Goal: Task Accomplishment & Management: Complete application form

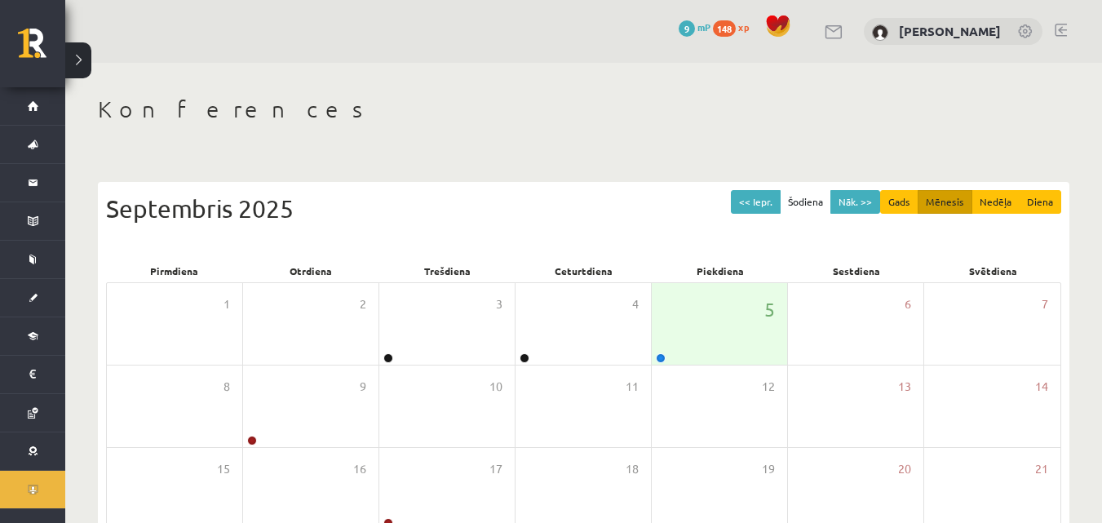
click at [555, 152] on div "Konferences << Iepr. Šodiena Nāk. >> Gads Mēnesis Nedēļa Diena Septembris 2025 …" at bounding box center [583, 421] width 1036 height 716
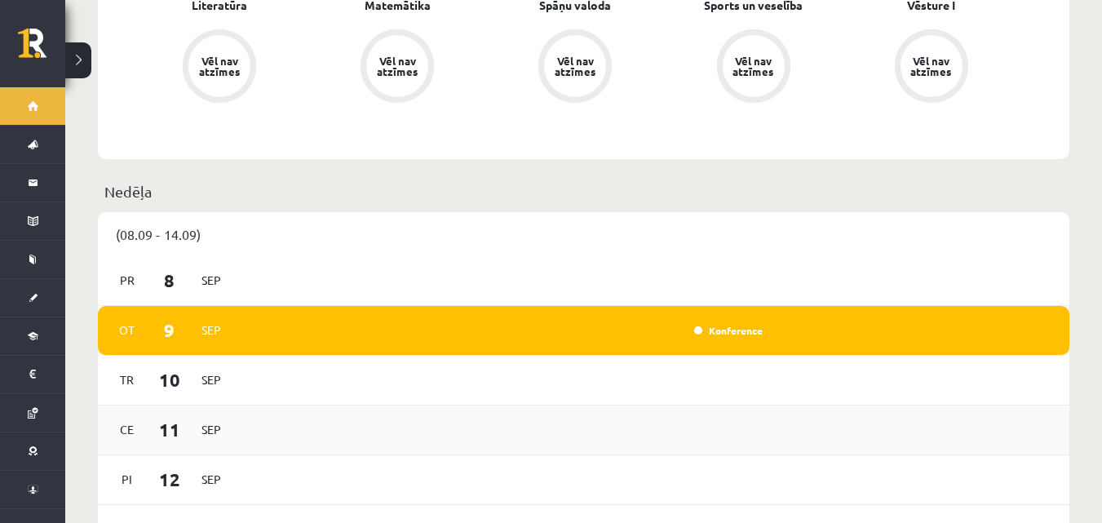
scroll to position [815, 0]
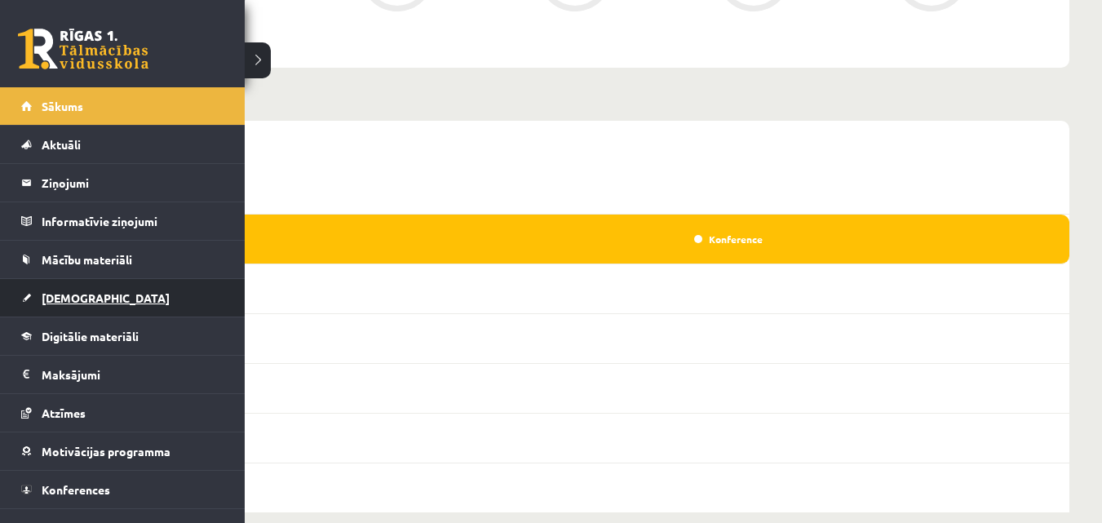
click at [88, 292] on span "[DEMOGRAPHIC_DATA]" at bounding box center [106, 297] width 128 height 15
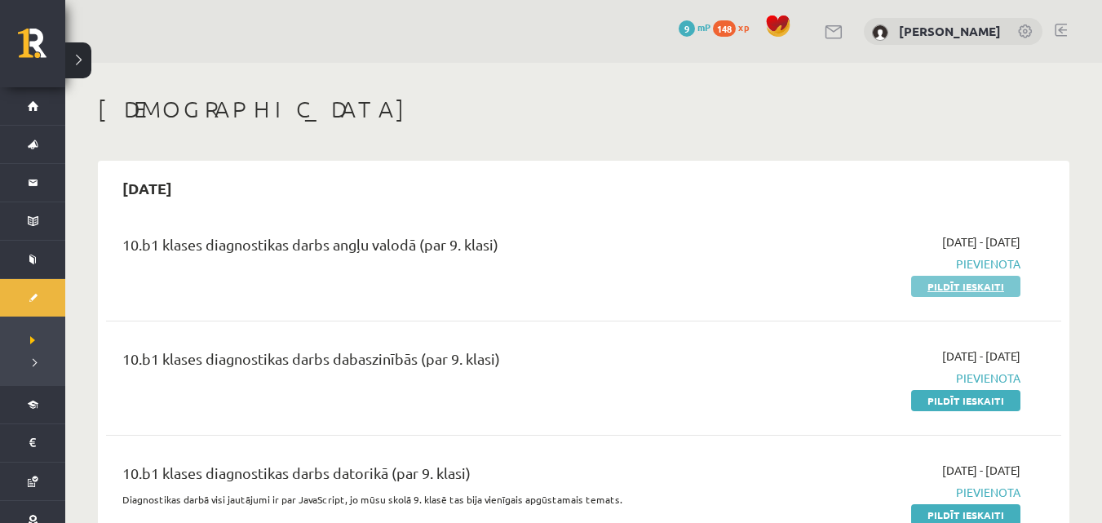
click at [969, 285] on link "Pildīt ieskaiti" at bounding box center [965, 286] width 109 height 21
click at [983, 287] on link "Pildīt ieskaiti" at bounding box center [965, 286] width 109 height 21
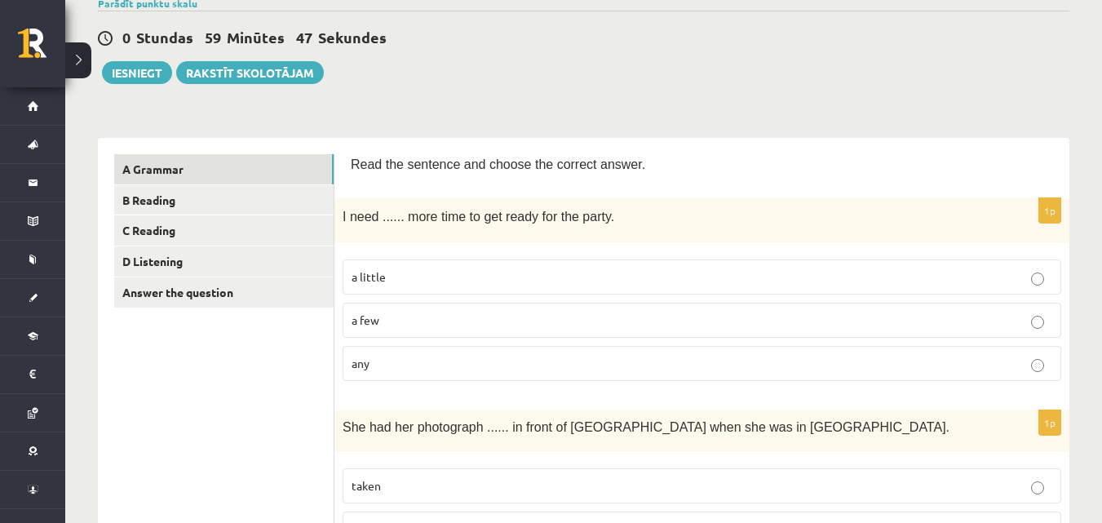
scroll to position [163, 0]
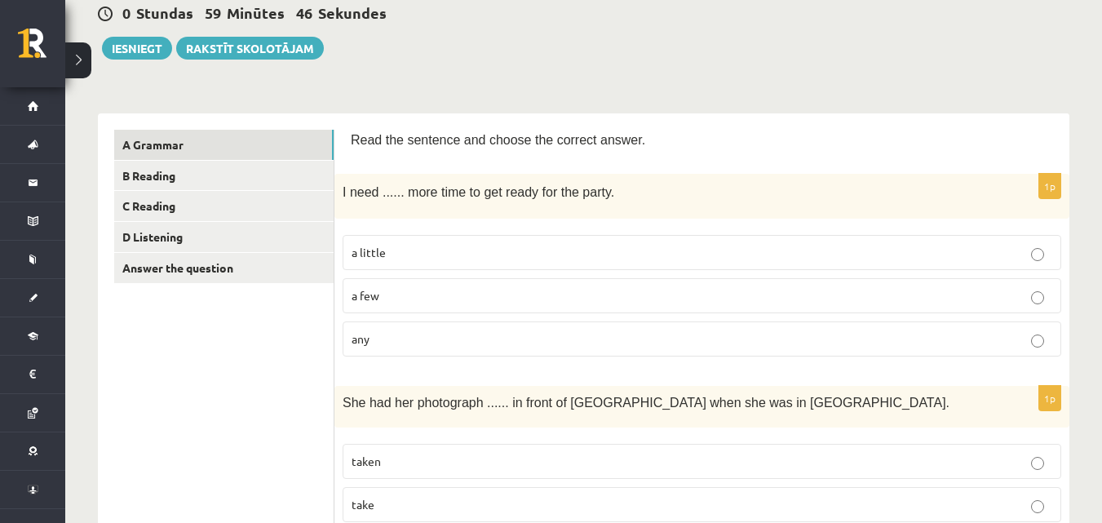
click at [1029, 250] on p "a little" at bounding box center [701, 252] width 700 height 17
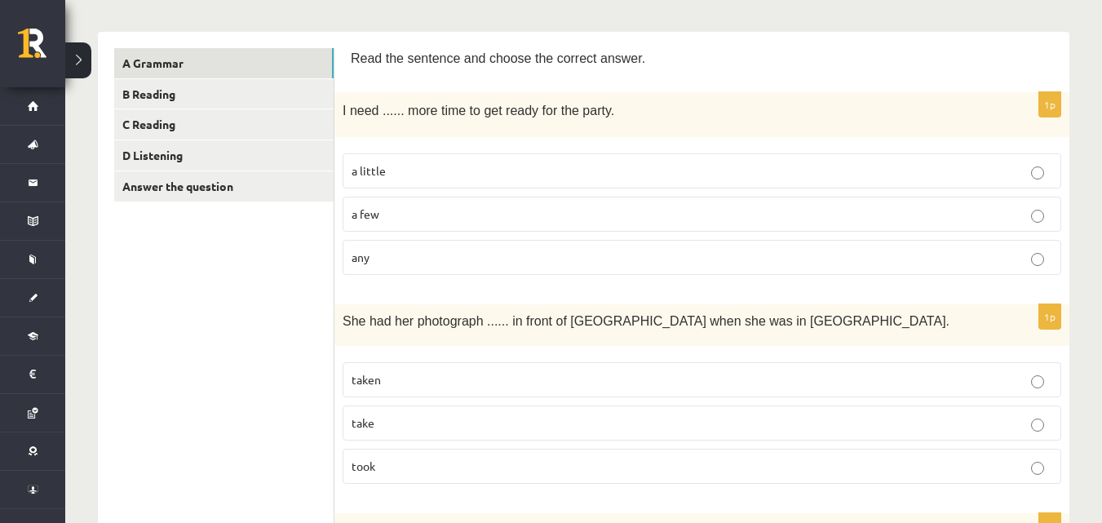
scroll to position [326, 0]
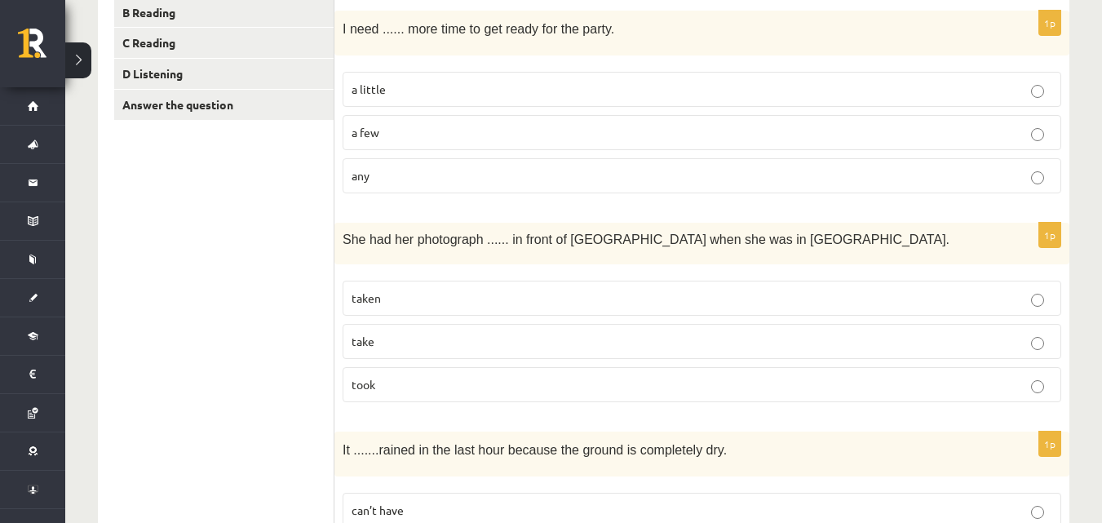
click at [709, 295] on p "taken" at bounding box center [701, 297] width 700 height 17
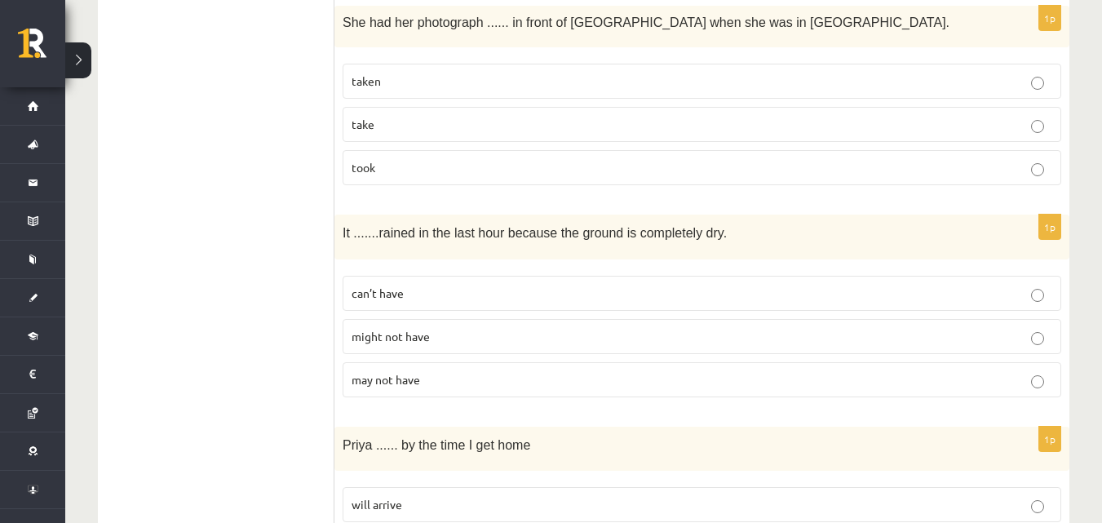
scroll to position [571, 0]
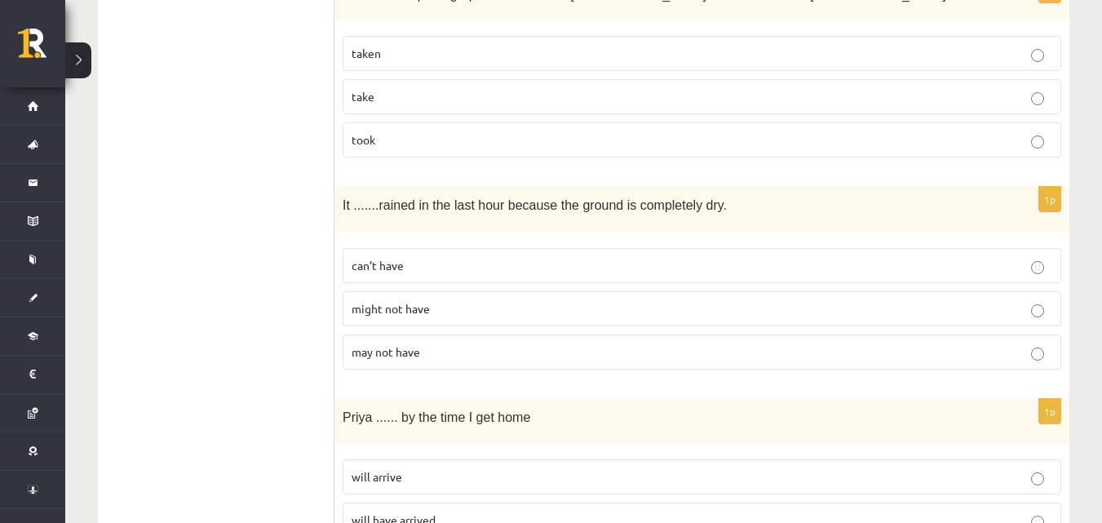
click at [444, 307] on p "might not have" at bounding box center [701, 308] width 700 height 17
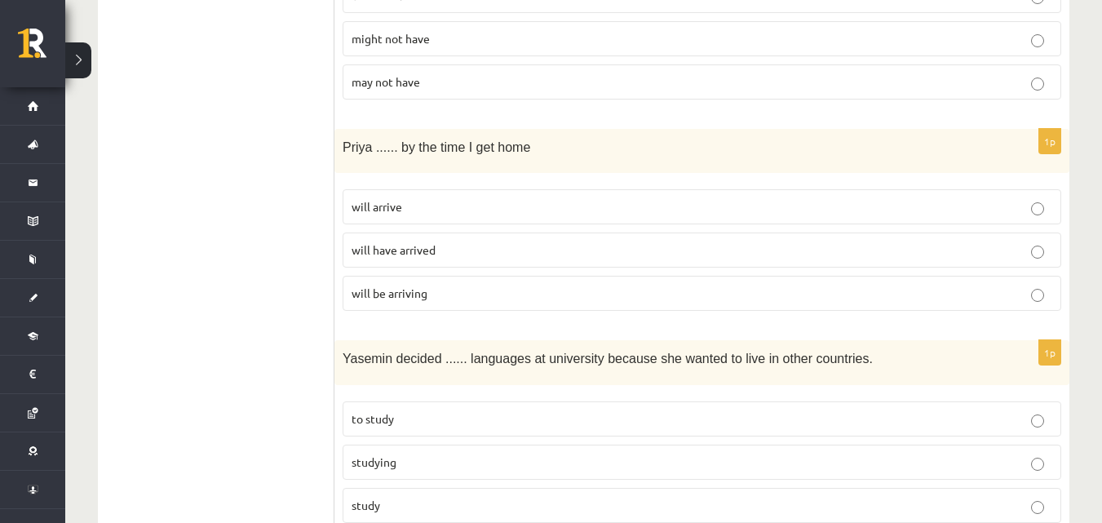
scroll to position [815, 0]
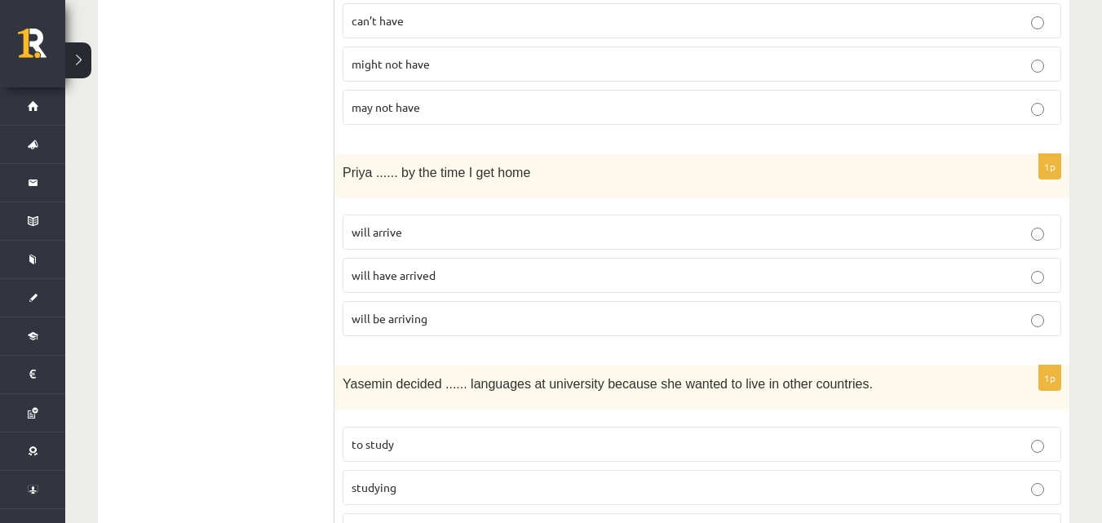
click at [447, 319] on p "will be arriving" at bounding box center [701, 318] width 700 height 17
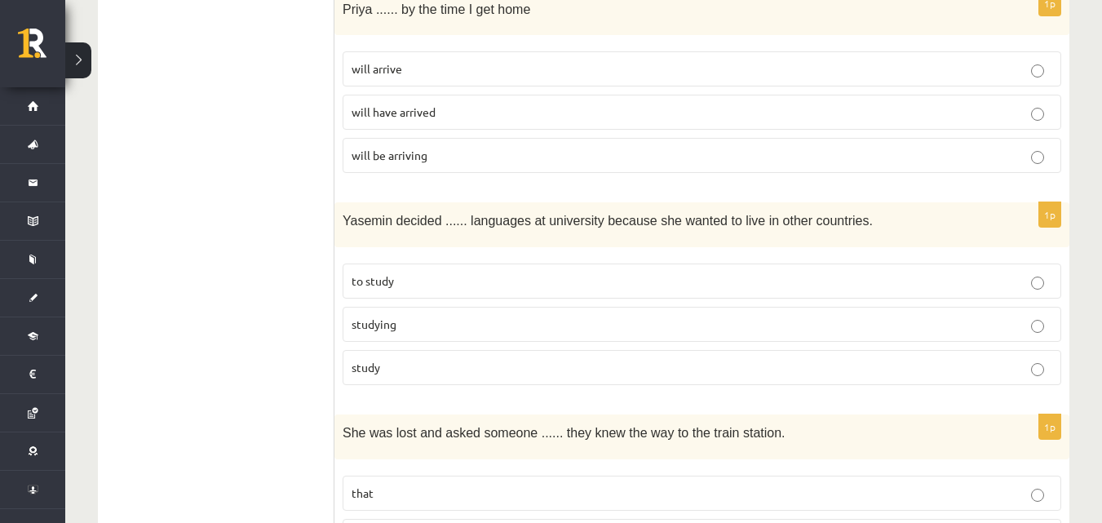
scroll to position [1060, 0]
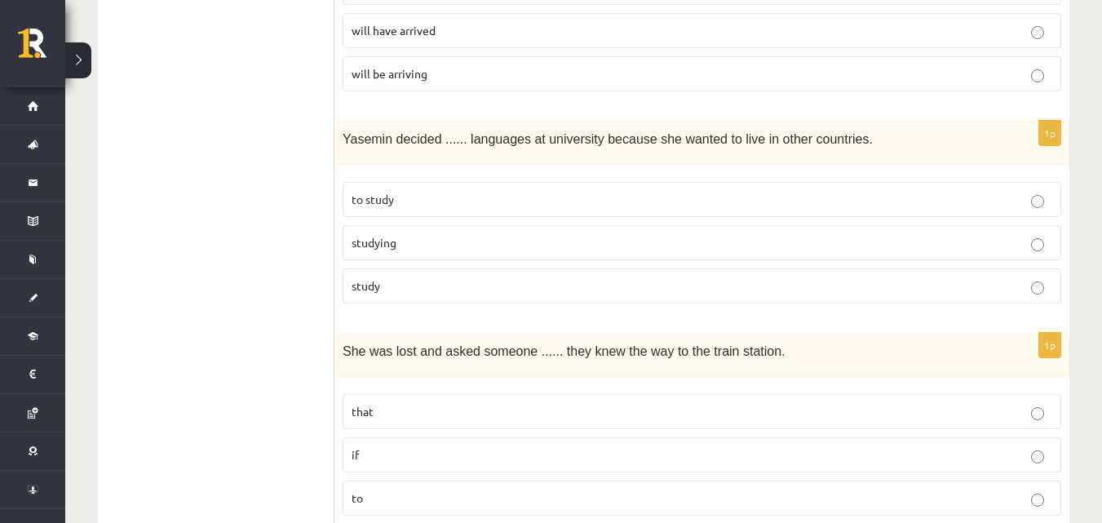
click at [501, 194] on p "to study" at bounding box center [701, 199] width 700 height 17
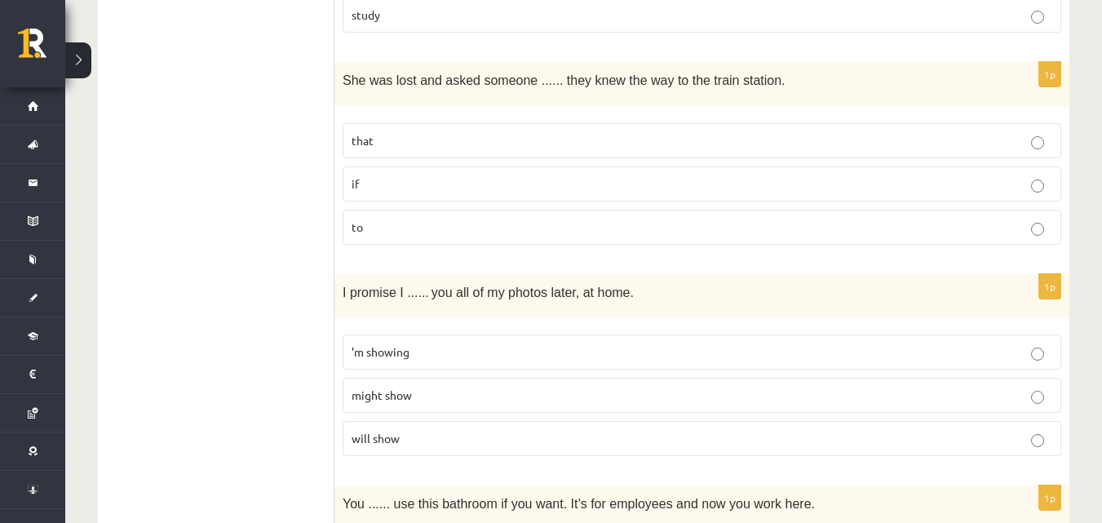
scroll to position [1305, 0]
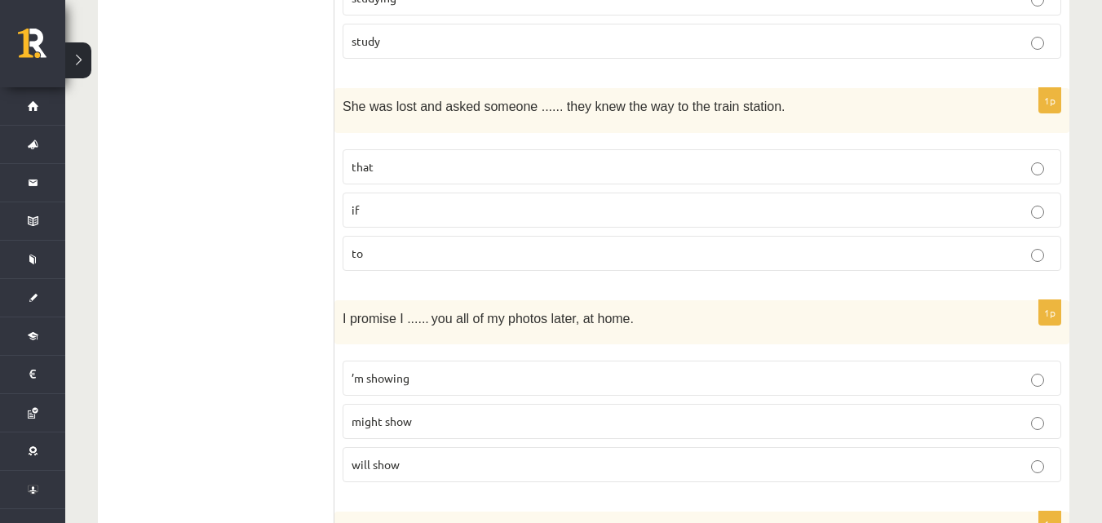
click at [518, 206] on p "if" at bounding box center [701, 209] width 700 height 17
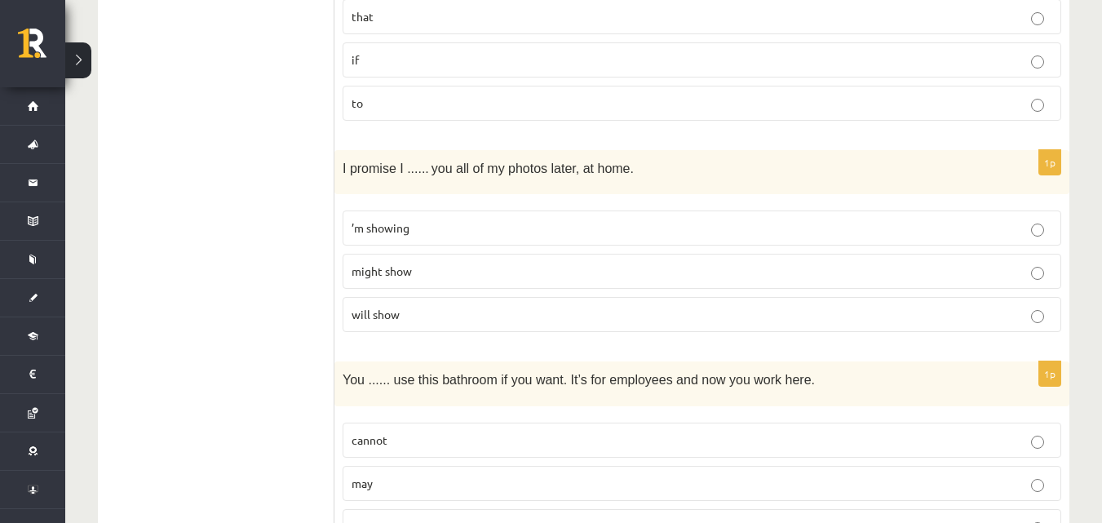
scroll to position [1468, 0]
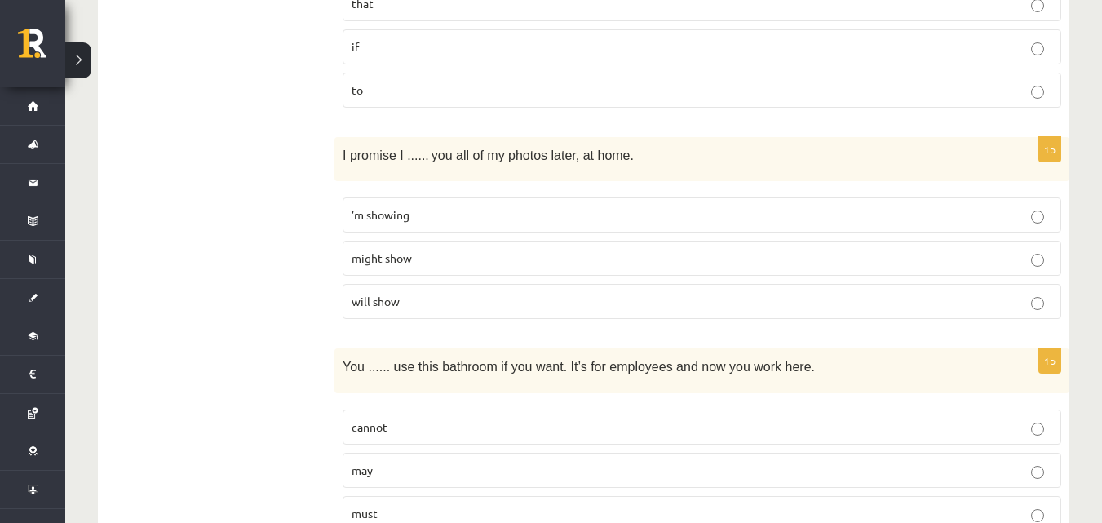
click at [441, 301] on p "will show" at bounding box center [701, 301] width 700 height 17
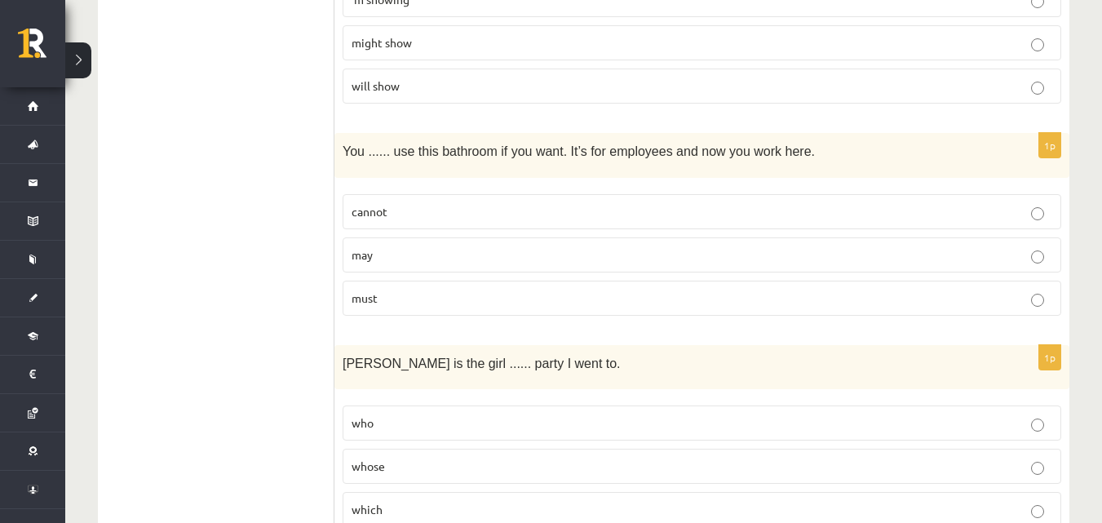
scroll to position [1712, 0]
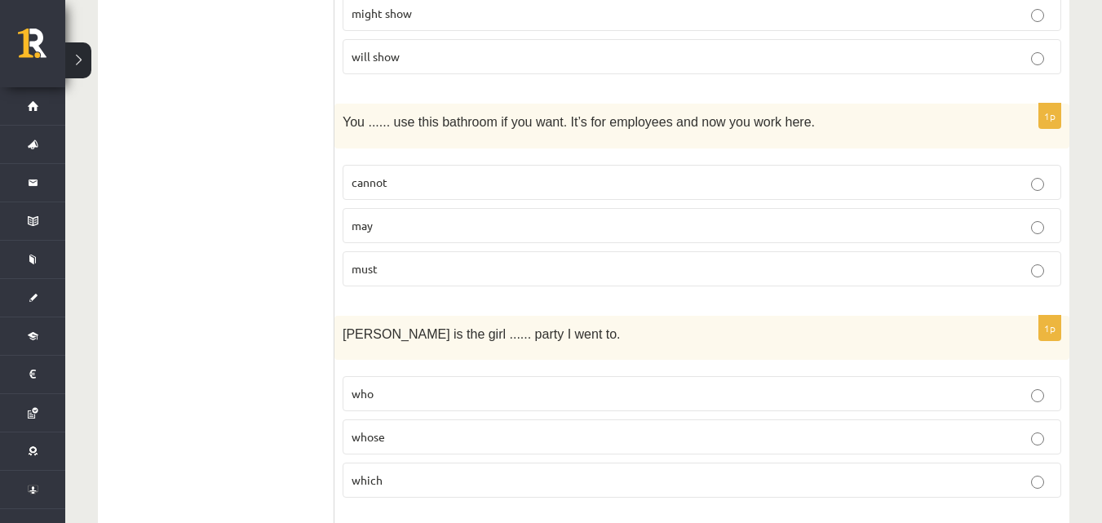
click at [438, 220] on p "may" at bounding box center [701, 225] width 700 height 17
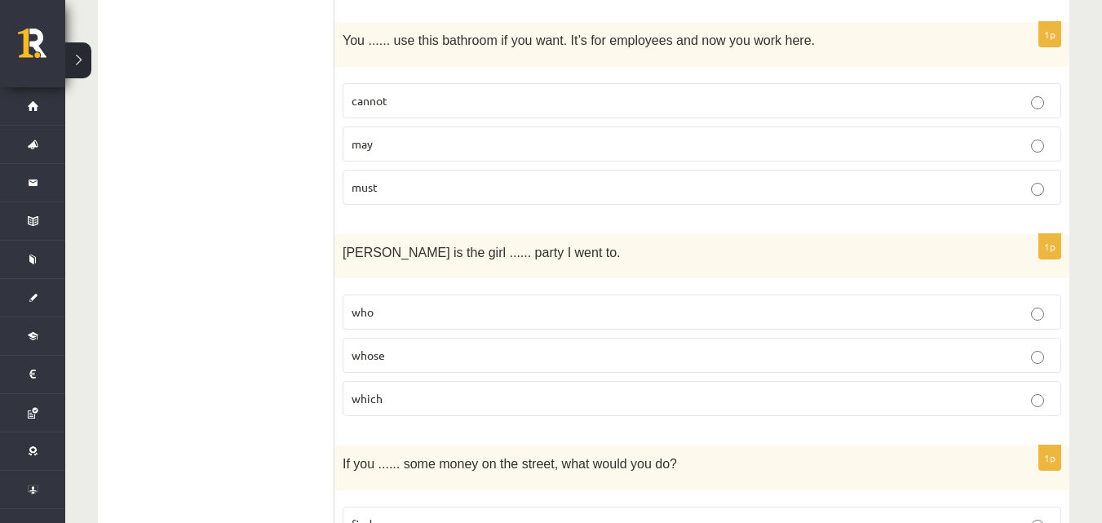
scroll to position [1957, 0]
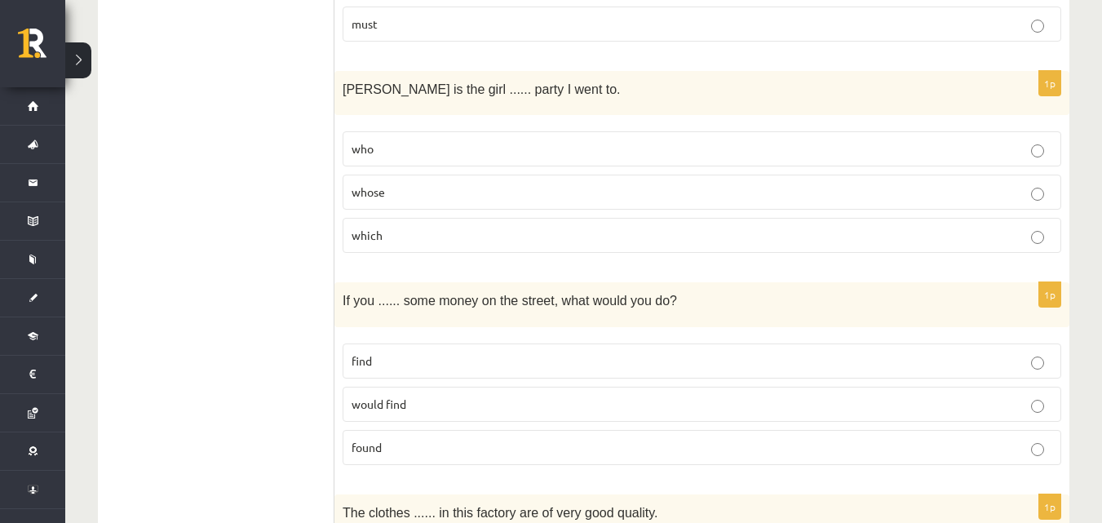
click at [440, 188] on p "whose" at bounding box center [701, 191] width 700 height 17
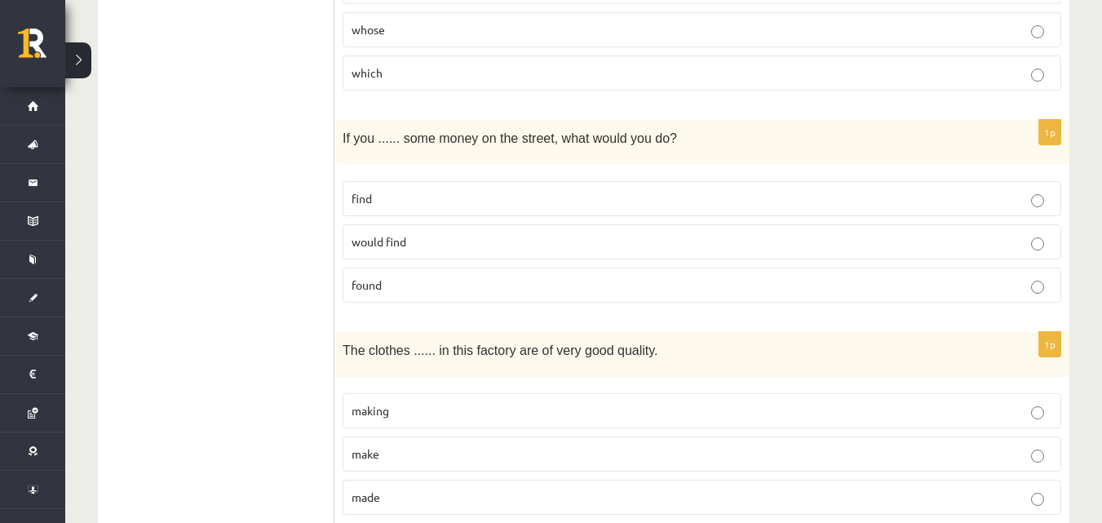
scroll to position [2120, 0]
click at [397, 281] on p "found" at bounding box center [701, 284] width 700 height 17
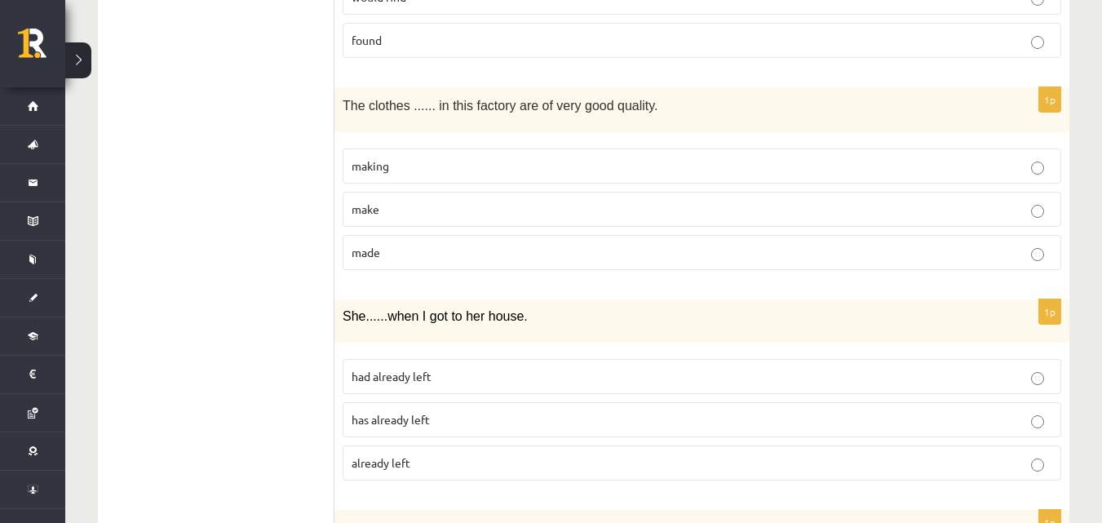
scroll to position [2365, 0]
click at [426, 256] on p "made" at bounding box center [701, 251] width 700 height 17
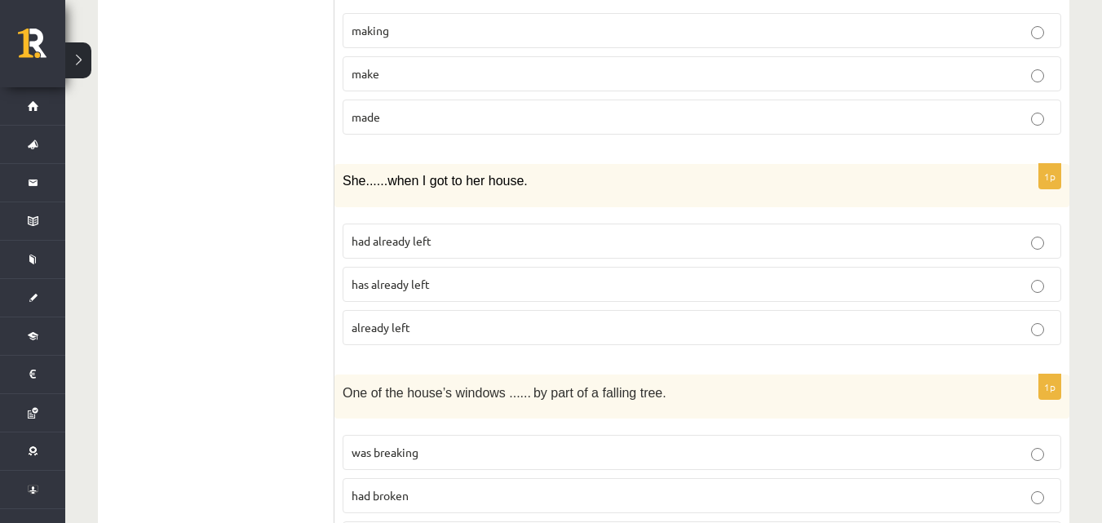
scroll to position [2528, 0]
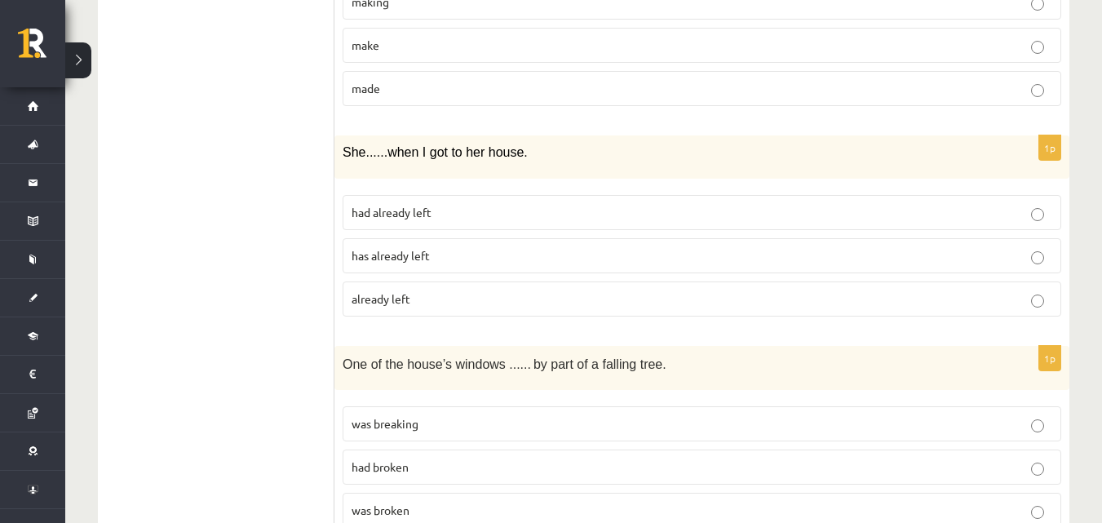
click at [451, 210] on p "had already left" at bounding box center [701, 212] width 700 height 17
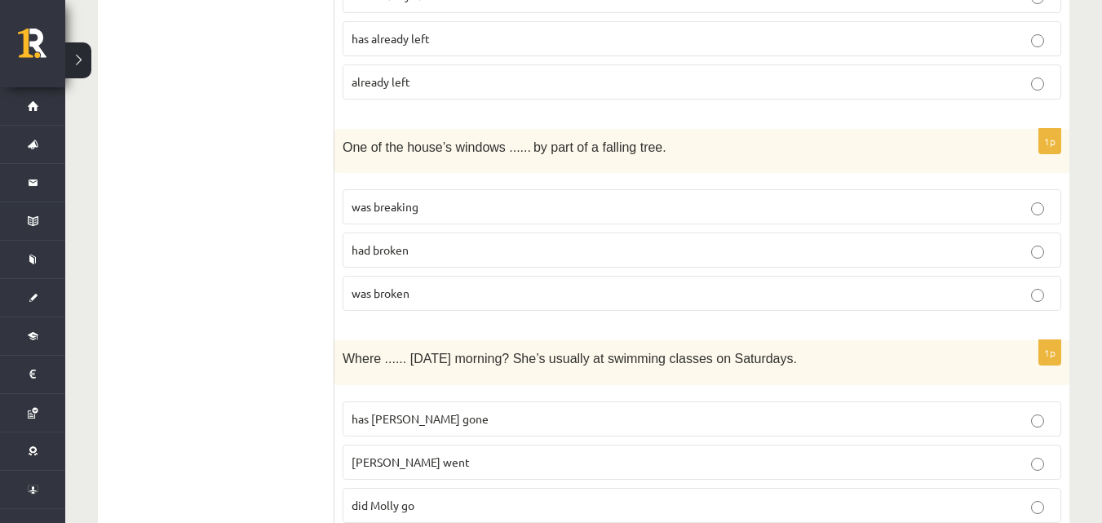
scroll to position [2772, 0]
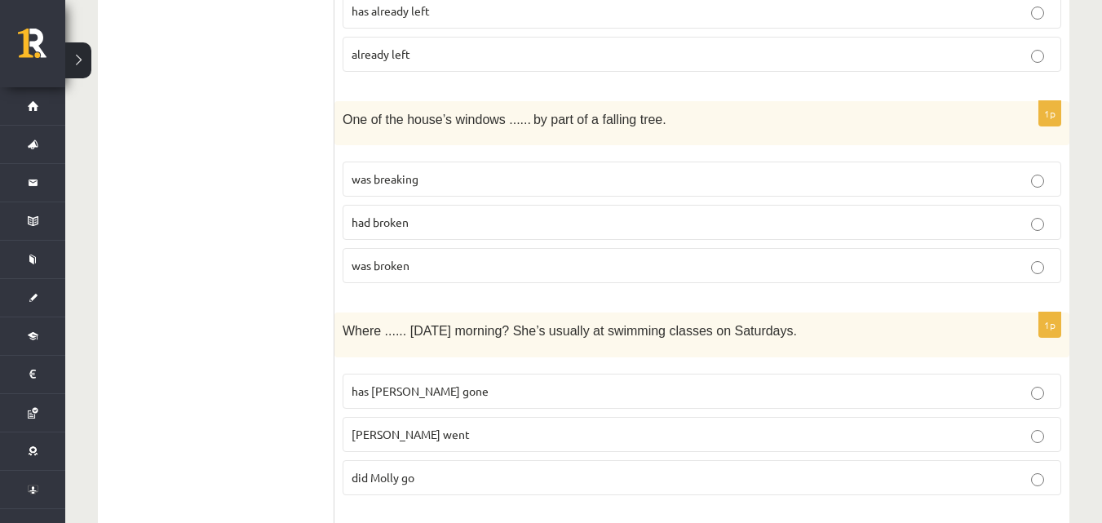
click at [425, 267] on p "was broken" at bounding box center [701, 265] width 700 height 17
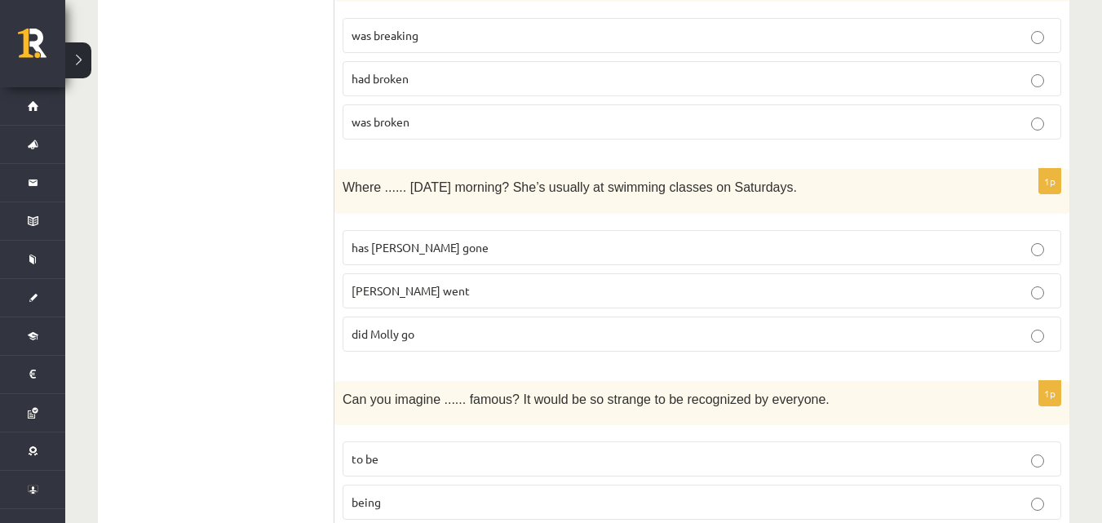
scroll to position [3017, 0]
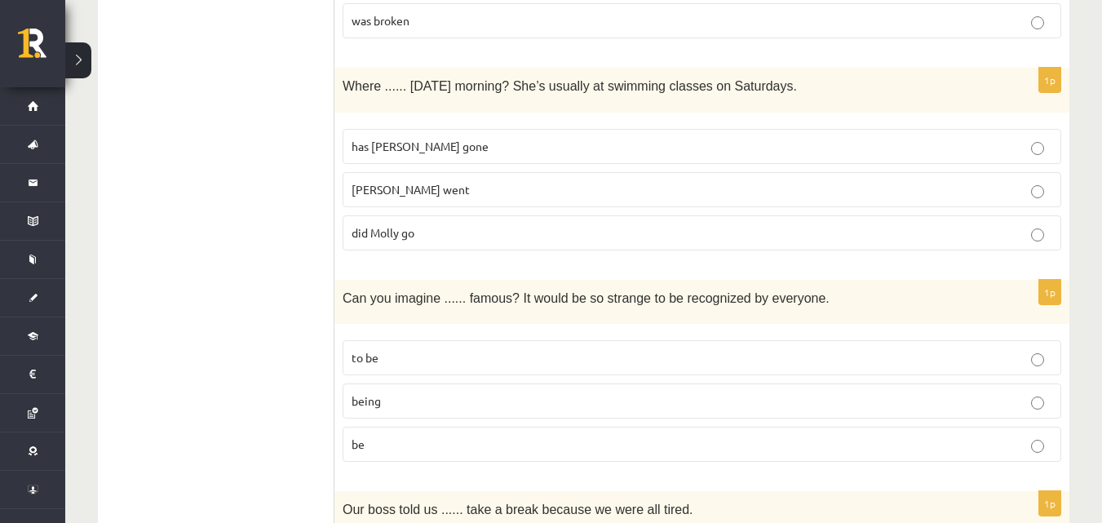
click at [448, 226] on p "did Molly go" at bounding box center [701, 232] width 700 height 17
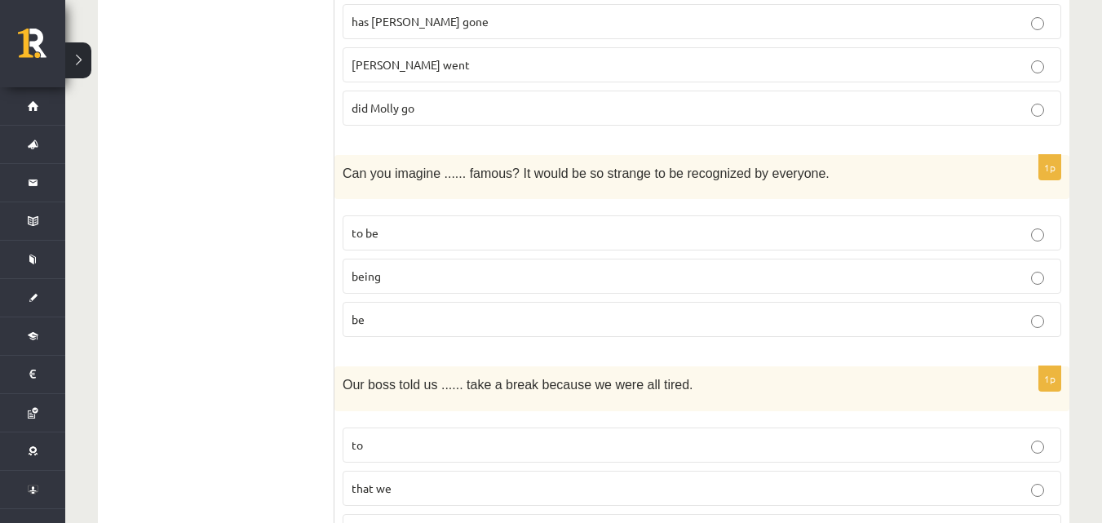
scroll to position [3180, 0]
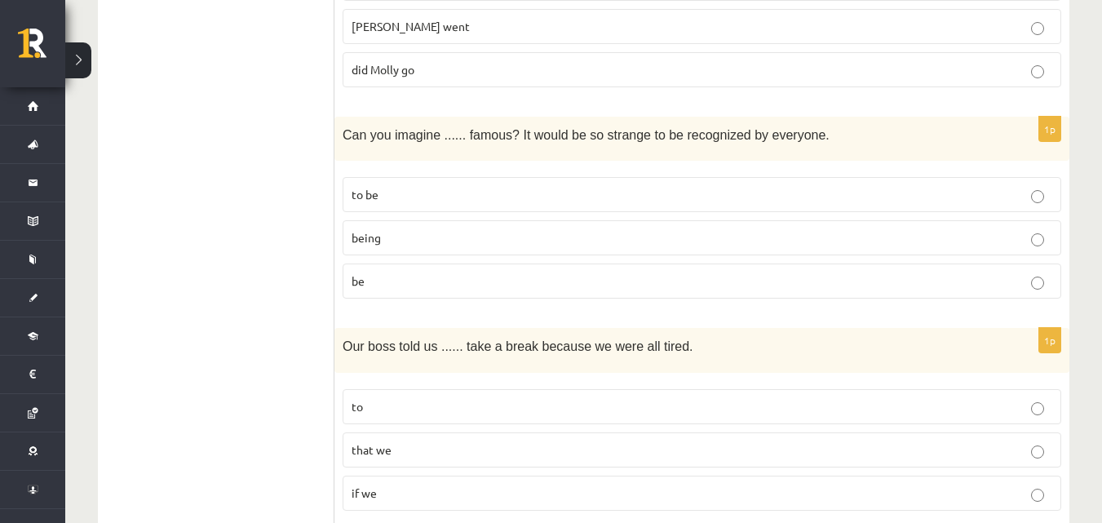
click at [408, 241] on p "being" at bounding box center [701, 237] width 700 height 17
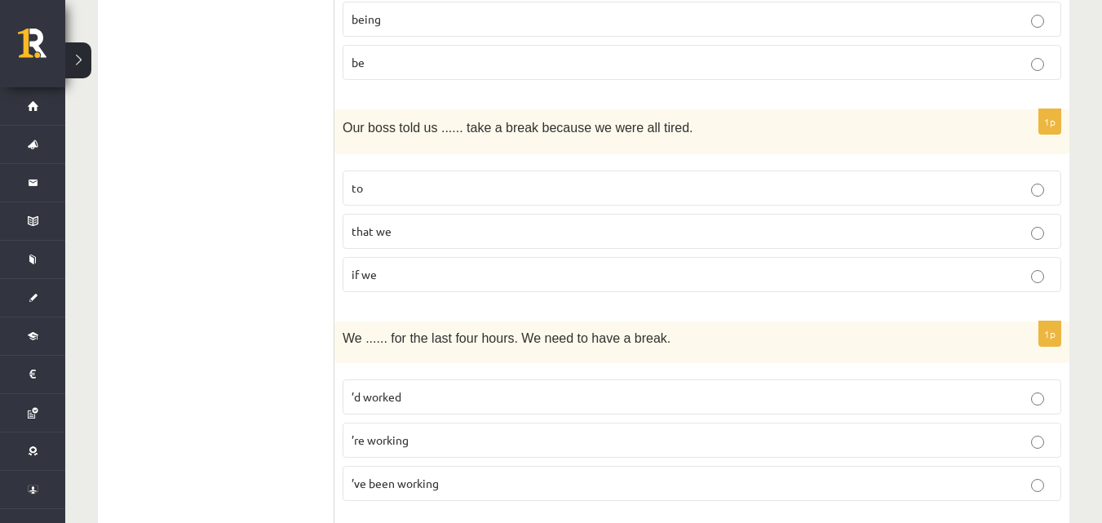
scroll to position [3425, 0]
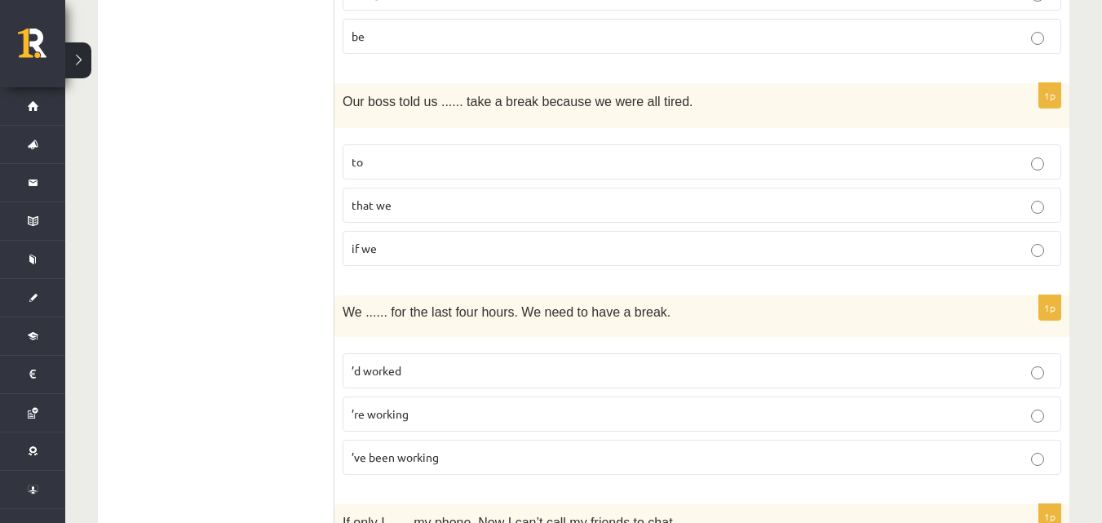
click at [436, 164] on p "to" at bounding box center [701, 161] width 700 height 17
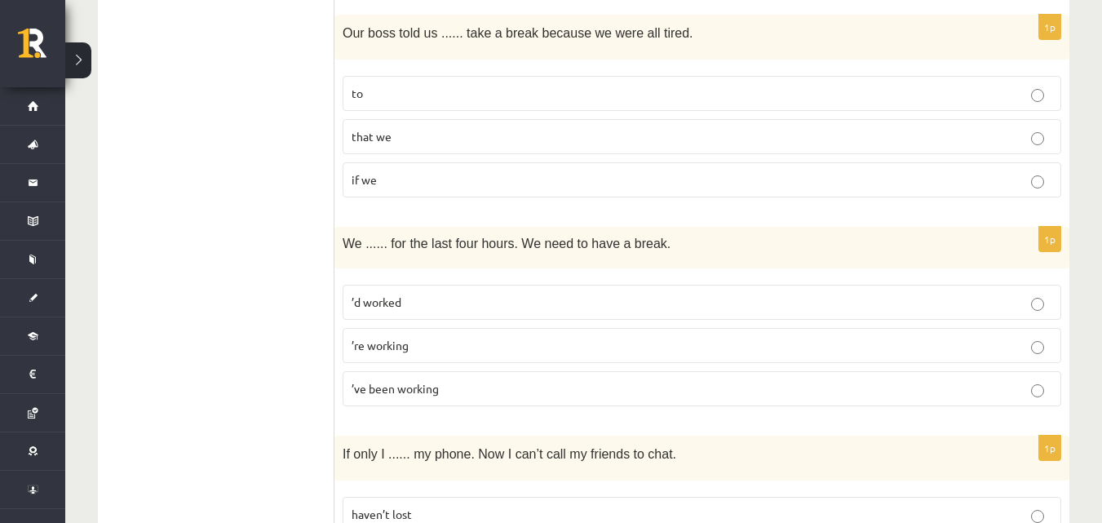
scroll to position [3669, 0]
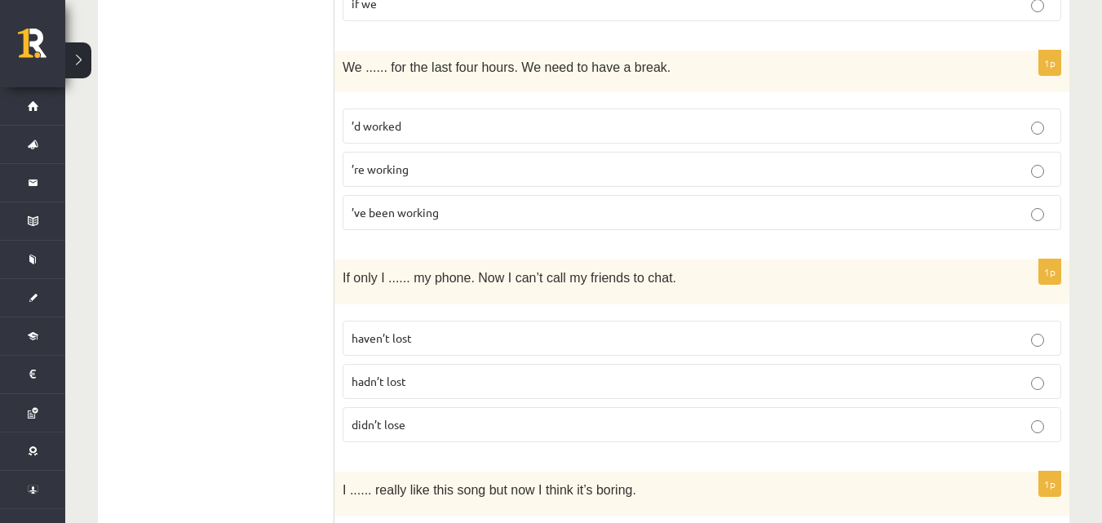
click at [410, 219] on span "’ve been working" at bounding box center [394, 212] width 87 height 15
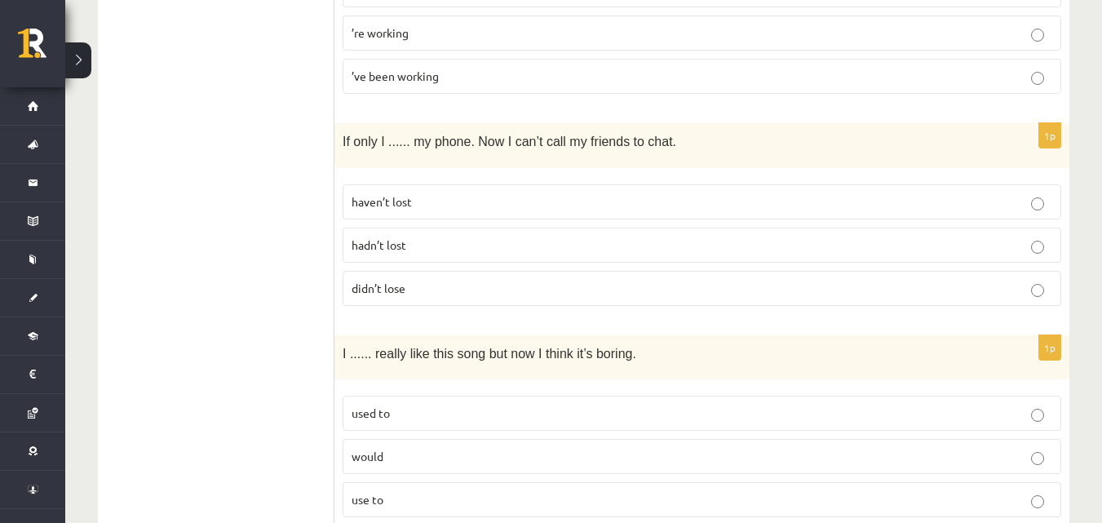
scroll to position [3833, 0]
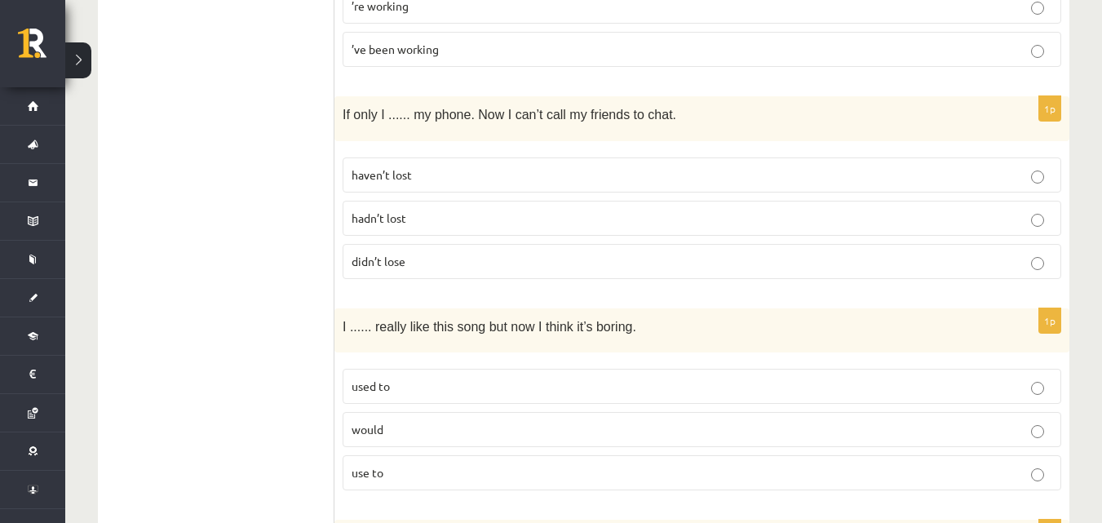
click at [403, 214] on span "hadn’t lost" at bounding box center [378, 217] width 55 height 15
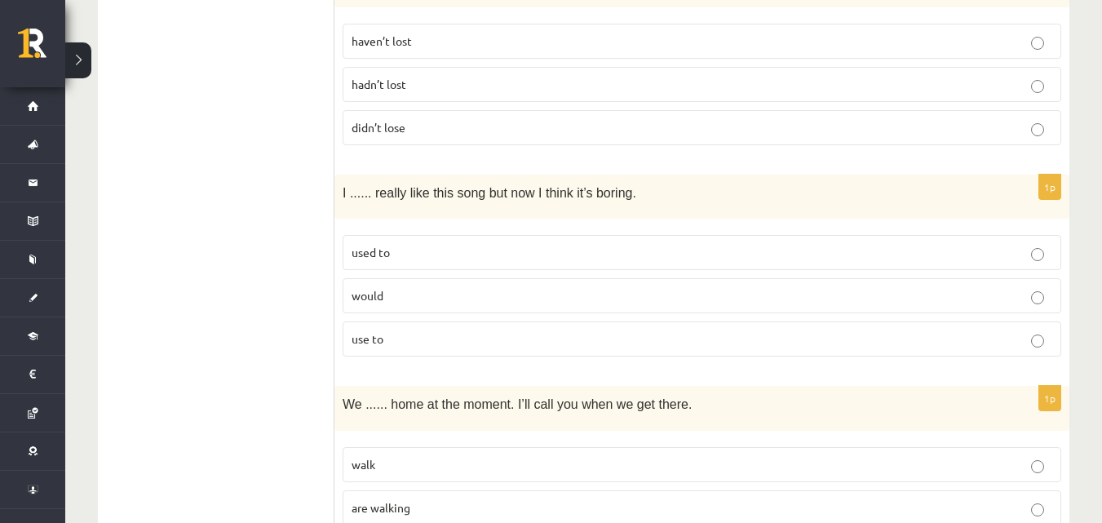
scroll to position [3996, 0]
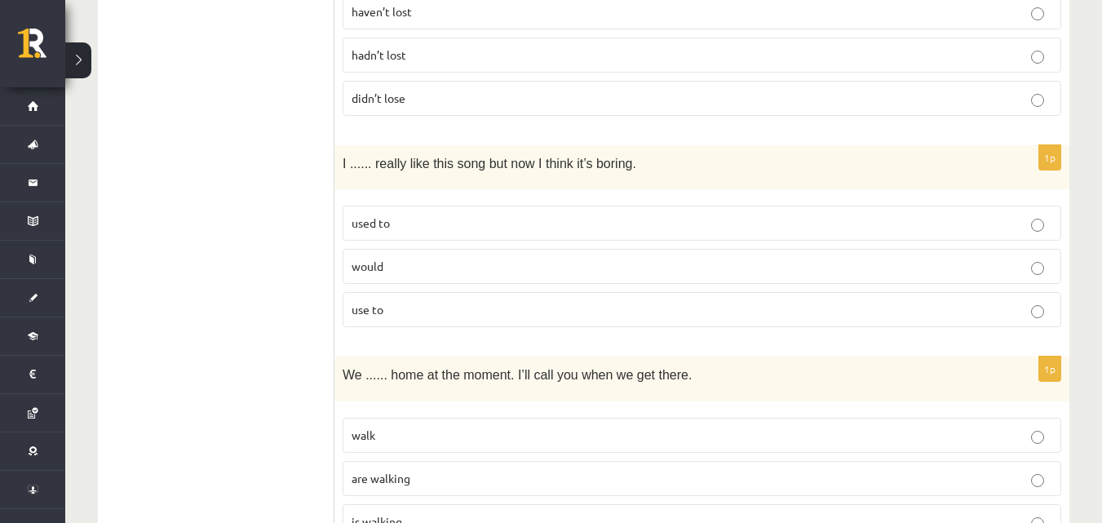
click at [440, 220] on p "used to" at bounding box center [701, 222] width 700 height 17
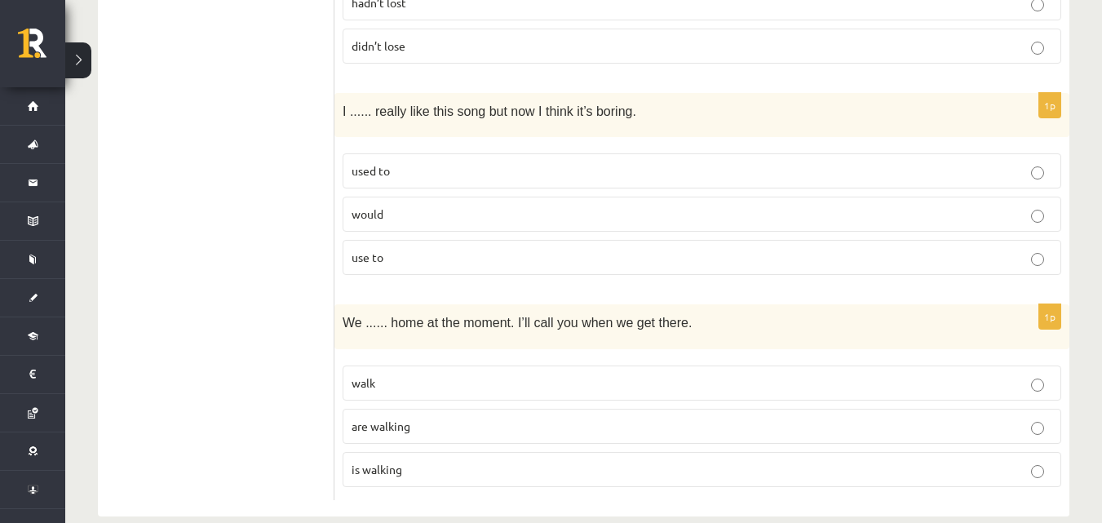
scroll to position [4075, 0]
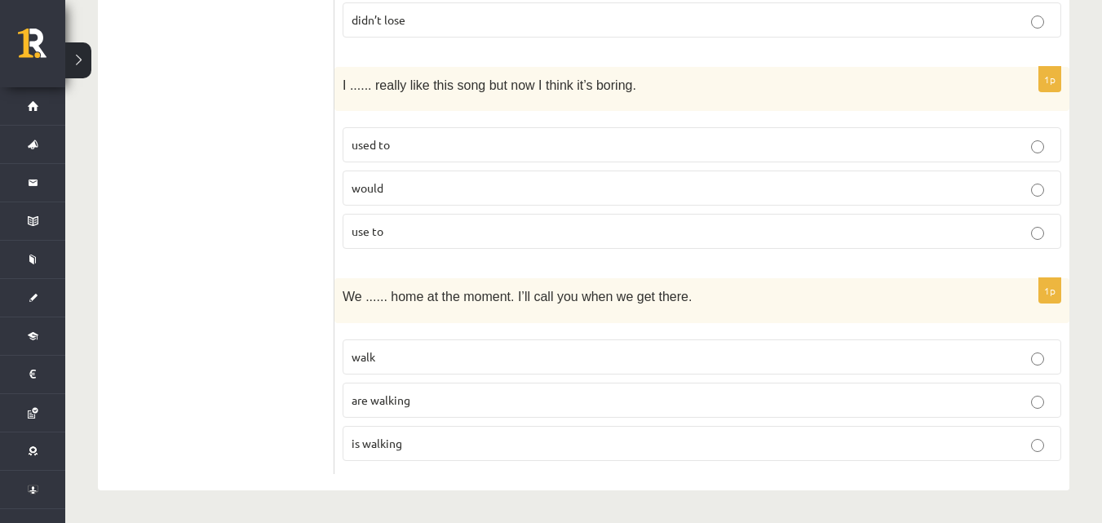
click at [403, 404] on span "are walking" at bounding box center [380, 399] width 59 height 15
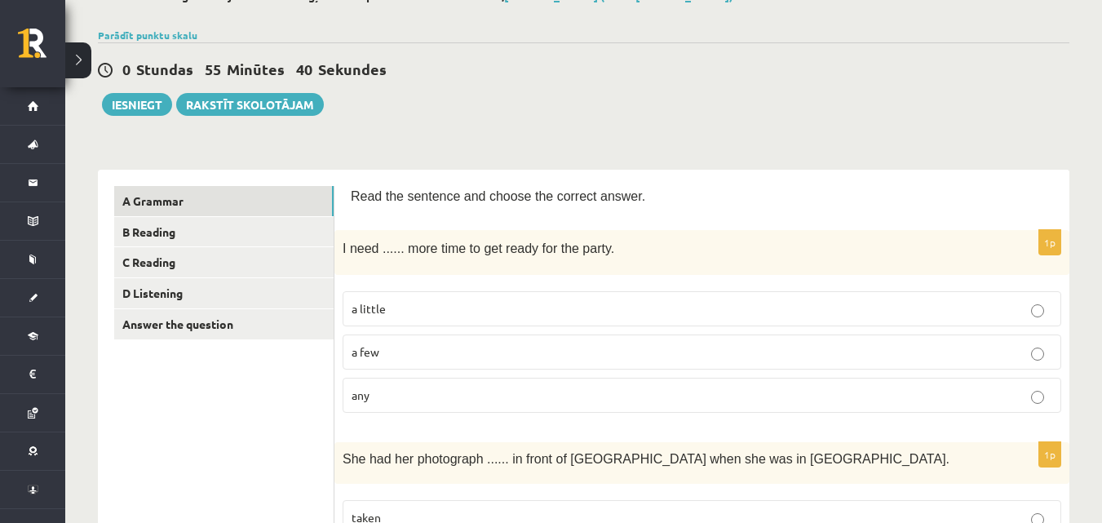
scroll to position [0, 0]
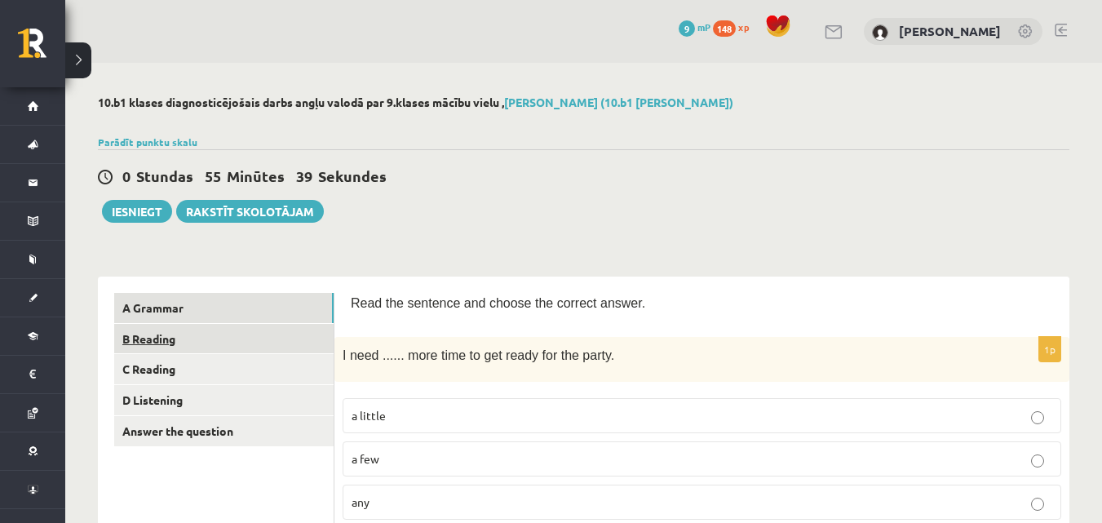
click at [240, 331] on link "B Reading" at bounding box center [223, 339] width 219 height 30
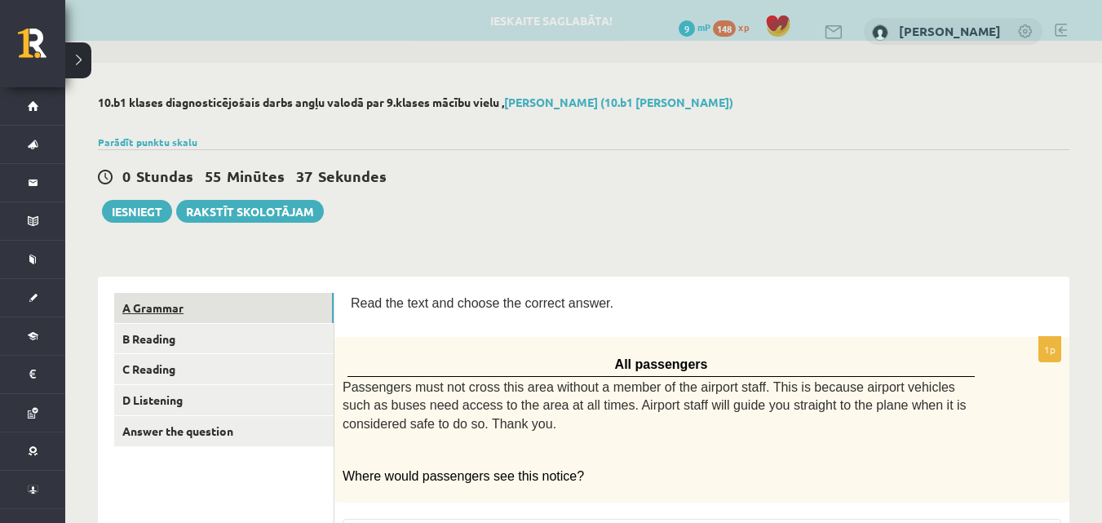
click at [241, 306] on link "A Grammar" at bounding box center [223, 308] width 219 height 30
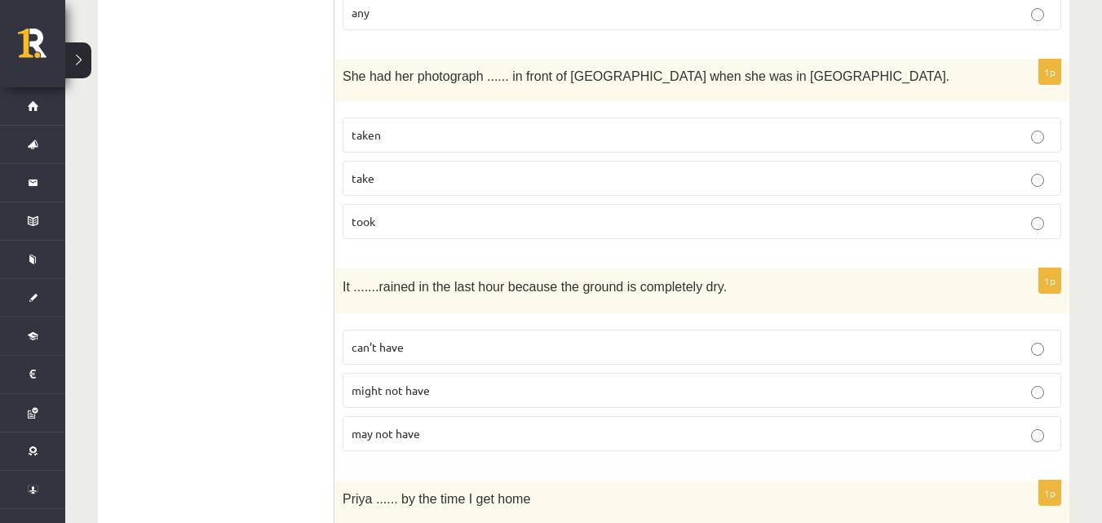
scroll to position [163, 0]
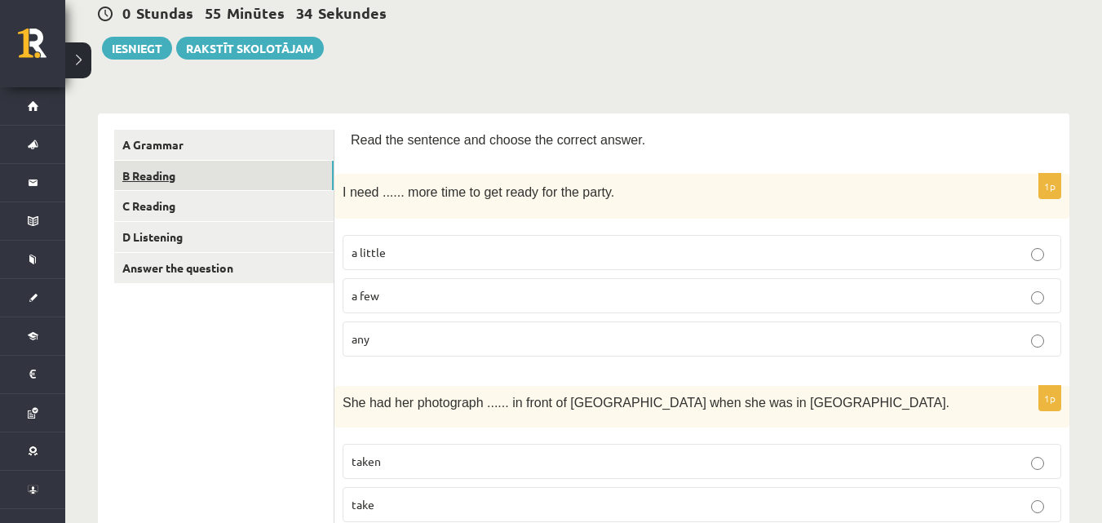
click at [259, 179] on link "B Reading" at bounding box center [223, 176] width 219 height 30
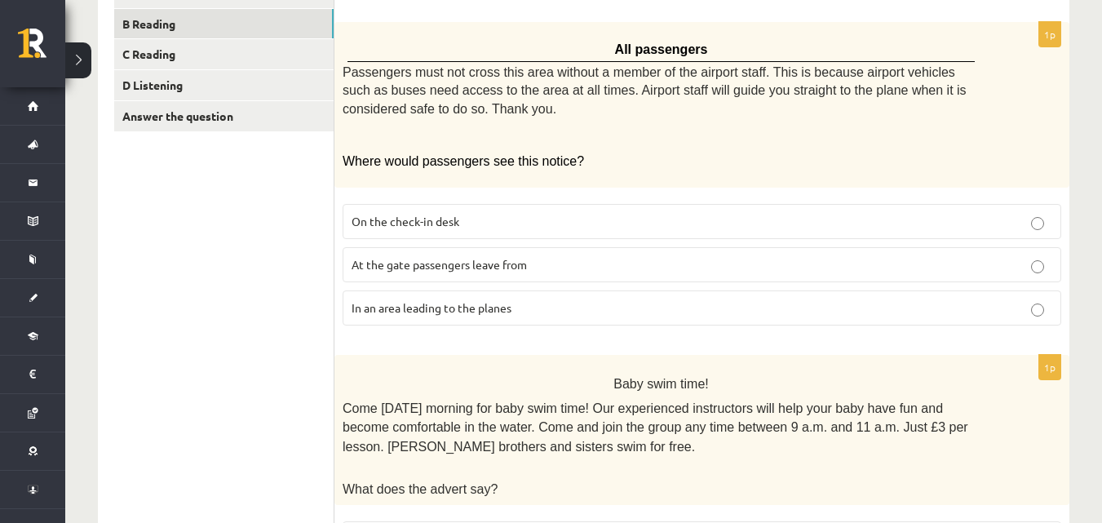
scroll to position [326, 0]
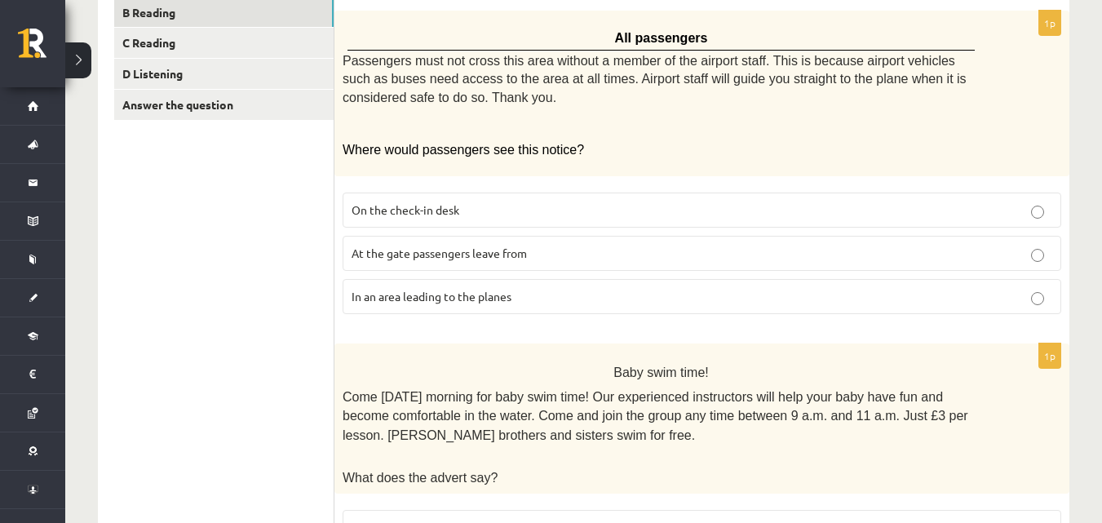
click at [468, 294] on span "In an area leading to the planes" at bounding box center [431, 296] width 160 height 15
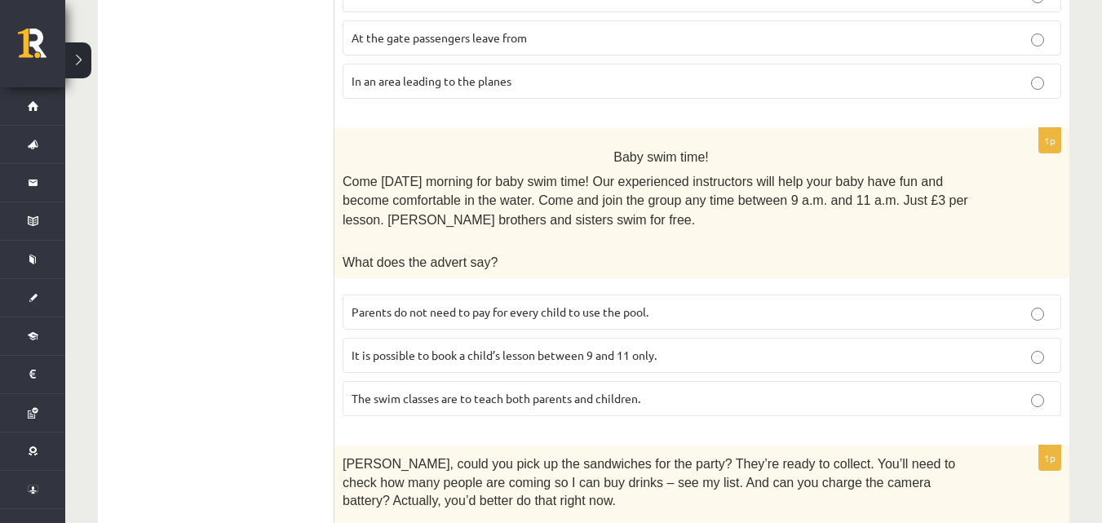
scroll to position [571, 0]
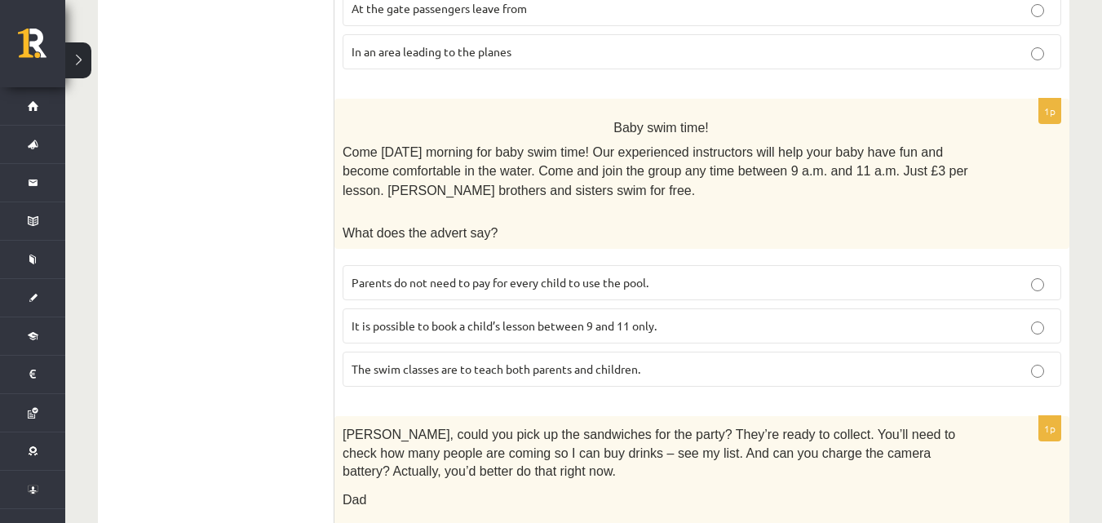
click at [595, 322] on span "It is possible to book a child’s lesson between 9 and 11 only." at bounding box center [503, 325] width 305 height 15
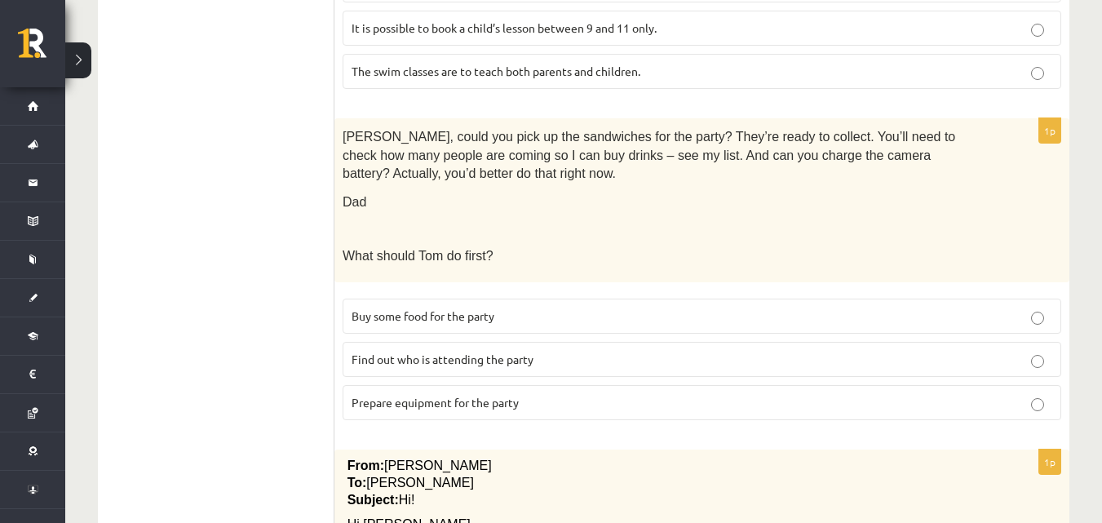
scroll to position [897, 0]
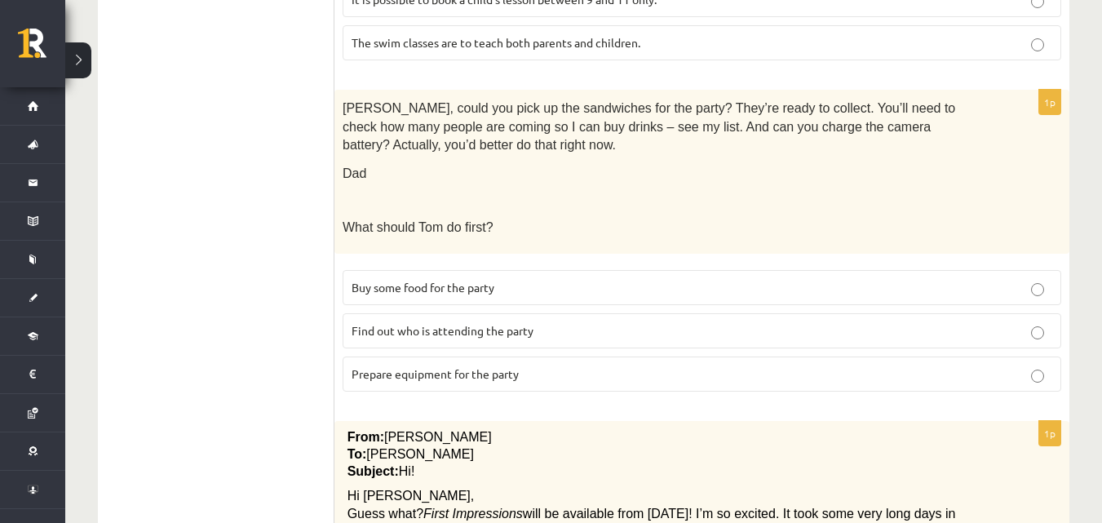
click at [462, 329] on span "Find out who is attending the party" at bounding box center [442, 330] width 182 height 15
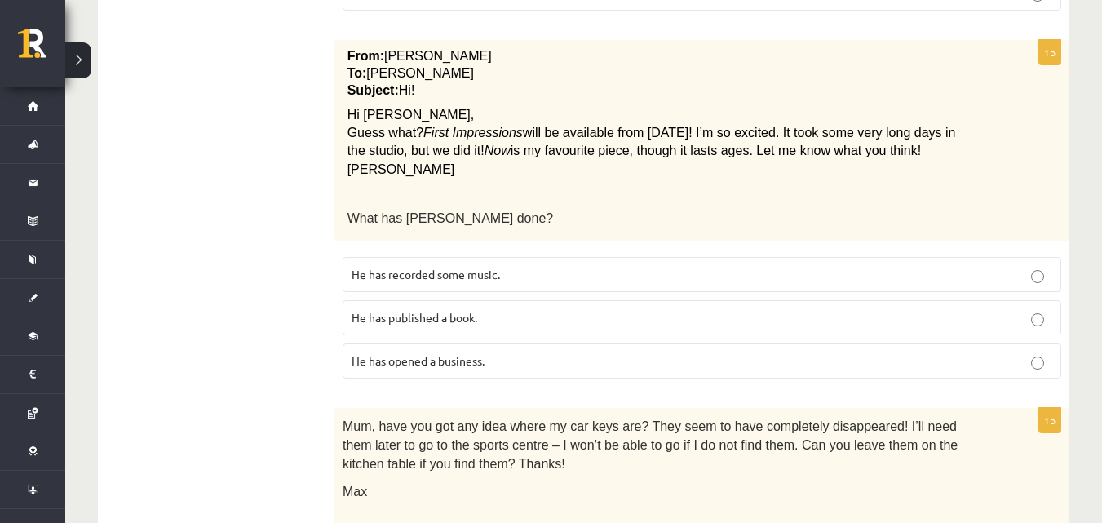
scroll to position [1305, 0]
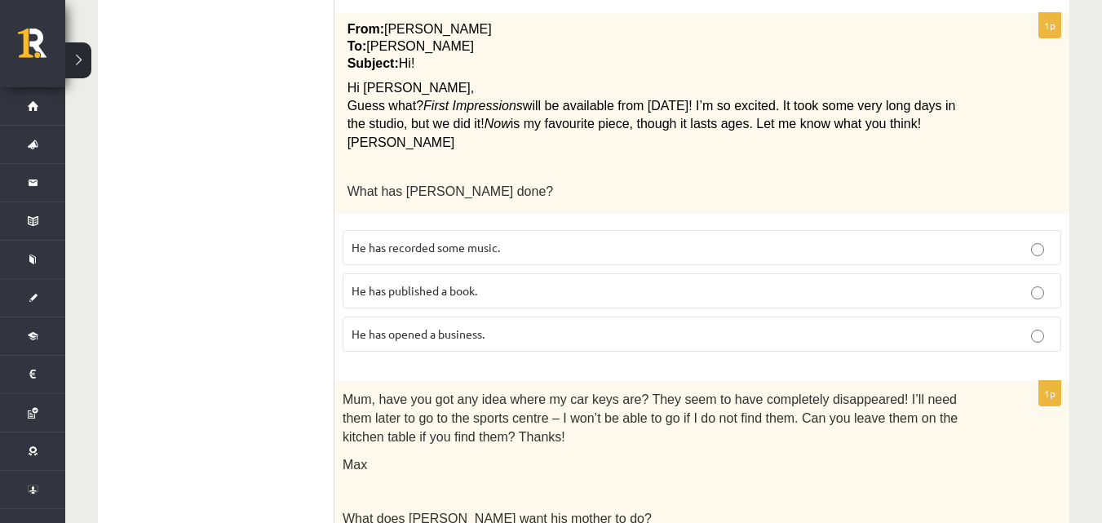
click at [487, 233] on label "He has recorded some music." at bounding box center [701, 247] width 718 height 35
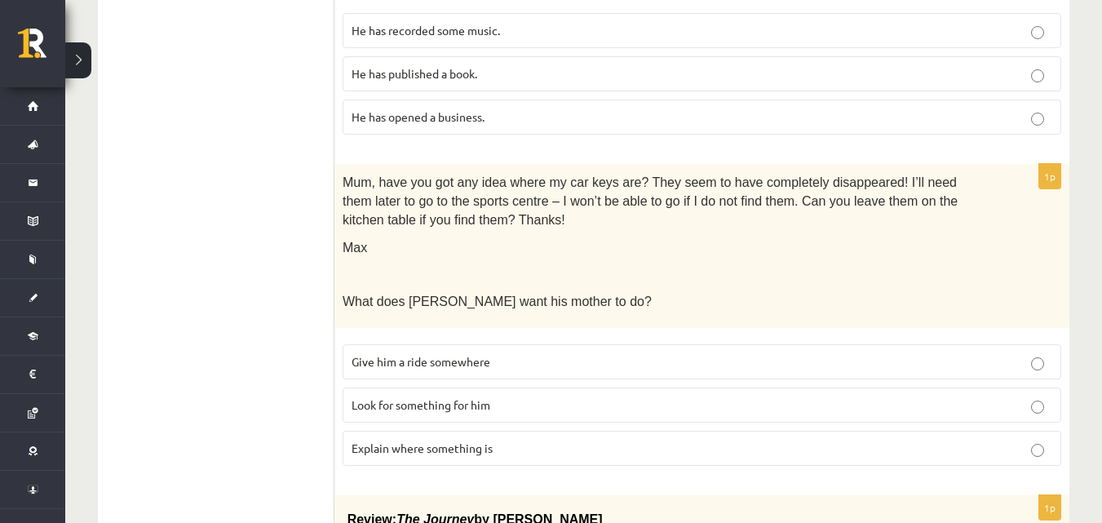
scroll to position [1549, 0]
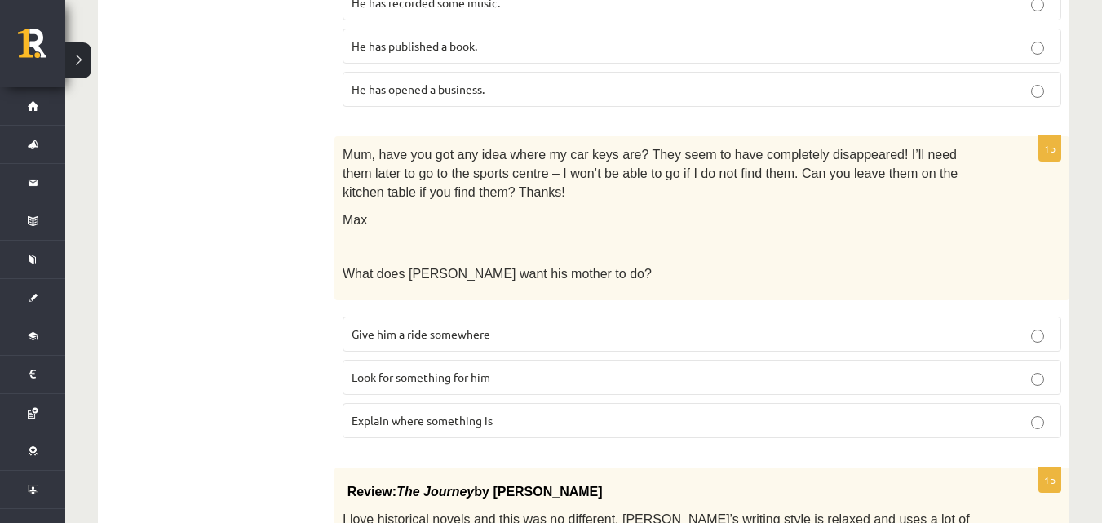
click at [517, 372] on p "Look for something for him" at bounding box center [701, 377] width 700 height 17
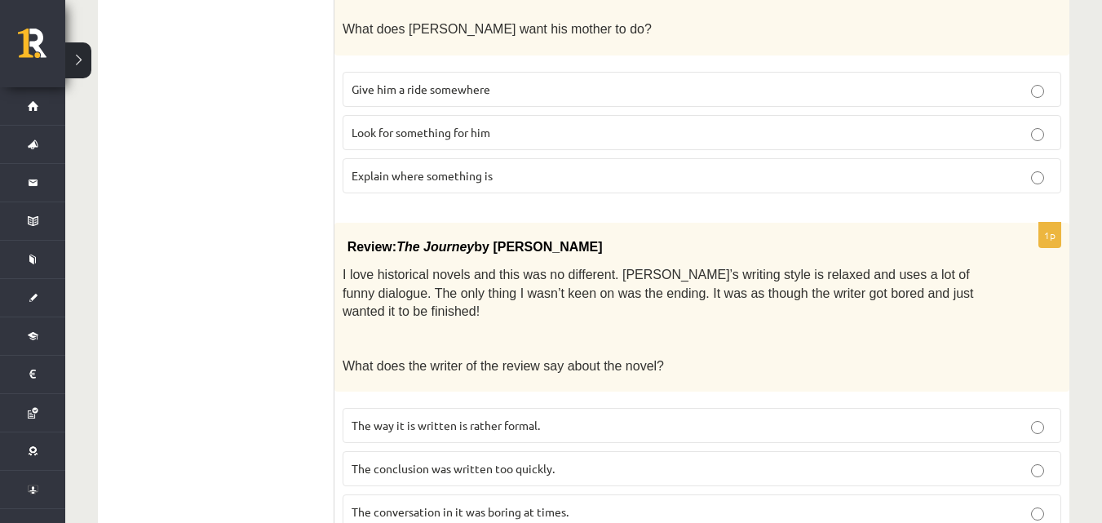
scroll to position [1838, 0]
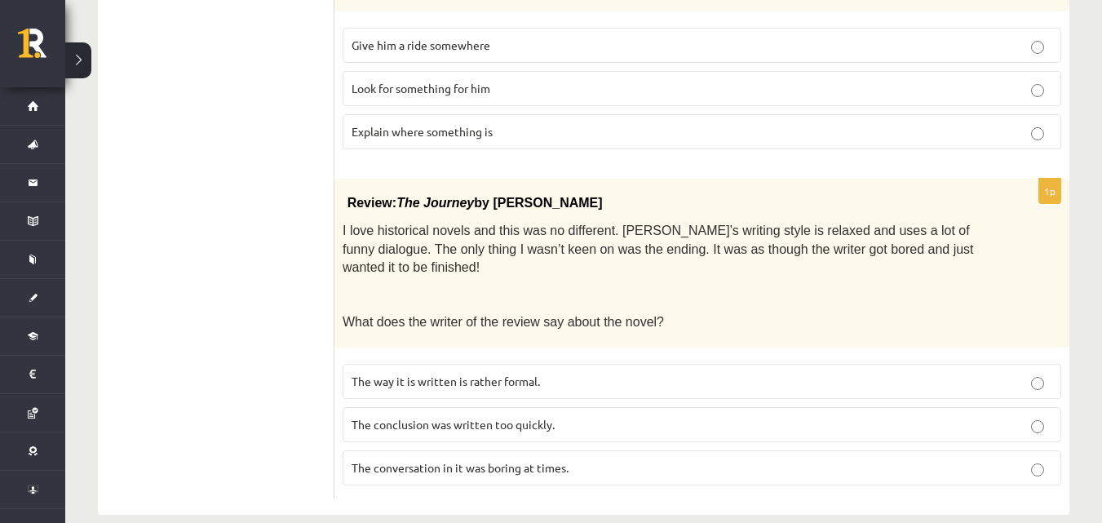
click at [600, 416] on p "The conclusion was written too quickly." at bounding box center [701, 424] width 700 height 17
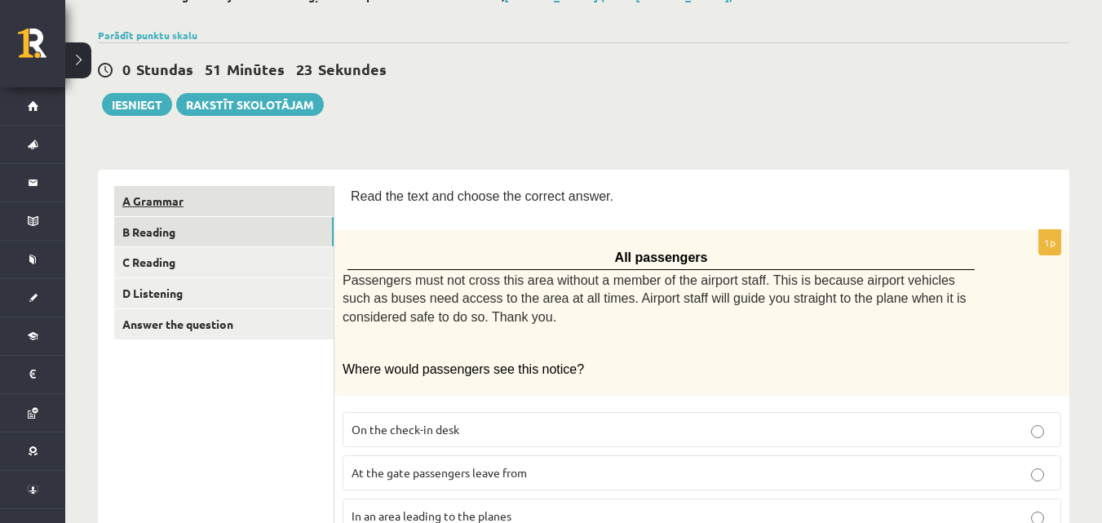
scroll to position [44, 0]
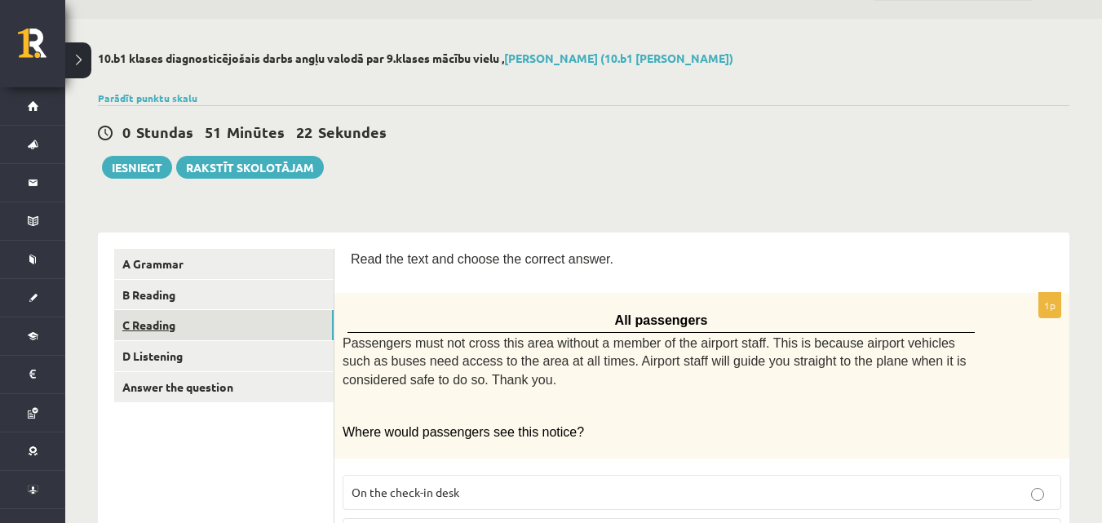
click at [239, 330] on link "C Reading" at bounding box center [223, 325] width 219 height 30
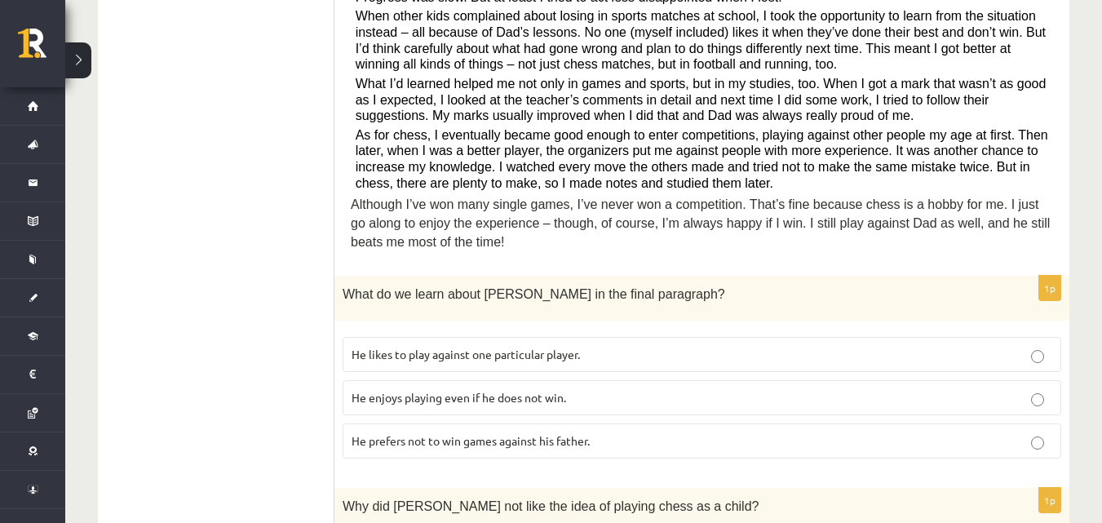
scroll to position [571, 0]
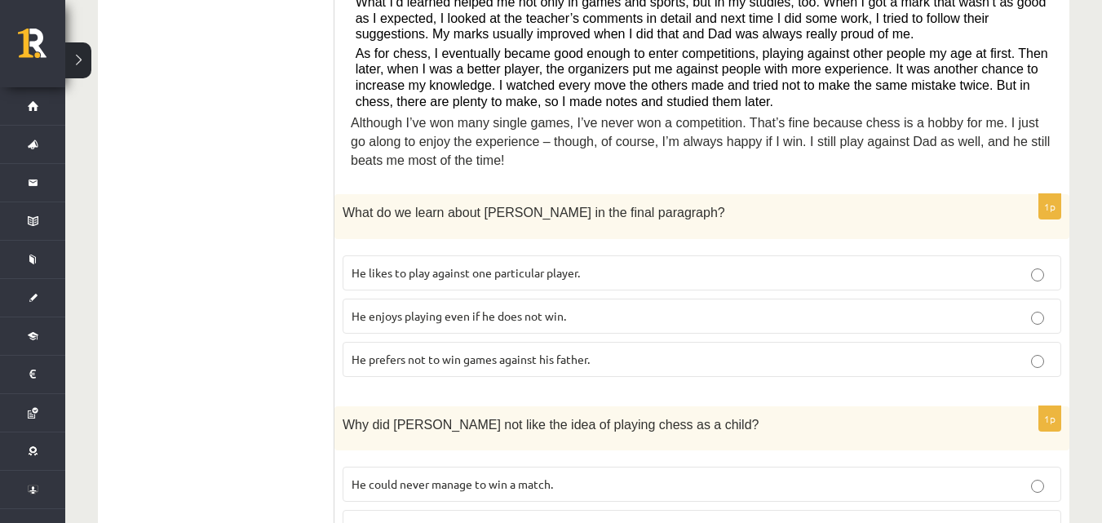
click at [532, 311] on span "He enjoys playing even if he does not win." at bounding box center [458, 315] width 214 height 15
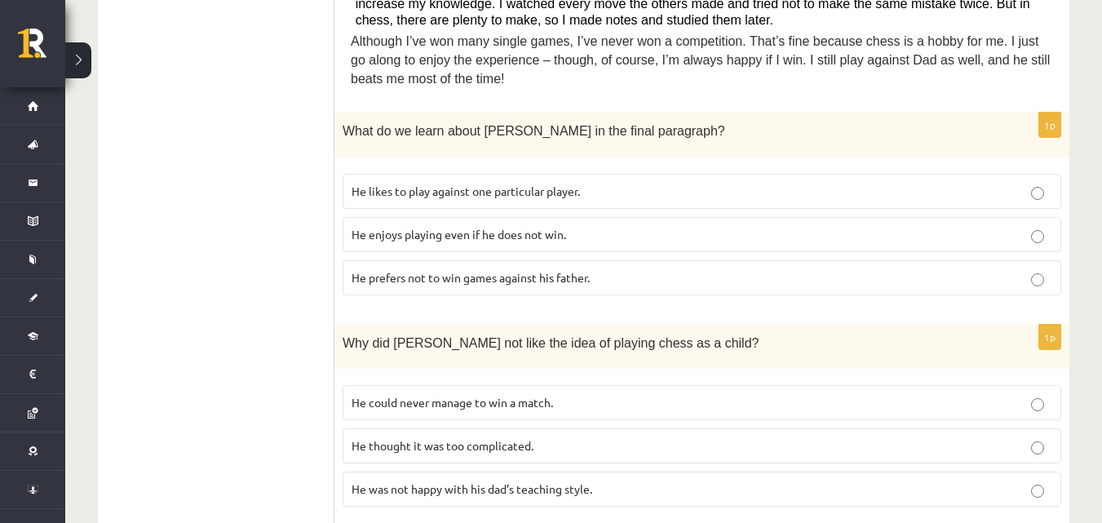
scroll to position [734, 0]
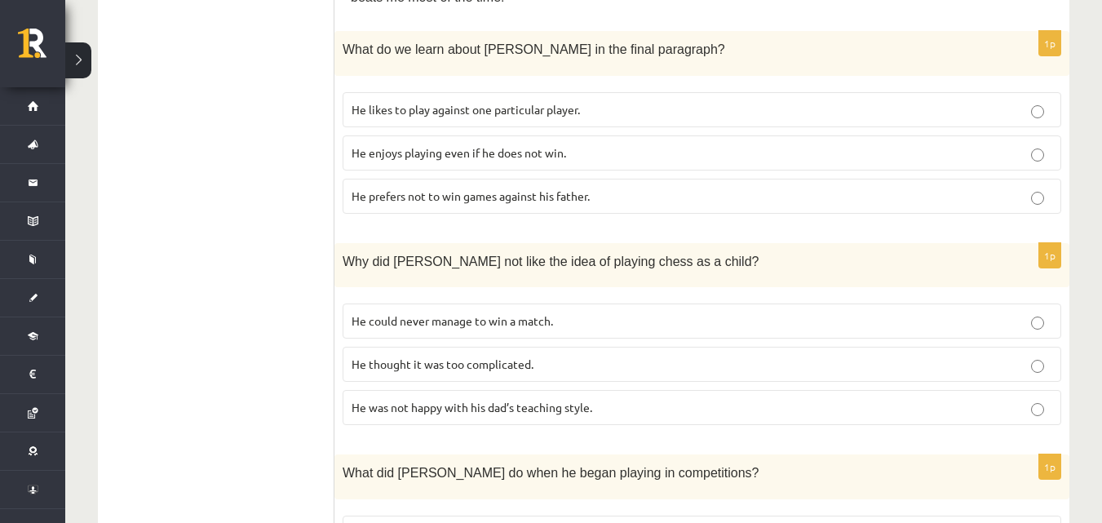
click at [538, 361] on p "He thought it was too complicated." at bounding box center [701, 364] width 700 height 17
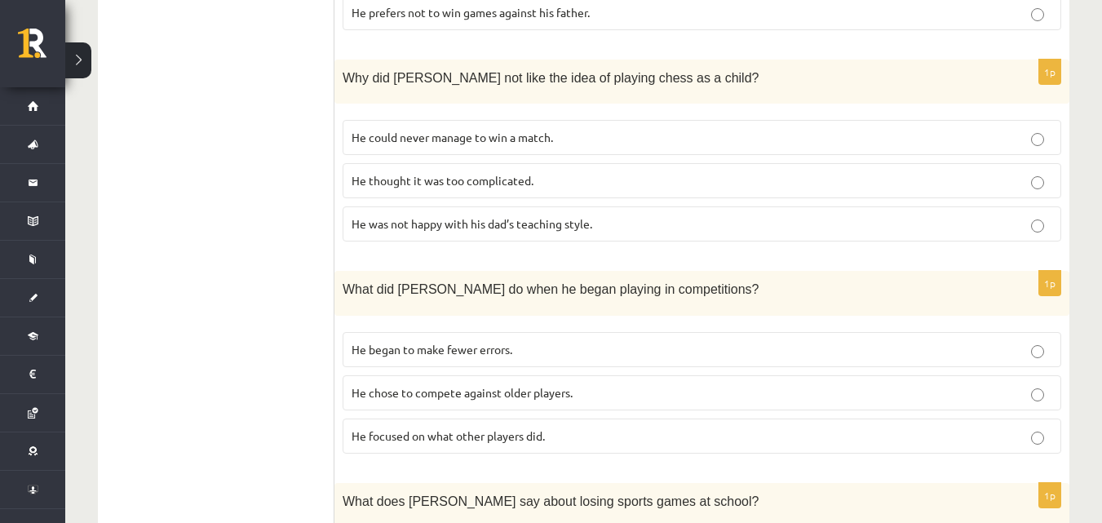
scroll to position [979, 0]
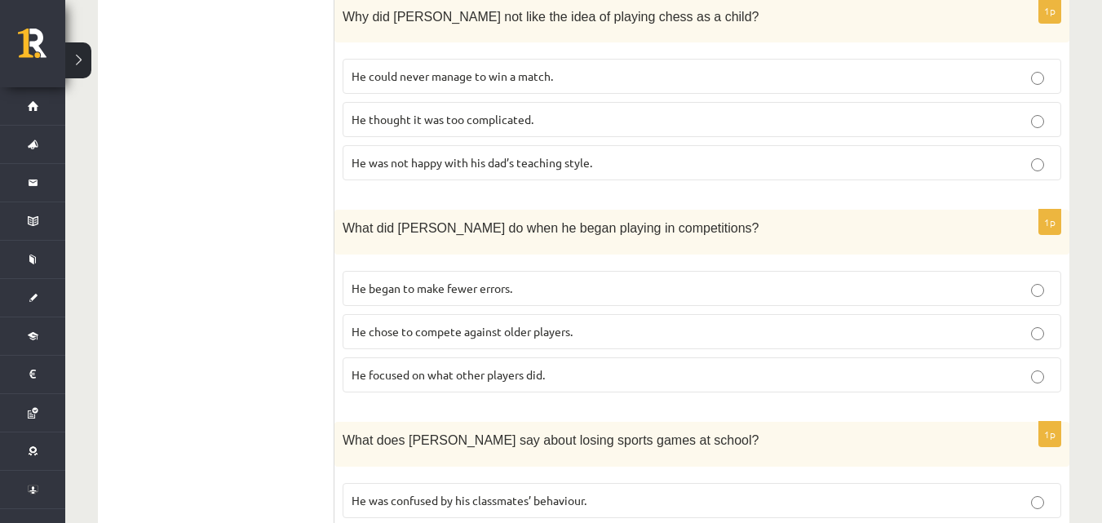
click at [497, 381] on span "He focused on what other players did." at bounding box center [447, 374] width 193 height 15
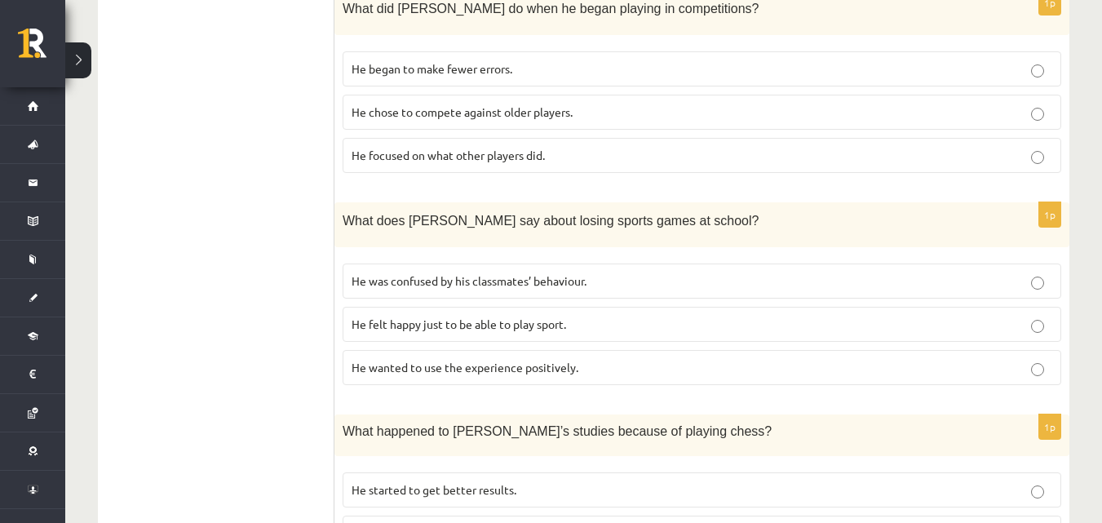
scroll to position [1223, 0]
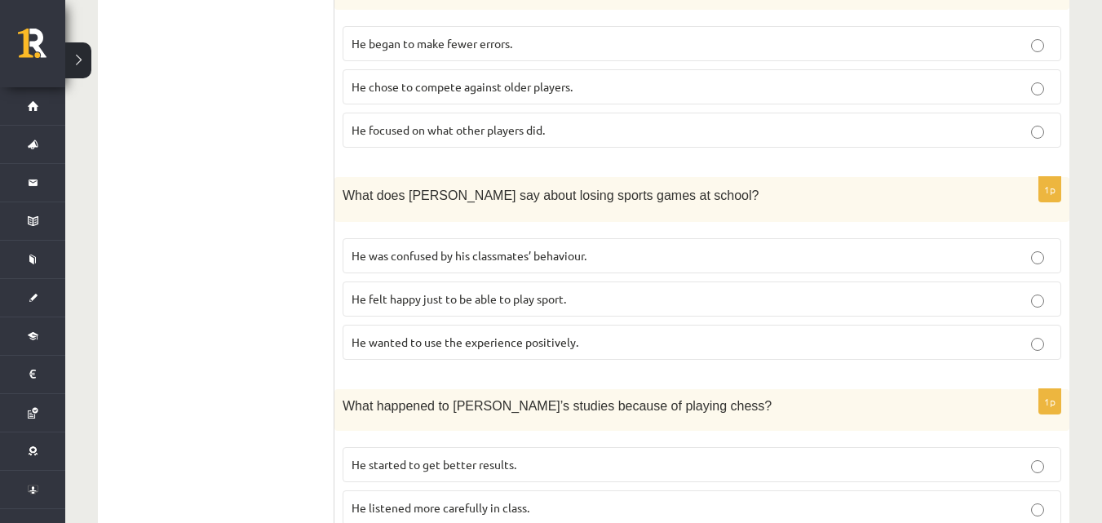
click at [550, 347] on span "He wanted to use the experience positively." at bounding box center [464, 341] width 227 height 15
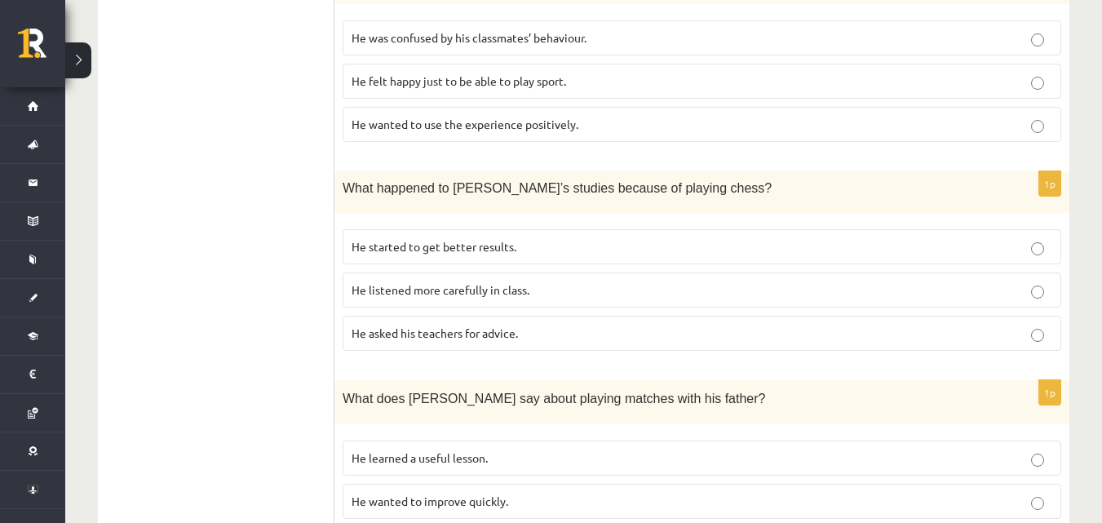
scroll to position [1468, 0]
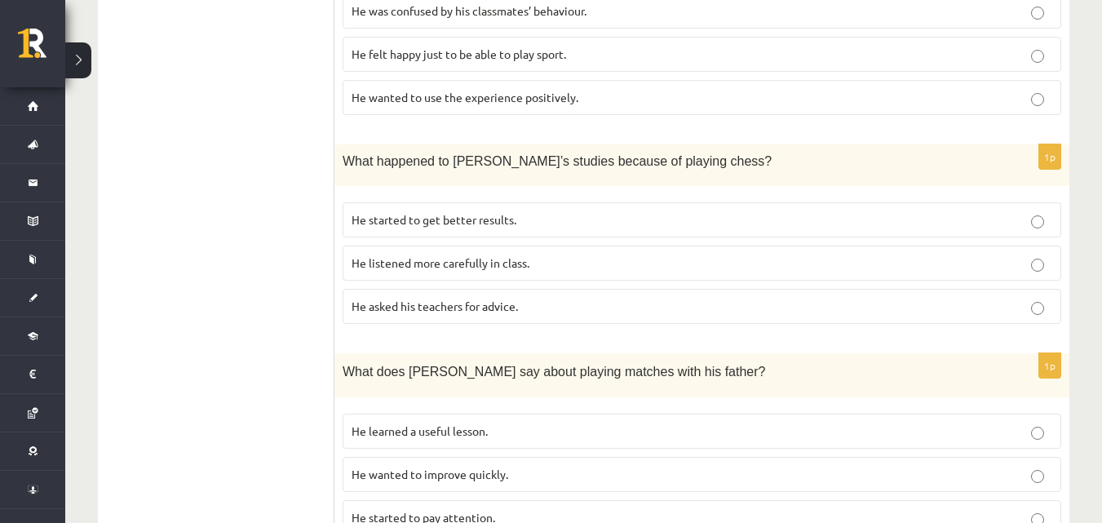
click at [544, 218] on p "He started to get better results." at bounding box center [701, 219] width 700 height 17
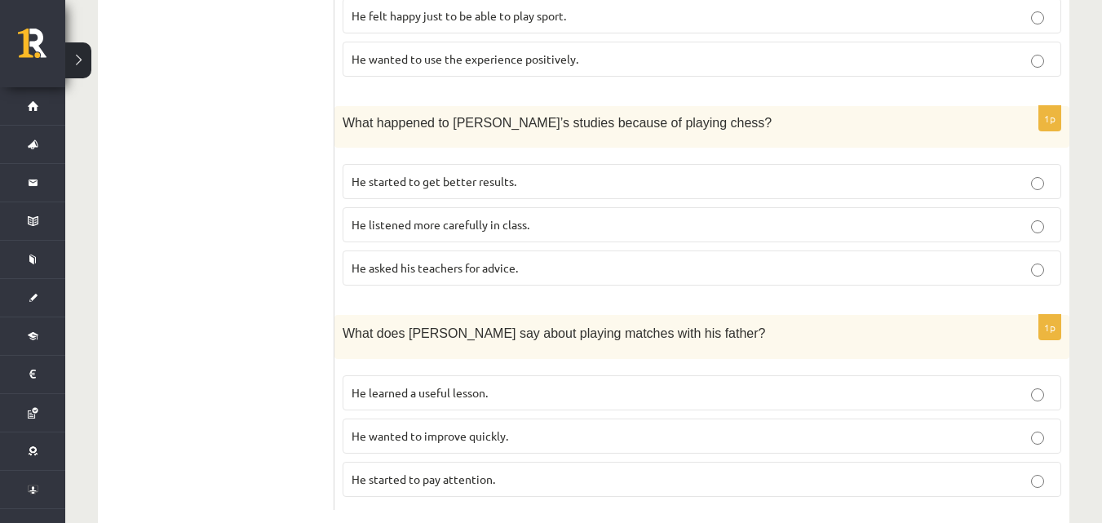
scroll to position [1543, 0]
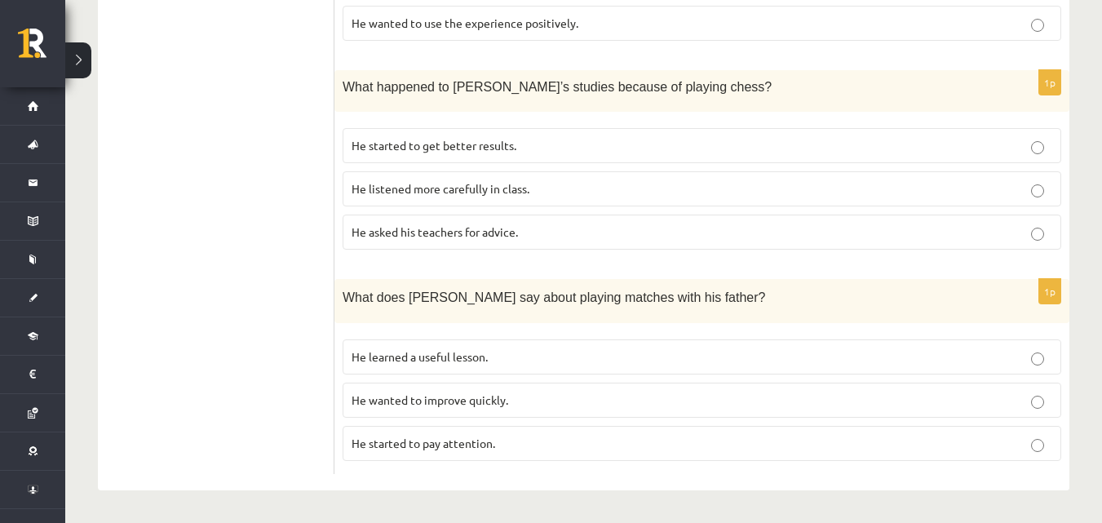
click at [520, 357] on p "He learned a useful lesson." at bounding box center [701, 356] width 700 height 17
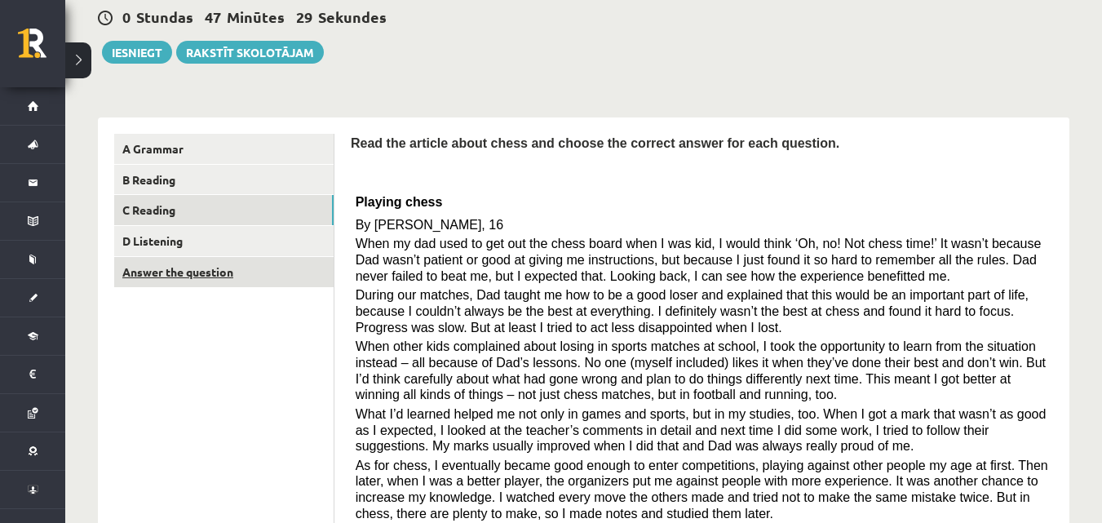
scroll to position [163, 0]
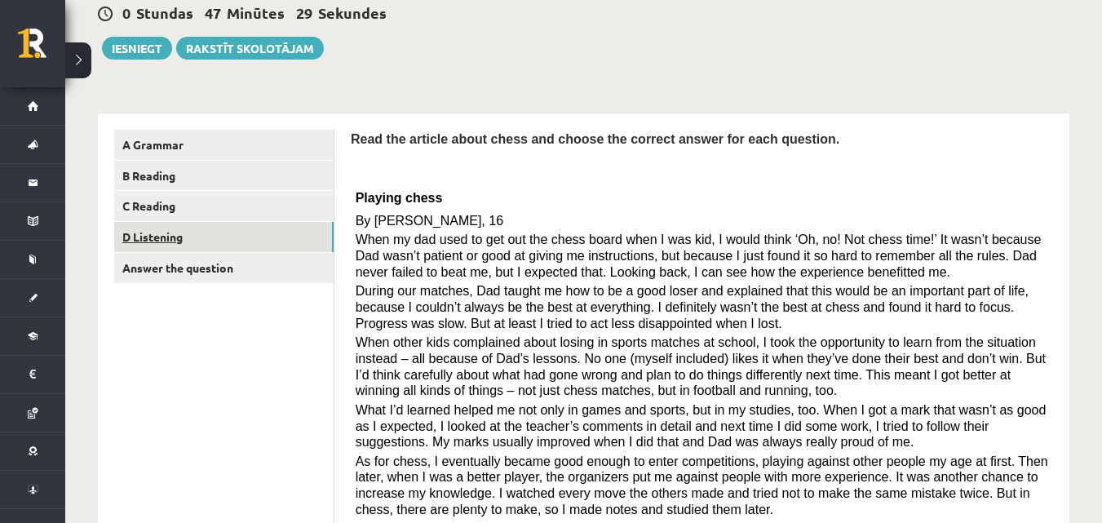
click at [245, 241] on link "D Listening" at bounding box center [223, 237] width 219 height 30
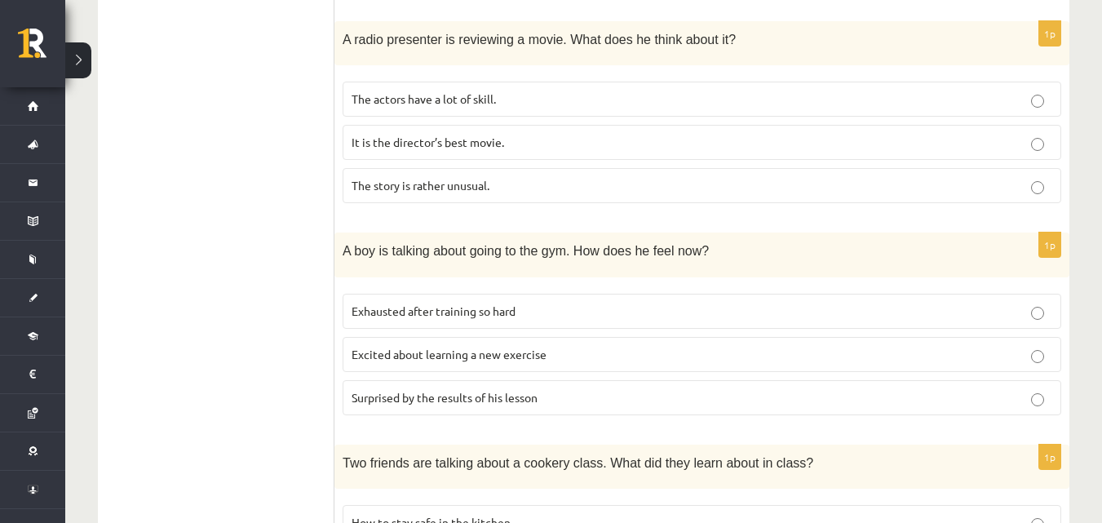
scroll to position [775, 0]
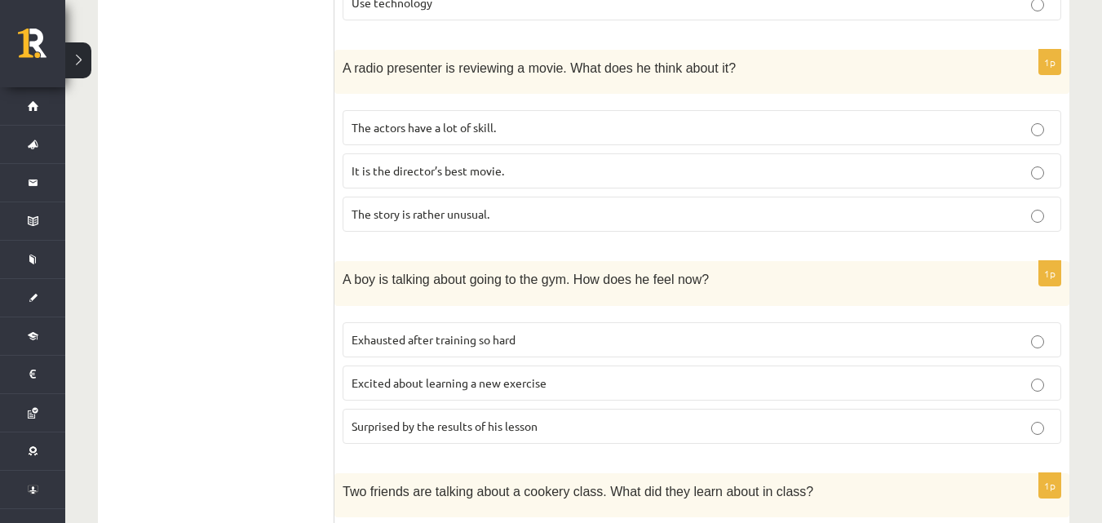
click at [592, 383] on p "Excited about learning a new exercise" at bounding box center [701, 382] width 700 height 17
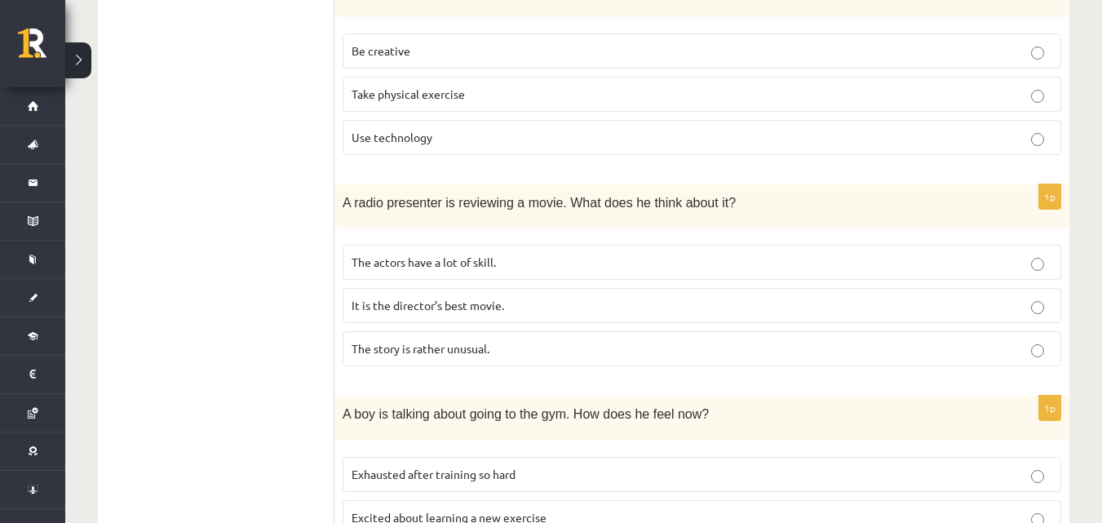
scroll to position [612, 0]
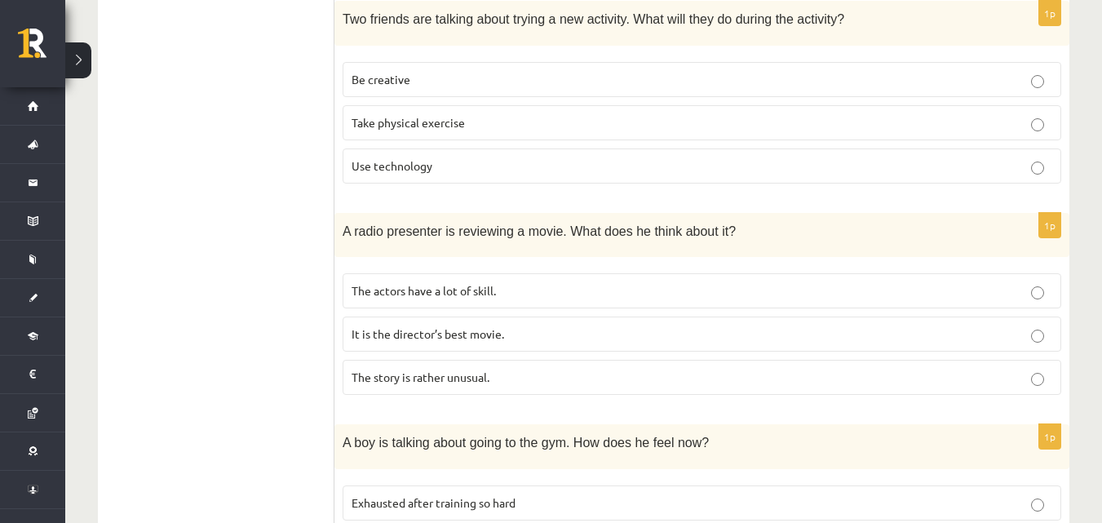
click at [519, 378] on p "The story is rather unusual." at bounding box center [701, 377] width 700 height 17
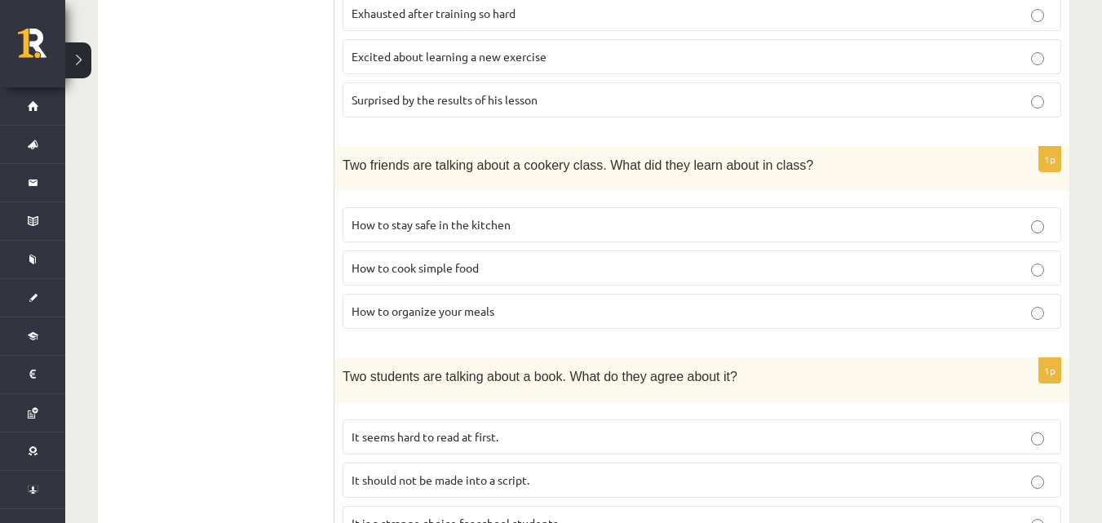
scroll to position [1182, 0]
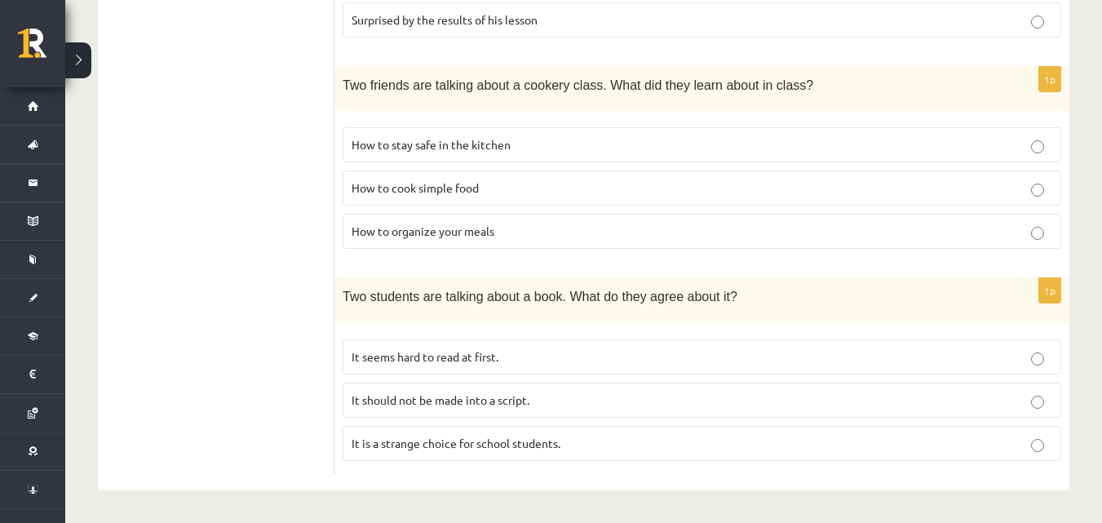
click at [559, 360] on p "It seems hard to read at first." at bounding box center [701, 356] width 700 height 17
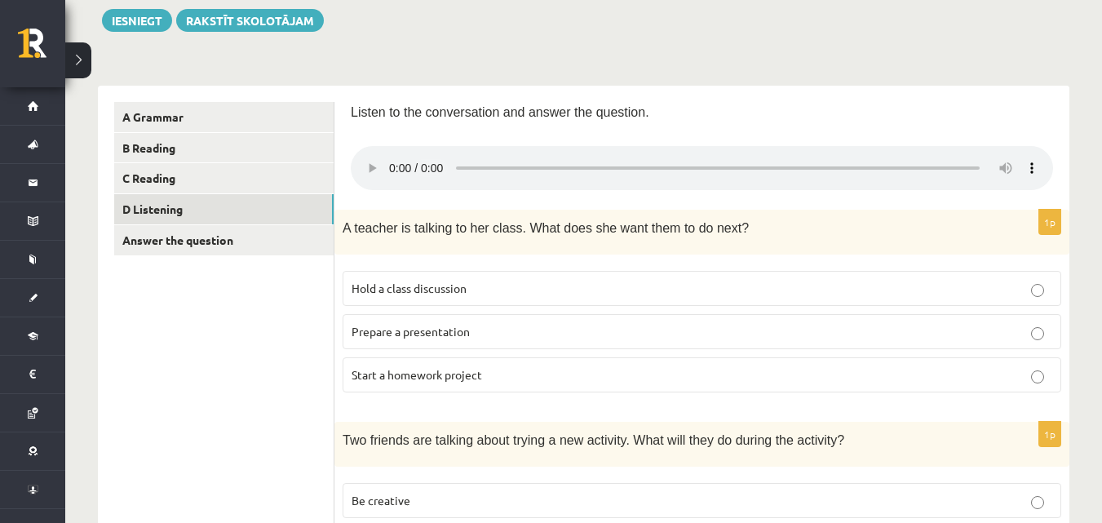
scroll to position [204, 0]
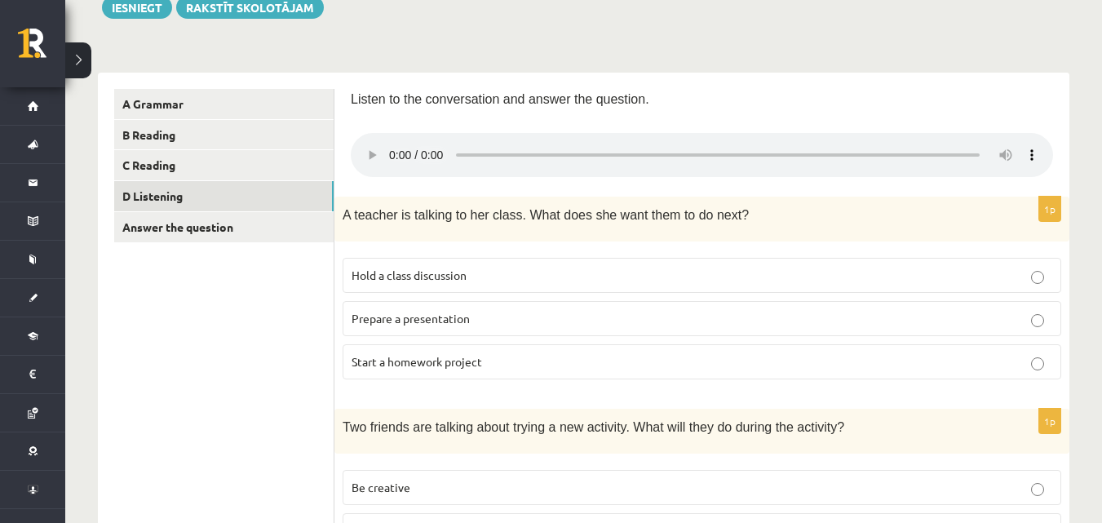
click at [379, 322] on span "Prepare a presentation" at bounding box center [410, 318] width 118 height 15
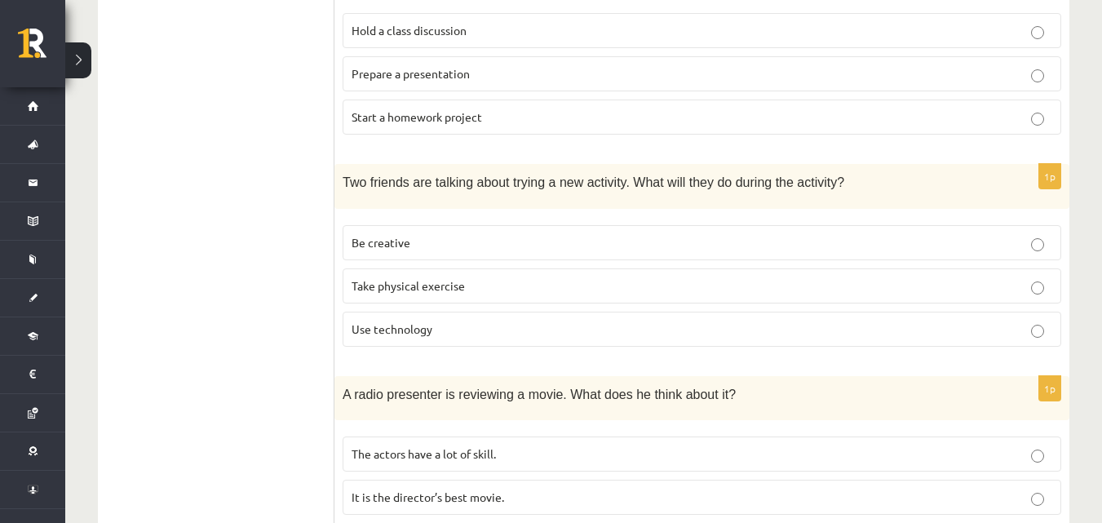
scroll to position [367, 0]
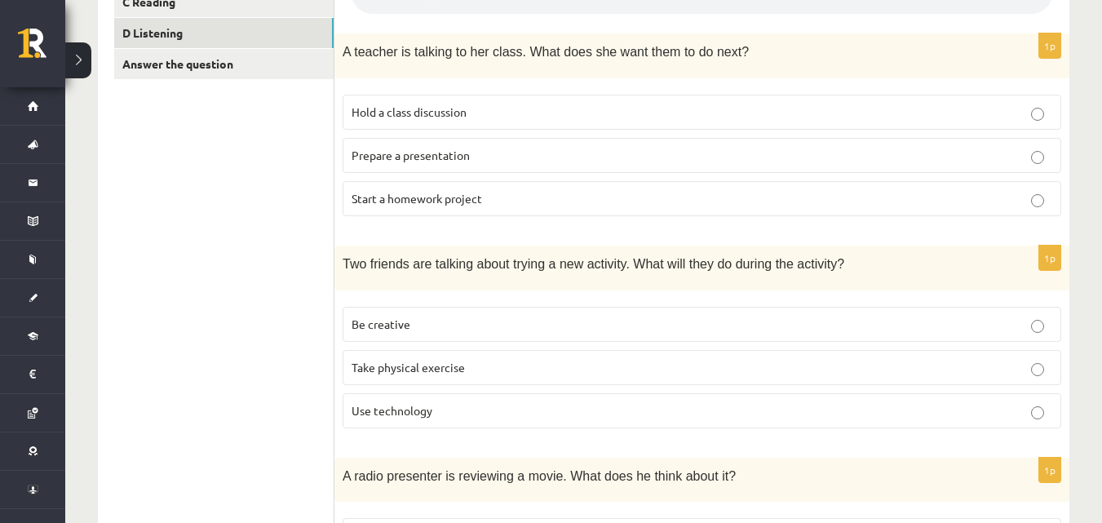
click at [471, 318] on p "Be creative" at bounding box center [701, 324] width 700 height 17
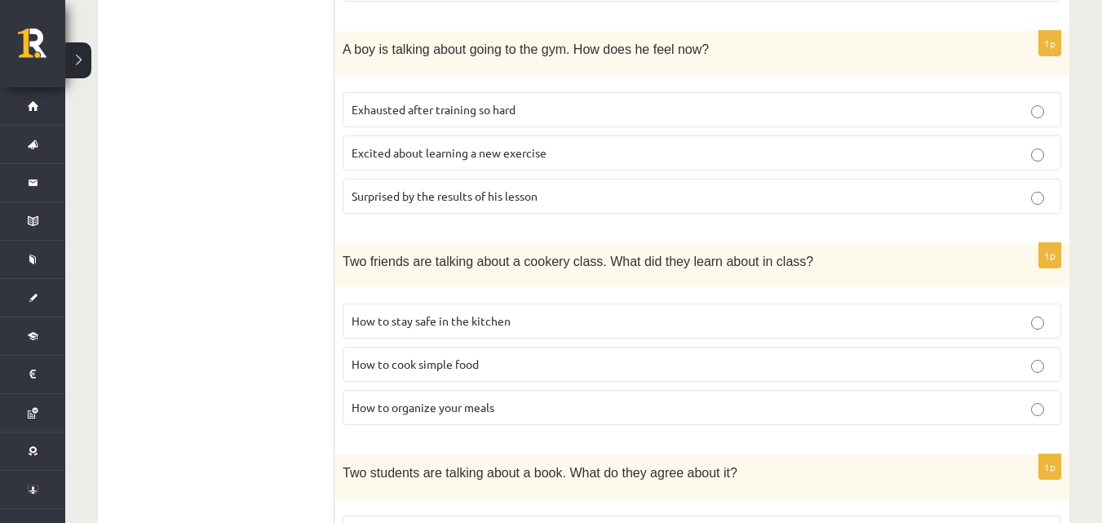
scroll to position [1019, 0]
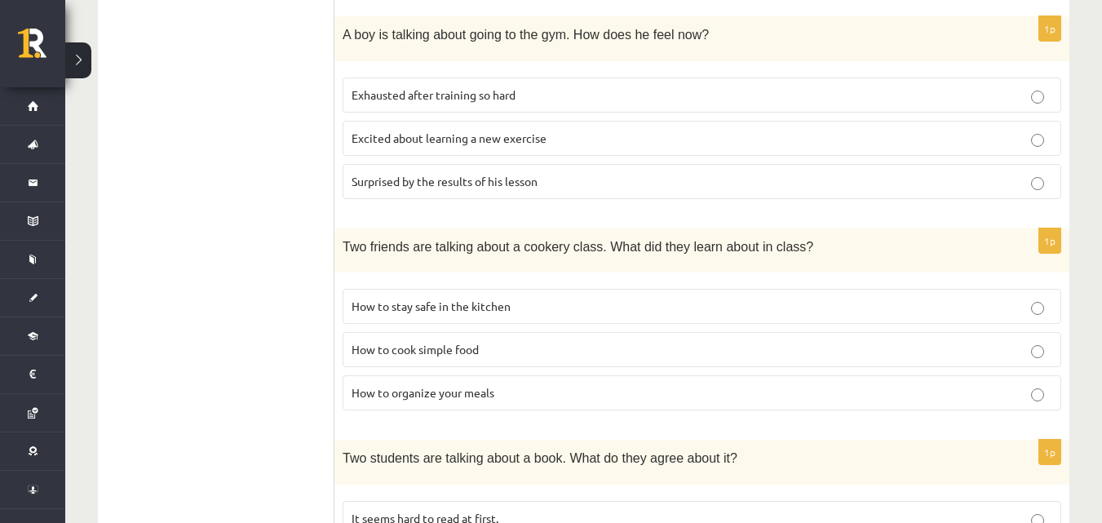
click at [553, 303] on p "How to stay safe in the kitchen" at bounding box center [701, 306] width 700 height 17
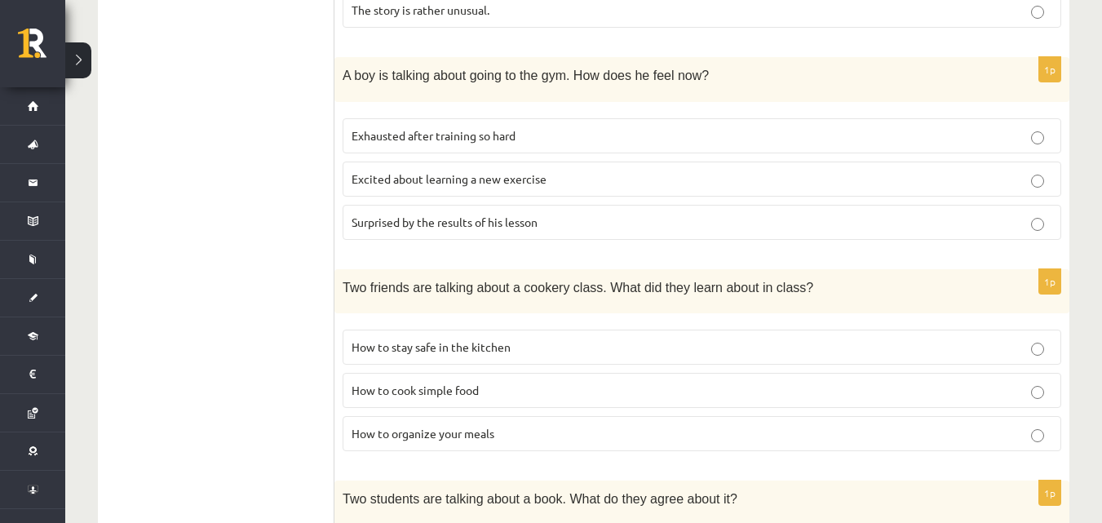
scroll to position [1060, 0]
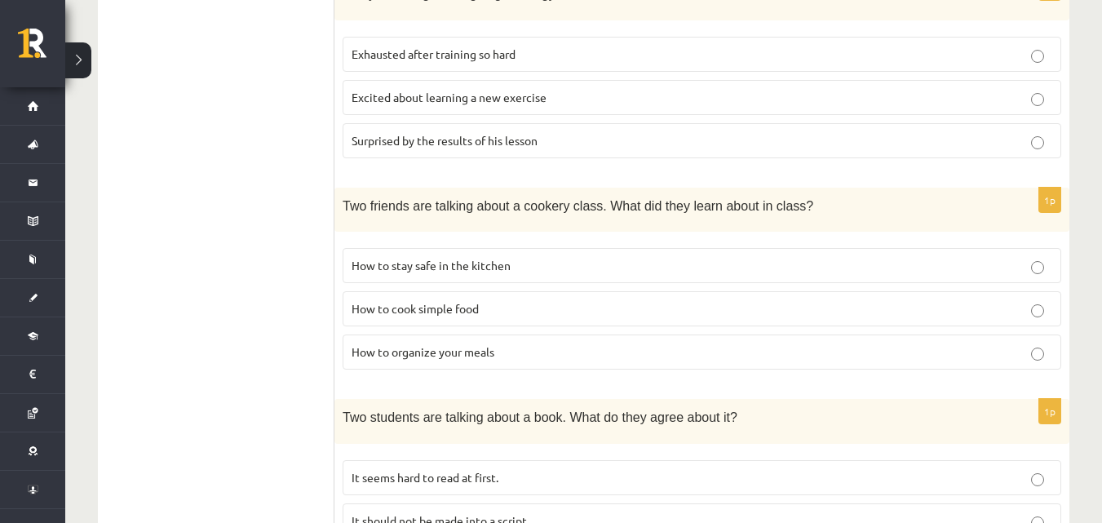
click at [381, 356] on span "How to organize your meals" at bounding box center [422, 351] width 143 height 15
click at [393, 265] on span "How to stay safe in the kitchen" at bounding box center [430, 265] width 159 height 15
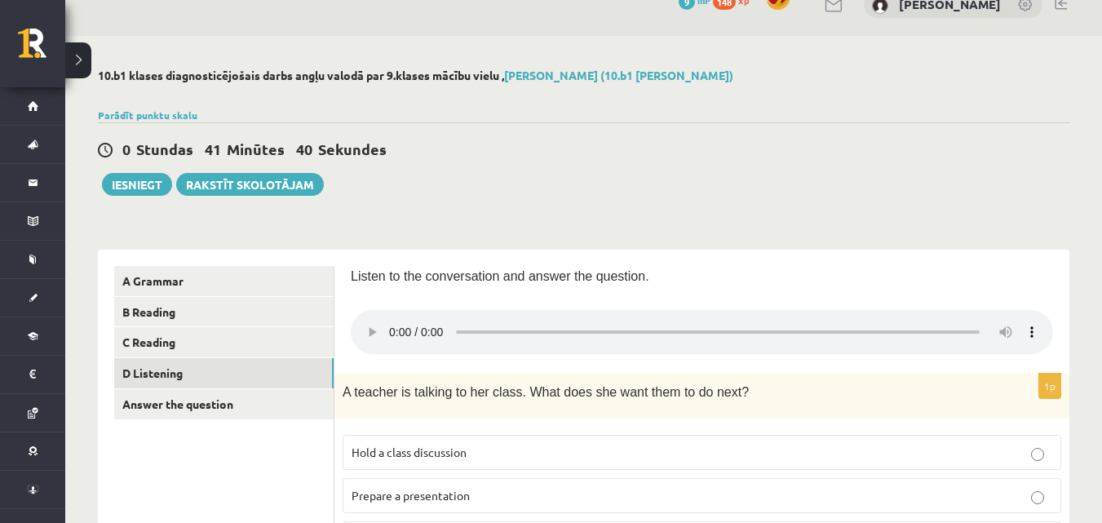
scroll to position [0, 0]
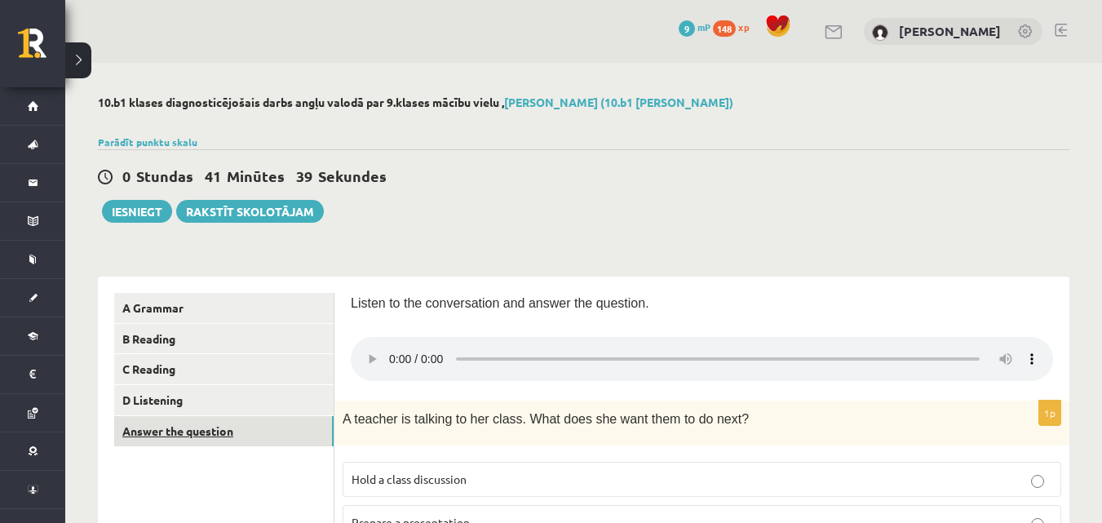
click at [221, 436] on link "Answer the question" at bounding box center [223, 431] width 219 height 30
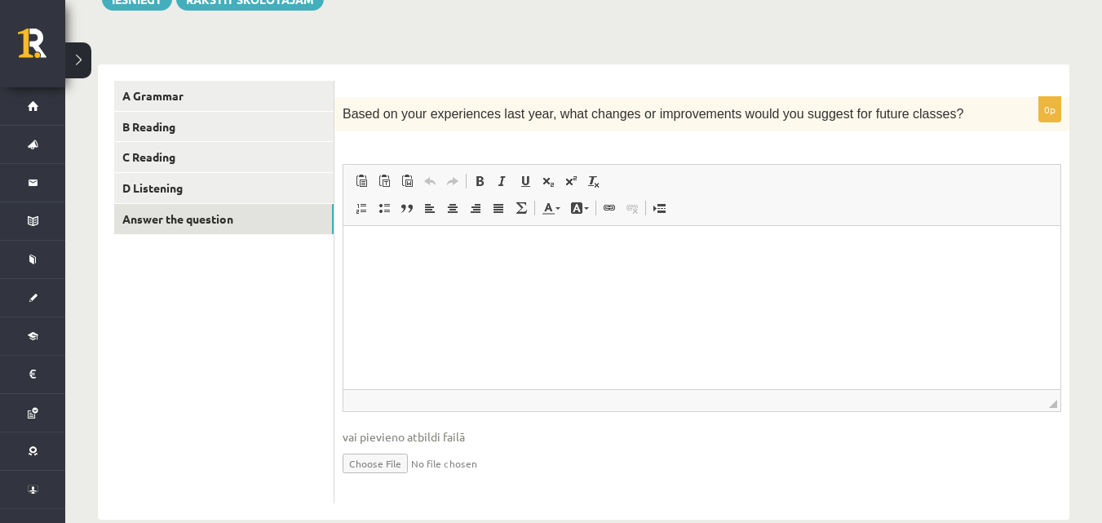
scroll to position [243, 0]
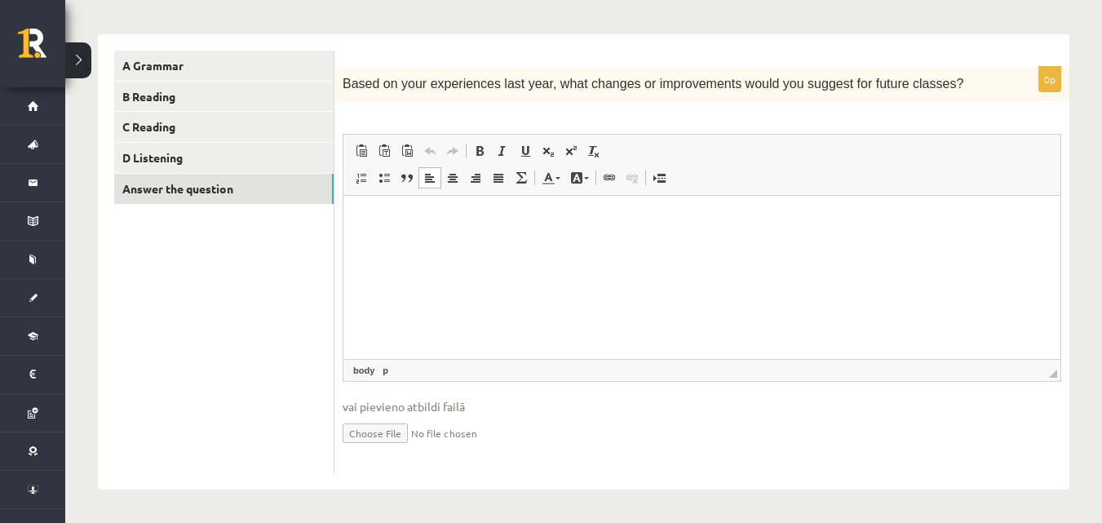
click at [385, 225] on p "Bagātinātā teksta redaktors, wiswyg-editor-user-answer-47024908741240" at bounding box center [702, 220] width 684 height 17
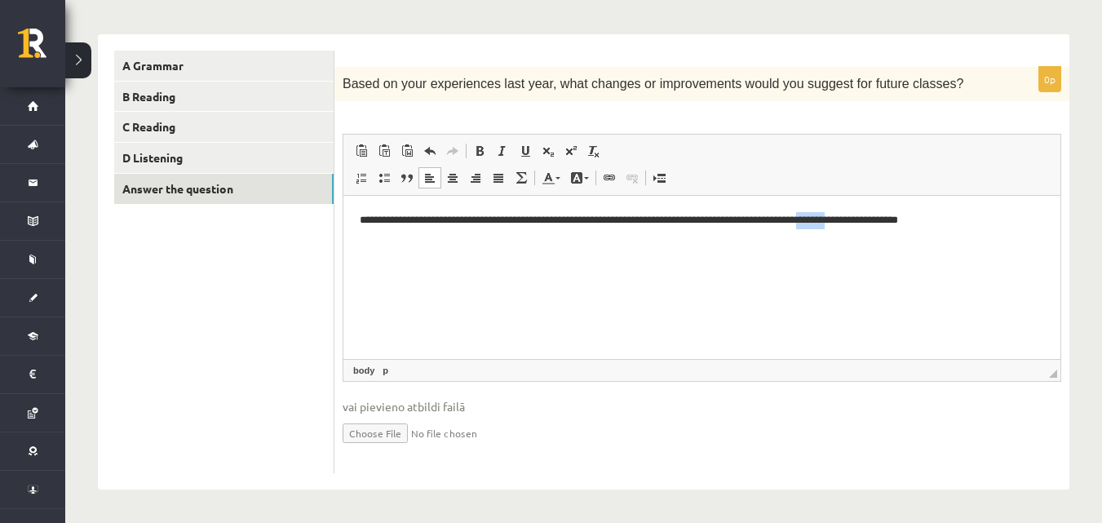
drag, startPoint x: 855, startPoint y: 219, endPoint x: 888, endPoint y: 237, distance: 37.2
click at [888, 237] on html "**********" at bounding box center [701, 221] width 717 height 50
click at [952, 218] on p "**********" at bounding box center [702, 220] width 684 height 17
click at [380, 374] on link "p" at bounding box center [385, 370] width 12 height 15
click at [406, 263] on html "**********" at bounding box center [701, 229] width 717 height 67
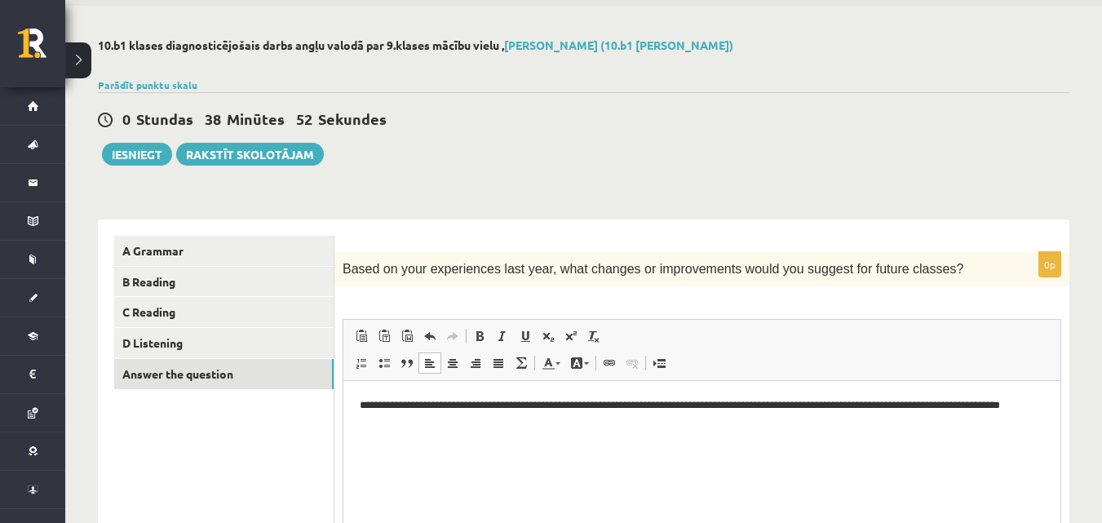
scroll to position [82, 0]
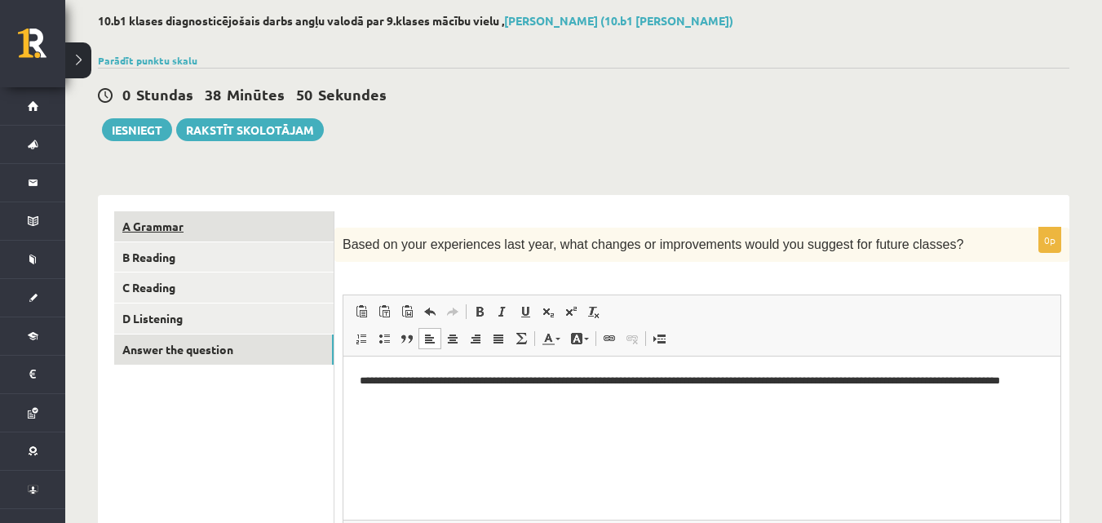
click at [216, 224] on link "A Grammar" at bounding box center [223, 226] width 219 height 30
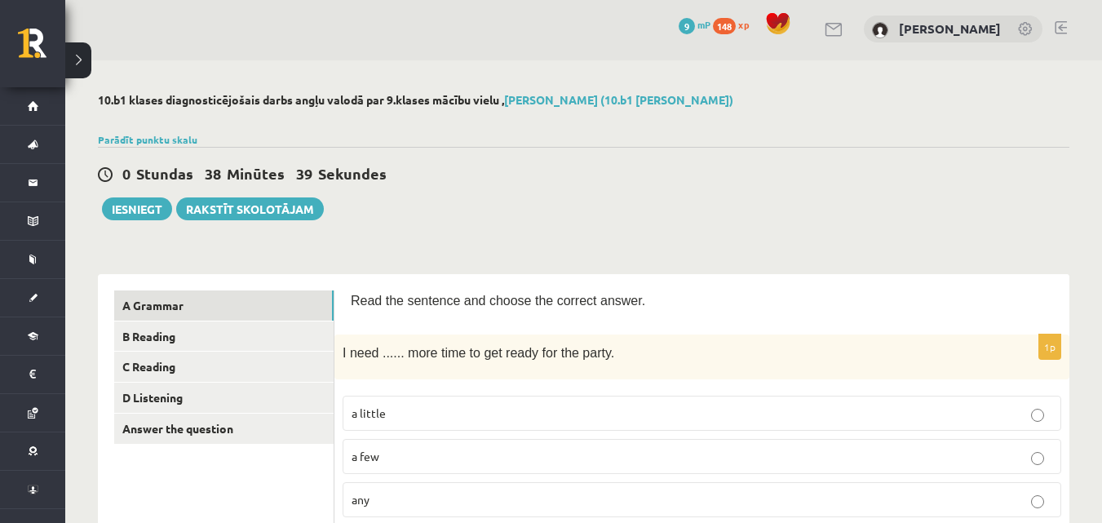
scroll to position [0, 0]
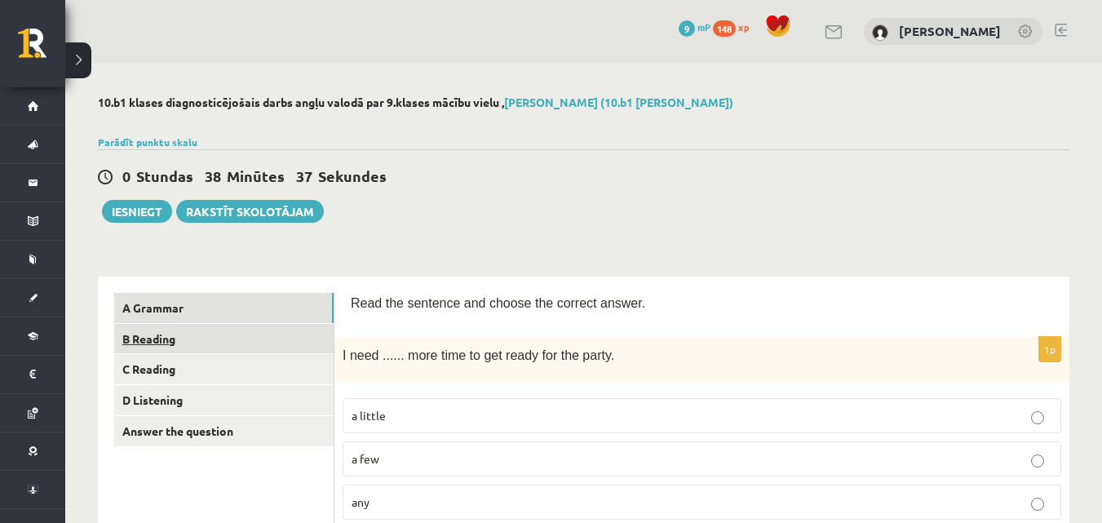
click at [139, 349] on link "B Reading" at bounding box center [223, 339] width 219 height 30
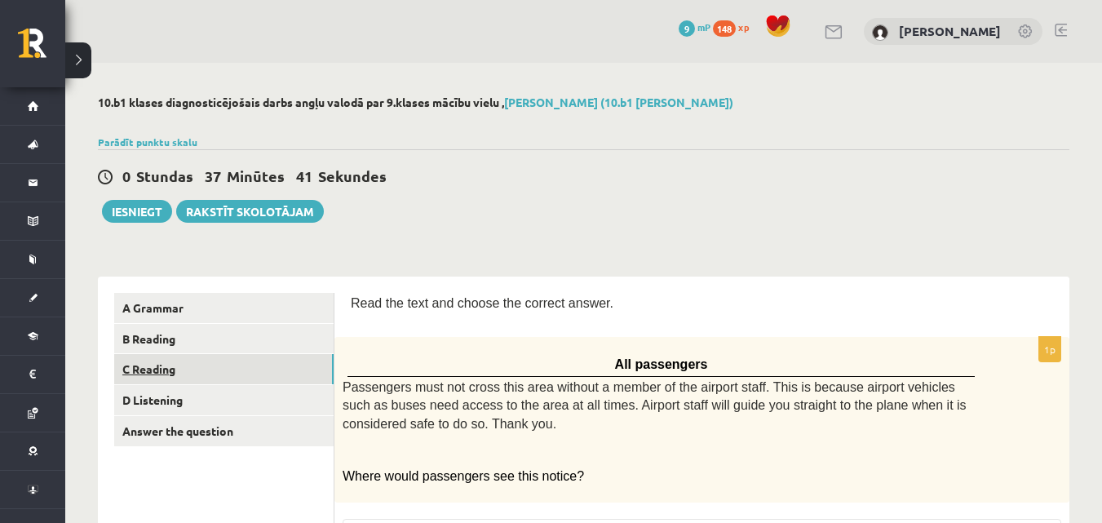
click at [144, 373] on link "C Reading" at bounding box center [223, 369] width 219 height 30
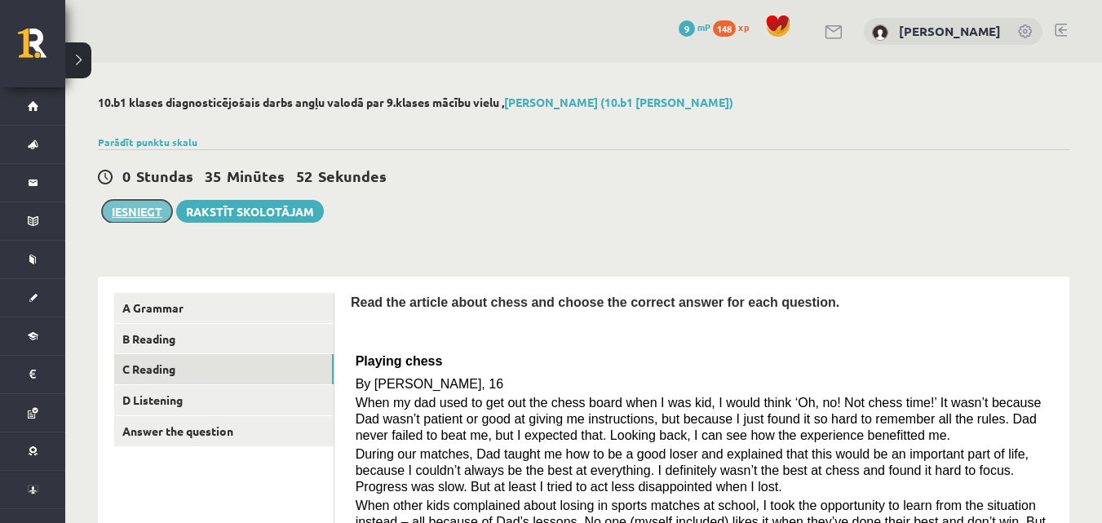
click at [135, 218] on button "Iesniegt" at bounding box center [137, 211] width 70 height 23
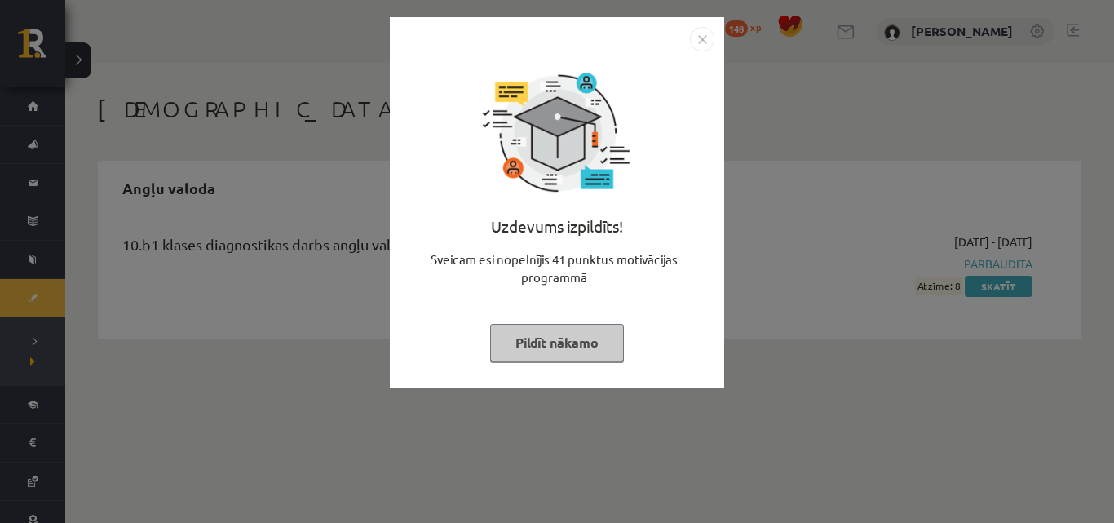
click at [524, 352] on button "Pildīt nākamo" at bounding box center [557, 343] width 134 height 38
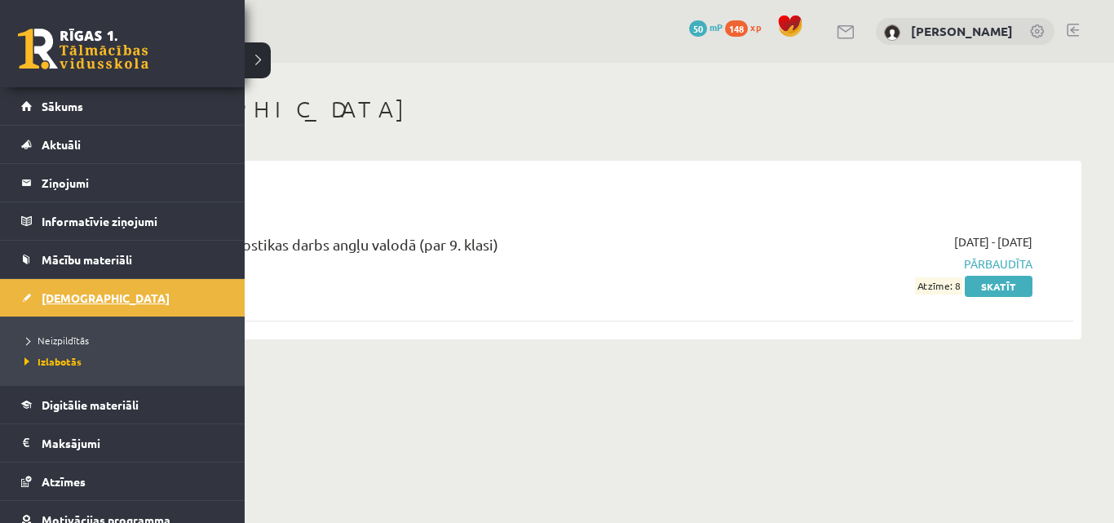
click at [63, 289] on link "[DEMOGRAPHIC_DATA]" at bounding box center [122, 298] width 203 height 38
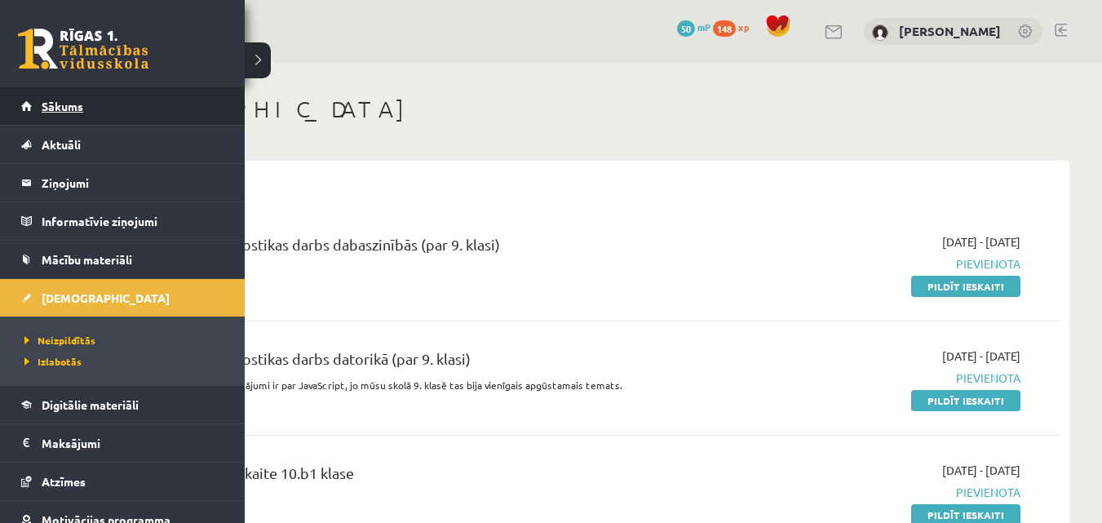
click at [24, 97] on link "Sākums" at bounding box center [122, 106] width 203 height 38
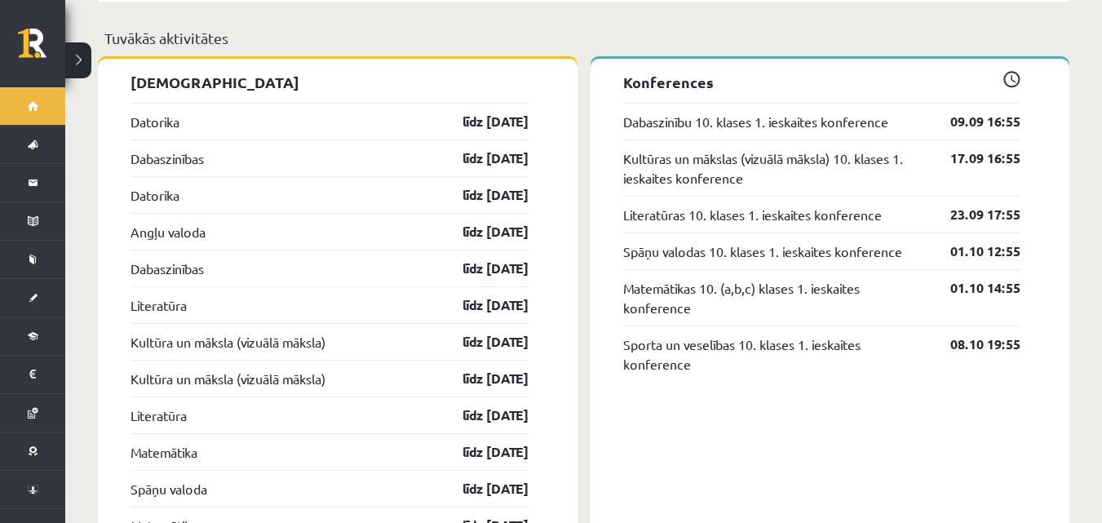
scroll to position [1305, 0]
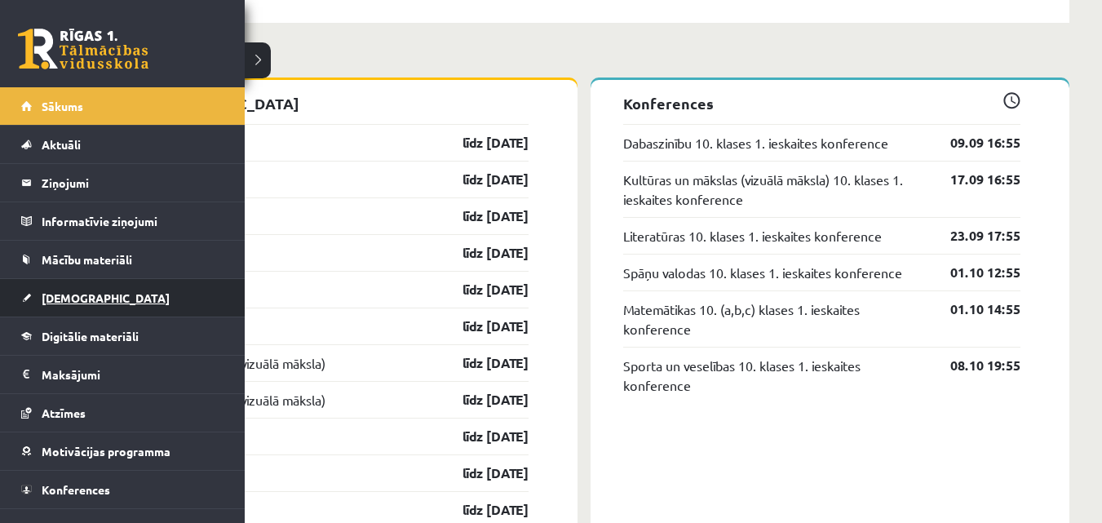
click at [95, 299] on link "[DEMOGRAPHIC_DATA]" at bounding box center [122, 298] width 203 height 38
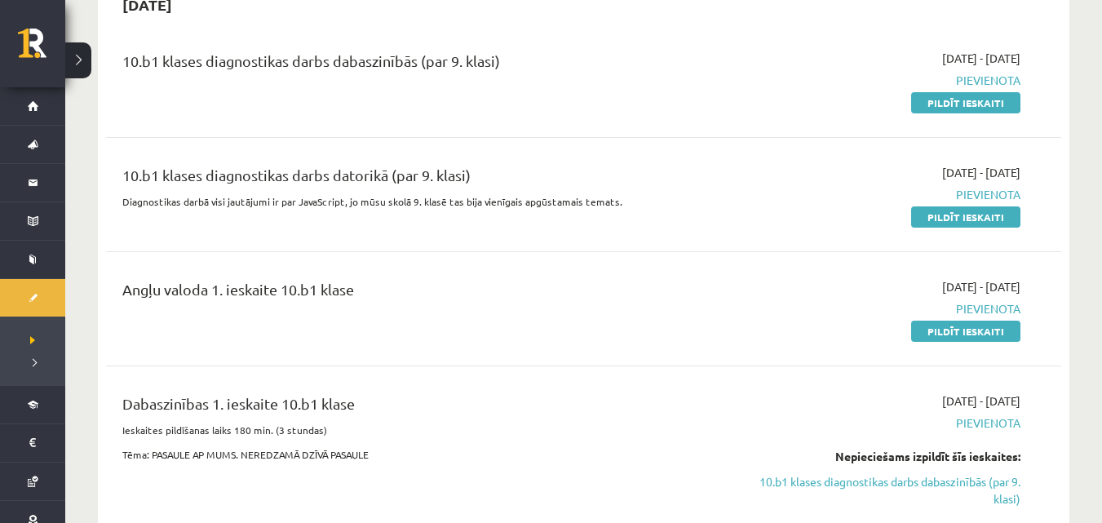
scroll to position [82, 0]
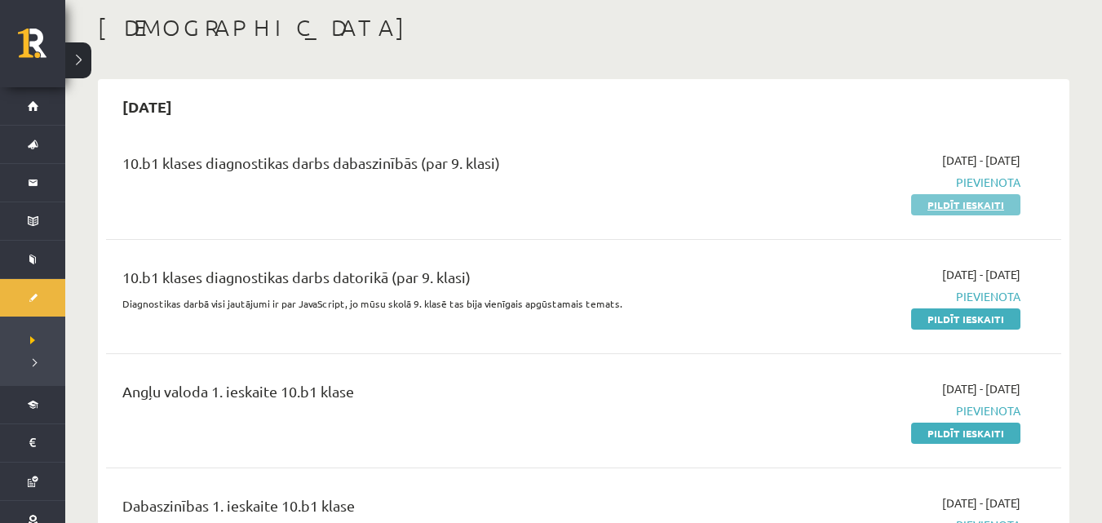
click at [948, 204] on link "Pildīt ieskaiti" at bounding box center [965, 204] width 109 height 21
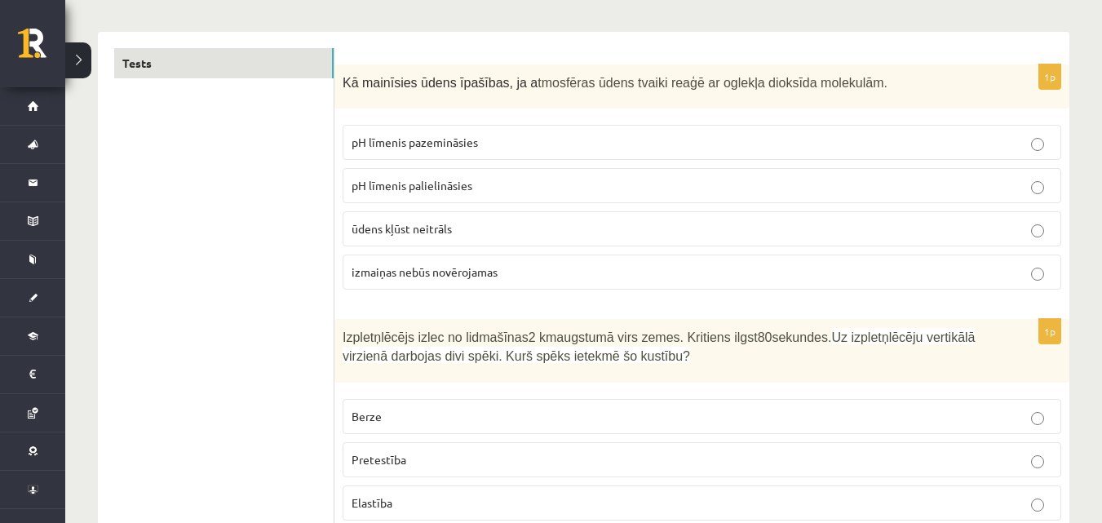
scroll to position [163, 0]
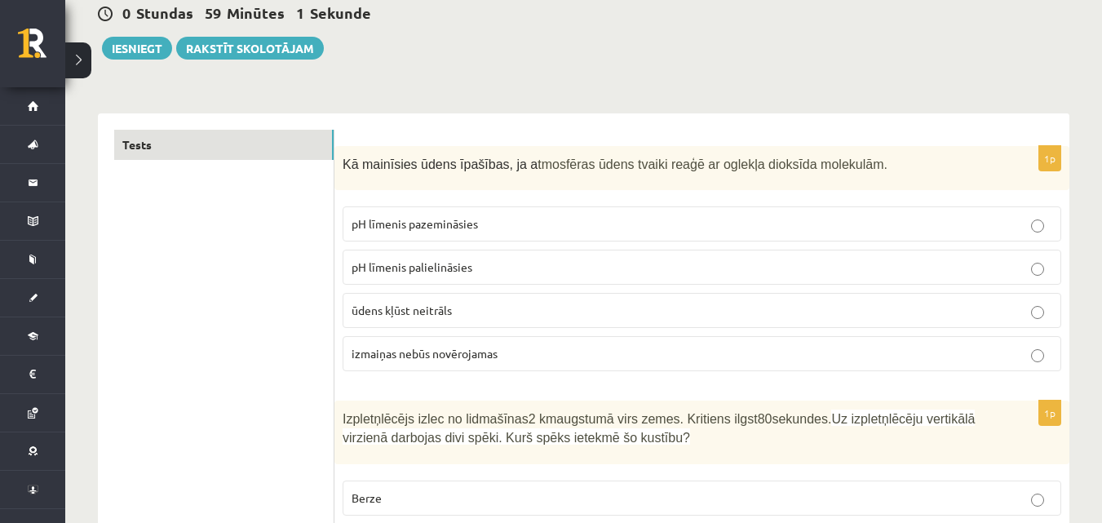
click at [485, 276] on p "pH līmenis palielināsies" at bounding box center [701, 266] width 700 height 17
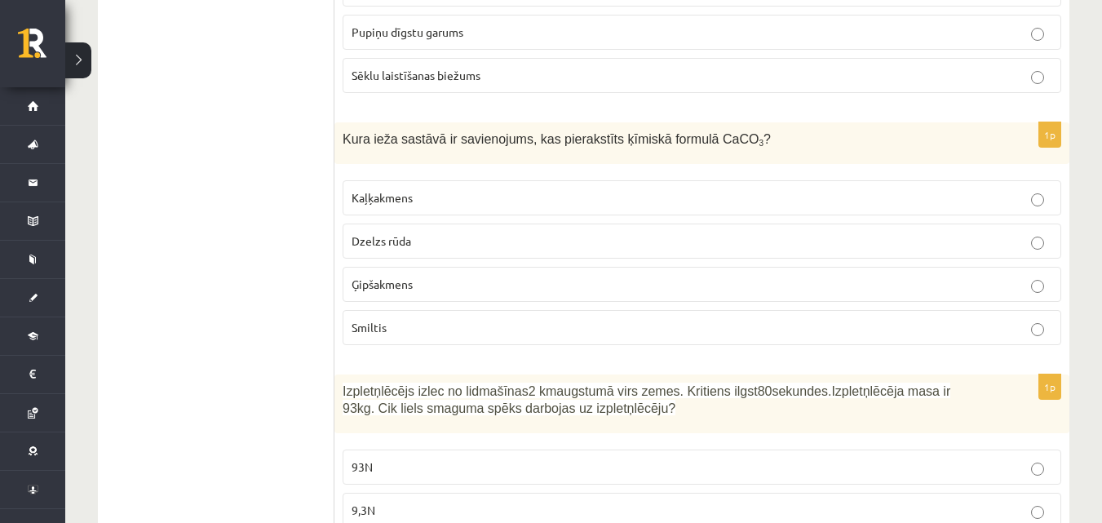
scroll to position [1712, 0]
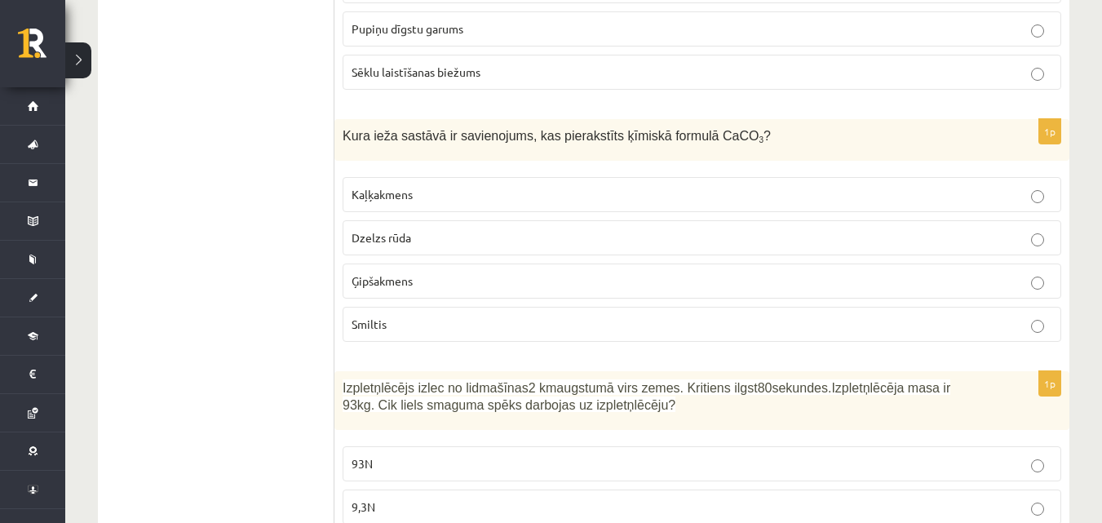
click at [493, 195] on p "Kaļķakmens" at bounding box center [701, 194] width 700 height 17
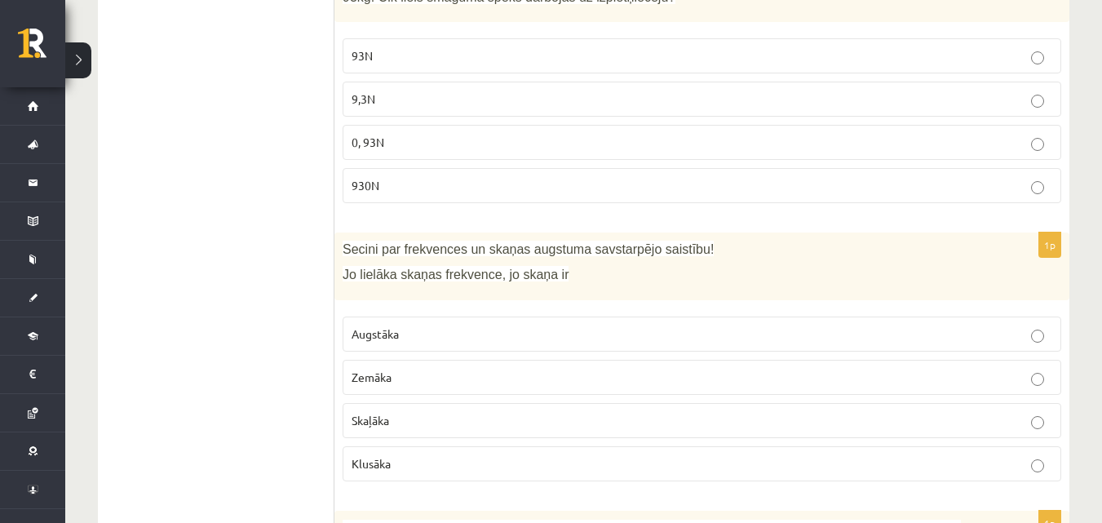
scroll to position [2202, 0]
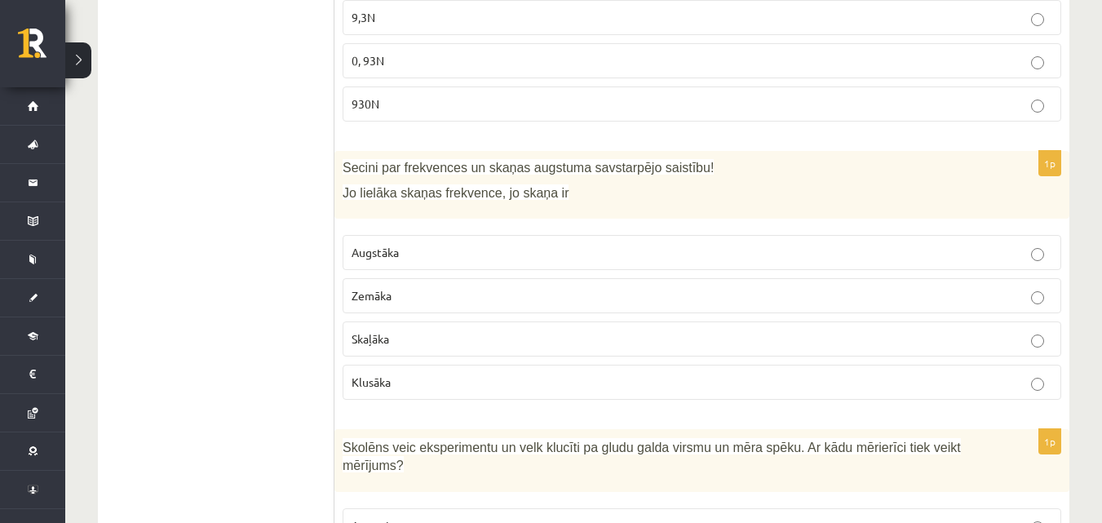
click at [710, 258] on p "Augstāka" at bounding box center [701, 252] width 700 height 17
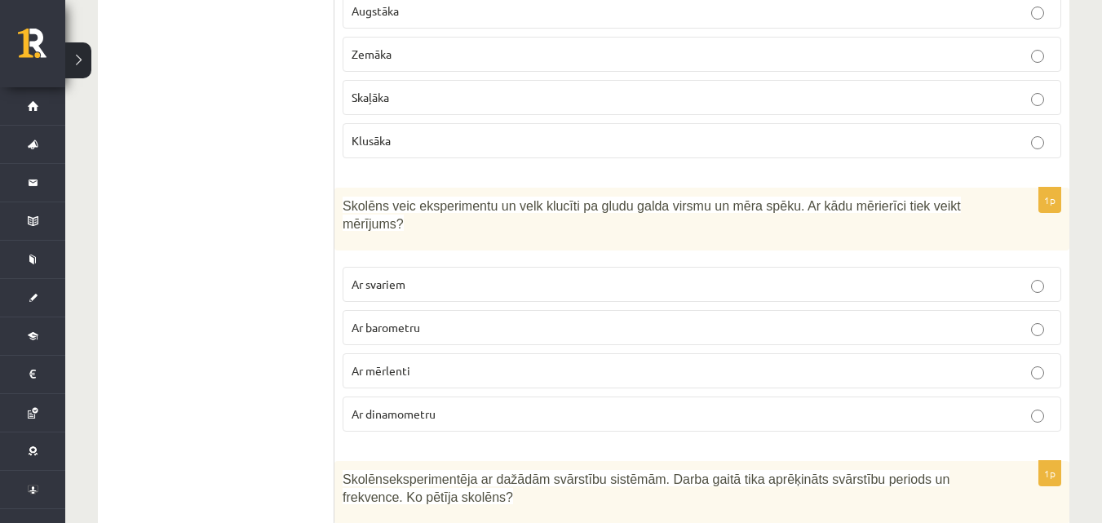
scroll to position [2446, 0]
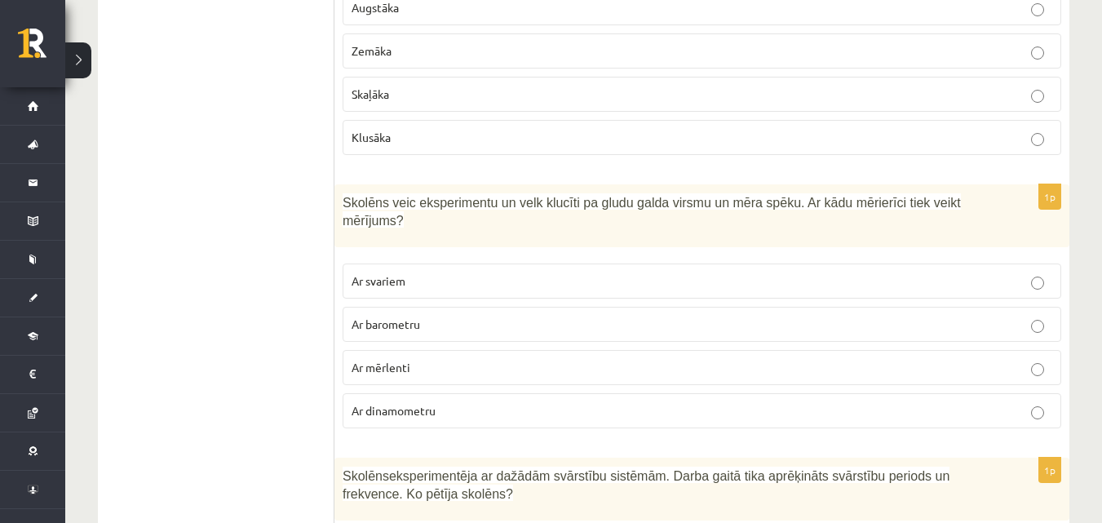
click at [501, 316] on p "Ar barometru" at bounding box center [701, 324] width 700 height 17
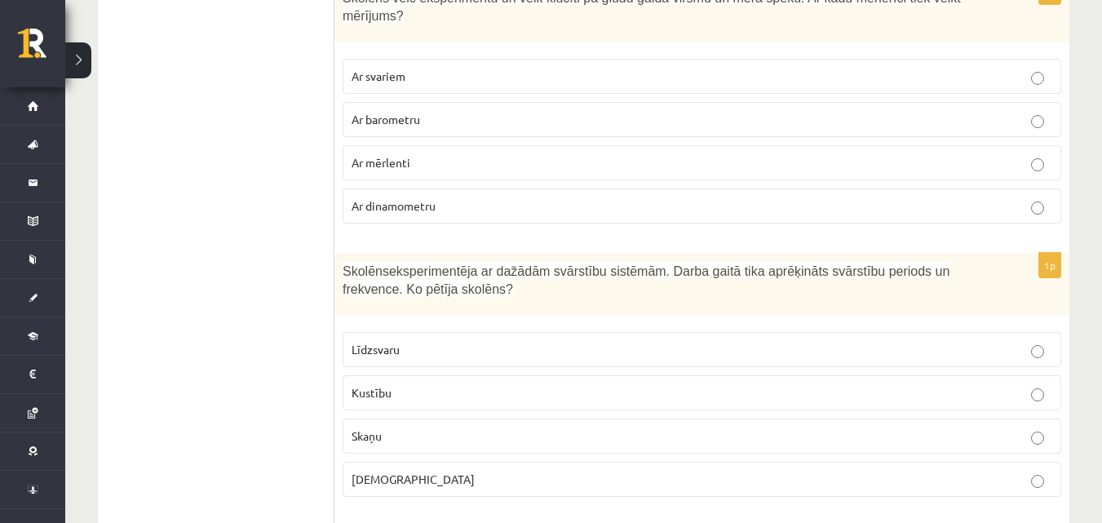
scroll to position [2691, 0]
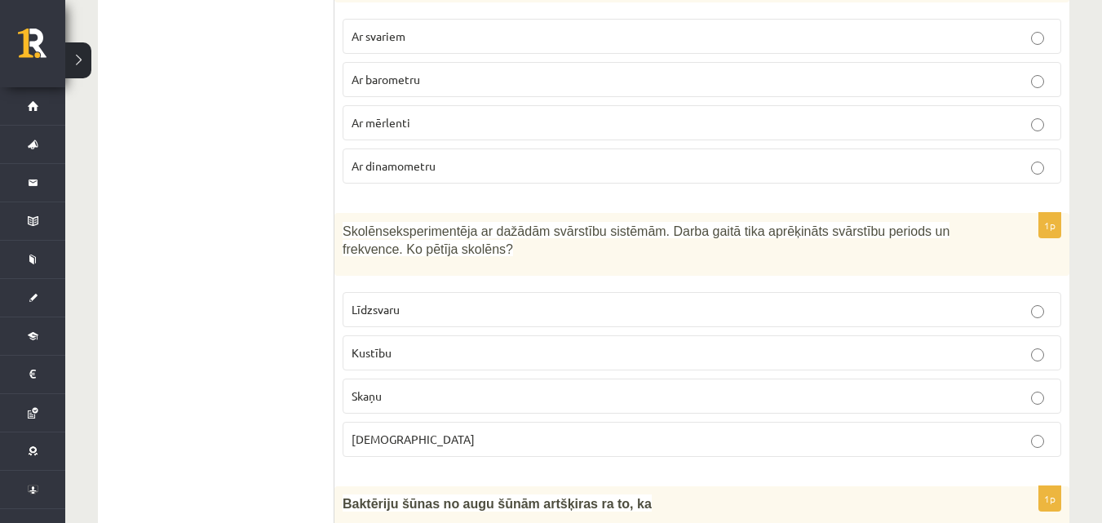
click at [566, 344] on p "Kustību" at bounding box center [701, 352] width 700 height 17
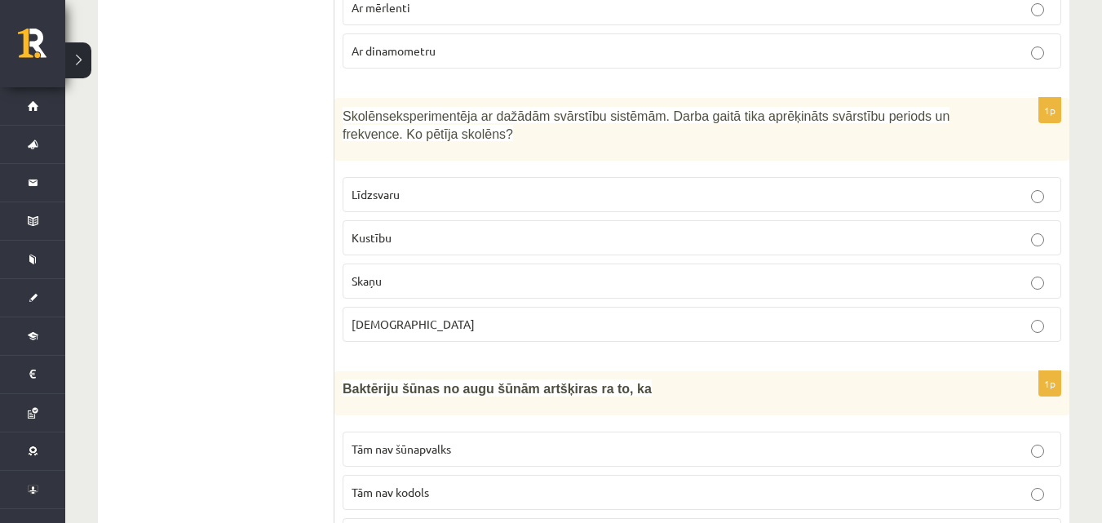
scroll to position [2936, 0]
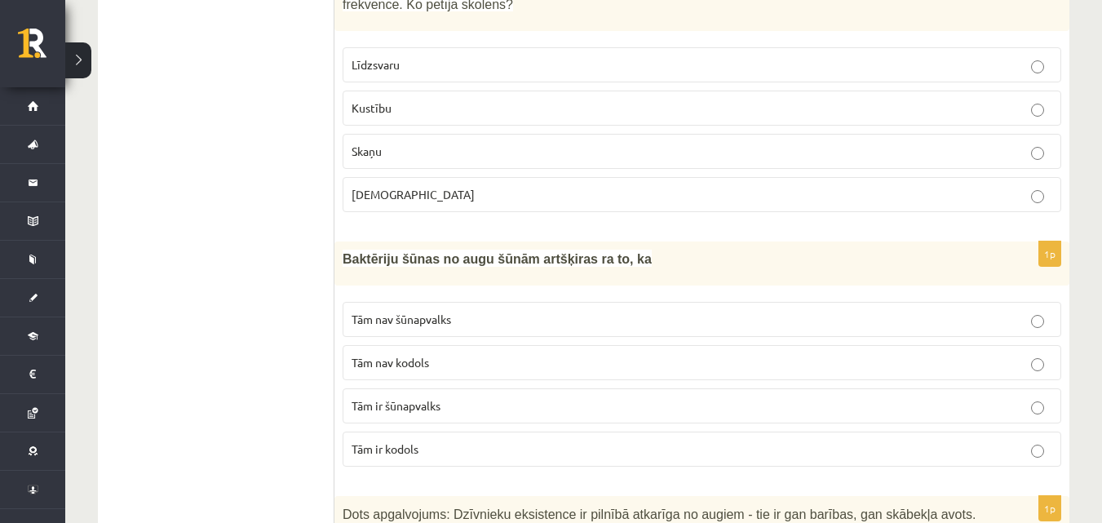
click at [588, 354] on p "Tām nav kodols" at bounding box center [701, 362] width 700 height 17
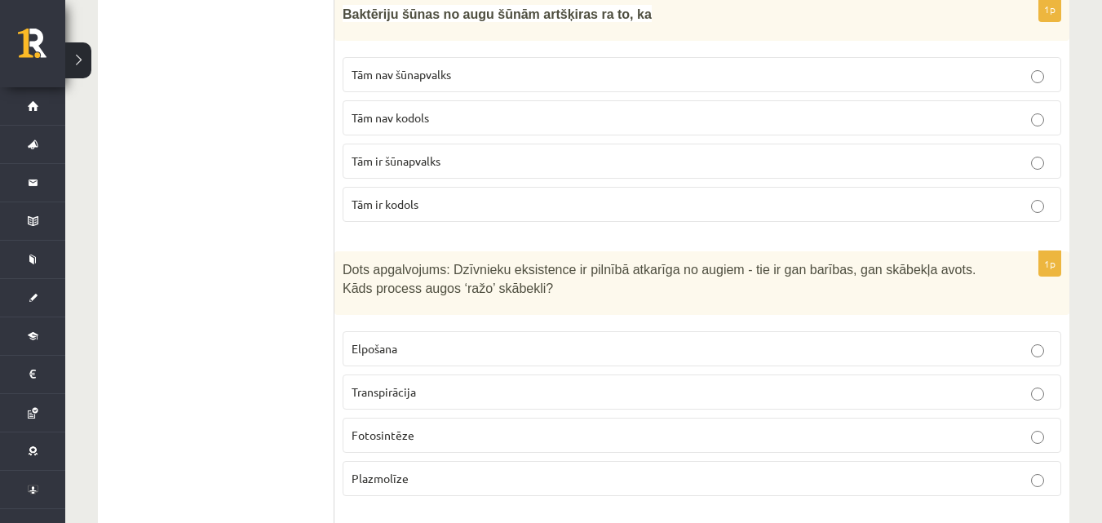
scroll to position [3262, 0]
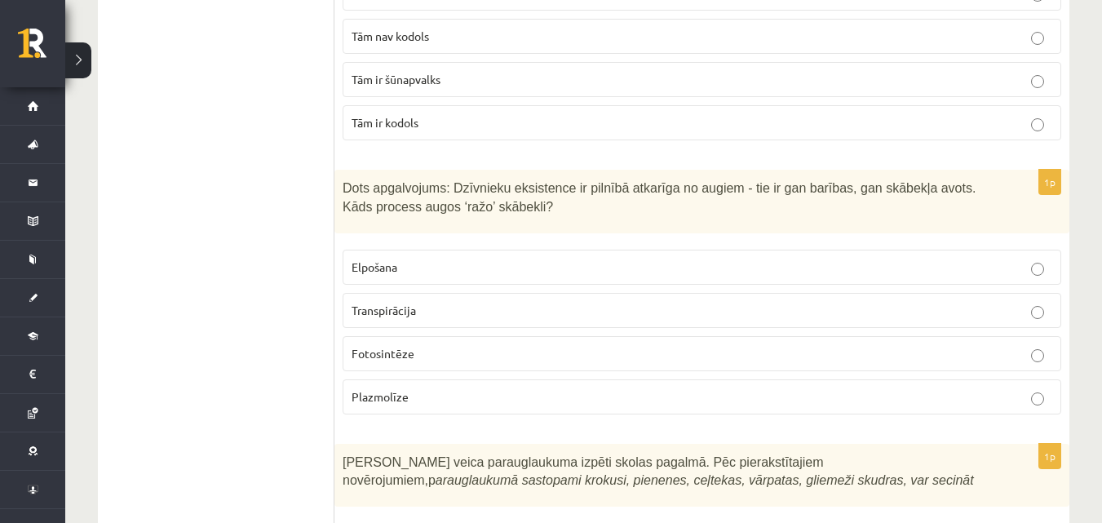
click at [527, 345] on p "Fotosintēze" at bounding box center [701, 353] width 700 height 17
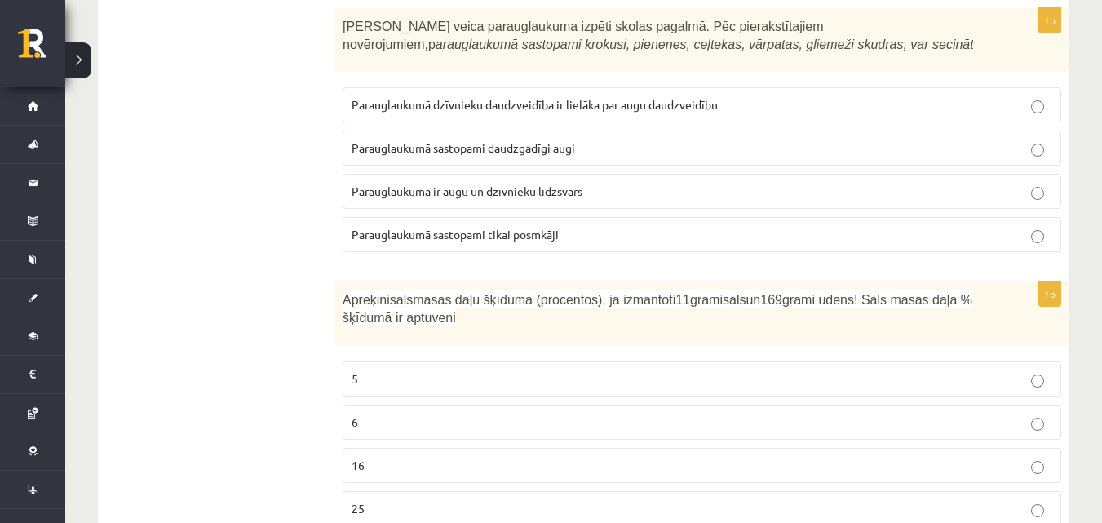
scroll to position [3669, 0]
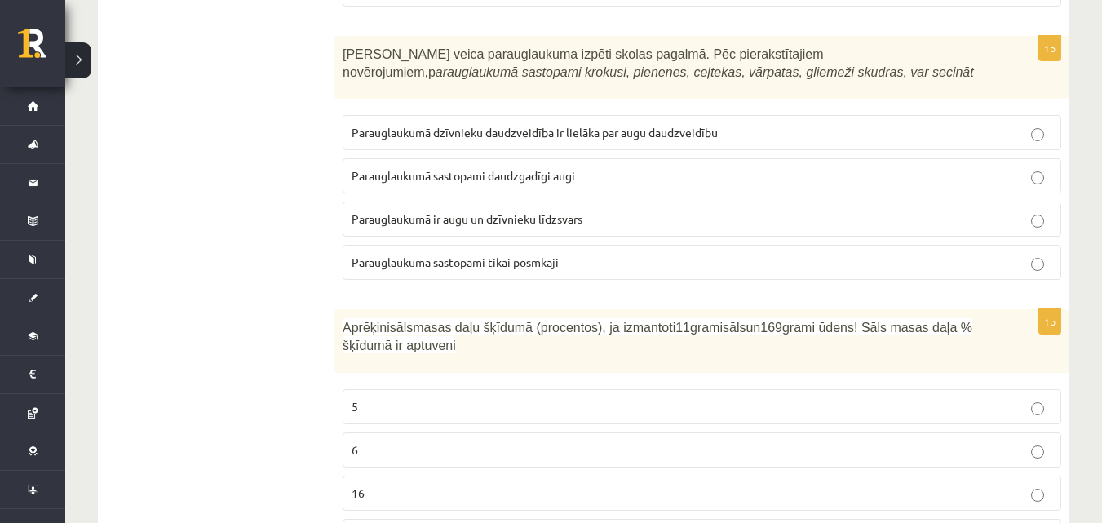
click at [635, 167] on p "Parauglaukumā sastopami daudzgadīgi augi" at bounding box center [701, 175] width 700 height 17
click at [381, 441] on p "6" at bounding box center [701, 449] width 700 height 17
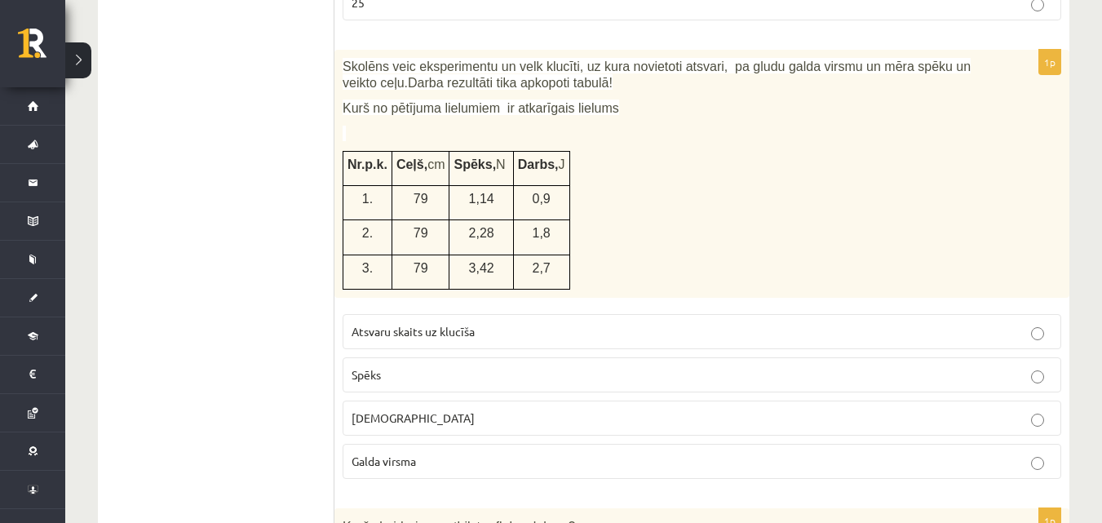
scroll to position [4240, 0]
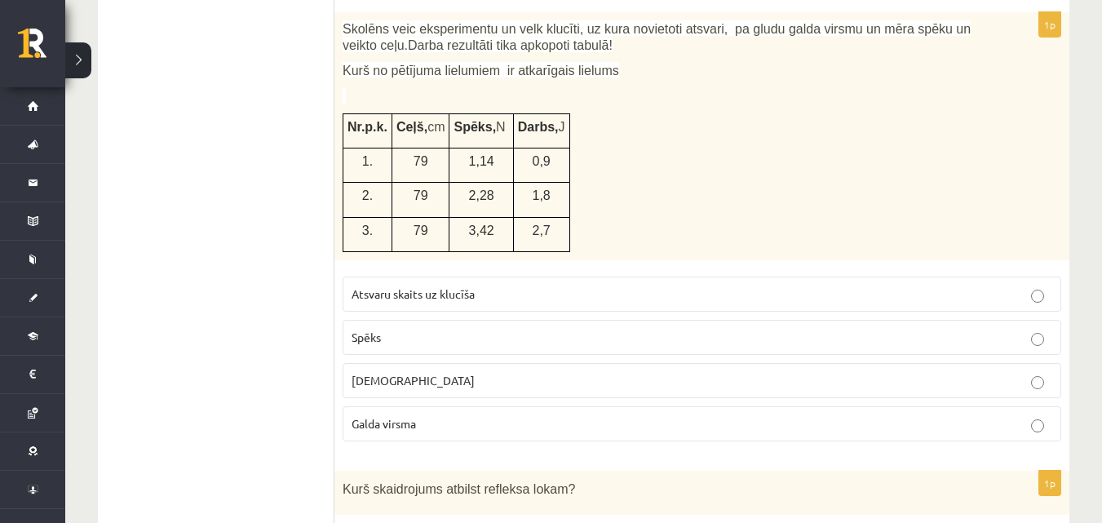
click at [407, 372] on p "Attālums" at bounding box center [701, 380] width 700 height 17
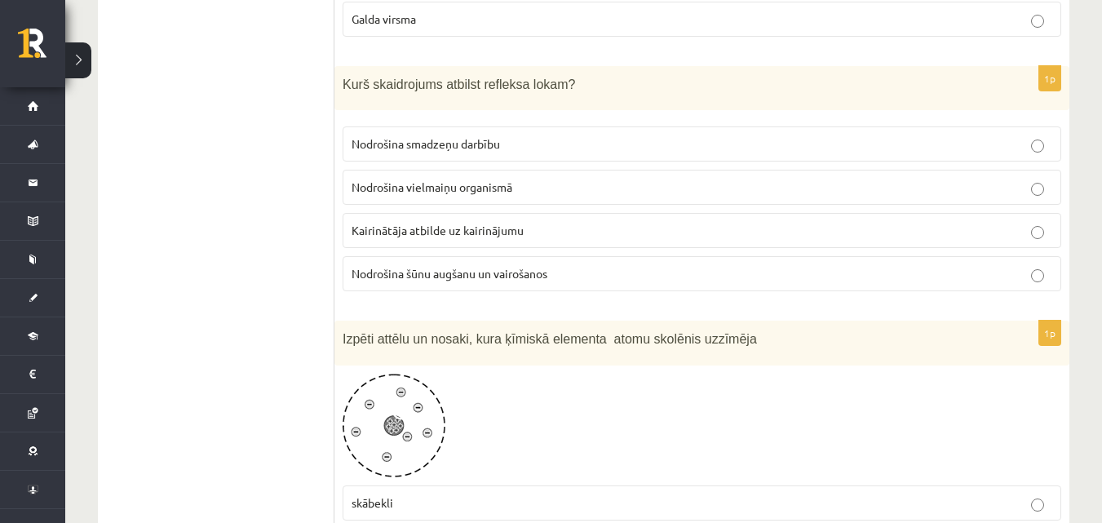
scroll to position [4648, 0]
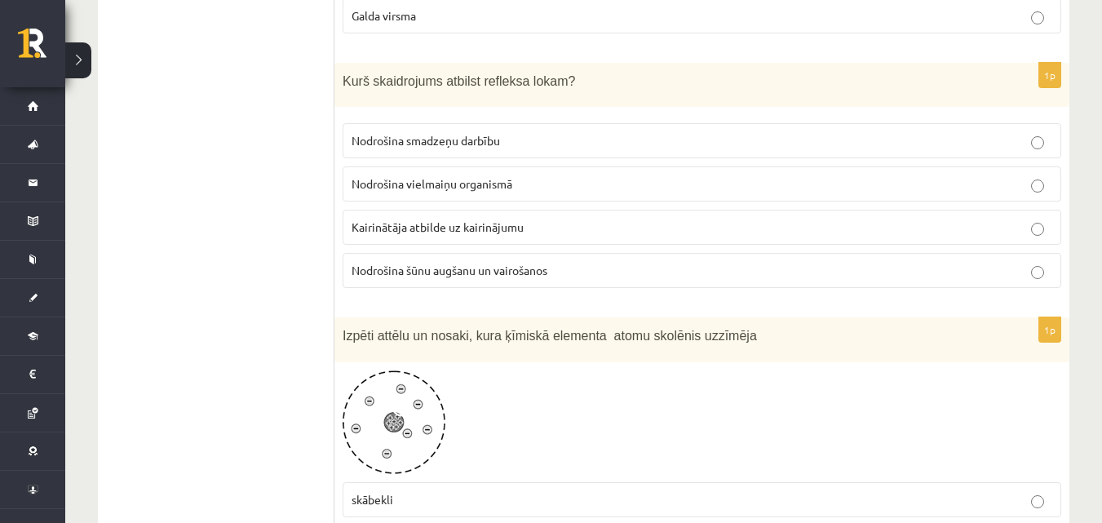
click at [578, 219] on p "Kairinātāja atbilde uz kairinājumu" at bounding box center [701, 227] width 700 height 17
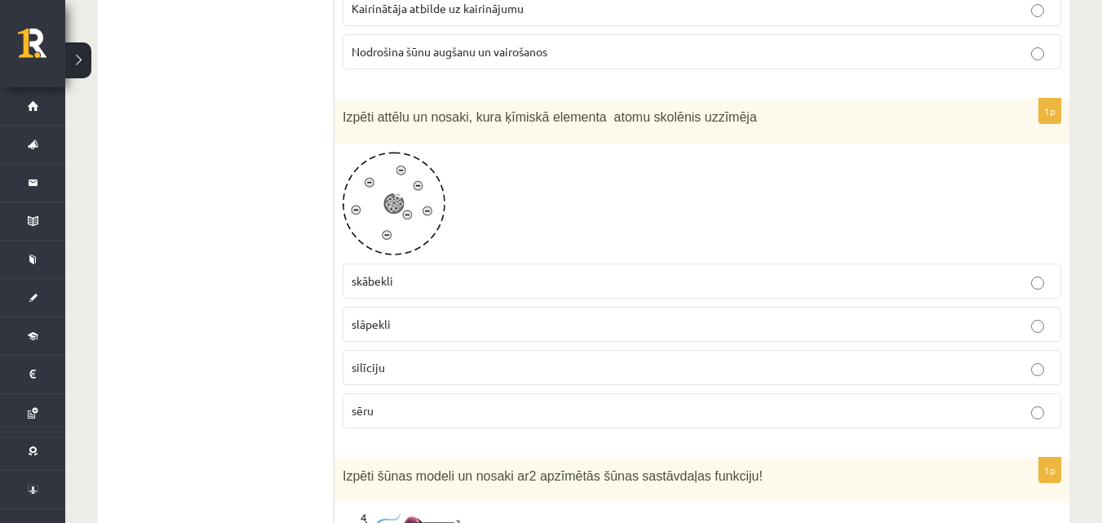
scroll to position [4893, 0]
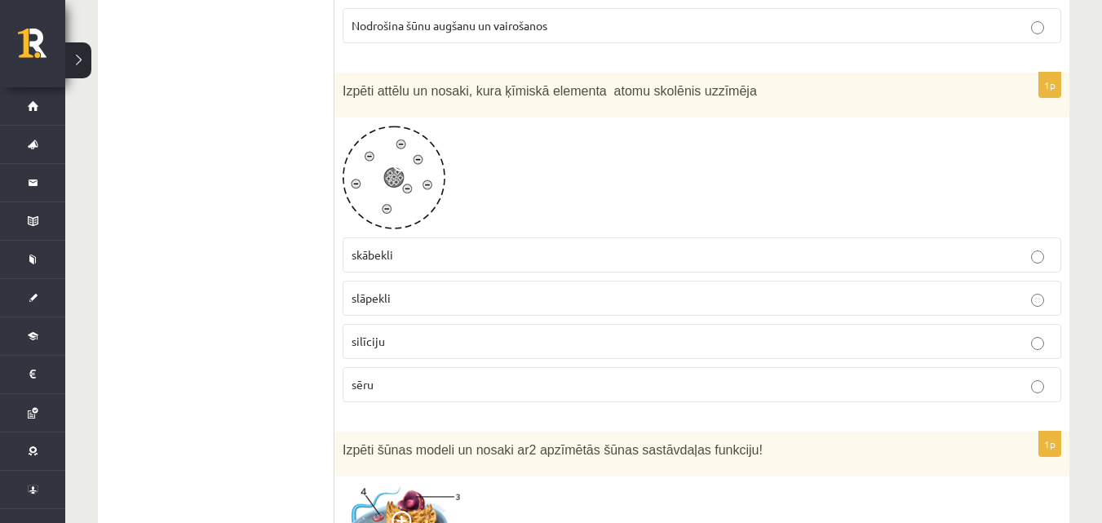
click at [527, 281] on label "slāpekli" at bounding box center [701, 298] width 718 height 35
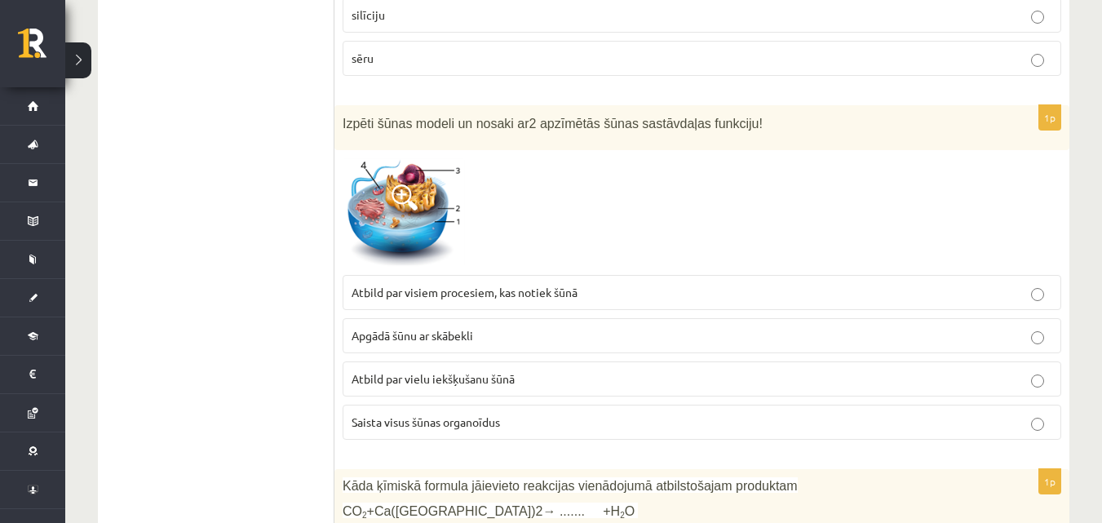
scroll to position [5300, 0]
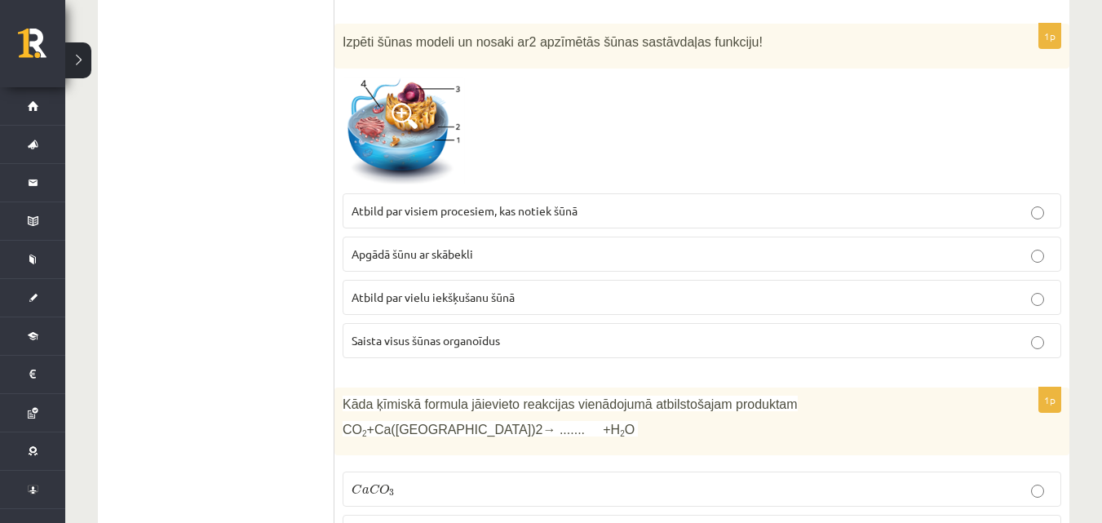
click at [369, 484] on span "C" at bounding box center [374, 489] width 11 height 11
click at [475, 333] on span "Saista visus šūnas organoīdus" at bounding box center [425, 340] width 148 height 15
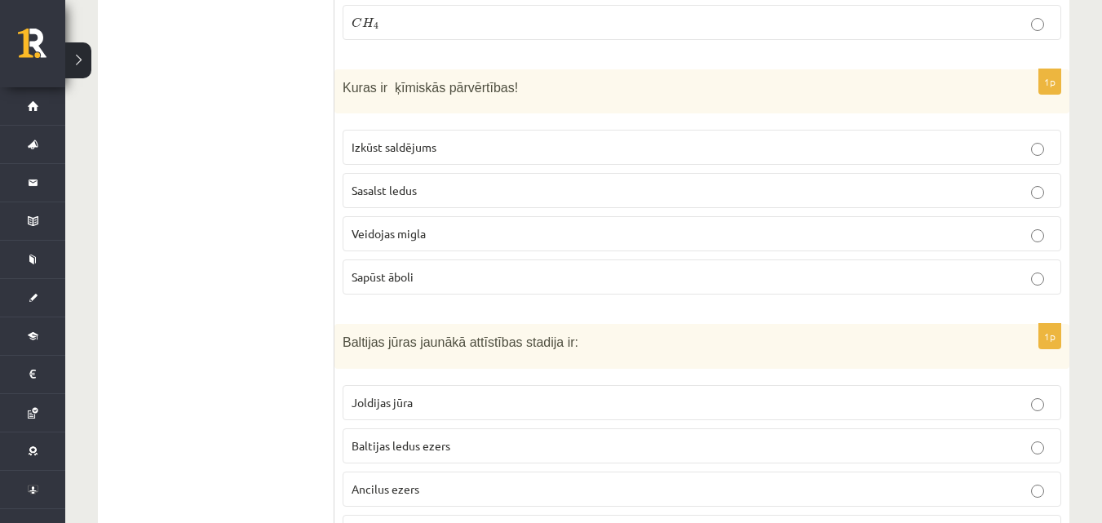
scroll to position [5871, 0]
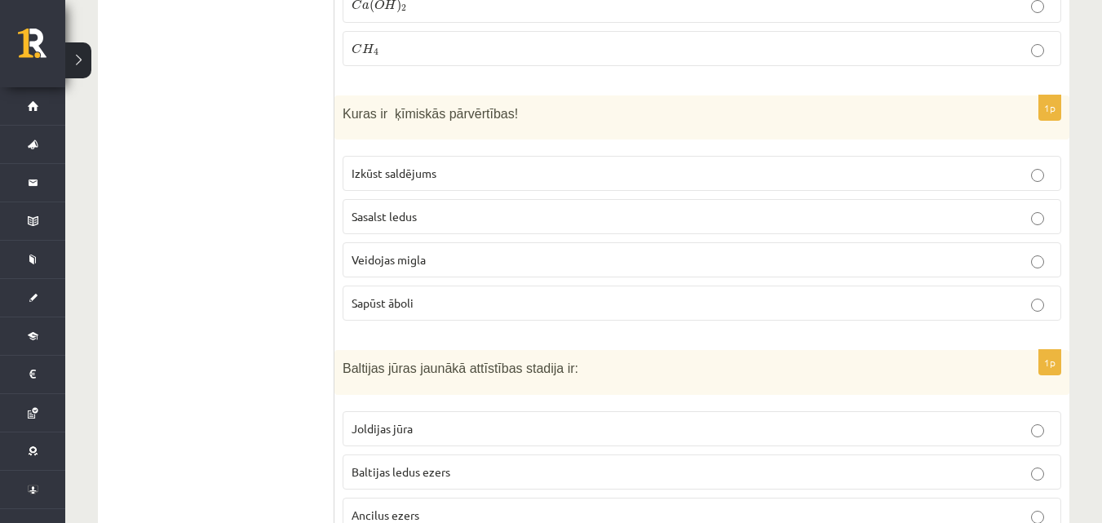
click at [440, 208] on p "Sasalst ledus" at bounding box center [701, 216] width 700 height 17
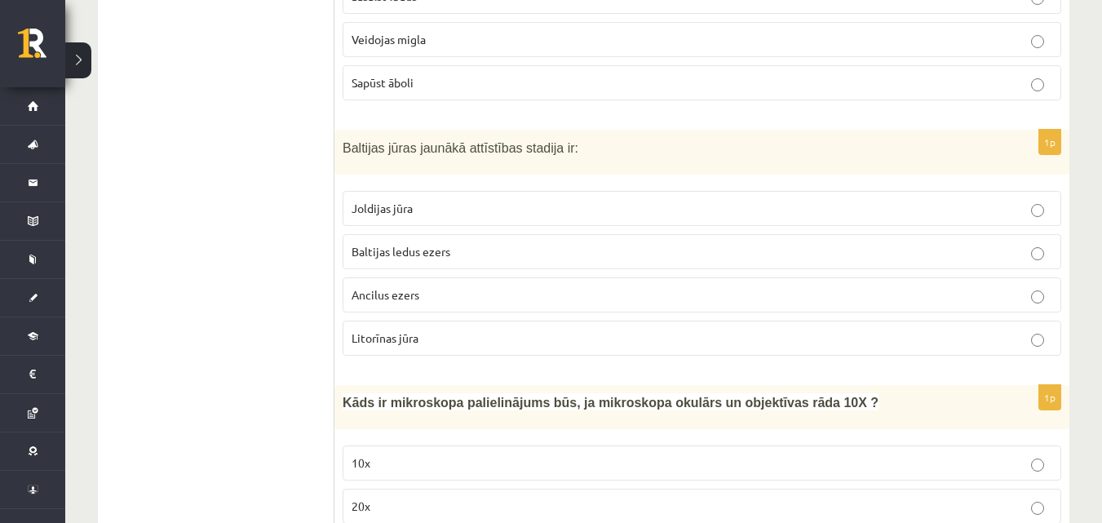
scroll to position [6116, 0]
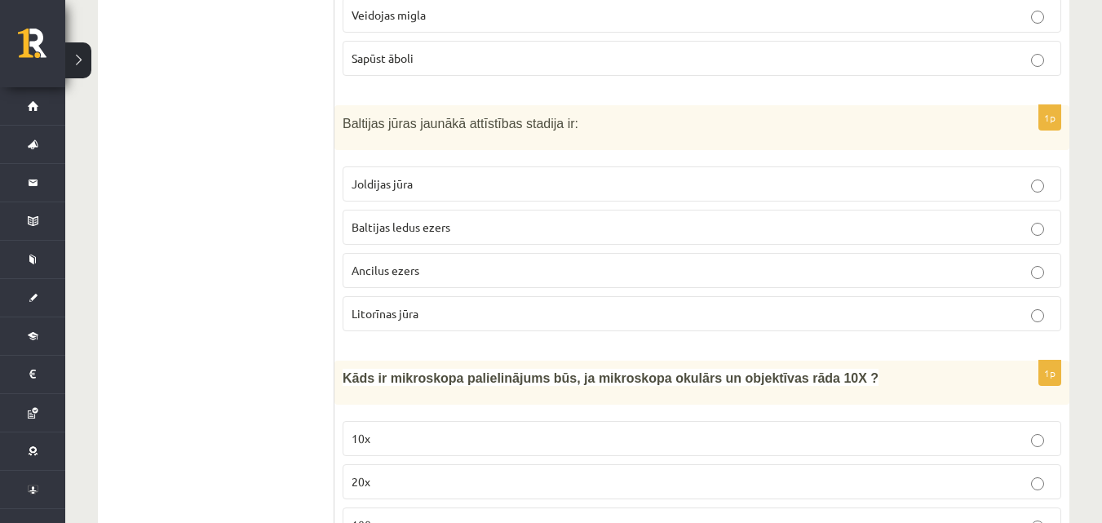
click at [413, 219] on p "Baltijas ledus ezers" at bounding box center [701, 227] width 700 height 17
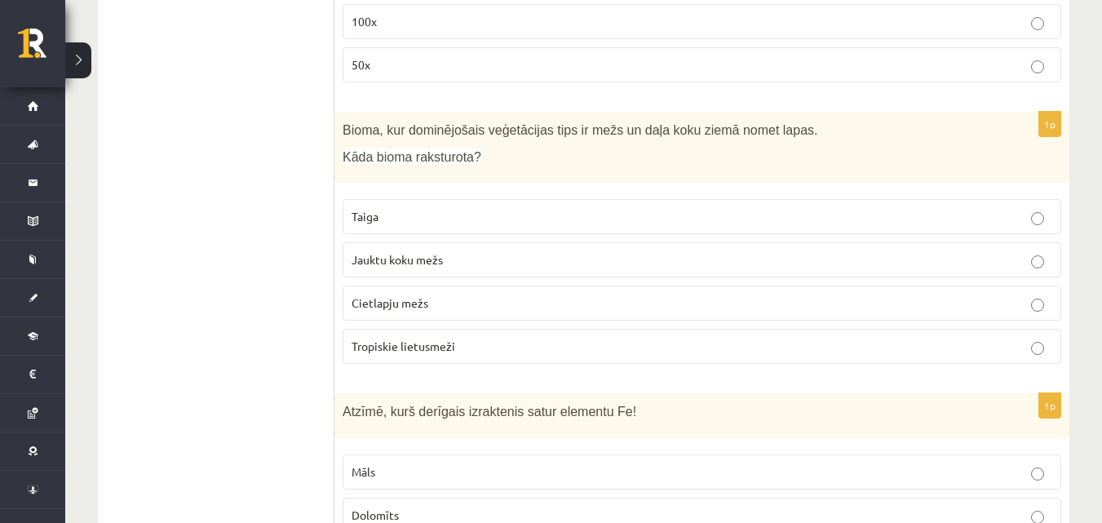
scroll to position [6768, 0]
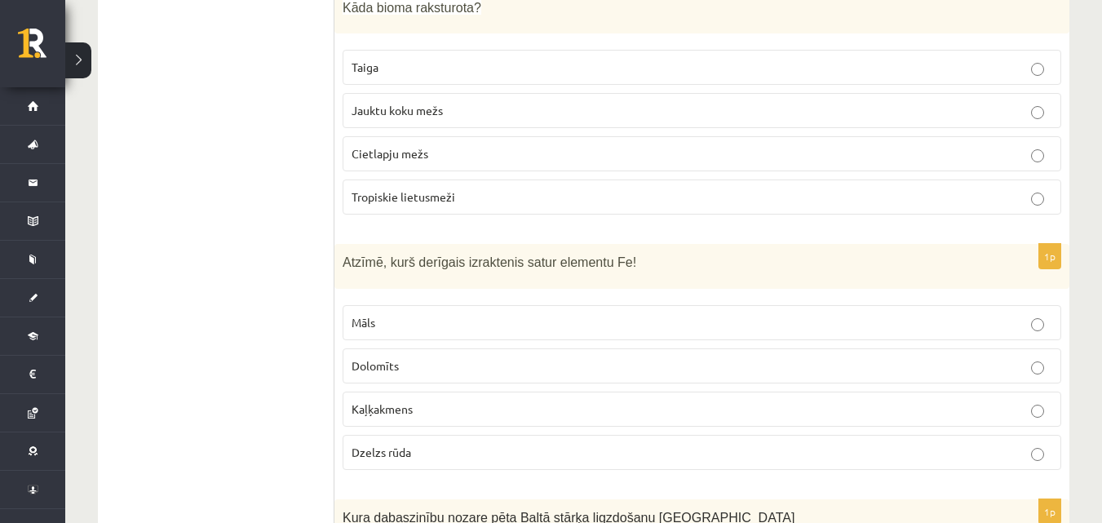
click at [488, 357] on p "Dolomīts" at bounding box center [701, 365] width 700 height 17
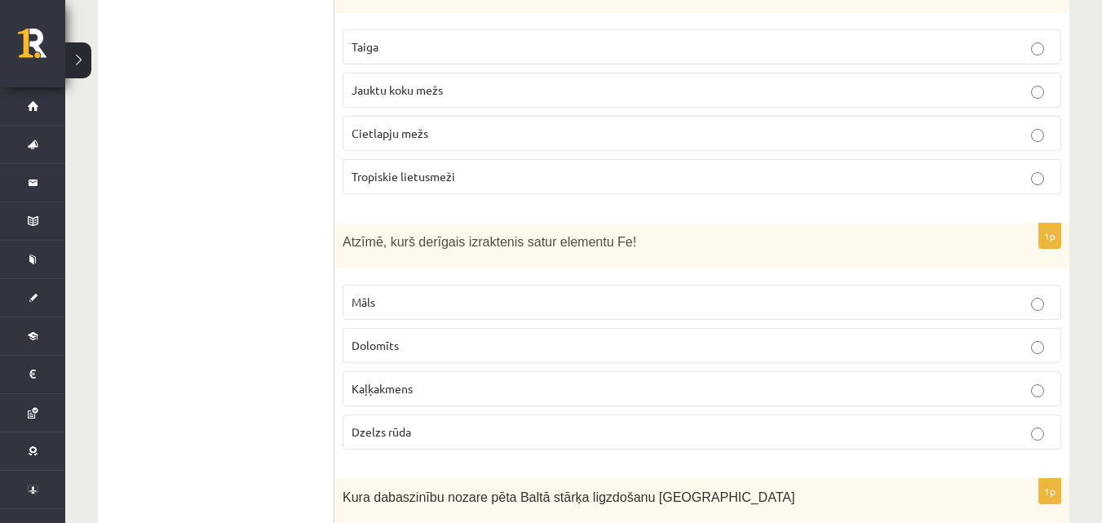
scroll to position [6850, 0]
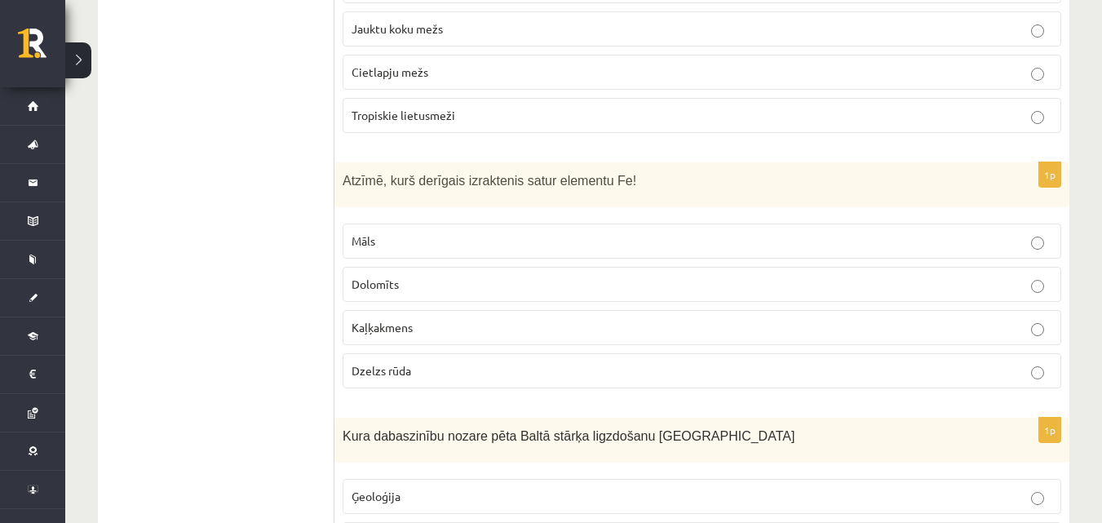
click at [400, 363] on span "Dzelzs rūda" at bounding box center [381, 370] width 60 height 15
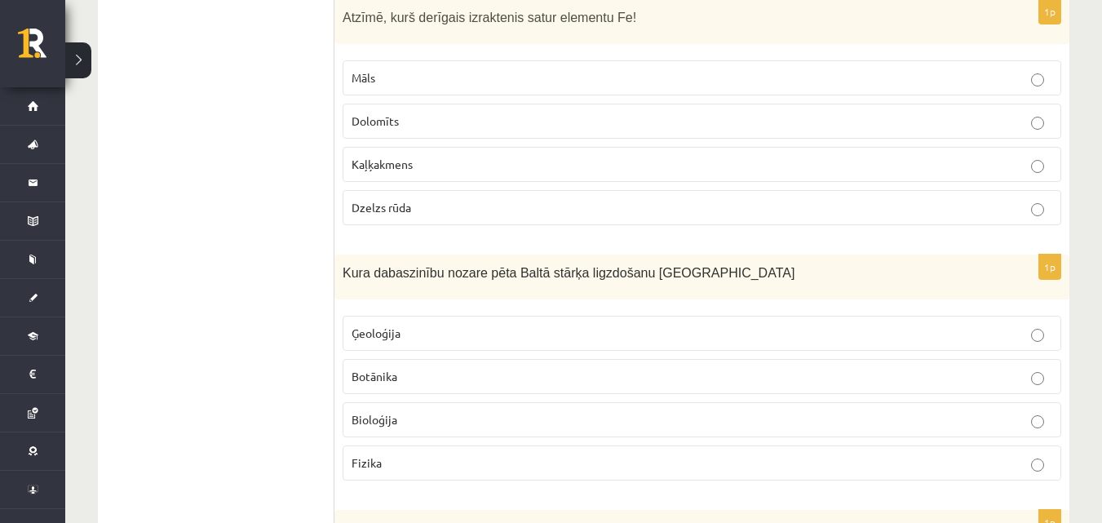
scroll to position [7094, 0]
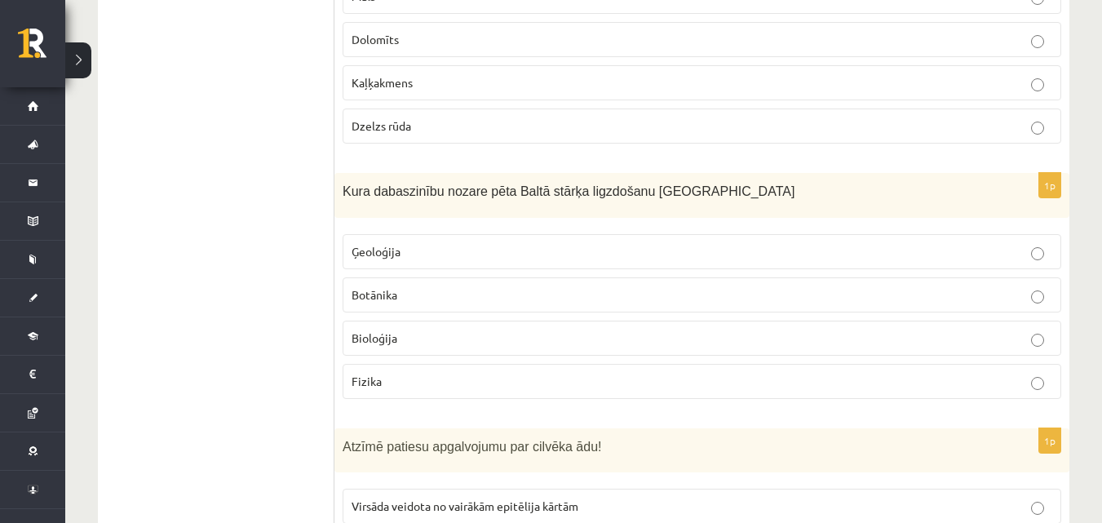
click at [451, 286] on p "Botānika" at bounding box center [701, 294] width 700 height 17
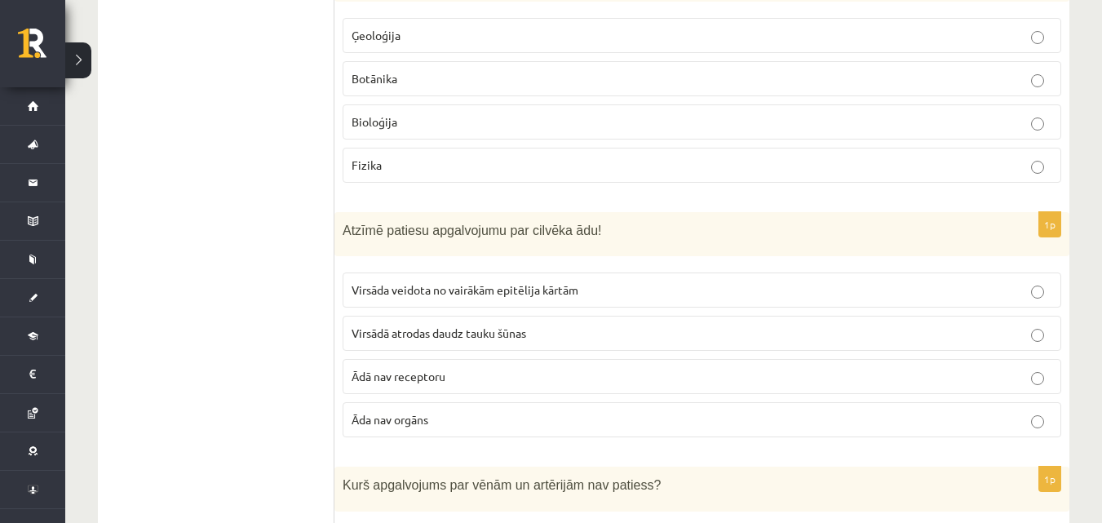
scroll to position [7339, 0]
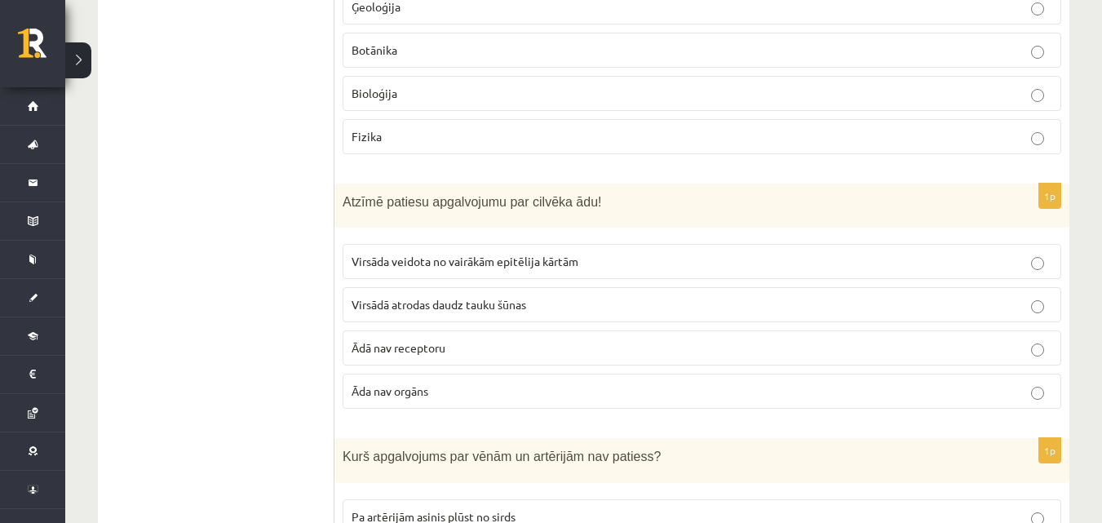
click at [558, 296] on p "Virsādā atrodas daudz tauku šūnas" at bounding box center [701, 304] width 700 height 17
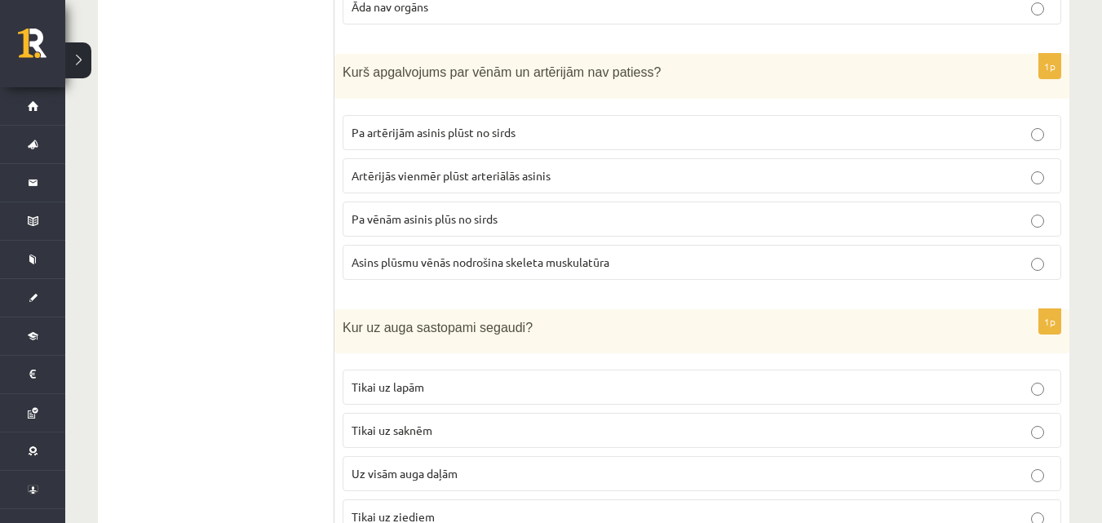
scroll to position [7747, 0]
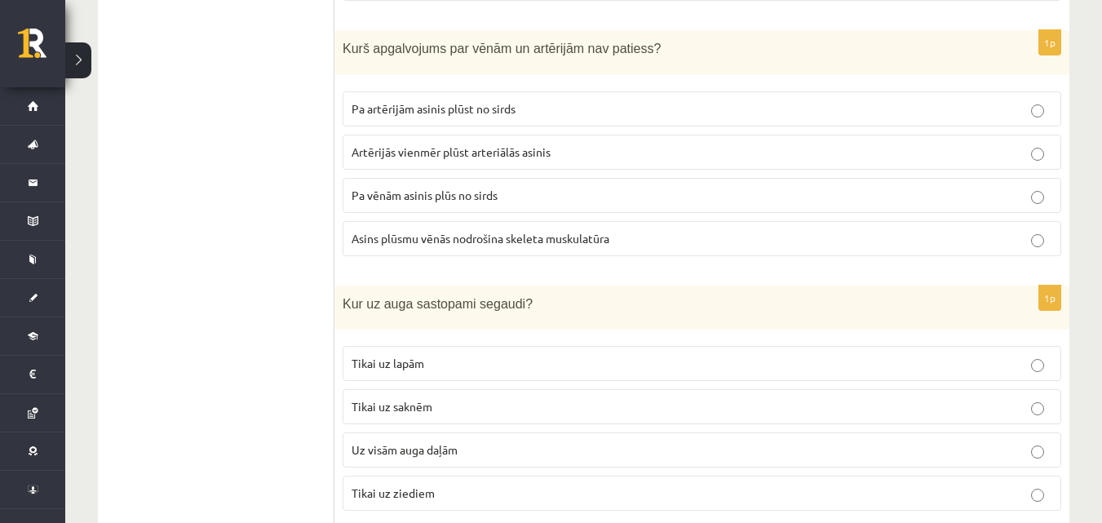
click at [453, 355] on p "Tikai uz lapām" at bounding box center [701, 363] width 700 height 17
click at [524, 231] on span "Asins plūsmu vēnās nodrošina skeleta muskulatūra" at bounding box center [480, 238] width 258 height 15
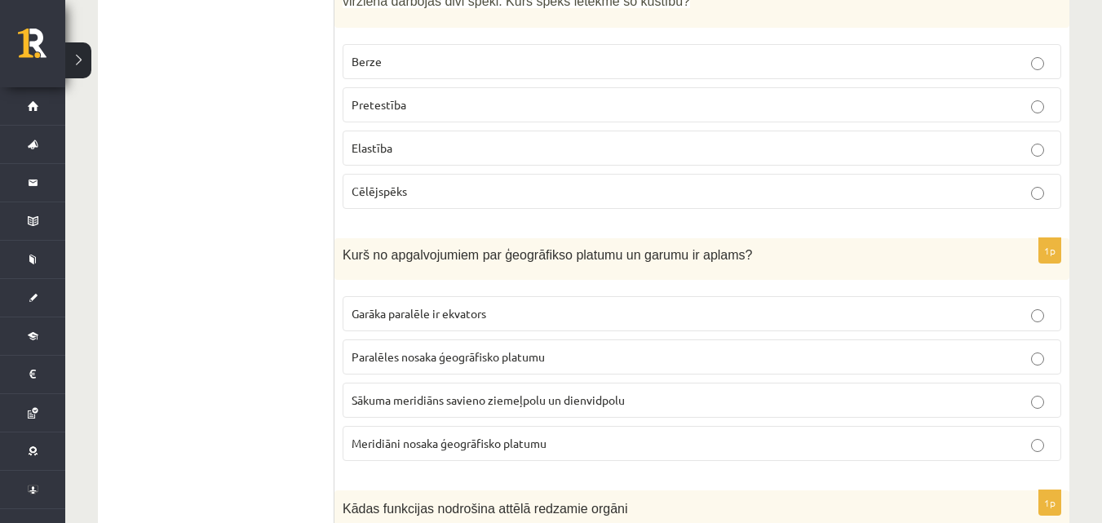
scroll to position [571, 0]
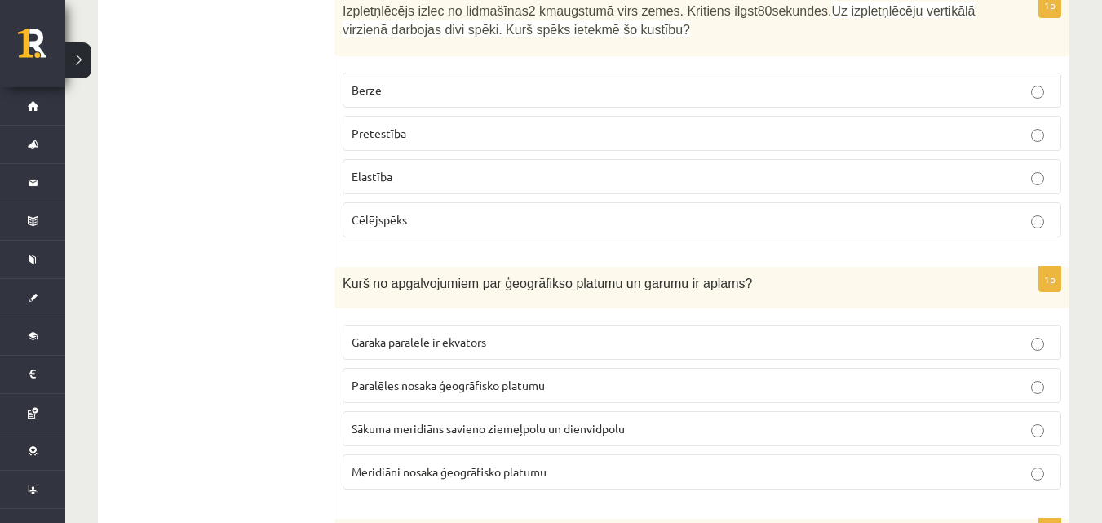
click at [479, 135] on p "Pretestība" at bounding box center [701, 133] width 700 height 17
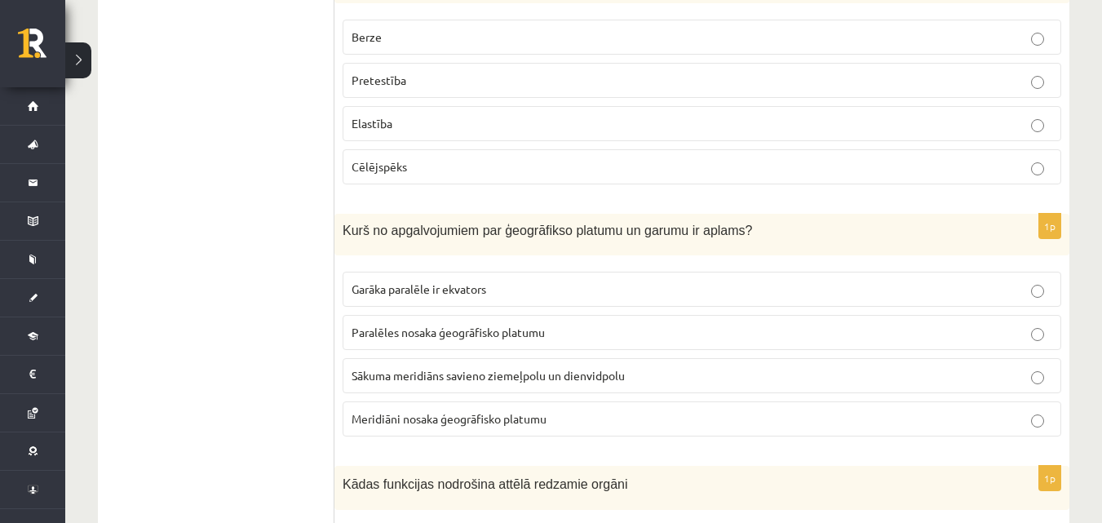
scroll to position [652, 0]
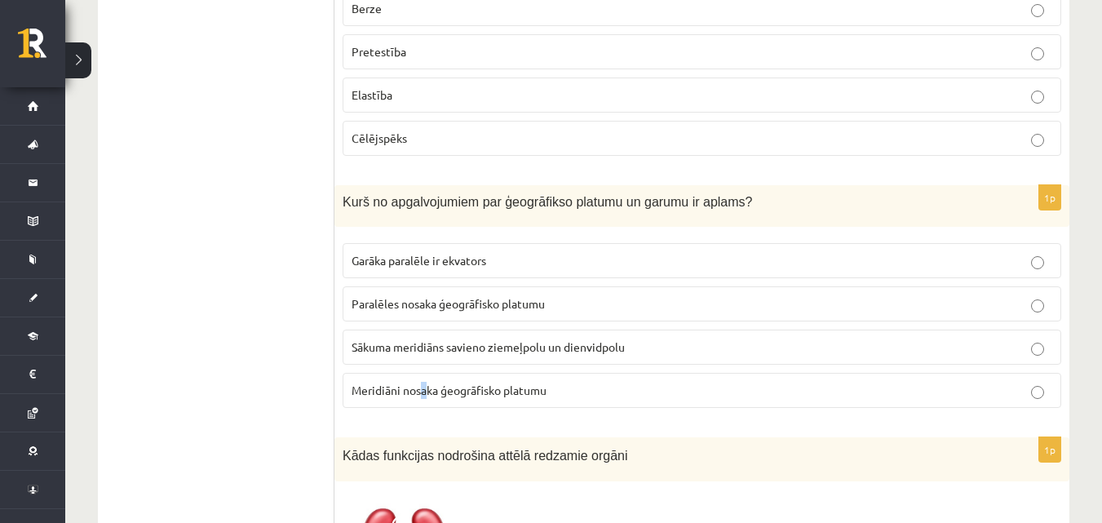
click at [427, 394] on span "Meridiāni nosaka ģeogrāfisko platumu" at bounding box center [448, 389] width 195 height 15
click at [481, 384] on span "Meridiāni nosaka ģeogrāfisko platumu" at bounding box center [448, 389] width 195 height 15
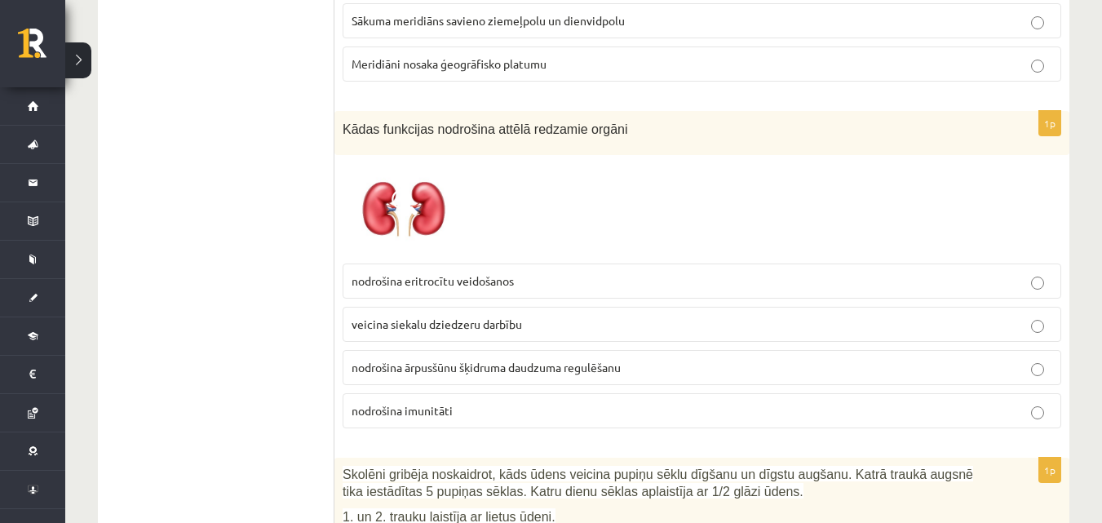
scroll to position [1060, 0]
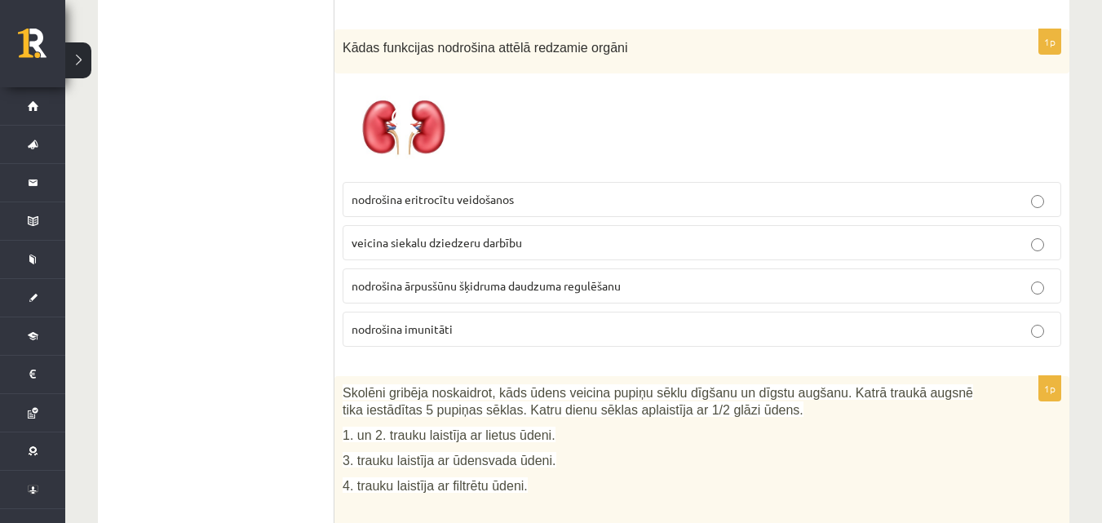
click at [663, 284] on p "nodrošina ārpusšūnu šķidruma daudzuma regulēšanu" at bounding box center [701, 285] width 700 height 17
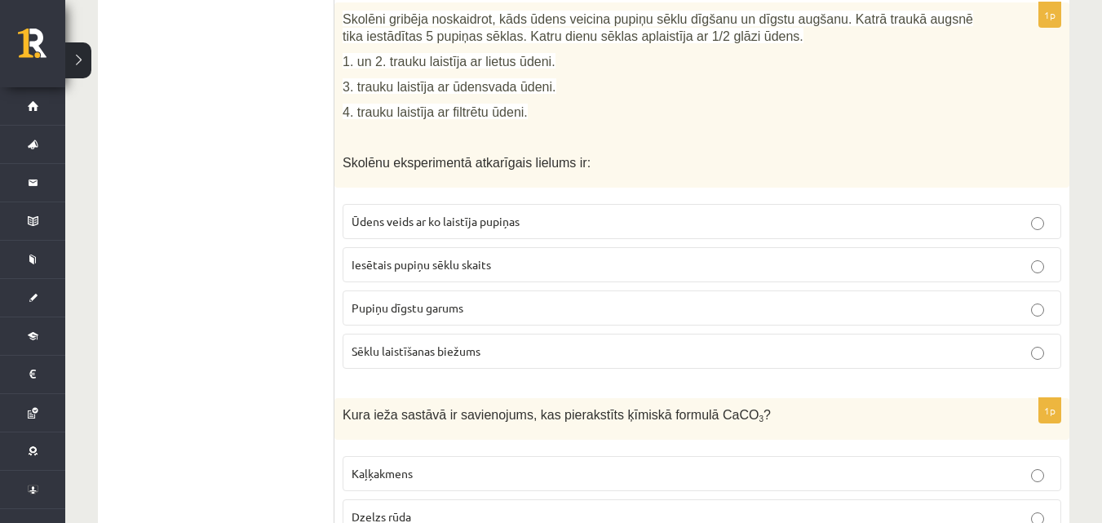
scroll to position [1386, 0]
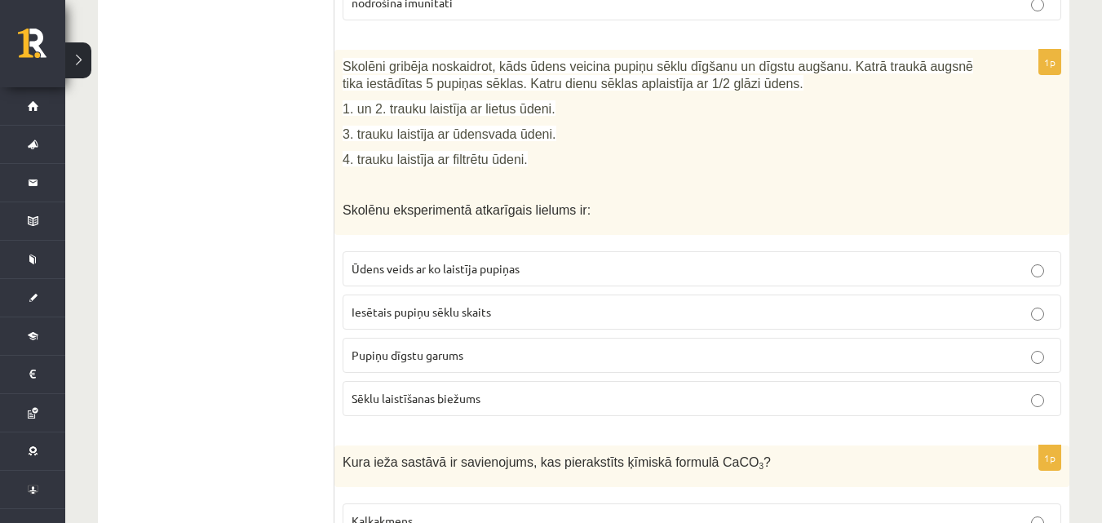
click at [471, 264] on span "Ūdens veids ar ko laistīja pupiņas" at bounding box center [435, 268] width 168 height 15
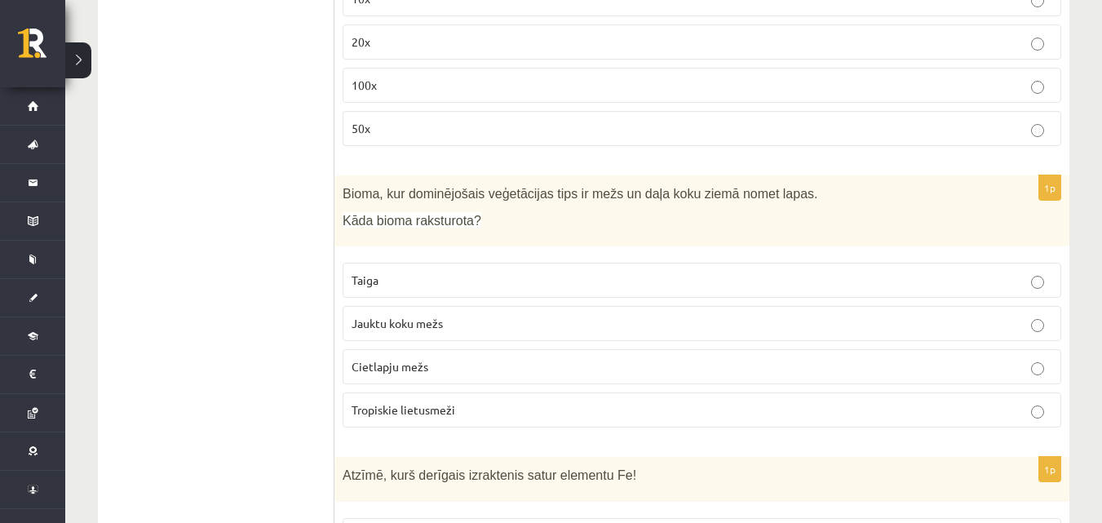
scroll to position [6474, 0]
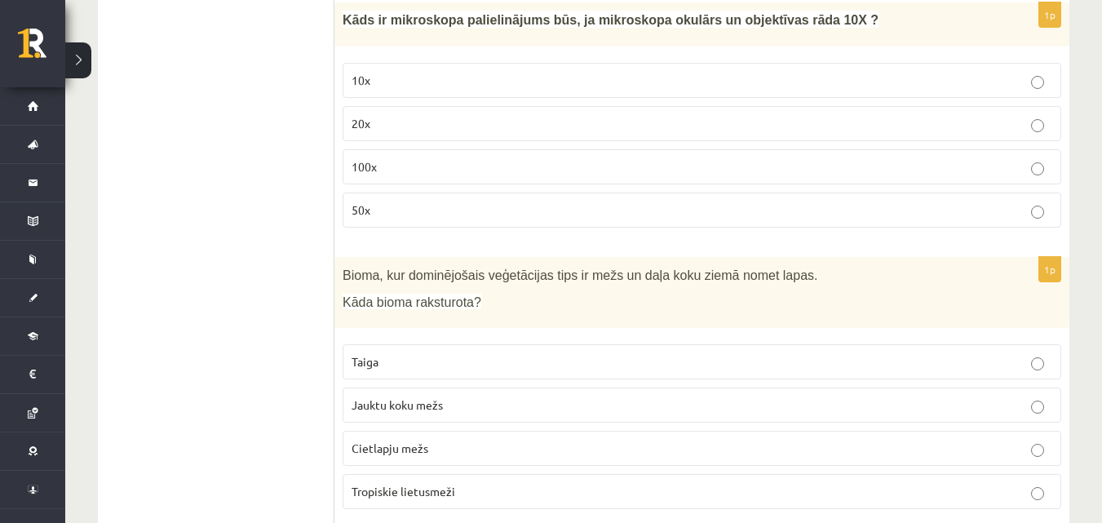
click at [478, 387] on label "Jauktu koku mežs" at bounding box center [701, 404] width 718 height 35
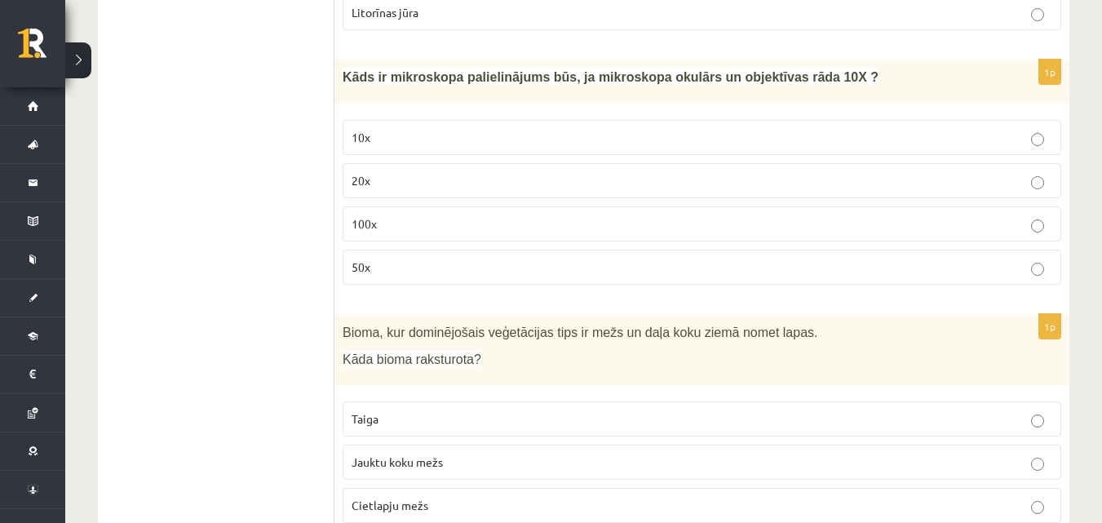
scroll to position [6392, 0]
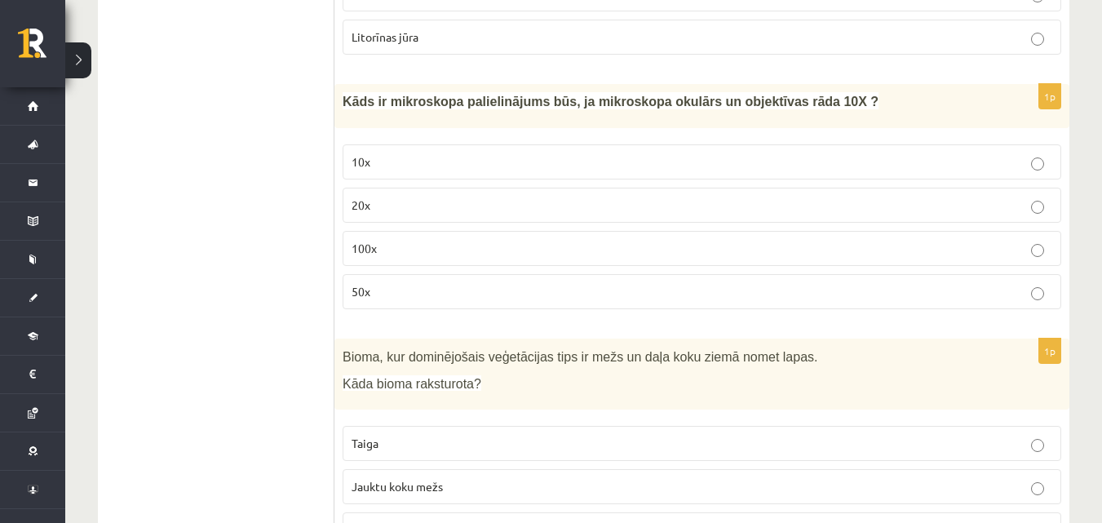
click at [538, 247] on label "100x" at bounding box center [701, 248] width 718 height 35
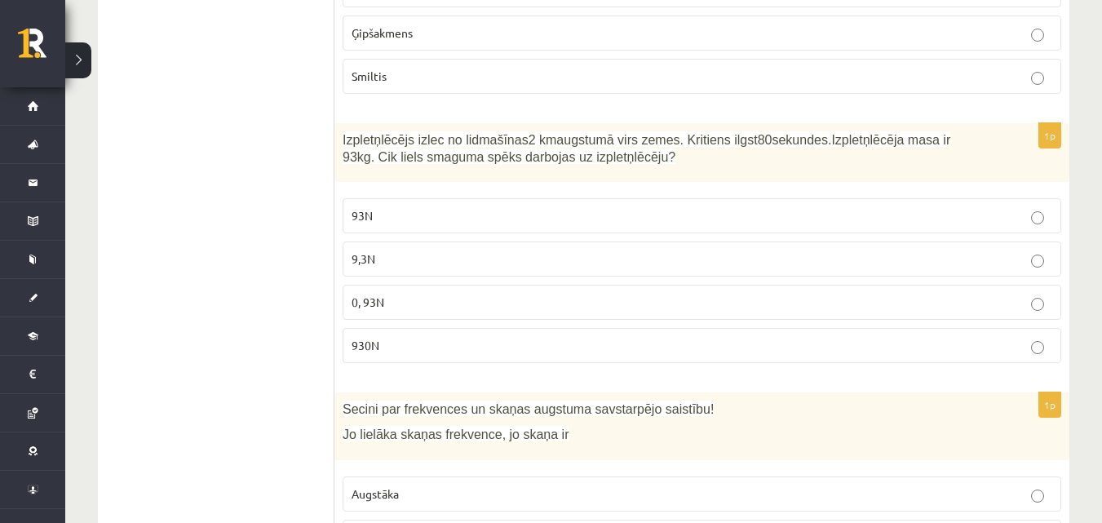
scroll to position [1989, 0]
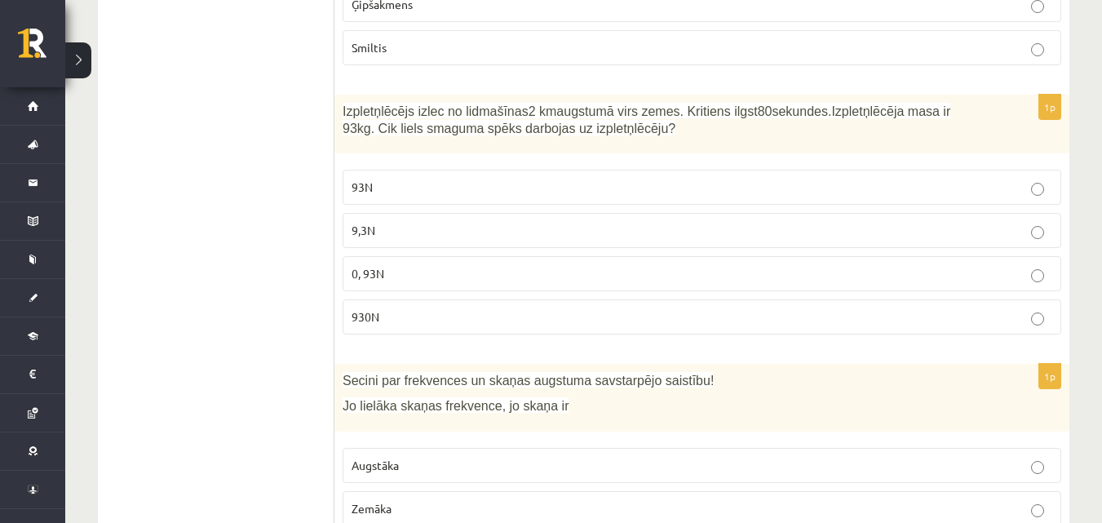
click at [426, 303] on label "930N" at bounding box center [701, 316] width 718 height 35
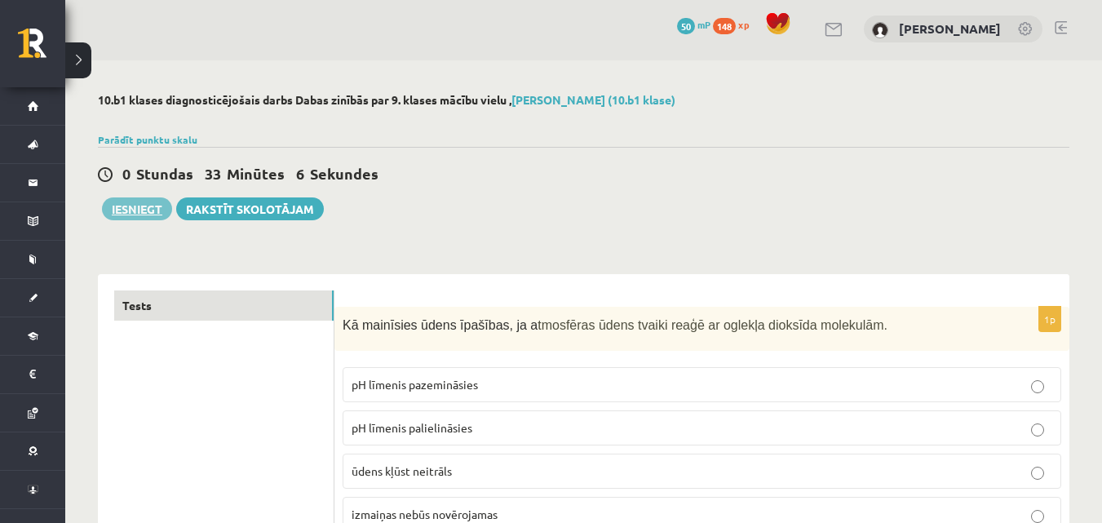
scroll to position [0, 0]
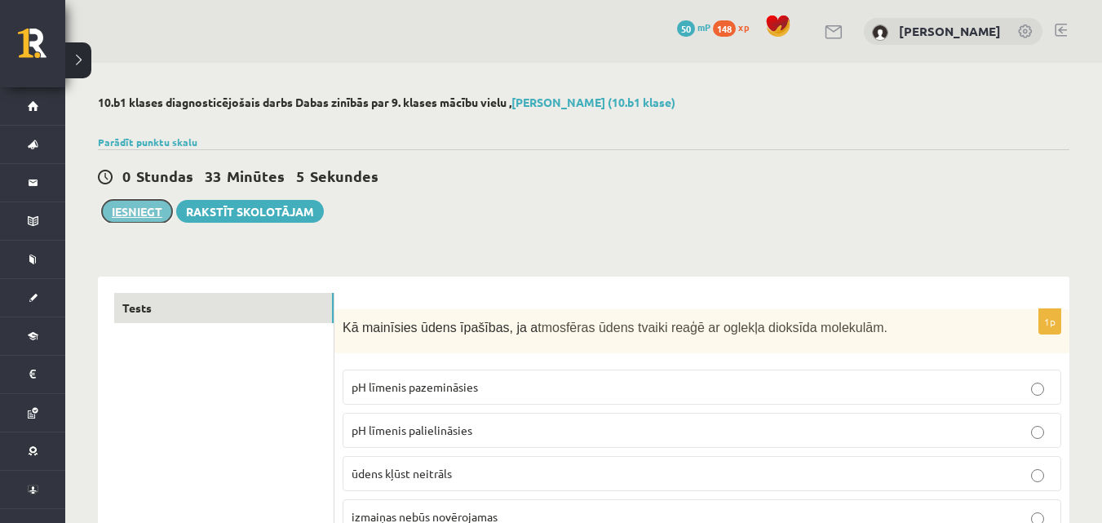
click at [145, 201] on button "Iesniegt" at bounding box center [137, 211] width 70 height 23
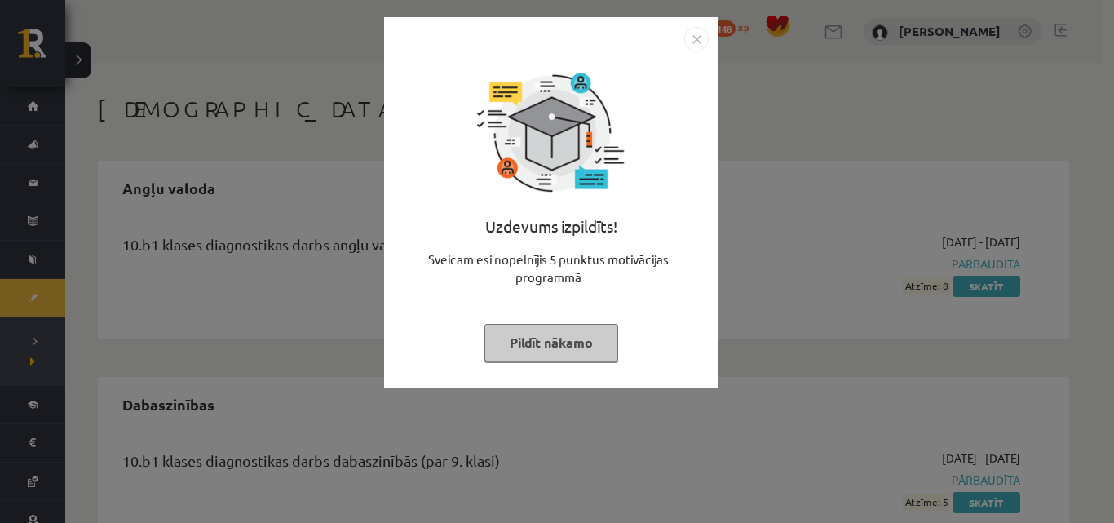
click at [575, 339] on button "Pildīt nākamo" at bounding box center [551, 343] width 134 height 38
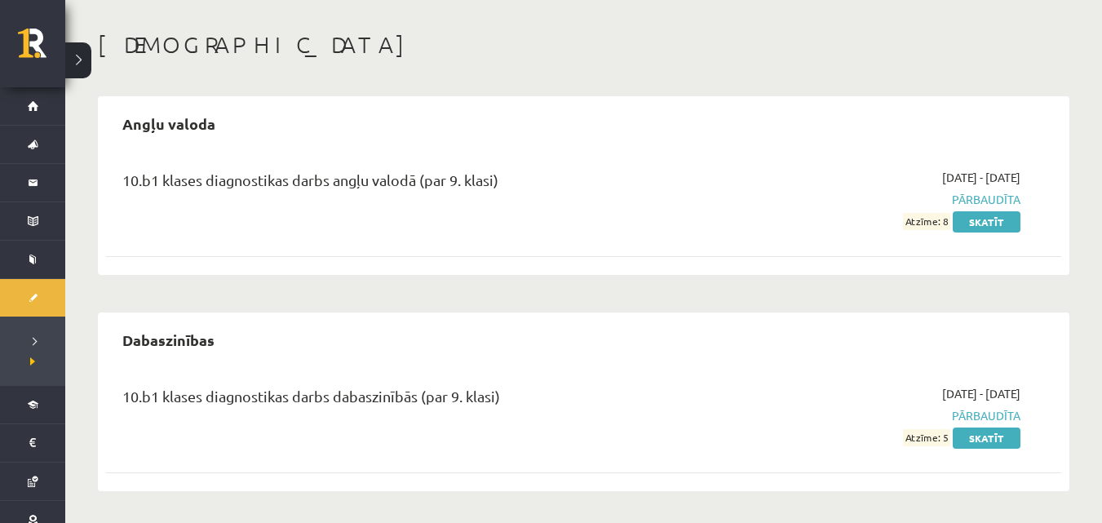
scroll to position [65, 0]
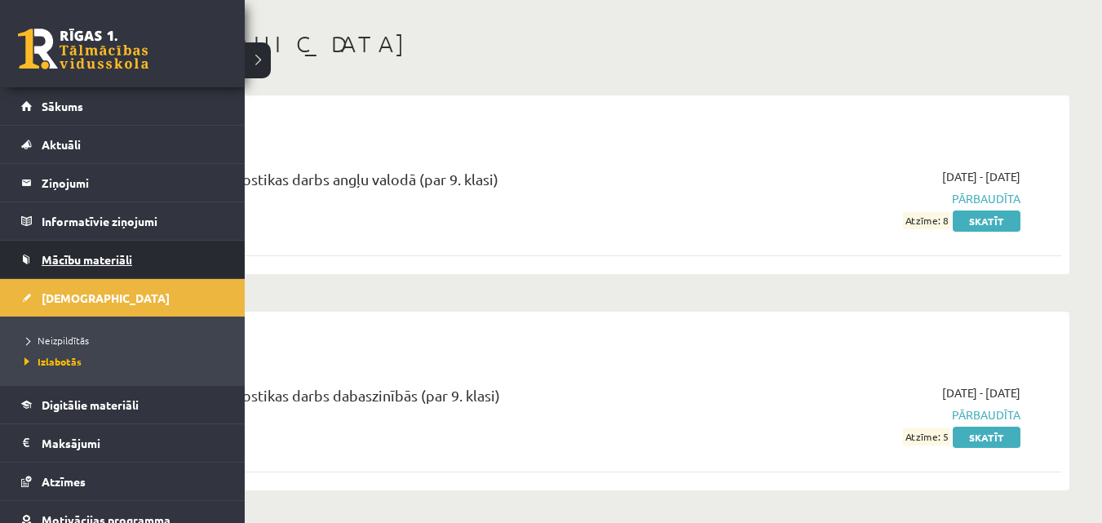
click at [122, 259] on span "Mācību materiāli" at bounding box center [87, 259] width 91 height 15
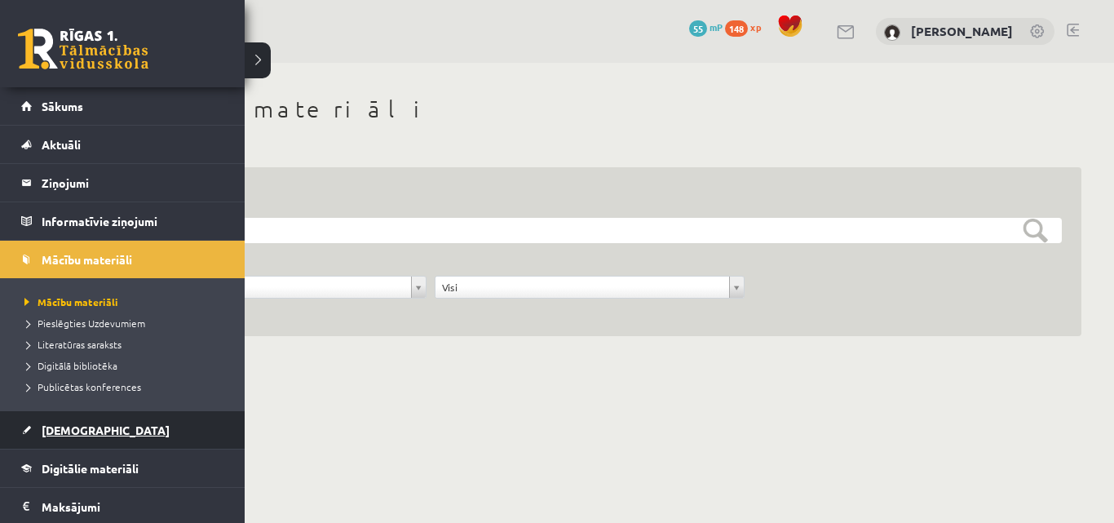
click at [39, 429] on link "[DEMOGRAPHIC_DATA]" at bounding box center [122, 430] width 203 height 38
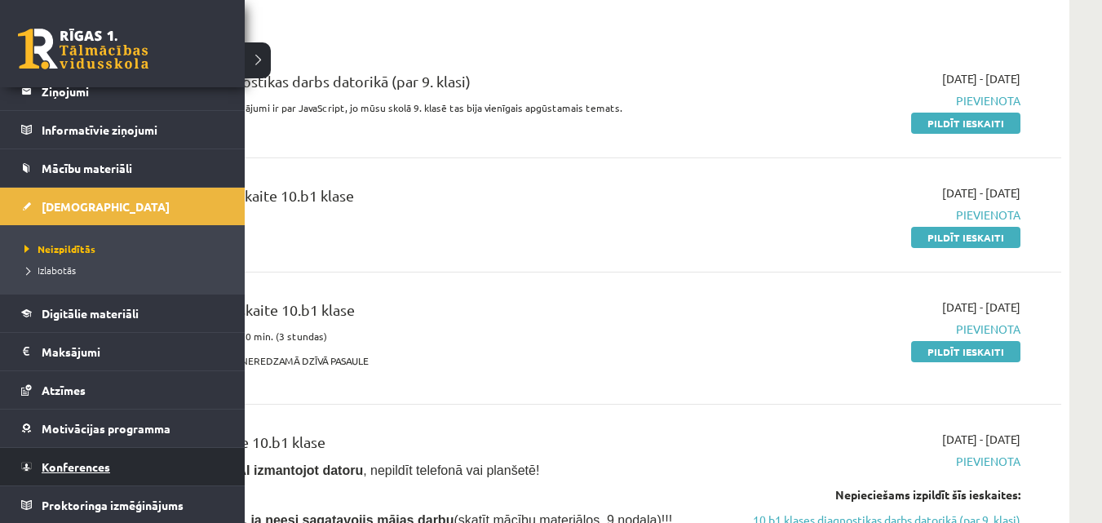
scroll to position [92, 0]
click at [132, 462] on link "Konferences" at bounding box center [122, 466] width 203 height 38
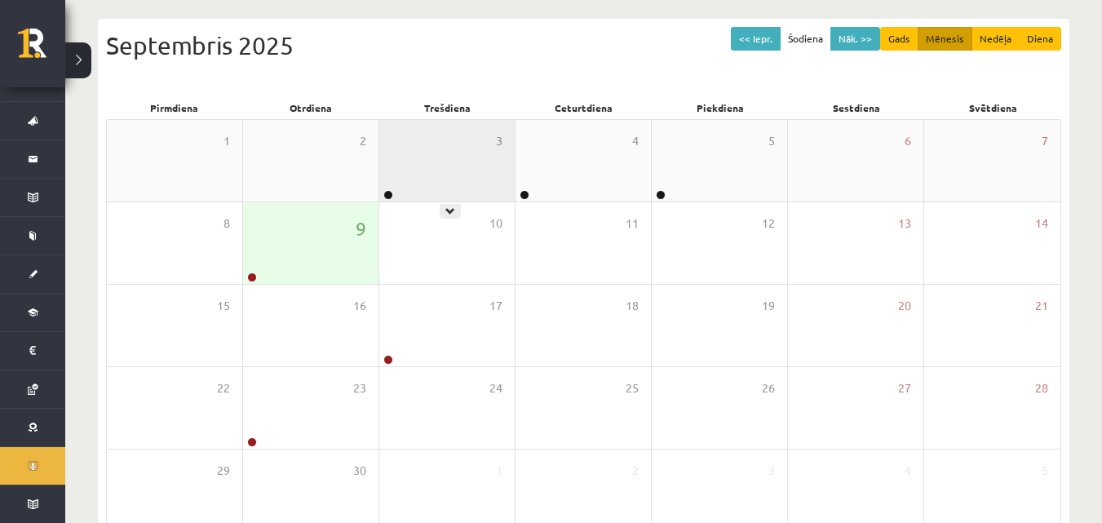
click at [466, 195] on div "3" at bounding box center [446, 161] width 135 height 82
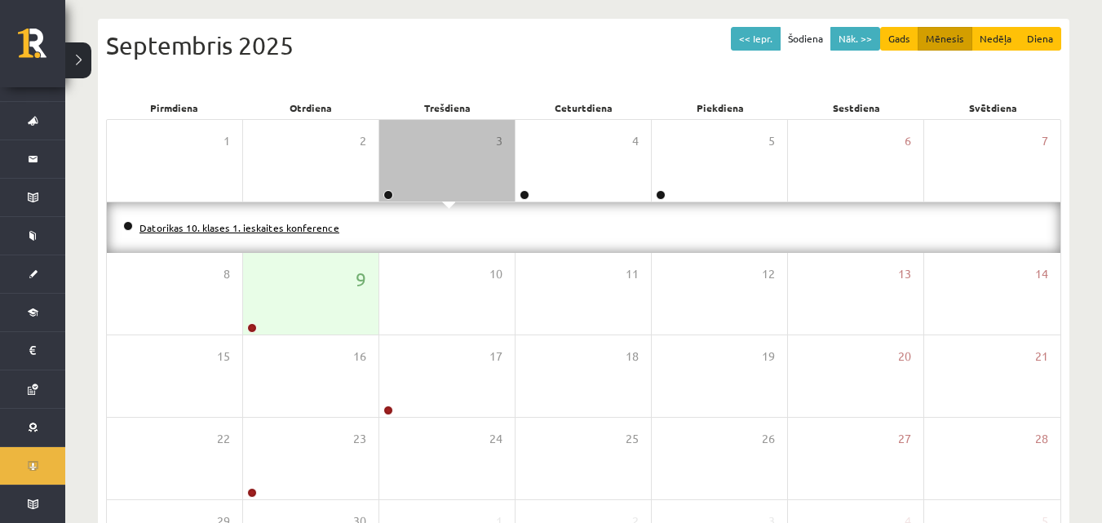
click at [273, 227] on link "Datorikas 10. klases 1. ieskaites konference" at bounding box center [239, 227] width 200 height 13
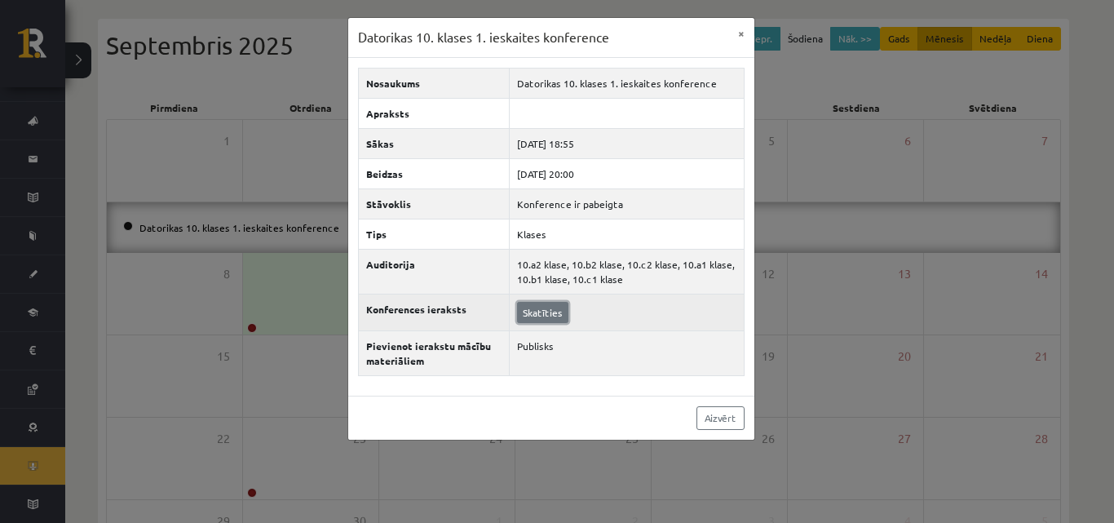
click at [534, 315] on link "Skatīties" at bounding box center [542, 312] width 51 height 21
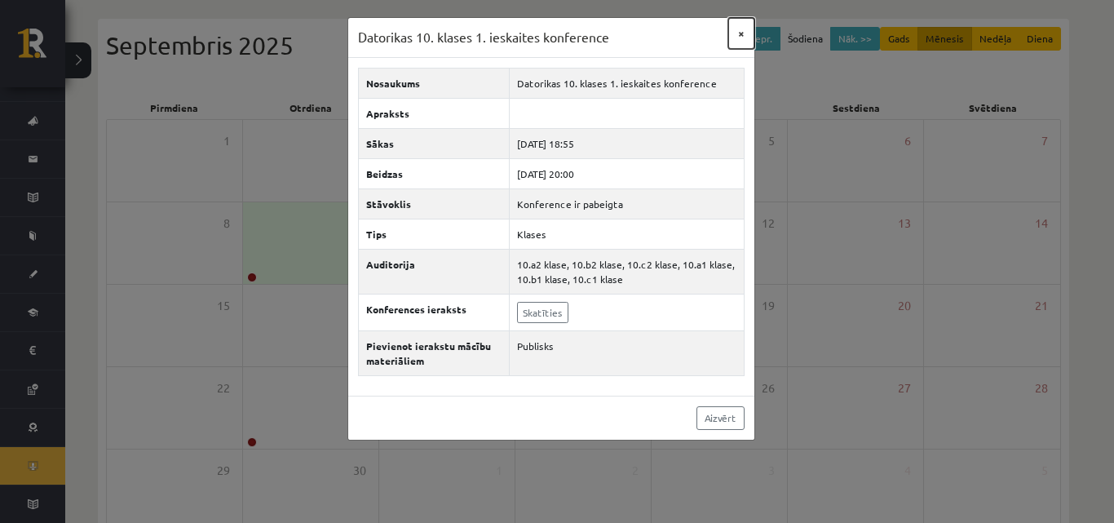
click at [744, 34] on button "×" at bounding box center [741, 33] width 26 height 31
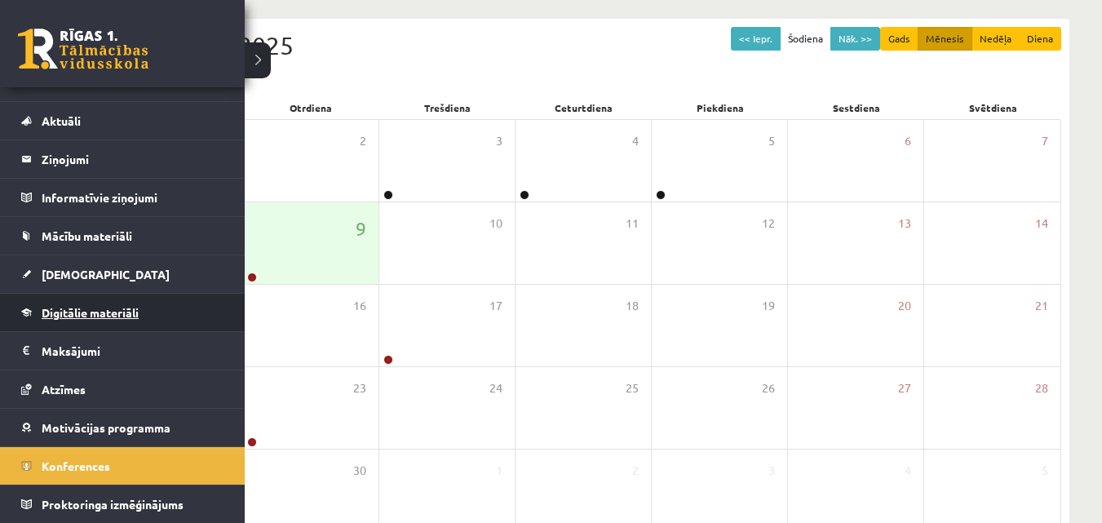
click at [64, 299] on link "Digitālie materiāli" at bounding box center [122, 313] width 203 height 38
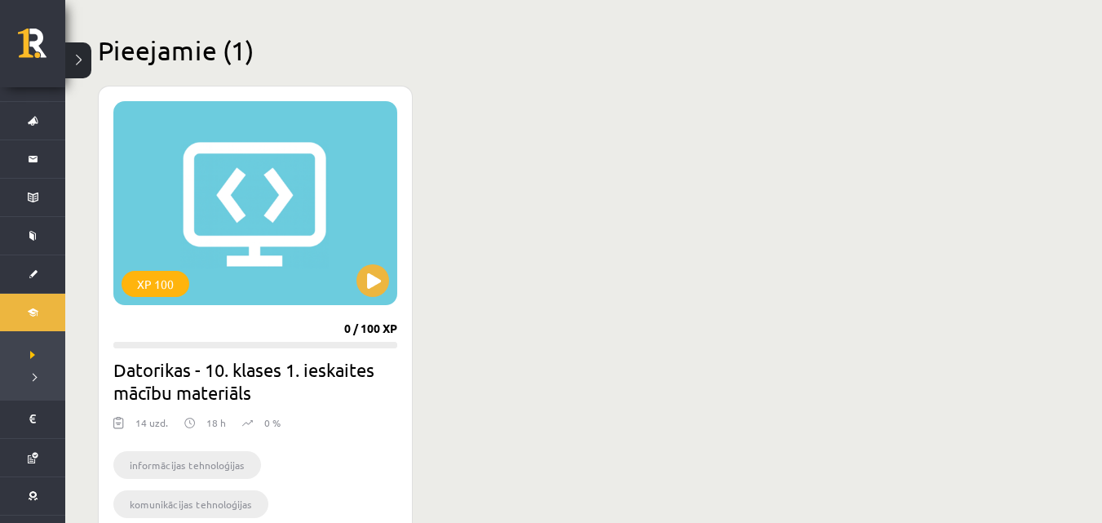
scroll to position [408, 0]
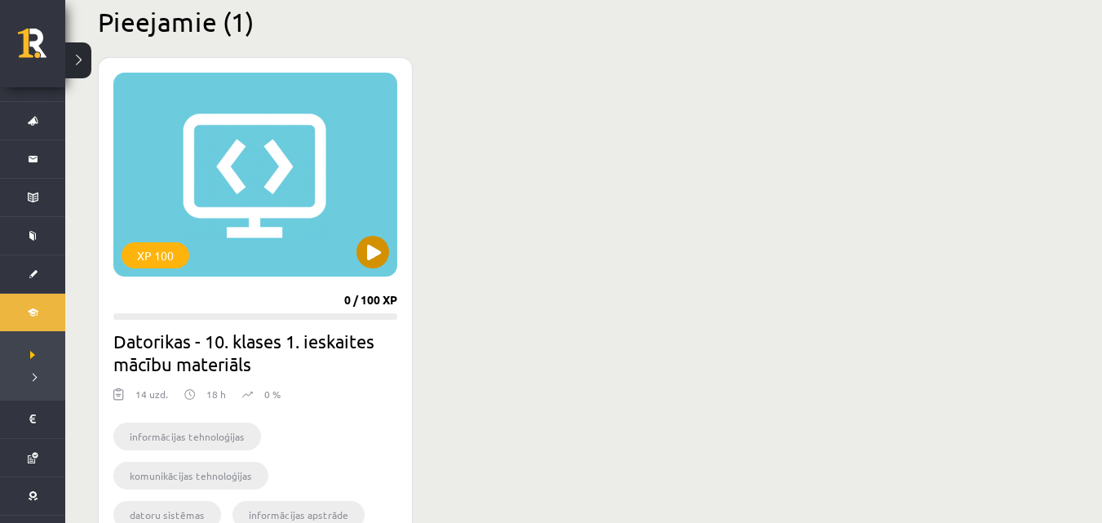
click at [226, 258] on div "XP 100" at bounding box center [255, 175] width 284 height 204
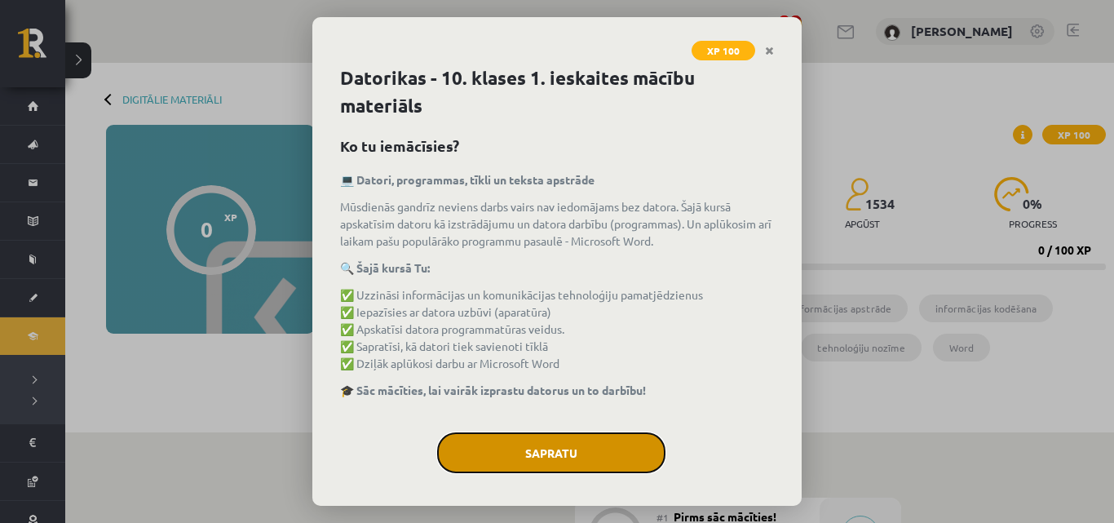
click at [479, 452] on button "Sapratu" at bounding box center [551, 452] width 228 height 41
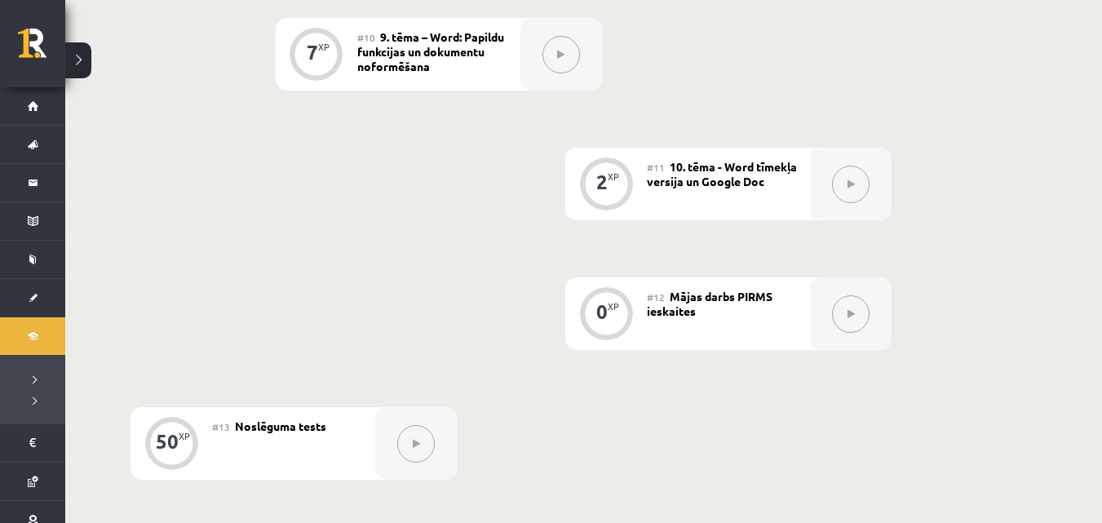
scroll to position [1610, 0]
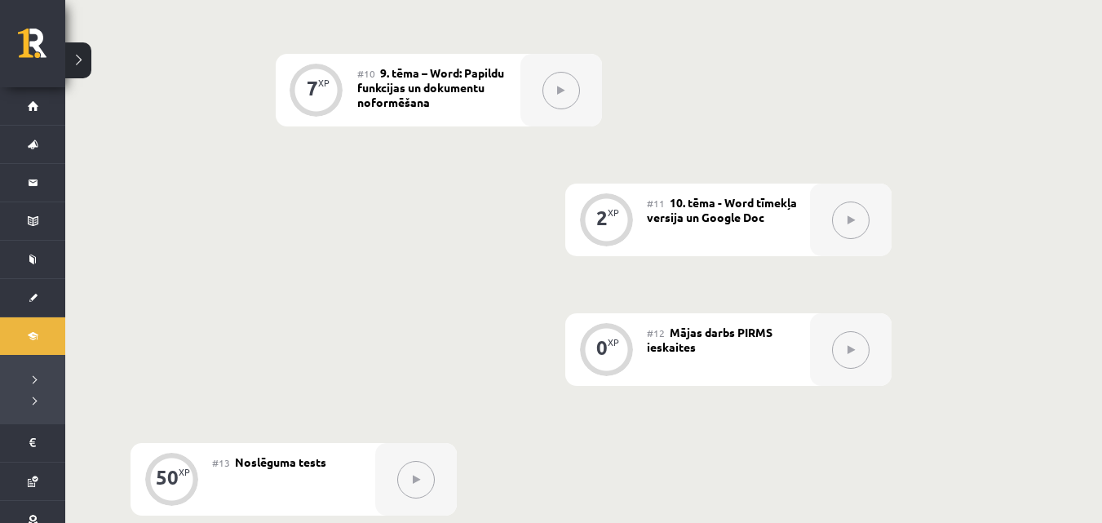
click at [726, 357] on div "#12 Mājas darbs PIRMS ieskaites" at bounding box center [728, 349] width 163 height 73
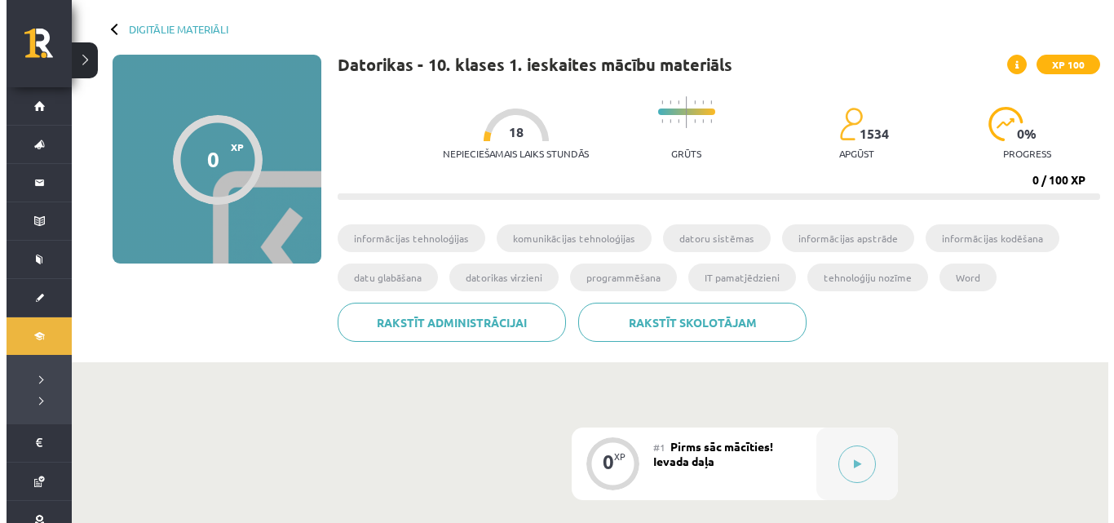
scroll to position [163, 0]
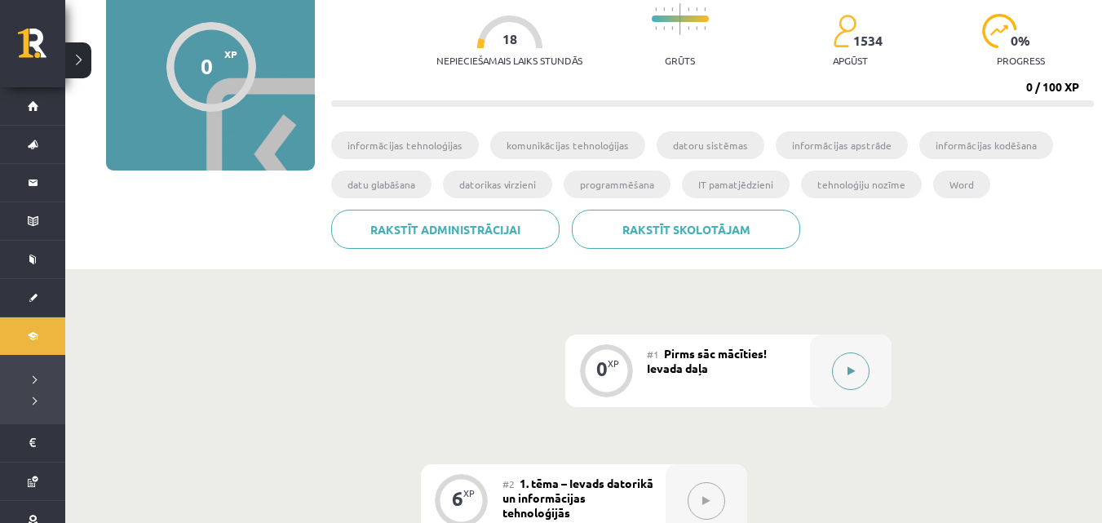
click at [849, 368] on icon at bounding box center [850, 371] width 7 height 10
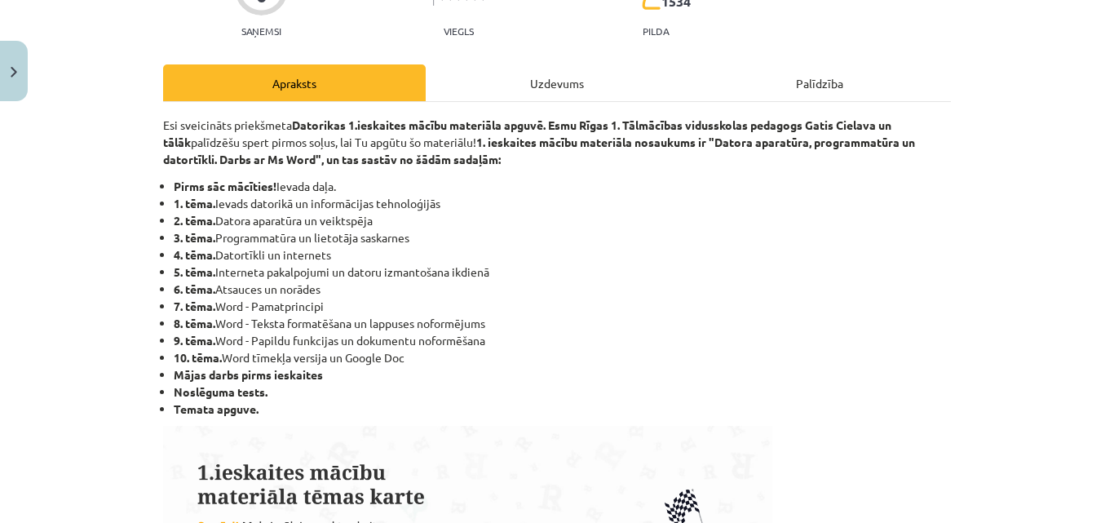
scroll to position [147, 0]
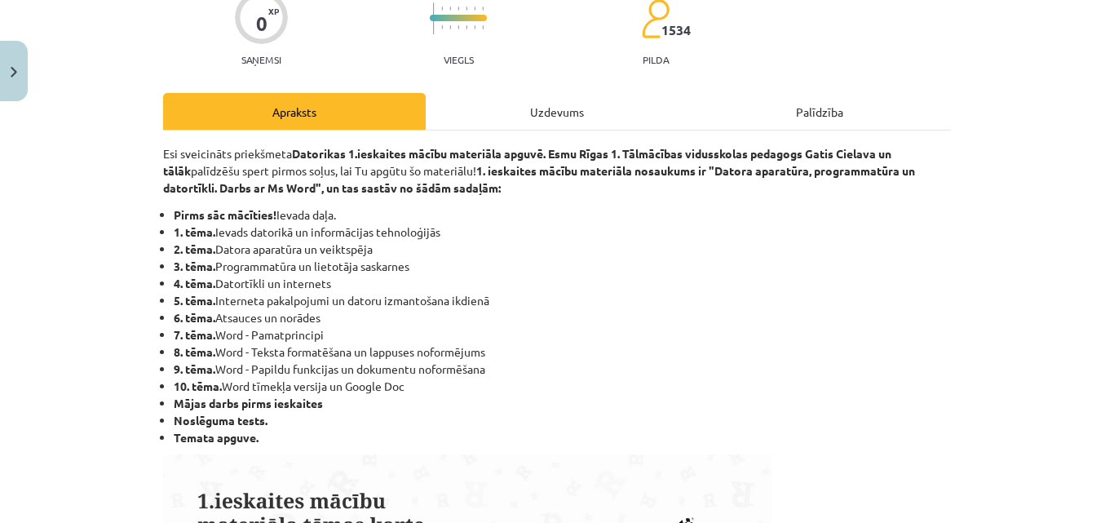
click at [520, 97] on div "Uzdevums" at bounding box center [557, 111] width 263 height 37
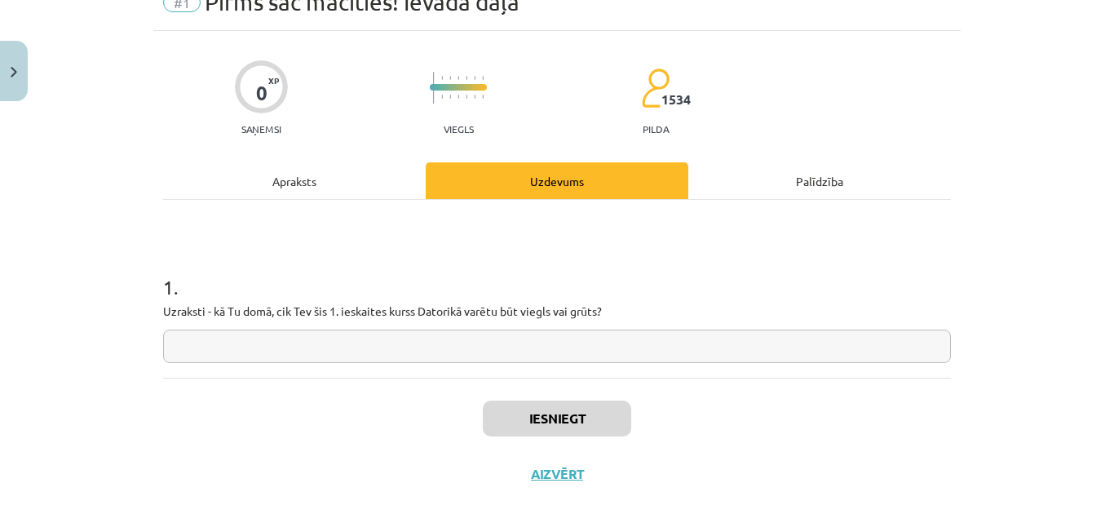
scroll to position [97, 0]
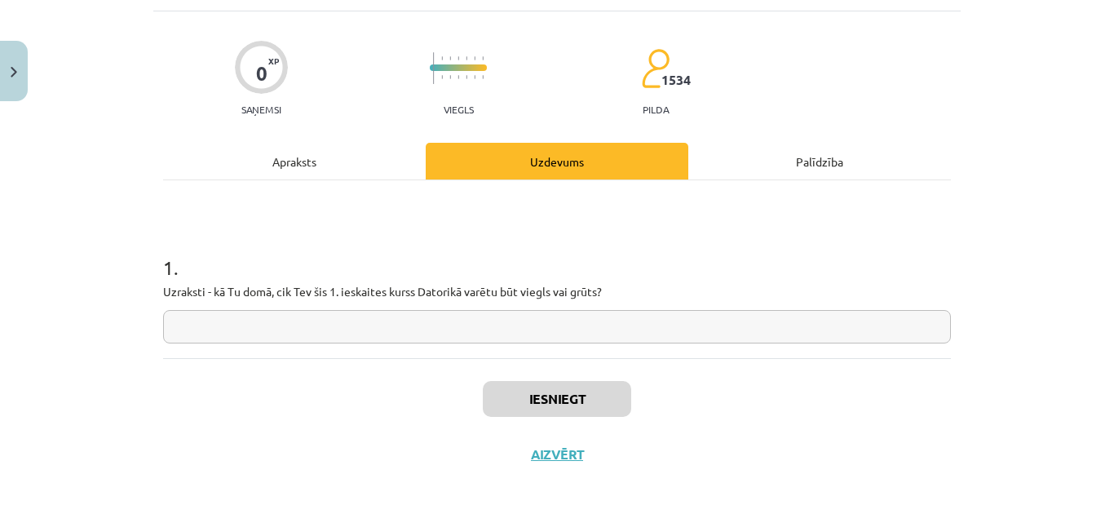
click at [218, 328] on input "text" at bounding box center [557, 326] width 788 height 33
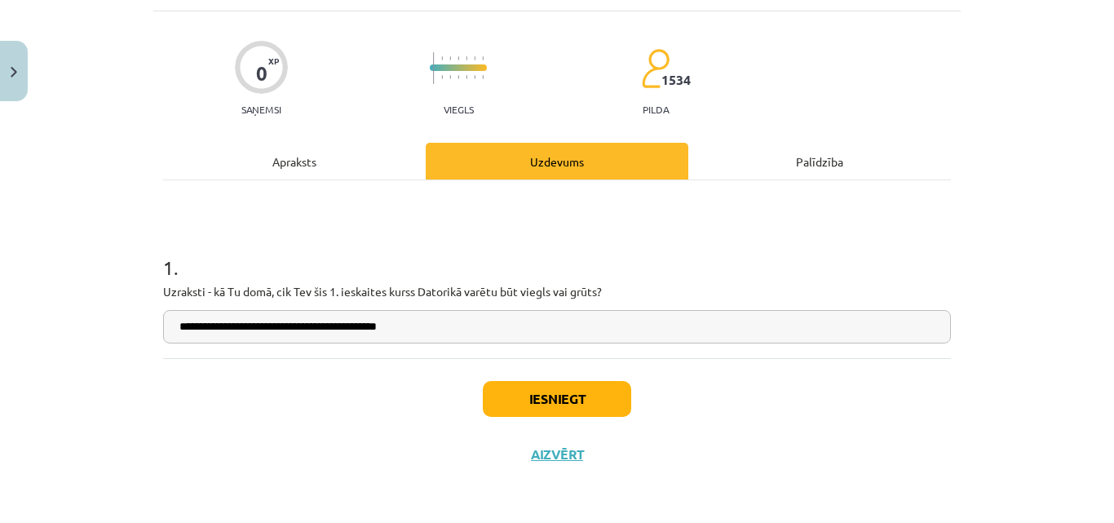
type input "**********"
click at [492, 400] on button "Iesniegt" at bounding box center [557, 399] width 148 height 36
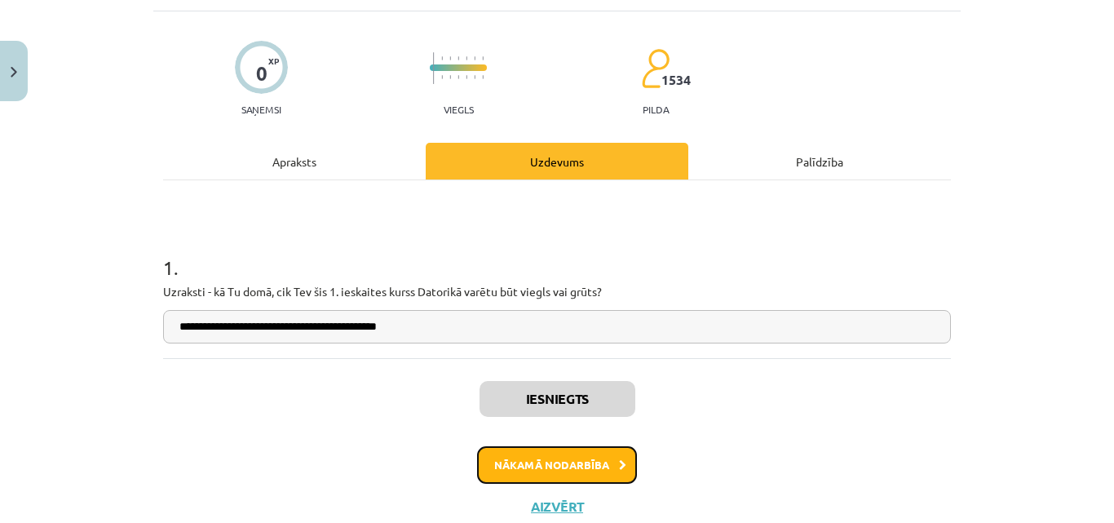
click at [555, 472] on button "Nākamā nodarbība" at bounding box center [557, 465] width 160 height 38
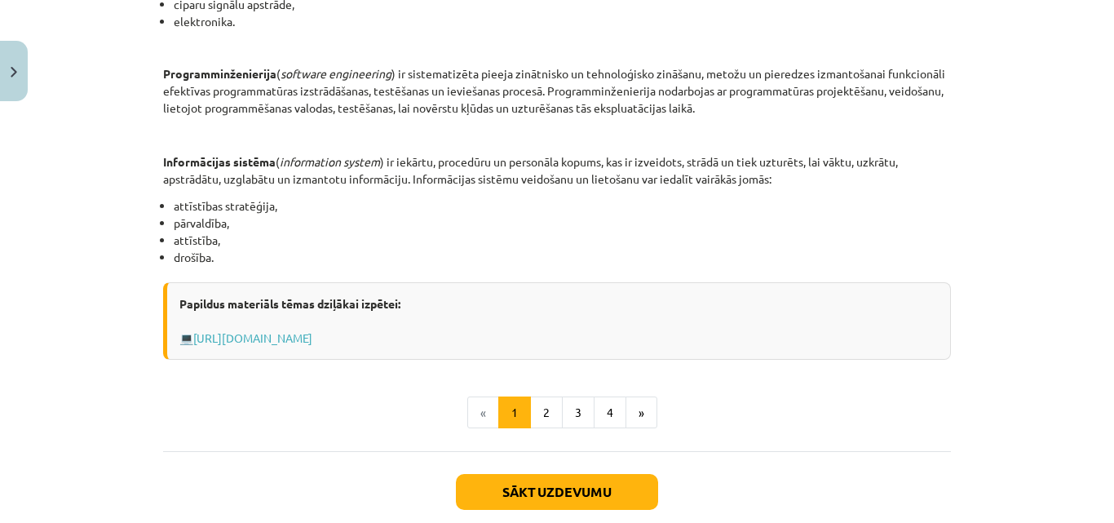
scroll to position [873, 0]
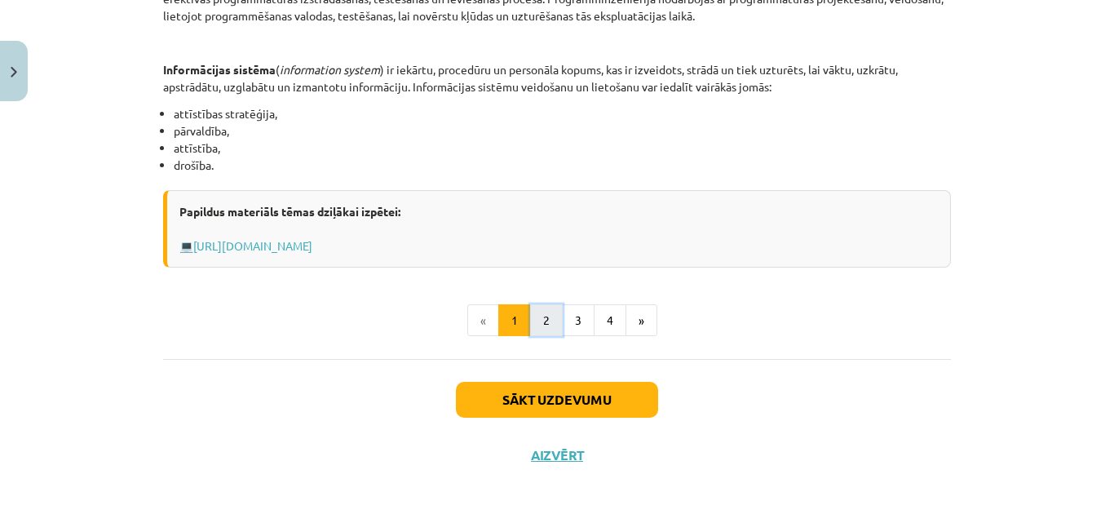
click at [545, 313] on button "2" at bounding box center [546, 320] width 33 height 33
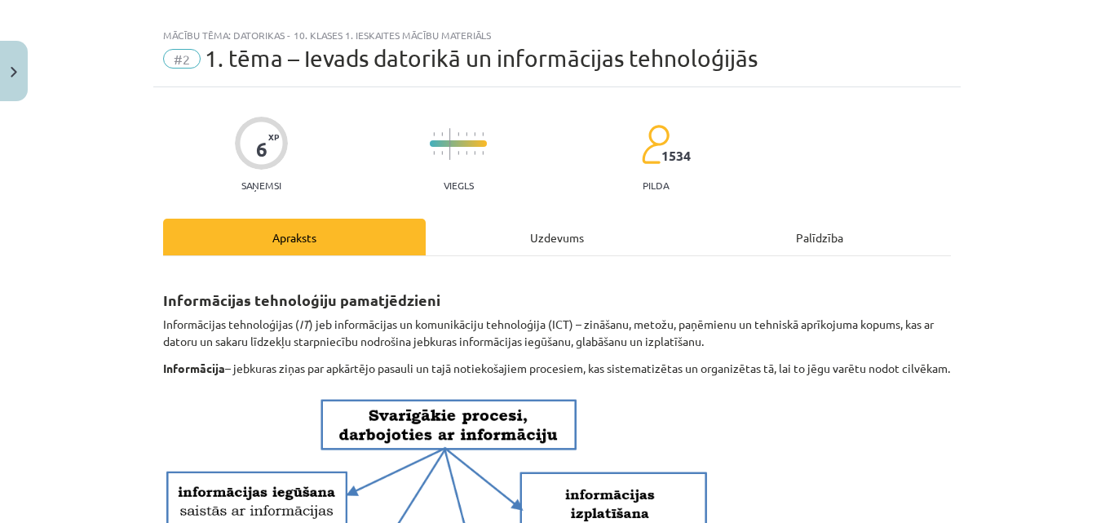
scroll to position [0, 0]
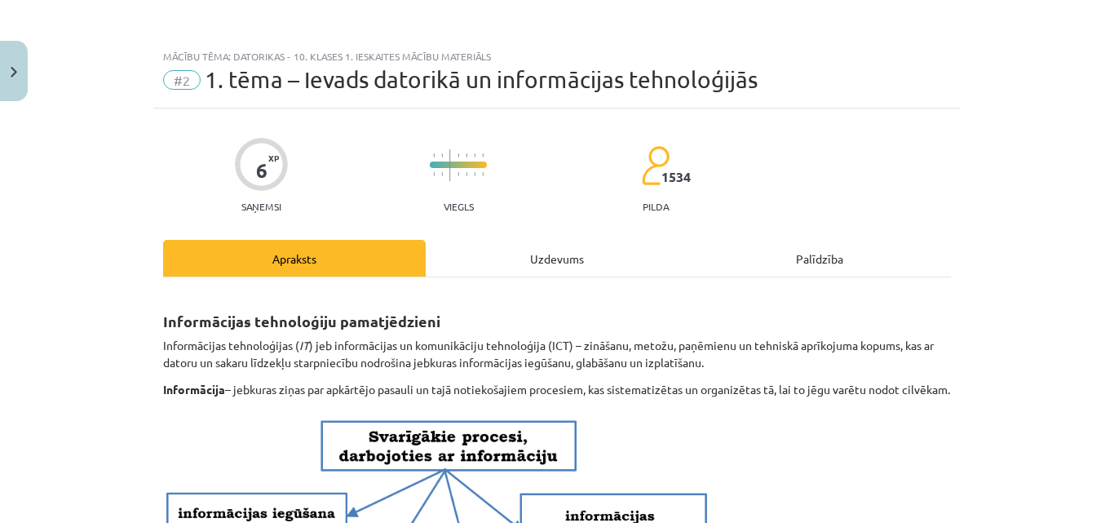
click at [505, 259] on div "Uzdevums" at bounding box center [557, 258] width 263 height 37
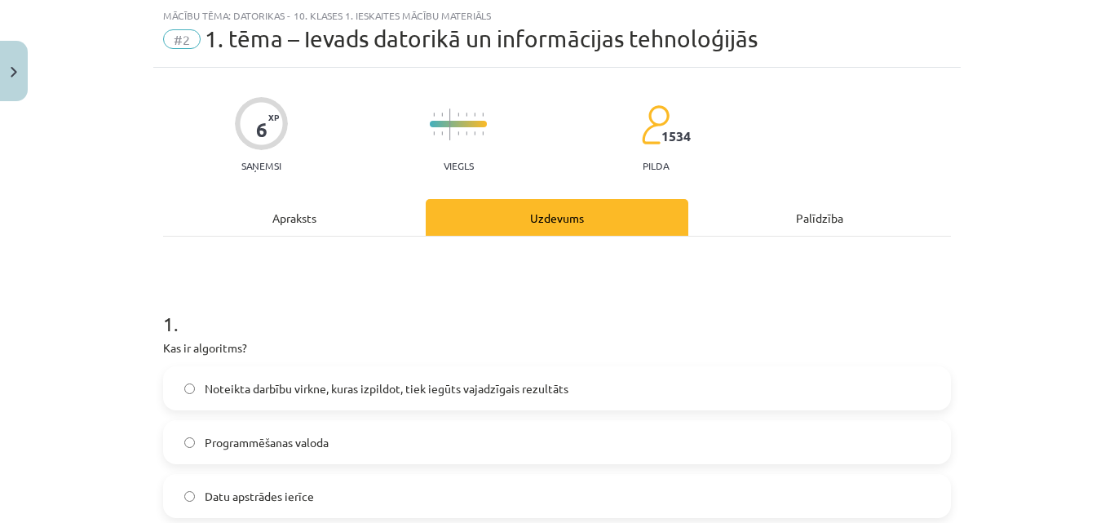
click at [310, 221] on div "Apraksts" at bounding box center [294, 217] width 263 height 37
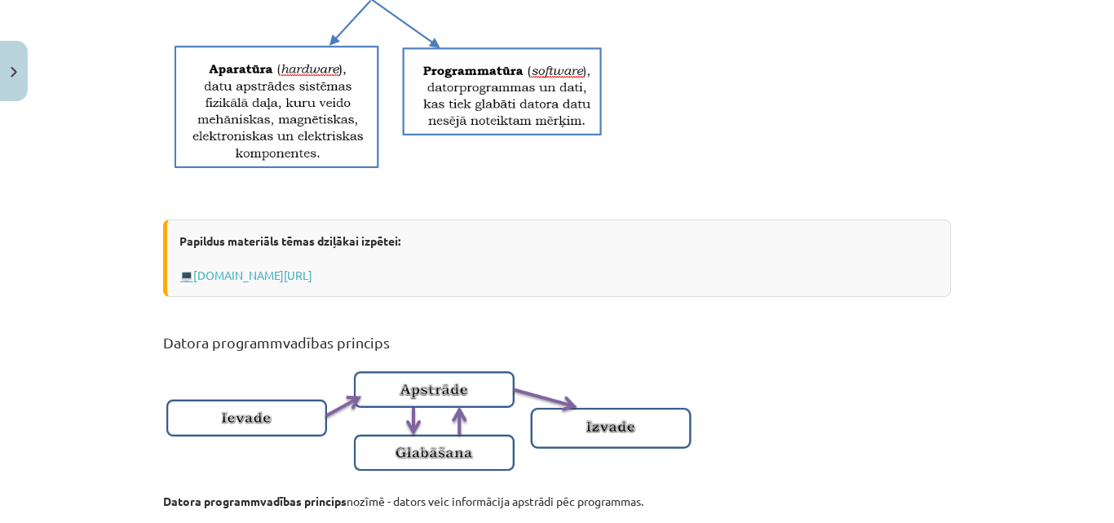
scroll to position [1163, 0]
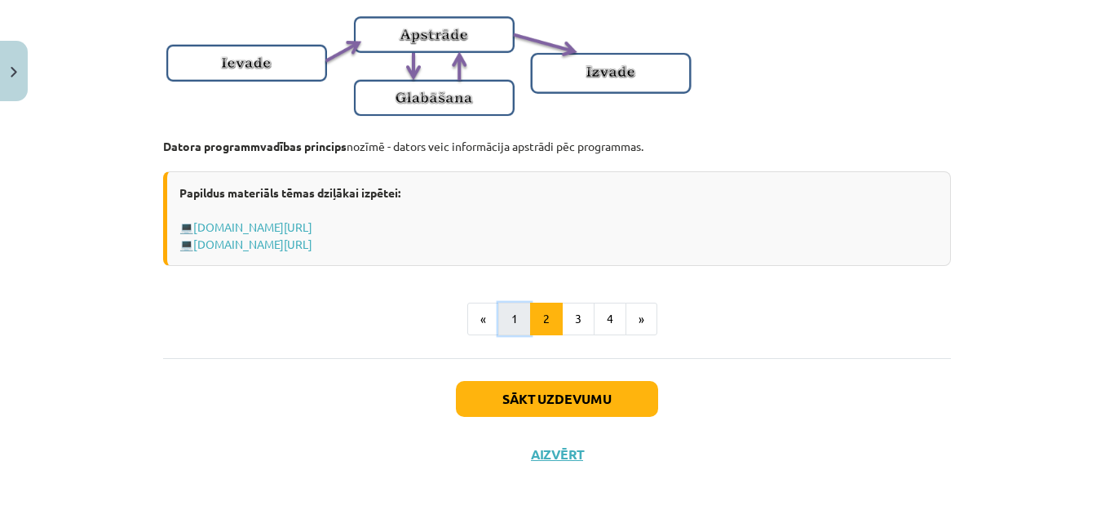
click at [511, 325] on button "1" at bounding box center [514, 319] width 33 height 33
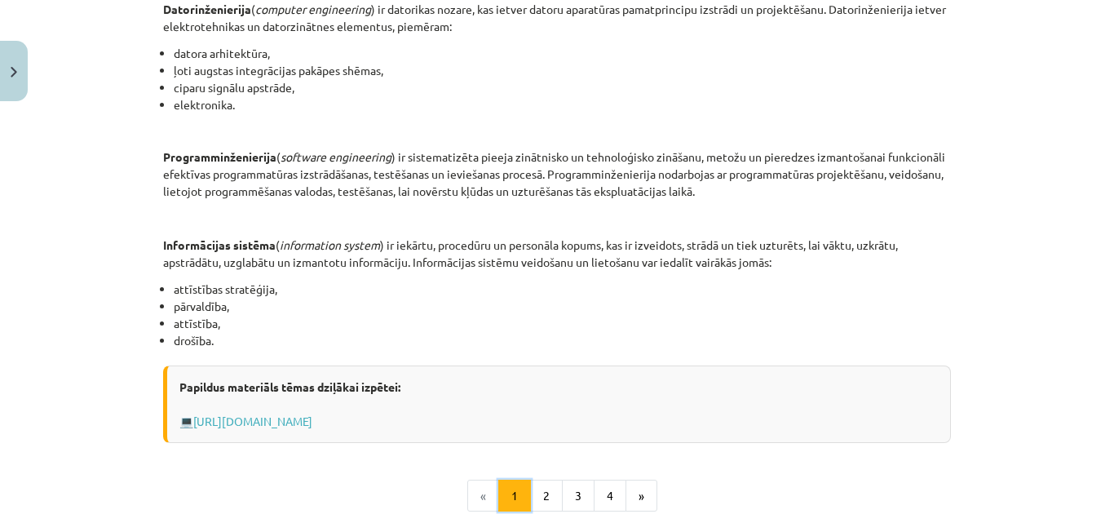
scroll to position [700, 0]
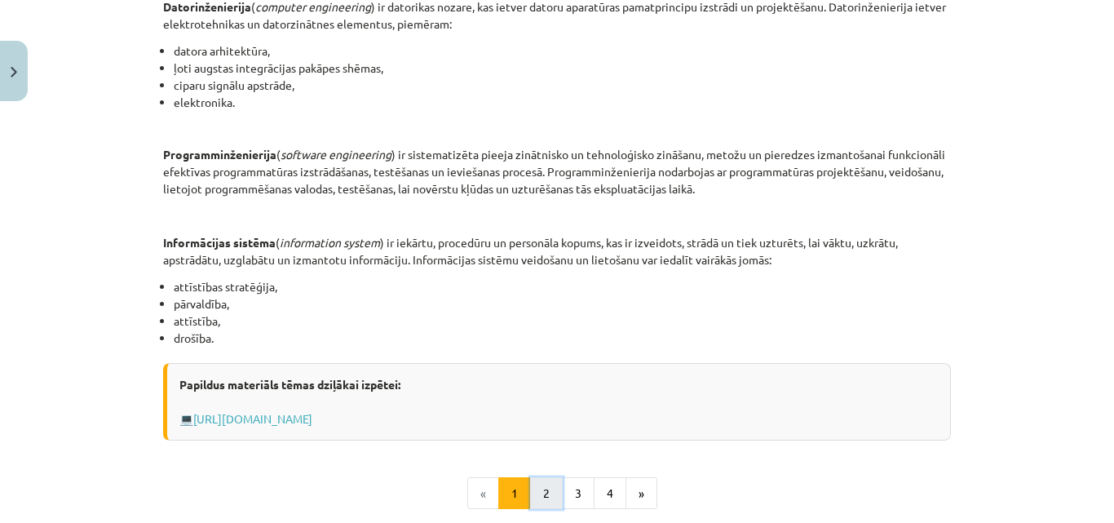
click at [537, 486] on button "2" at bounding box center [546, 493] width 33 height 33
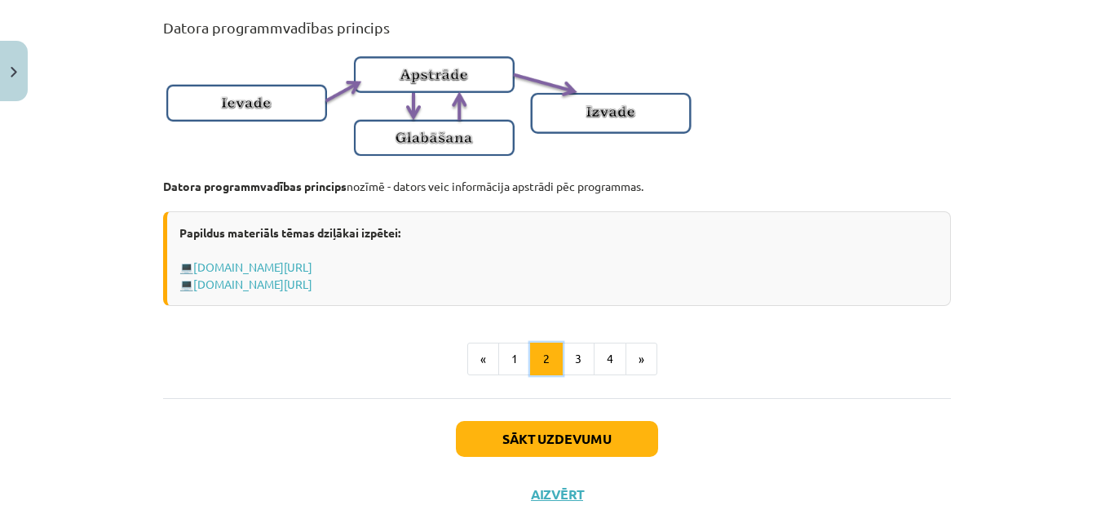
scroll to position [1107, 0]
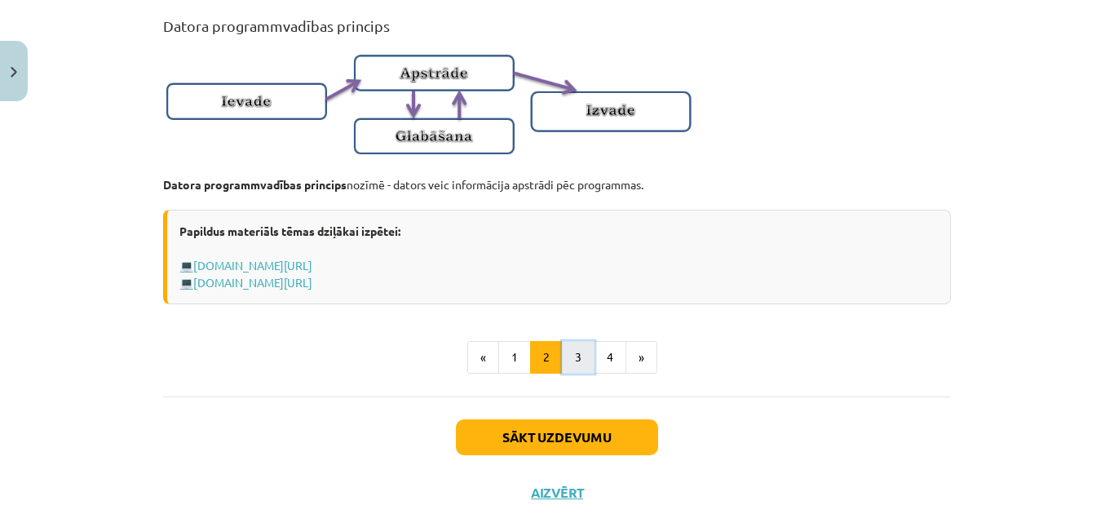
click at [562, 369] on button "3" at bounding box center [578, 357] width 33 height 33
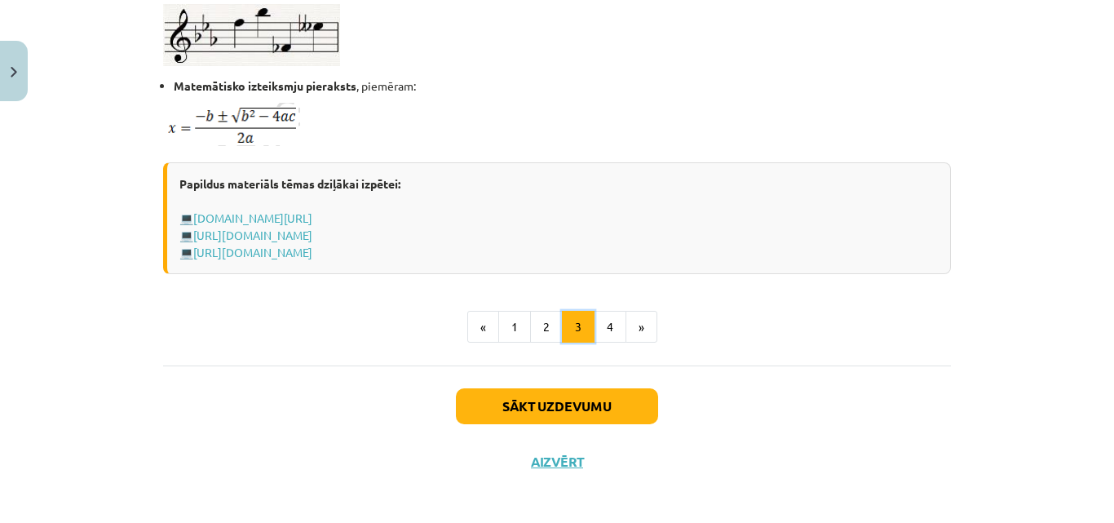
scroll to position [1134, 0]
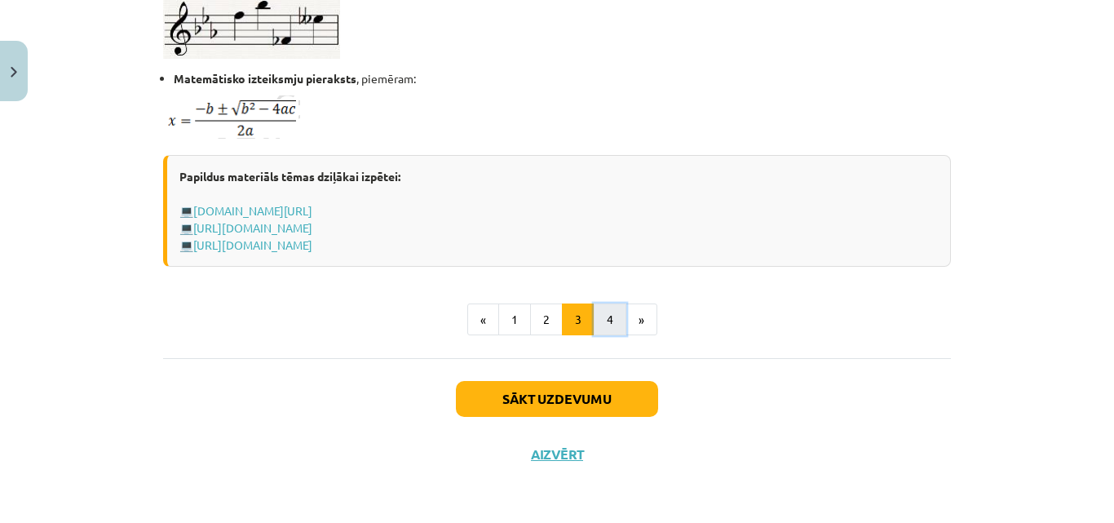
click at [611, 328] on button "4" at bounding box center [610, 319] width 33 height 33
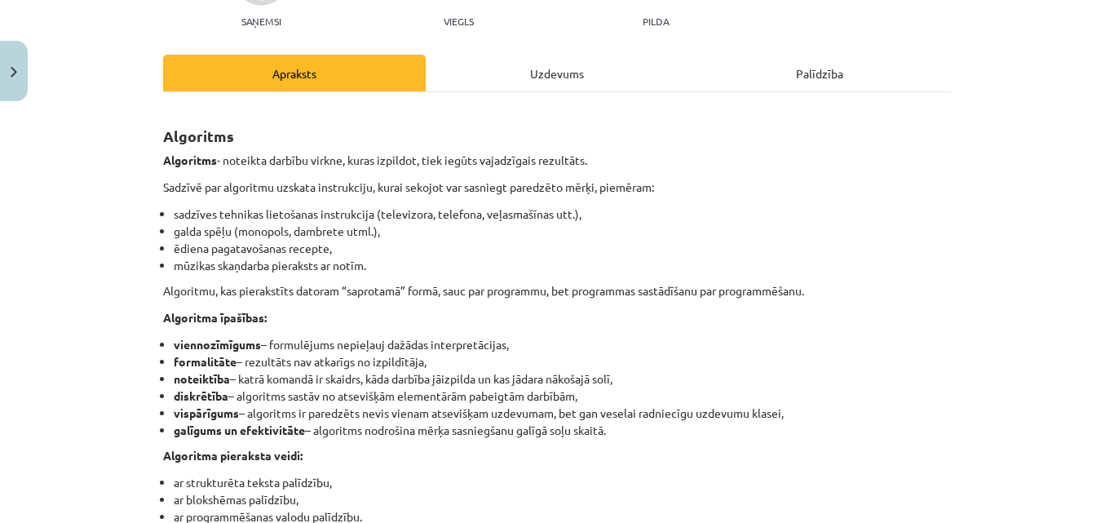
scroll to position [47, 0]
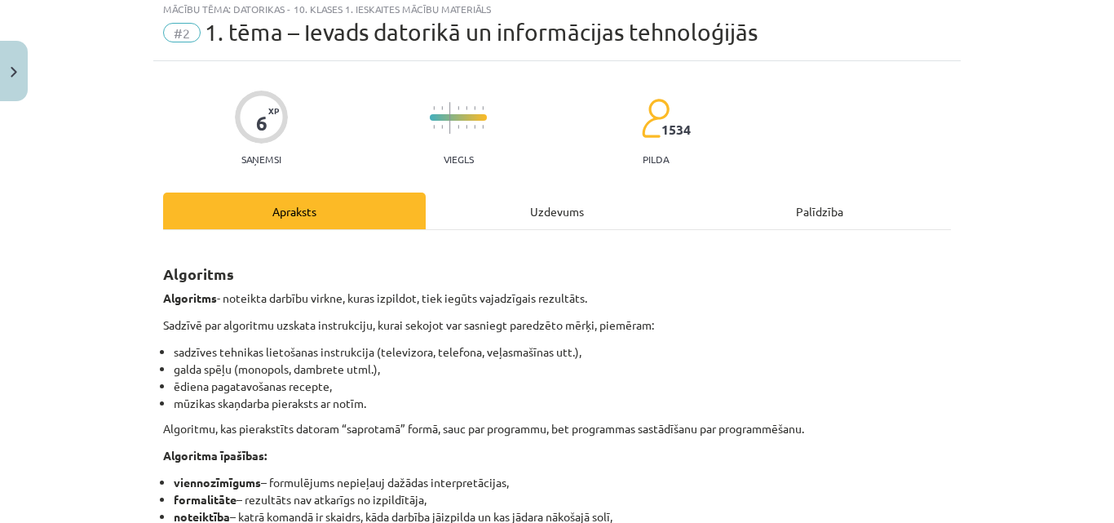
click at [535, 219] on div "Uzdevums" at bounding box center [557, 210] width 263 height 37
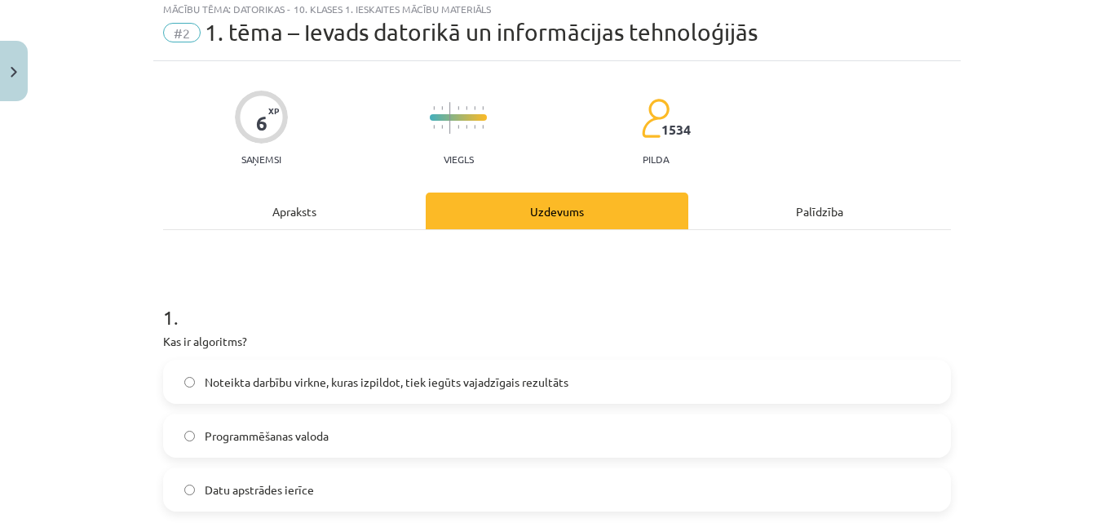
scroll to position [41, 0]
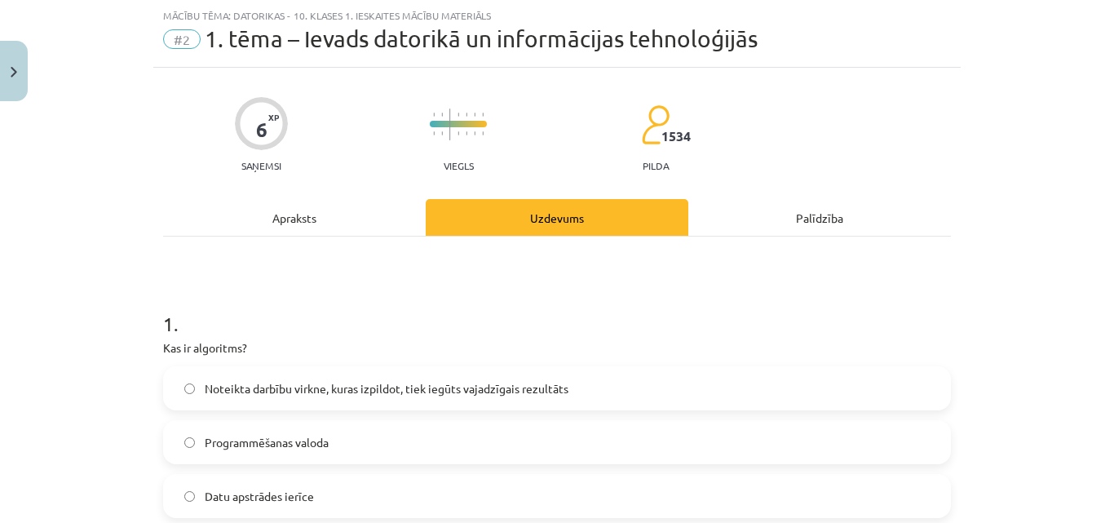
click at [345, 390] on span "Noteikta darbību virkne, kuras izpildot, tiek iegūts vajadzīgais rezultāts" at bounding box center [387, 388] width 364 height 17
click at [342, 204] on div "Apraksts" at bounding box center [294, 217] width 263 height 37
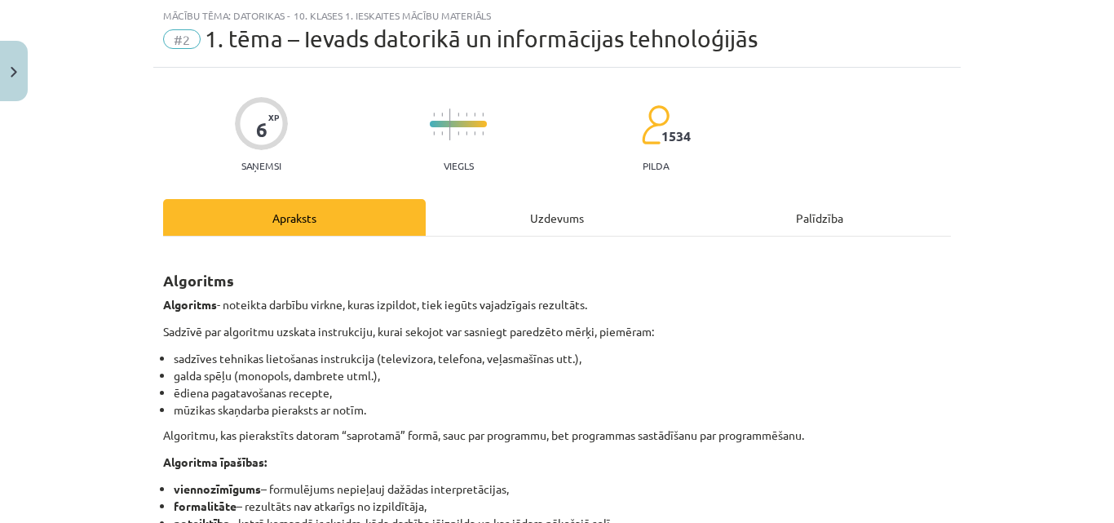
click at [523, 208] on div "Uzdevums" at bounding box center [557, 217] width 263 height 37
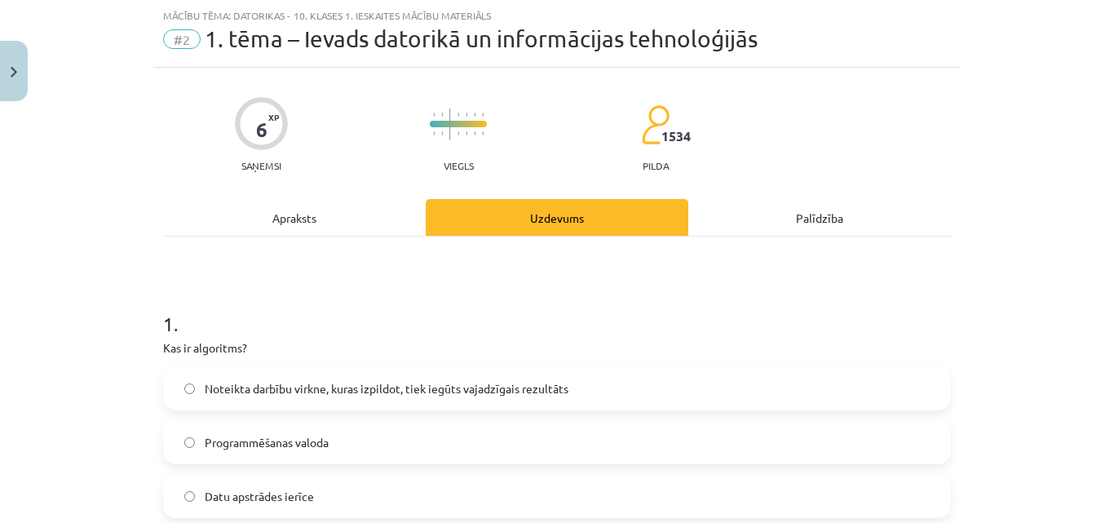
click at [284, 206] on div "Apraksts" at bounding box center [294, 217] width 263 height 37
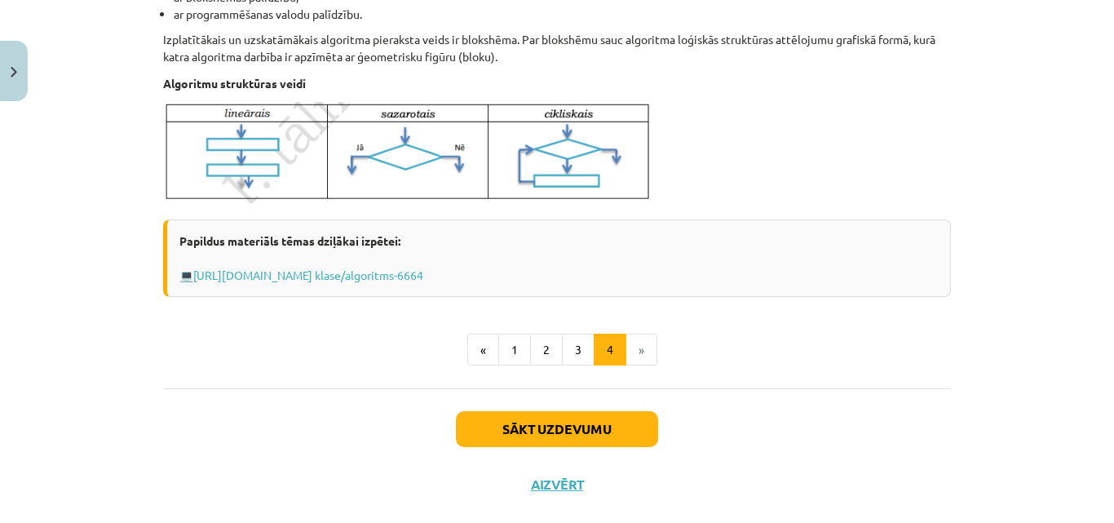
scroll to position [718, 0]
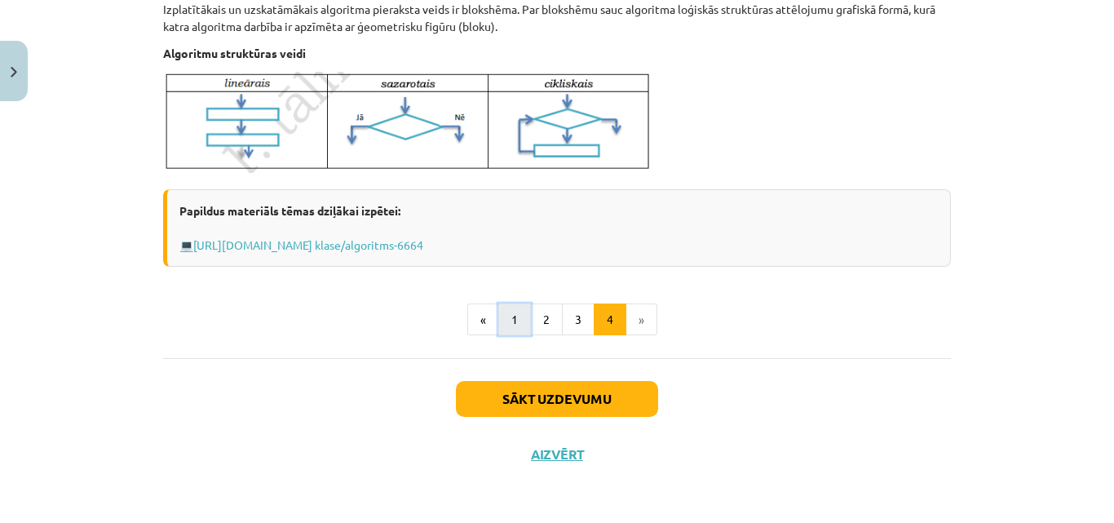
click at [498, 317] on button "1" at bounding box center [514, 319] width 33 height 33
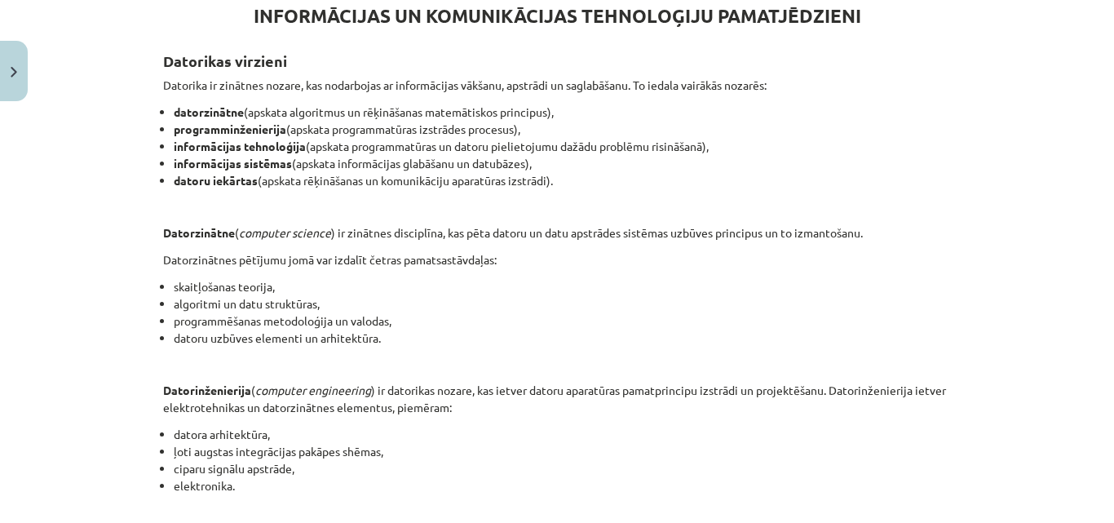
scroll to position [292, 0]
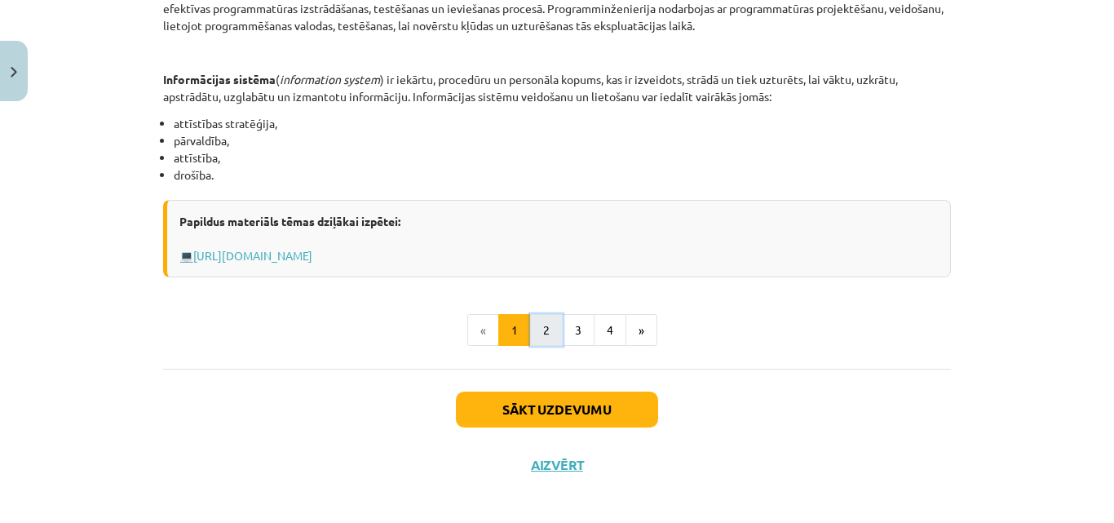
click at [547, 334] on button "2" at bounding box center [546, 330] width 33 height 33
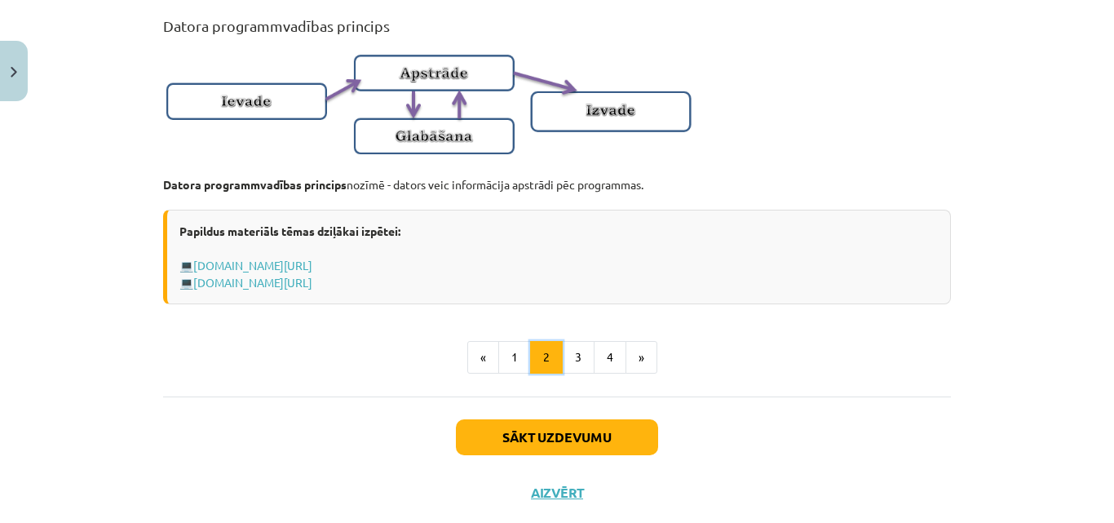
click at [556, 369] on button "2" at bounding box center [546, 357] width 33 height 33
click at [578, 373] on button "3" at bounding box center [578, 357] width 33 height 33
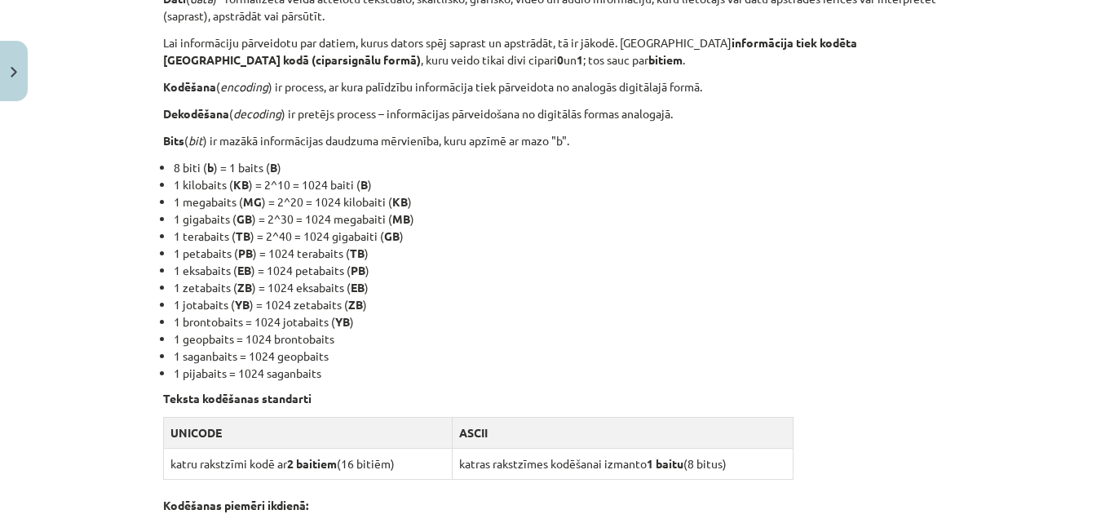
scroll to position [0, 0]
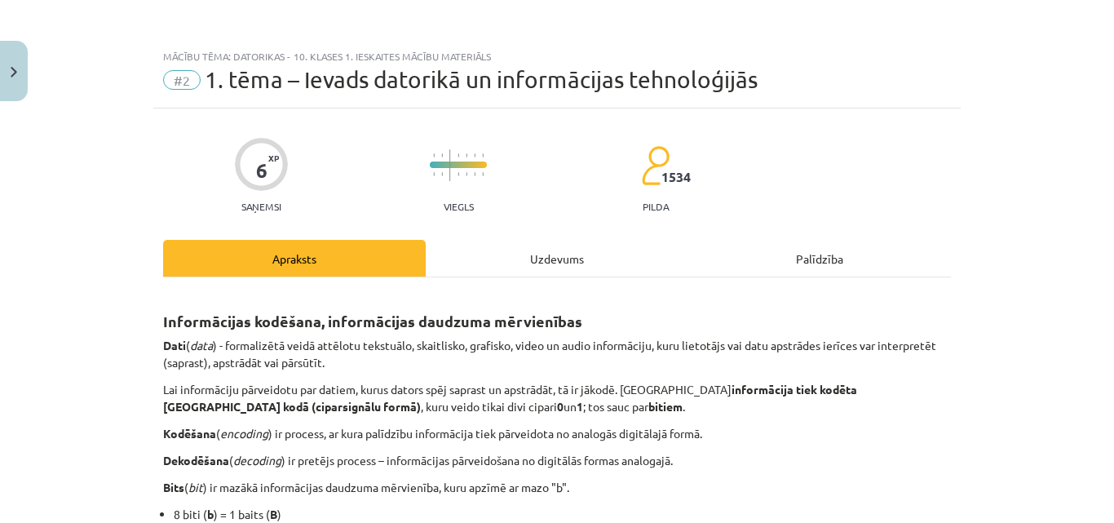
click at [534, 256] on div "Uzdevums" at bounding box center [557, 258] width 263 height 37
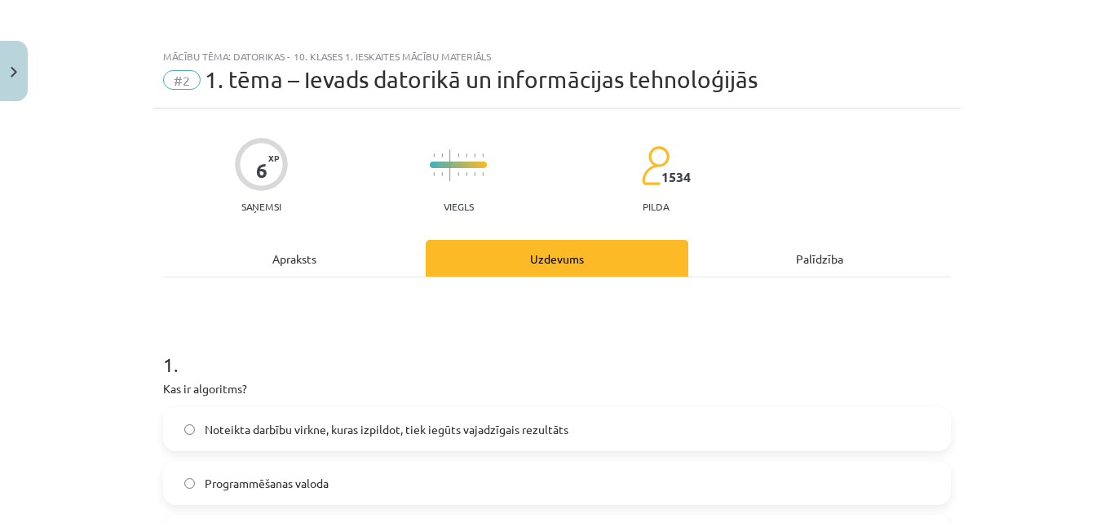
click at [369, 270] on div "Apraksts" at bounding box center [294, 258] width 263 height 37
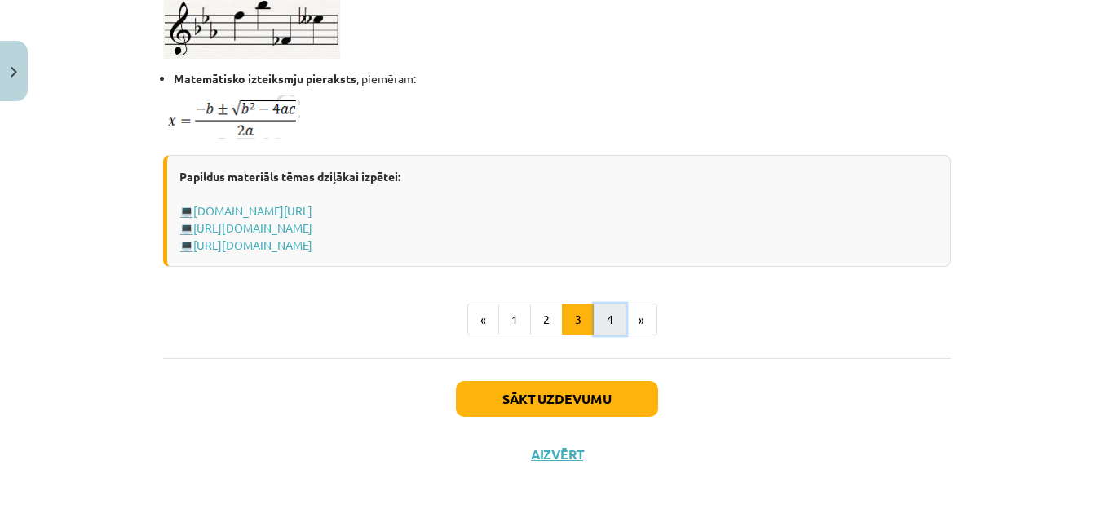
click at [613, 316] on button "4" at bounding box center [610, 319] width 33 height 33
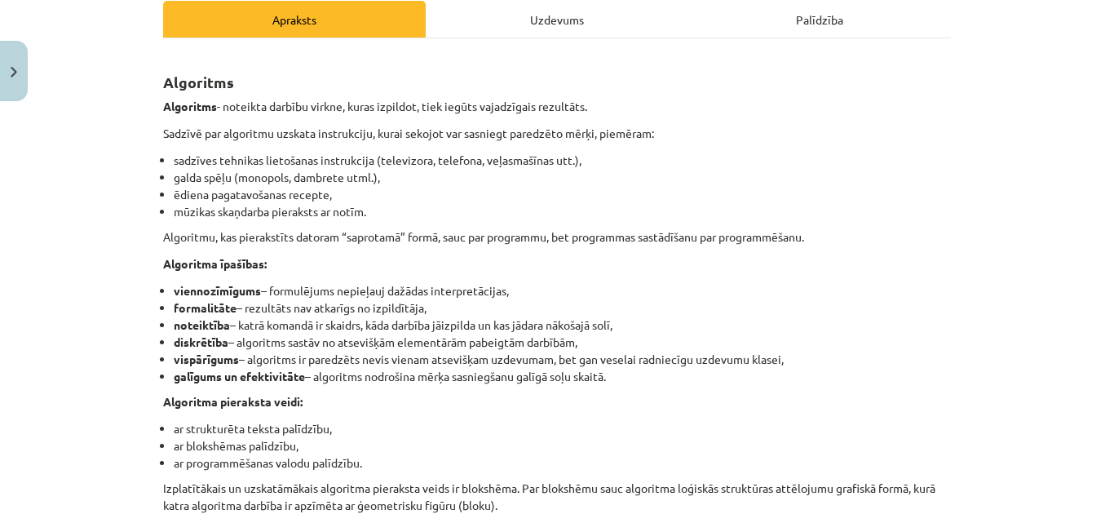
scroll to position [210, 0]
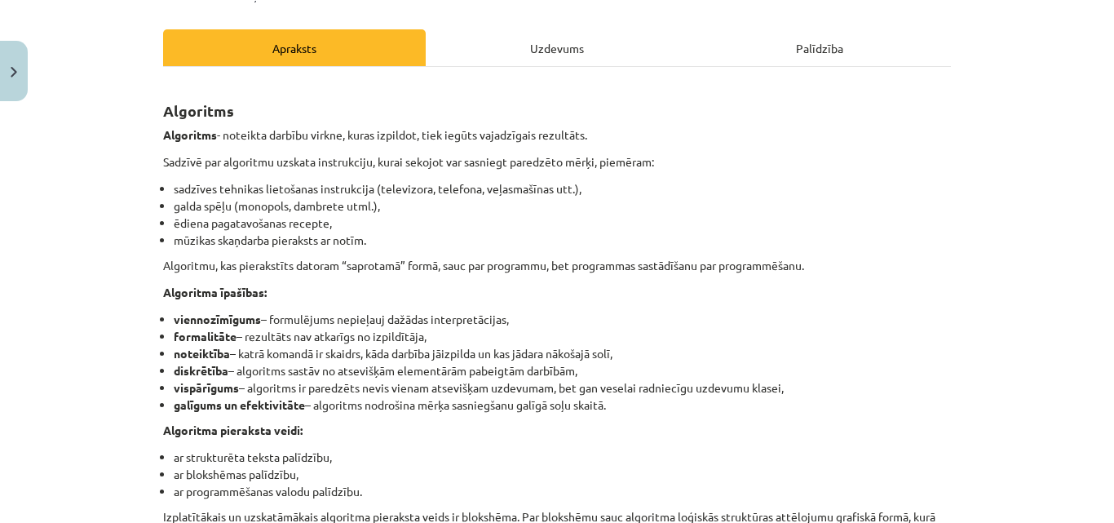
click at [550, 50] on div "Uzdevums" at bounding box center [557, 47] width 263 height 37
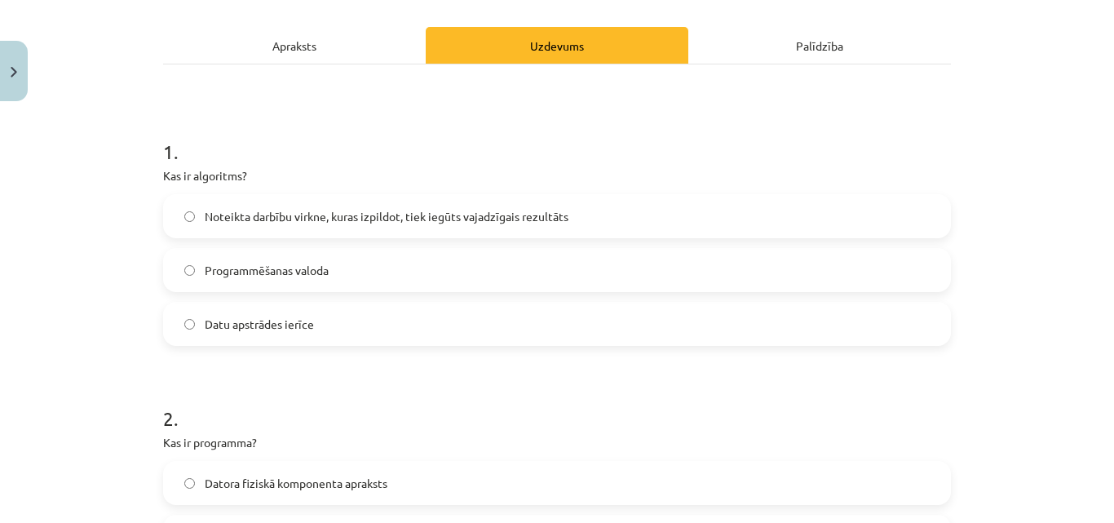
scroll to position [448, 0]
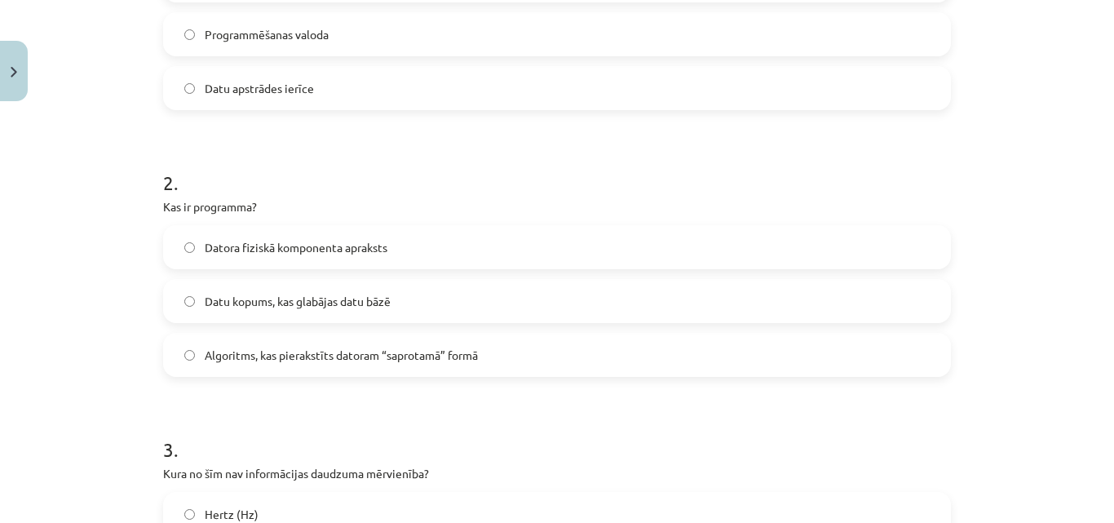
click at [410, 361] on span "Algoritms, kas pierakstīts datoram “saprotamā” formā" at bounding box center [341, 355] width 273 height 17
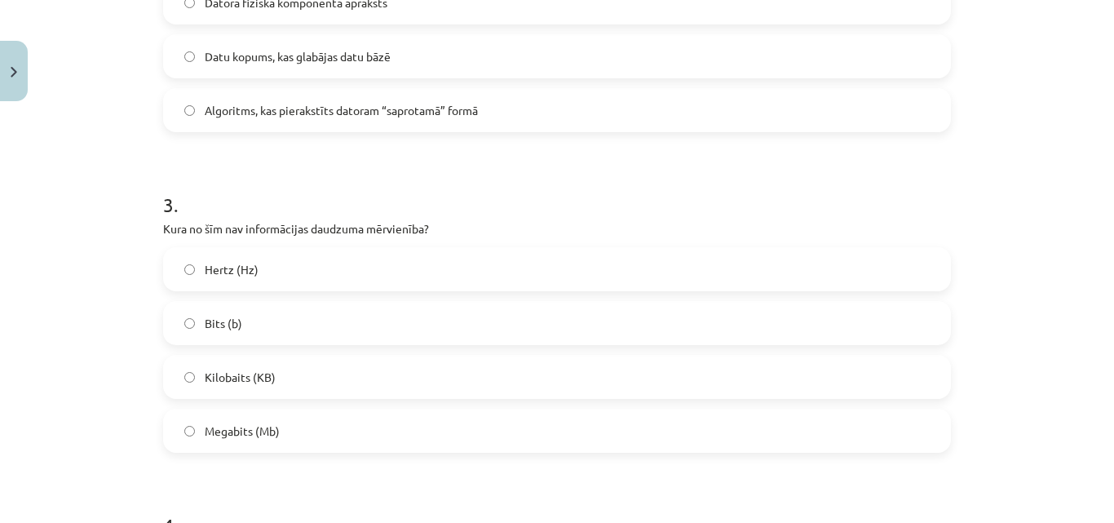
scroll to position [775, 0]
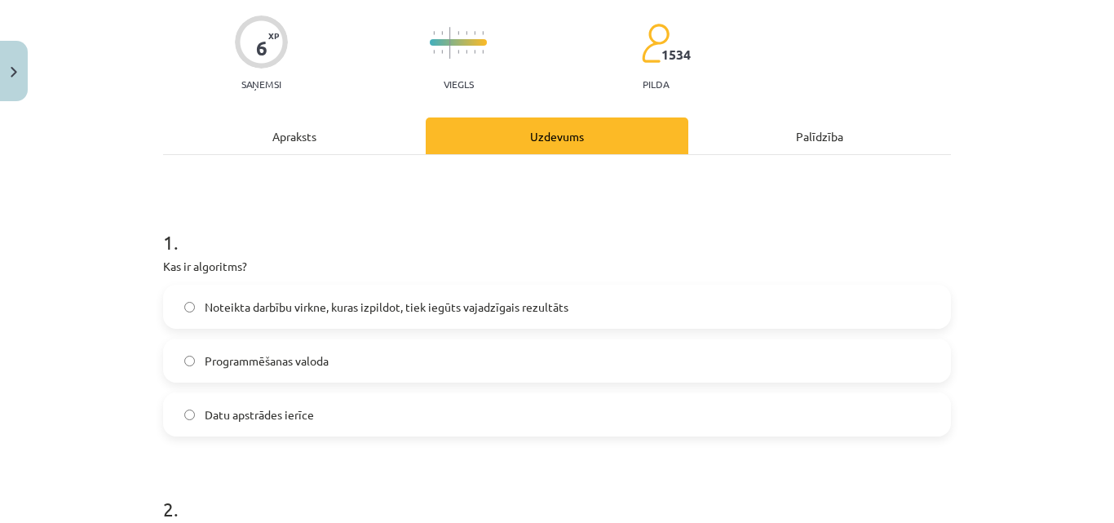
click at [359, 122] on div "Apraksts" at bounding box center [294, 135] width 263 height 37
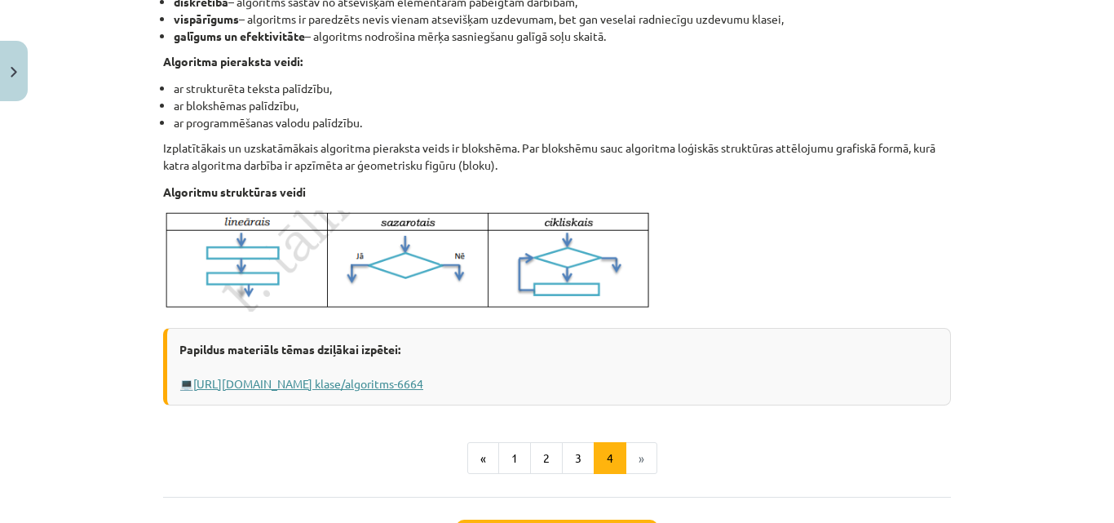
scroll to position [693, 0]
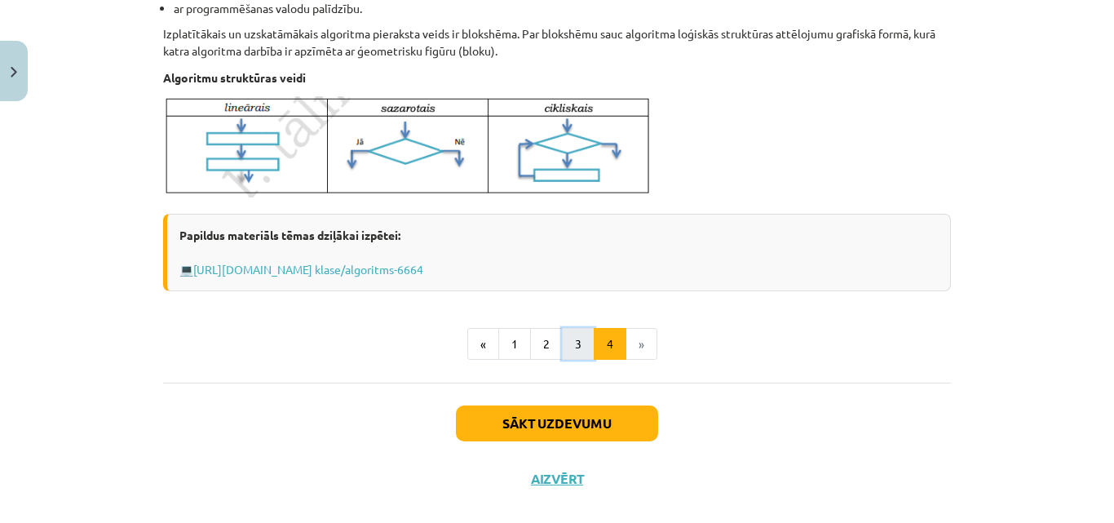
click at [581, 342] on button "3" at bounding box center [578, 344] width 33 height 33
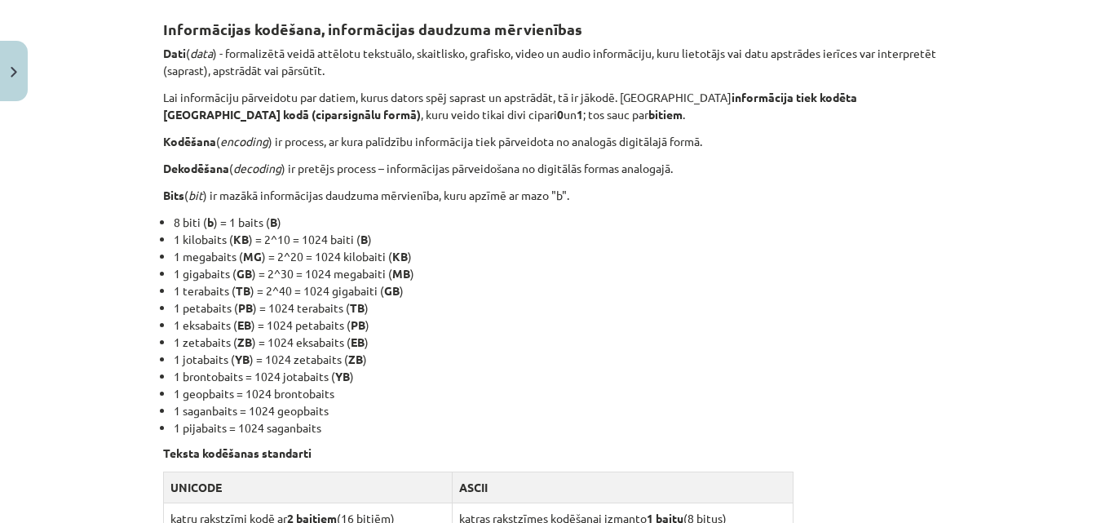
scroll to position [210, 0]
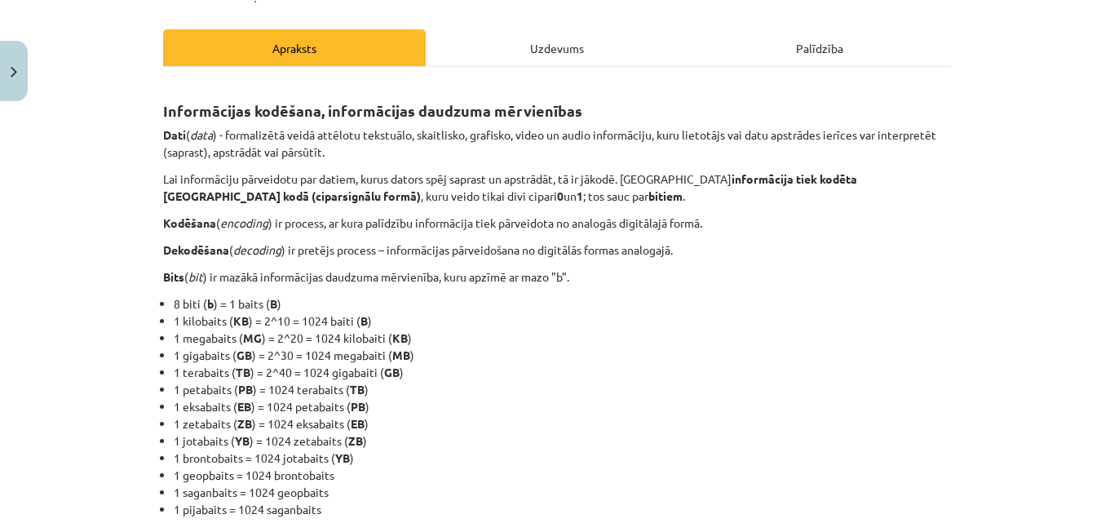
click at [542, 51] on div "Uzdevums" at bounding box center [557, 47] width 263 height 37
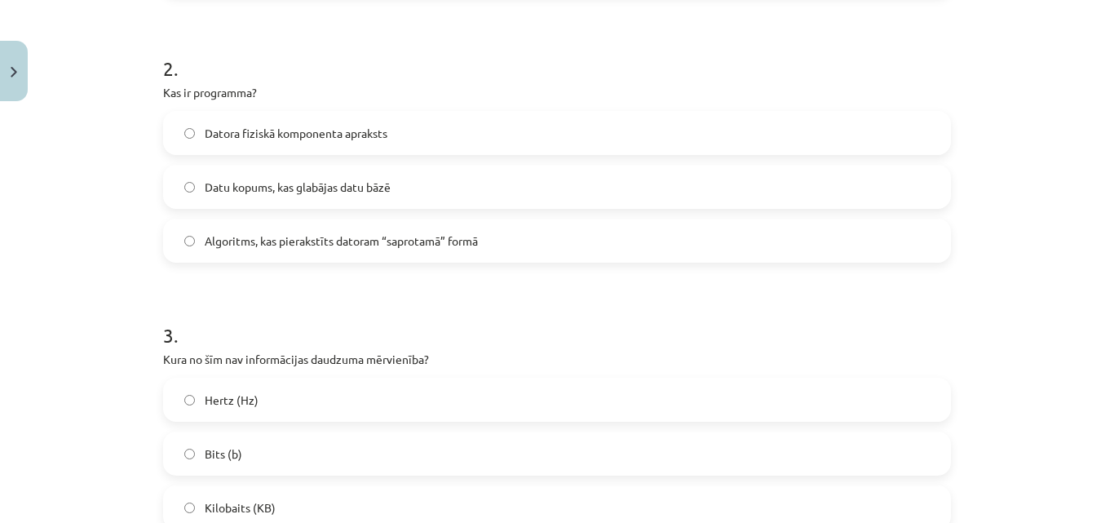
scroll to position [612, 0]
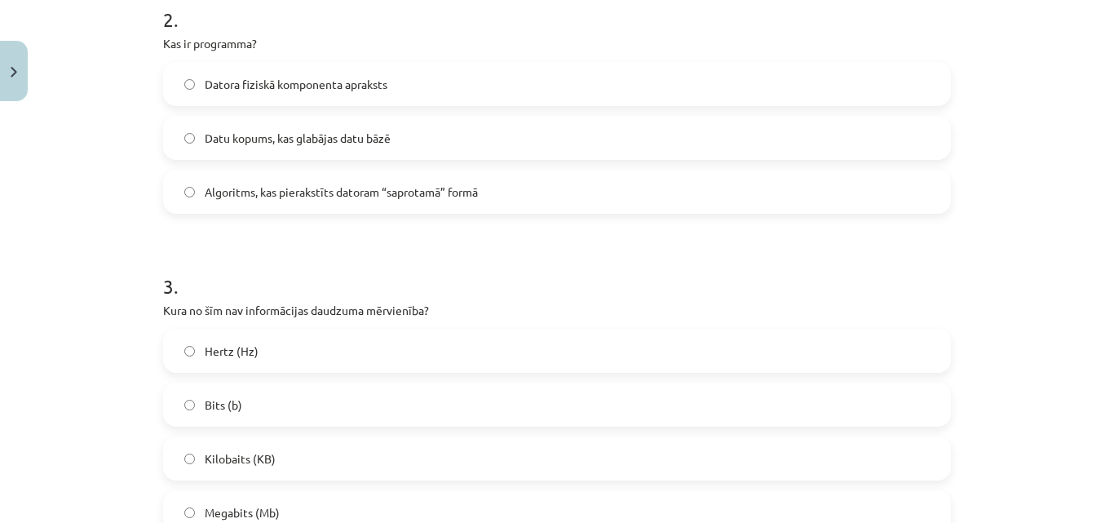
click at [397, 351] on label "Hertz (Hz)" at bounding box center [557, 350] width 784 height 41
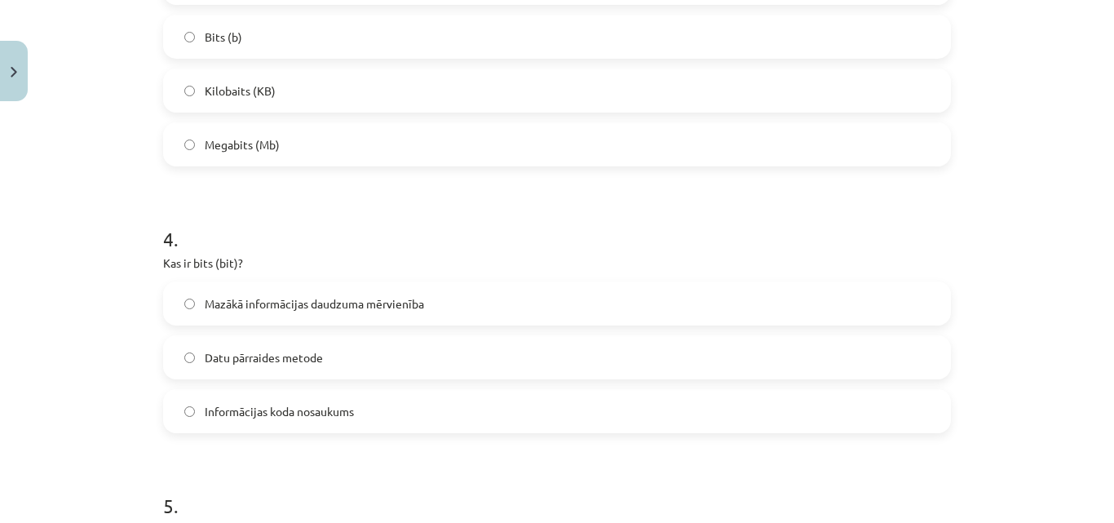
scroll to position [1019, 0]
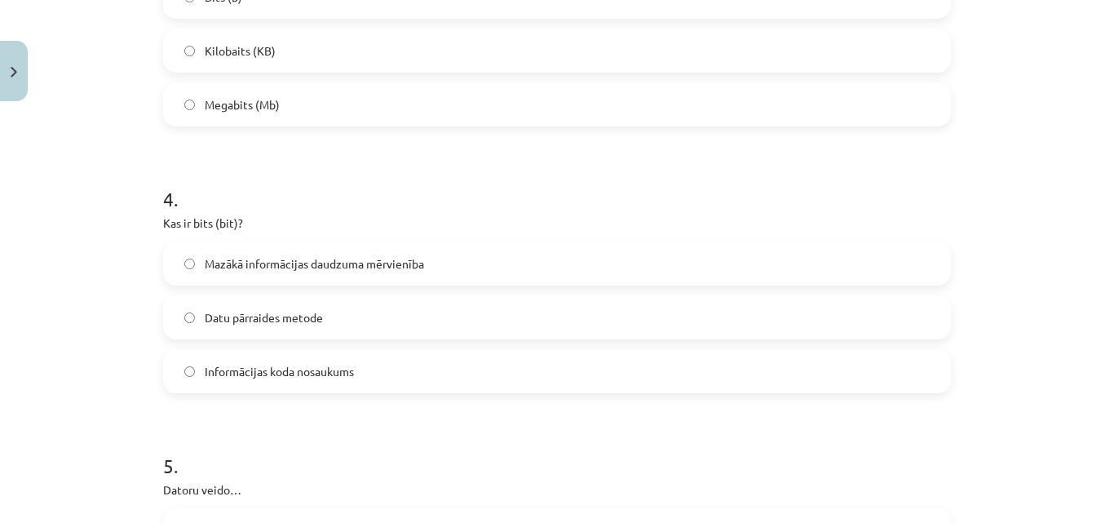
click at [413, 272] on span "Mazākā informācijas daudzuma mērvienība" at bounding box center [314, 263] width 219 height 17
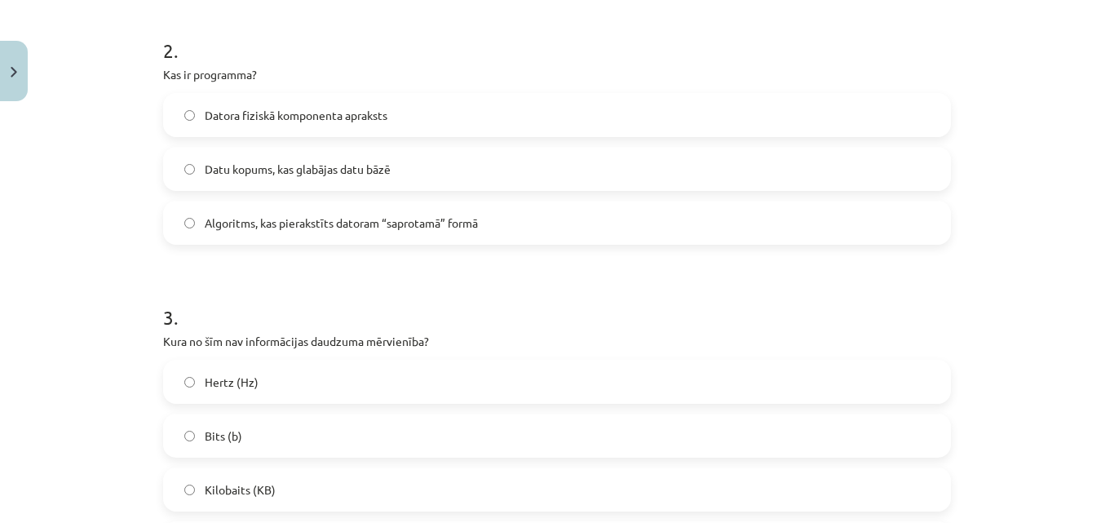
scroll to position [204, 0]
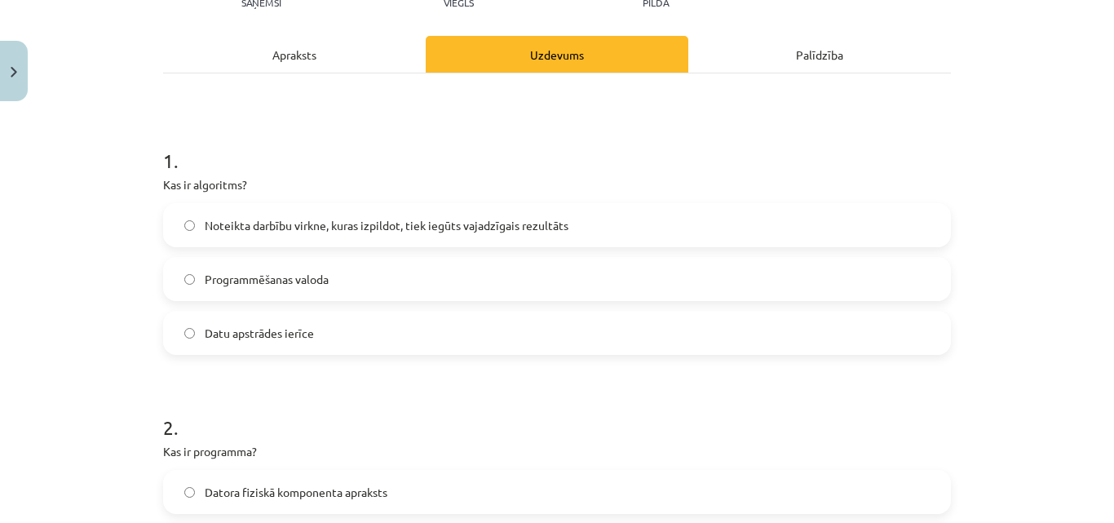
click at [319, 69] on div "Apraksts" at bounding box center [294, 54] width 263 height 37
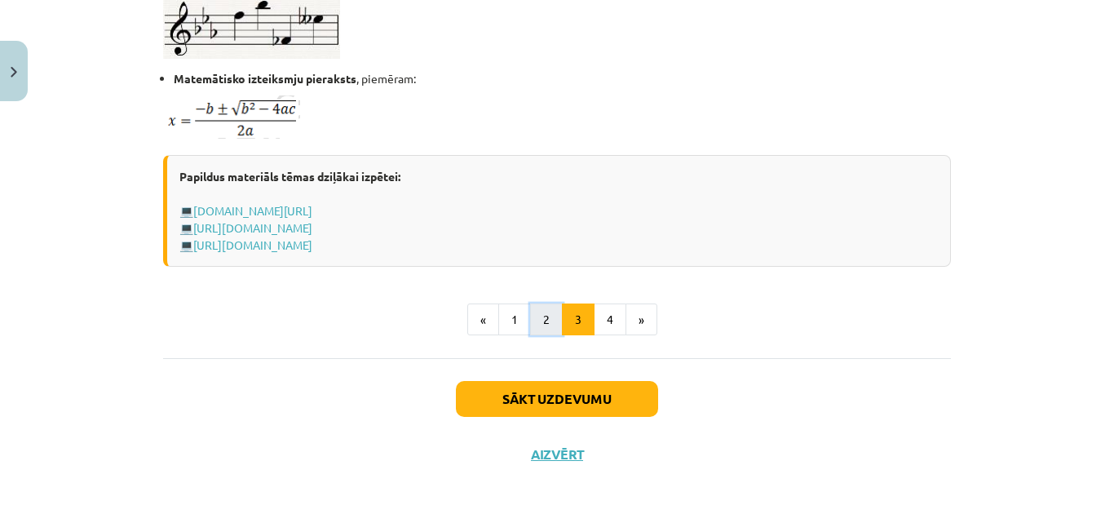
click at [532, 320] on button "2" at bounding box center [546, 319] width 33 height 33
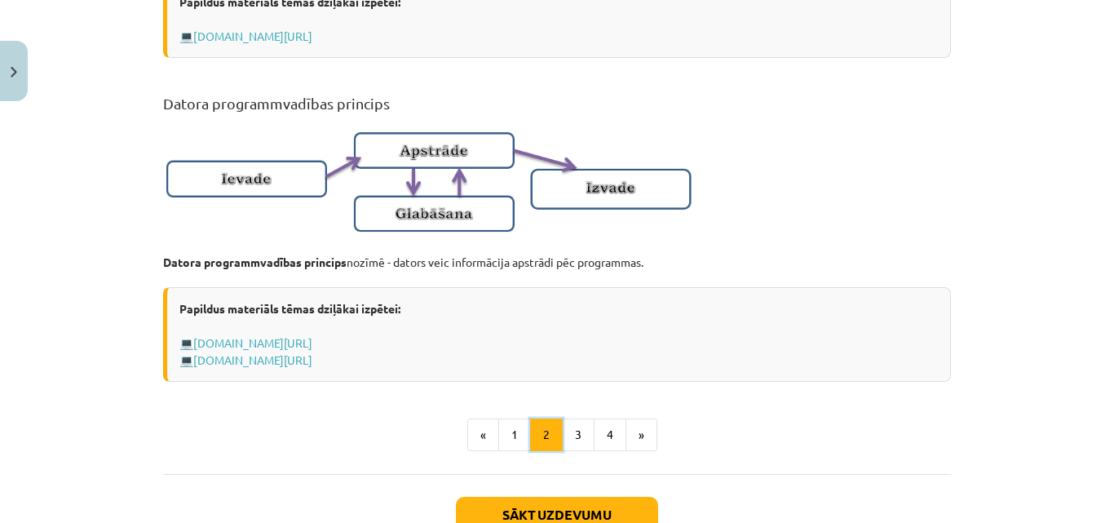
scroll to position [1163, 0]
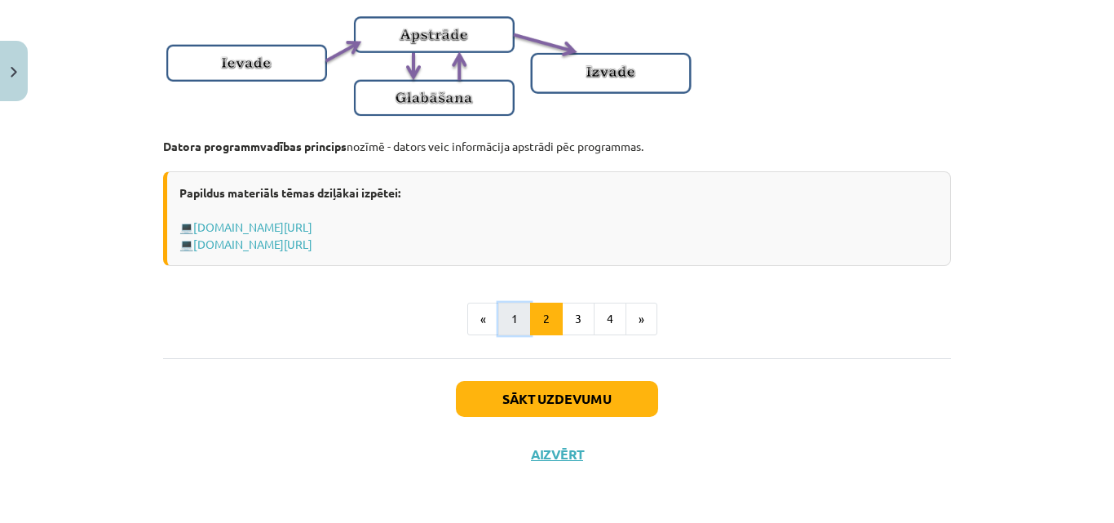
click at [501, 315] on button "1" at bounding box center [514, 319] width 33 height 33
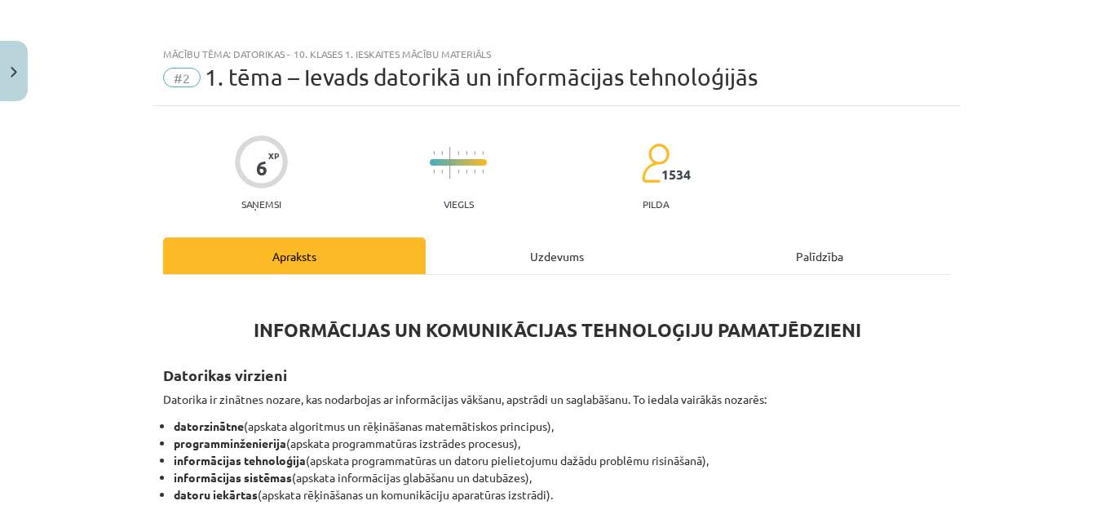
scroll to position [0, 0]
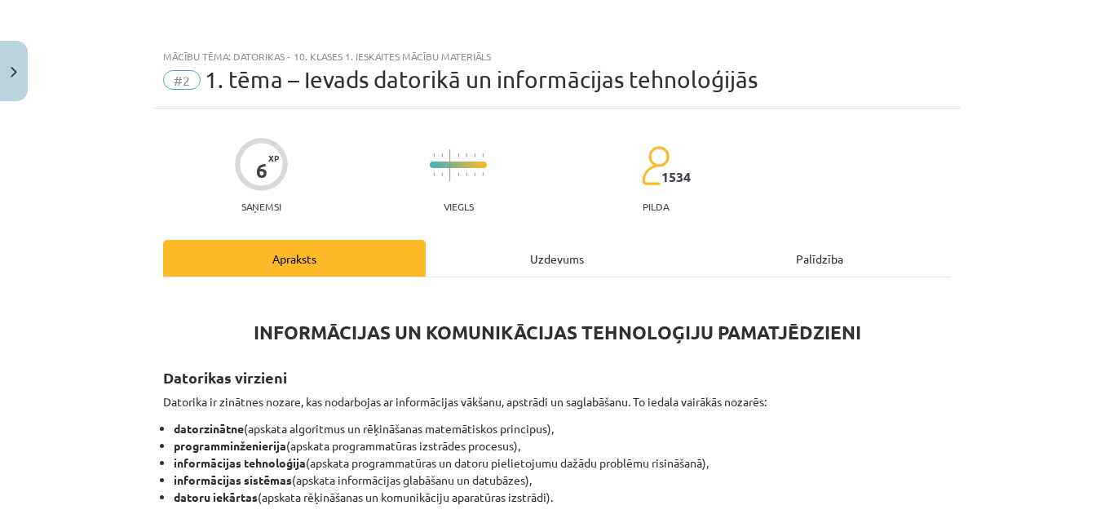
click at [458, 256] on div "Uzdevums" at bounding box center [557, 258] width 263 height 37
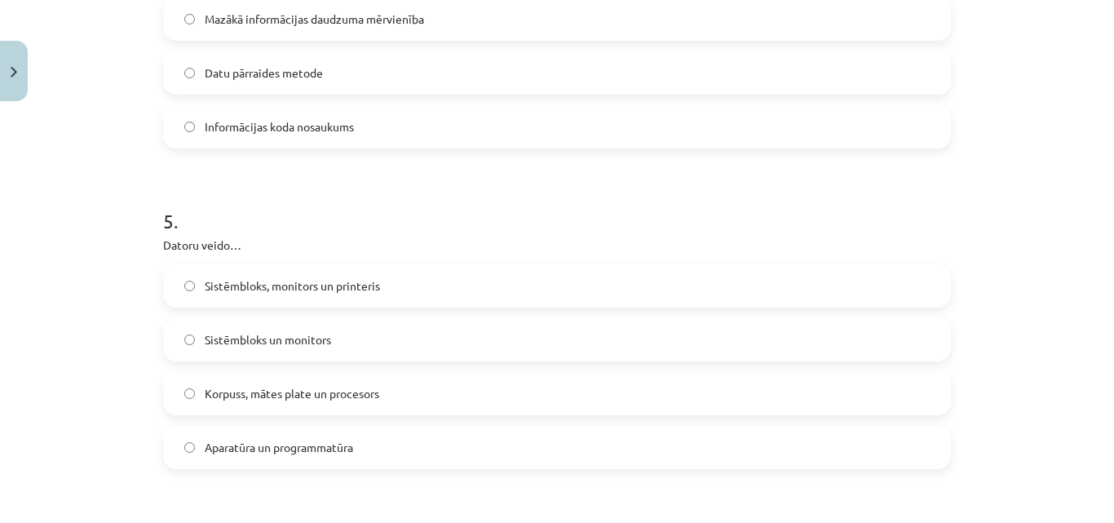
scroll to position [1345, 0]
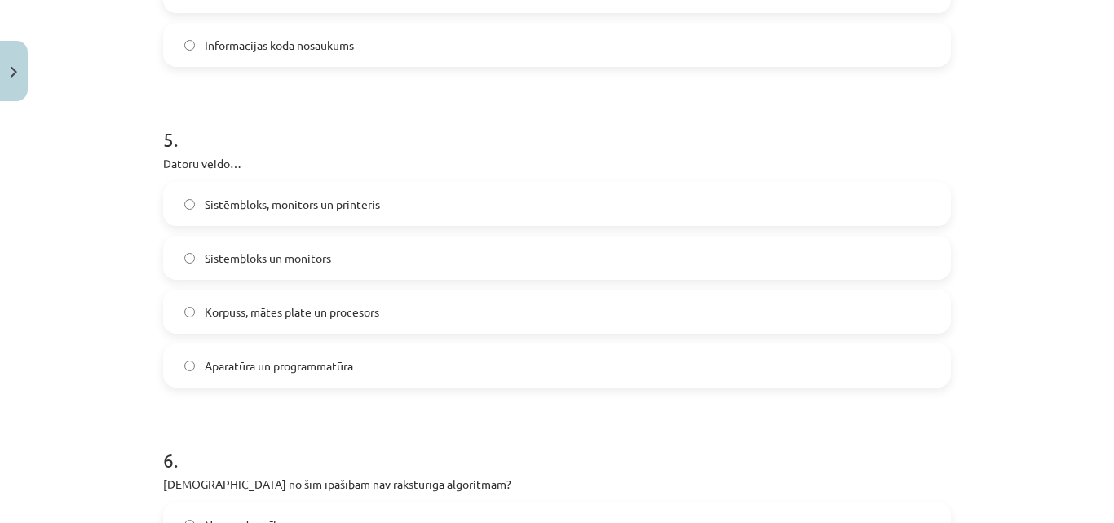
click at [284, 376] on label "Aparatūra un programmatūra" at bounding box center [557, 365] width 784 height 41
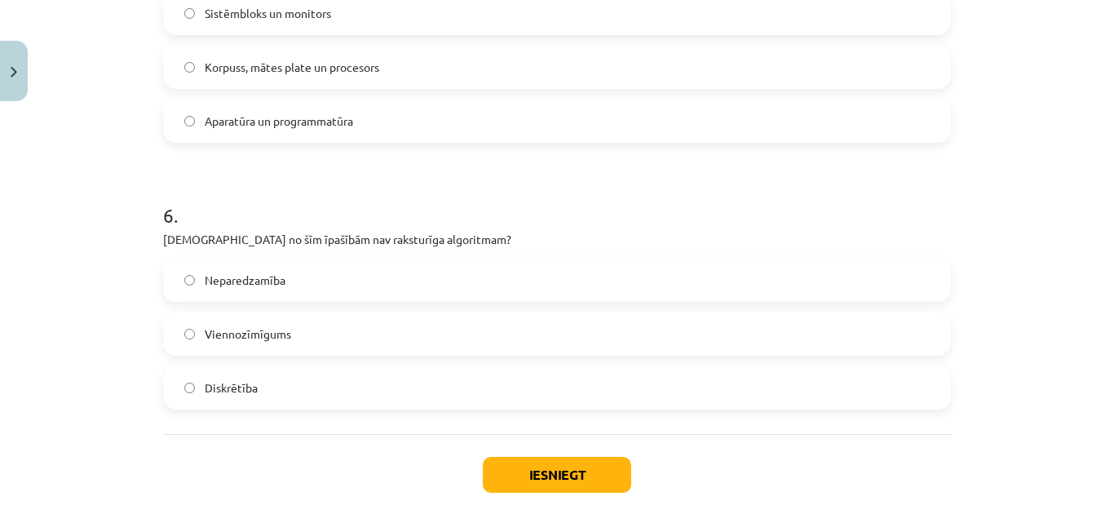
scroll to position [1666, 0]
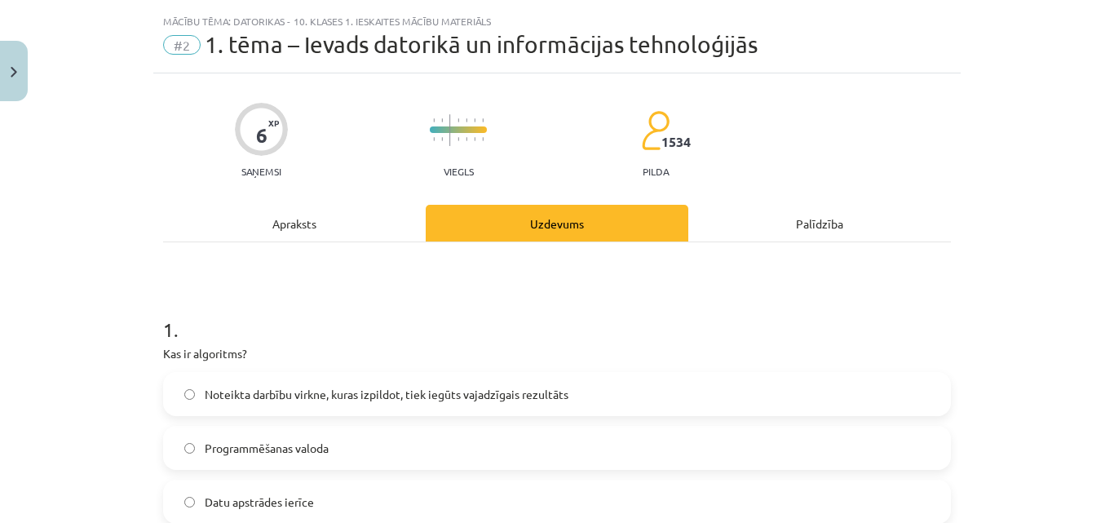
click at [367, 223] on div "Apraksts" at bounding box center [294, 223] width 263 height 37
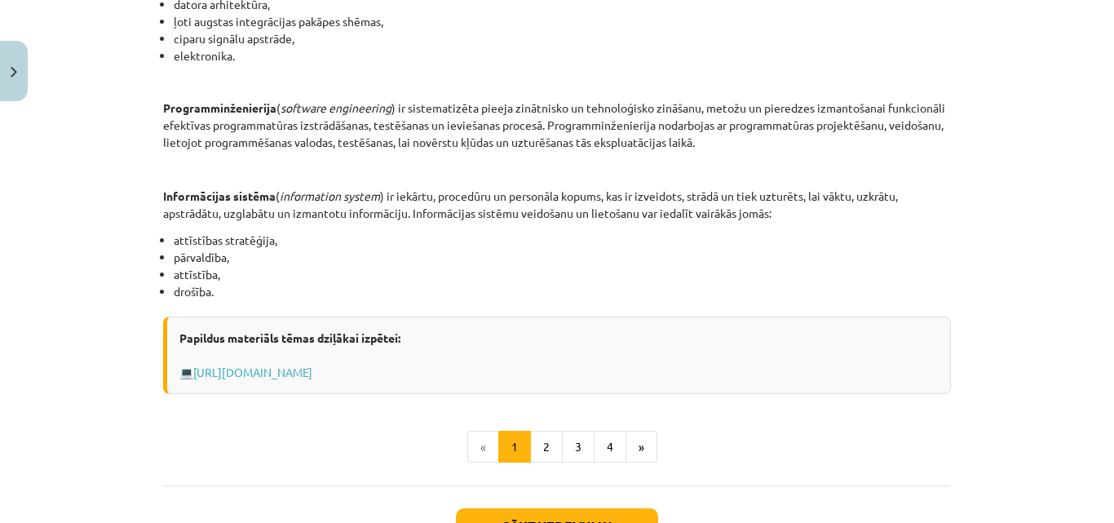
scroll to position [775, 0]
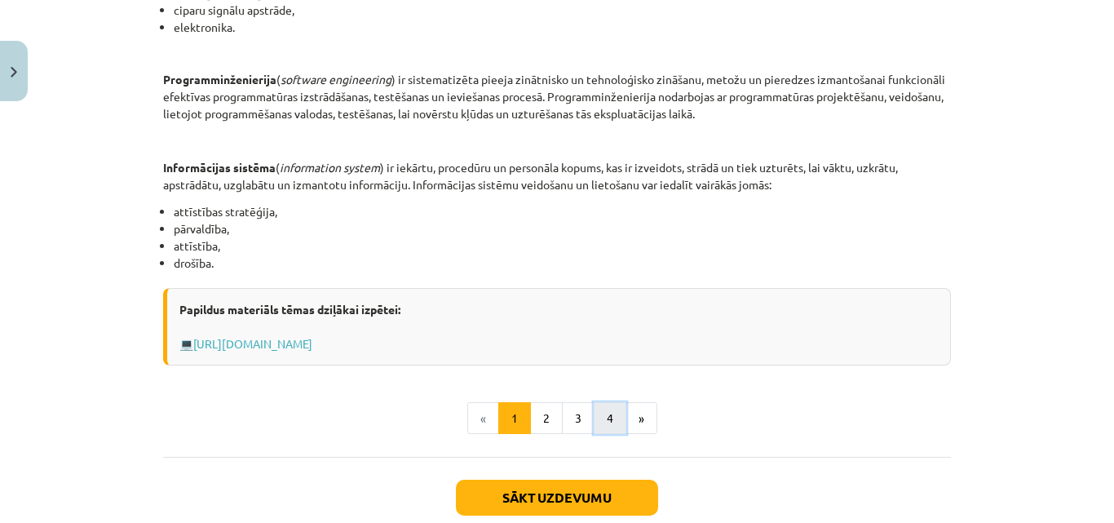
click at [595, 416] on button "4" at bounding box center [610, 418] width 33 height 33
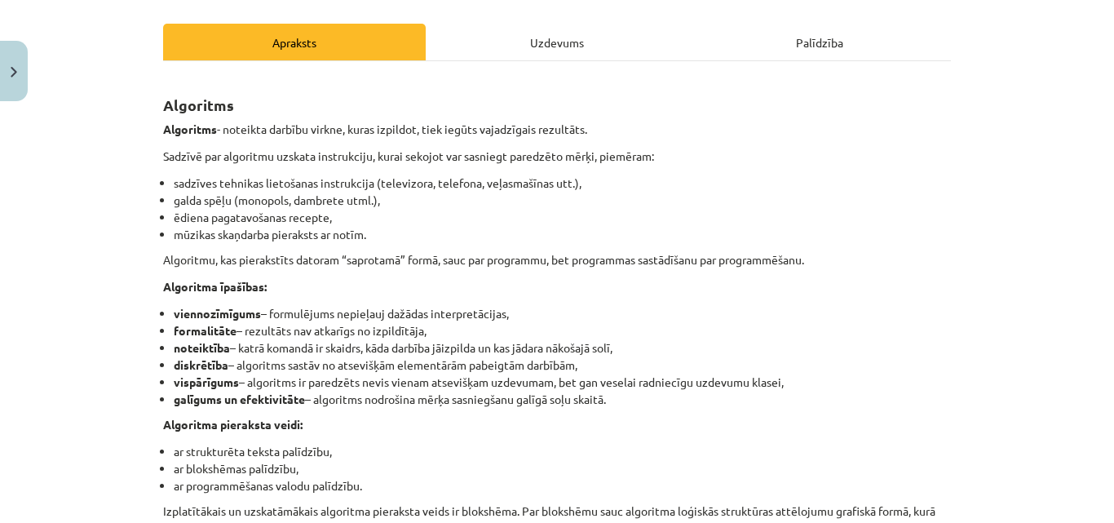
scroll to position [210, 0]
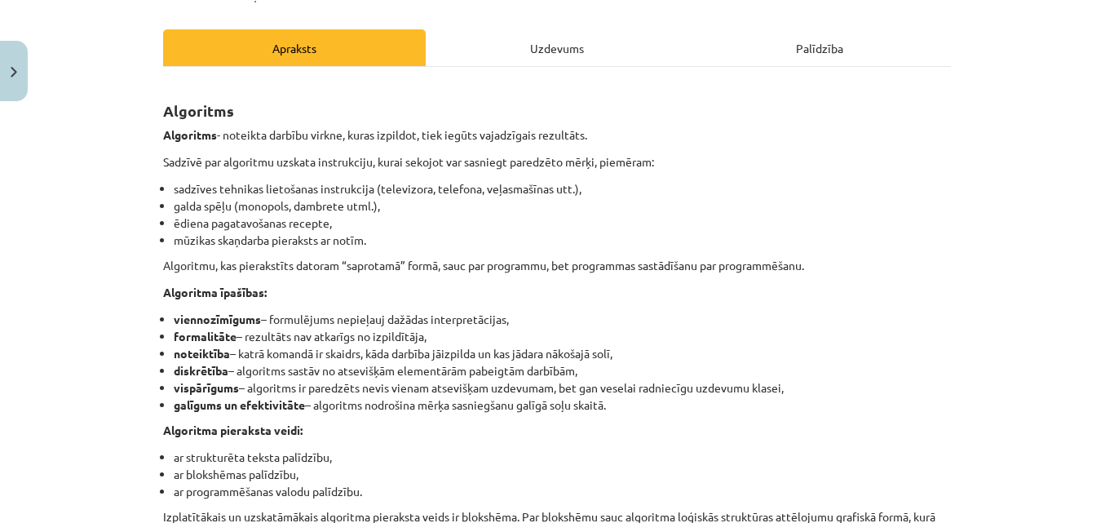
click at [502, 60] on div "Uzdevums" at bounding box center [557, 47] width 263 height 37
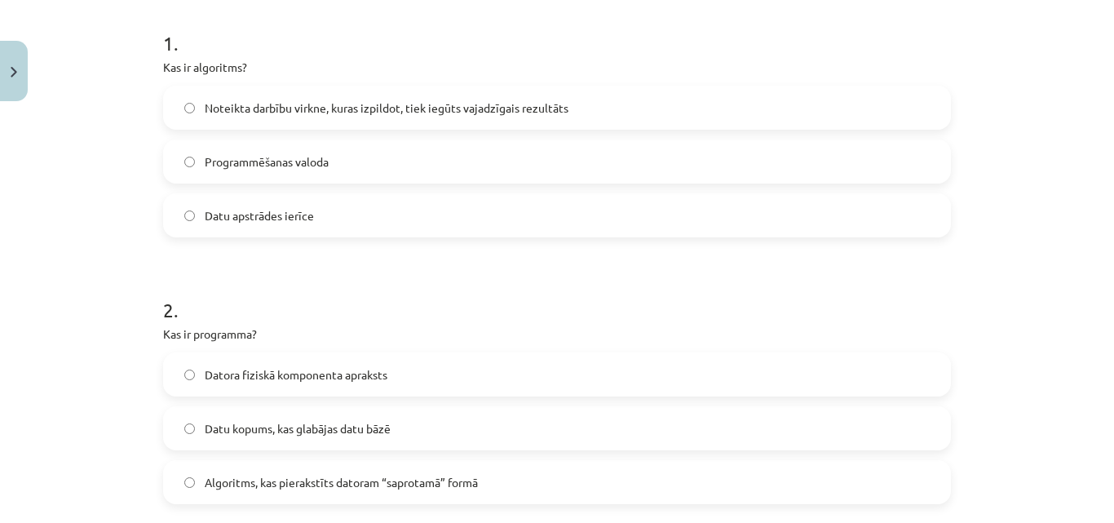
scroll to position [198, 0]
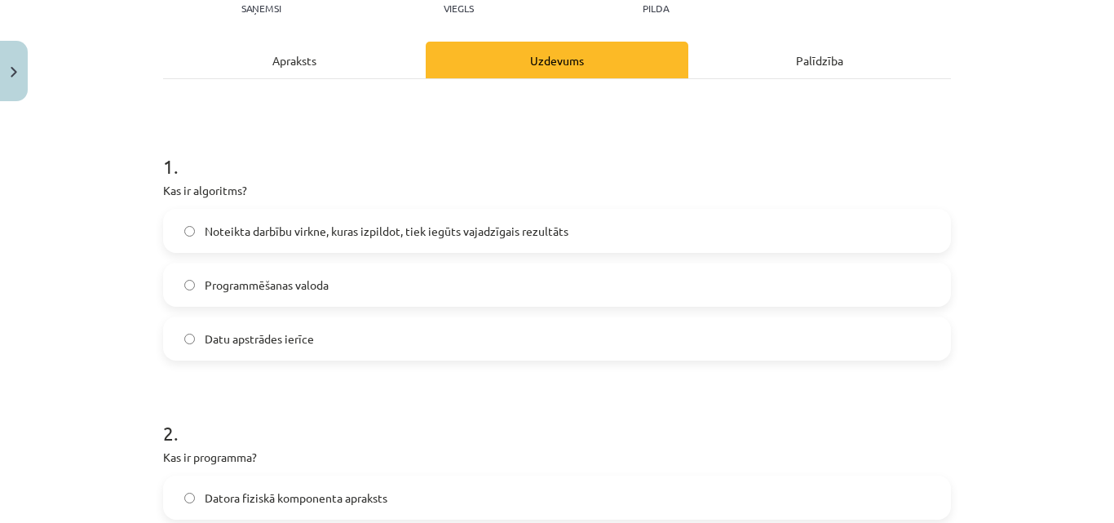
click at [383, 62] on div "Apraksts" at bounding box center [294, 60] width 263 height 37
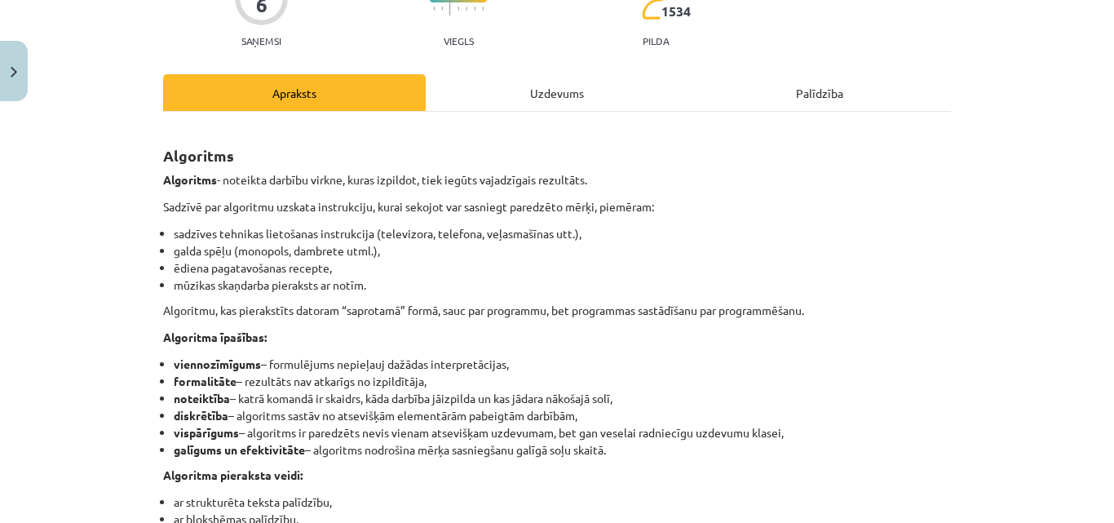
scroll to position [204, 0]
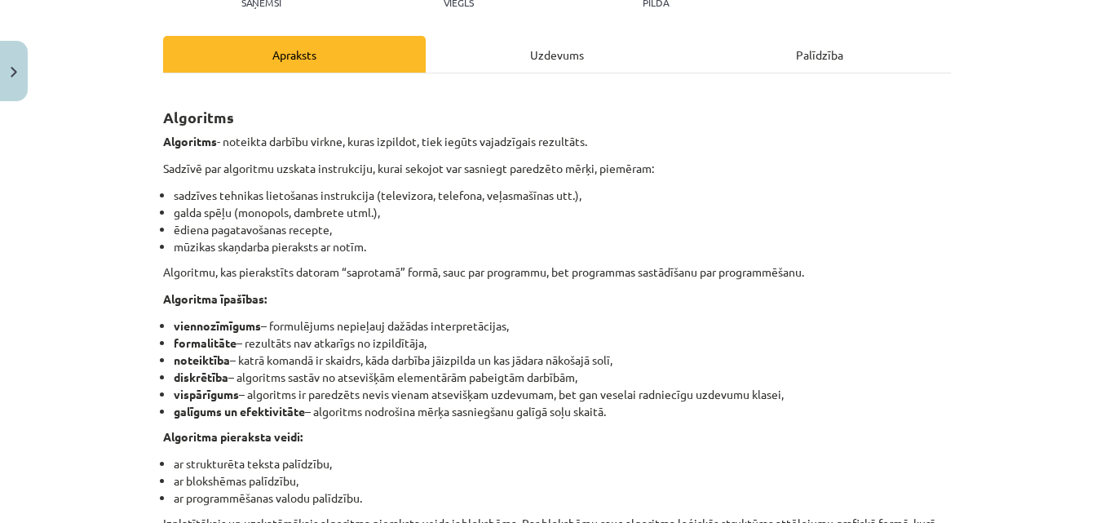
click at [541, 59] on div "Uzdevums" at bounding box center [557, 54] width 263 height 37
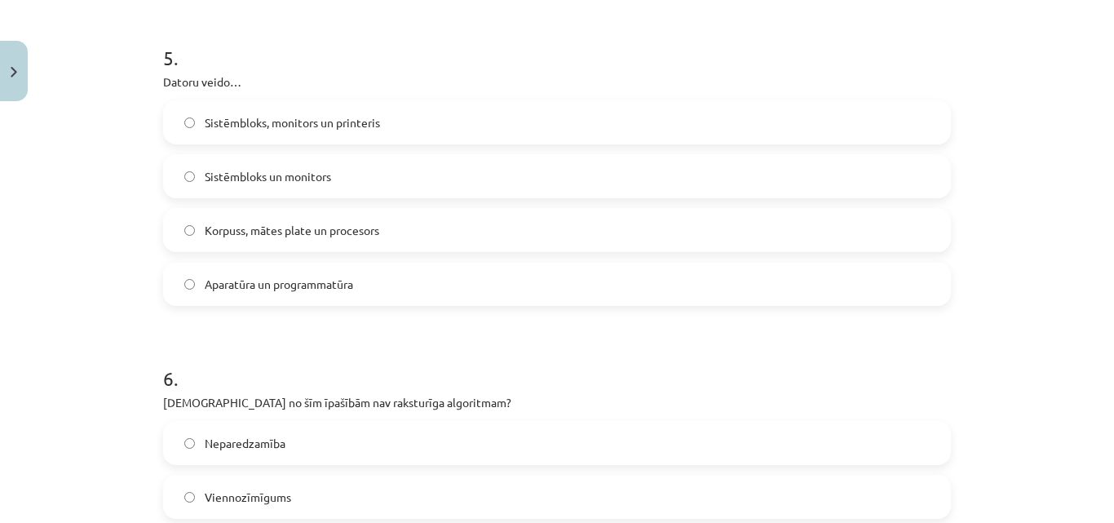
scroll to position [1666, 0]
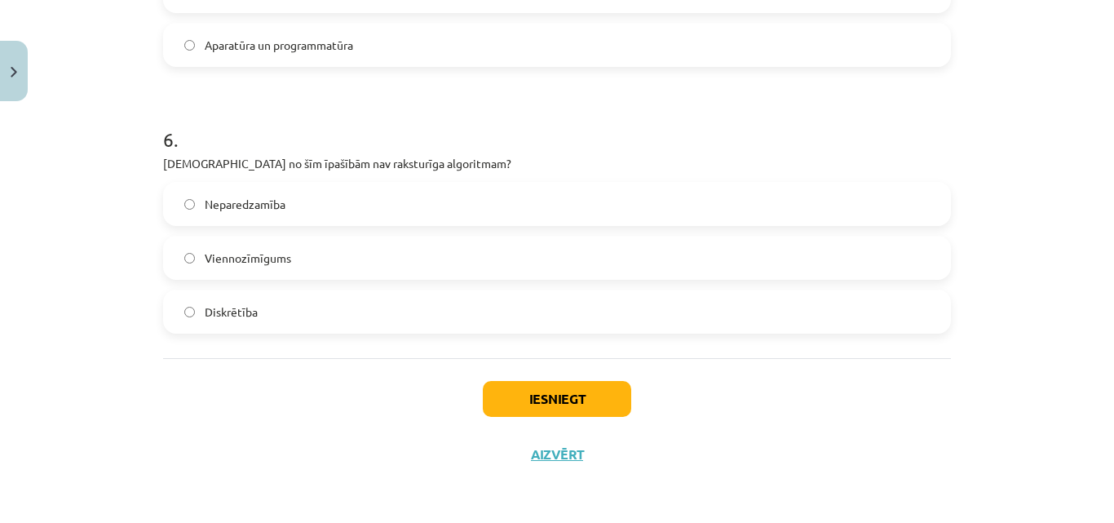
click at [356, 200] on label "Neparedzamība" at bounding box center [557, 203] width 784 height 41
click at [495, 398] on button "Iesniegt" at bounding box center [557, 399] width 148 height 36
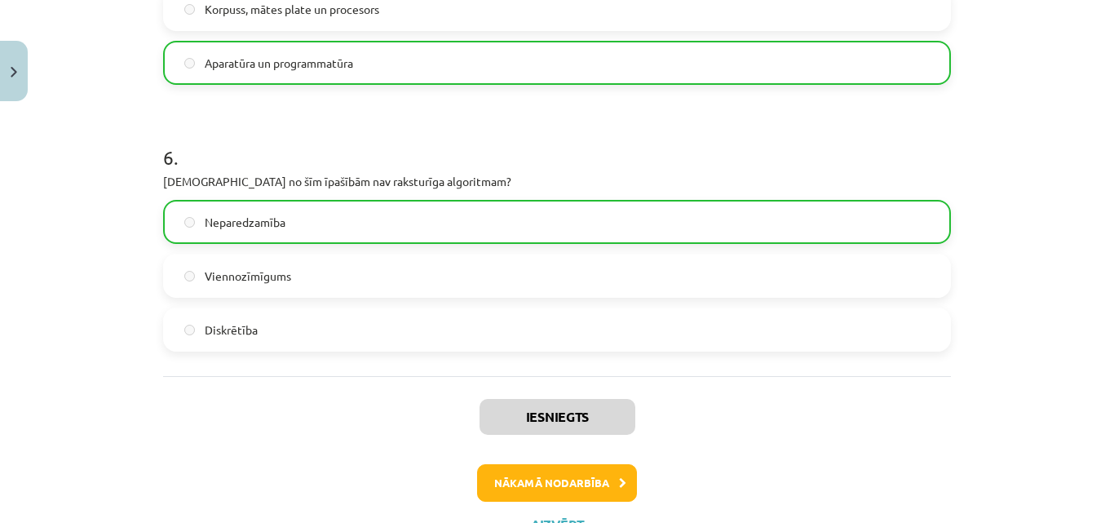
scroll to position [1718, 0]
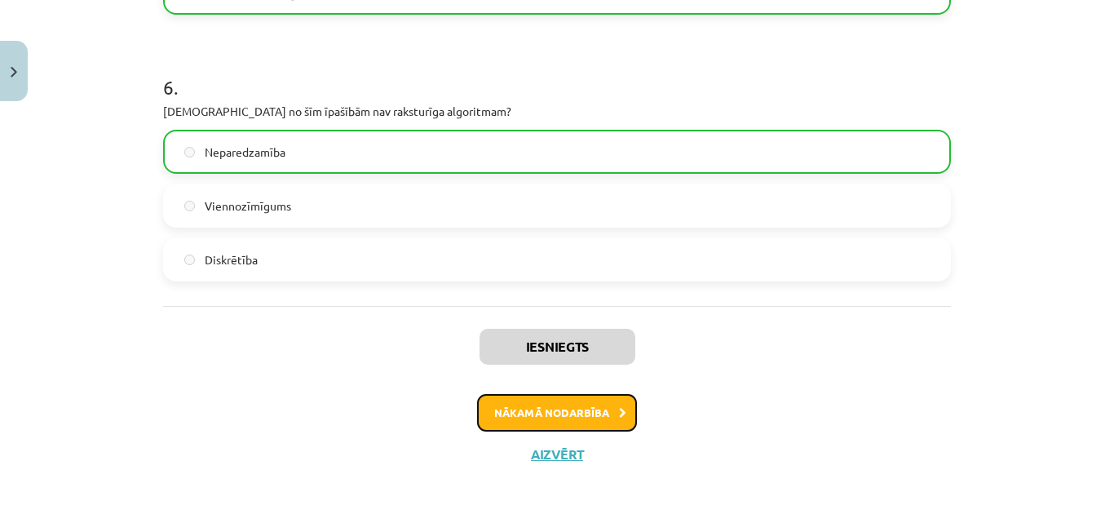
click at [548, 406] on button "Nākamā nodarbība" at bounding box center [557, 413] width 160 height 38
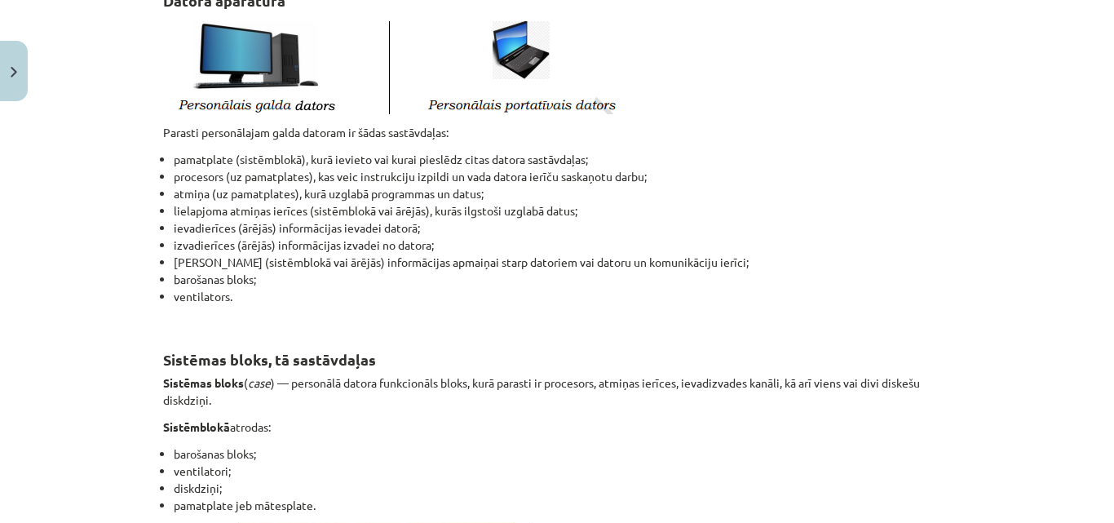
scroll to position [41, 0]
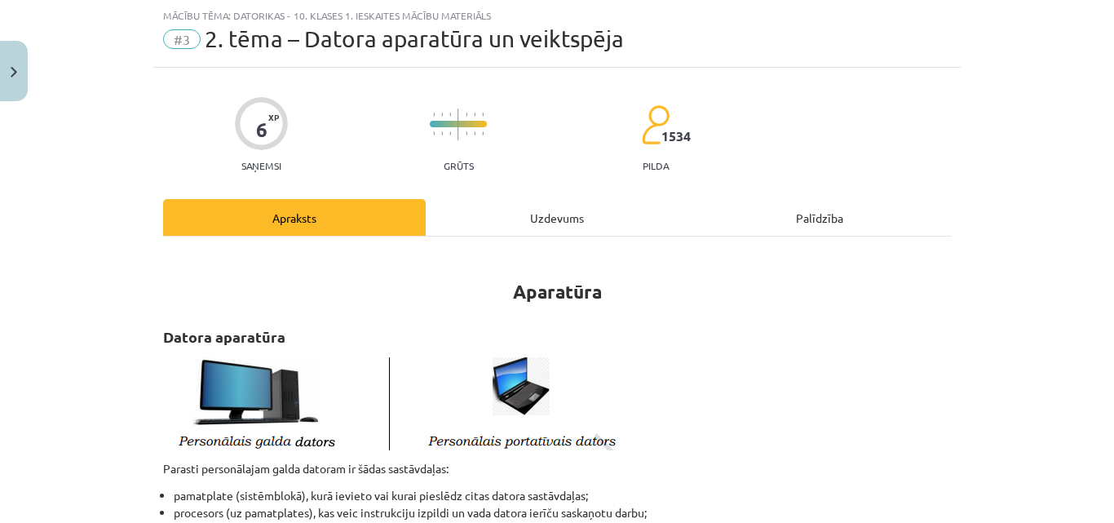
click at [577, 221] on div "Uzdevums" at bounding box center [557, 217] width 263 height 37
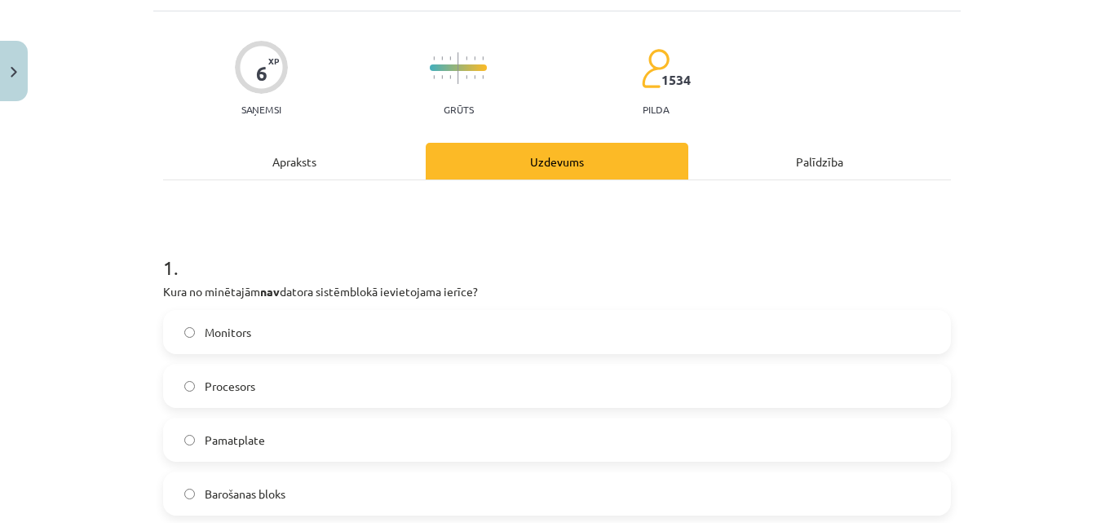
scroll to position [204, 0]
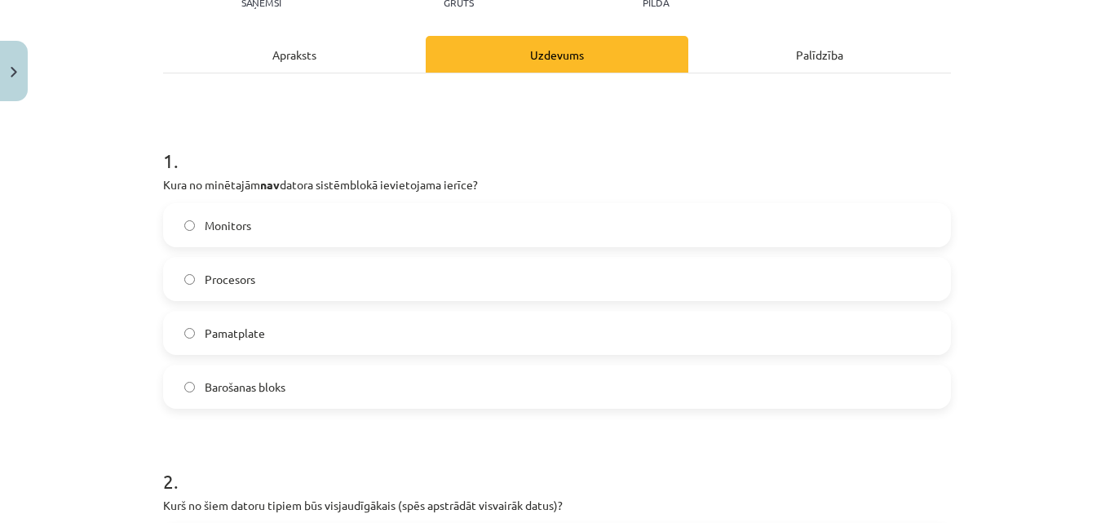
click at [380, 70] on div "Apraksts" at bounding box center [294, 54] width 263 height 37
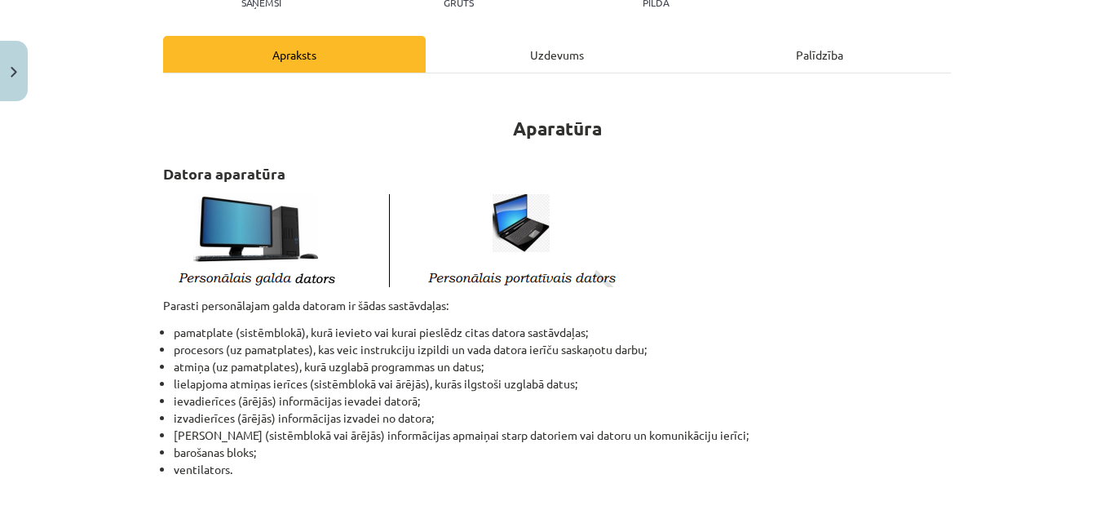
click at [572, 60] on div "Uzdevums" at bounding box center [557, 54] width 263 height 37
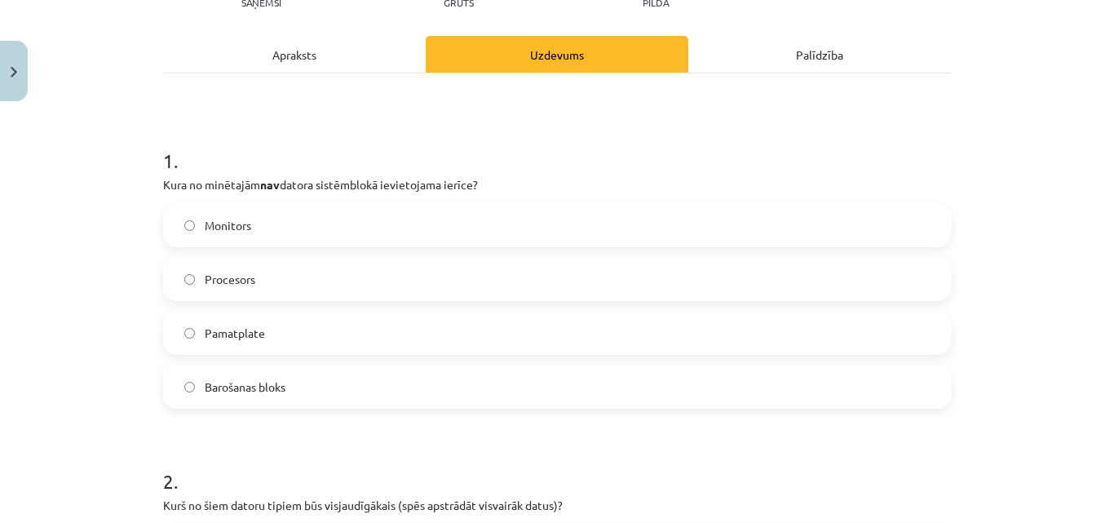
click at [253, 45] on div "Apraksts" at bounding box center [294, 54] width 263 height 37
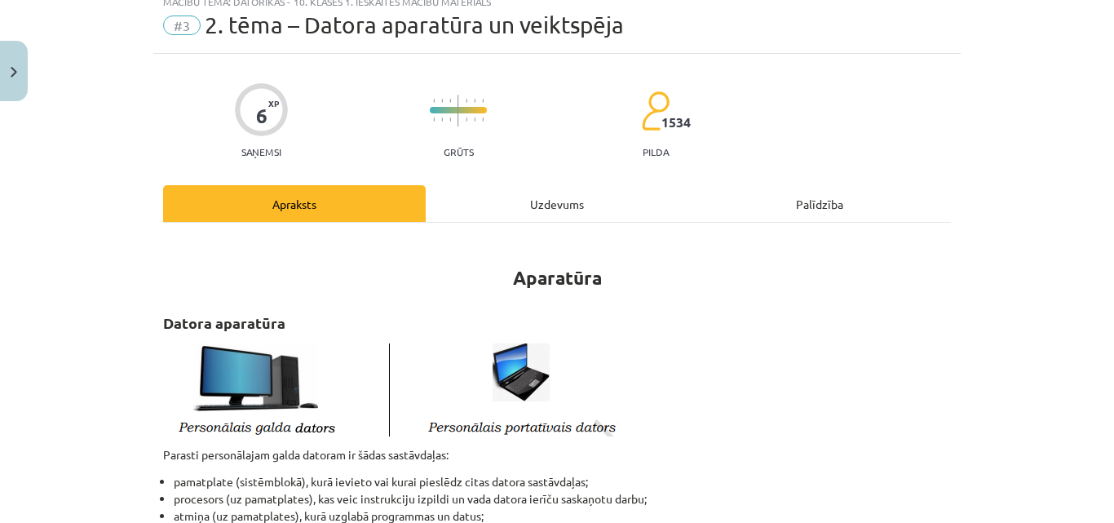
scroll to position [41, 0]
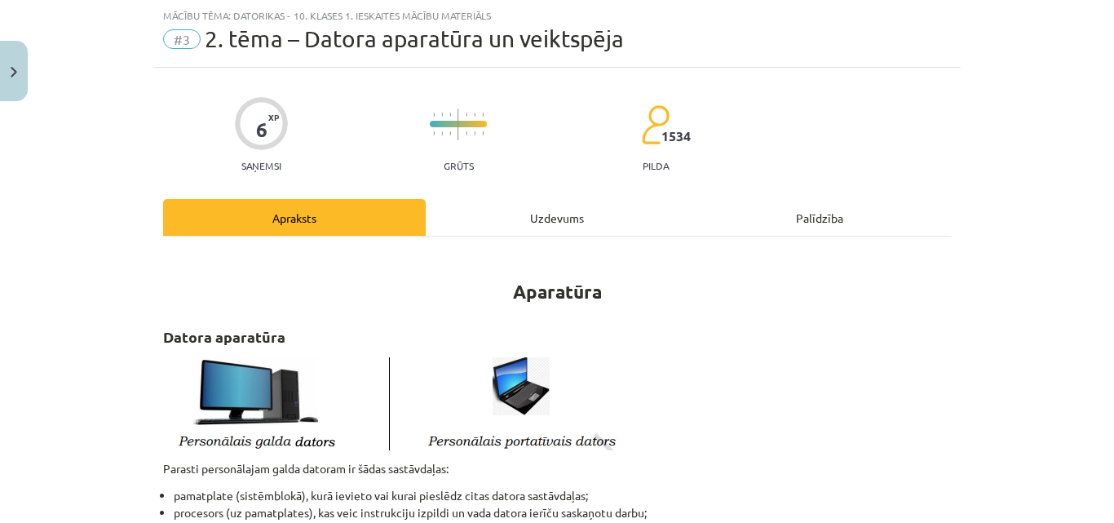
click at [585, 216] on div "Uzdevums" at bounding box center [557, 217] width 263 height 37
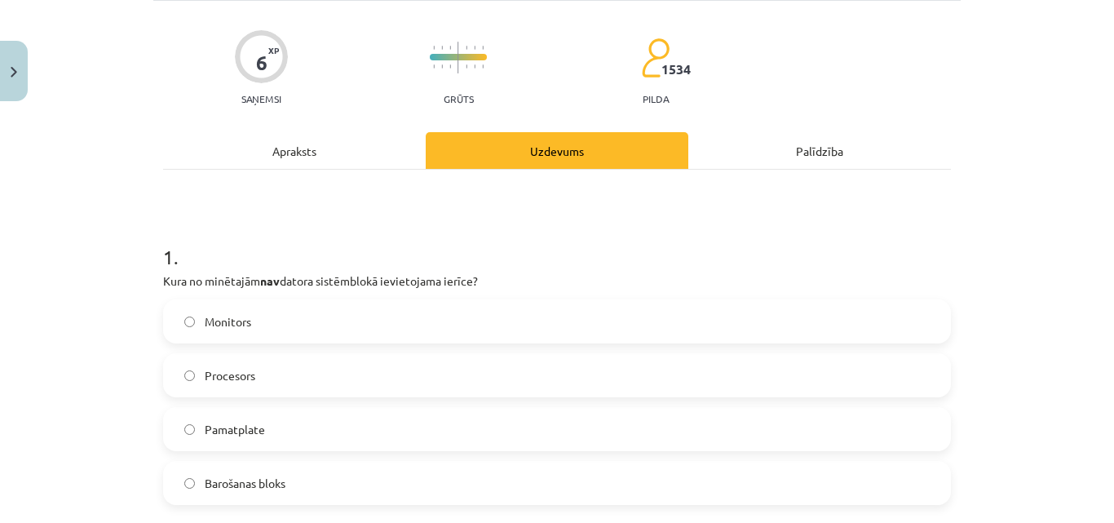
scroll to position [204, 0]
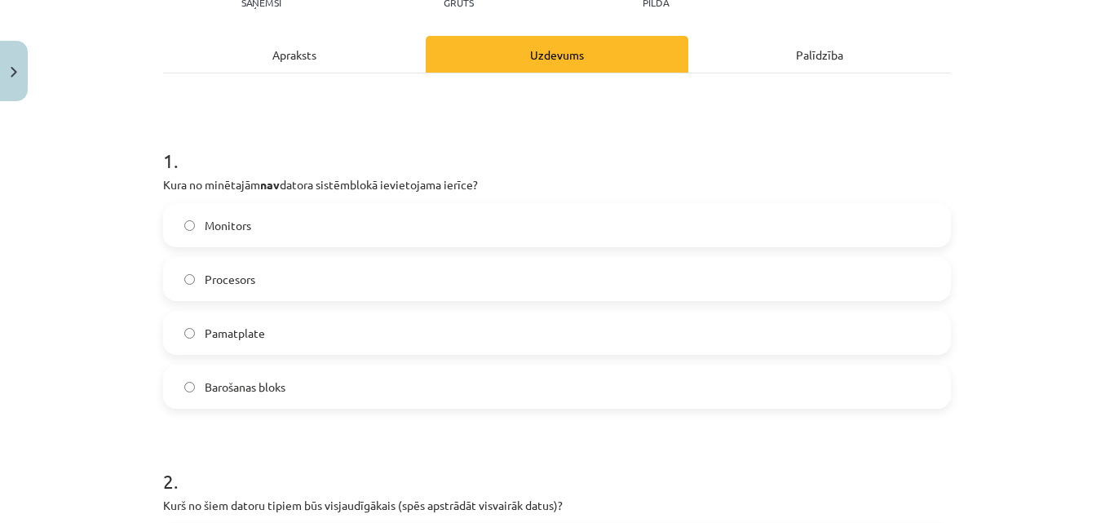
click at [320, 42] on div "Apraksts" at bounding box center [294, 54] width 263 height 37
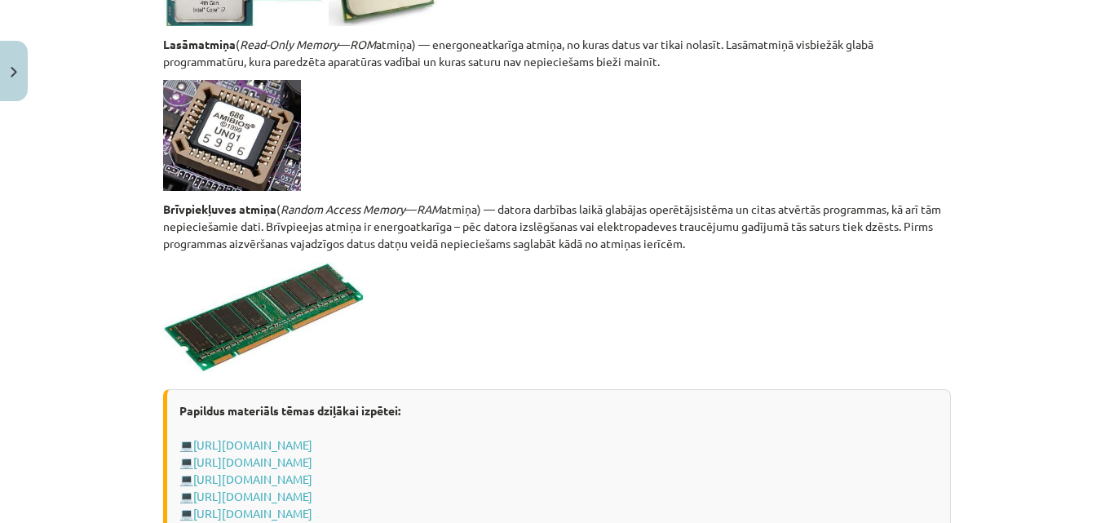
scroll to position [2813, 0]
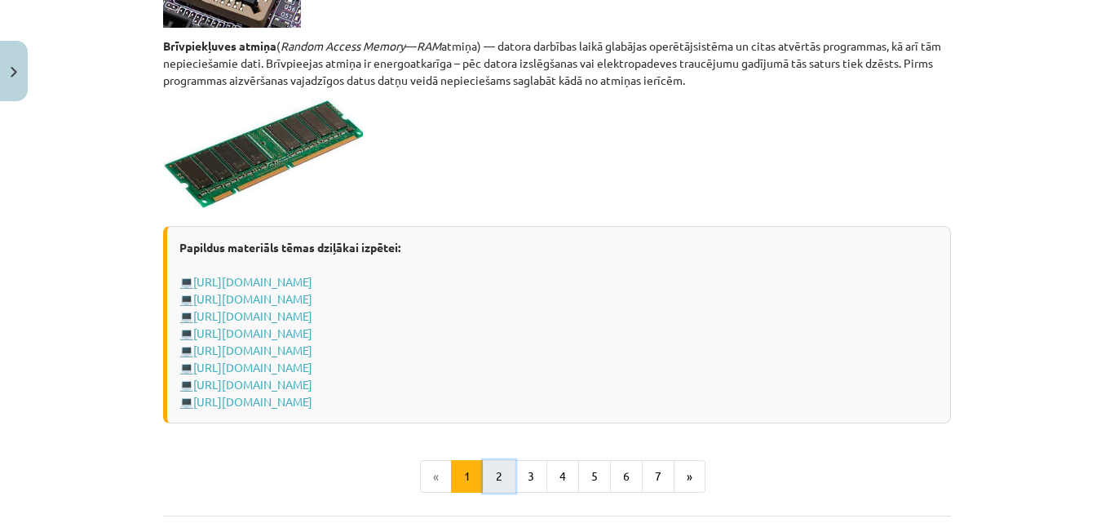
click at [497, 465] on button "2" at bounding box center [499, 476] width 33 height 33
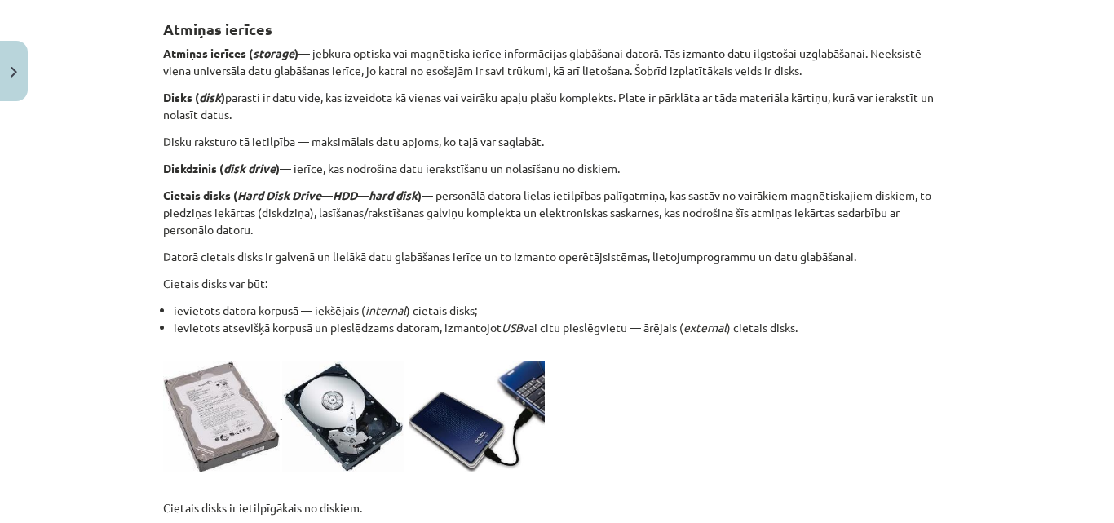
scroll to position [129, 0]
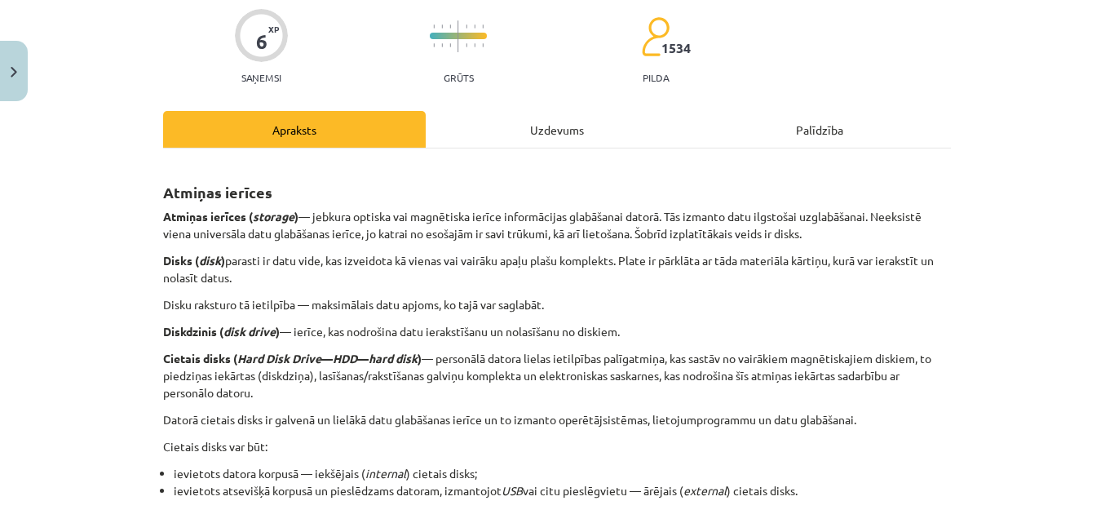
click at [593, 121] on div "Uzdevums" at bounding box center [557, 129] width 263 height 37
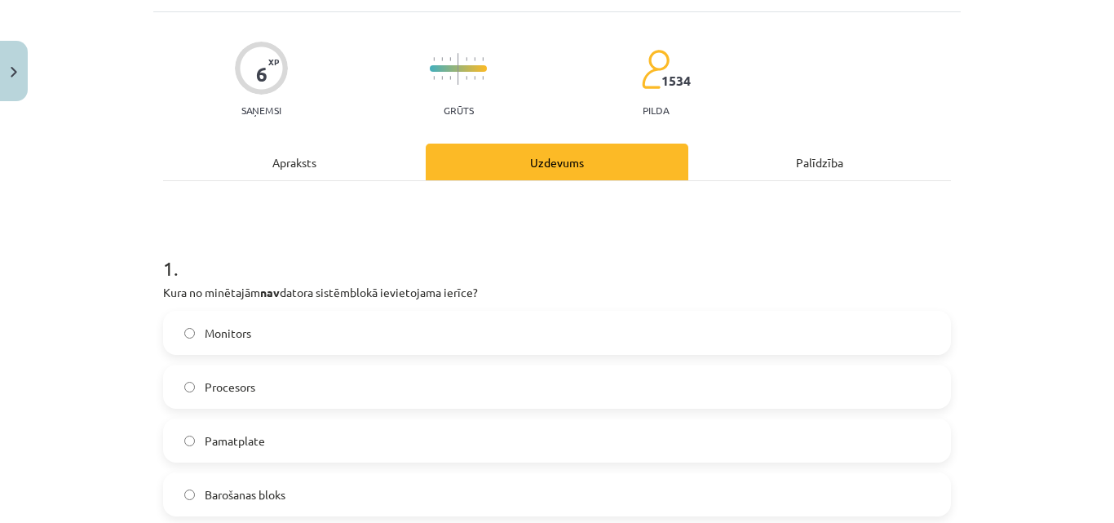
scroll to position [122, 0]
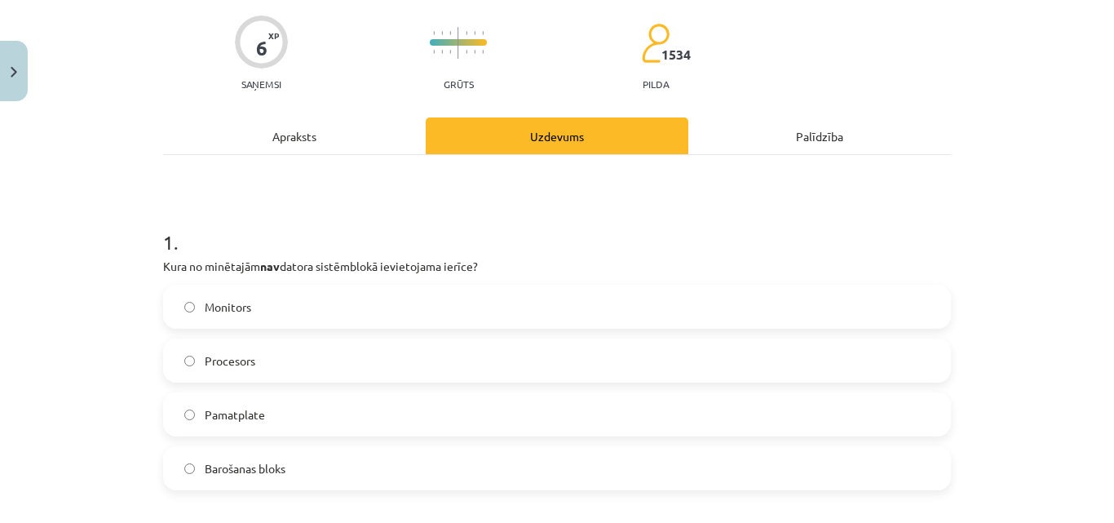
click at [297, 309] on label "Monitors" at bounding box center [557, 306] width 784 height 41
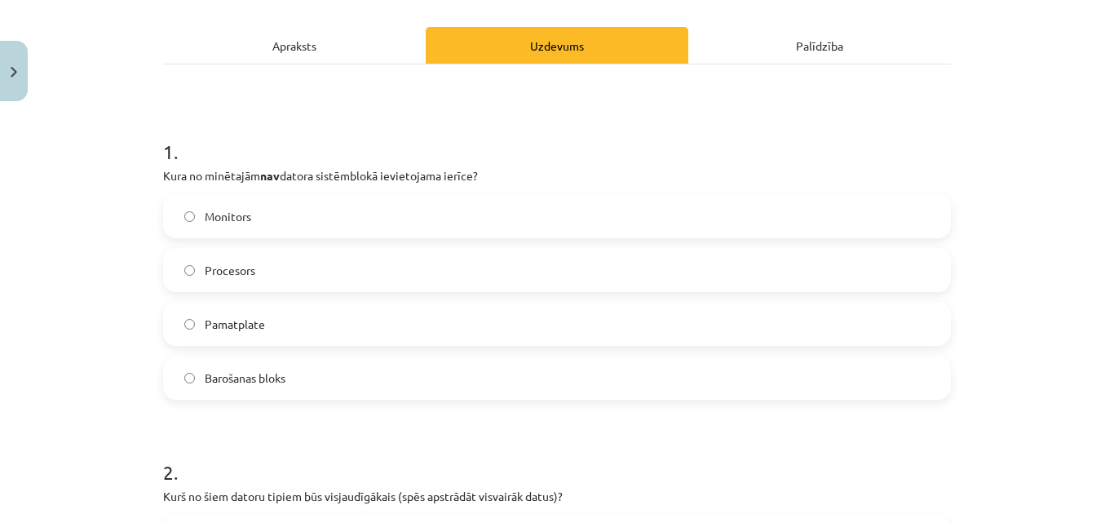
scroll to position [204, 0]
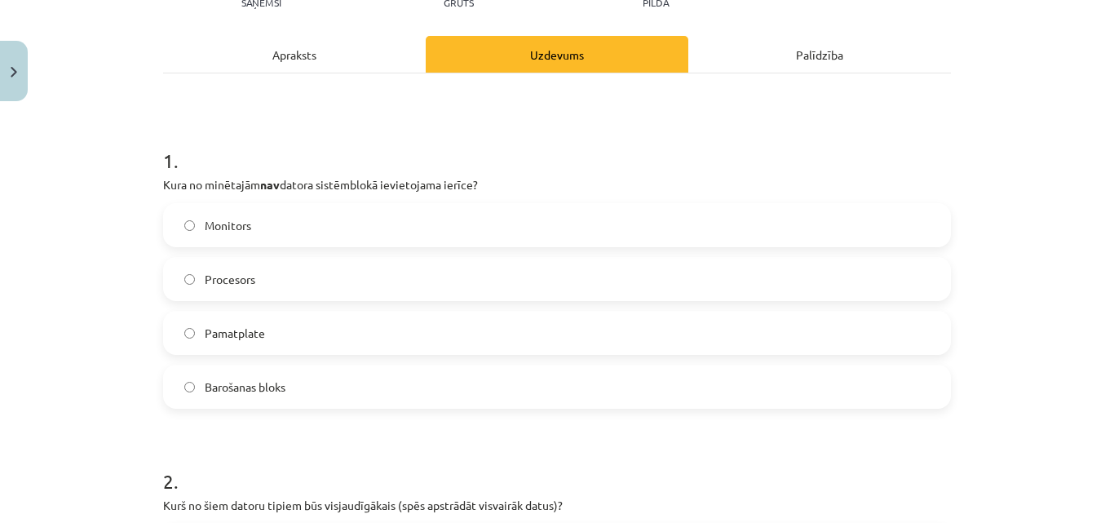
click at [348, 267] on label "Procesors" at bounding box center [557, 278] width 784 height 41
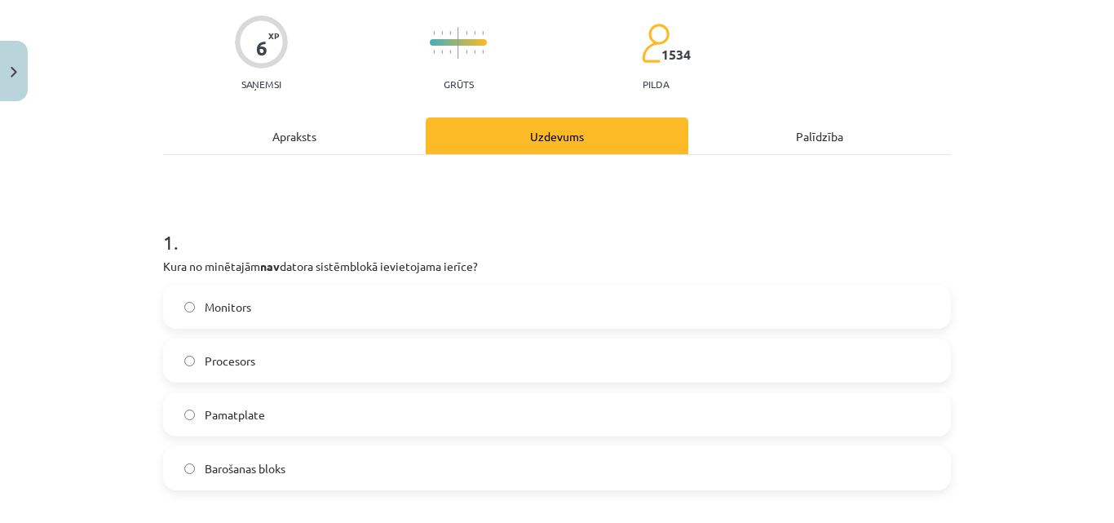
click at [388, 139] on div "Apraksts" at bounding box center [294, 135] width 263 height 37
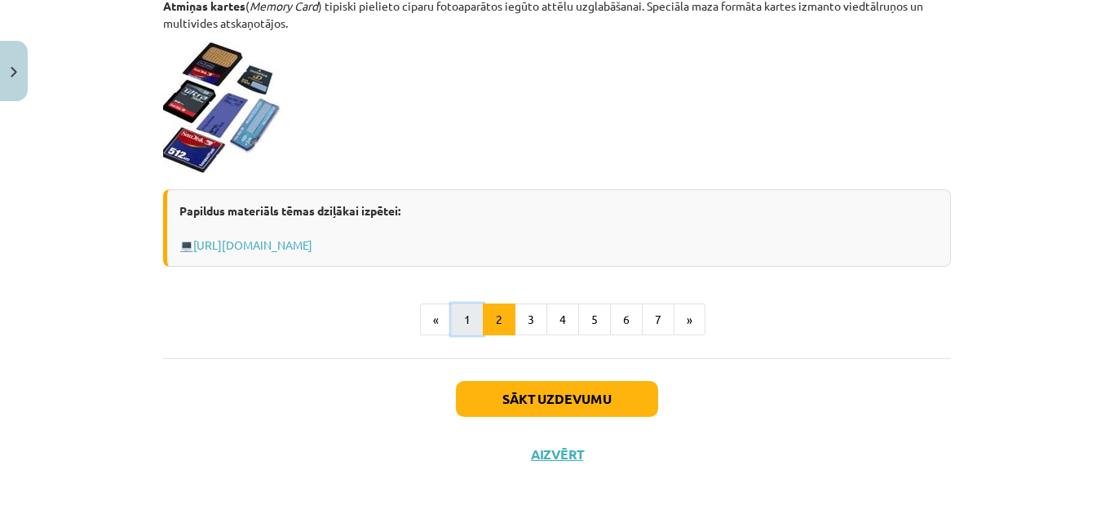
click at [467, 311] on button "1" at bounding box center [467, 319] width 33 height 33
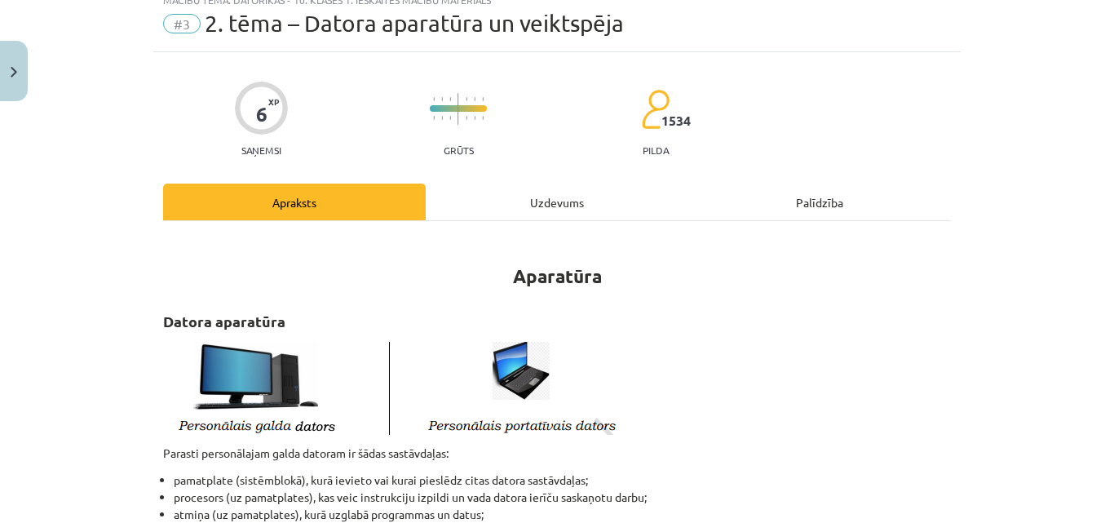
scroll to position [47, 0]
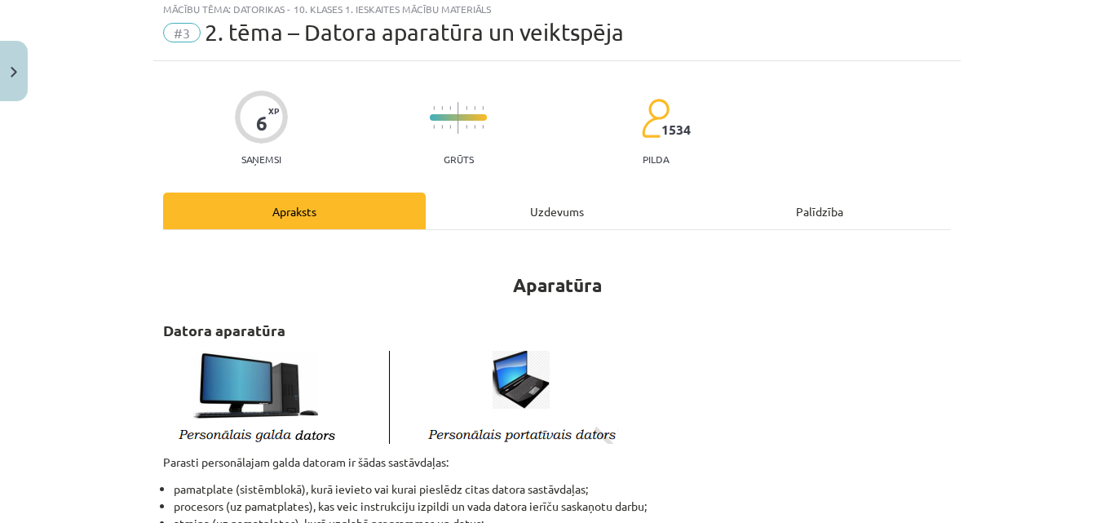
click at [581, 205] on div "Uzdevums" at bounding box center [557, 210] width 263 height 37
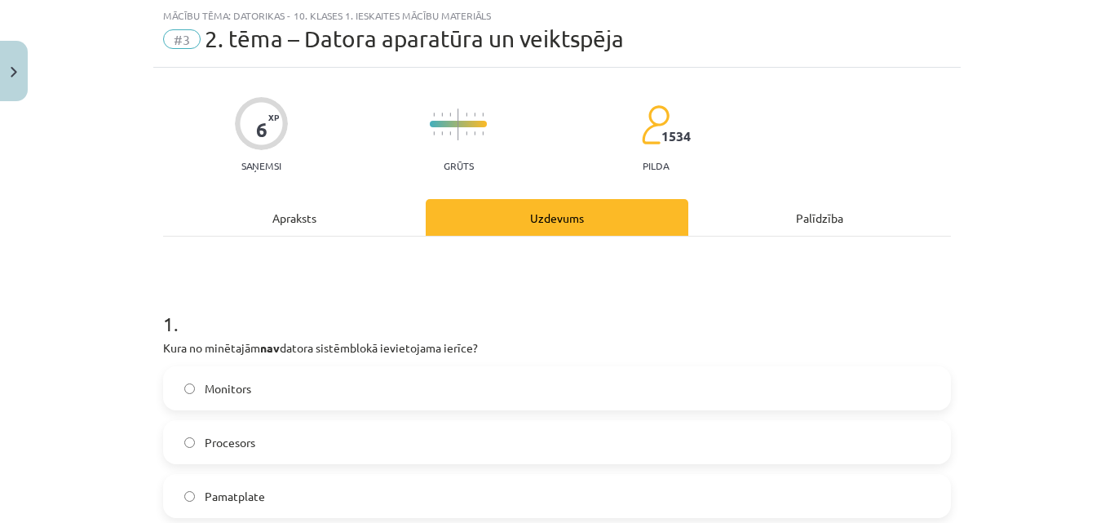
click at [338, 392] on label "Monitors" at bounding box center [557, 388] width 784 height 41
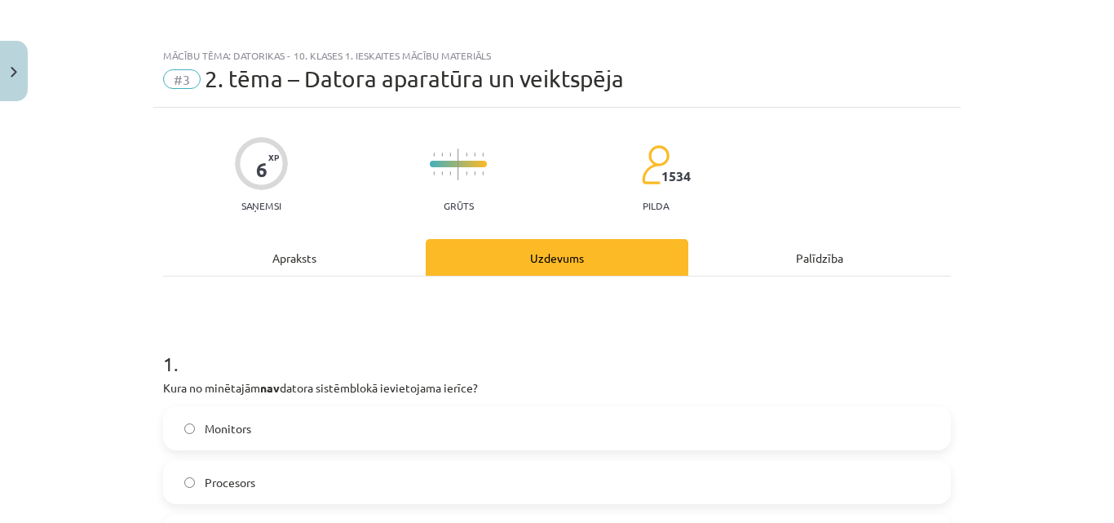
scroll to position [0, 0]
click at [347, 259] on div "Apraksts" at bounding box center [294, 258] width 263 height 37
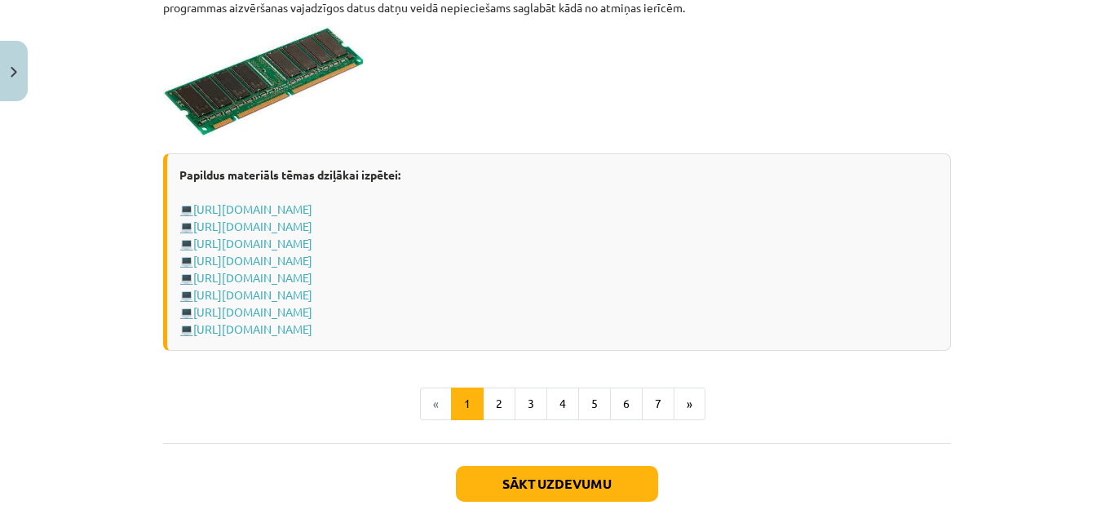
scroll to position [2895, 0]
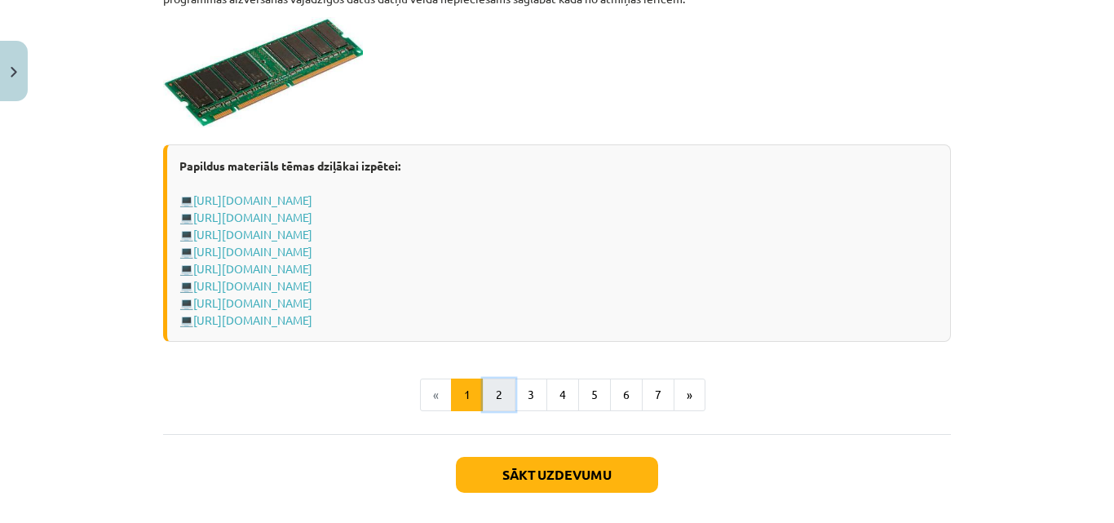
click at [488, 394] on button "2" at bounding box center [499, 394] width 33 height 33
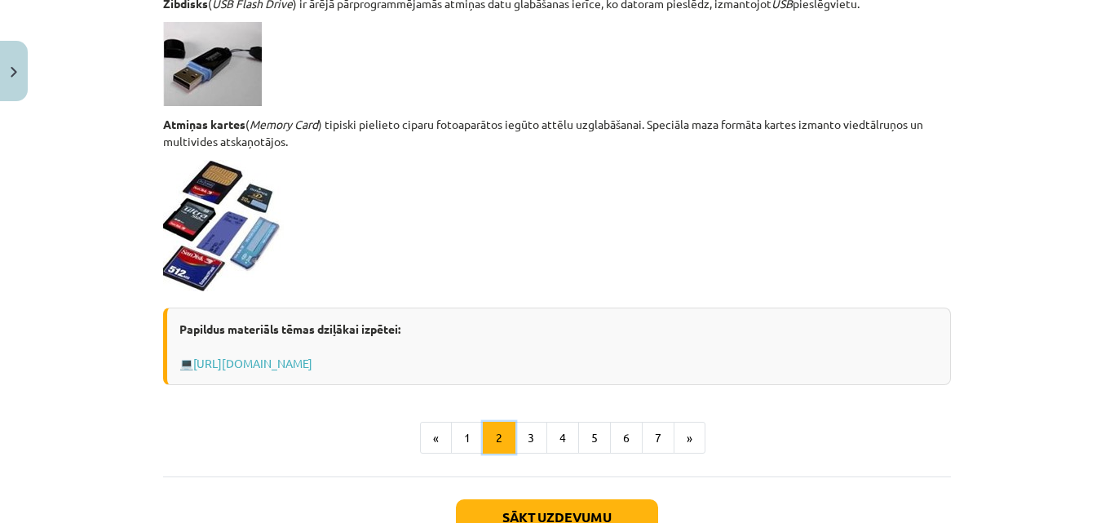
scroll to position [1434, 0]
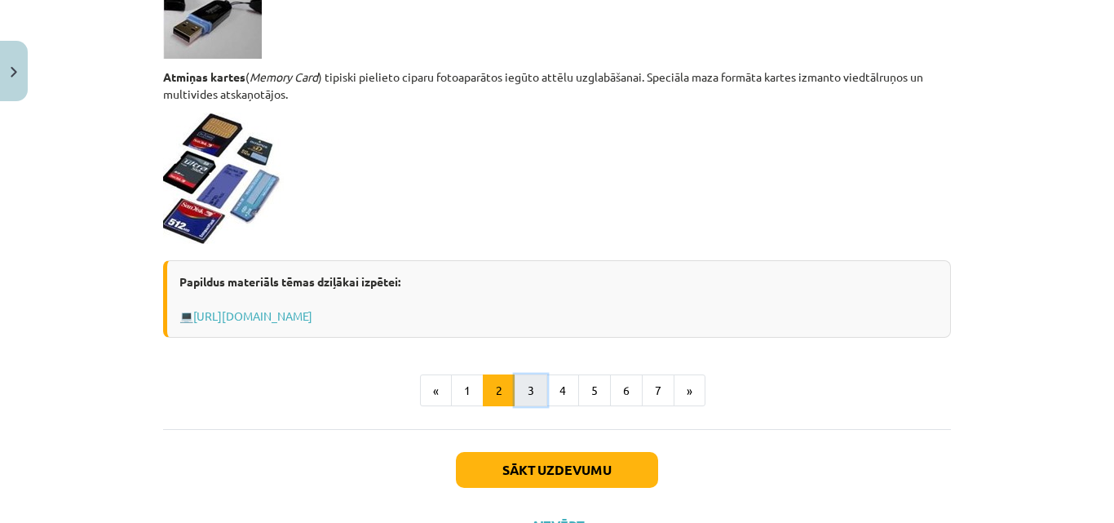
click at [536, 388] on button "3" at bounding box center [531, 390] width 33 height 33
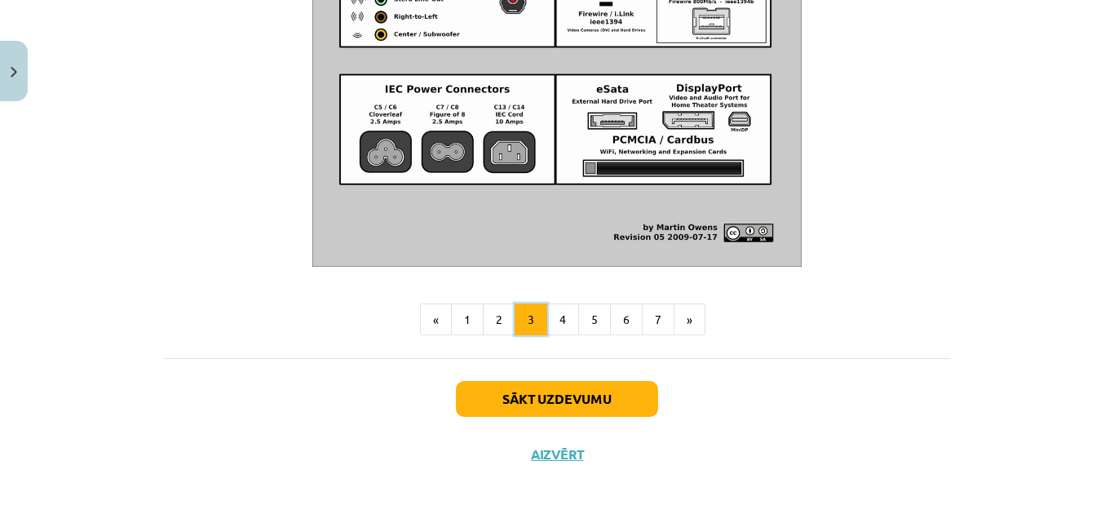
scroll to position [1986, 0]
click at [550, 326] on button "4" at bounding box center [562, 319] width 33 height 33
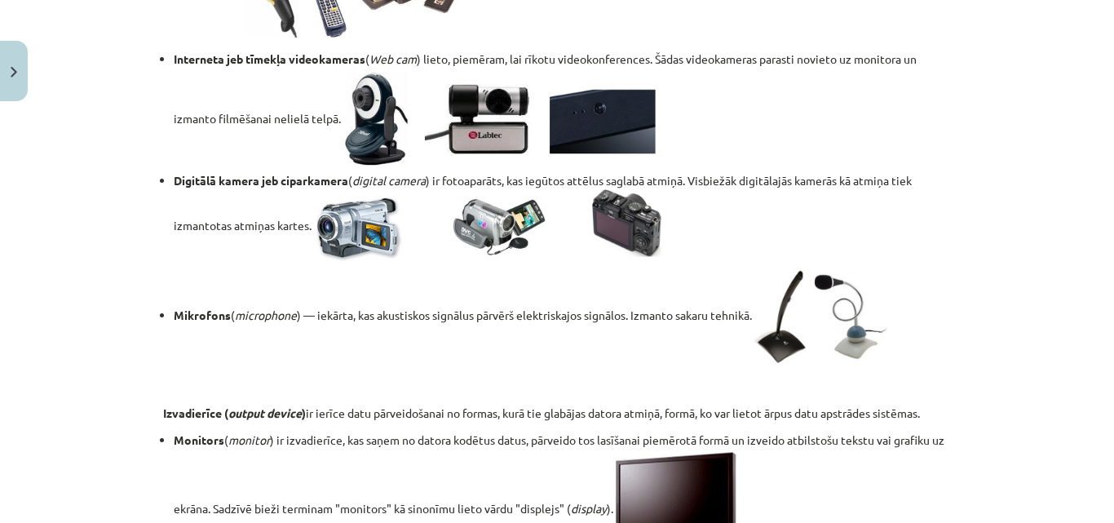
scroll to position [1686, 0]
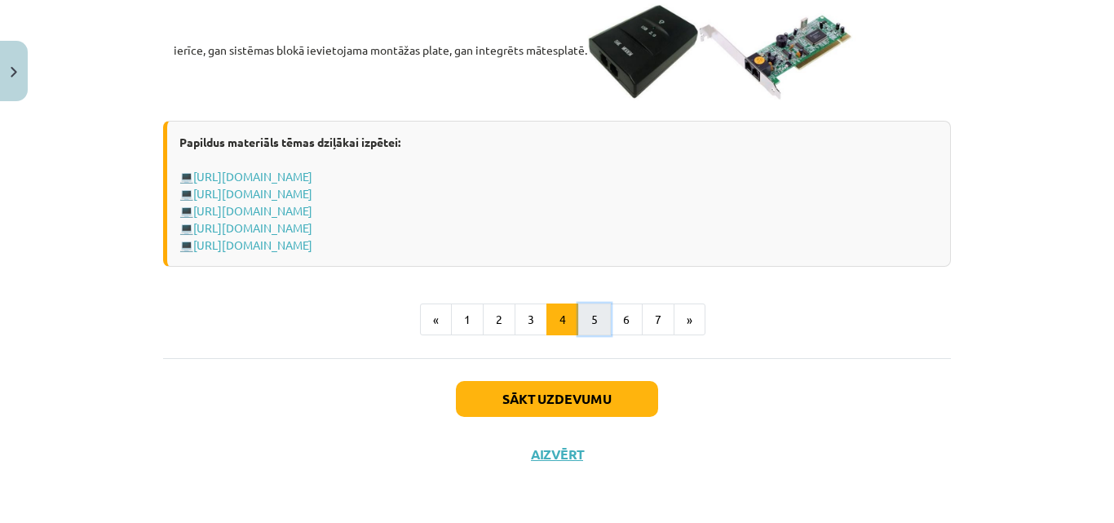
click at [581, 336] on button "5" at bounding box center [594, 319] width 33 height 33
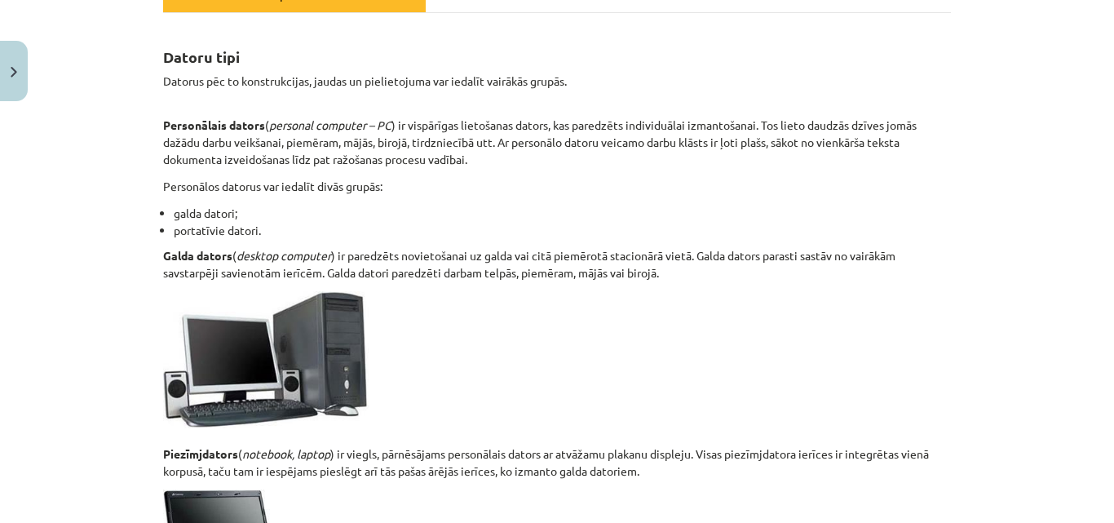
scroll to position [0, 0]
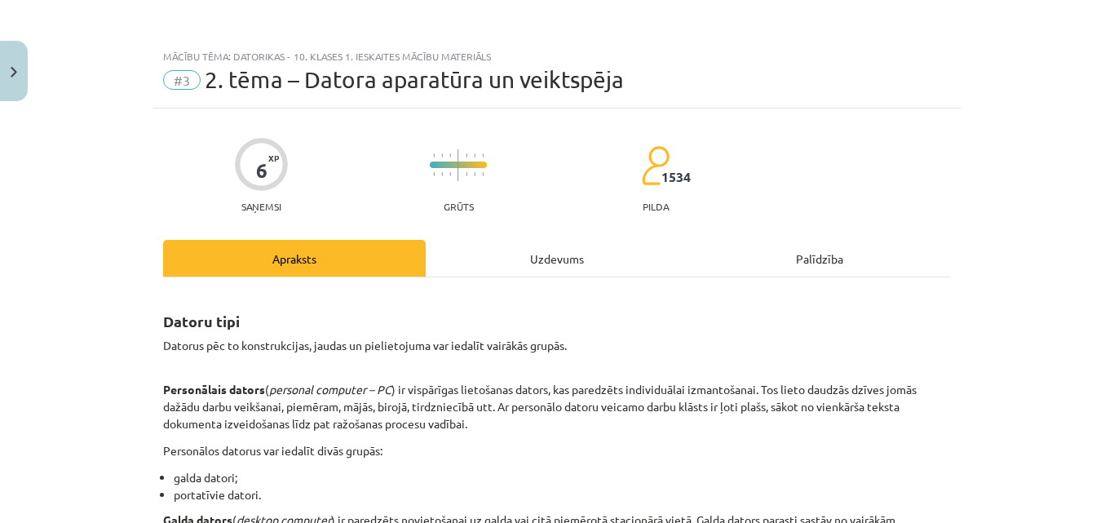
click at [579, 258] on div "Uzdevums" at bounding box center [557, 258] width 263 height 37
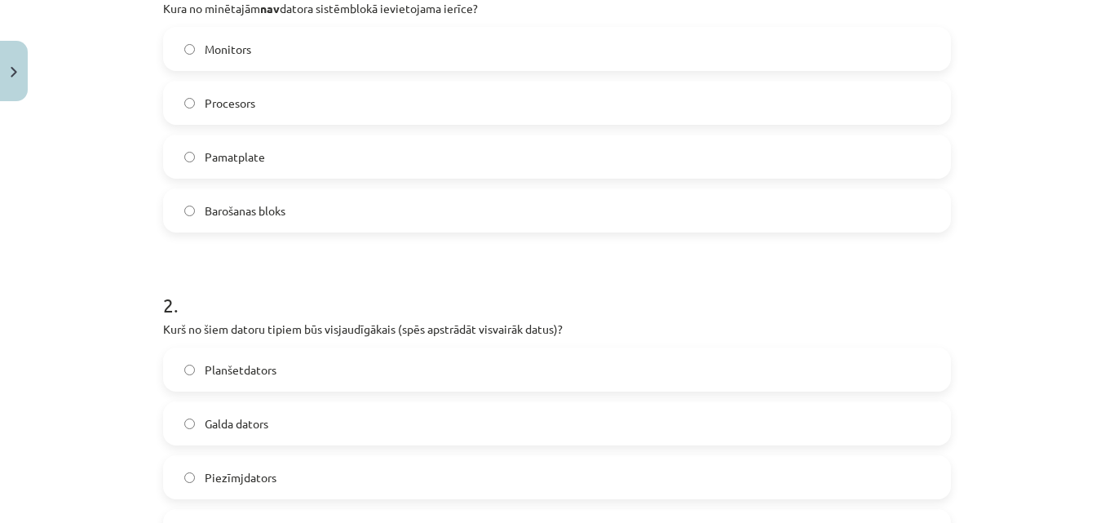
scroll to position [448, 0]
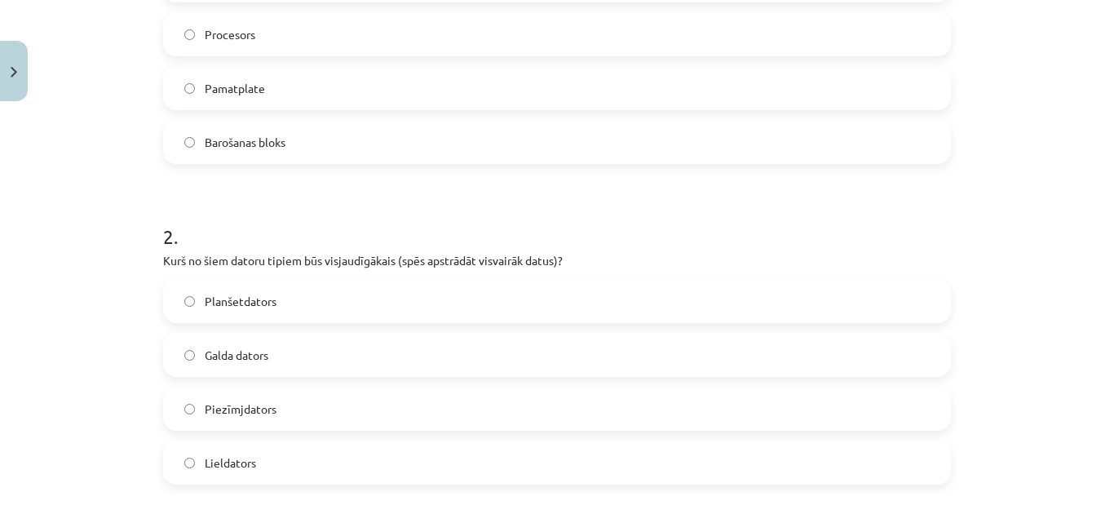
click at [232, 471] on span "Lieldators" at bounding box center [230, 462] width 51 height 17
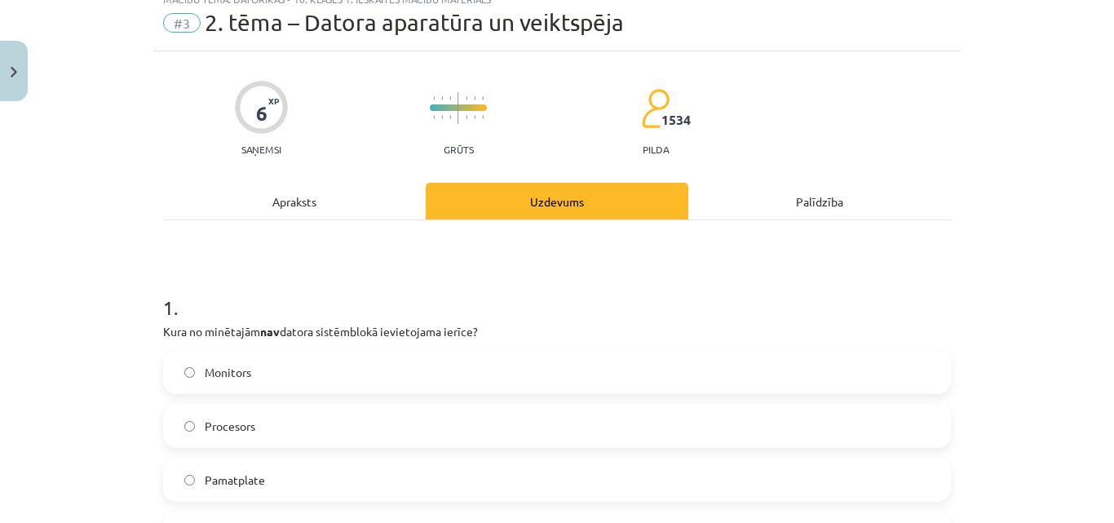
scroll to position [41, 0]
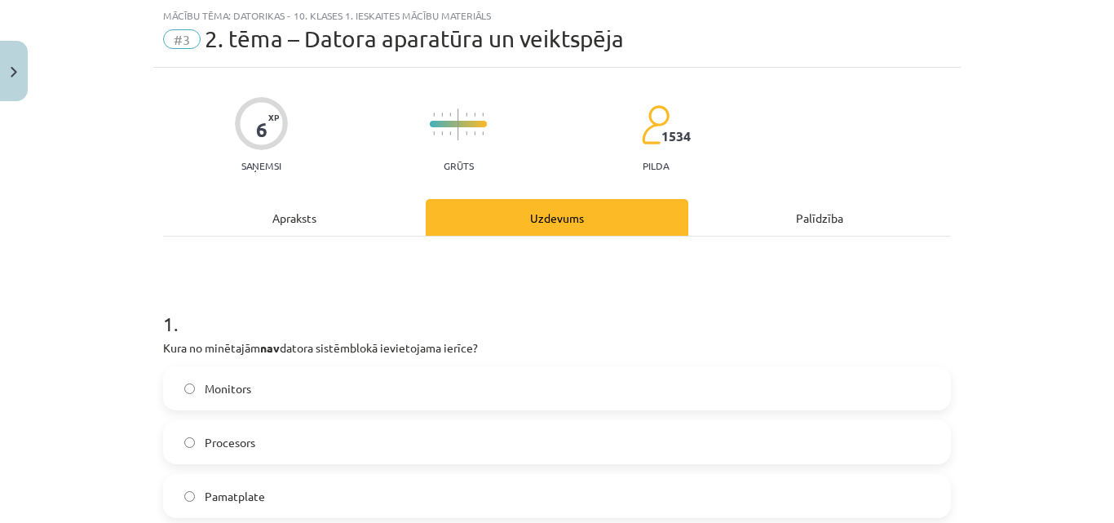
click at [363, 226] on div "Apraksts" at bounding box center [294, 217] width 263 height 37
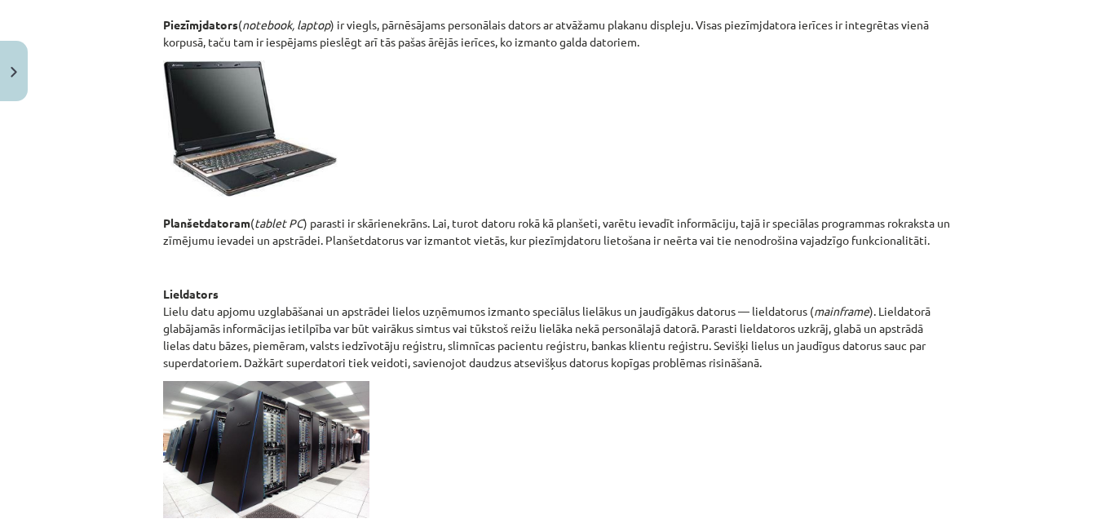
scroll to position [944, 0]
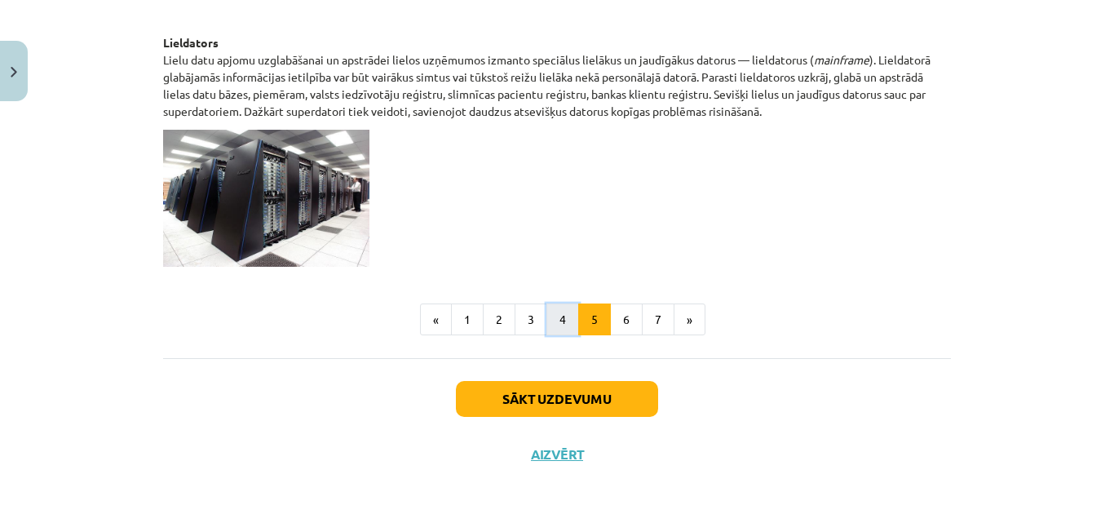
click at [546, 326] on button "4" at bounding box center [562, 319] width 33 height 33
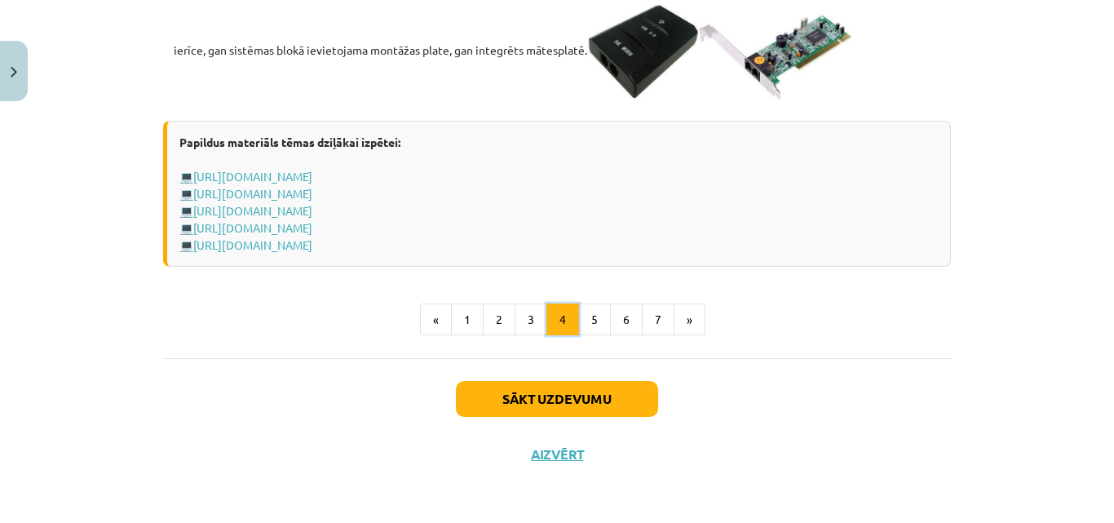
scroll to position [2983, 0]
click at [539, 336] on button "3" at bounding box center [531, 319] width 33 height 33
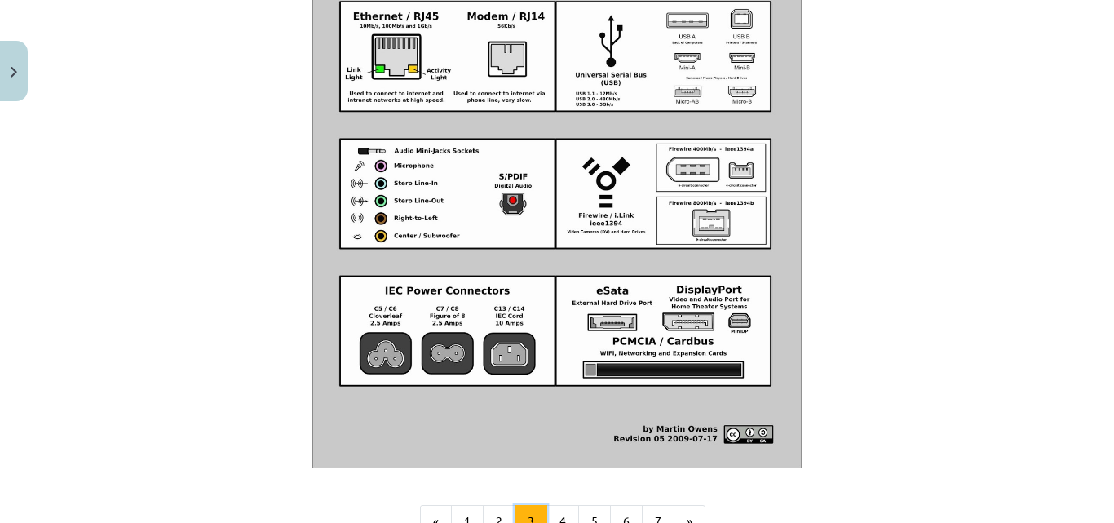
scroll to position [1986, 0]
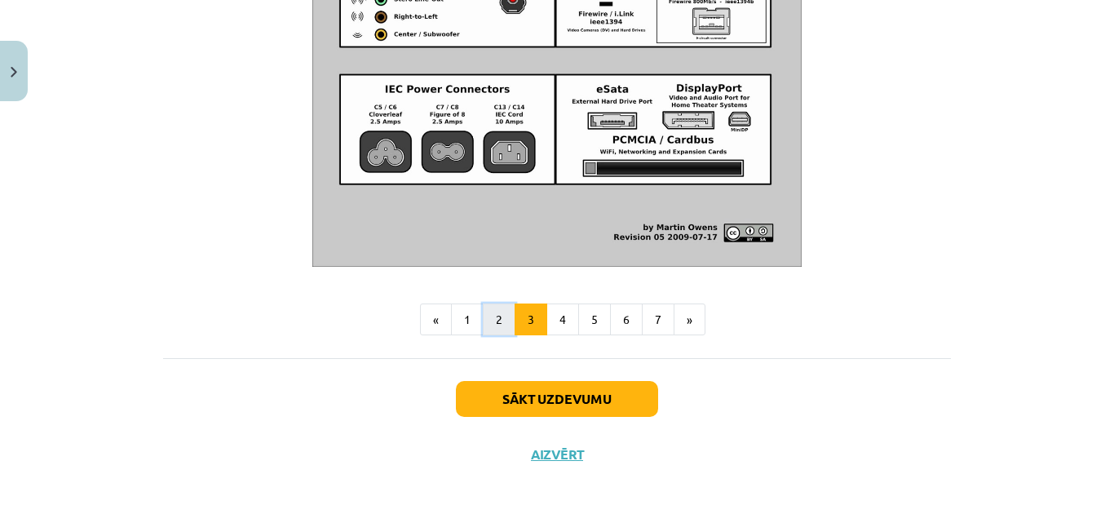
click at [497, 329] on button "2" at bounding box center [499, 319] width 33 height 33
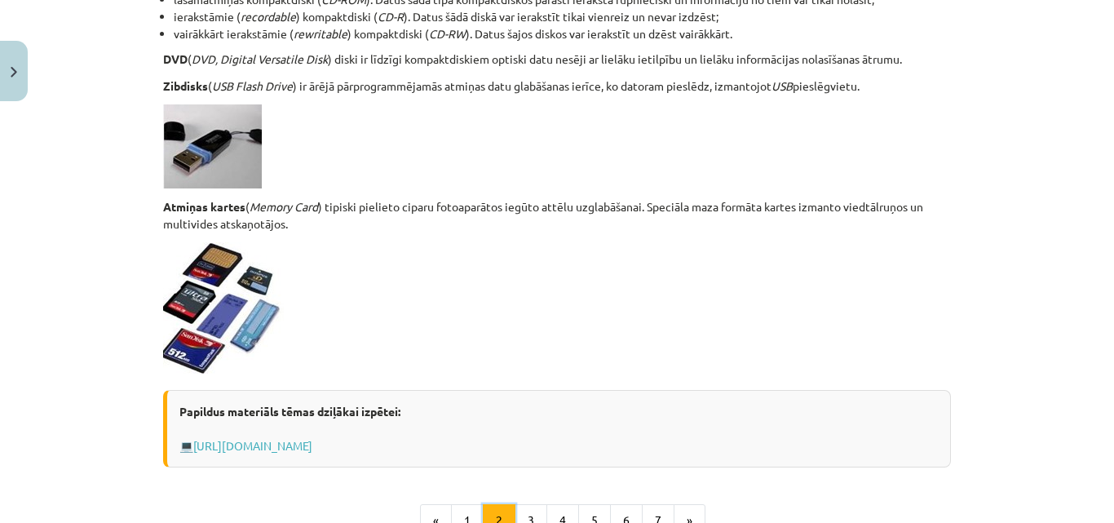
scroll to position [1442, 0]
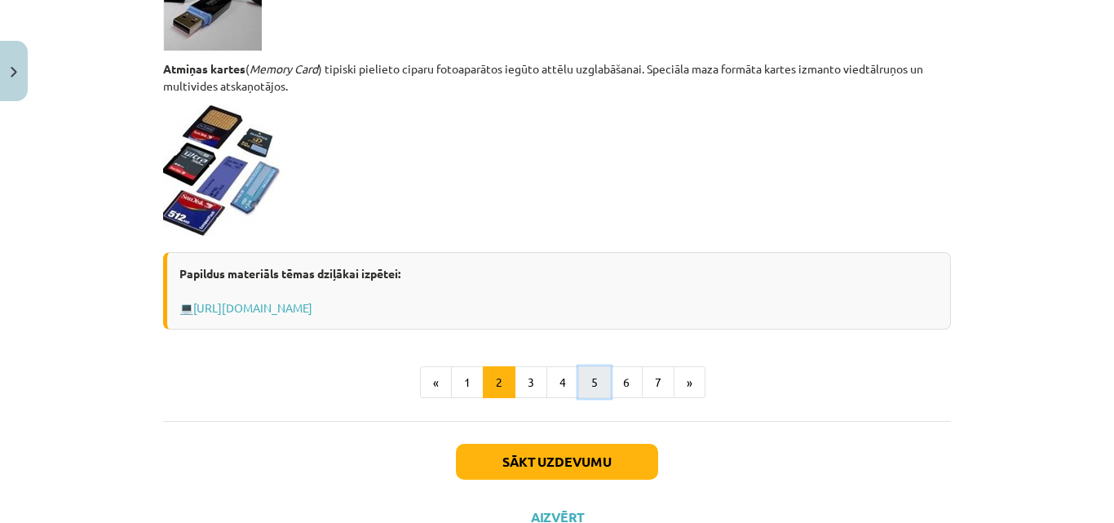
click at [589, 385] on button "5" at bounding box center [594, 382] width 33 height 33
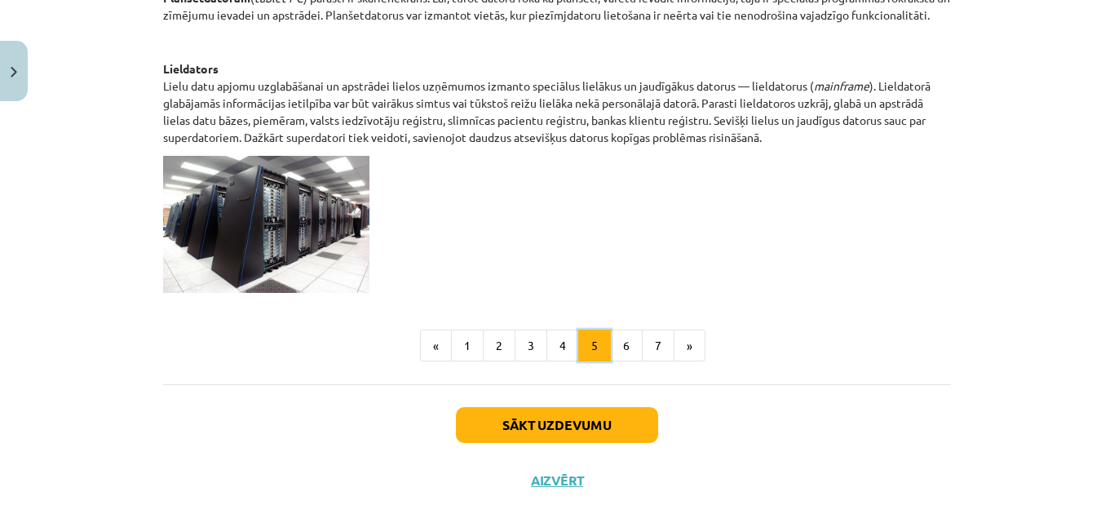
scroll to position [944, 0]
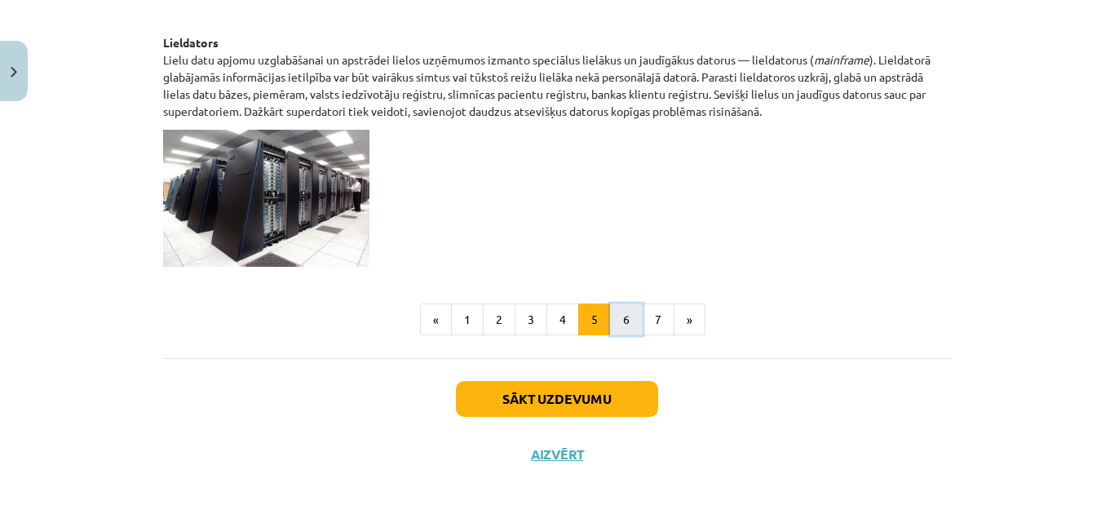
click at [620, 316] on button "6" at bounding box center [626, 319] width 33 height 33
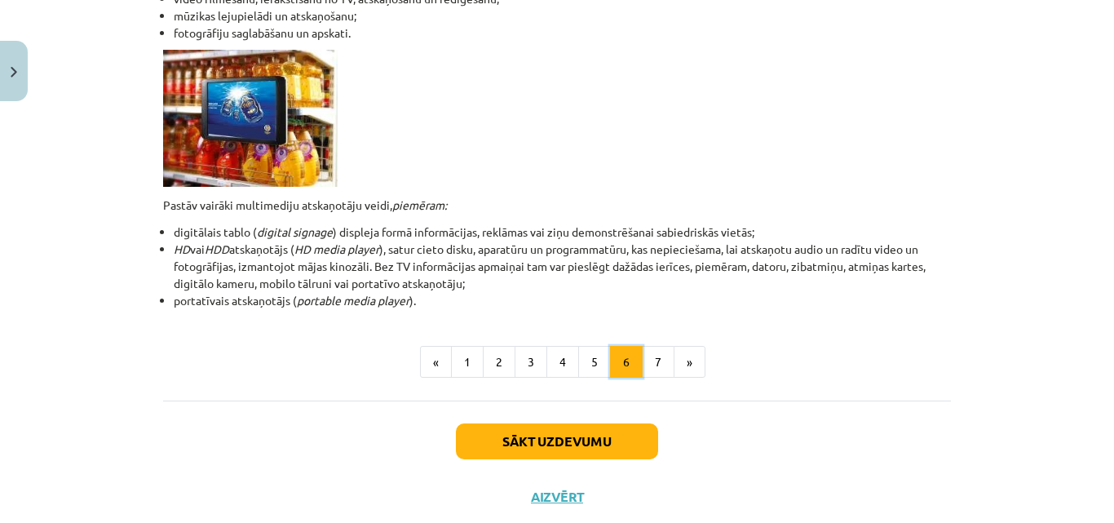
scroll to position [537, 0]
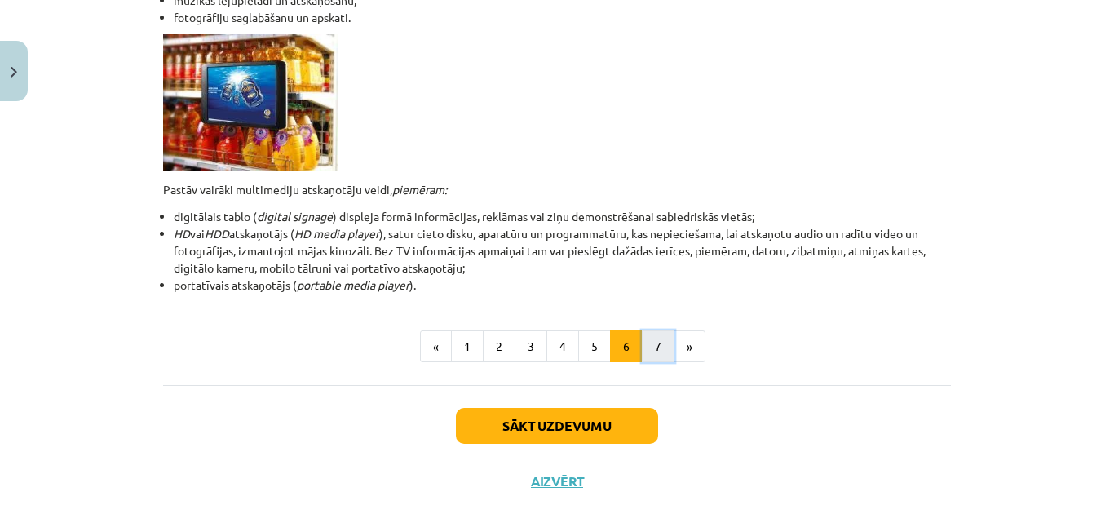
click at [649, 344] on button "7" at bounding box center [658, 346] width 33 height 33
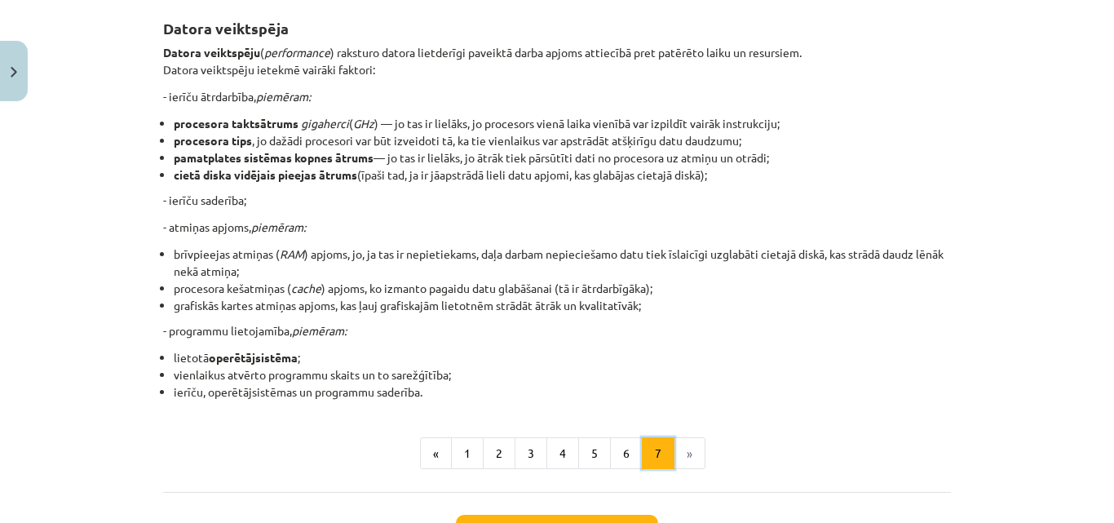
scroll to position [292, 0]
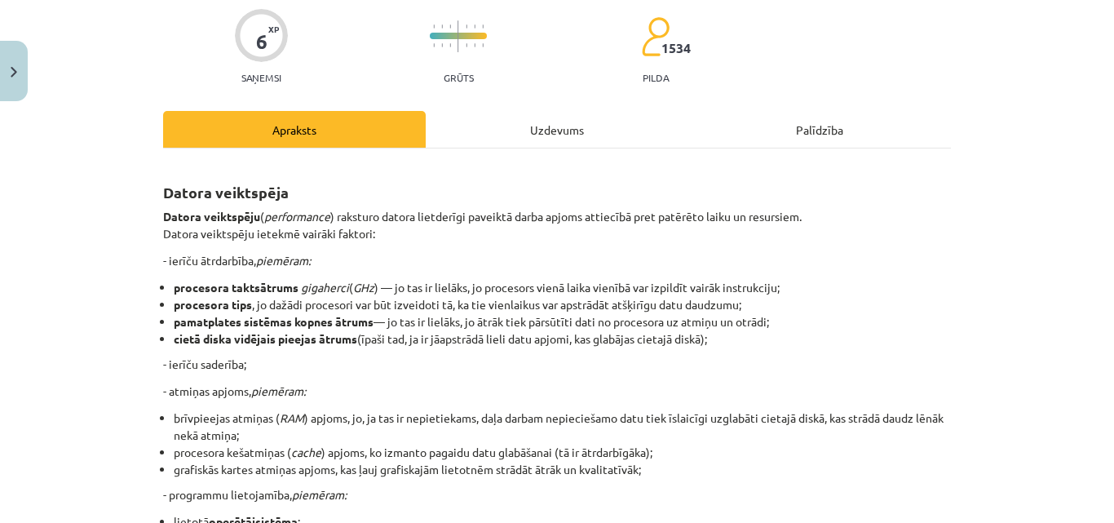
click at [518, 130] on div "Uzdevums" at bounding box center [557, 129] width 263 height 37
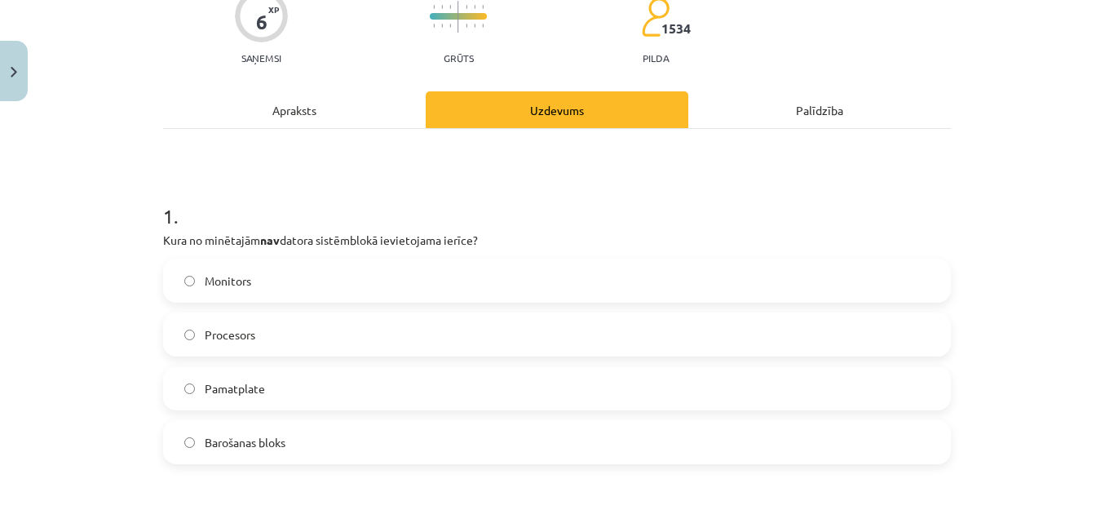
scroll to position [41, 0]
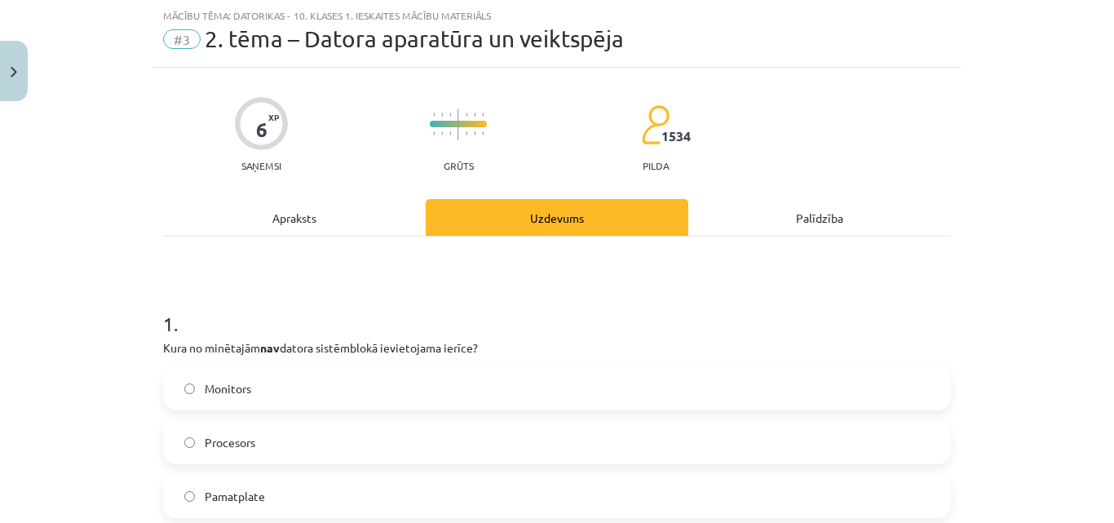
click at [334, 223] on div "Apraksts" at bounding box center [294, 217] width 263 height 37
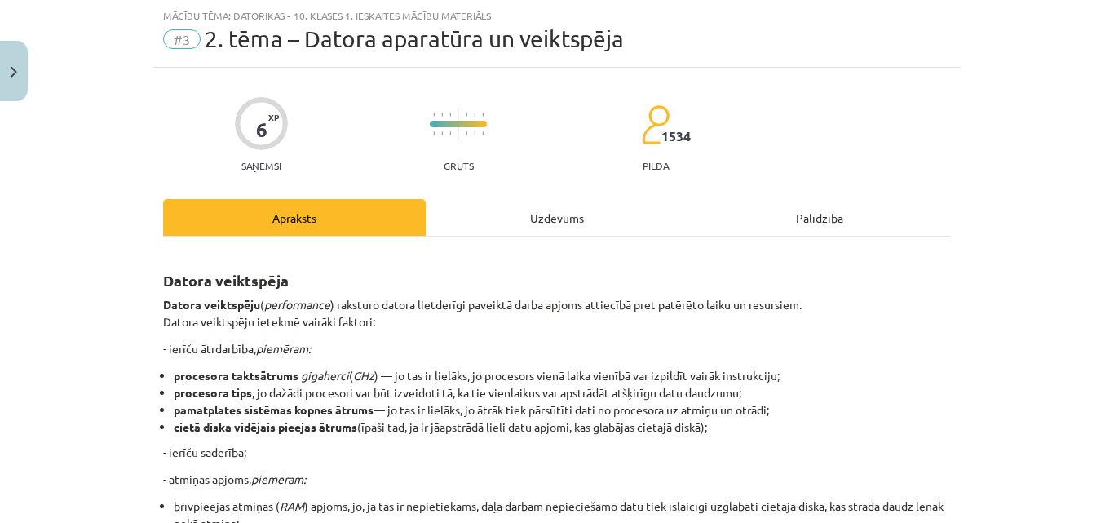
click at [453, 225] on div "Uzdevums" at bounding box center [557, 217] width 263 height 37
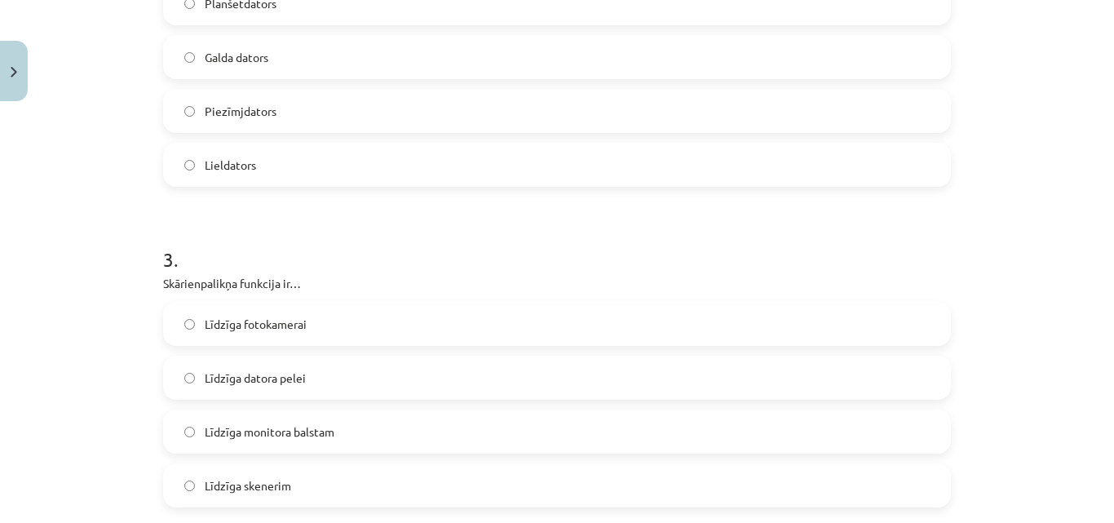
scroll to position [775, 0]
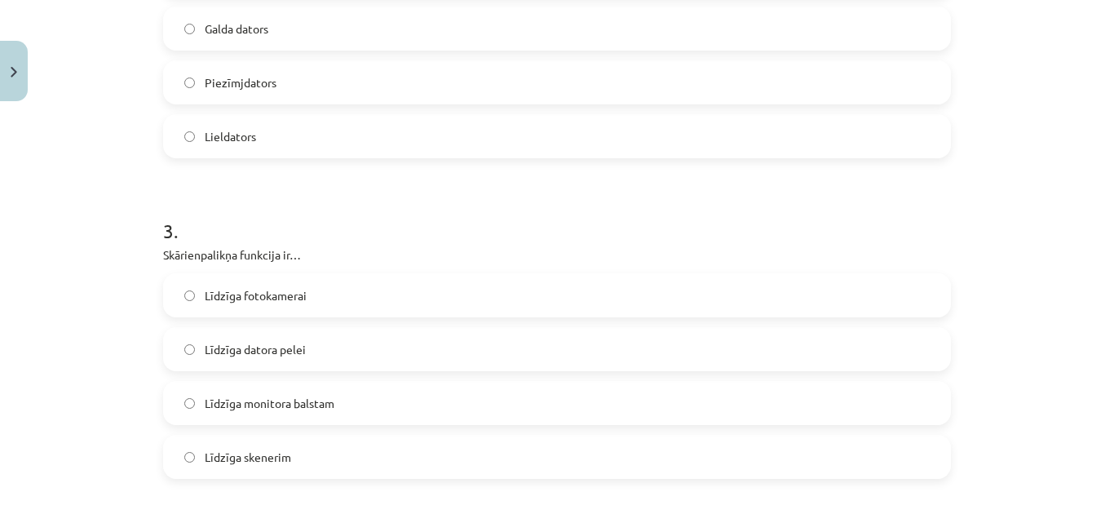
click at [309, 348] on label "Līdzīga datora pelei" at bounding box center [557, 349] width 784 height 41
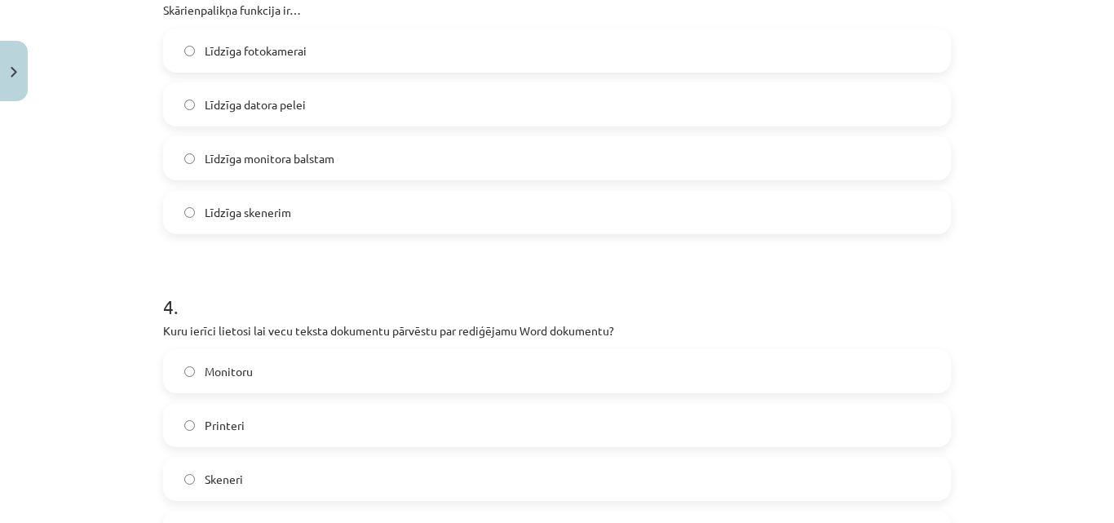
scroll to position [1101, 0]
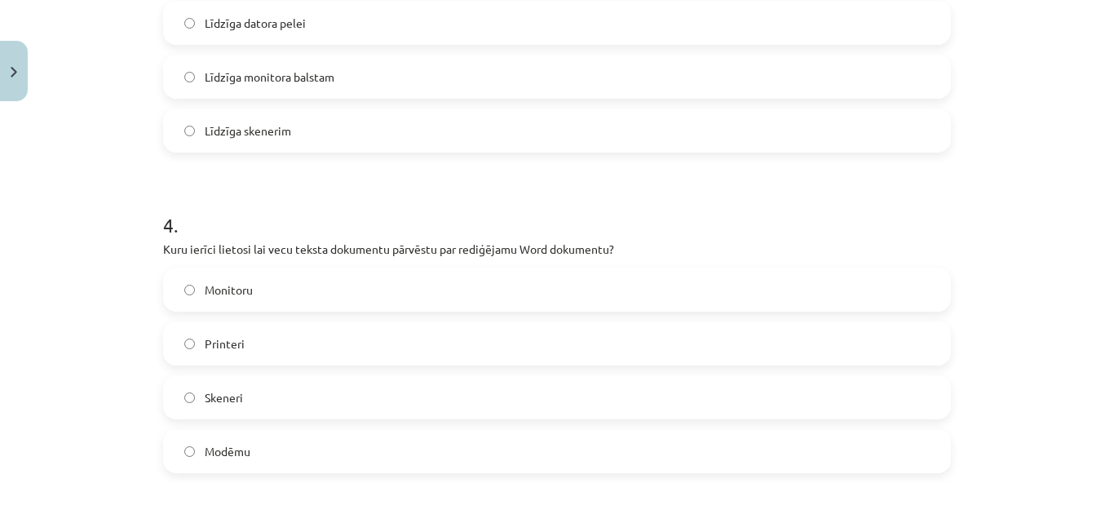
click at [315, 404] on label "Skeneri" at bounding box center [557, 397] width 784 height 41
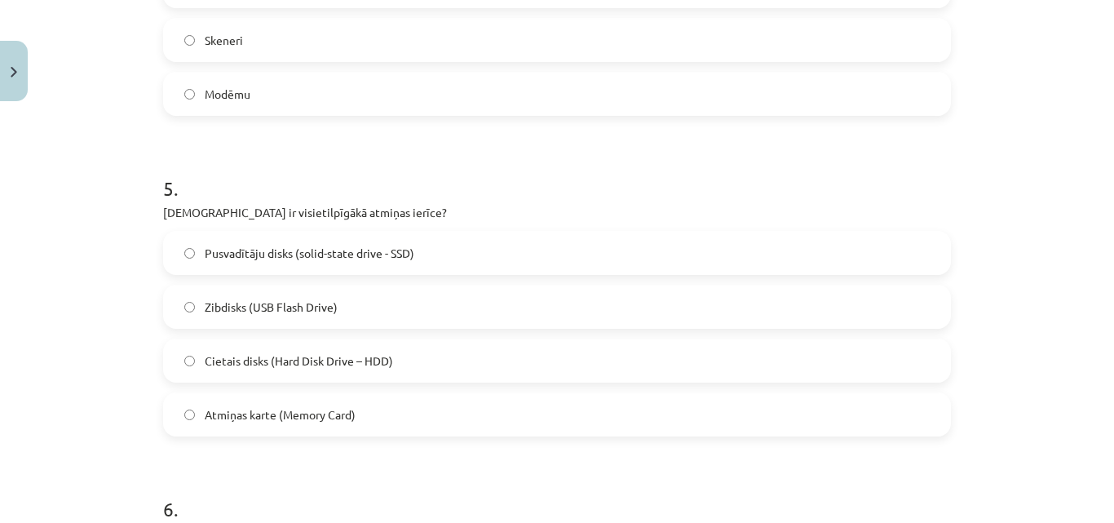
scroll to position [1509, 0]
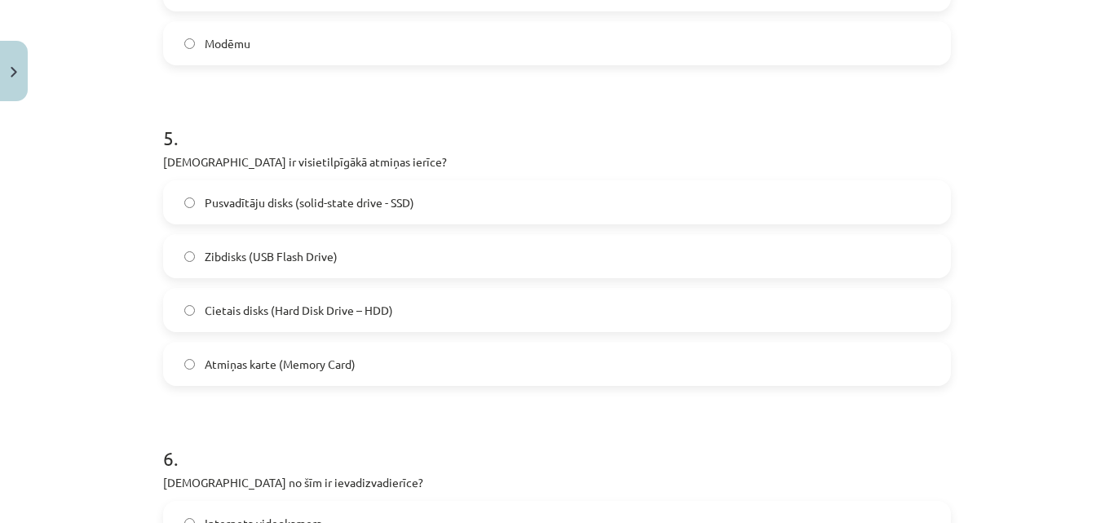
click at [281, 316] on span "Cietais disks (Hard Disk Drive – HDD)" at bounding box center [299, 310] width 188 height 17
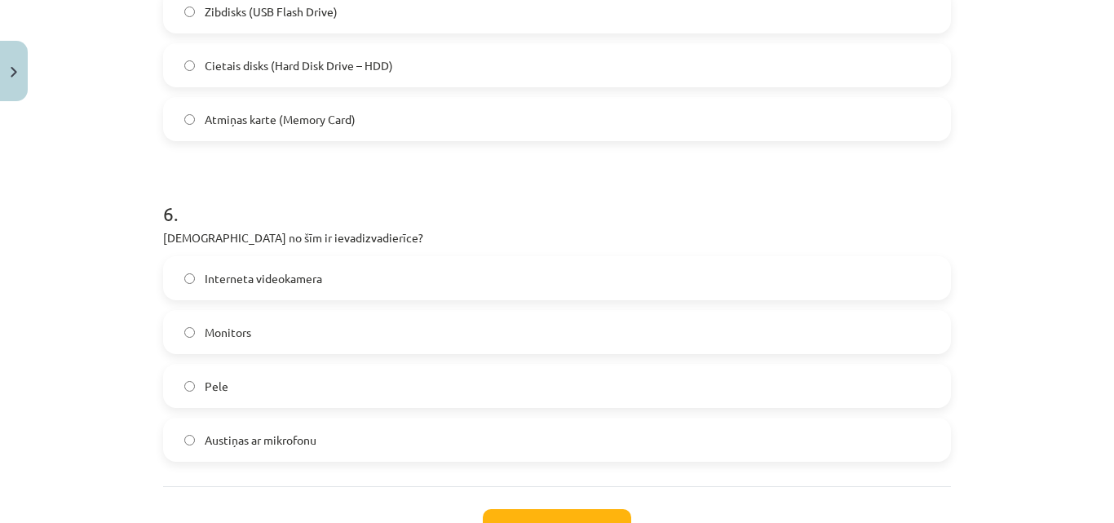
scroll to position [1881, 0]
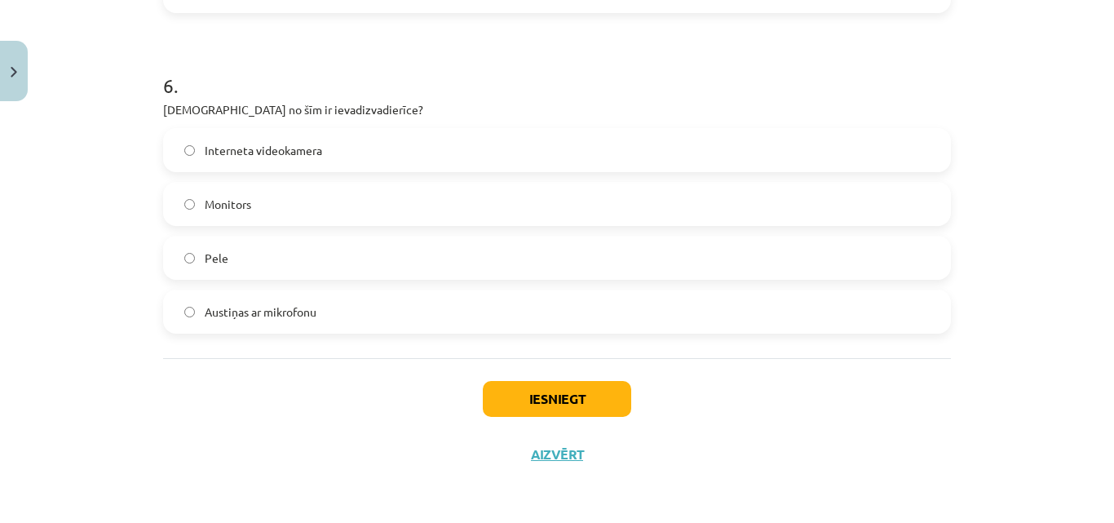
click at [287, 186] on label "Monitors" at bounding box center [557, 203] width 784 height 41
click at [508, 401] on button "Iesniegt" at bounding box center [557, 399] width 148 height 36
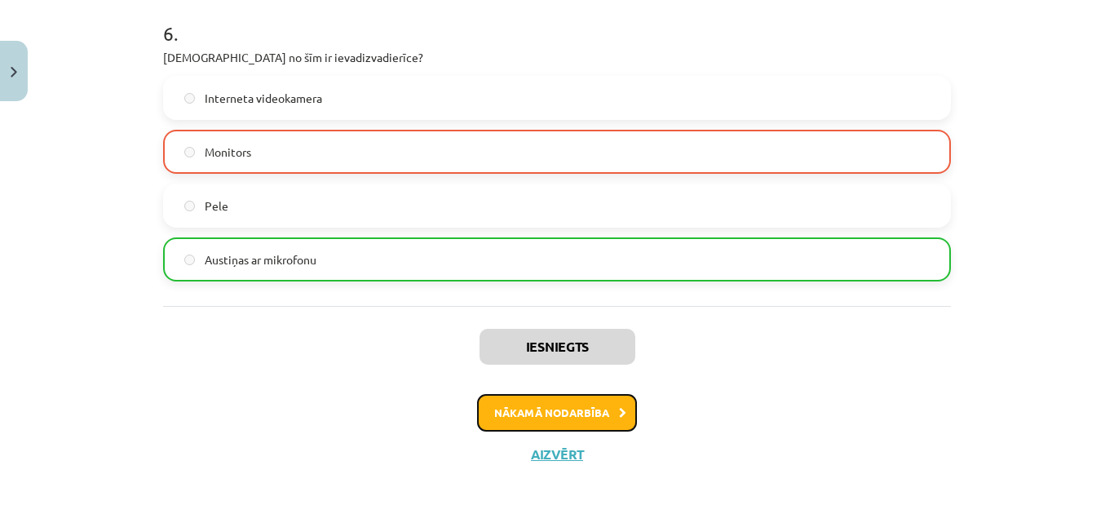
click at [505, 413] on button "Nākamā nodarbība" at bounding box center [557, 413] width 160 height 38
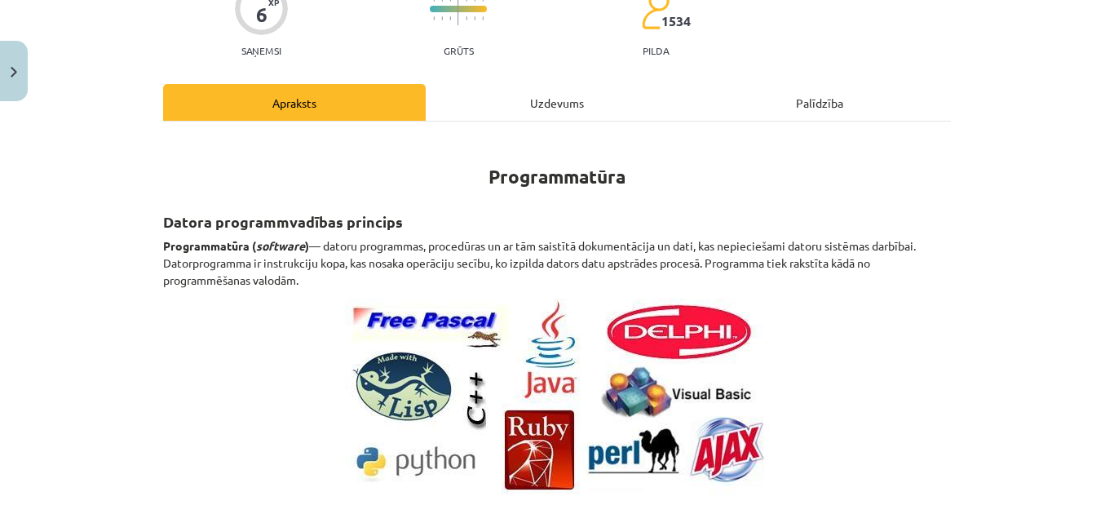
scroll to position [0, 0]
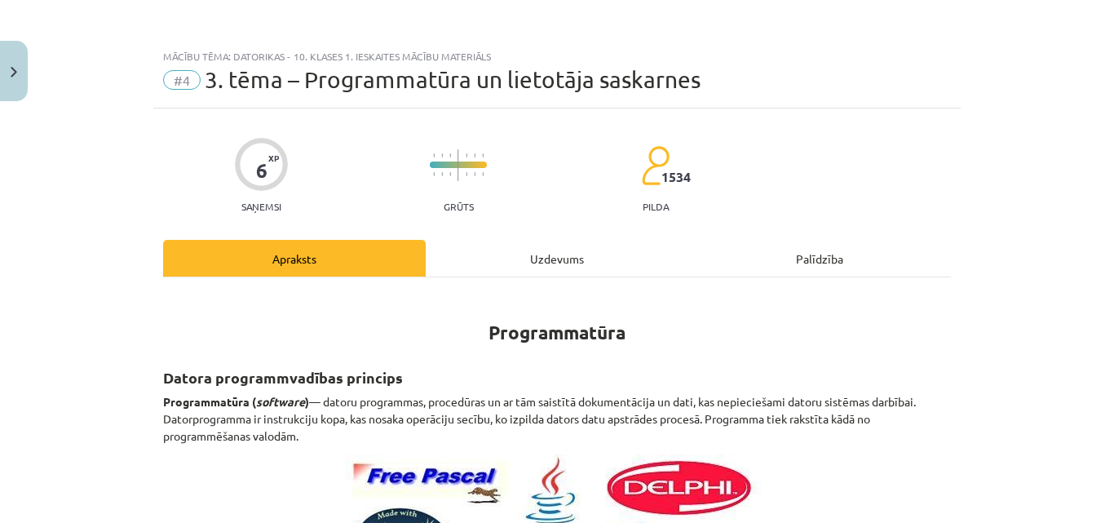
click at [505, 258] on div "Uzdevums" at bounding box center [557, 258] width 263 height 37
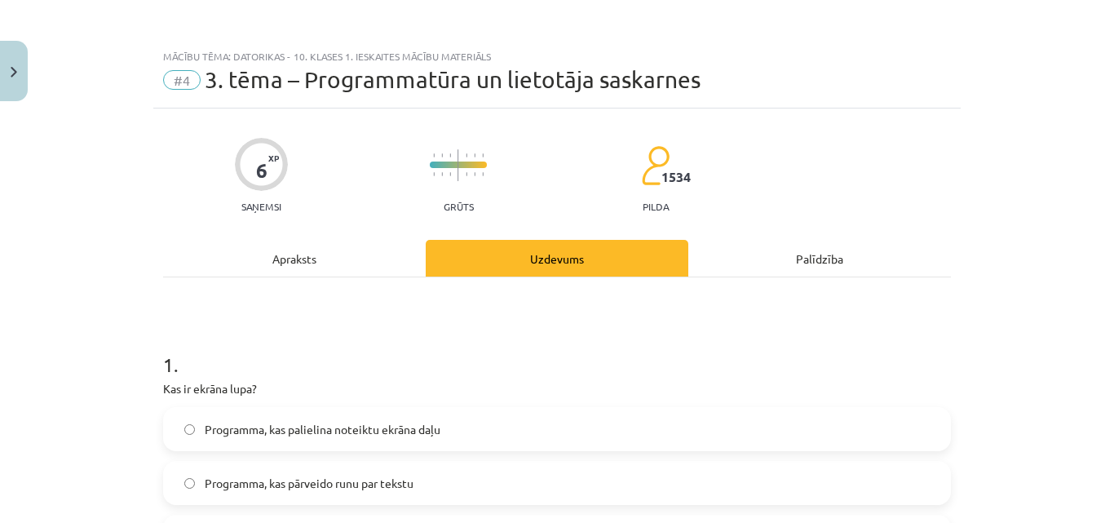
scroll to position [41, 0]
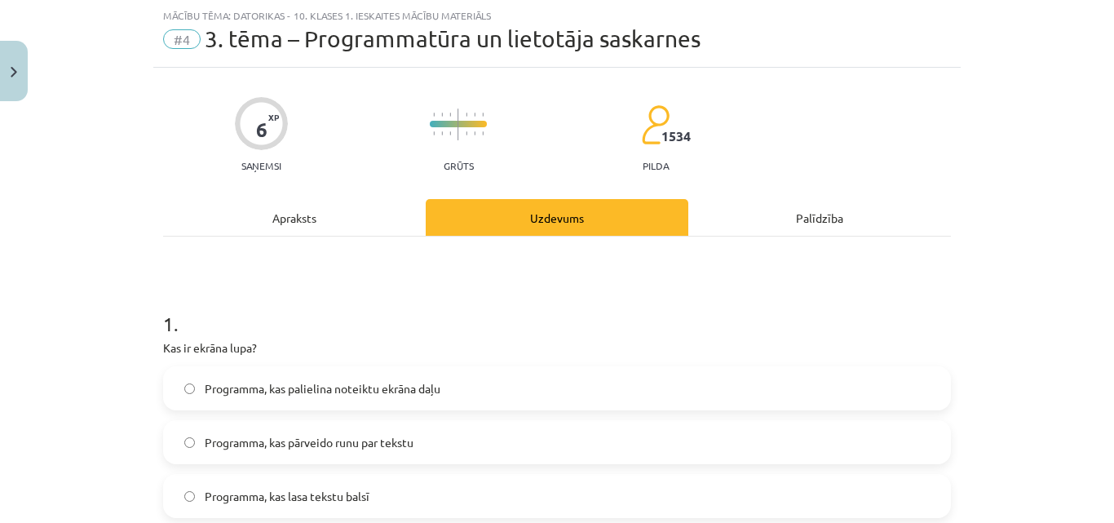
click at [322, 222] on div "Apraksts" at bounding box center [294, 217] width 263 height 37
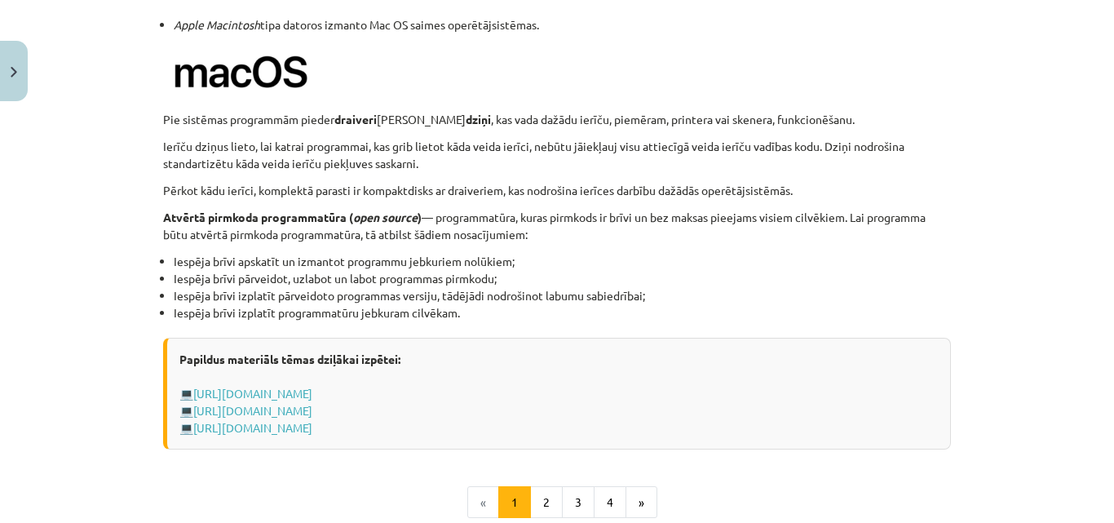
scroll to position [1787, 0]
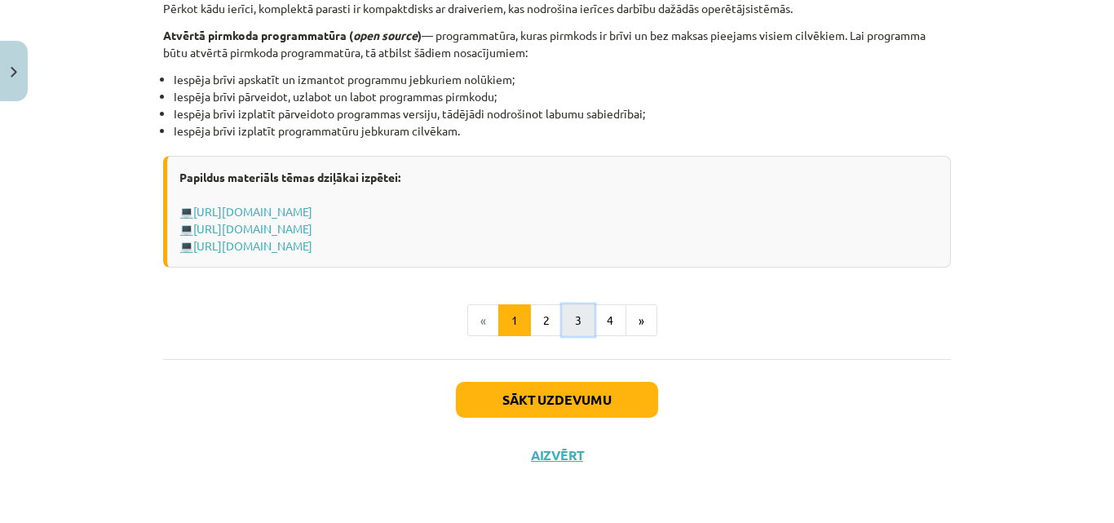
click at [562, 321] on button "3" at bounding box center [578, 320] width 33 height 33
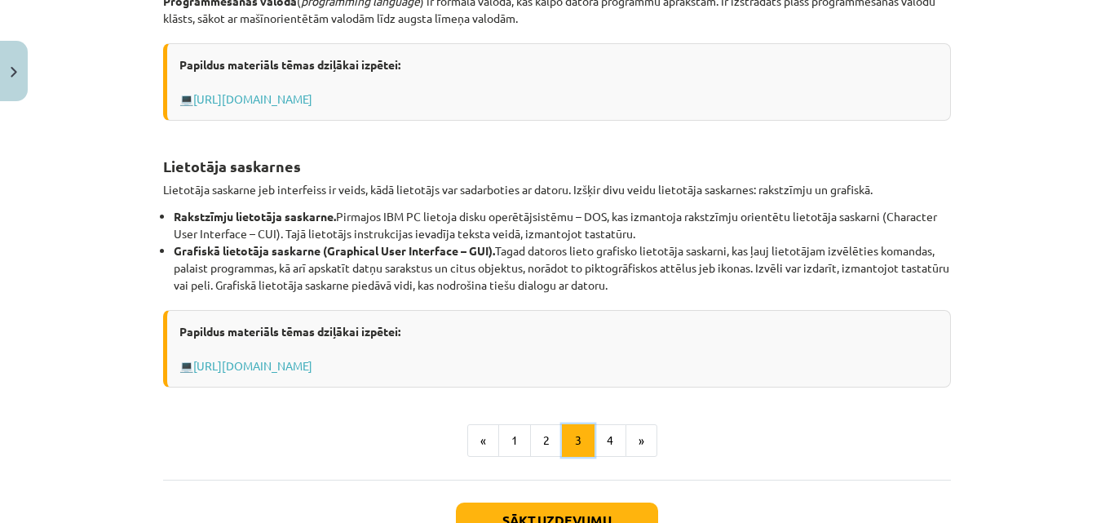
scroll to position [618, 0]
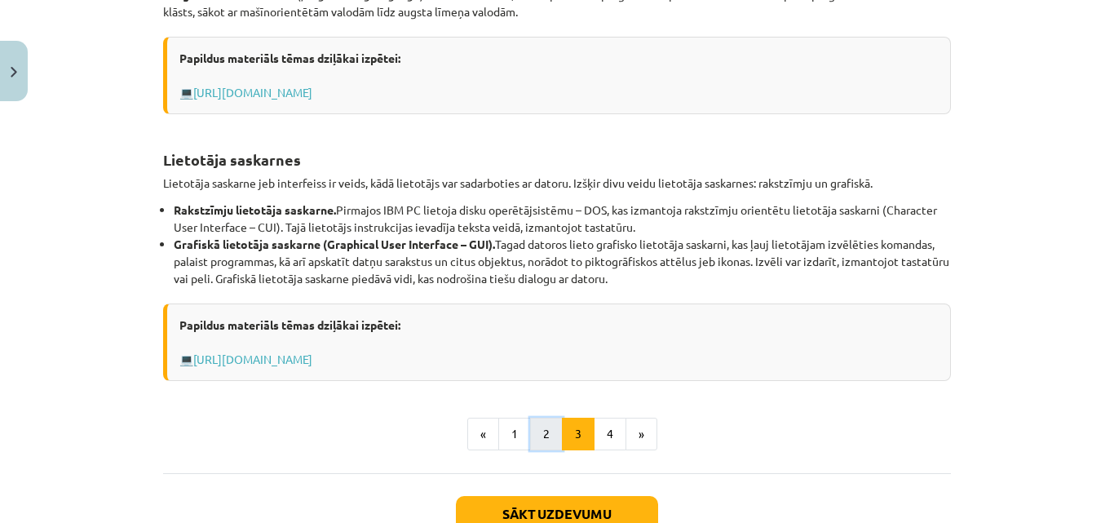
click at [530, 430] on button "2" at bounding box center [546, 434] width 33 height 33
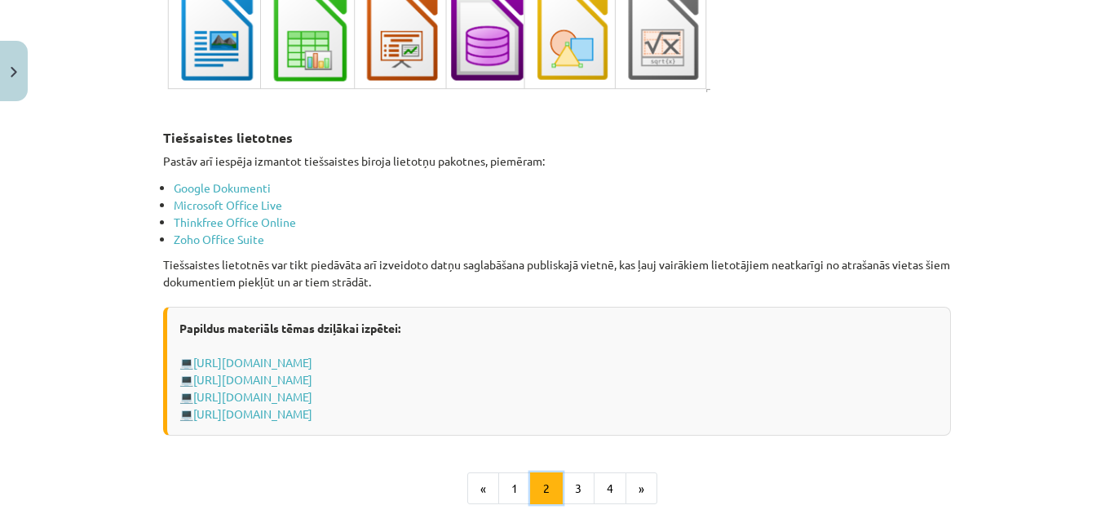
scroll to position [2738, 0]
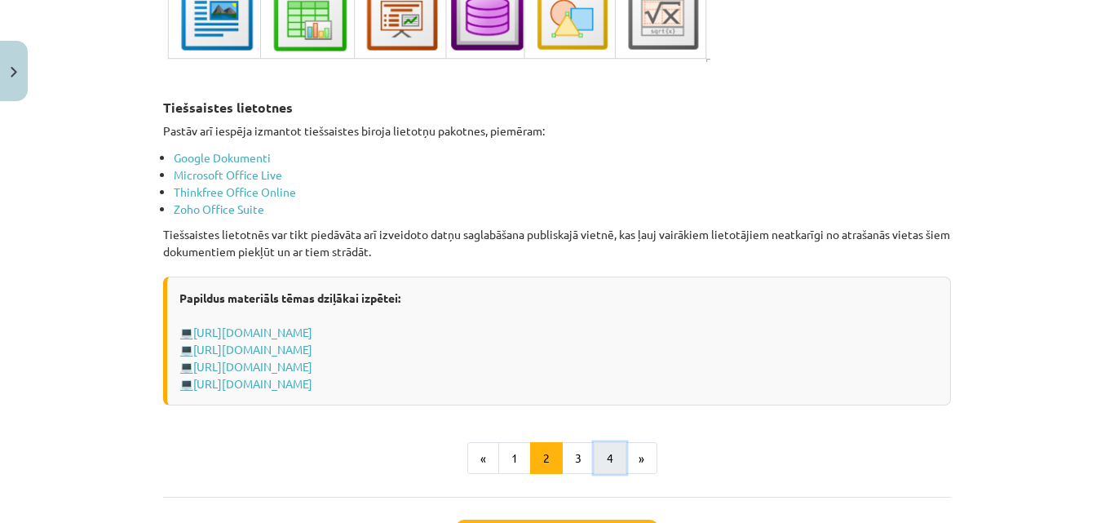
click at [607, 452] on button "4" at bounding box center [610, 458] width 33 height 33
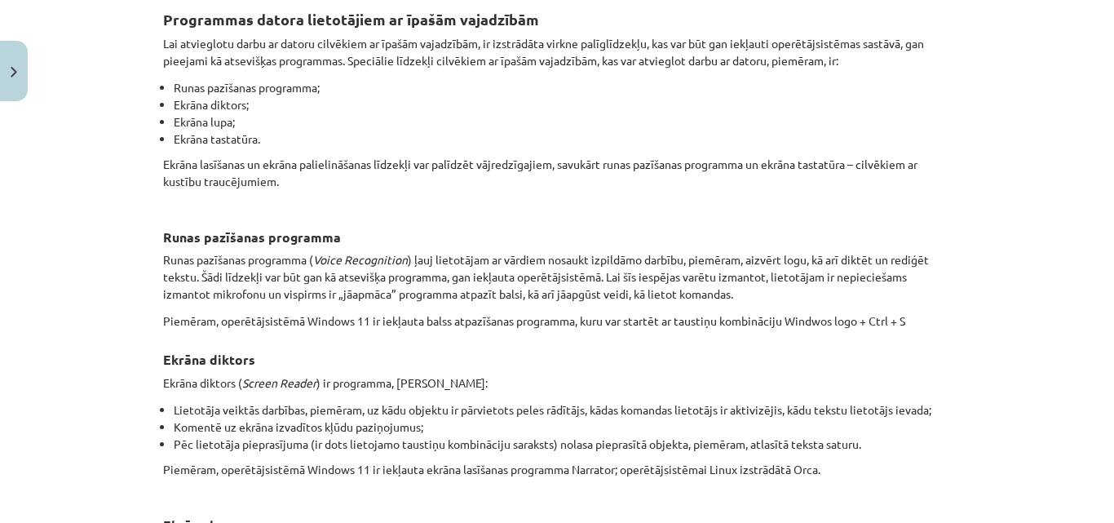
scroll to position [292, 0]
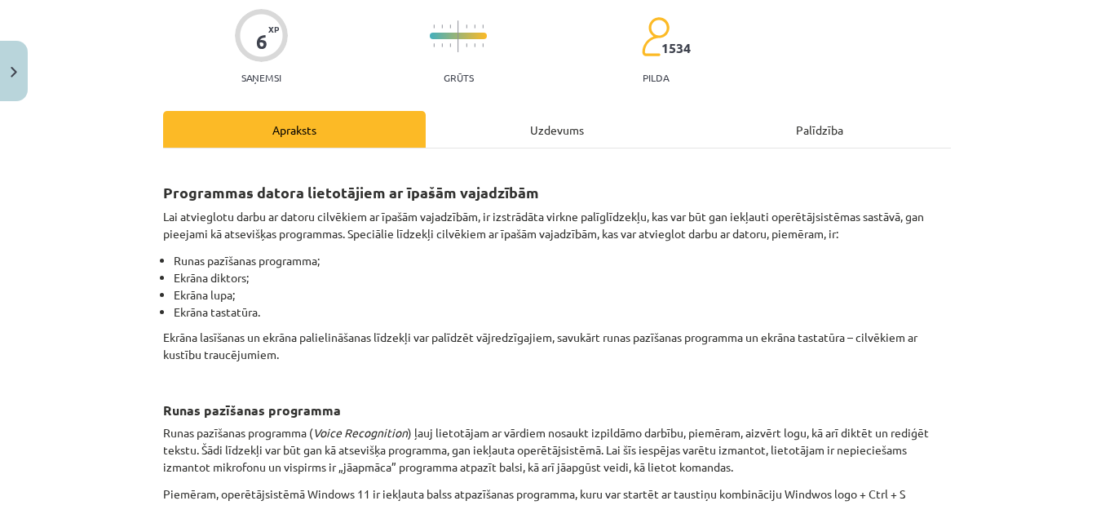
click at [553, 134] on div "Uzdevums" at bounding box center [557, 129] width 263 height 37
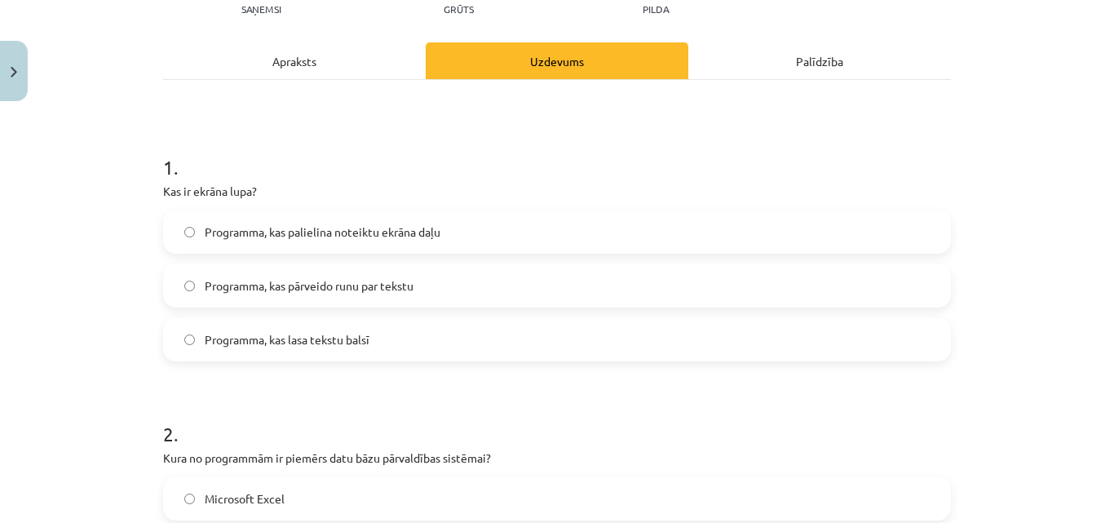
scroll to position [204, 0]
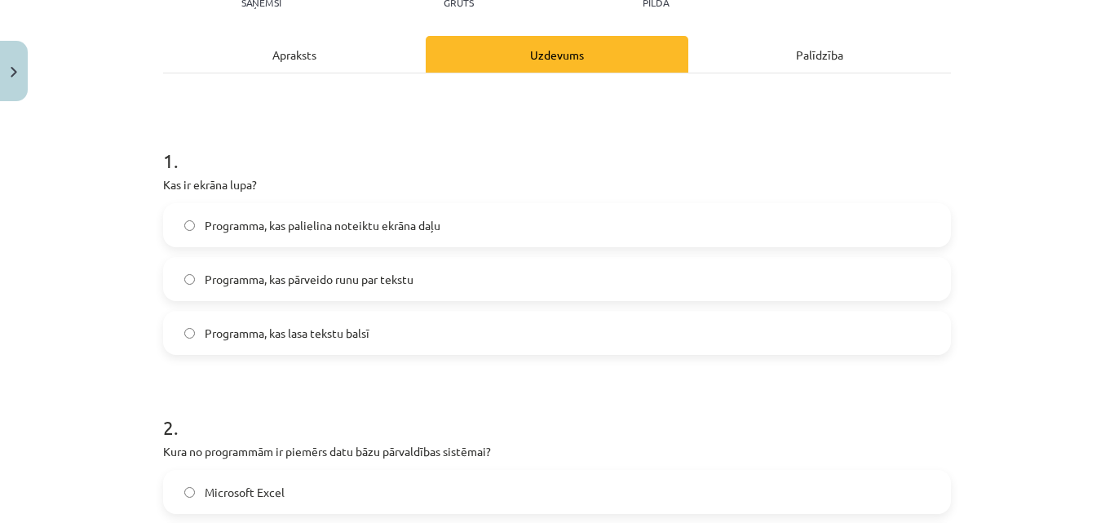
click at [367, 46] on div "Apraksts" at bounding box center [294, 54] width 263 height 37
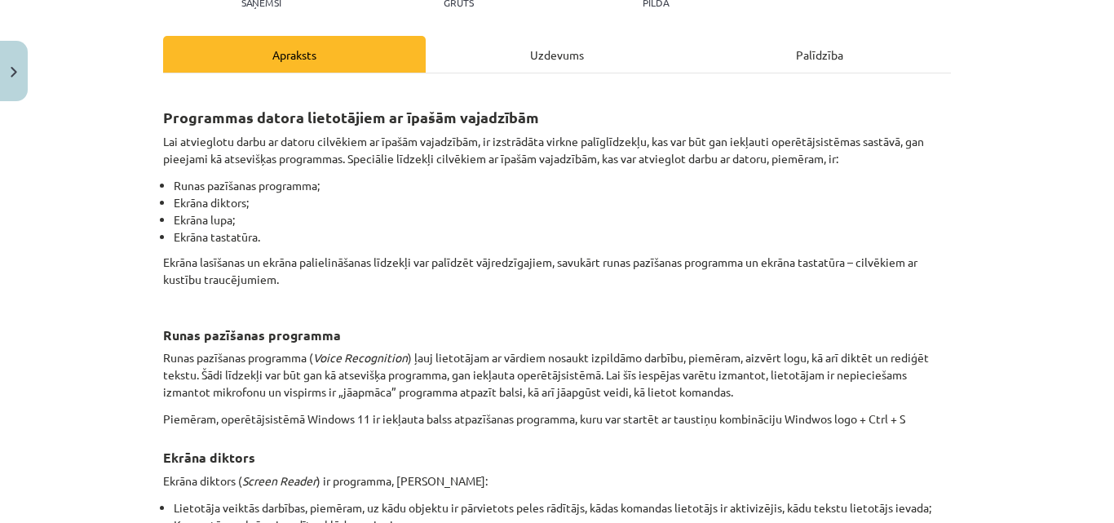
click at [488, 60] on div "Uzdevums" at bounding box center [557, 54] width 263 height 37
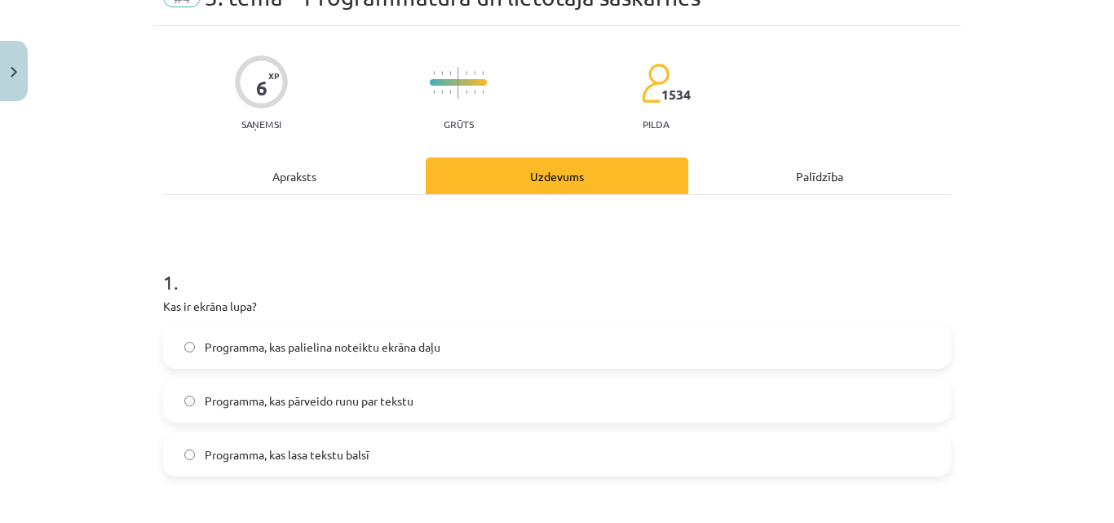
scroll to position [122, 0]
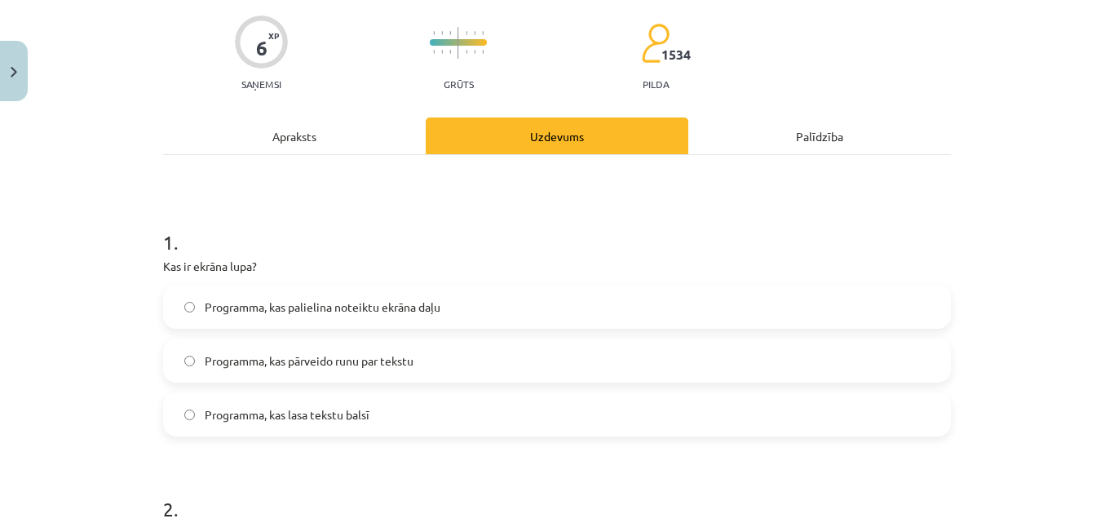
click at [211, 373] on label "Programma, kas pārveido runu par tekstu" at bounding box center [557, 360] width 784 height 41
click at [281, 134] on div "Apraksts" at bounding box center [294, 135] width 263 height 37
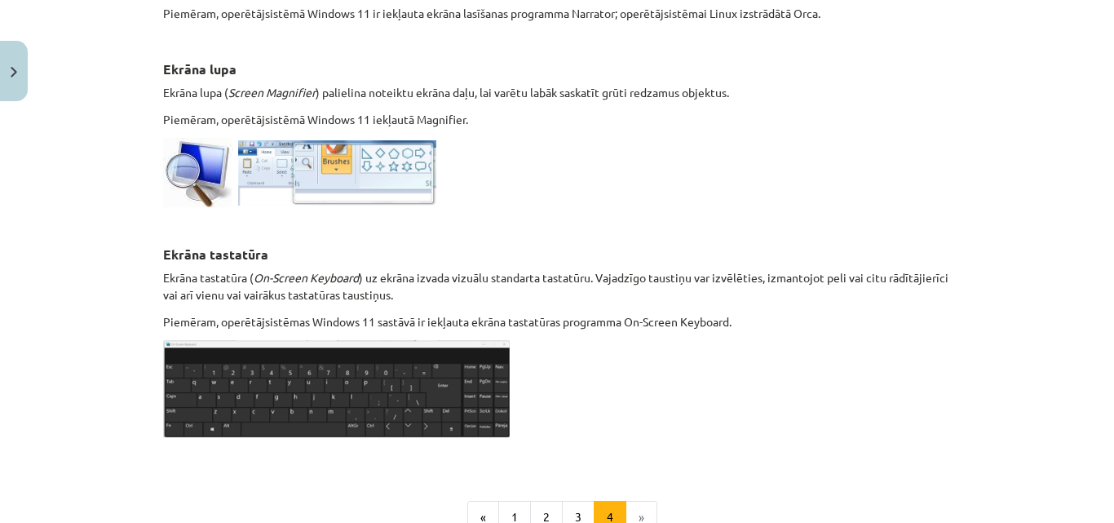
scroll to position [775, 0]
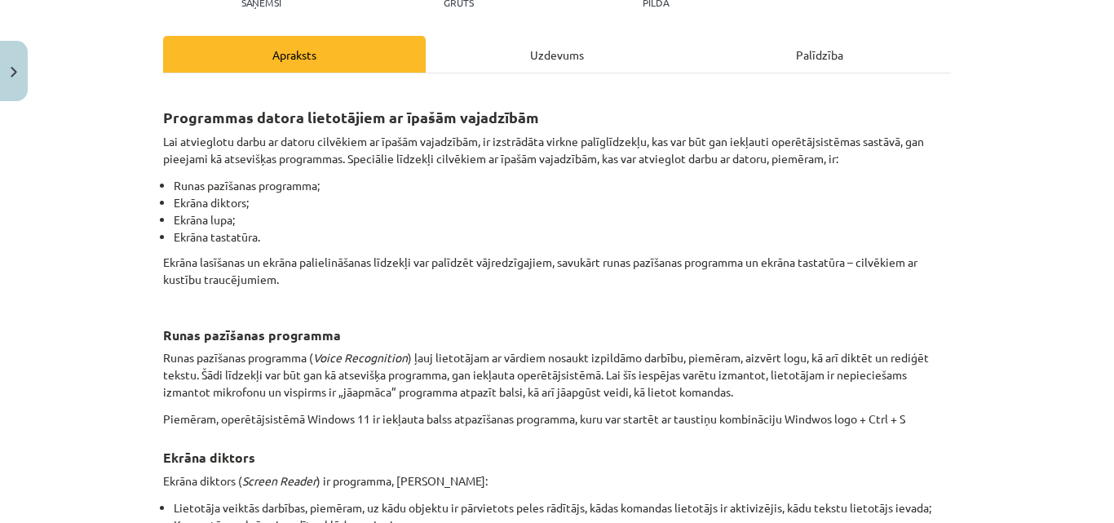
click at [539, 64] on div "Uzdevums" at bounding box center [557, 54] width 263 height 37
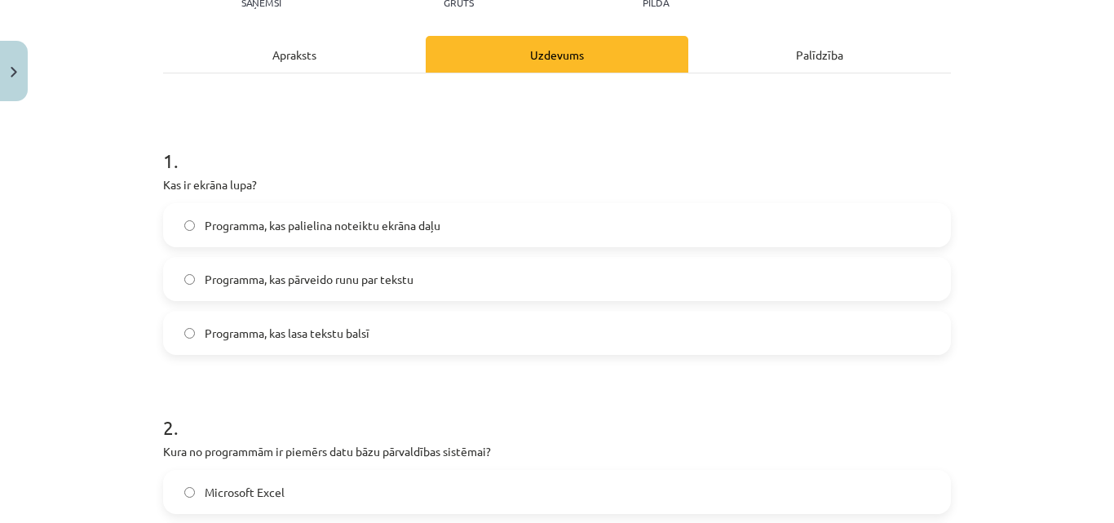
scroll to position [41, 0]
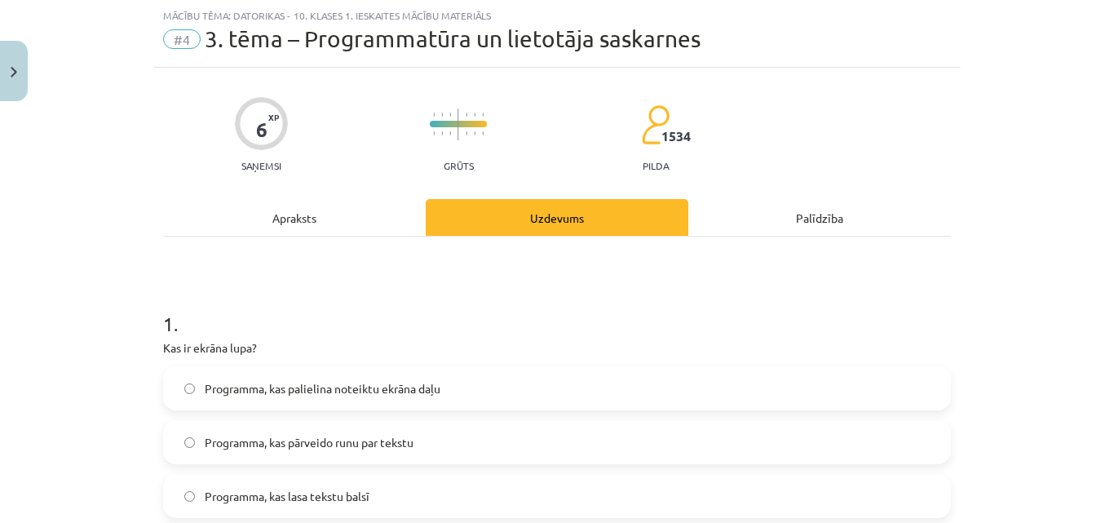
click at [363, 384] on span "Programma, kas palielina noteiktu ekrāna daļu" at bounding box center [323, 388] width 236 height 17
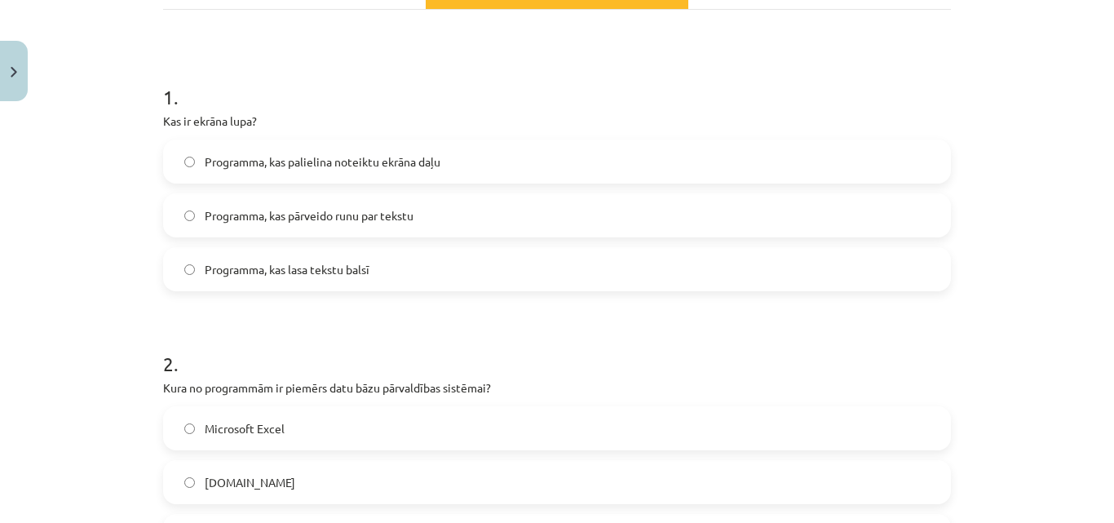
scroll to position [0, 0]
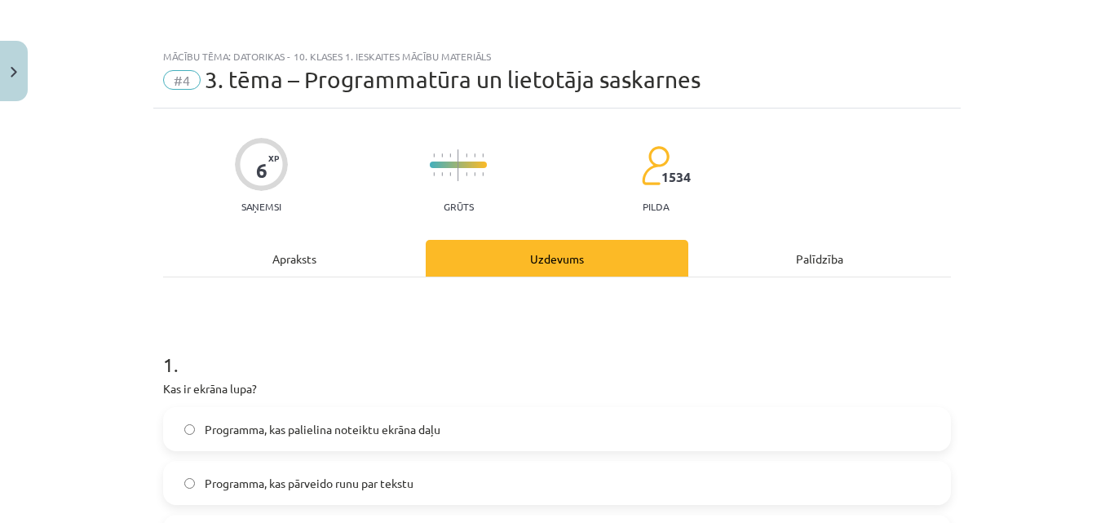
click at [312, 263] on div "Apraksts" at bounding box center [294, 258] width 263 height 37
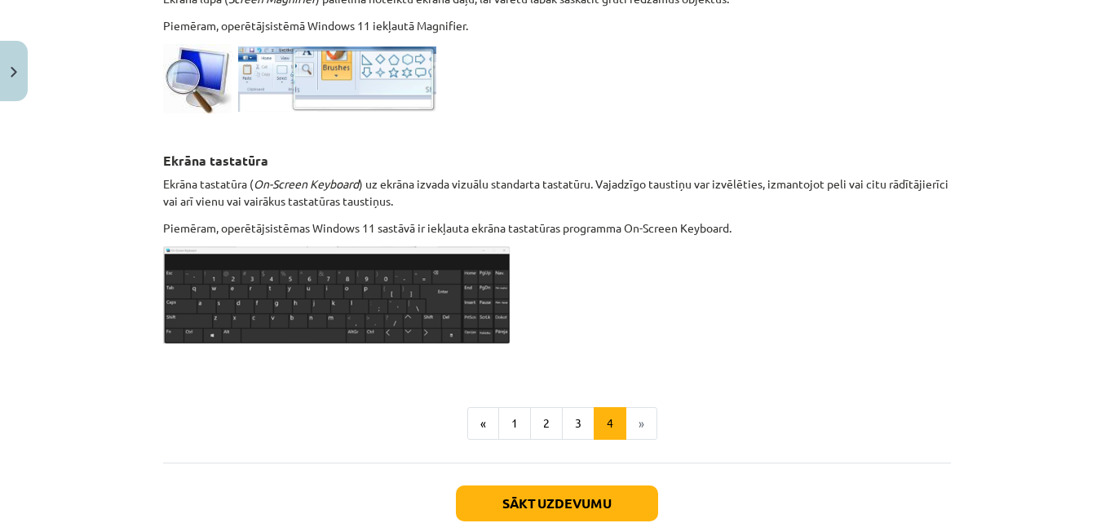
scroll to position [952, 0]
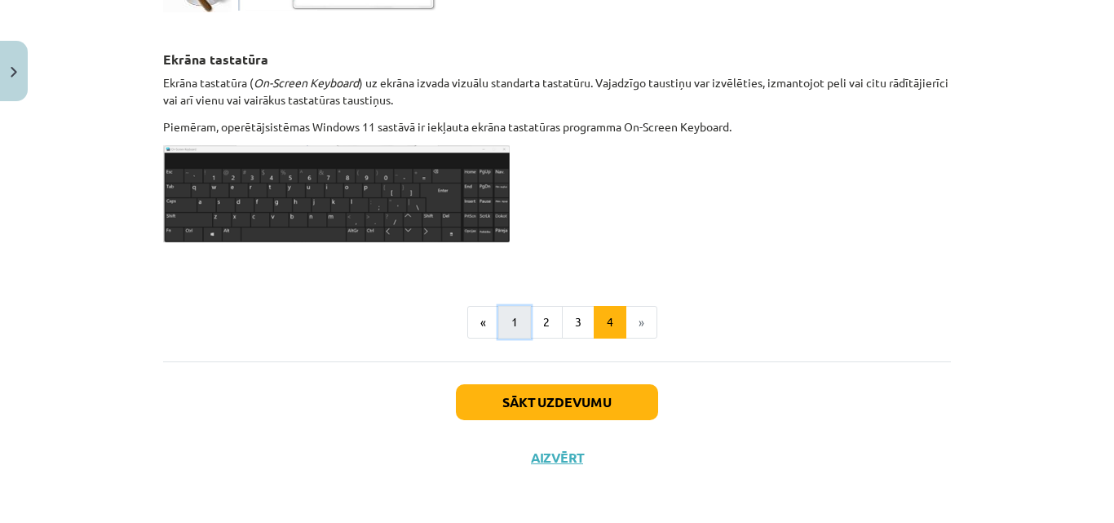
click at [515, 318] on button "1" at bounding box center [514, 322] width 33 height 33
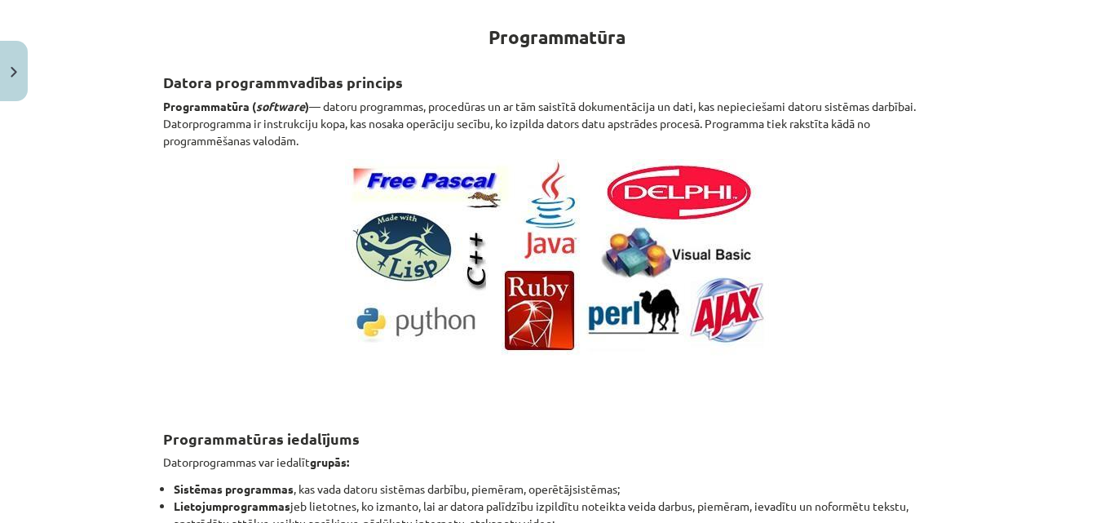
scroll to position [292, 0]
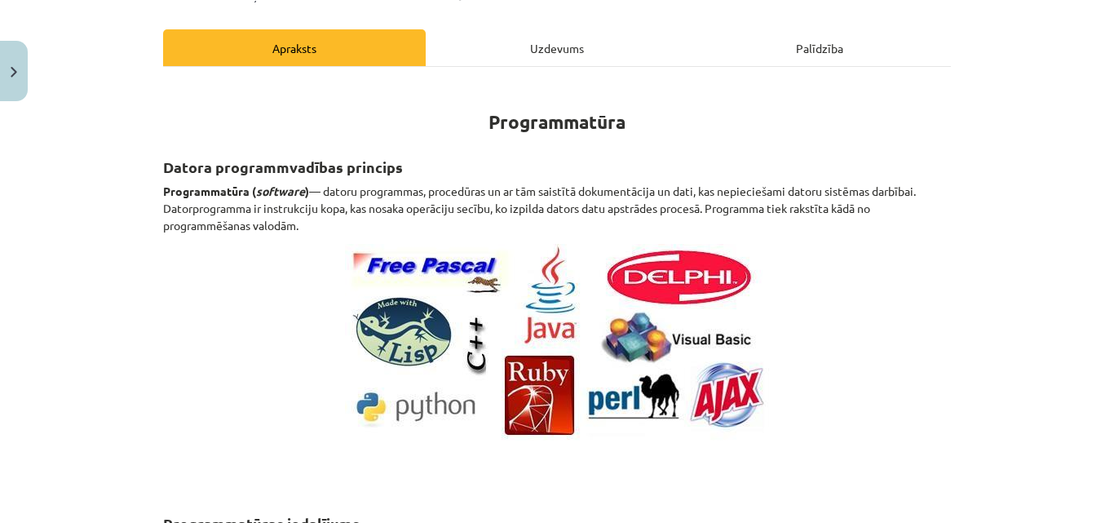
click at [593, 59] on div "Uzdevums" at bounding box center [557, 47] width 263 height 37
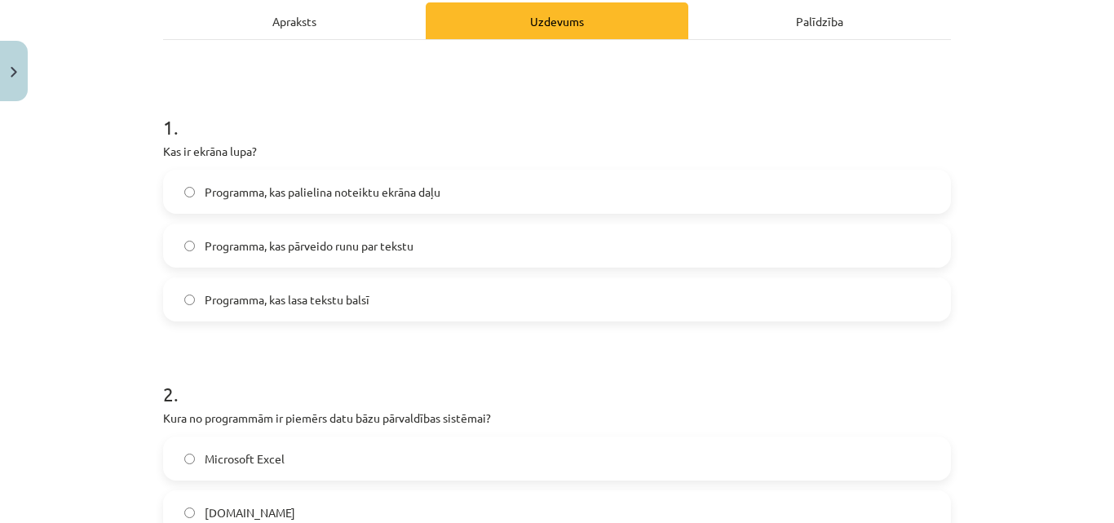
scroll to position [204, 0]
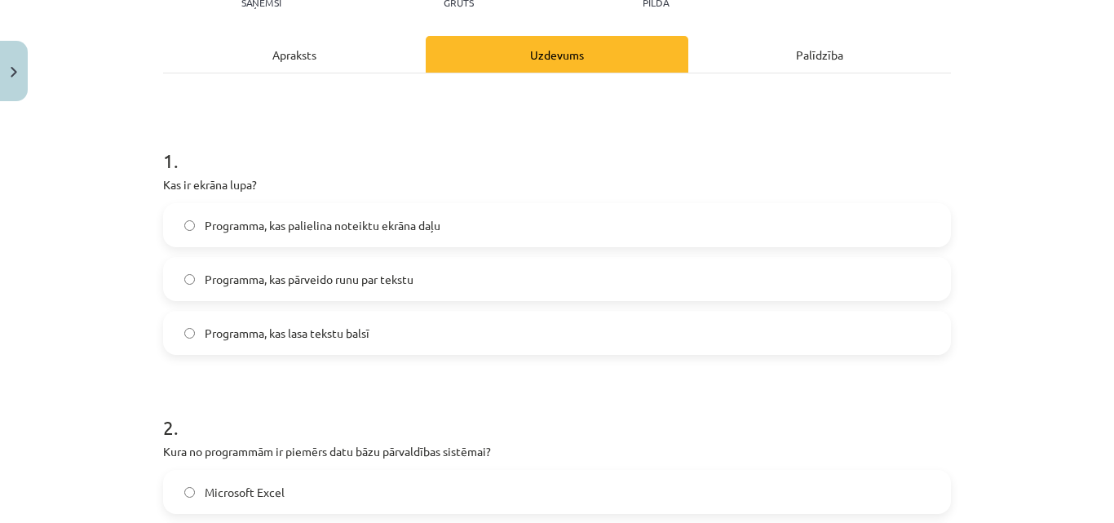
click at [298, 42] on div "Apraksts" at bounding box center [294, 54] width 263 height 37
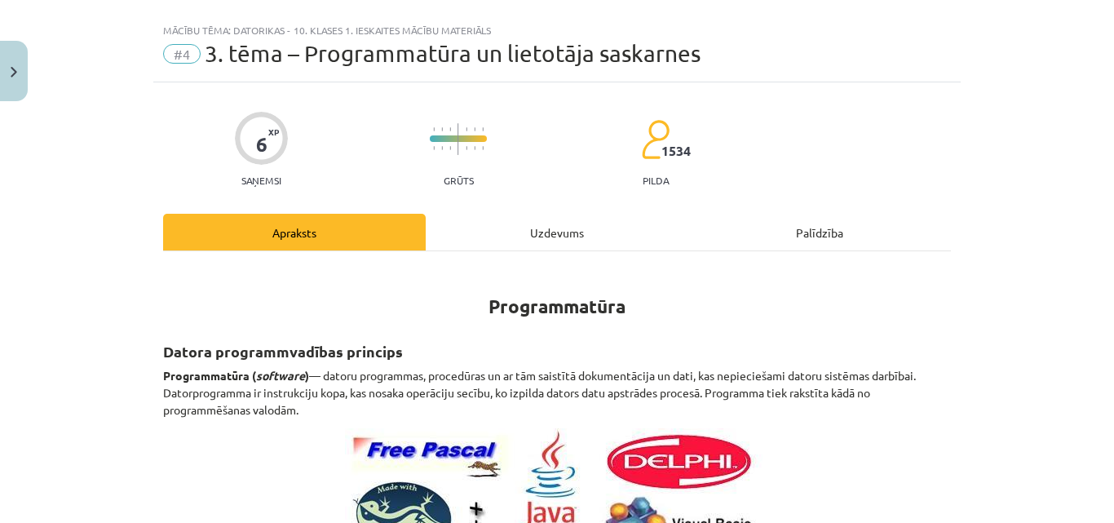
scroll to position [0, 0]
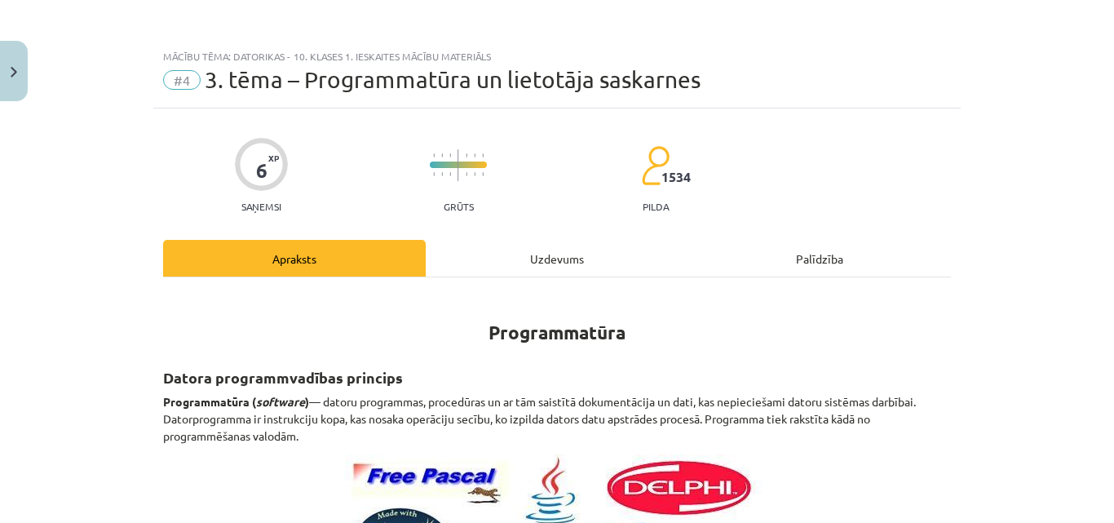
click at [540, 260] on div "Uzdevums" at bounding box center [557, 258] width 263 height 37
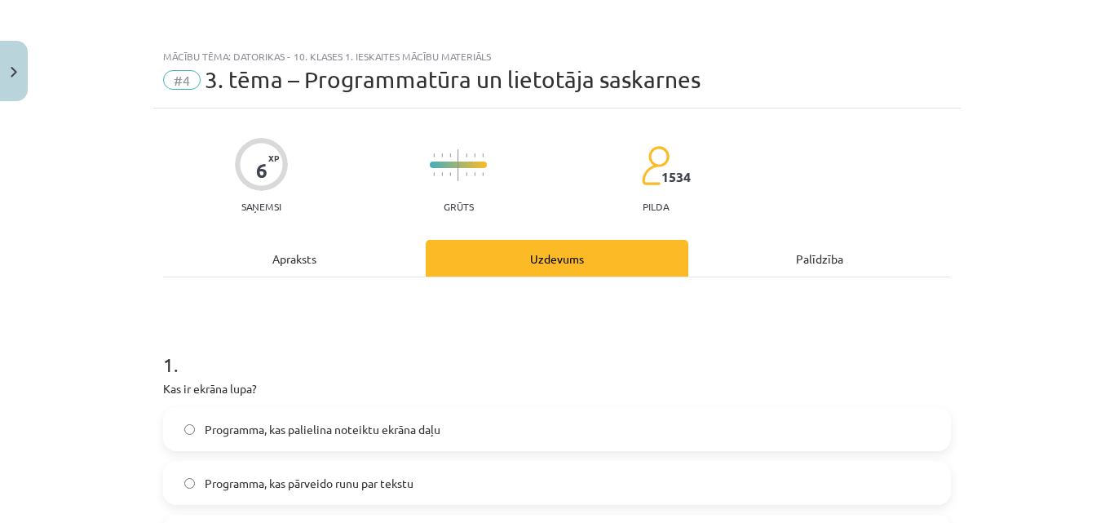
click at [321, 256] on div "Apraksts" at bounding box center [294, 258] width 263 height 37
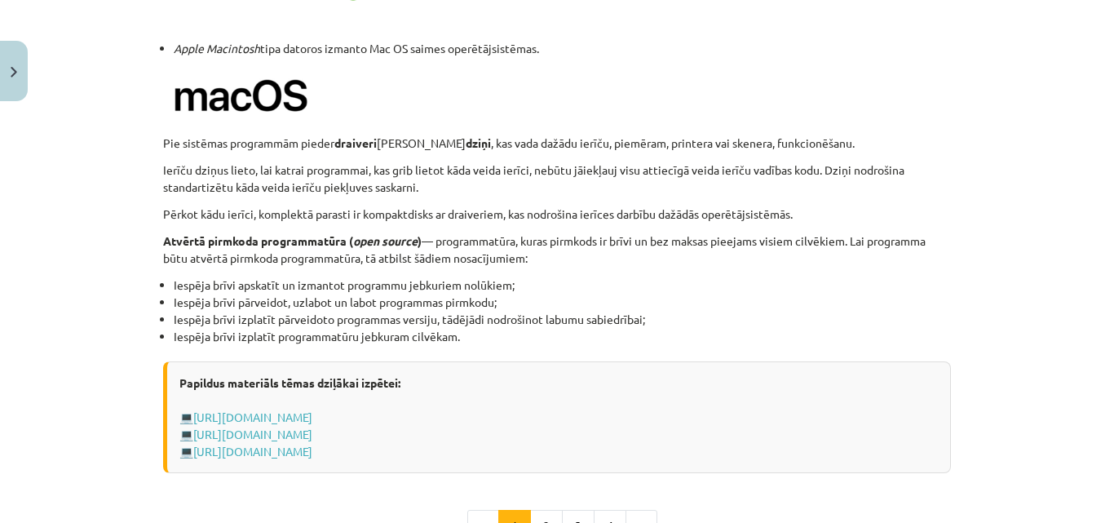
scroll to position [1672, 0]
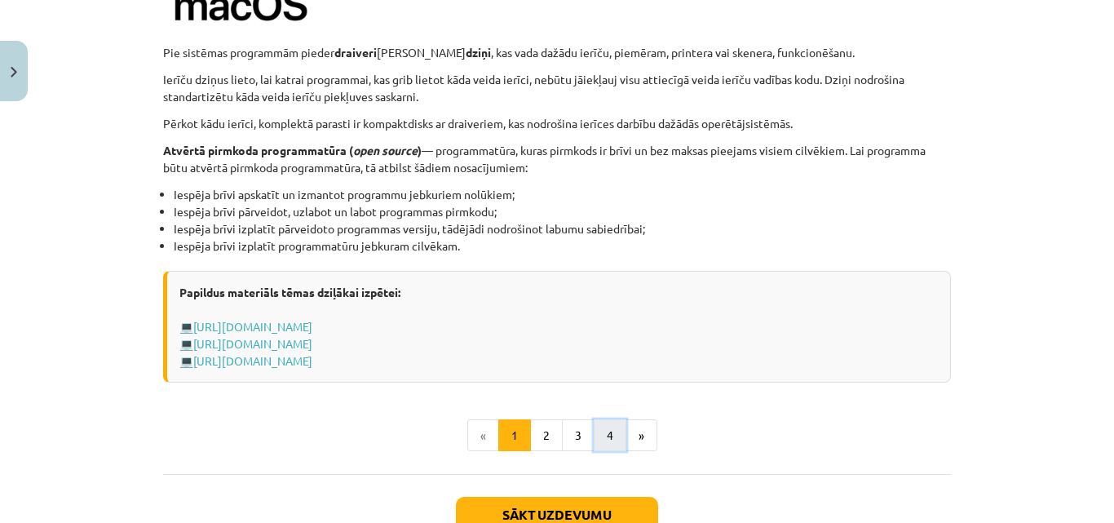
click at [611, 431] on button "4" at bounding box center [610, 435] width 33 height 33
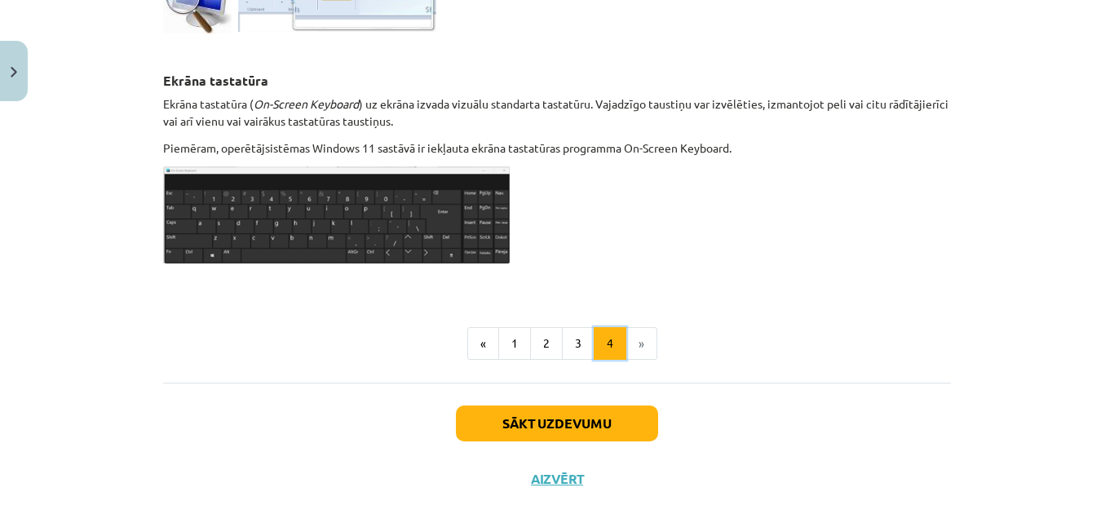
scroll to position [952, 0]
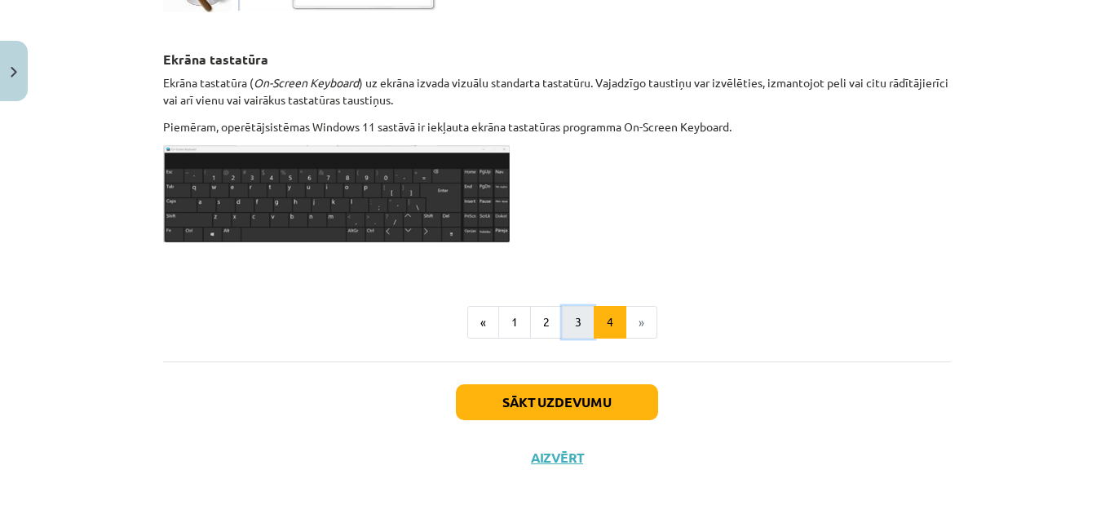
click at [572, 320] on button "3" at bounding box center [578, 322] width 33 height 33
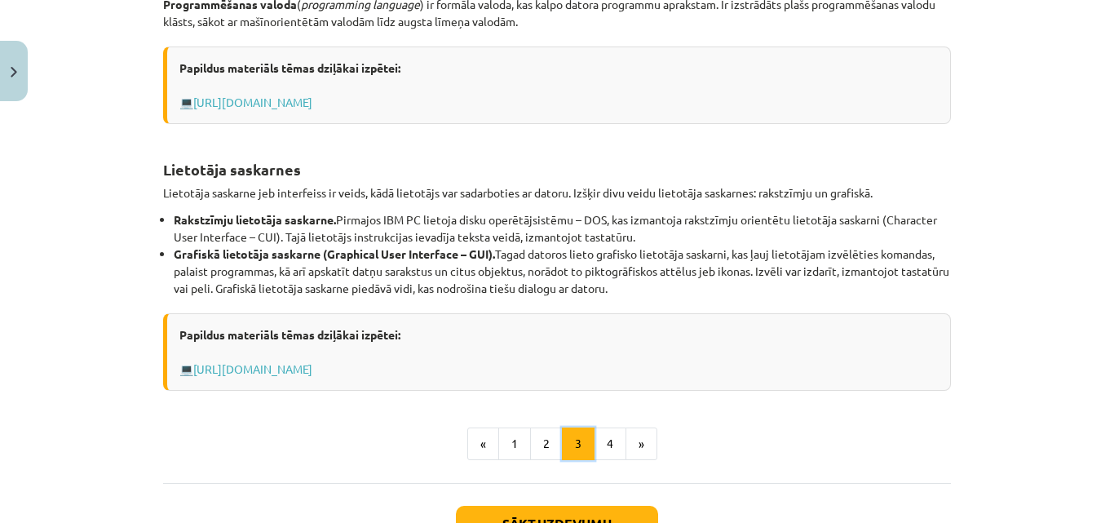
scroll to position [618, 0]
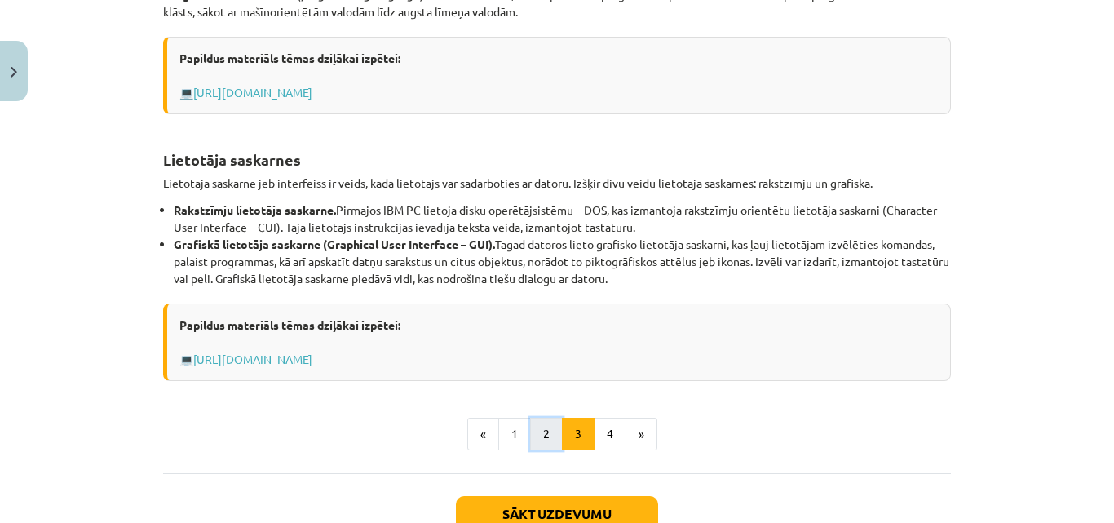
click at [530, 434] on button "2" at bounding box center [546, 434] width 33 height 33
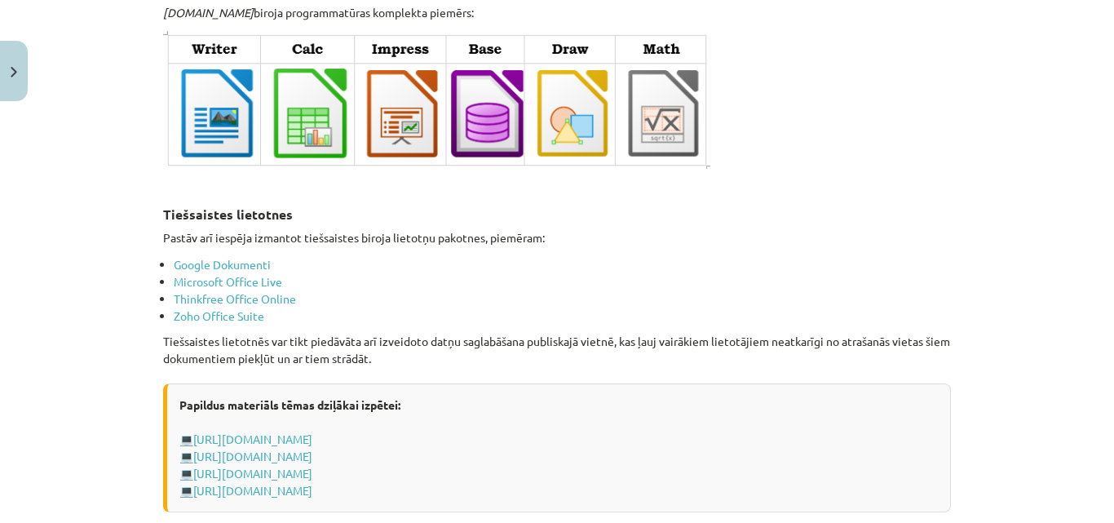
scroll to position [2657, 0]
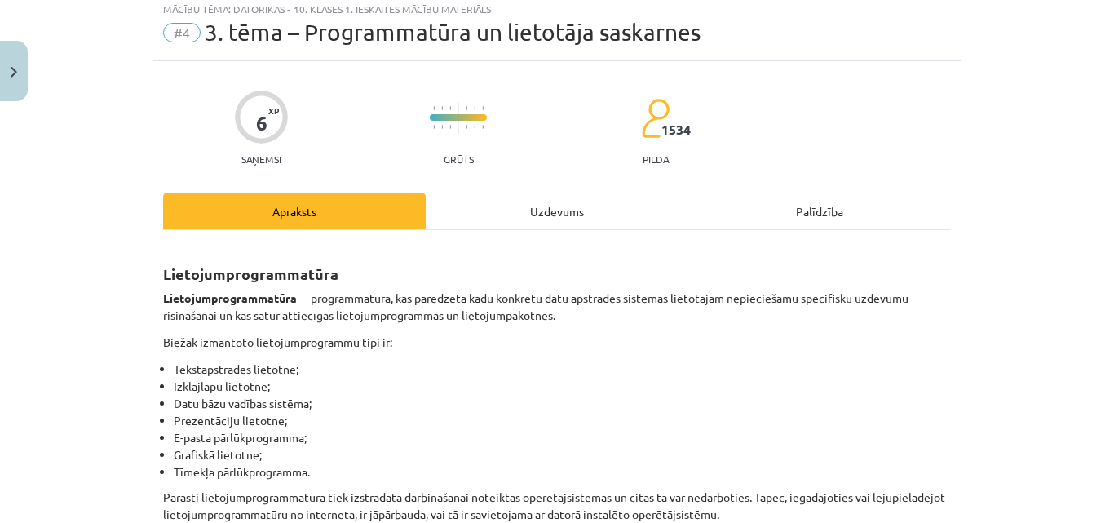
click at [528, 211] on div "Uzdevums" at bounding box center [557, 210] width 263 height 37
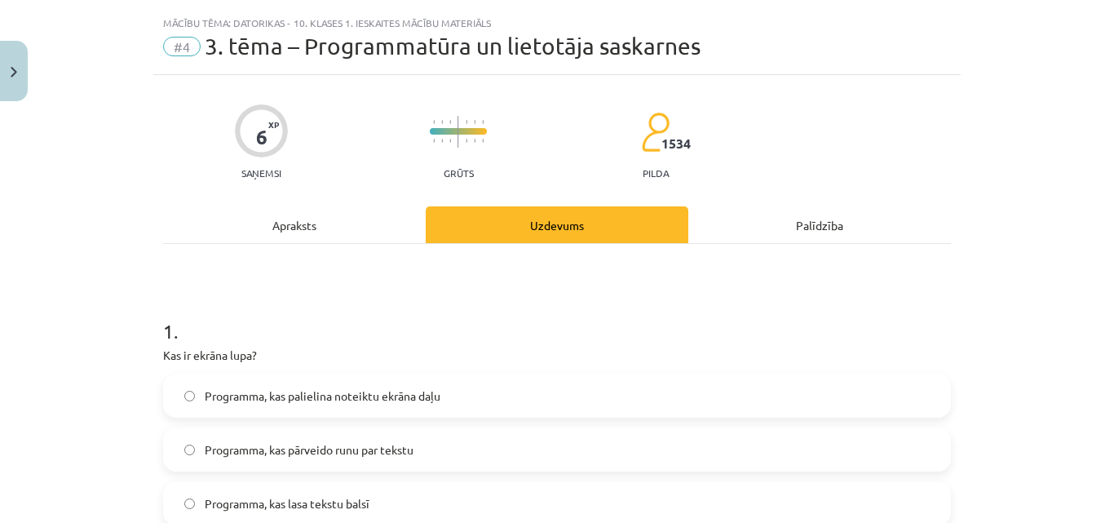
scroll to position [0, 0]
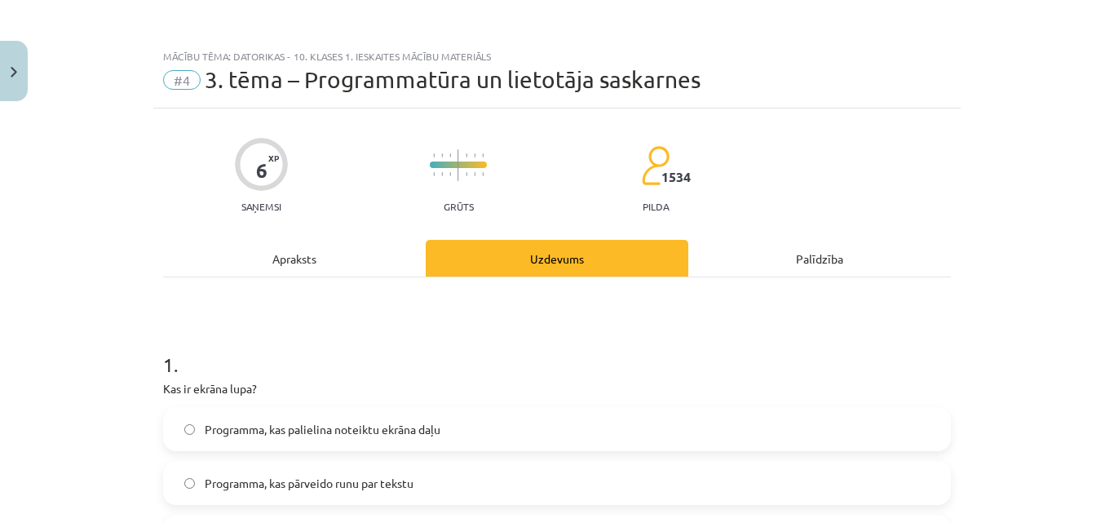
click at [322, 264] on div "Apraksts" at bounding box center [294, 258] width 263 height 37
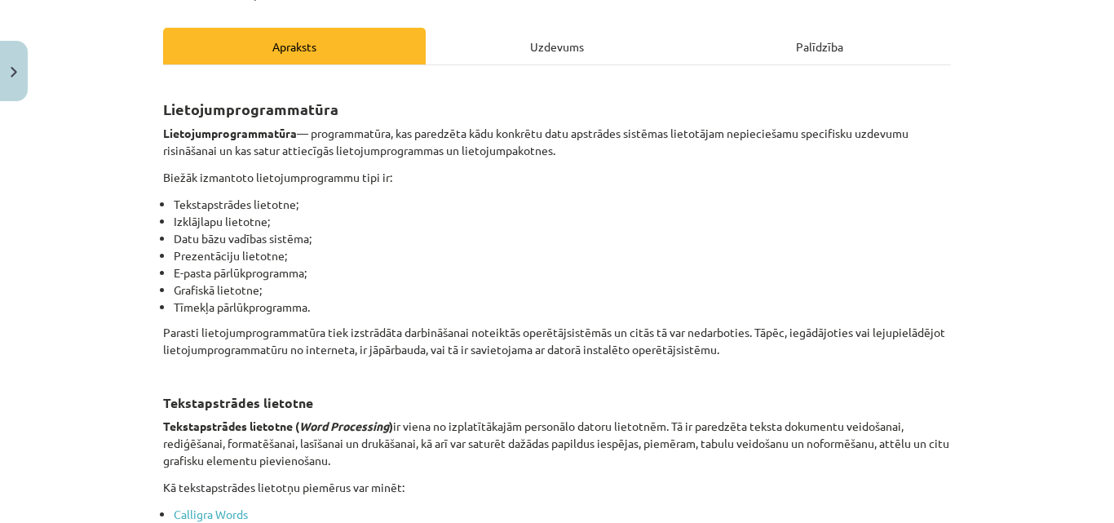
scroll to position [204, 0]
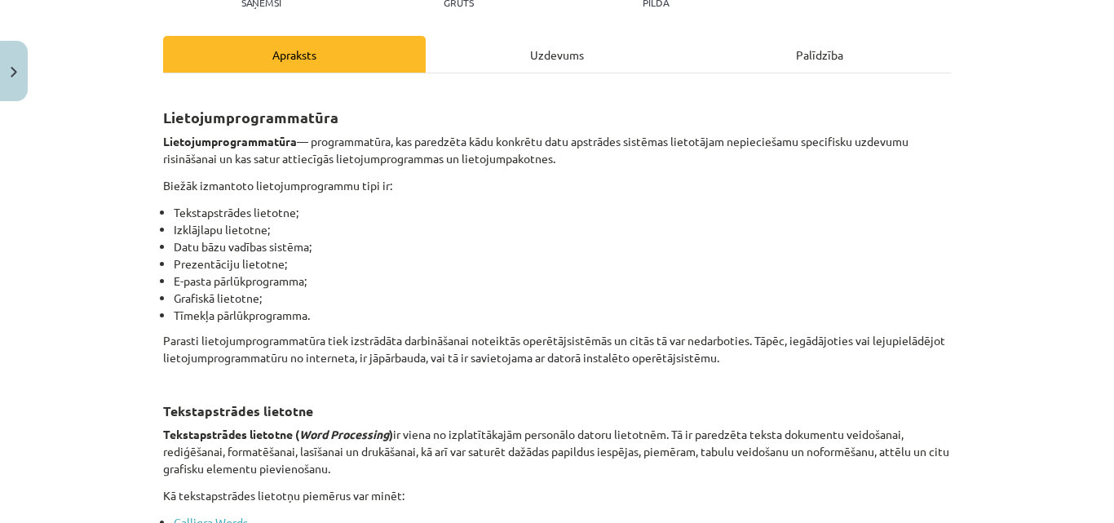
click at [536, 42] on div "Uzdevums" at bounding box center [557, 54] width 263 height 37
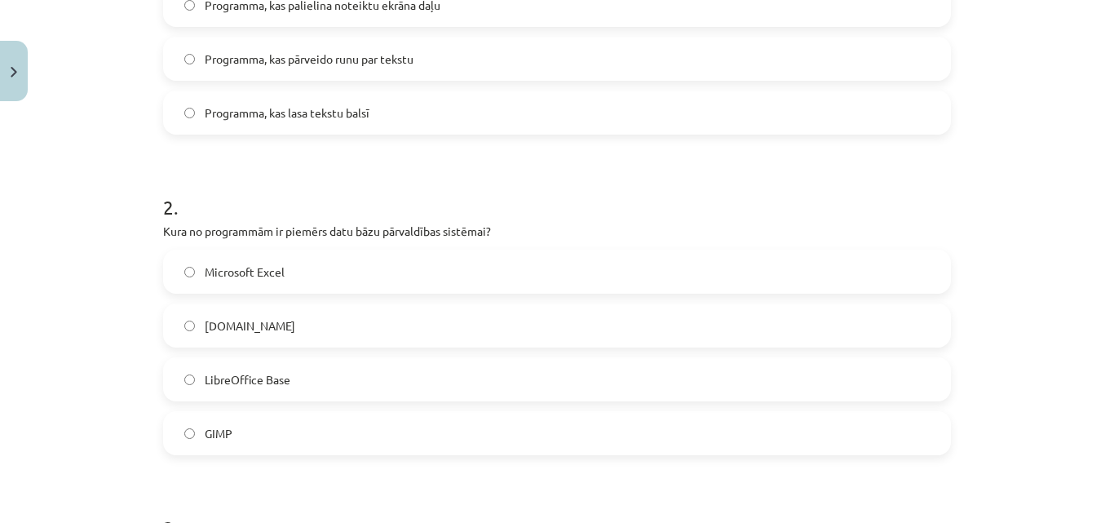
scroll to position [448, 0]
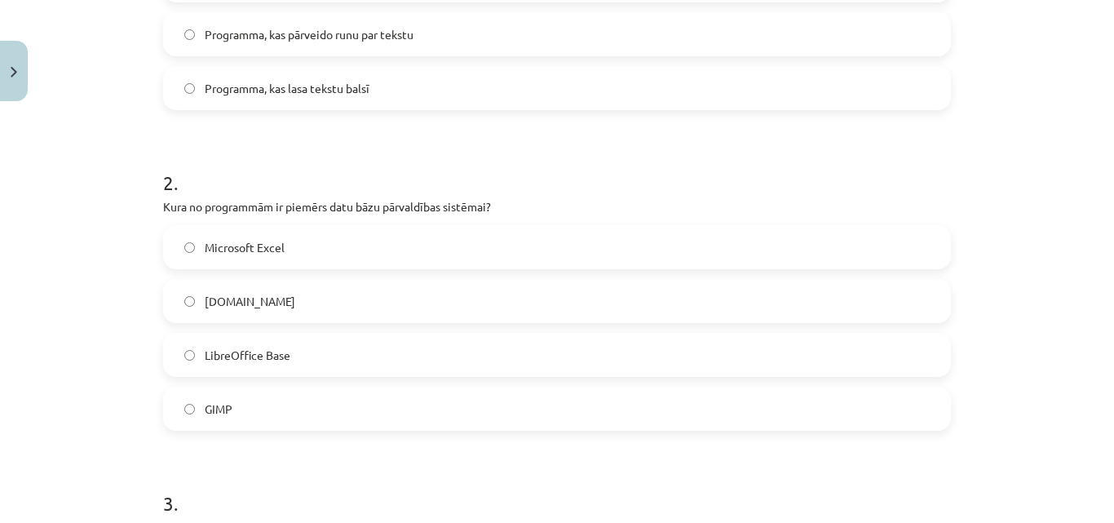
click at [212, 356] on span "LibreOffice Base" at bounding box center [248, 355] width 86 height 17
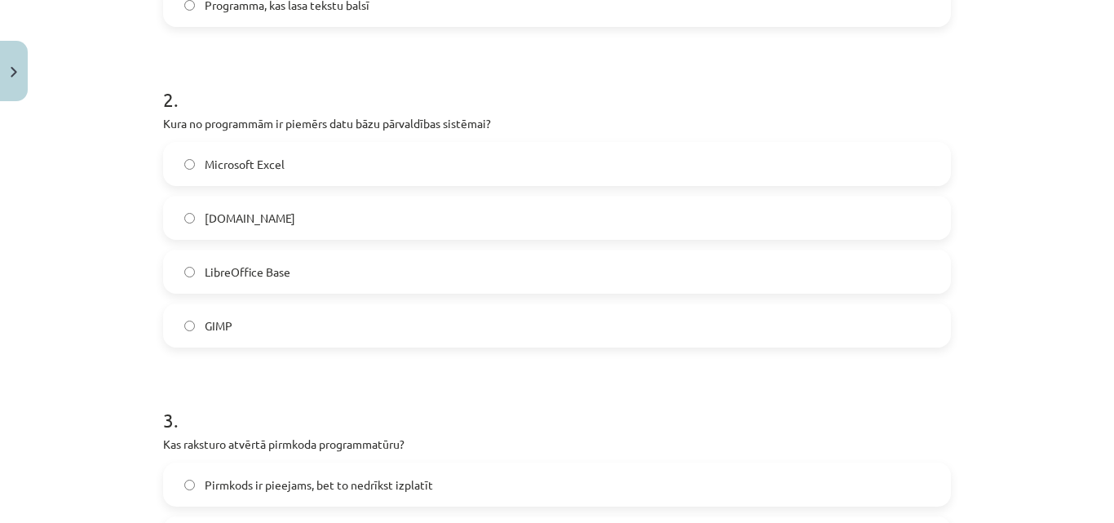
scroll to position [775, 0]
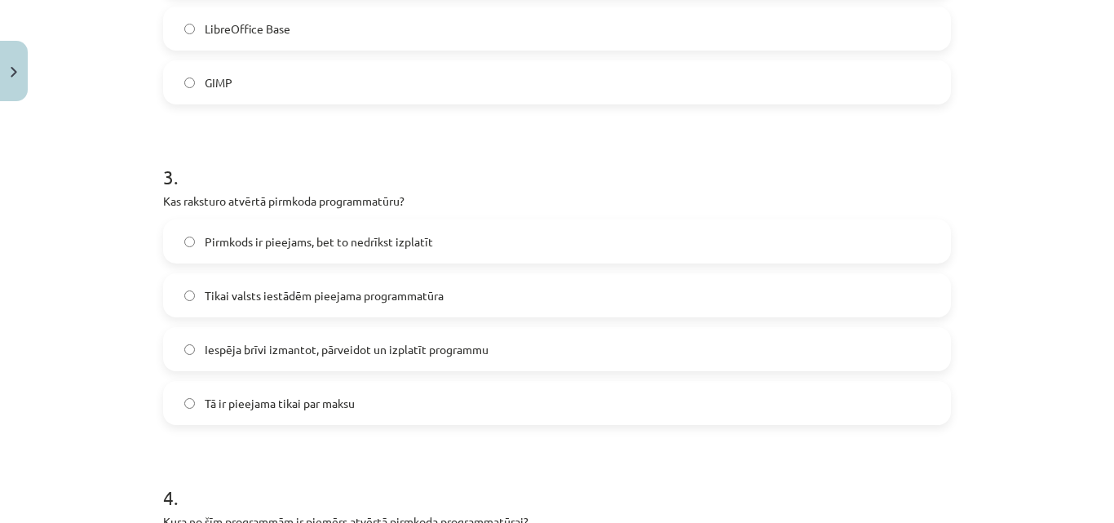
click at [310, 351] on span "Iespēja brīvi izmantot, pārveidot un izplatīt programmu" at bounding box center [347, 349] width 284 height 17
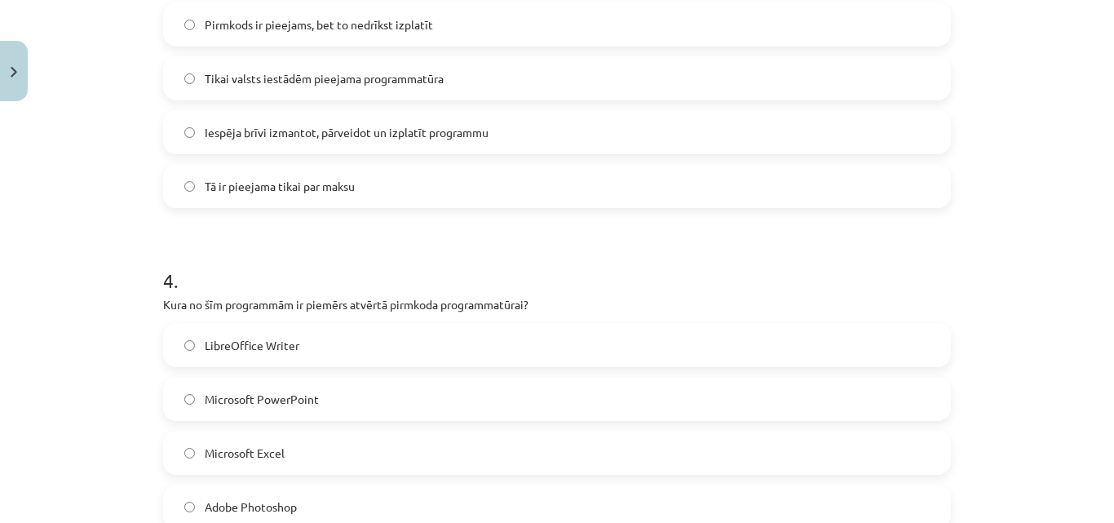
scroll to position [1101, 0]
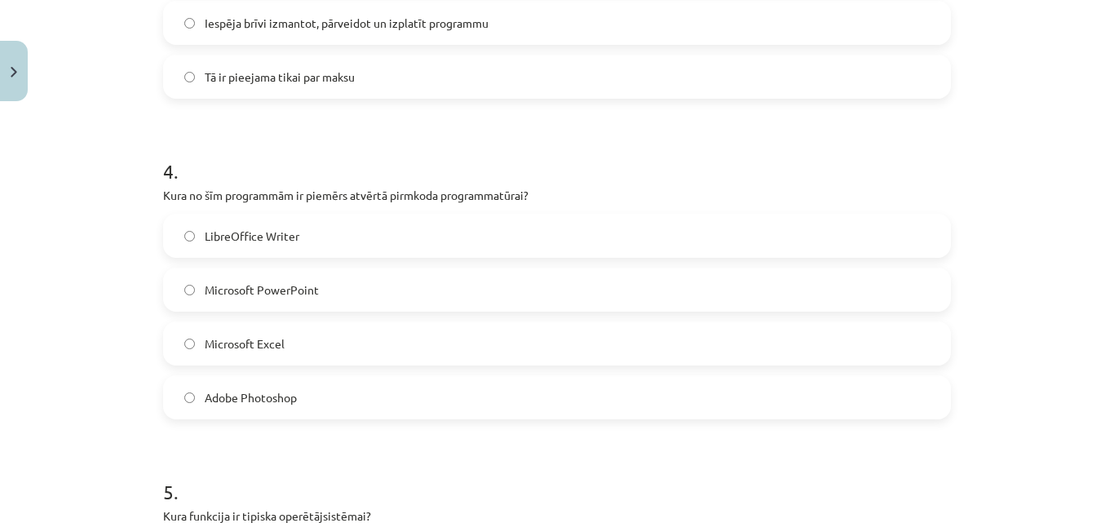
click at [346, 231] on label "LibreOffice Writer" at bounding box center [557, 235] width 784 height 41
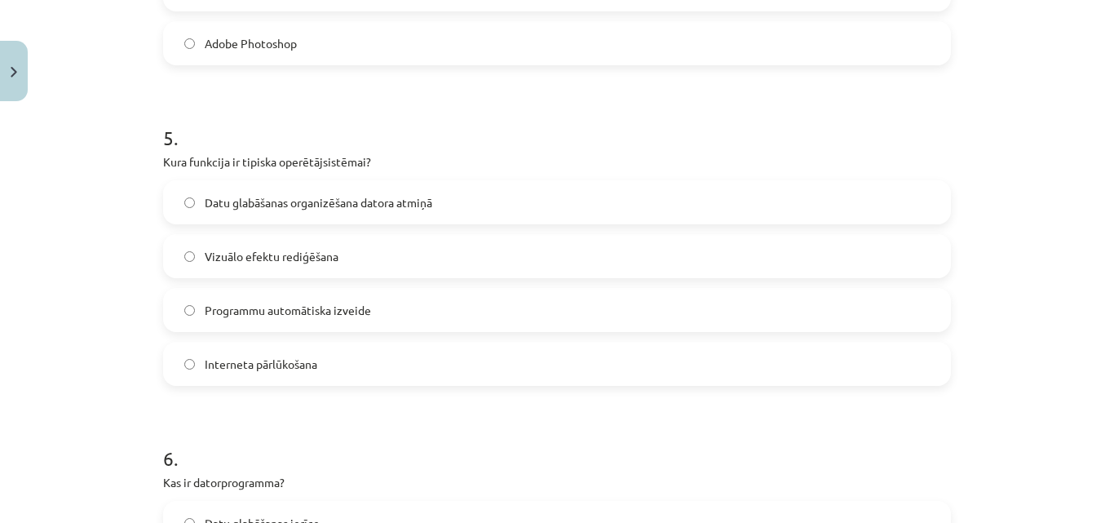
scroll to position [1509, 0]
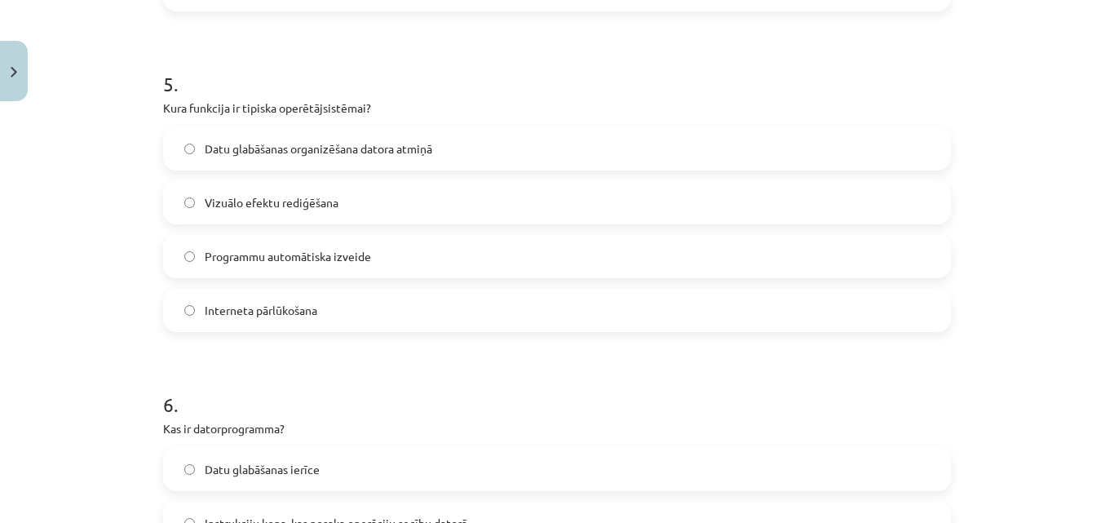
click at [324, 153] on span "Datu glabāšanas organizēšana datora atmiņā" at bounding box center [319, 148] width 228 height 17
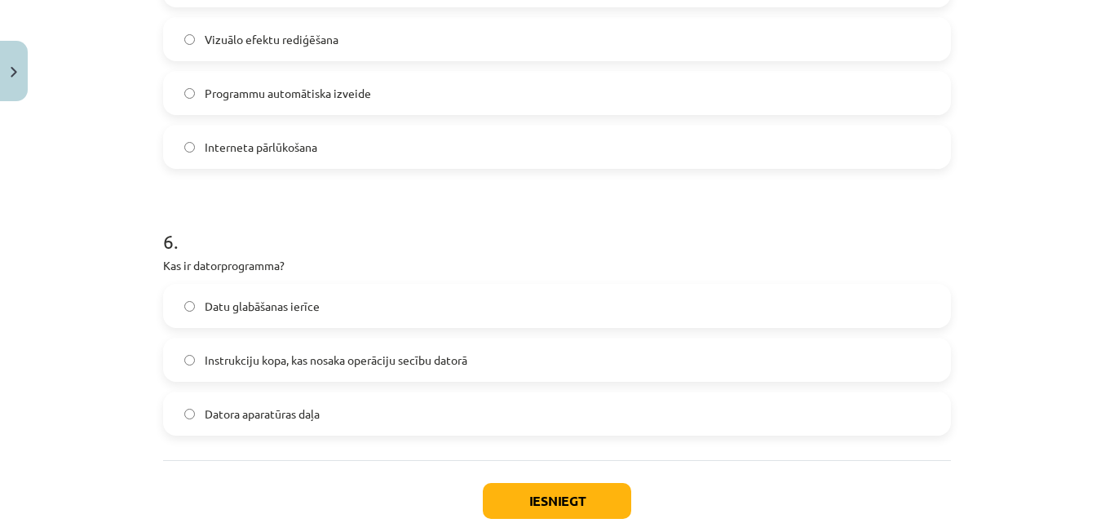
scroll to position [1753, 0]
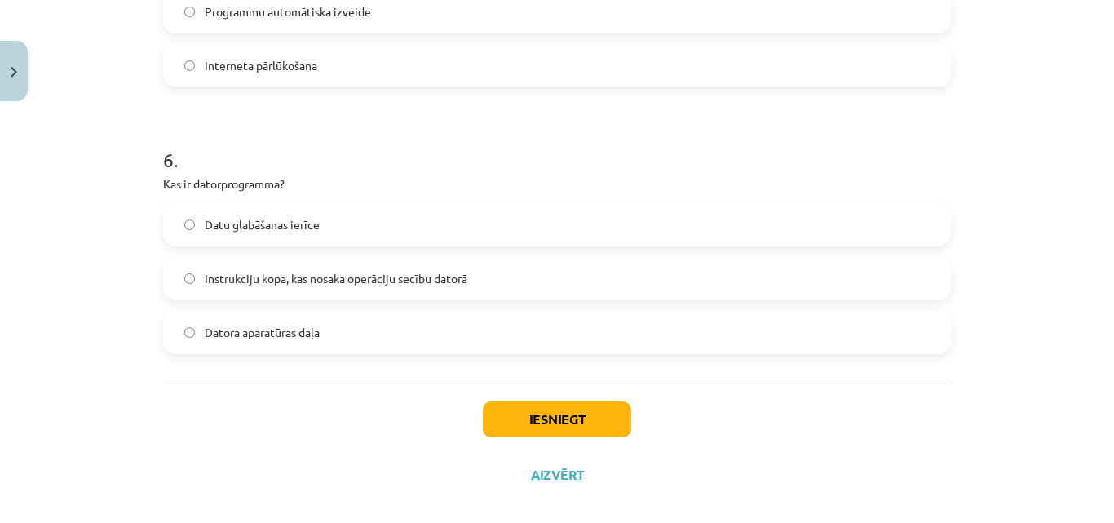
click at [363, 281] on span "Instrukciju kopa, kas nosaka operāciju secību datorā" at bounding box center [336, 278] width 263 height 17
click at [524, 418] on button "Iesniegt" at bounding box center [557, 419] width 148 height 36
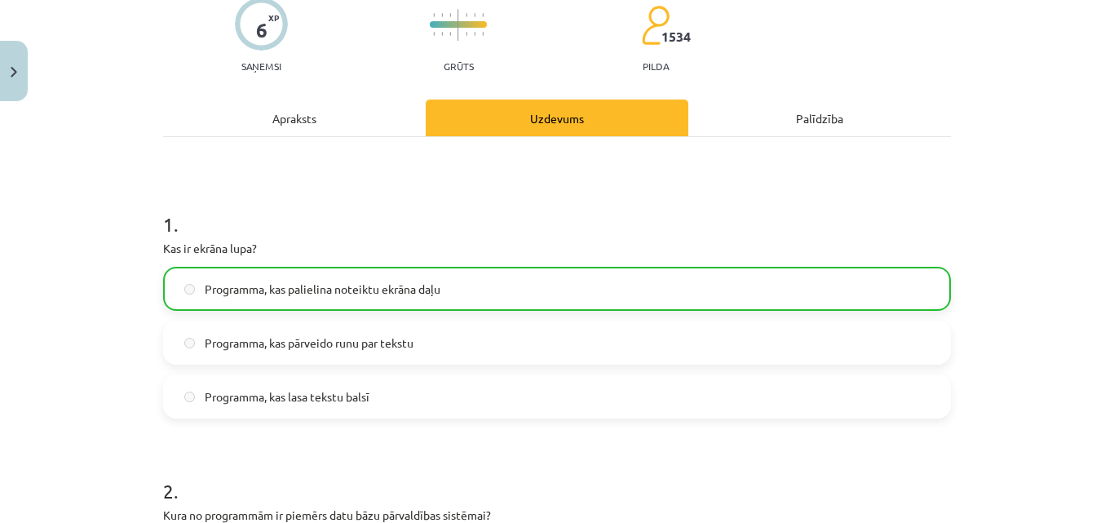
scroll to position [0, 0]
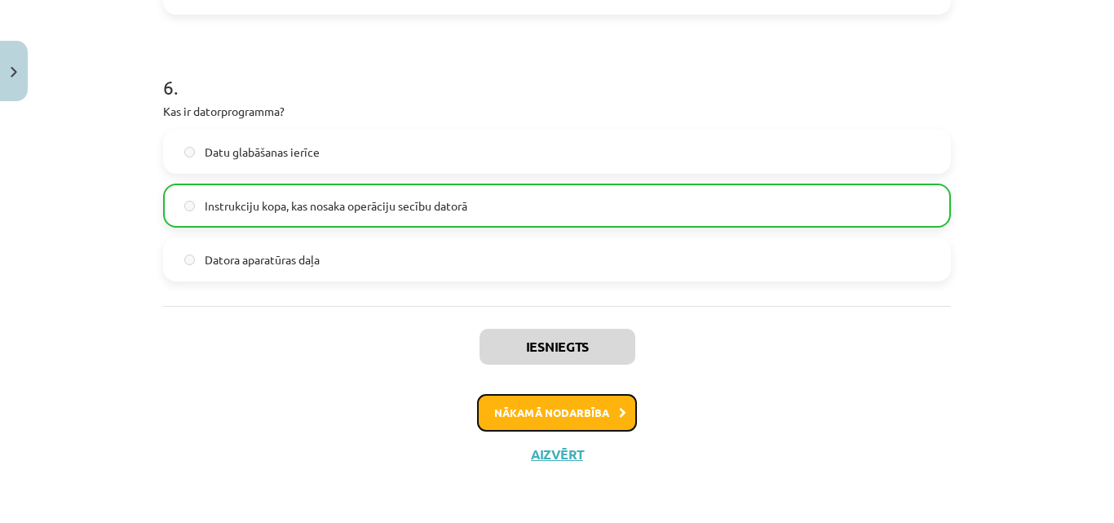
click at [524, 410] on button "Nākamā nodarbība" at bounding box center [557, 413] width 160 height 38
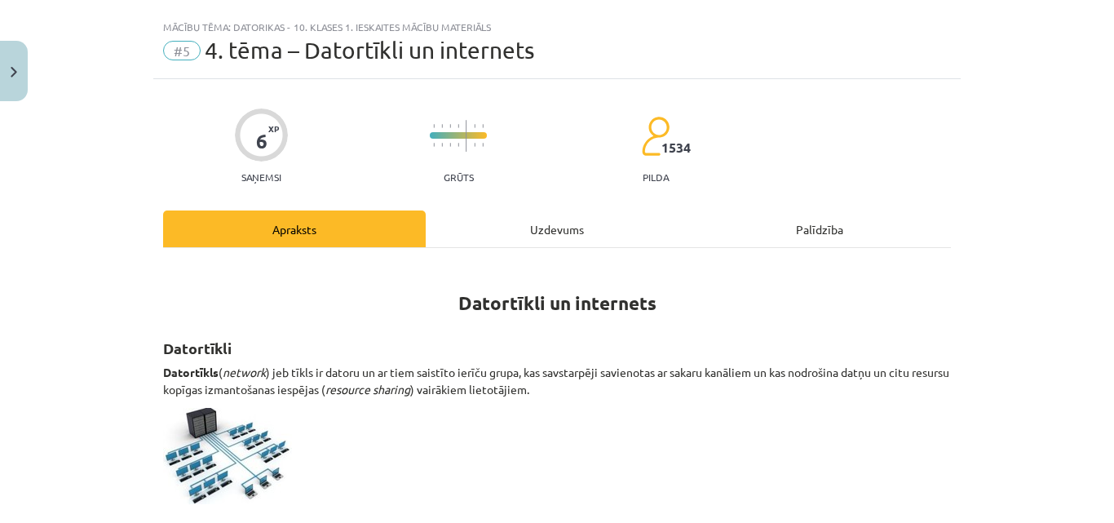
click at [602, 229] on div "Uzdevums" at bounding box center [557, 228] width 263 height 37
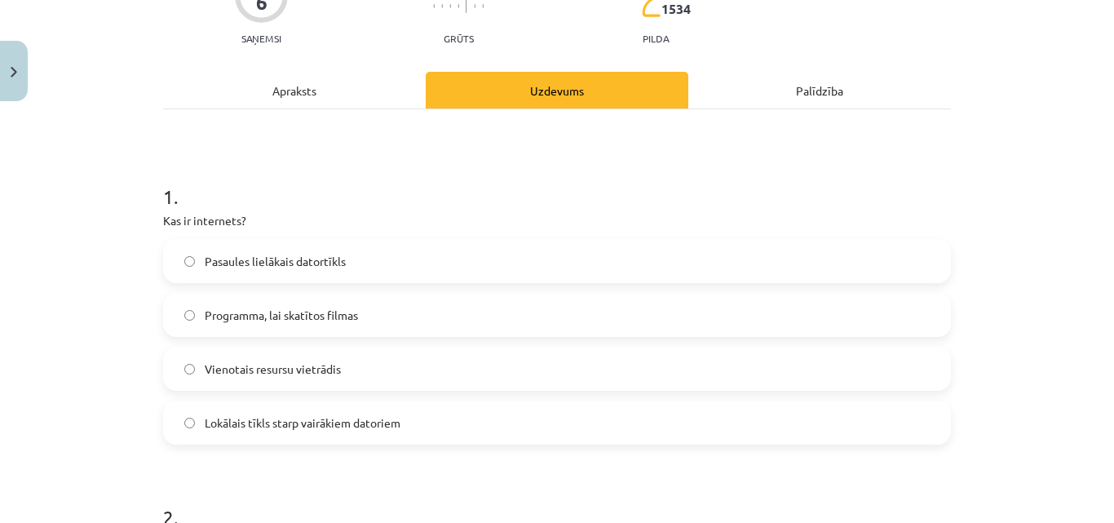
scroll to position [204, 0]
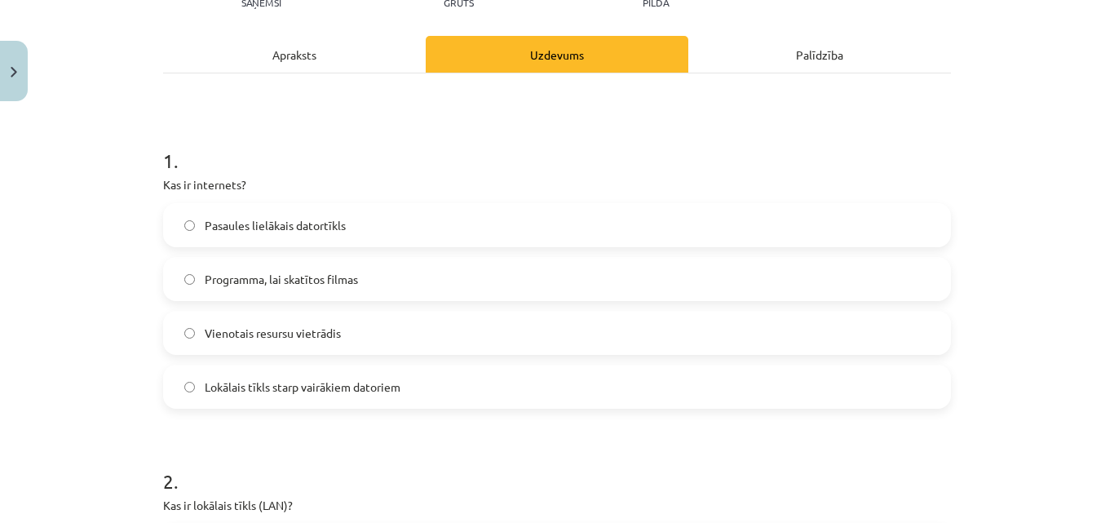
click at [314, 228] on span "Pasaules lielākais datortīkls" at bounding box center [275, 225] width 141 height 17
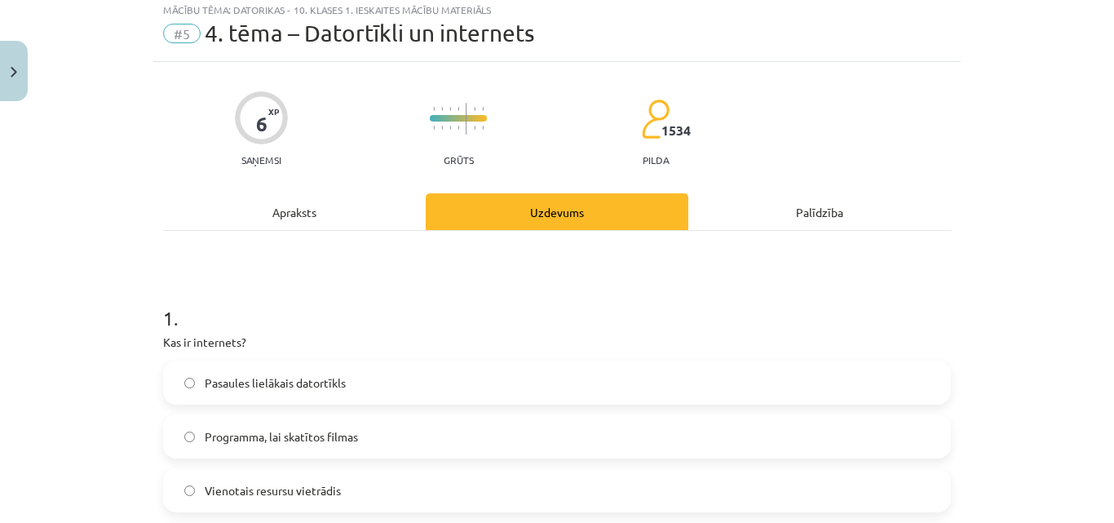
scroll to position [41, 0]
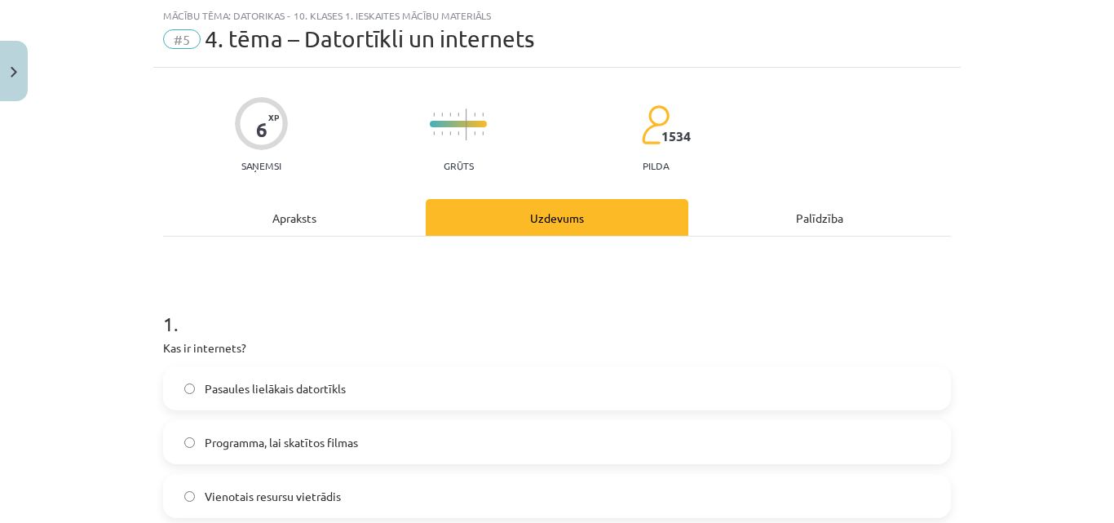
click at [236, 207] on div "Apraksts" at bounding box center [294, 217] width 263 height 37
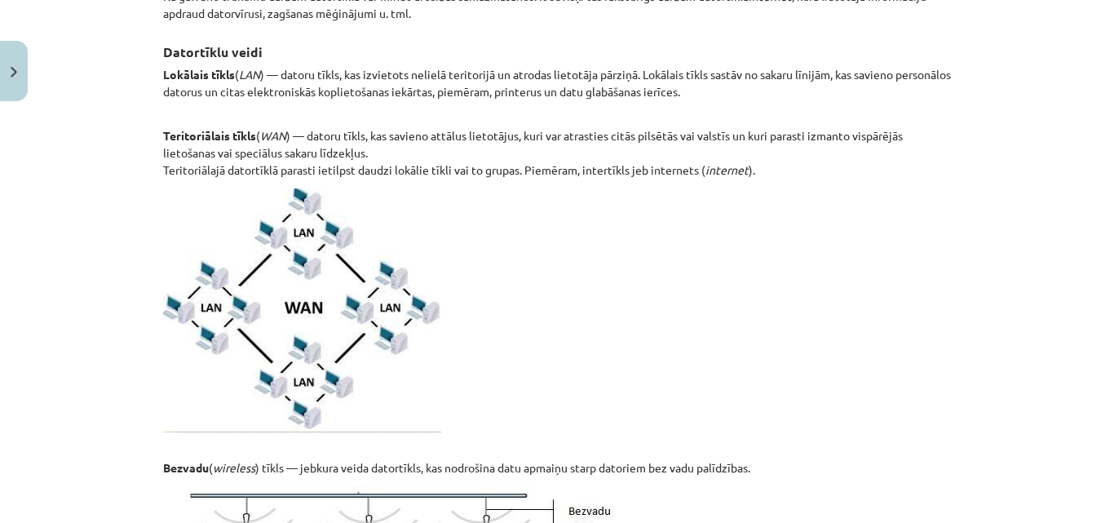
scroll to position [612, 0]
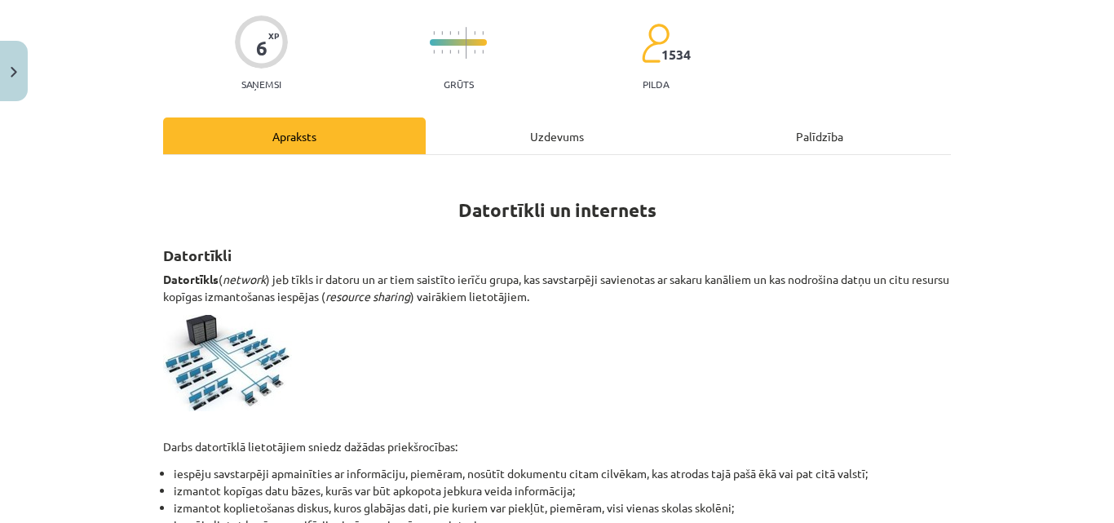
click at [493, 138] on div "Uzdevums" at bounding box center [557, 135] width 263 height 37
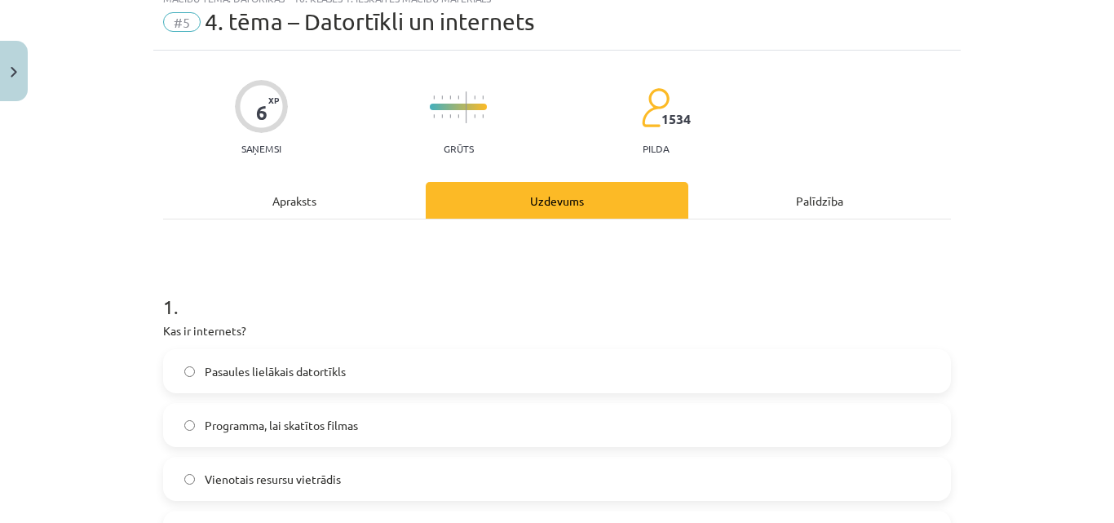
scroll to position [41, 0]
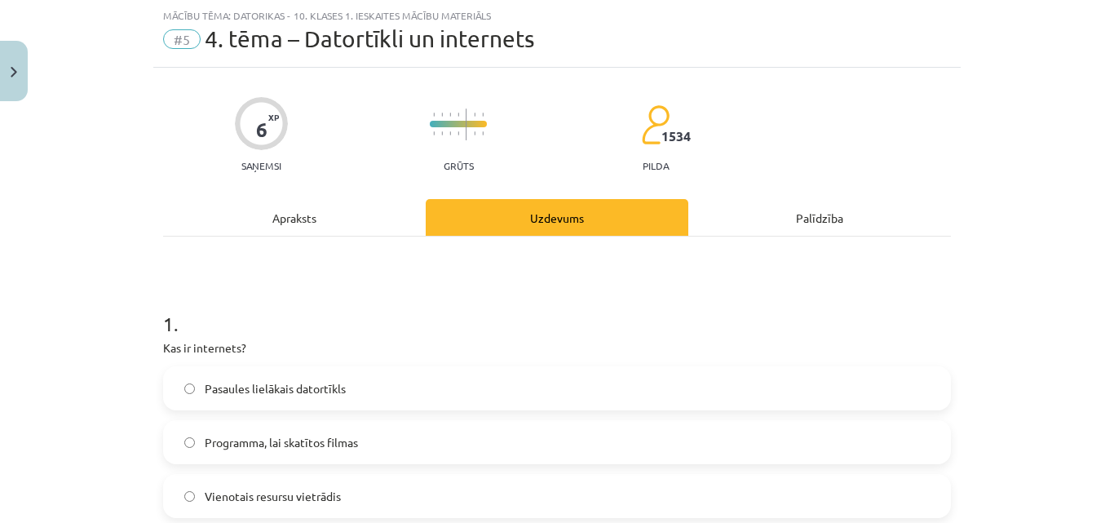
click at [373, 219] on div "Apraksts" at bounding box center [294, 217] width 263 height 37
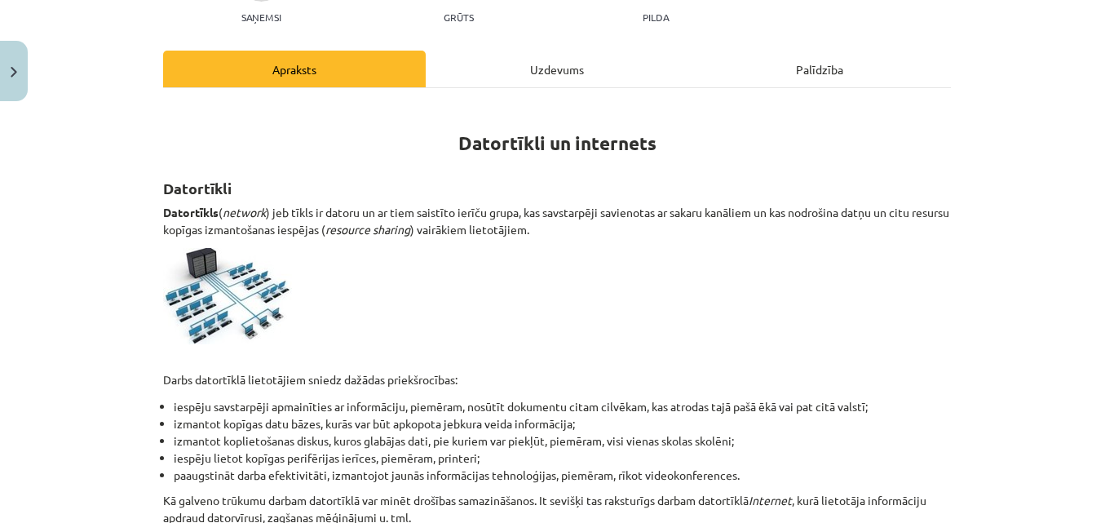
scroll to position [448, 0]
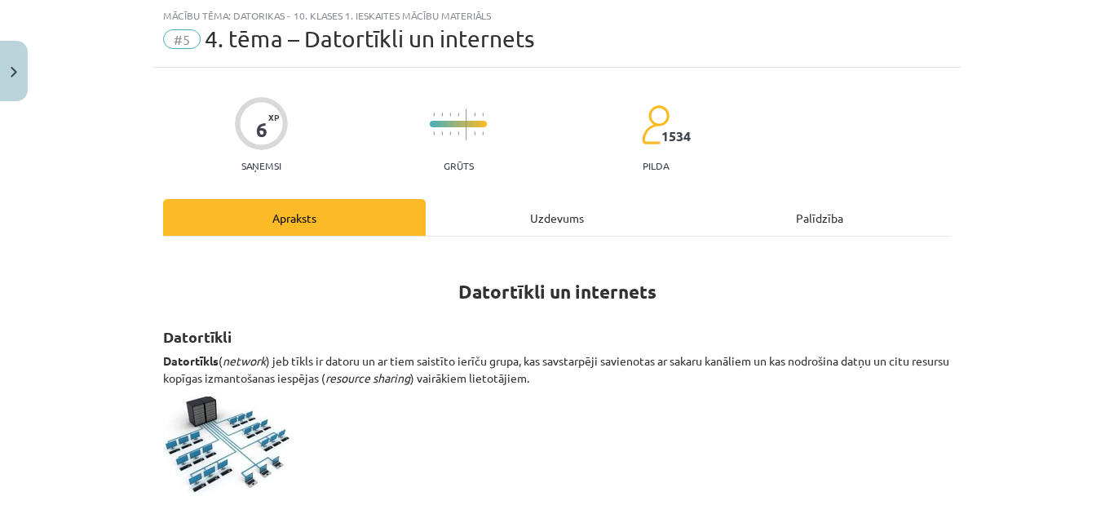
click at [527, 214] on div "Uzdevums" at bounding box center [557, 217] width 263 height 37
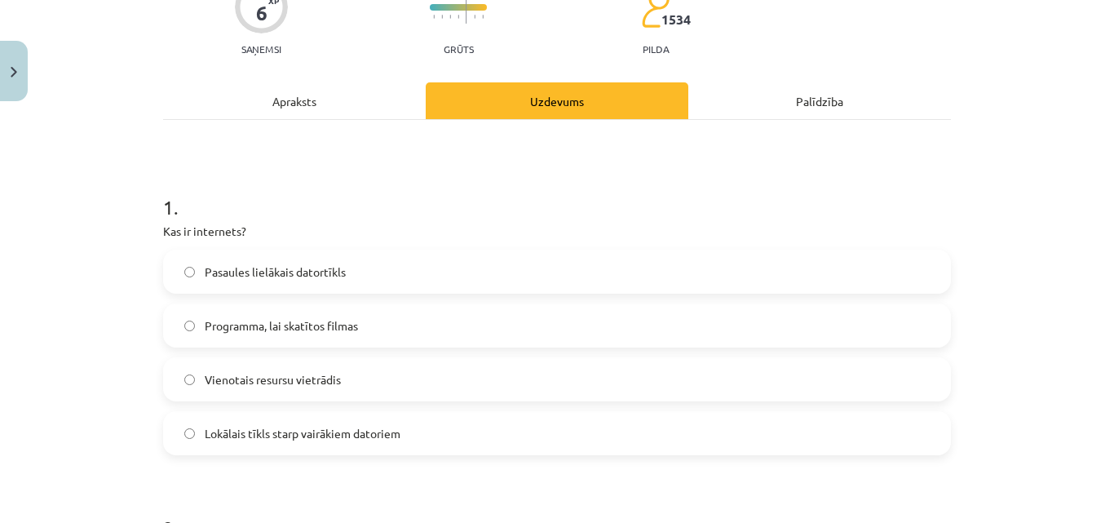
scroll to position [367, 0]
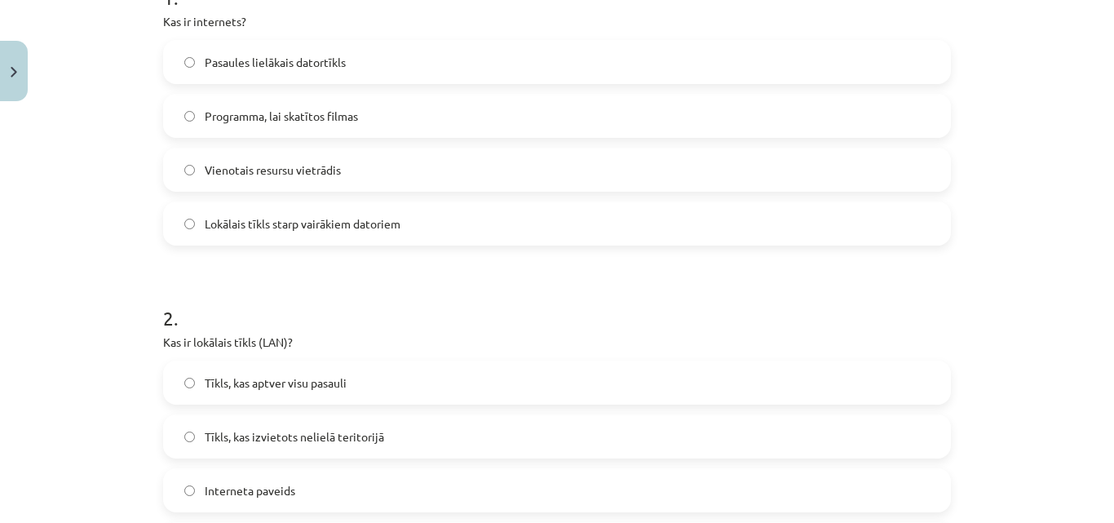
click at [347, 441] on span "Tīkls, kas izvietots nelielā teritorijā" at bounding box center [294, 436] width 179 height 17
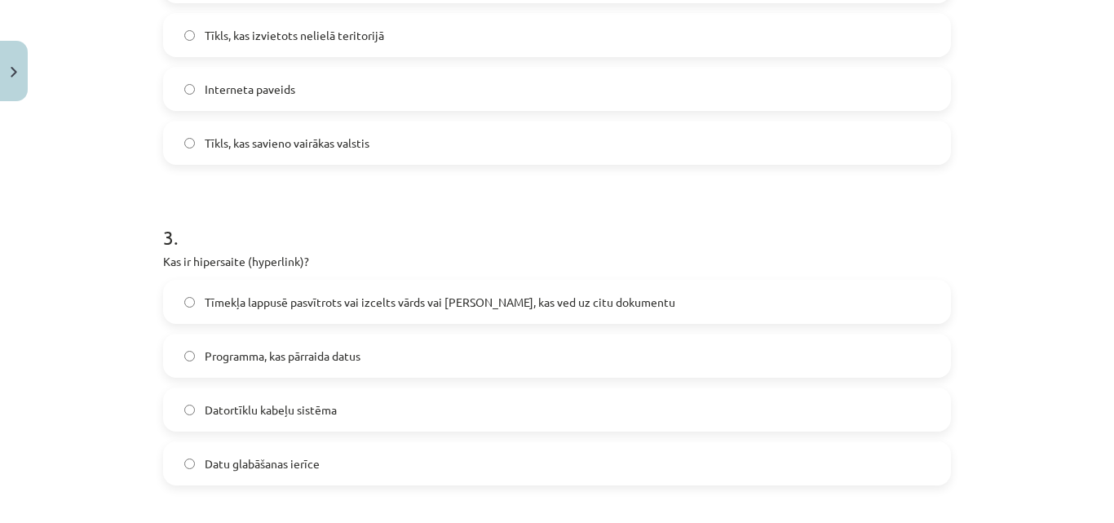
scroll to position [775, 0]
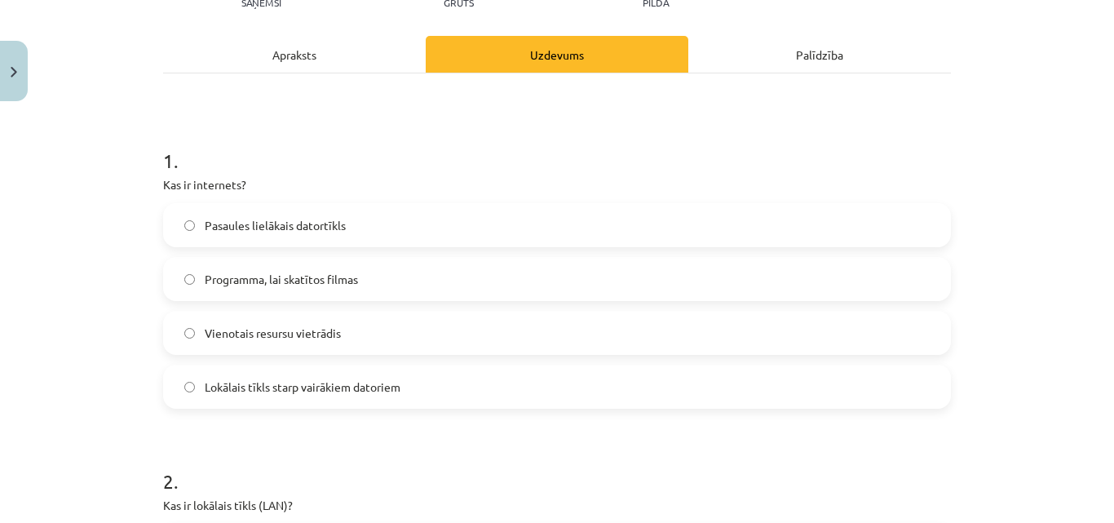
click at [301, 41] on div "Apraksts" at bounding box center [294, 54] width 263 height 37
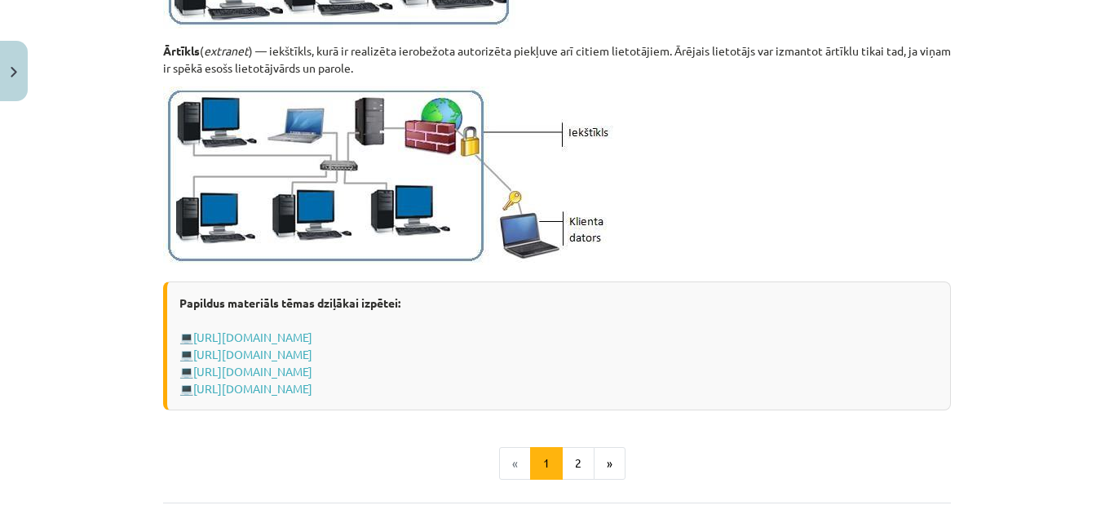
scroll to position [2068, 0]
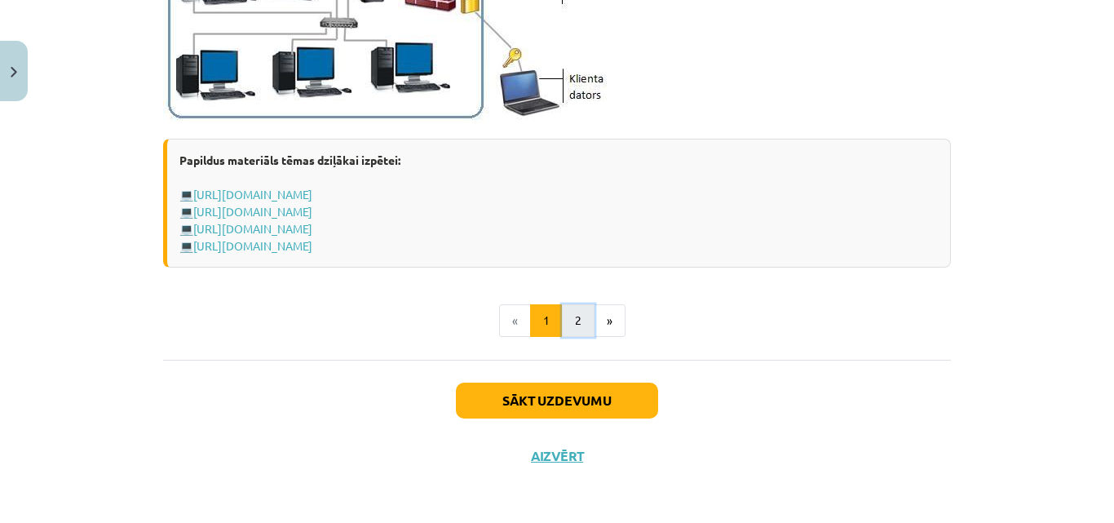
click at [576, 324] on button "2" at bounding box center [578, 320] width 33 height 33
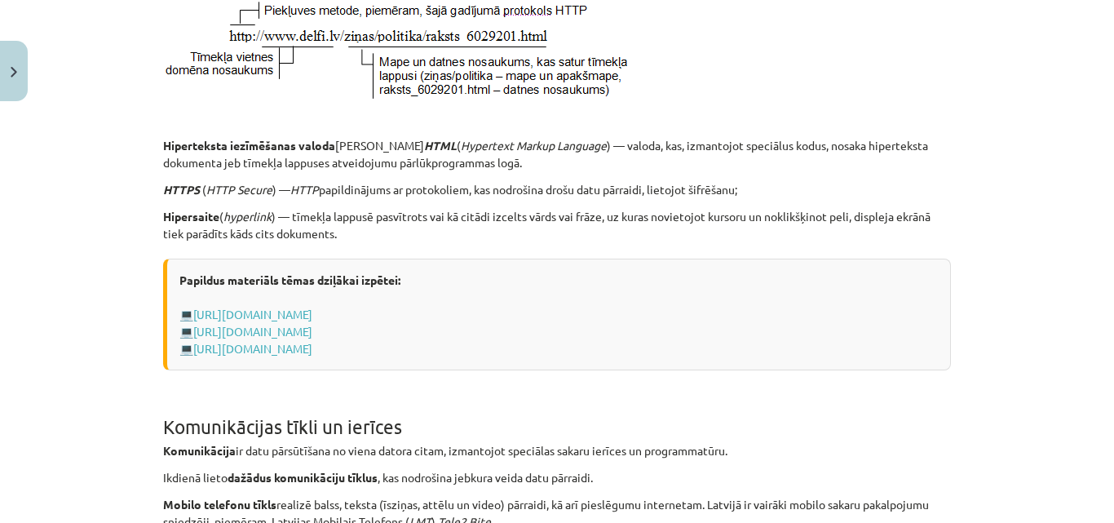
scroll to position [700, 0]
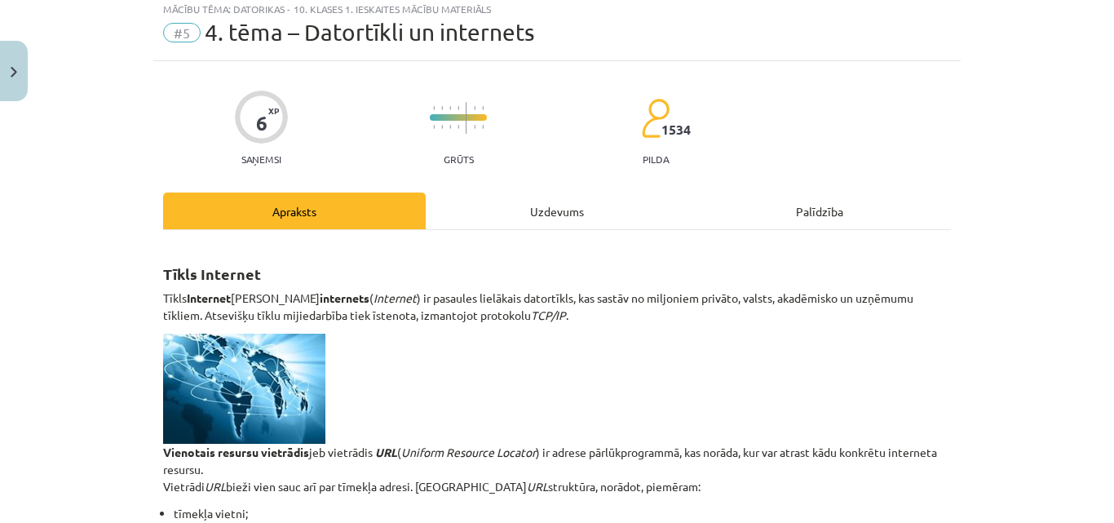
click at [538, 220] on div "Uzdevums" at bounding box center [557, 210] width 263 height 37
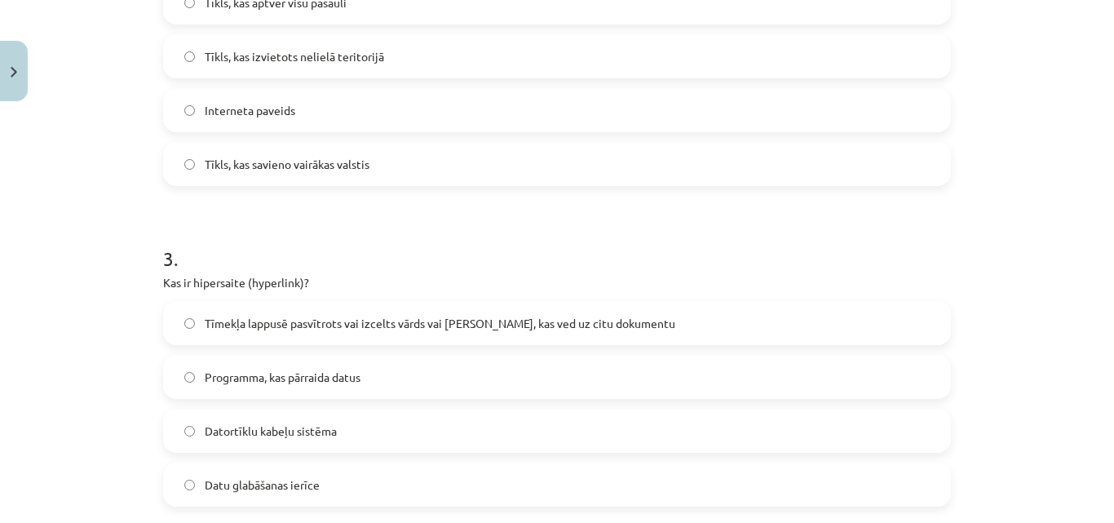
scroll to position [775, 0]
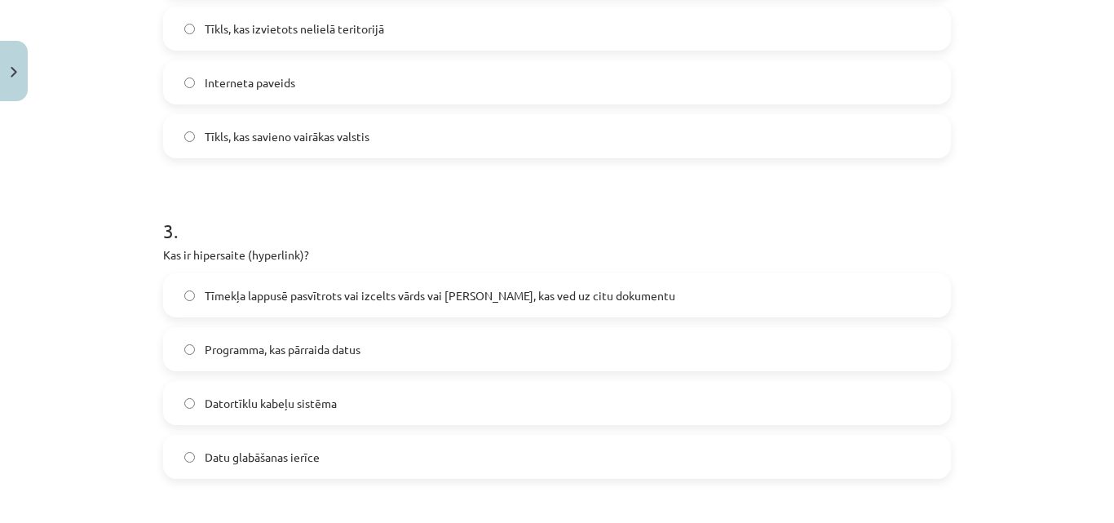
click at [394, 297] on span "Tīmekļa lappusē pasvītrots vai izcelts vārds vai frāze, kas ved uz citu dokumen…" at bounding box center [440, 295] width 471 height 17
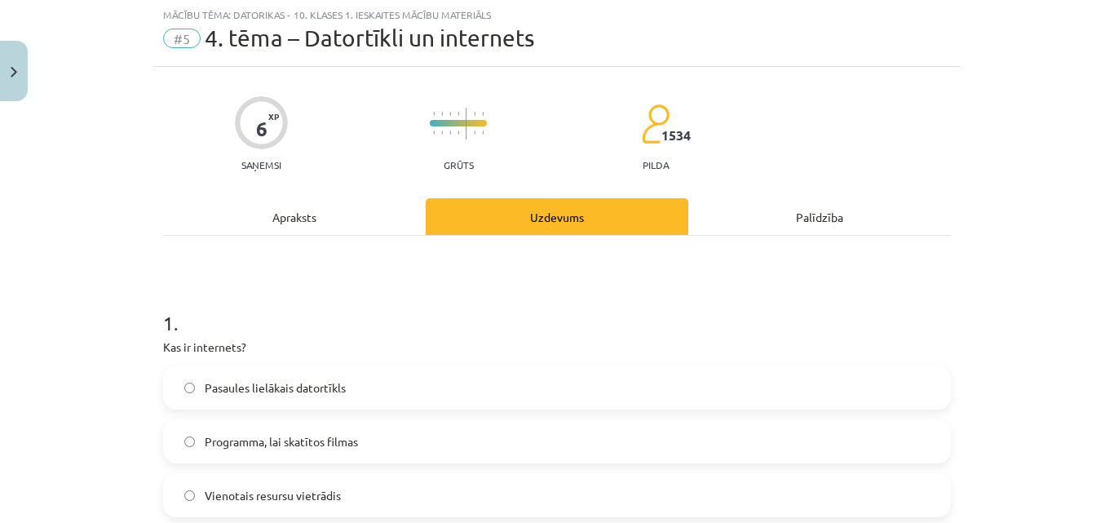
scroll to position [41, 0]
click at [309, 219] on div "Apraksts" at bounding box center [294, 217] width 263 height 37
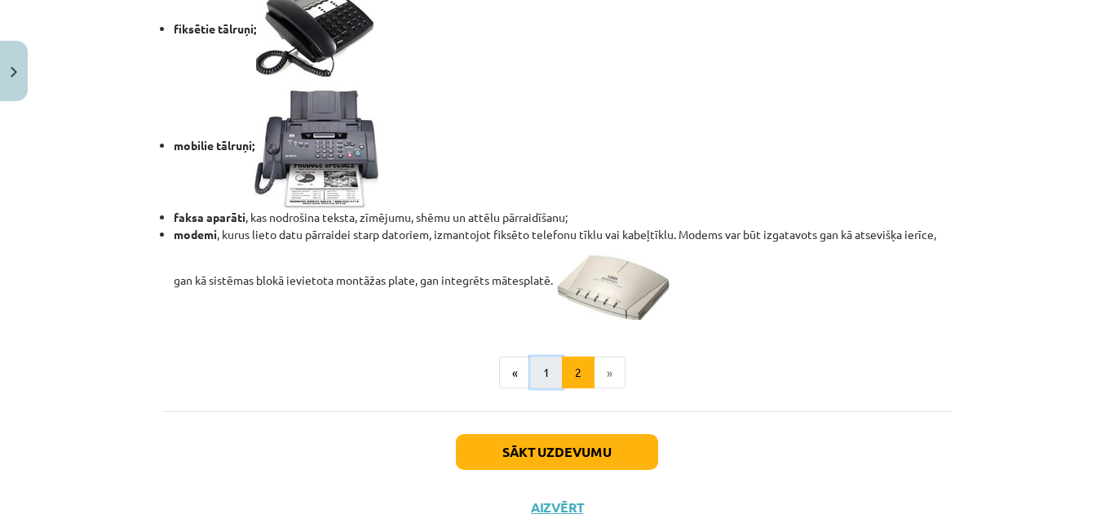
click at [532, 369] on button "1" at bounding box center [546, 372] width 33 height 33
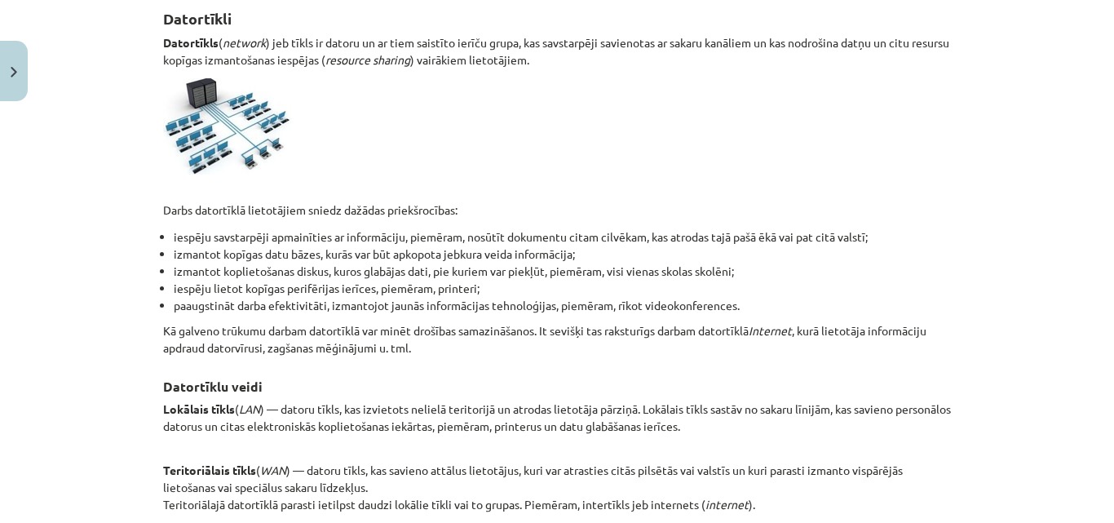
scroll to position [292, 0]
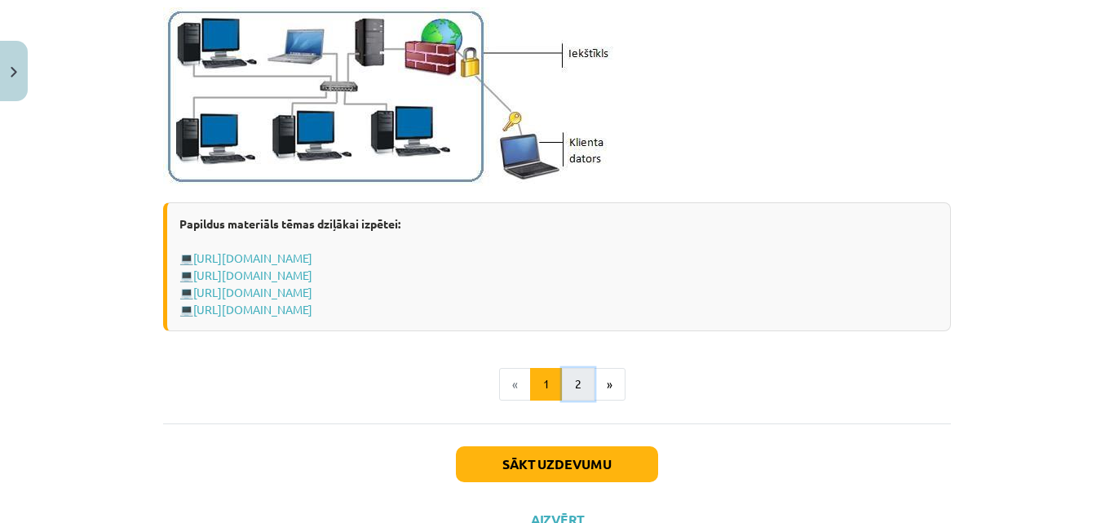
click at [573, 374] on button "2" at bounding box center [578, 384] width 33 height 33
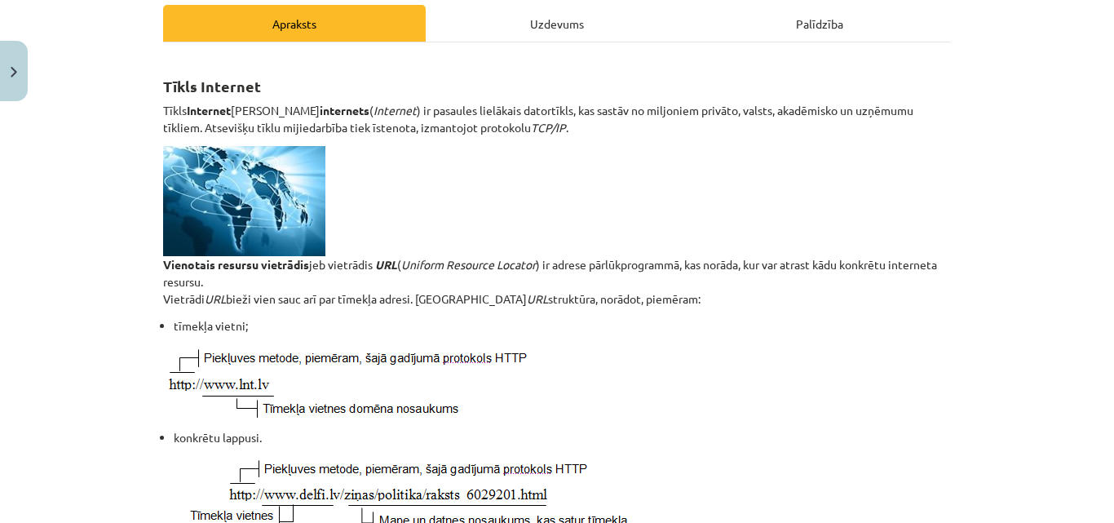
scroll to position [210, 0]
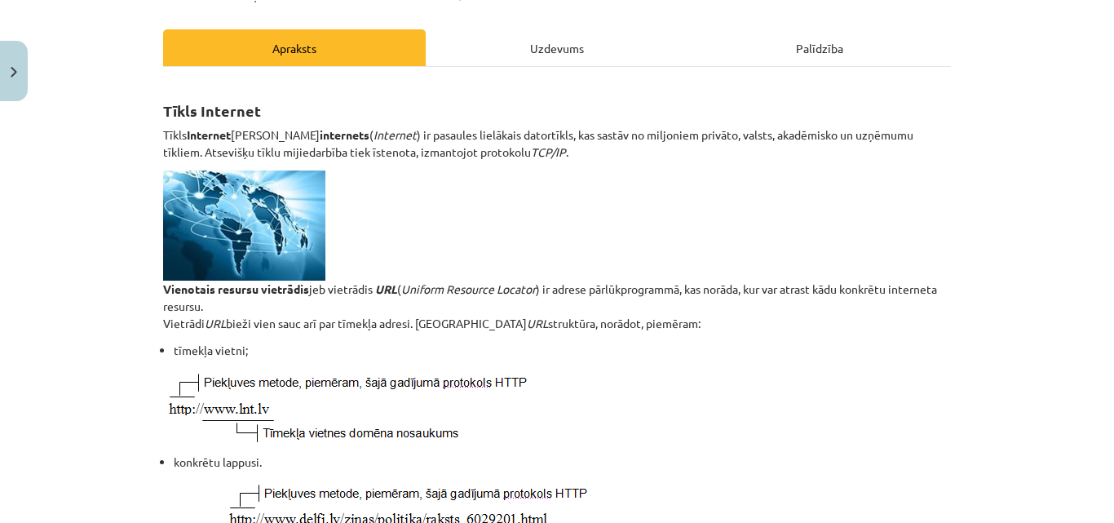
click at [573, 50] on div "Uzdevums" at bounding box center [557, 47] width 263 height 37
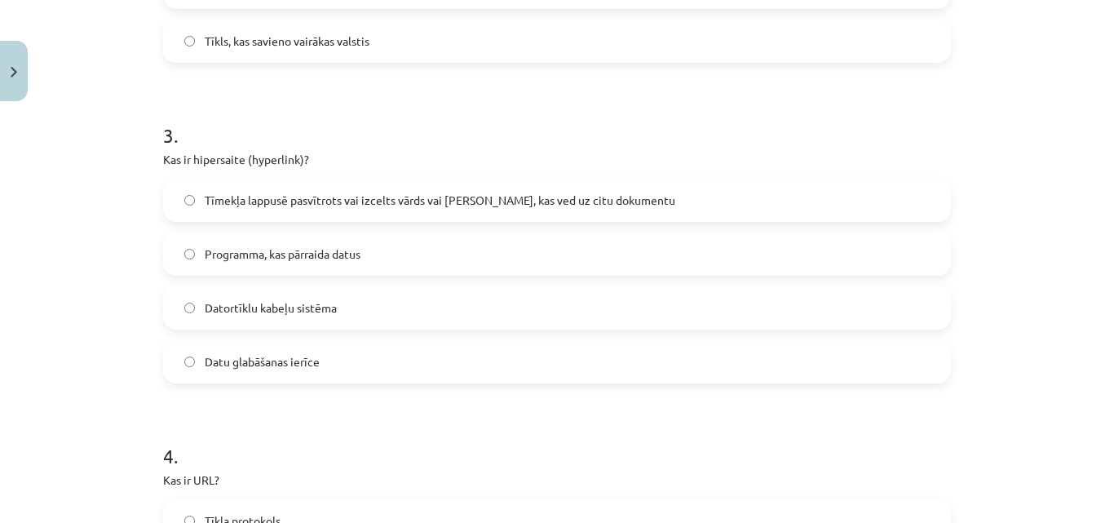
scroll to position [1101, 0]
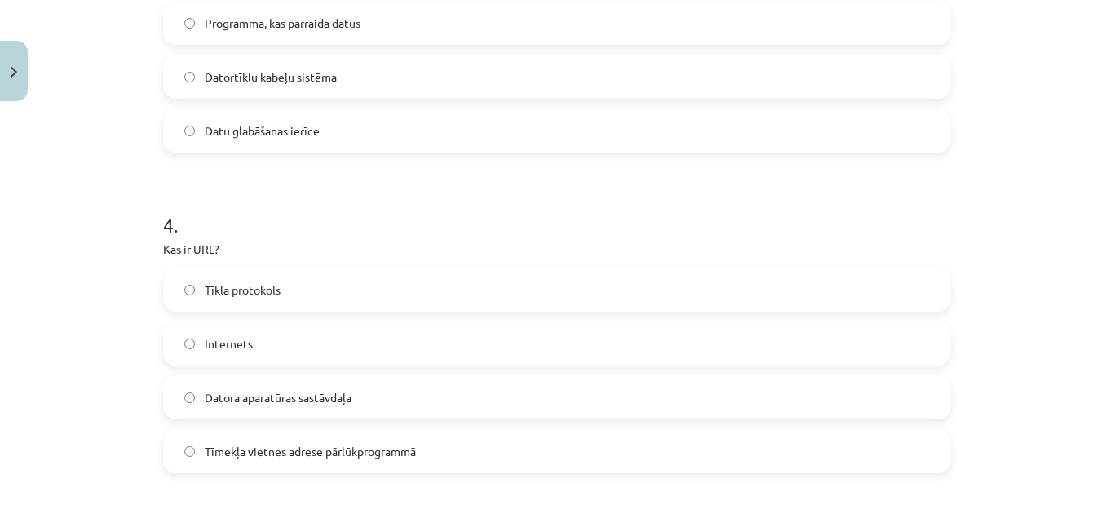
click at [367, 460] on label "Tīmekļa vietnes adrese pārlūkprogrammā" at bounding box center [557, 451] width 784 height 41
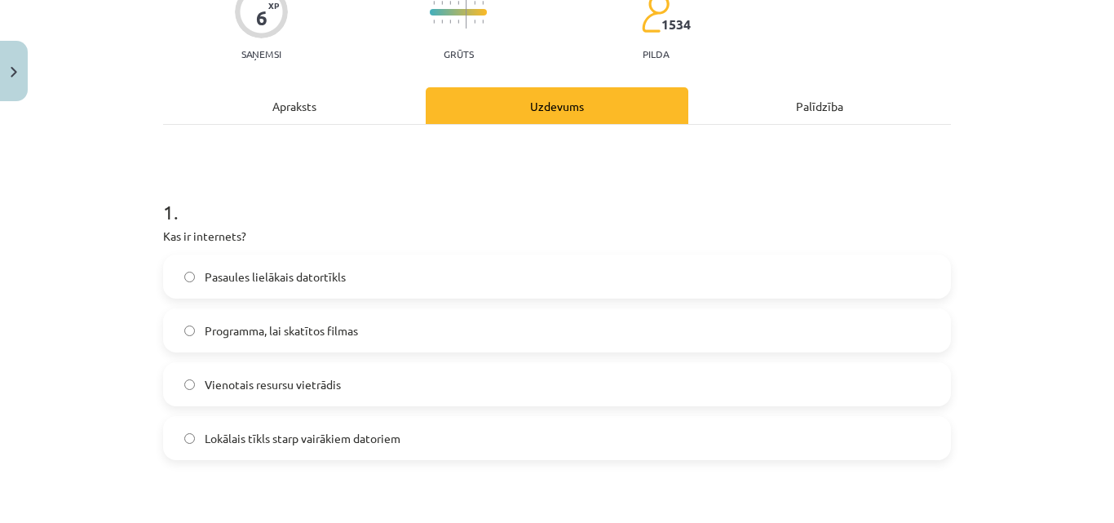
scroll to position [0, 0]
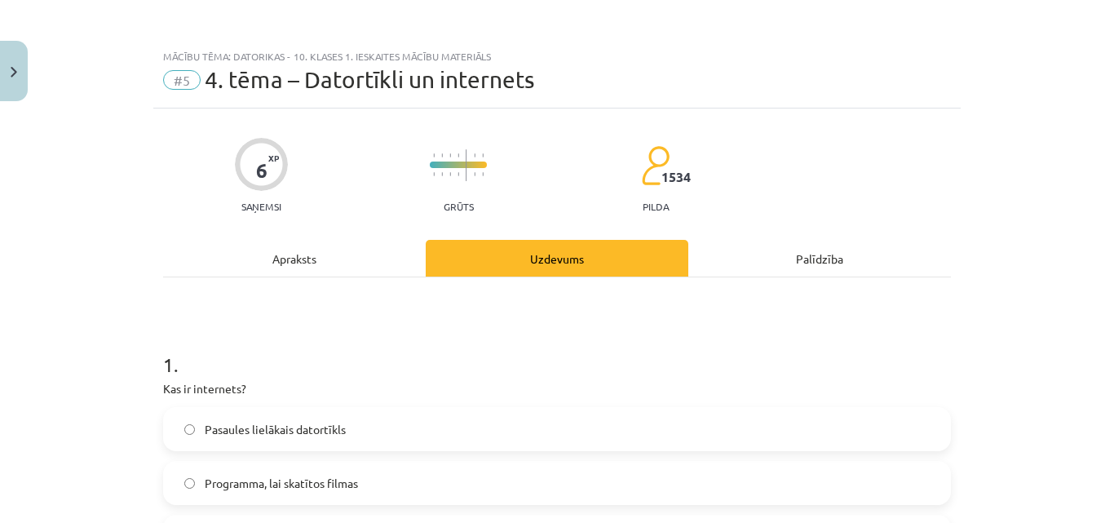
click at [333, 242] on div "Apraksts" at bounding box center [294, 258] width 263 height 37
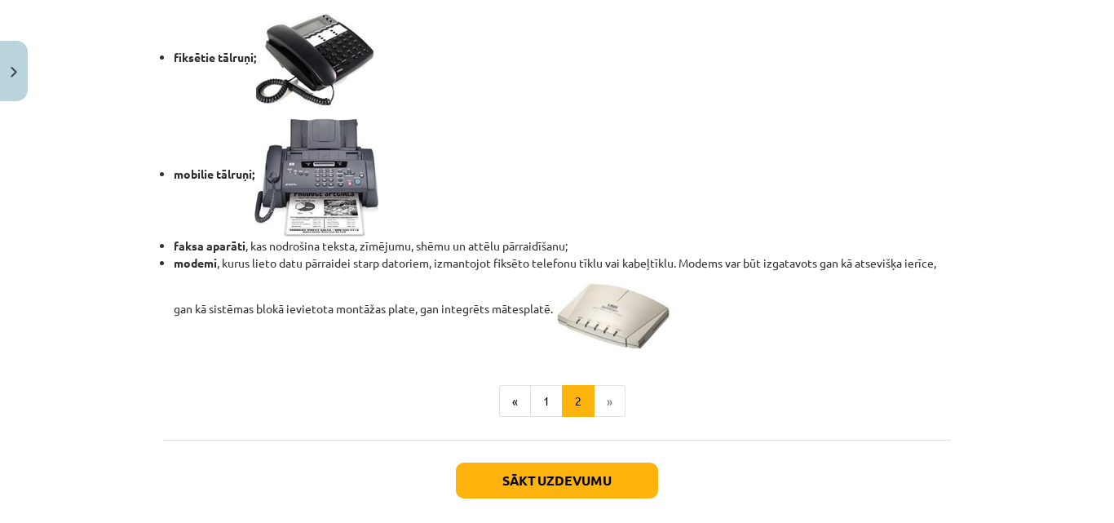
scroll to position [1427, 0]
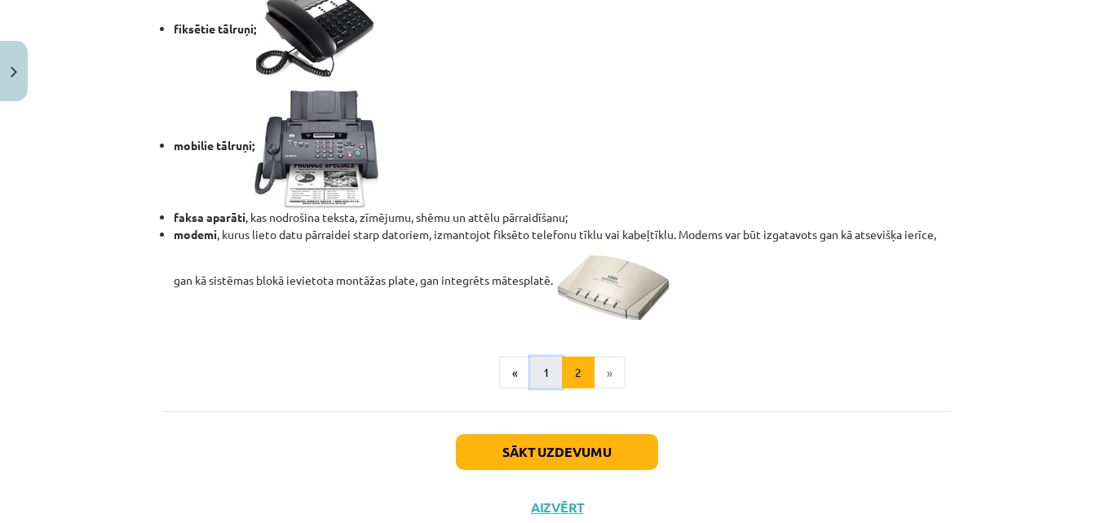
click at [548, 364] on button "1" at bounding box center [546, 372] width 33 height 33
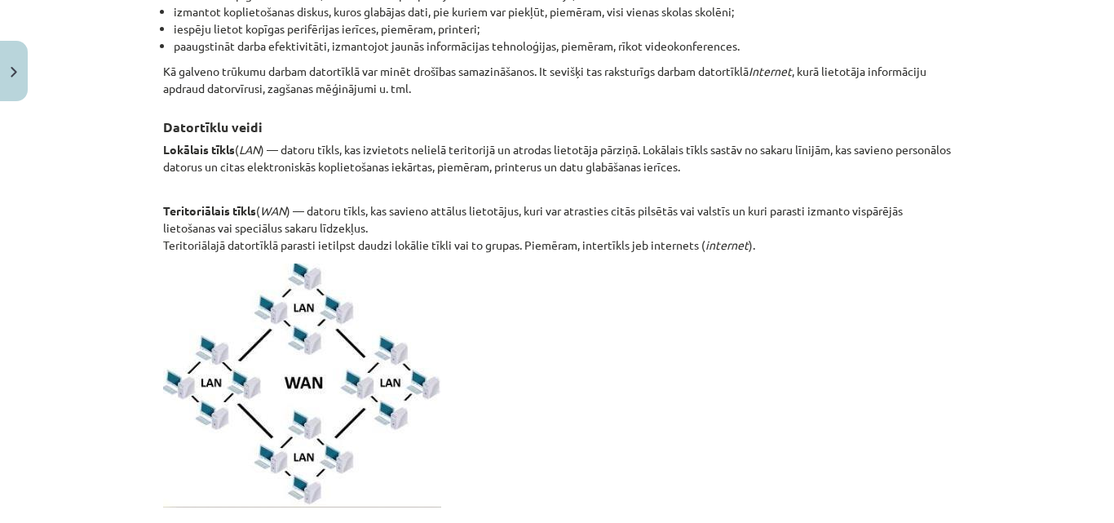
scroll to position [210, 0]
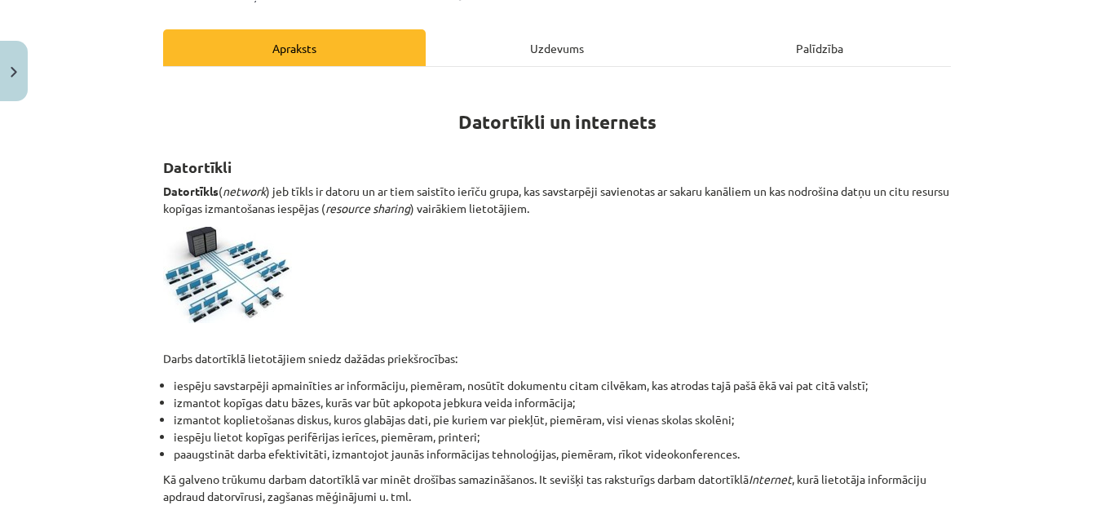
click at [526, 56] on div "Uzdevums" at bounding box center [557, 47] width 263 height 37
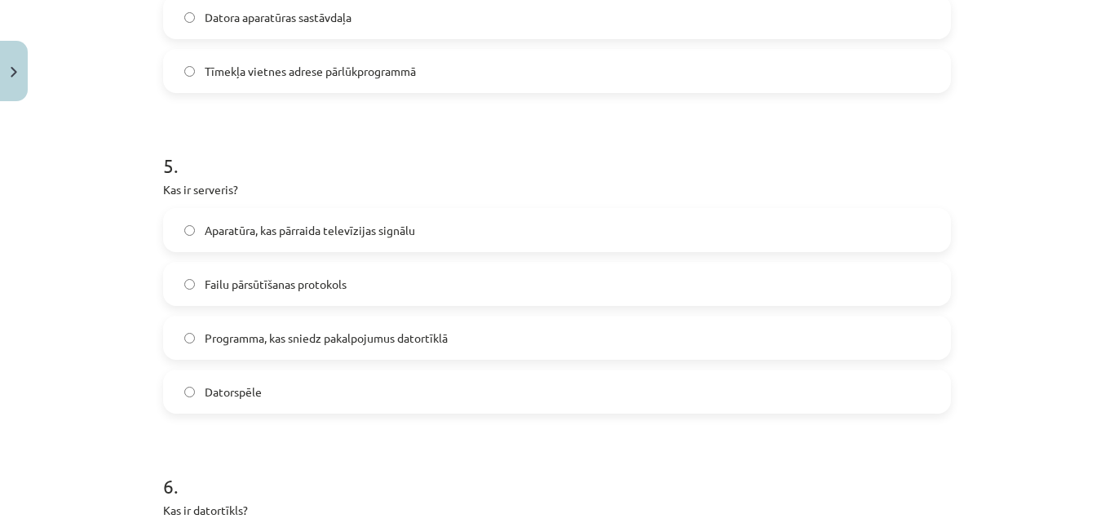
scroll to position [1509, 0]
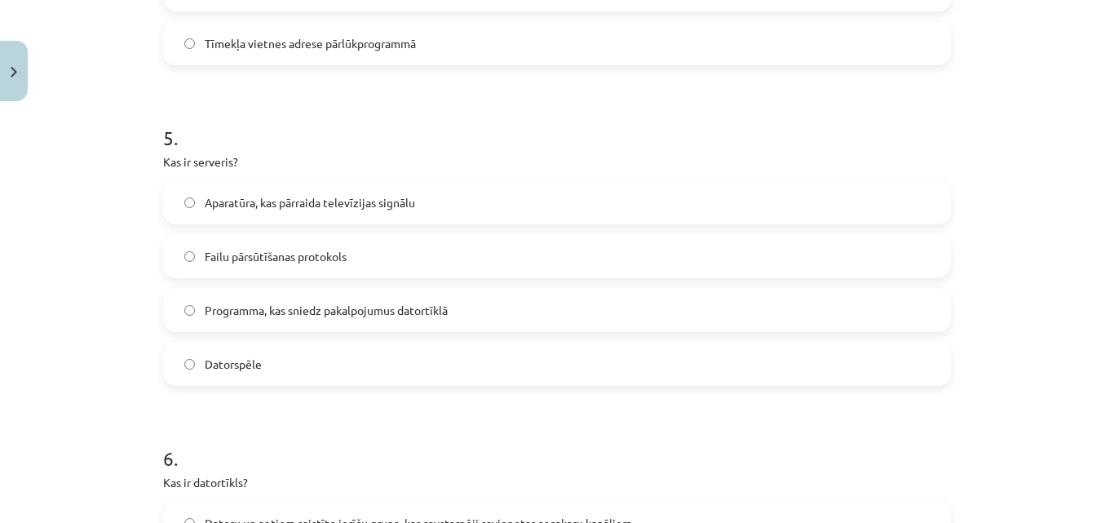
click at [436, 249] on label "Failu pārsūtīšanas protokols" at bounding box center [557, 256] width 784 height 41
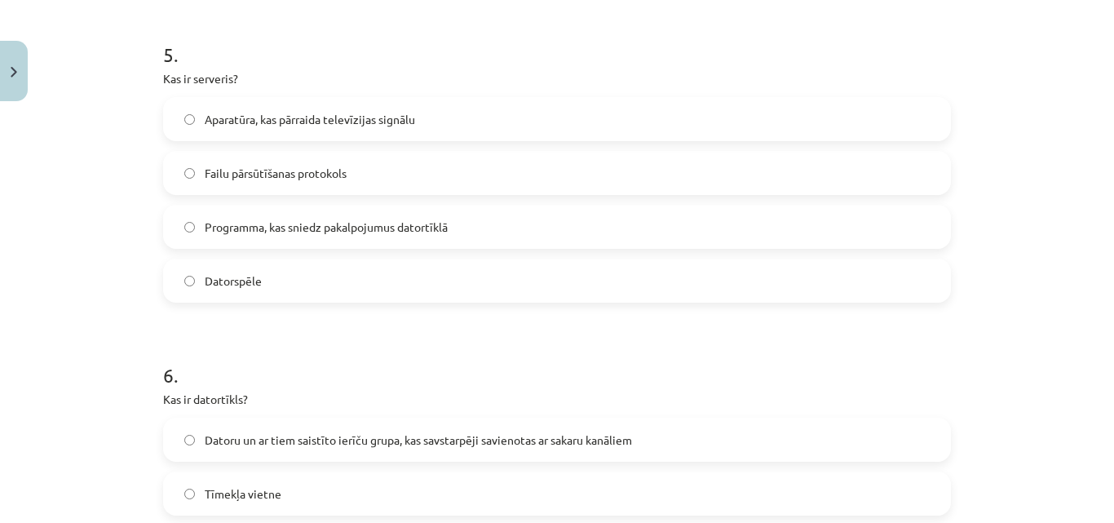
scroll to position [1800, 0]
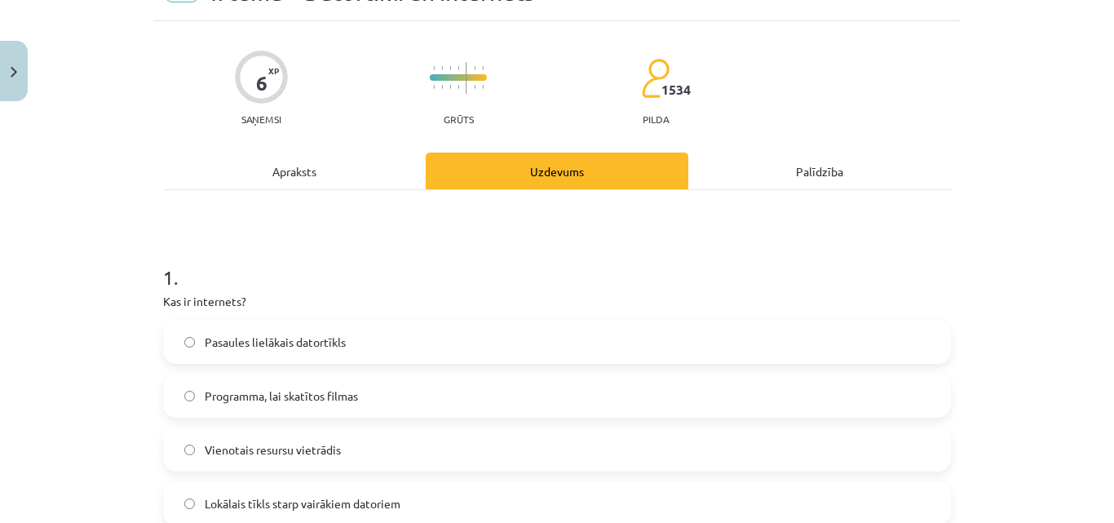
click at [313, 166] on div "Apraksts" at bounding box center [294, 170] width 263 height 37
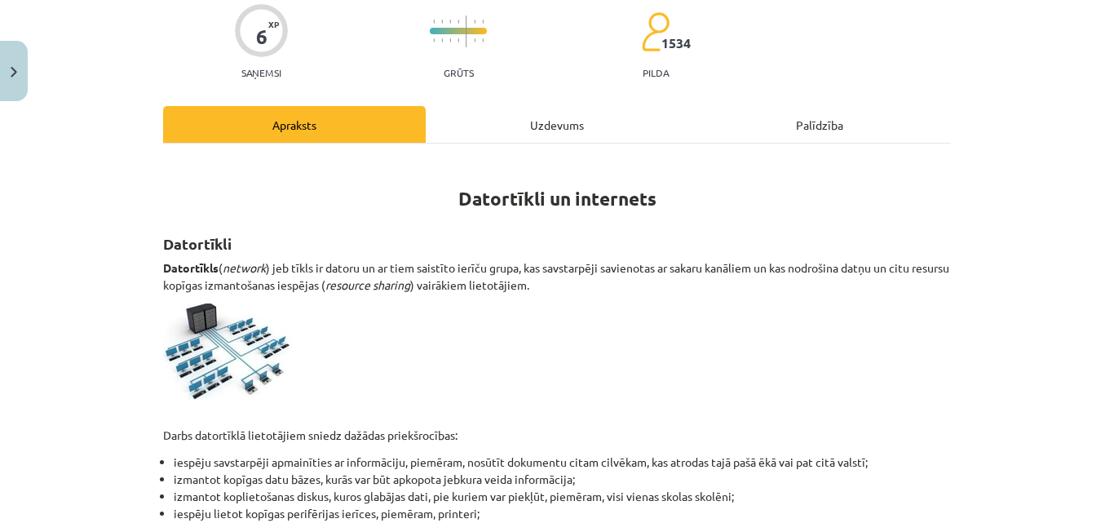
scroll to position [122, 0]
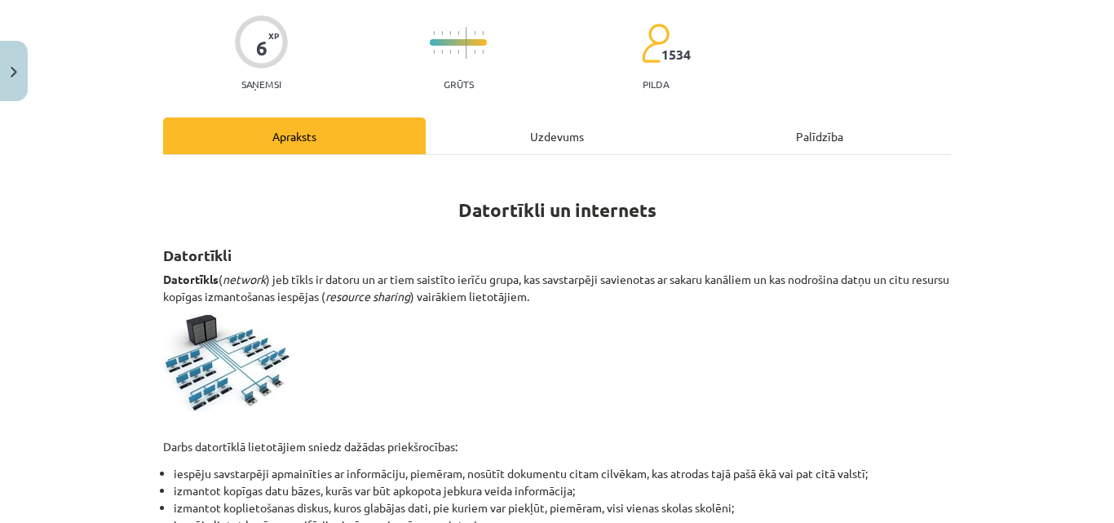
click at [552, 131] on div "Uzdevums" at bounding box center [557, 135] width 263 height 37
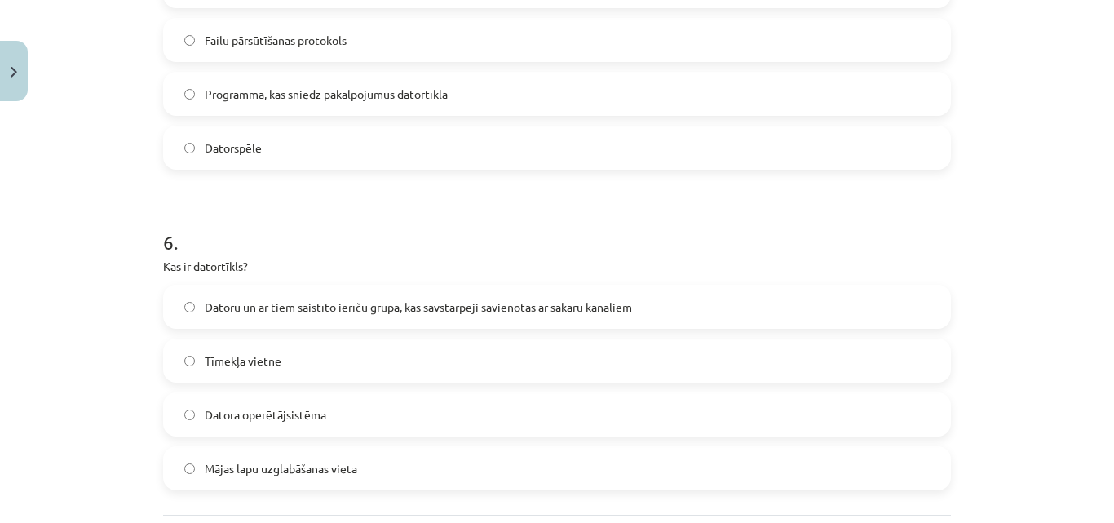
scroll to position [1753, 0]
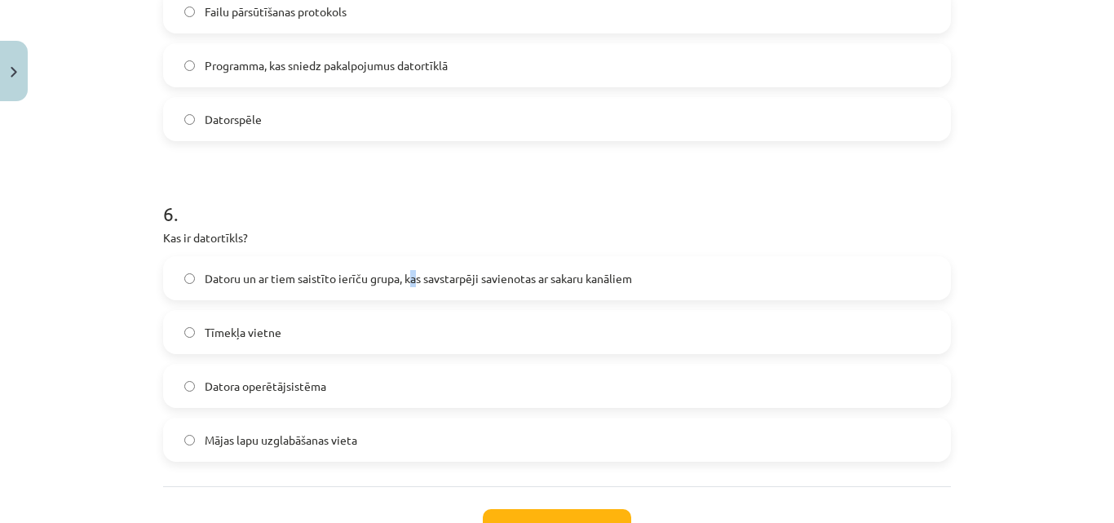
click at [409, 277] on span "Datoru un ar tiem saistīto ierīču grupa, kas savstarpēji savienotas ar sakaru k…" at bounding box center [418, 278] width 427 height 17
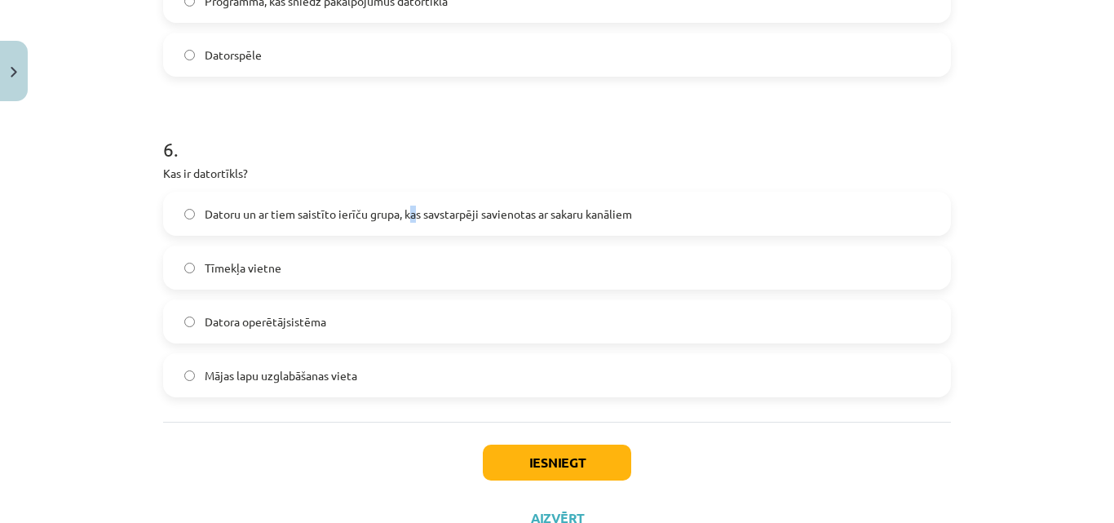
scroll to position [1881, 0]
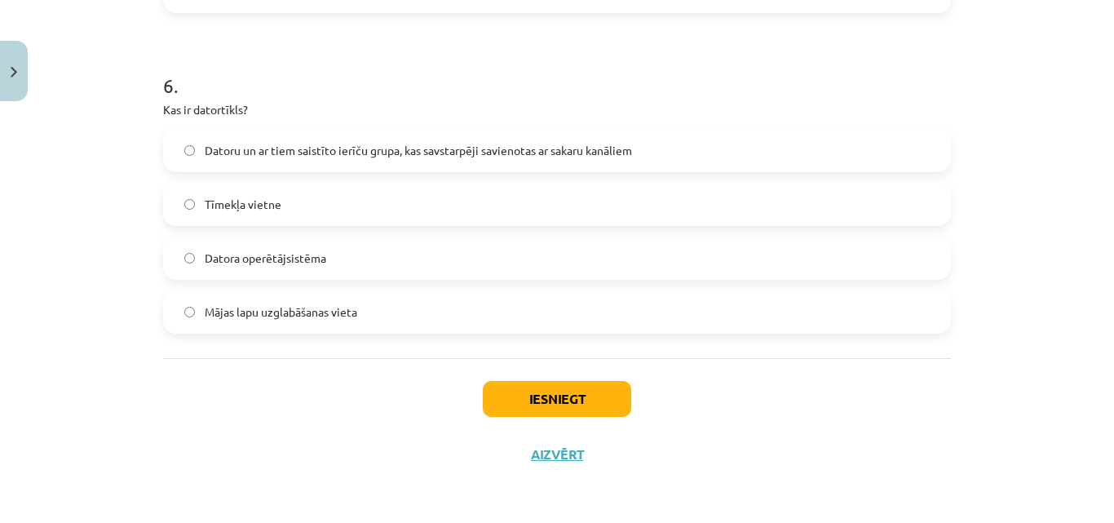
click at [577, 158] on span "Datoru un ar tiem saistīto ierīču grupa, kas savstarpēji savienotas ar sakaru k…" at bounding box center [418, 150] width 427 height 17
click at [547, 404] on button "Iesniegt" at bounding box center [557, 399] width 148 height 36
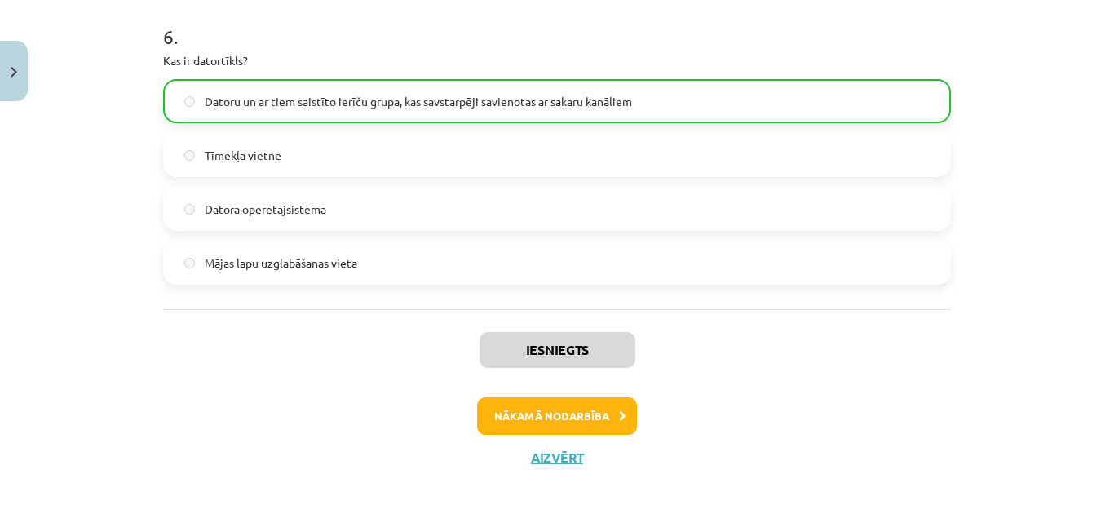
scroll to position [1933, 0]
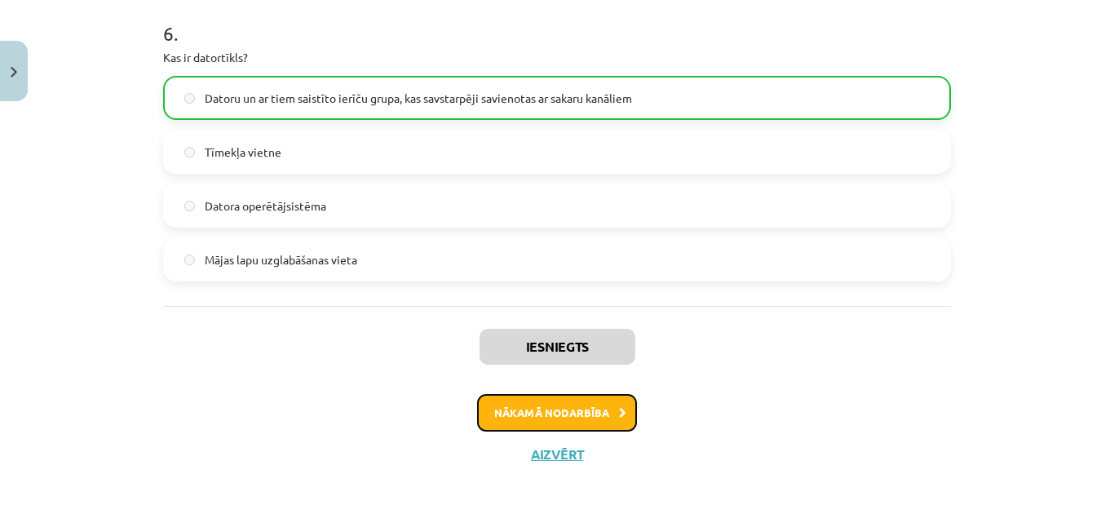
click at [584, 409] on button "Nākamā nodarbība" at bounding box center [557, 413] width 160 height 38
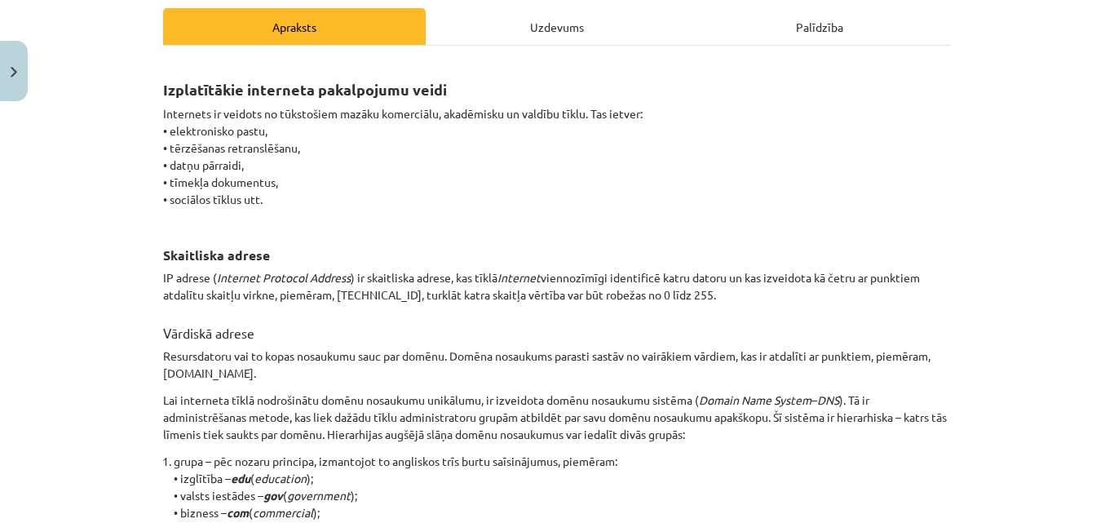
scroll to position [0, 0]
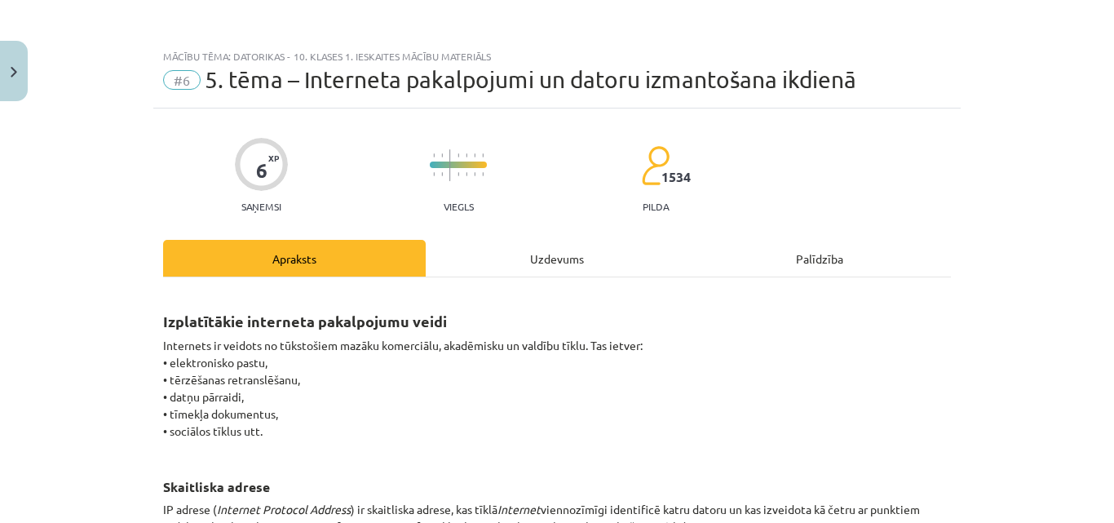
click at [542, 258] on div "Uzdevums" at bounding box center [557, 258] width 263 height 37
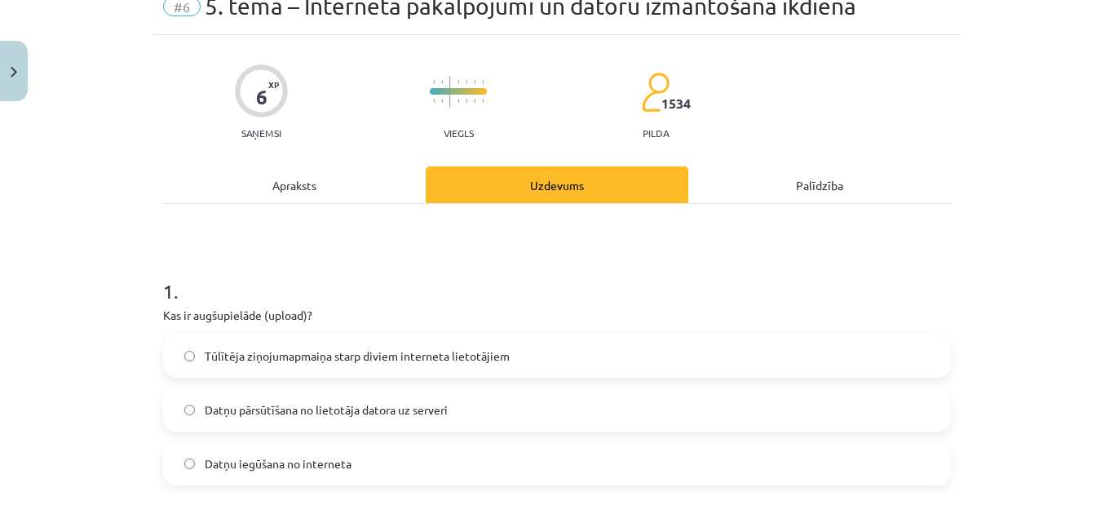
scroll to position [122, 0]
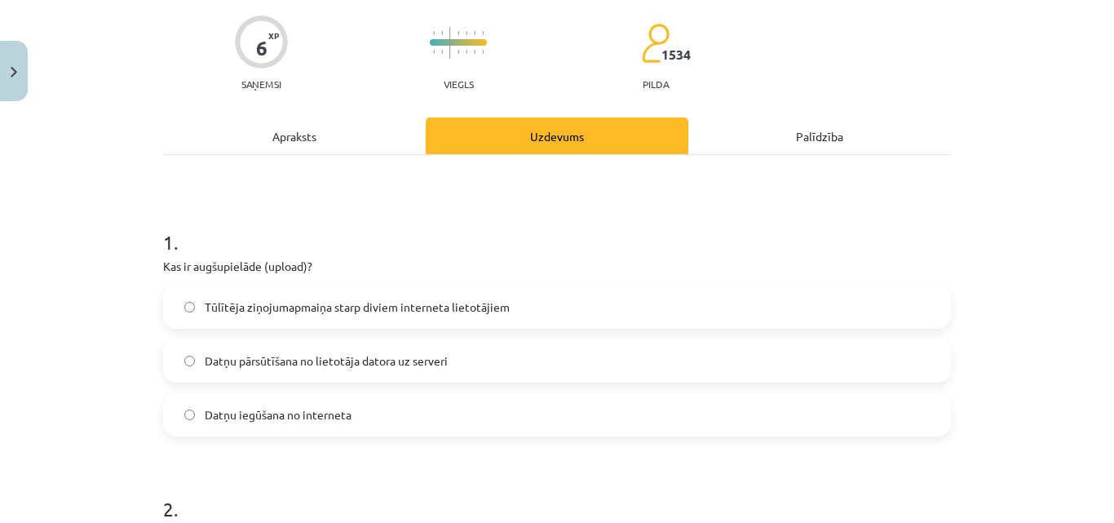
click at [303, 151] on div "Apraksts" at bounding box center [294, 135] width 263 height 37
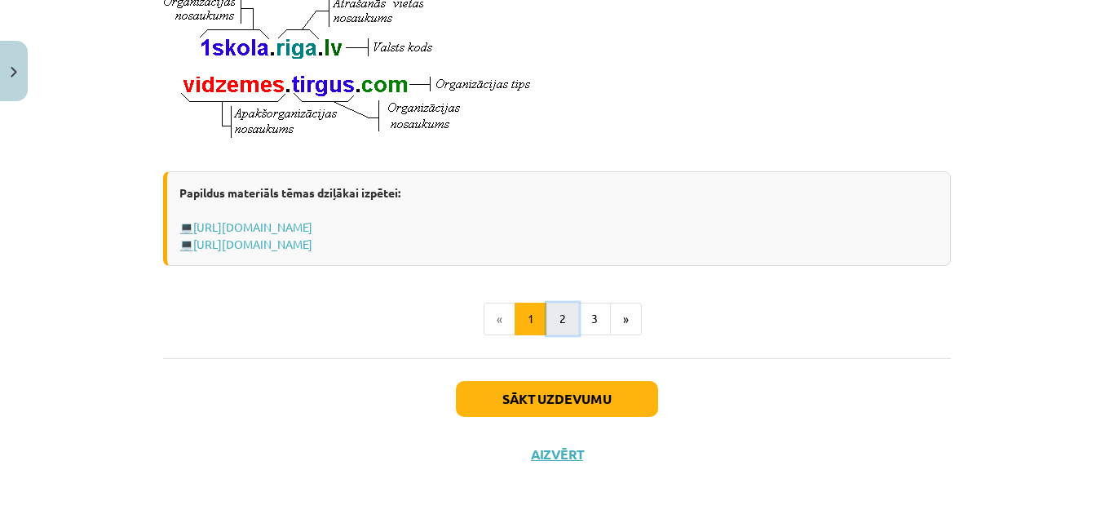
click at [571, 317] on button "2" at bounding box center [562, 319] width 33 height 33
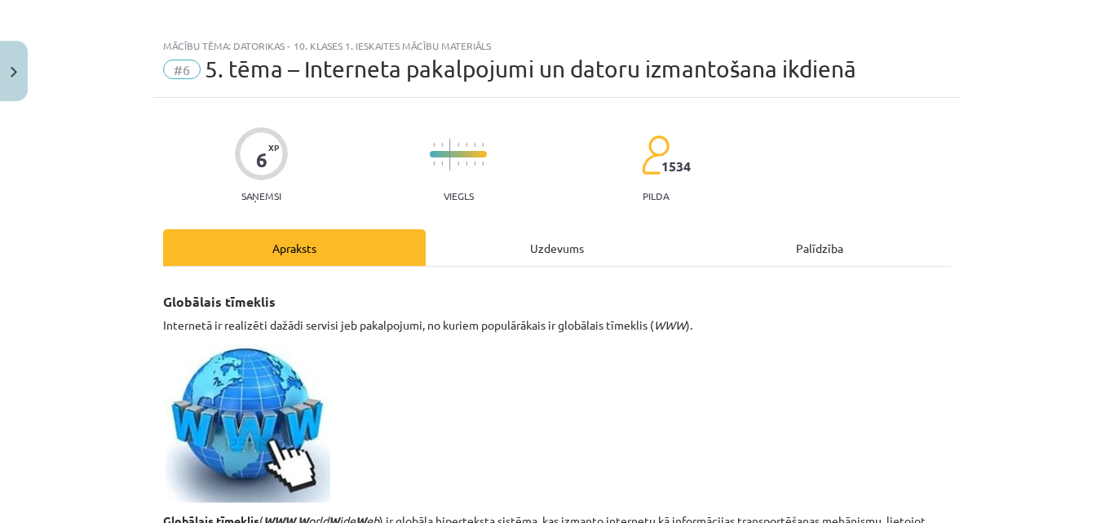
scroll to position [0, 0]
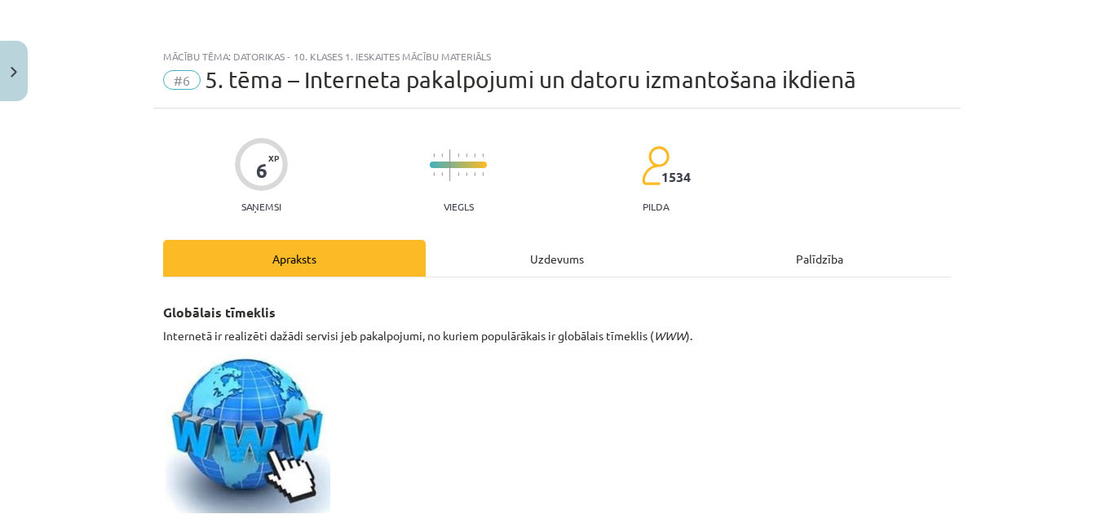
click at [511, 247] on div "Uzdevums" at bounding box center [557, 258] width 263 height 37
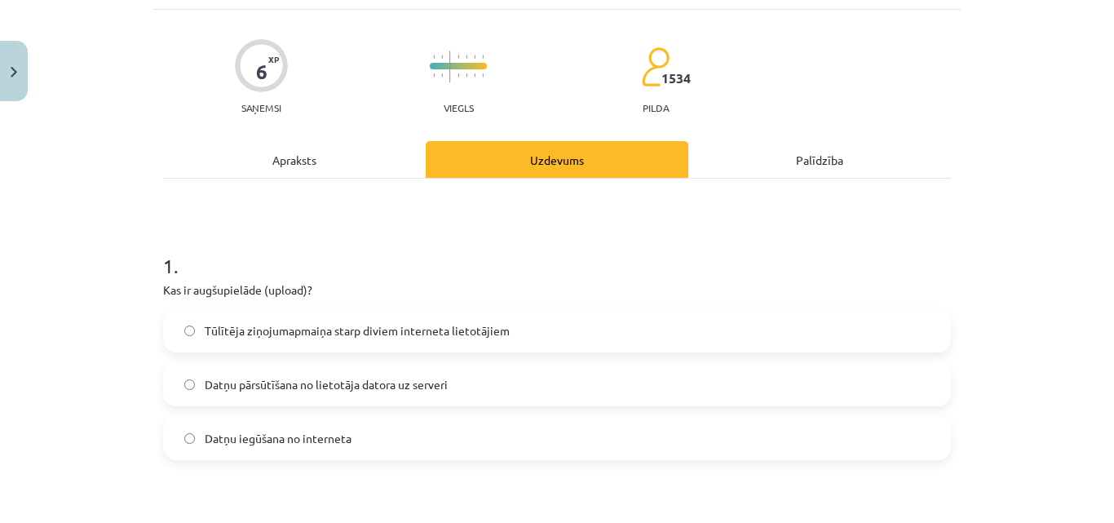
scroll to position [122, 0]
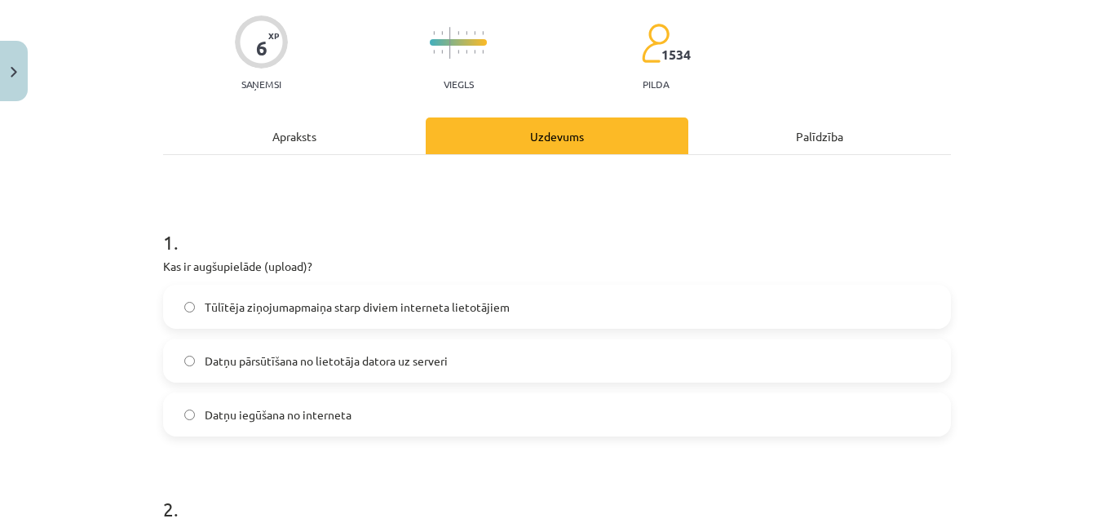
click at [400, 366] on span "Datņu pārsūtīšana no lietotāja datora uz serveri" at bounding box center [326, 360] width 243 height 17
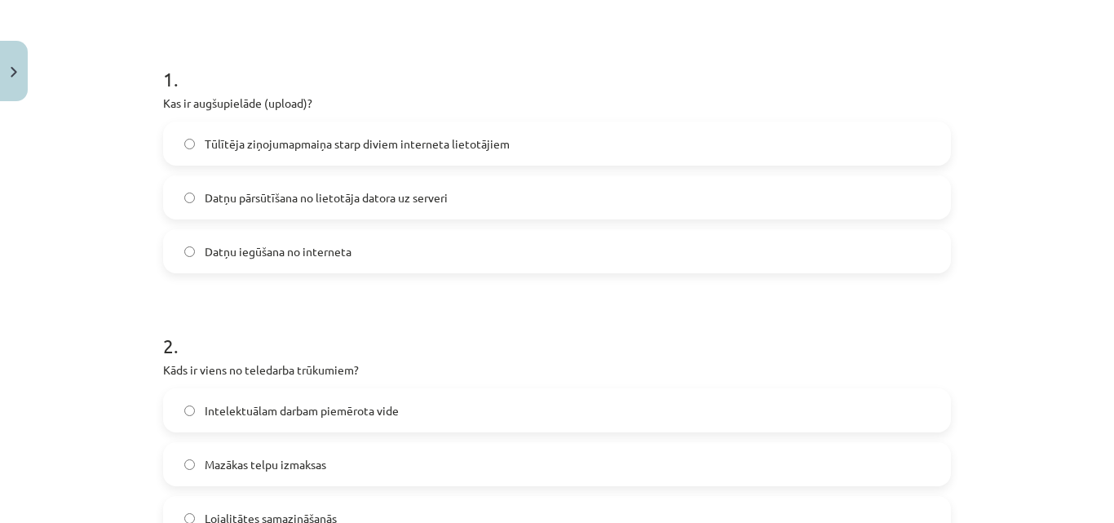
scroll to position [367, 0]
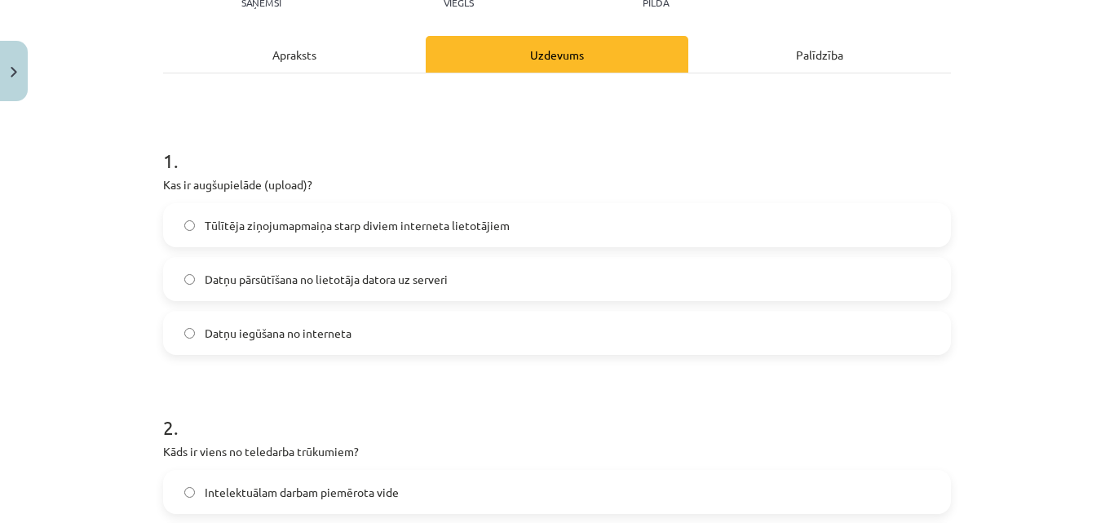
click at [364, 53] on div "Apraksts" at bounding box center [294, 54] width 263 height 37
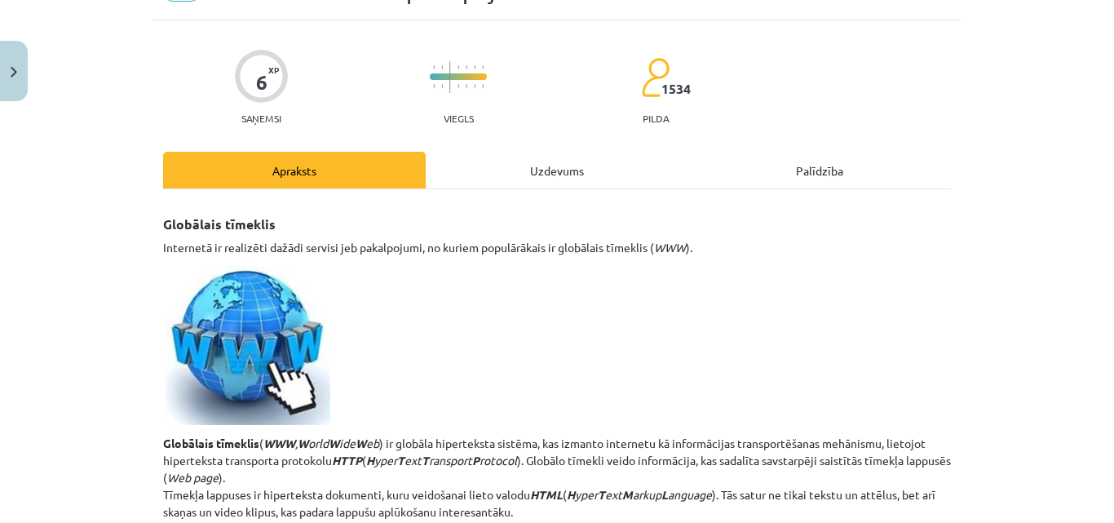
scroll to position [41, 0]
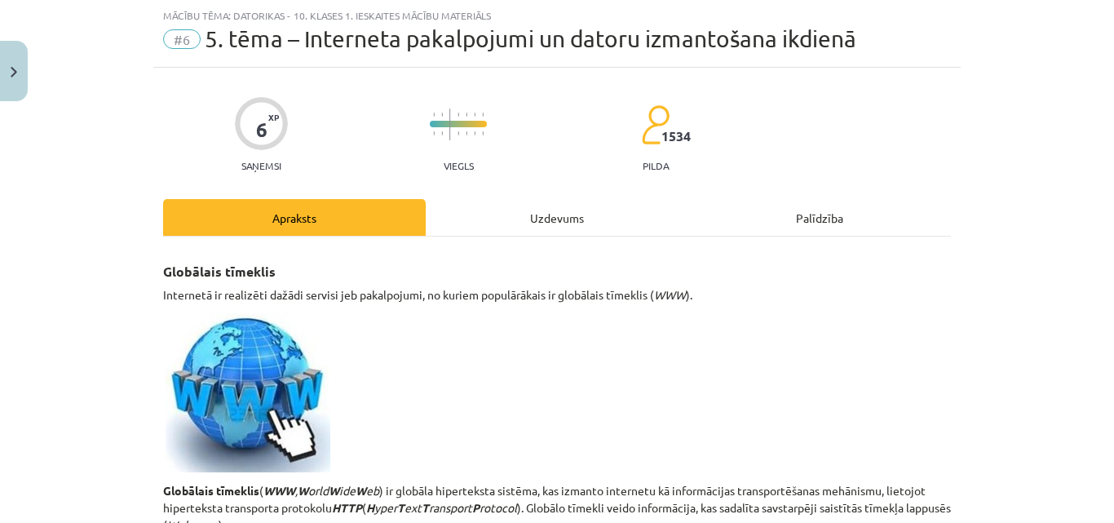
click at [587, 201] on div "Uzdevums" at bounding box center [557, 217] width 263 height 37
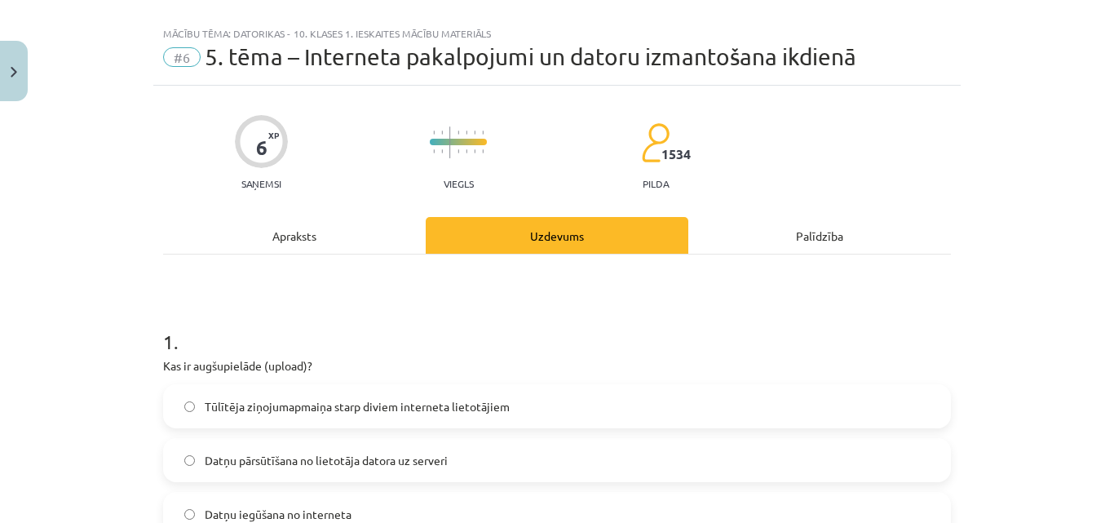
scroll to position [0, 0]
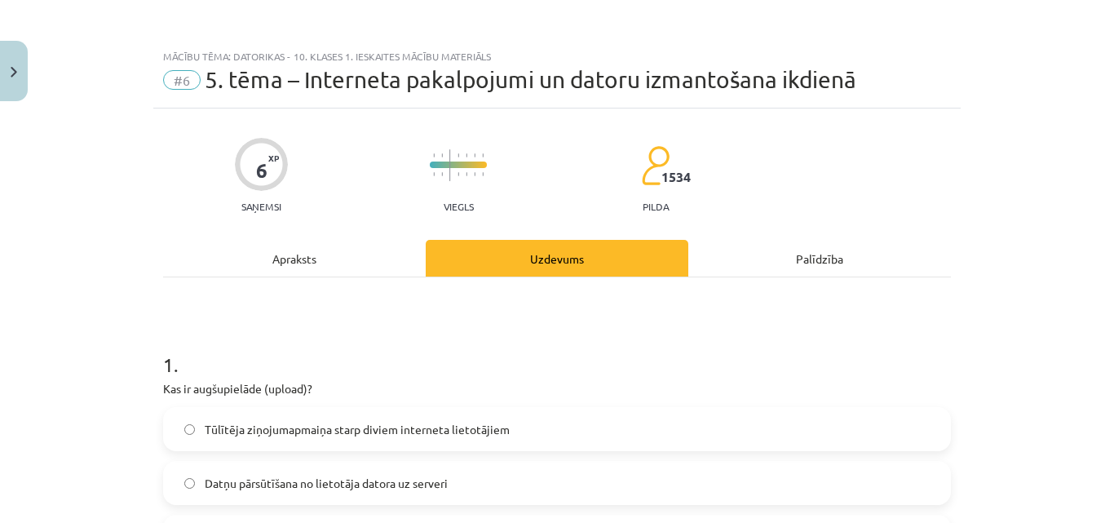
click at [402, 252] on div "Apraksts" at bounding box center [294, 258] width 263 height 37
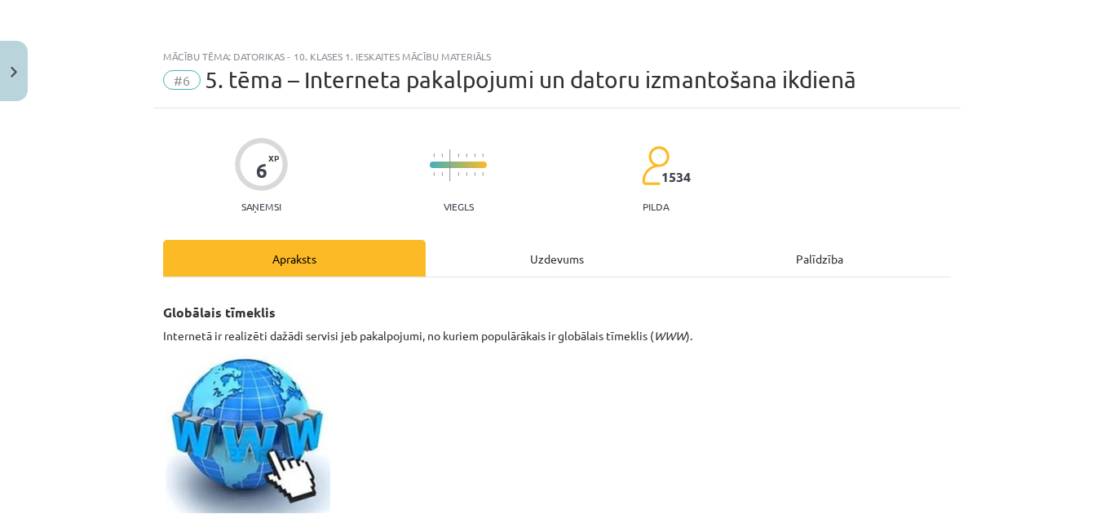
click at [528, 253] on div "Uzdevums" at bounding box center [557, 258] width 263 height 37
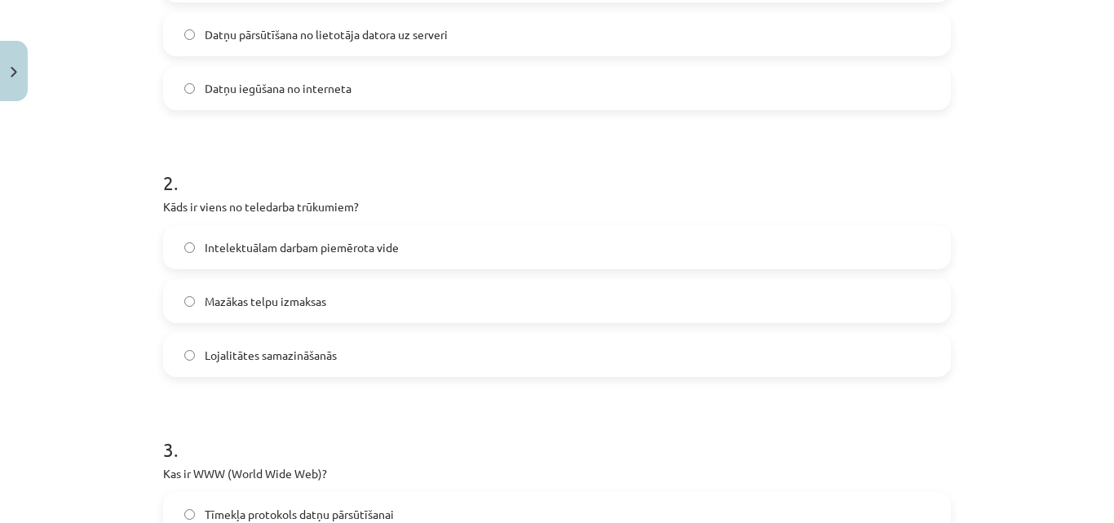
scroll to position [530, 0]
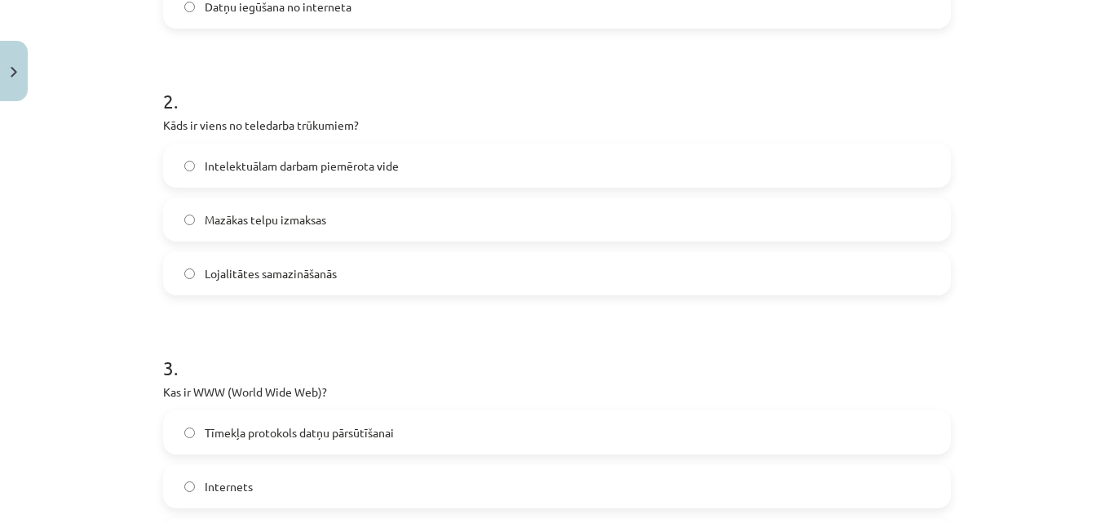
click at [254, 265] on span "Lojalitātes samazināšanās" at bounding box center [271, 273] width 132 height 17
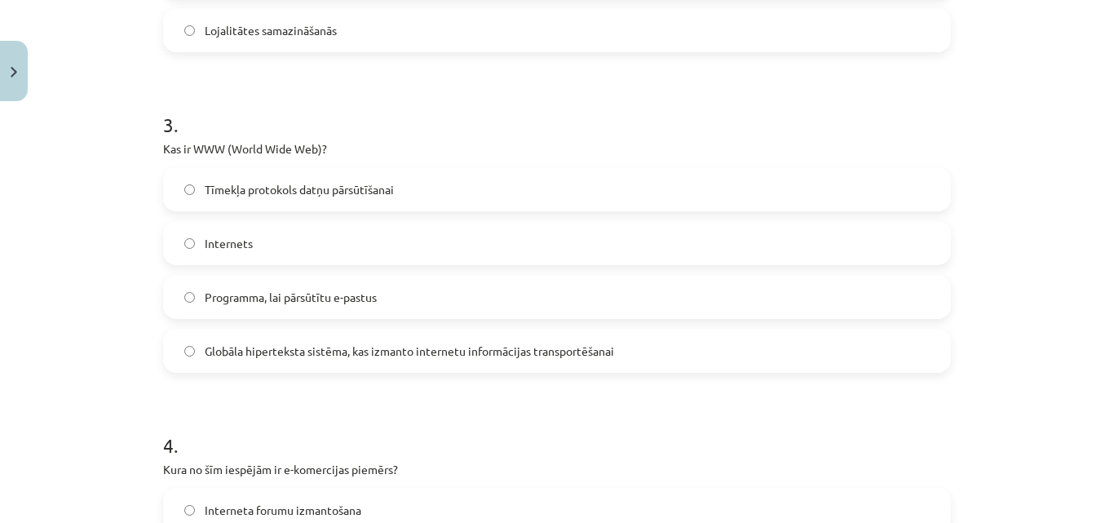
scroll to position [775, 0]
click at [414, 358] on label "Globāla hiperteksta sistēma, kas izmanto internetu informācijas transportēšanai" at bounding box center [557, 349] width 784 height 41
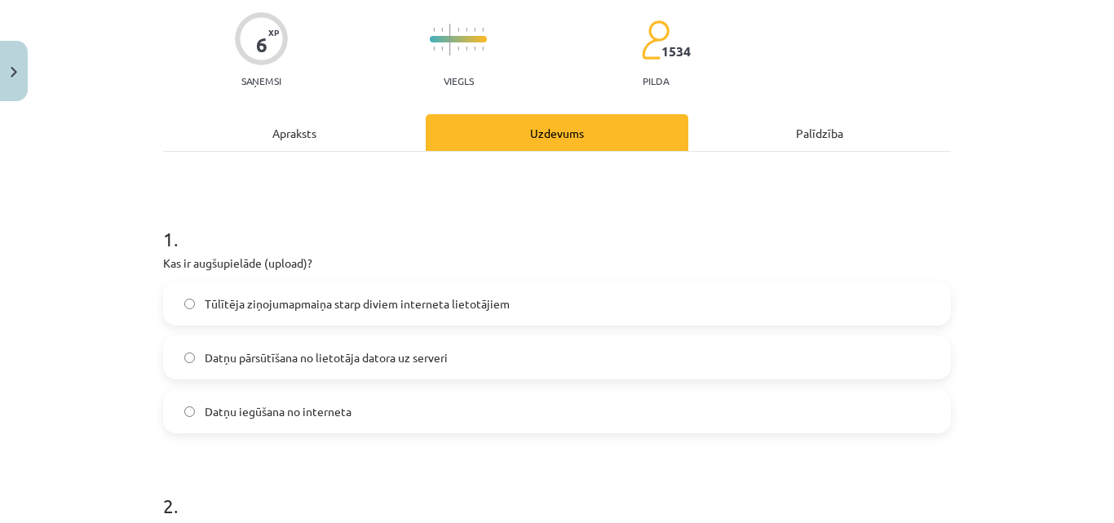
scroll to position [41, 0]
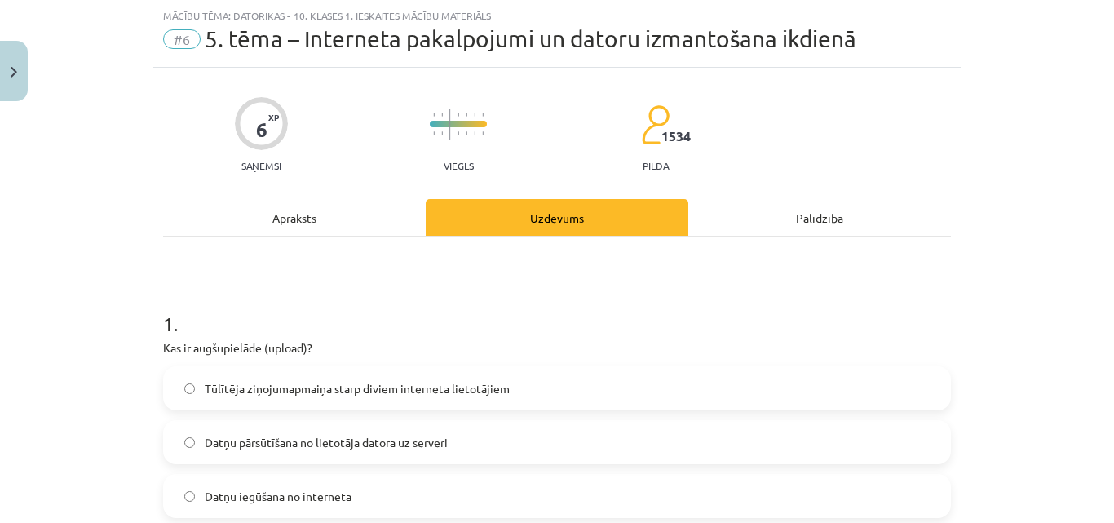
click at [266, 212] on div "Apraksts" at bounding box center [294, 217] width 263 height 37
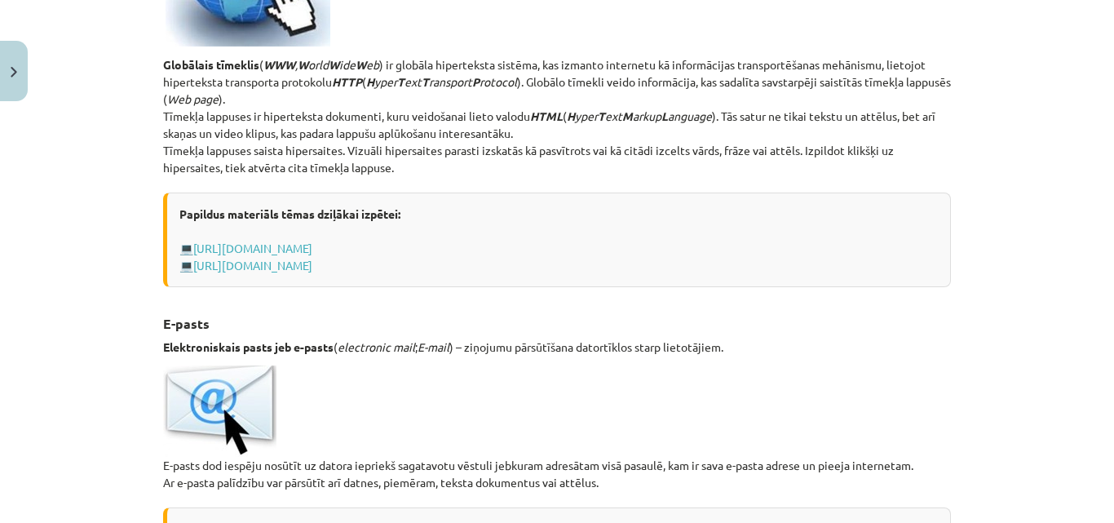
scroll to position [0, 0]
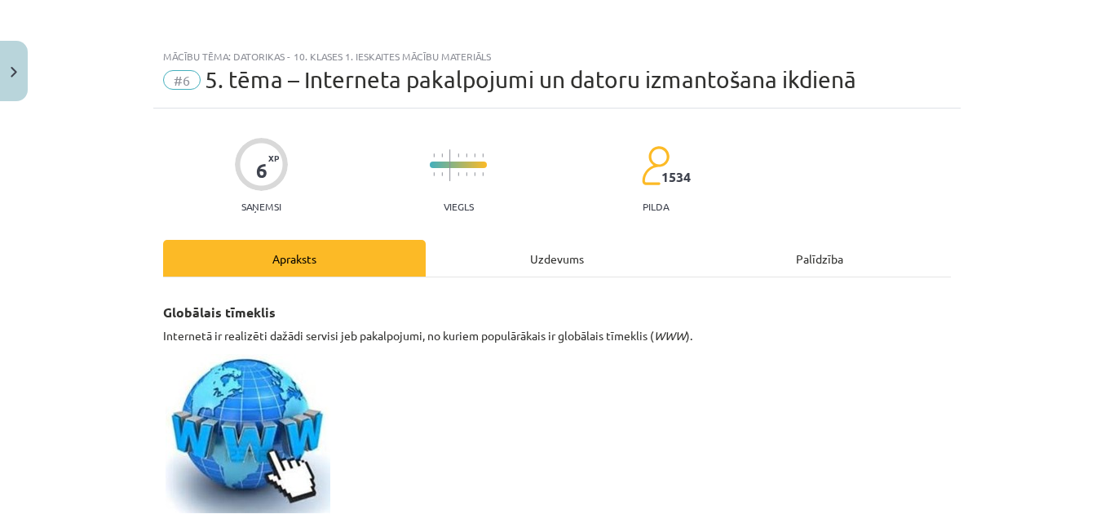
click at [483, 254] on div "Uzdevums" at bounding box center [557, 258] width 263 height 37
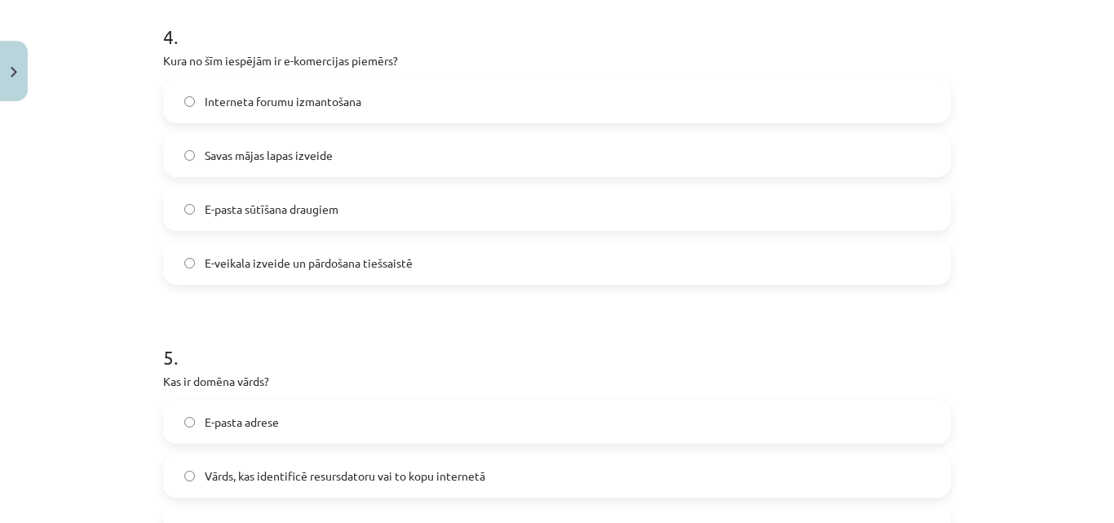
scroll to position [1182, 0]
click at [408, 259] on label "E-veikala izveide un pārdošana tiešsaistē" at bounding box center [557, 261] width 784 height 41
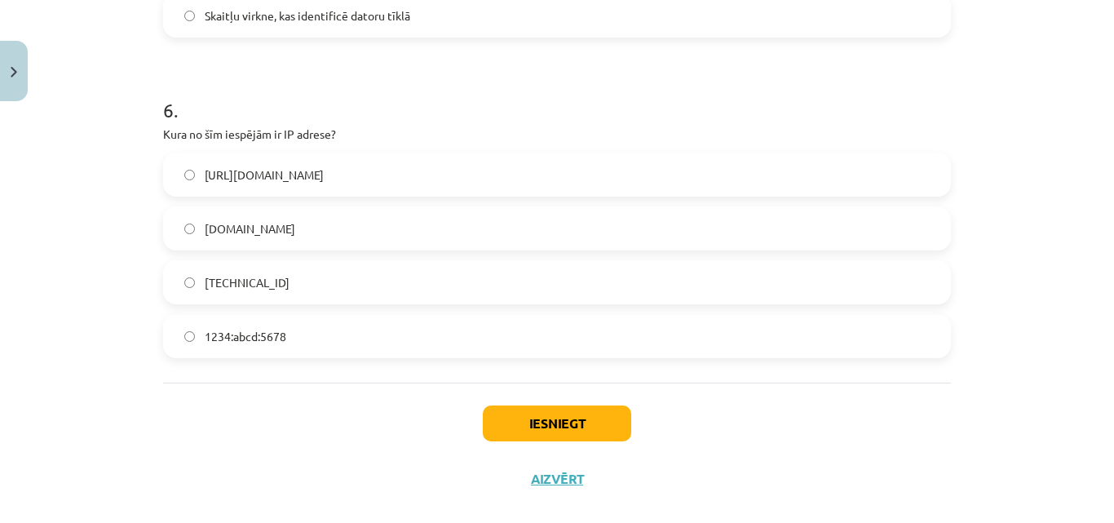
scroll to position [1753, 0]
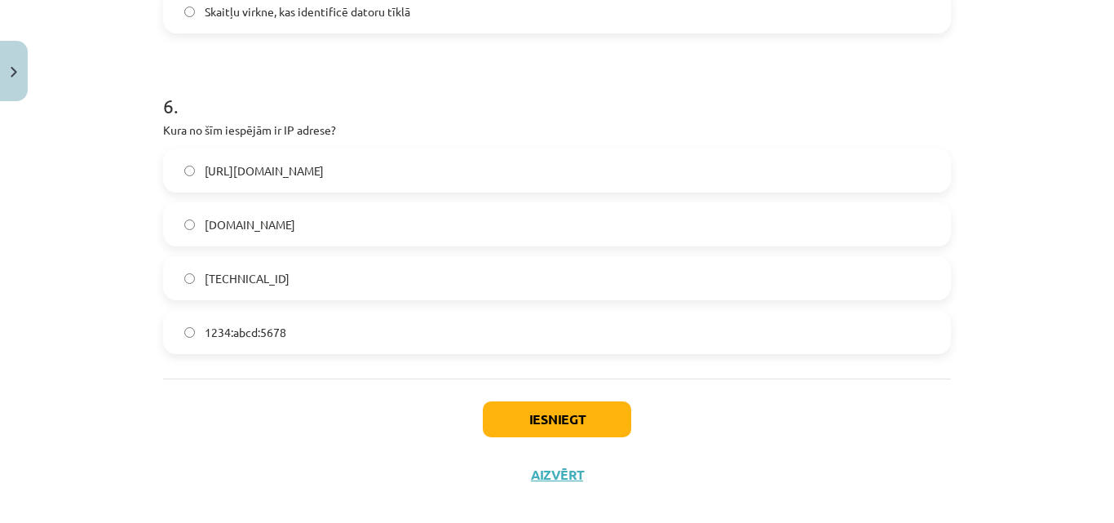
click at [411, 342] on label "1234:abcd:5678" at bounding box center [557, 331] width 784 height 41
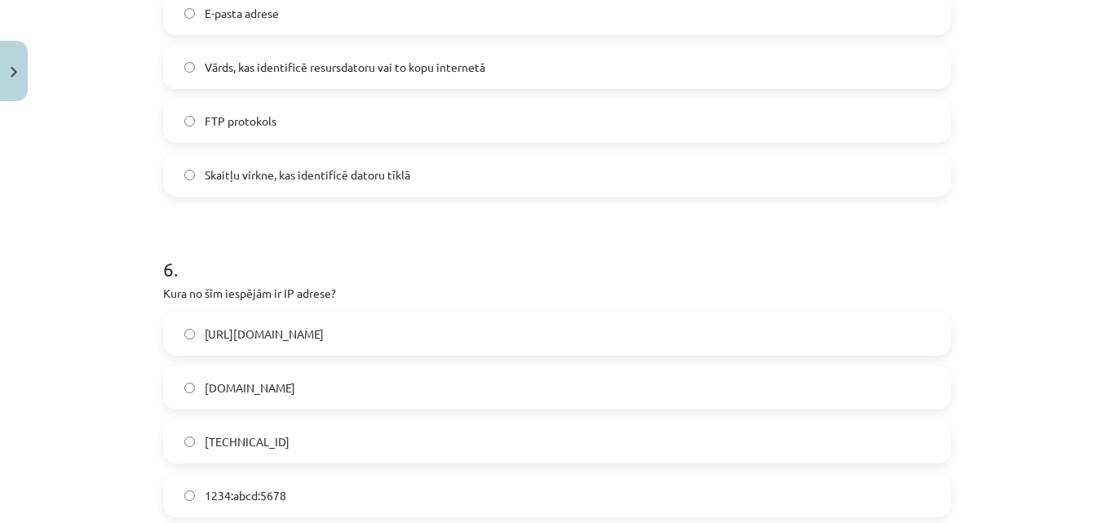
scroll to position [1509, 0]
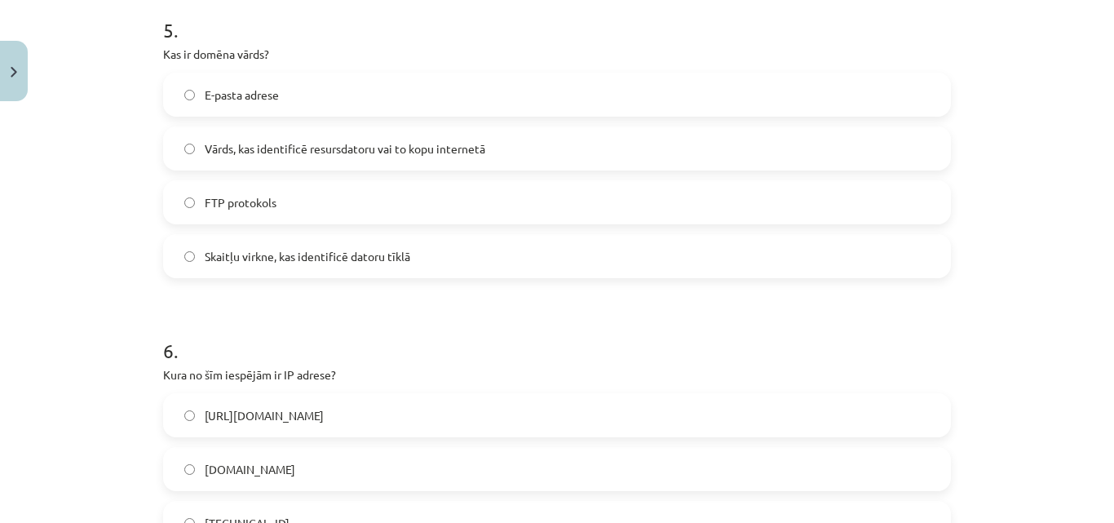
click at [424, 145] on span "Vārds, kas identificē resursdatoru vai to kopu internetā" at bounding box center [345, 148] width 281 height 17
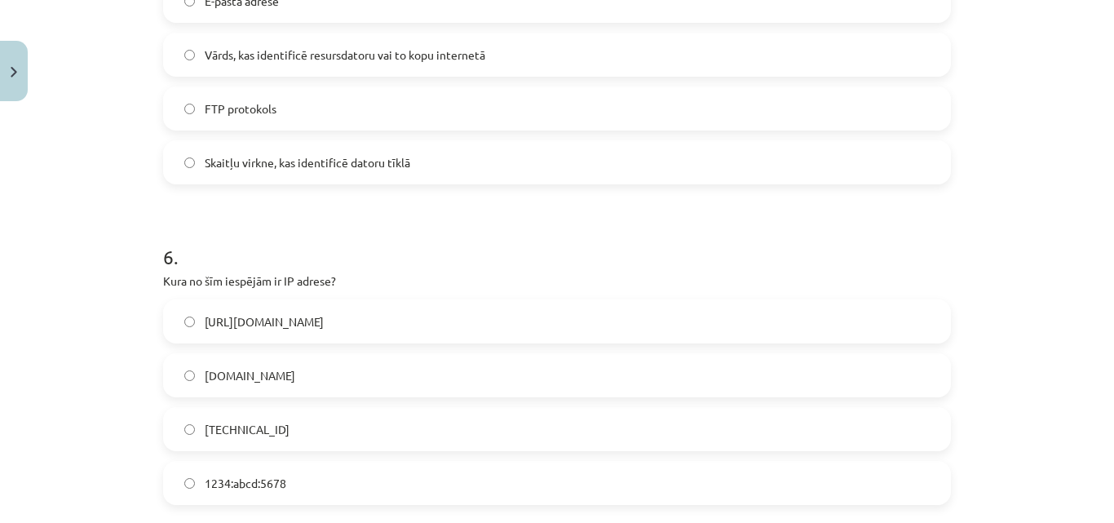
scroll to position [1774, 0]
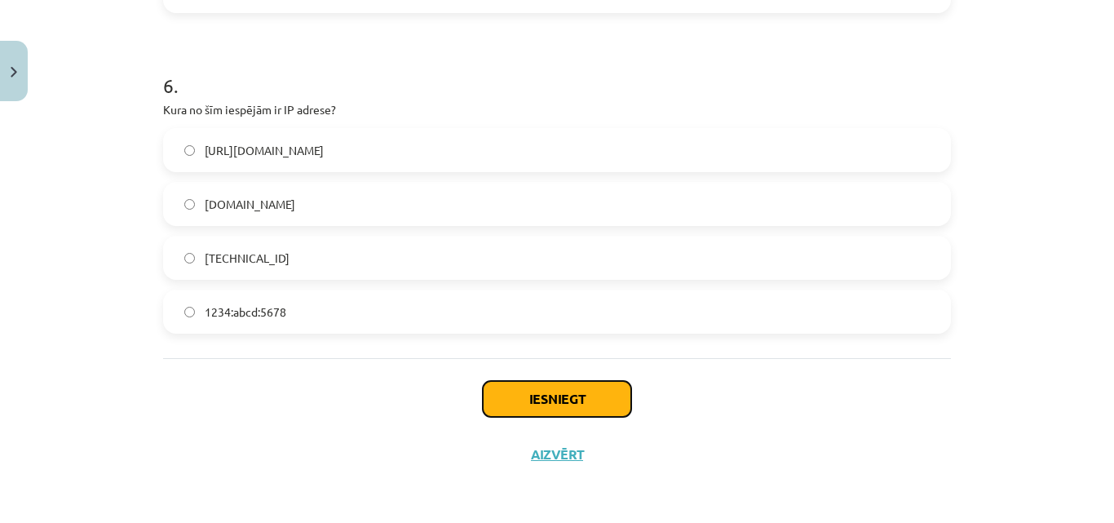
click at [537, 401] on button "Iesniegt" at bounding box center [557, 399] width 148 height 36
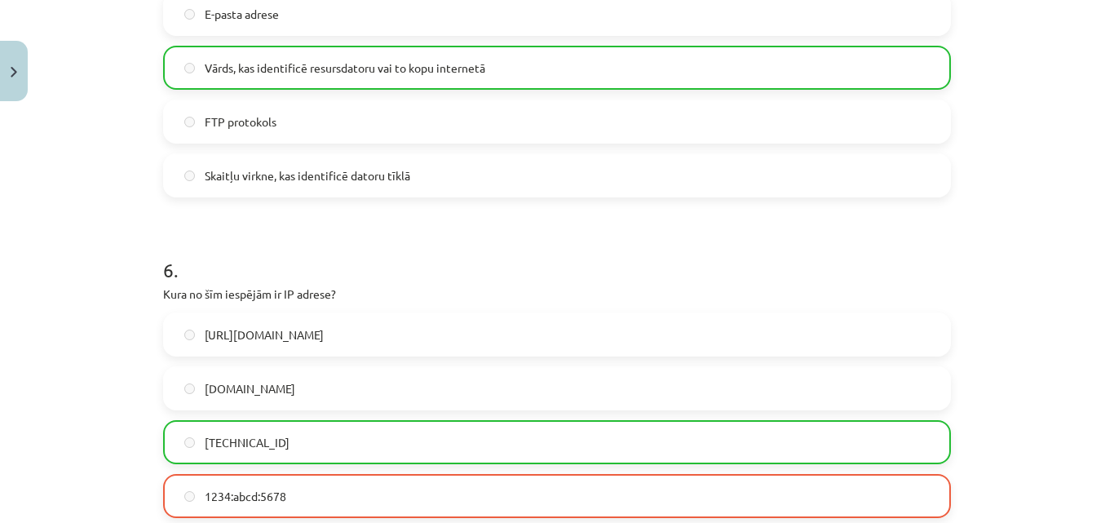
scroll to position [1826, 0]
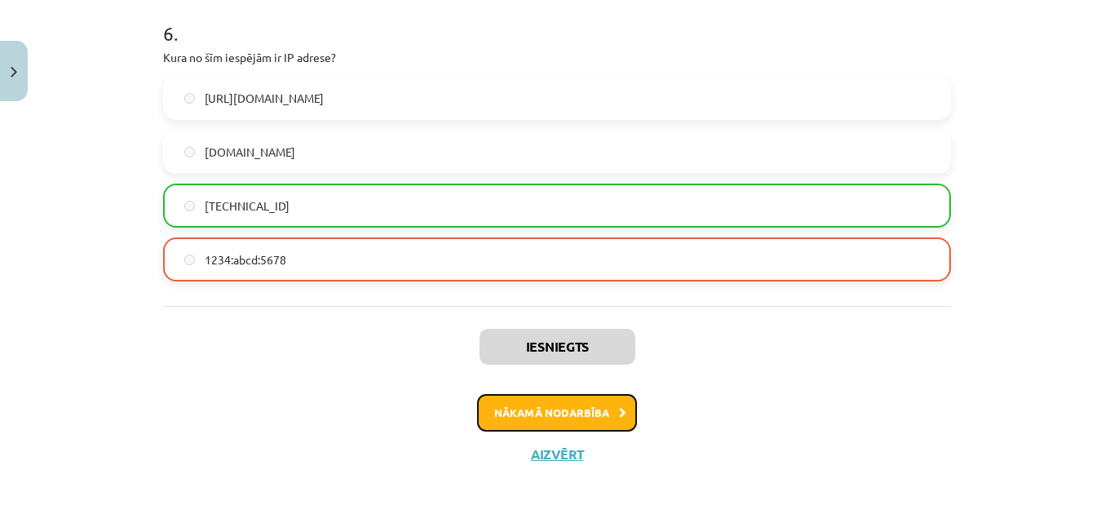
click at [519, 413] on button "Nākamā nodarbība" at bounding box center [557, 413] width 160 height 38
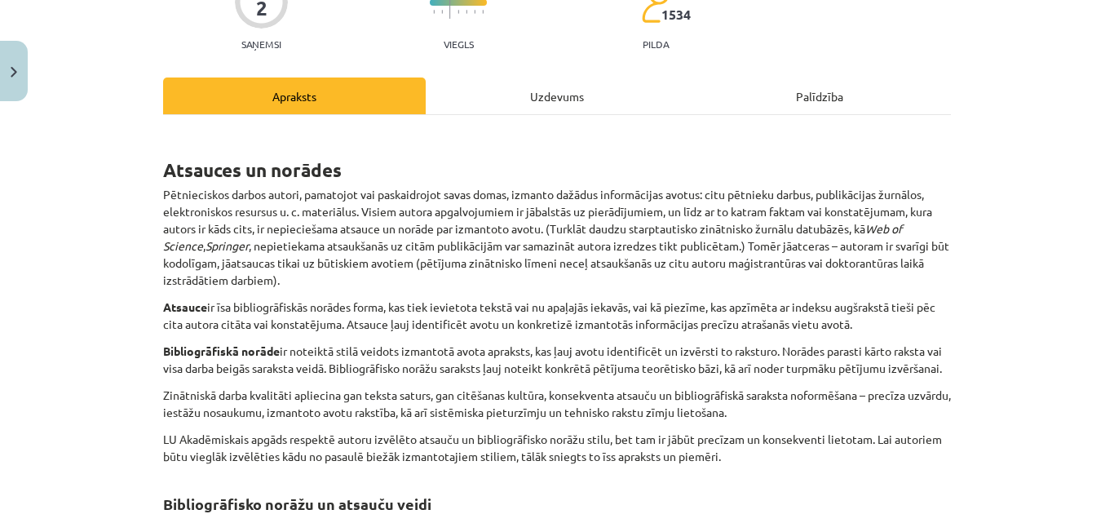
scroll to position [204, 0]
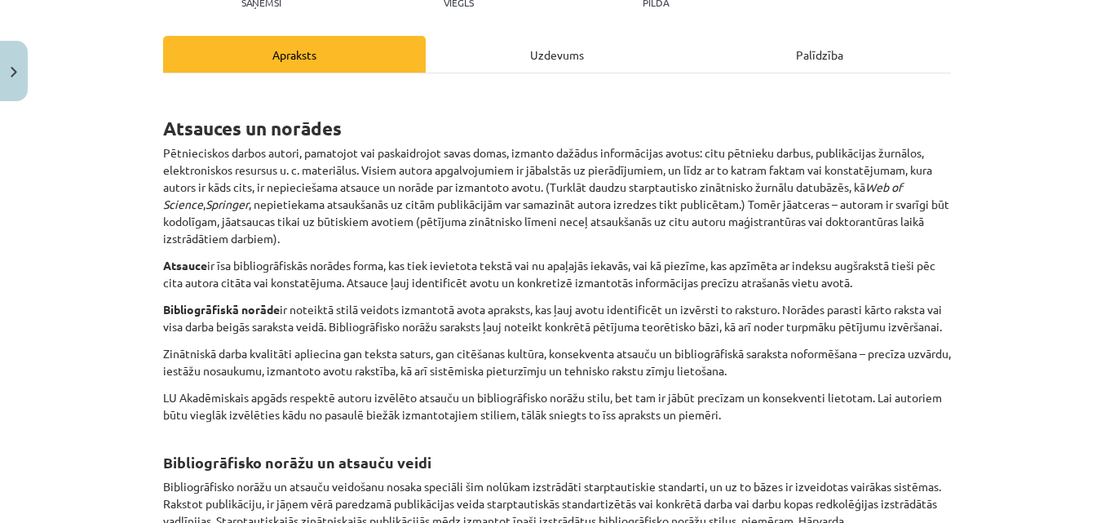
click at [522, 56] on div "Uzdevums" at bounding box center [557, 54] width 263 height 37
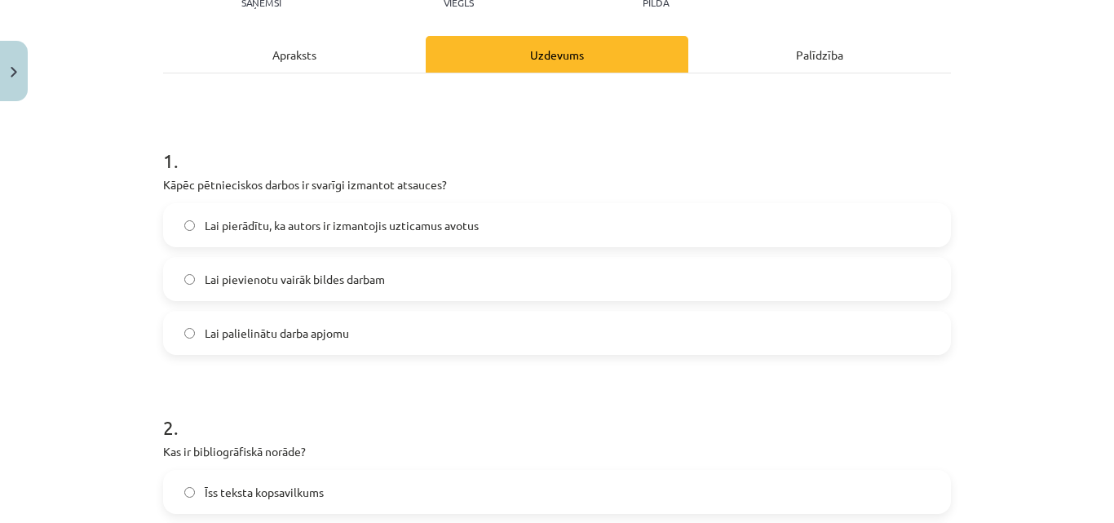
click at [335, 61] on div "Apraksts" at bounding box center [294, 54] width 263 height 37
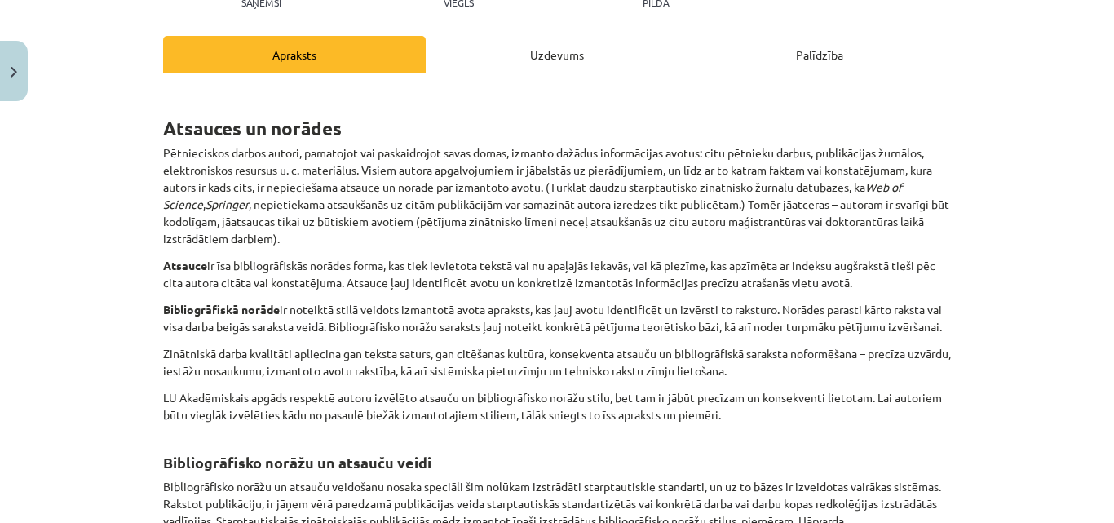
click at [528, 71] on div "Uzdevums" at bounding box center [557, 54] width 263 height 37
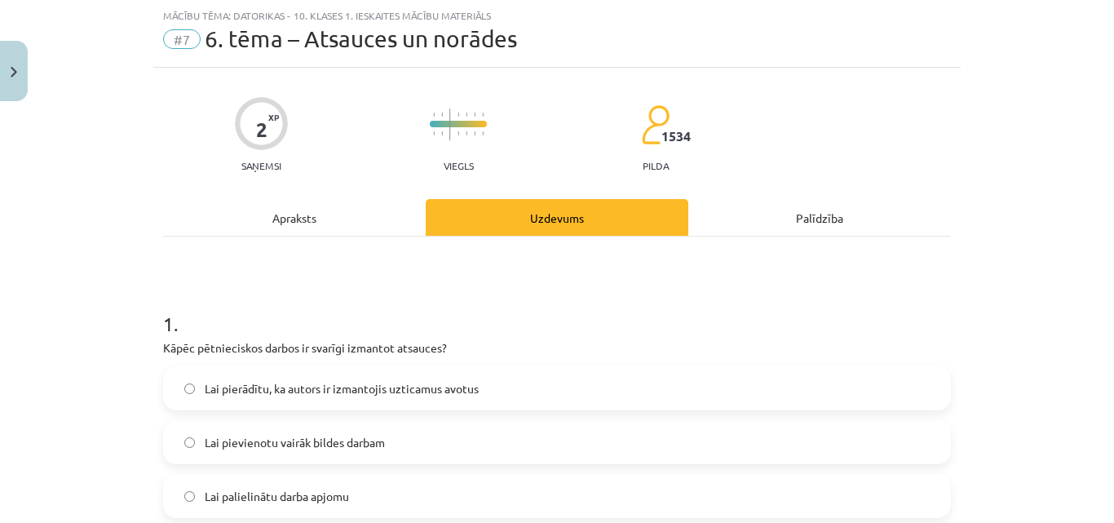
scroll to position [122, 0]
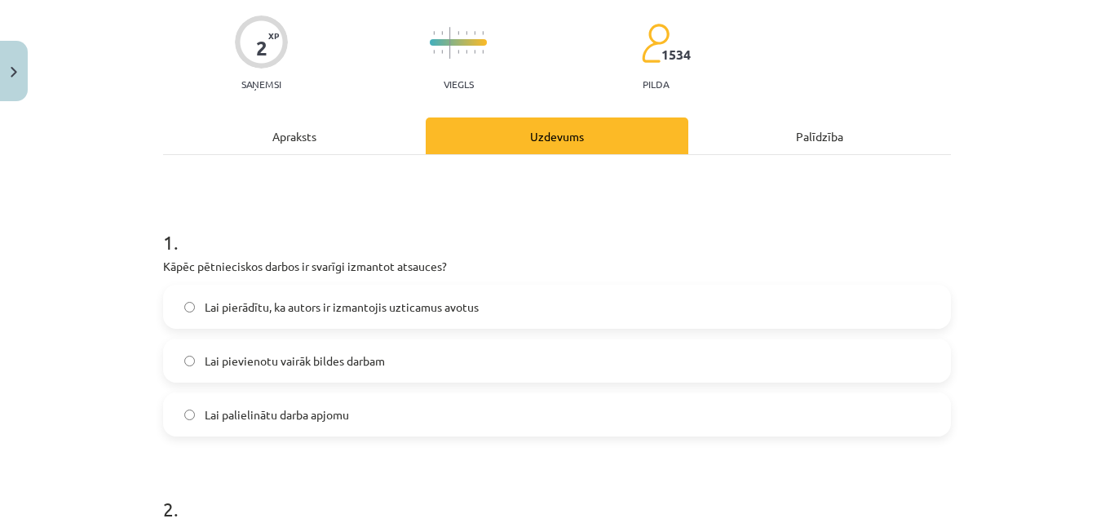
click at [396, 300] on span "Lai pierādītu, ka autors ir izmantojis uzticamus avotus" at bounding box center [342, 306] width 274 height 17
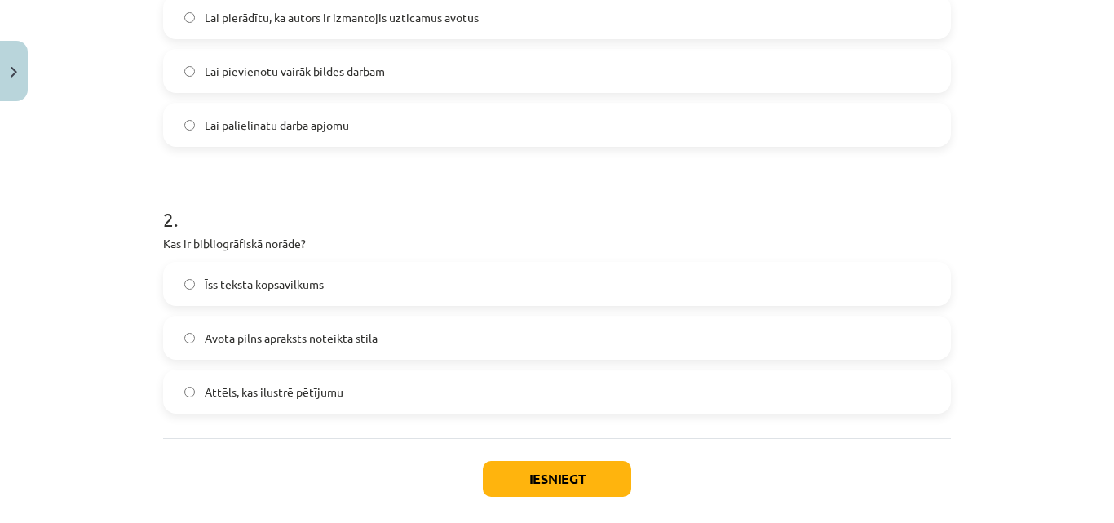
scroll to position [448, 0]
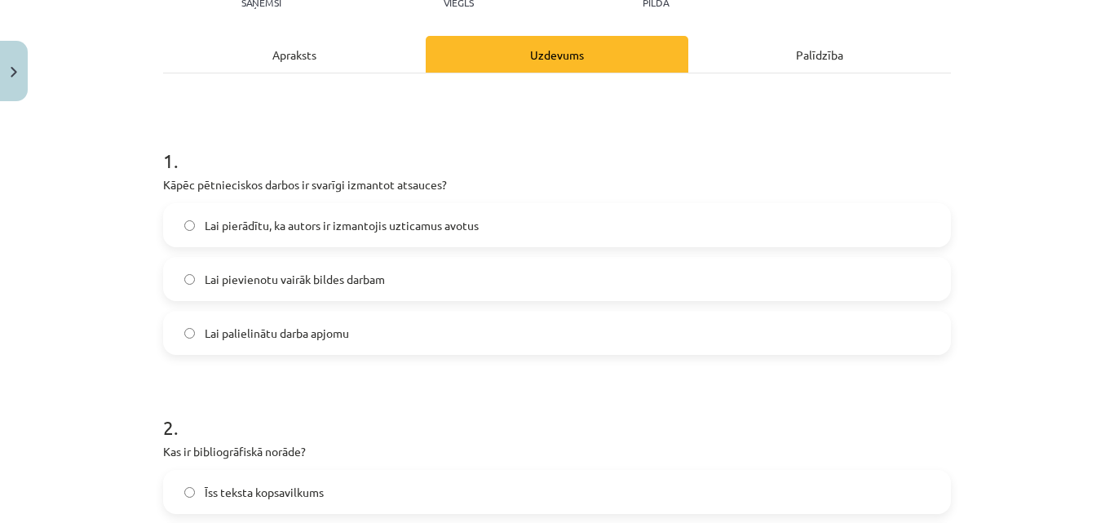
click at [367, 60] on div "Apraksts" at bounding box center [294, 54] width 263 height 37
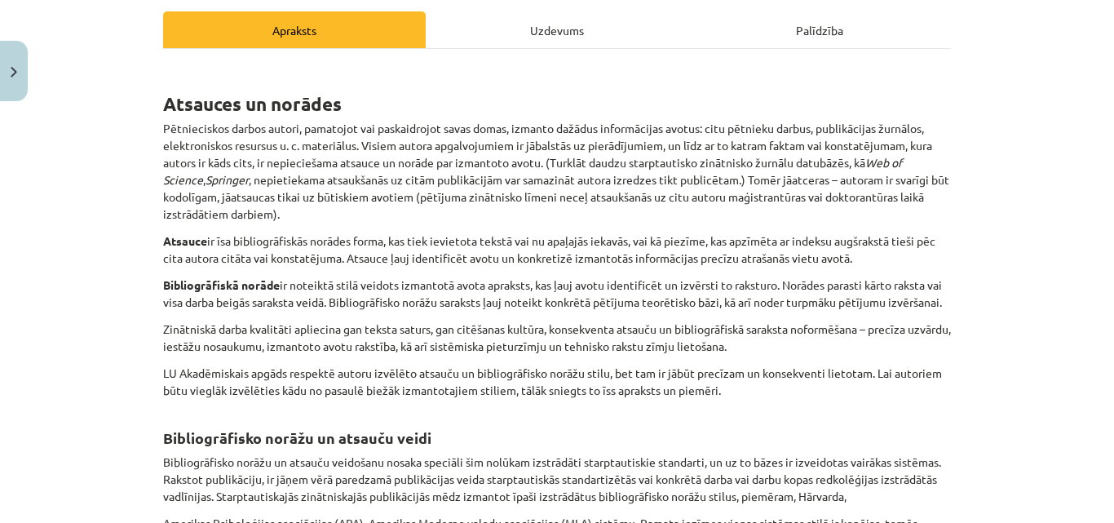
scroll to position [204, 0]
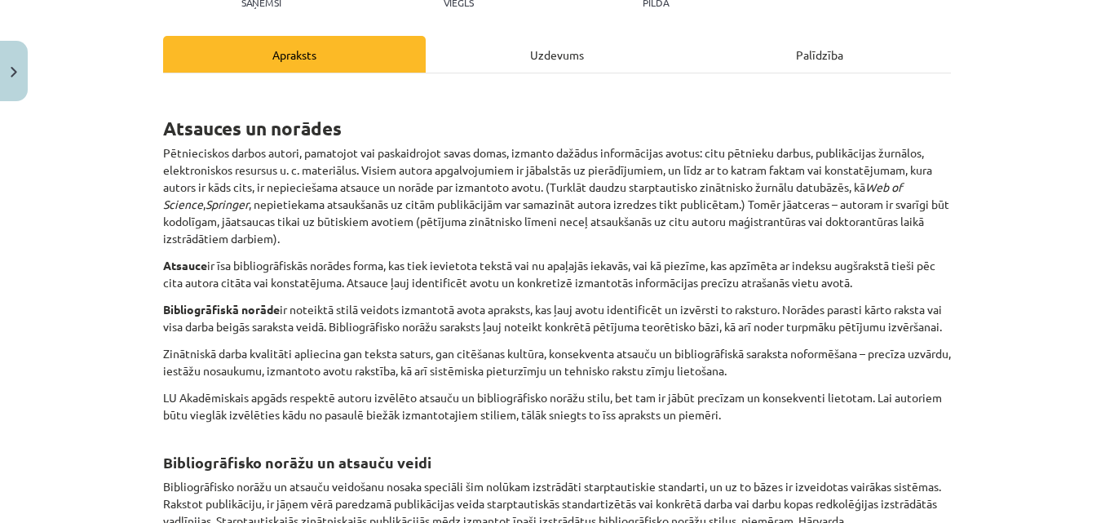
click at [596, 68] on div "Uzdevums" at bounding box center [557, 54] width 263 height 37
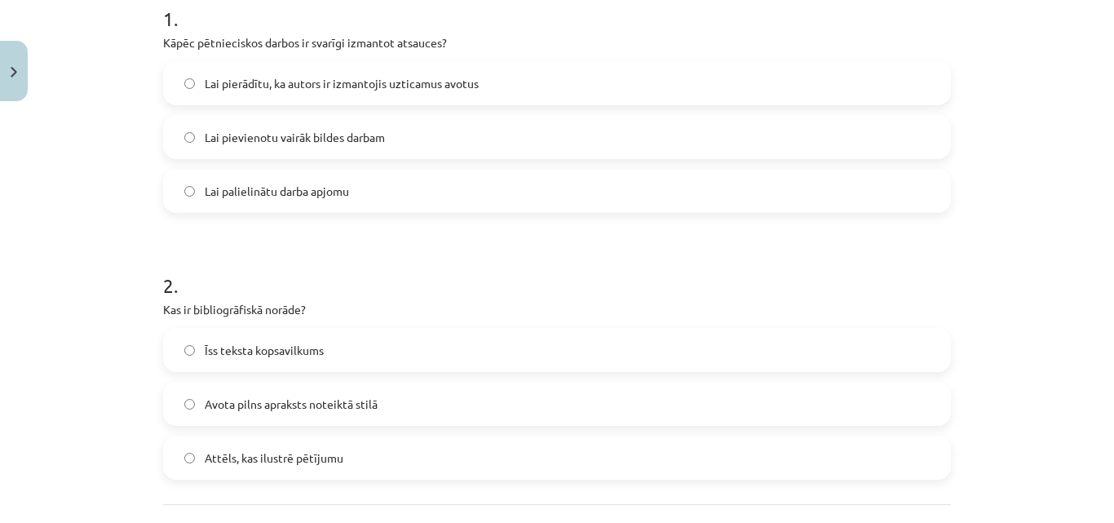
scroll to position [367, 0]
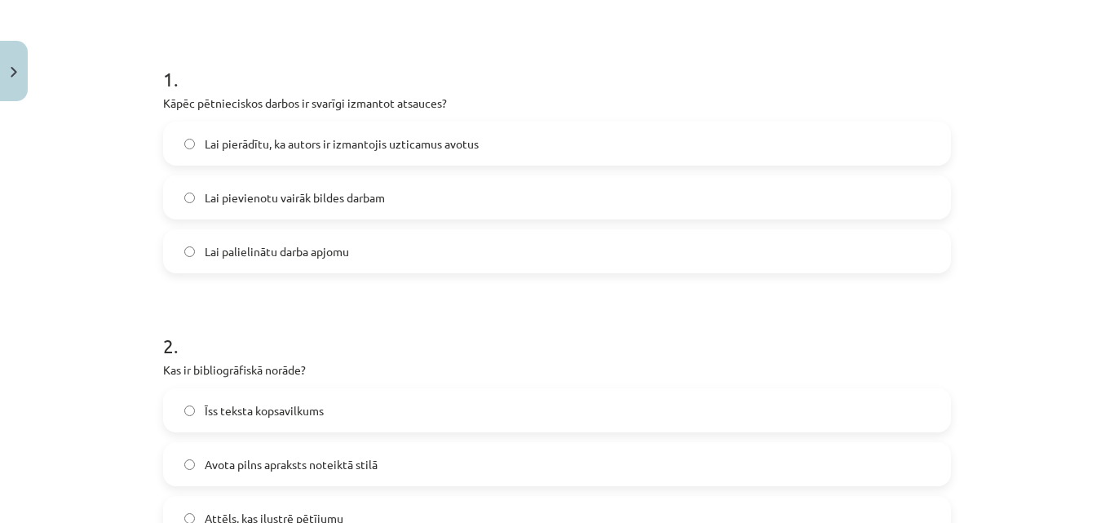
drag, startPoint x: 409, startPoint y: 407, endPoint x: 413, endPoint y: 400, distance: 8.8
click at [409, 405] on label "Īss teksta kopsavilkums" at bounding box center [557, 410] width 784 height 41
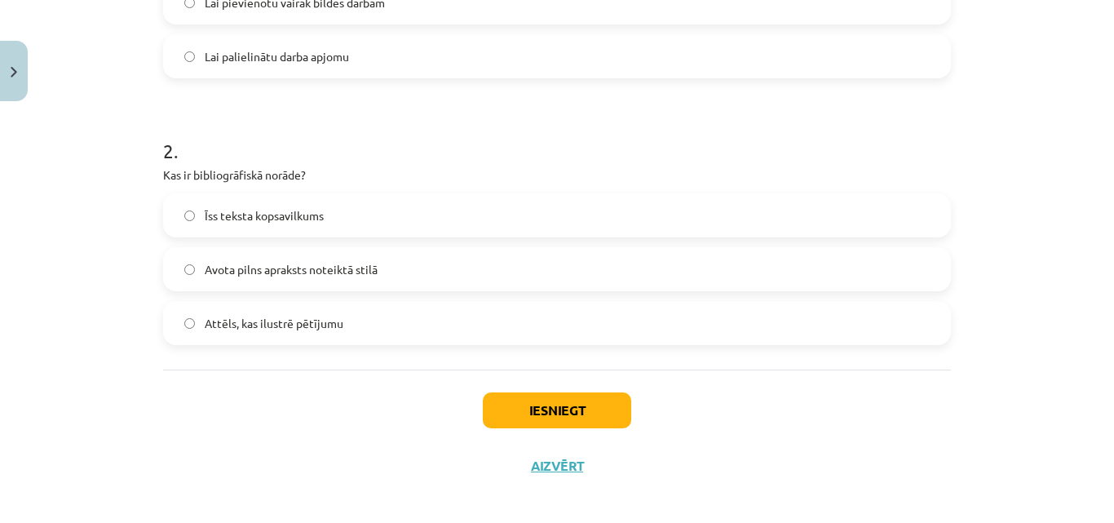
scroll to position [492, 0]
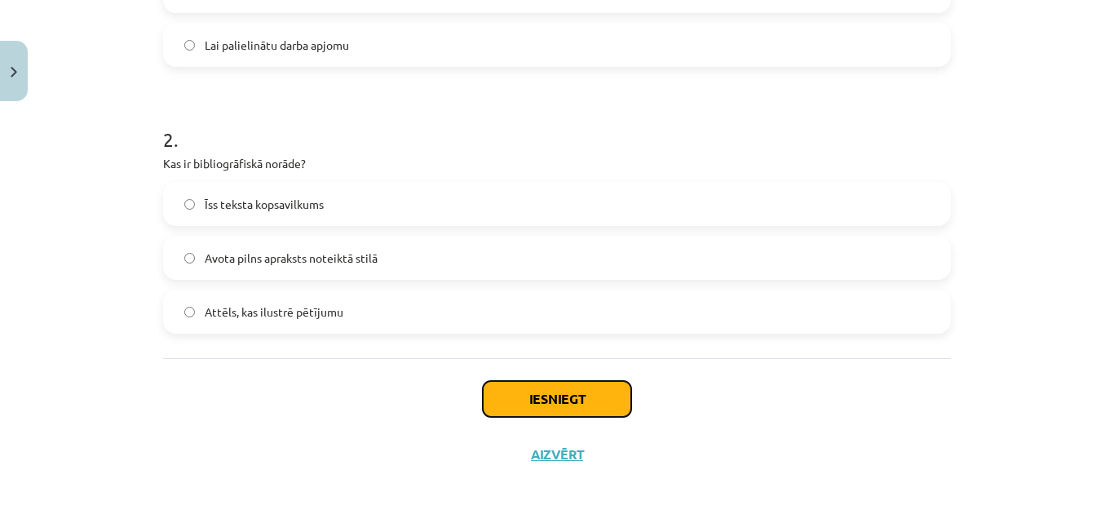
click at [530, 403] on button "Iesniegt" at bounding box center [557, 399] width 148 height 36
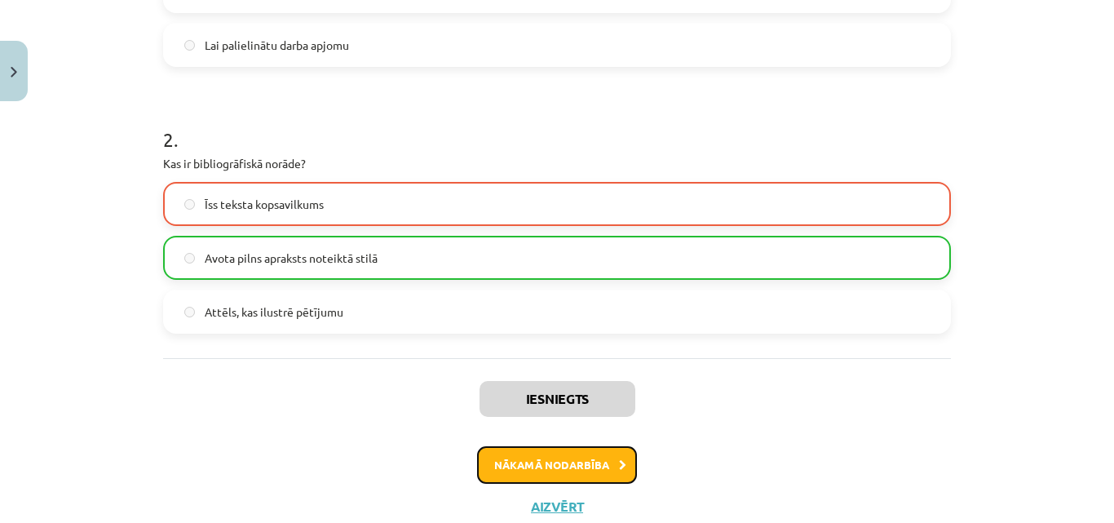
click at [537, 466] on button "Nākamā nodarbība" at bounding box center [557, 465] width 160 height 38
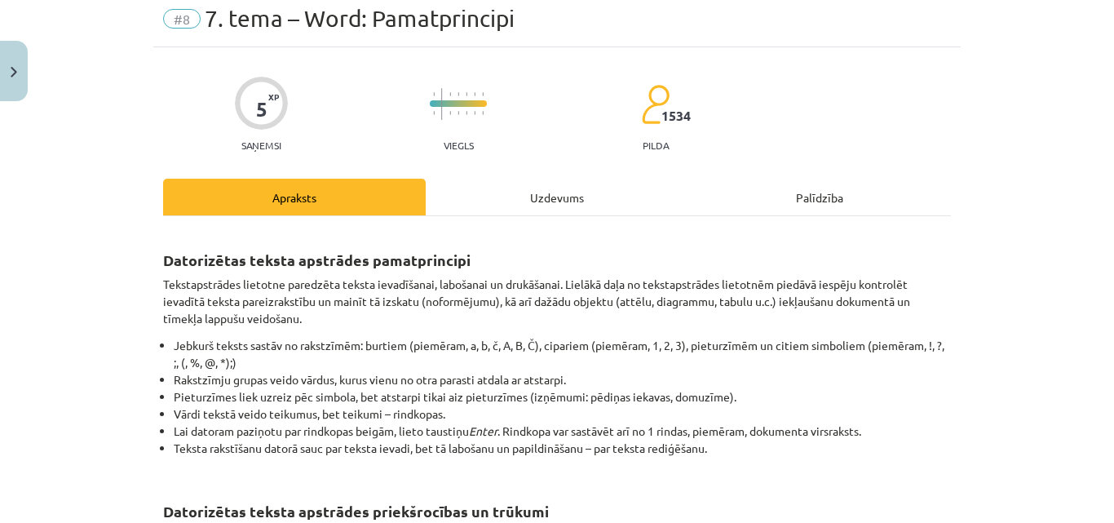
scroll to position [41, 0]
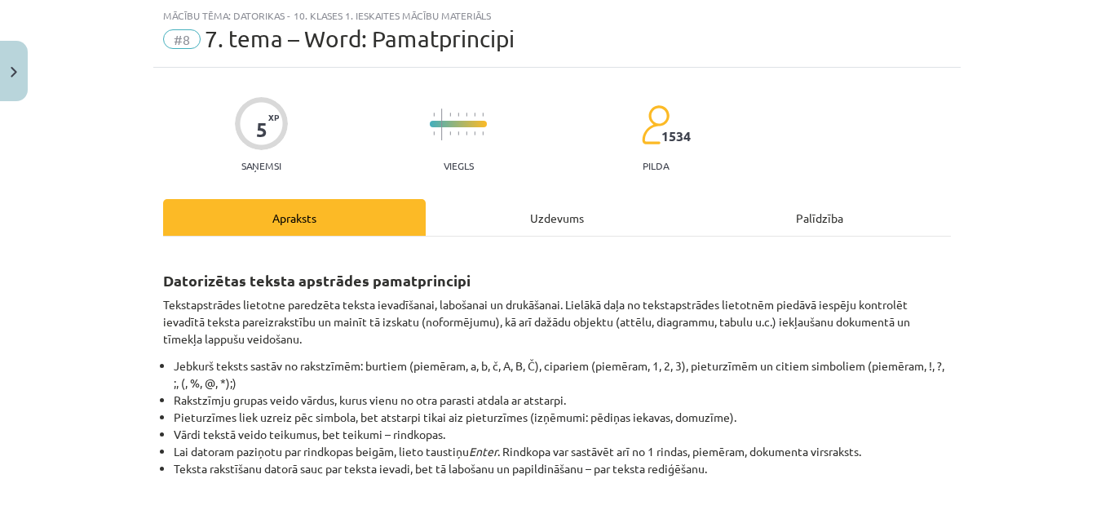
drag, startPoint x: 493, startPoint y: 226, endPoint x: 485, endPoint y: 228, distance: 8.5
click at [485, 228] on div "Uzdevums" at bounding box center [557, 217] width 263 height 37
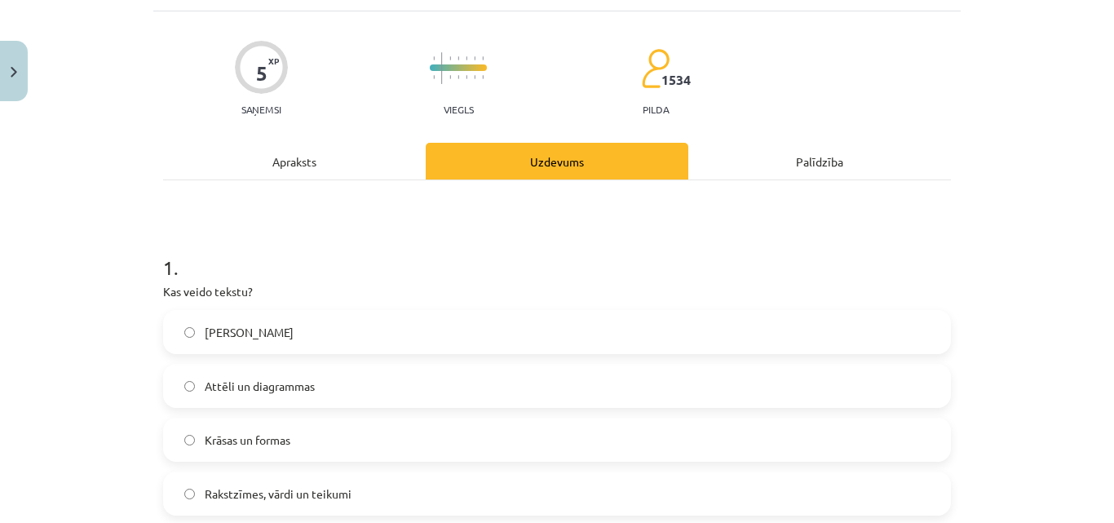
scroll to position [122, 0]
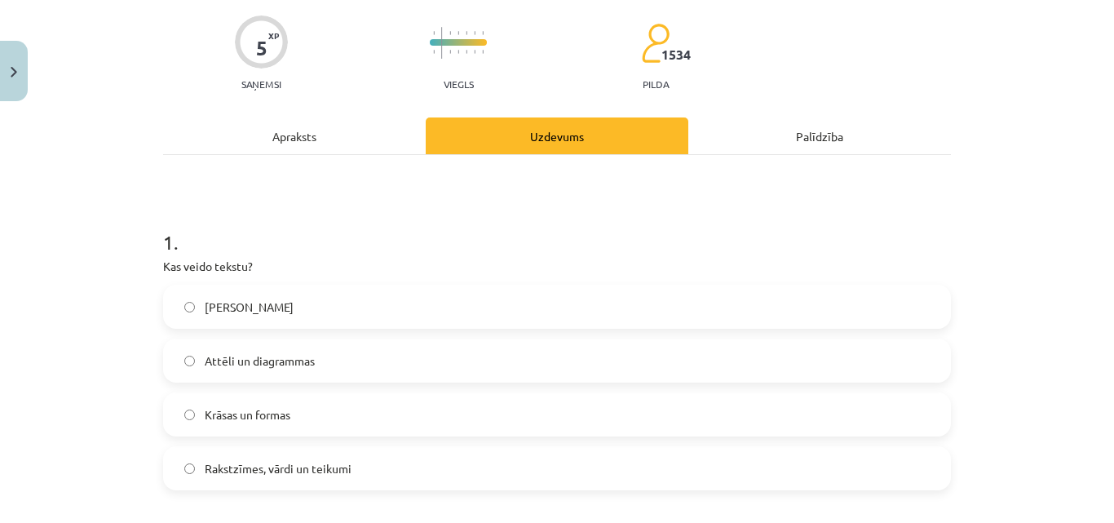
click at [257, 461] on span "Rakstzīmes, vārdi un teikumi" at bounding box center [278, 468] width 147 height 17
click at [293, 148] on div "Apraksts" at bounding box center [294, 135] width 263 height 37
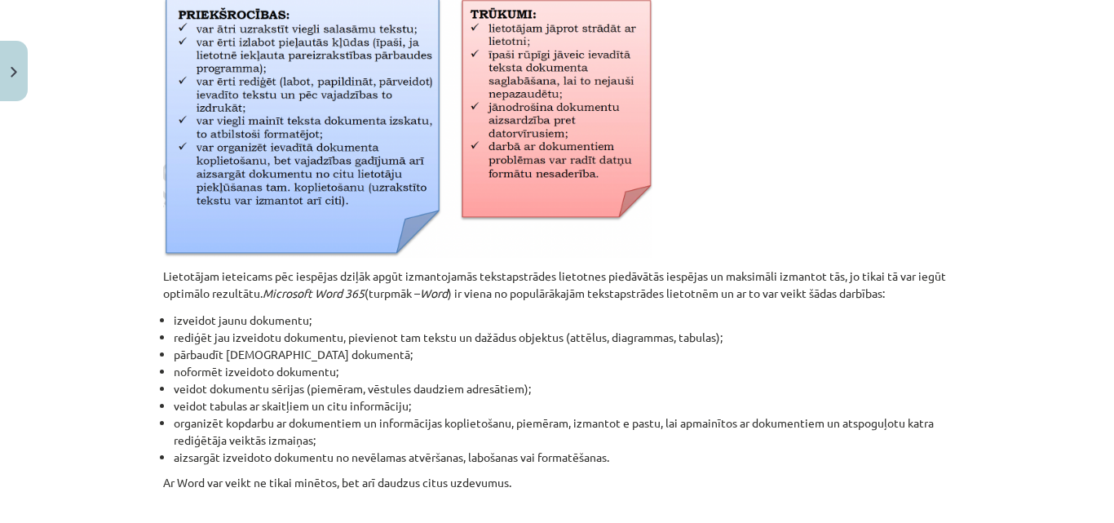
scroll to position [612, 0]
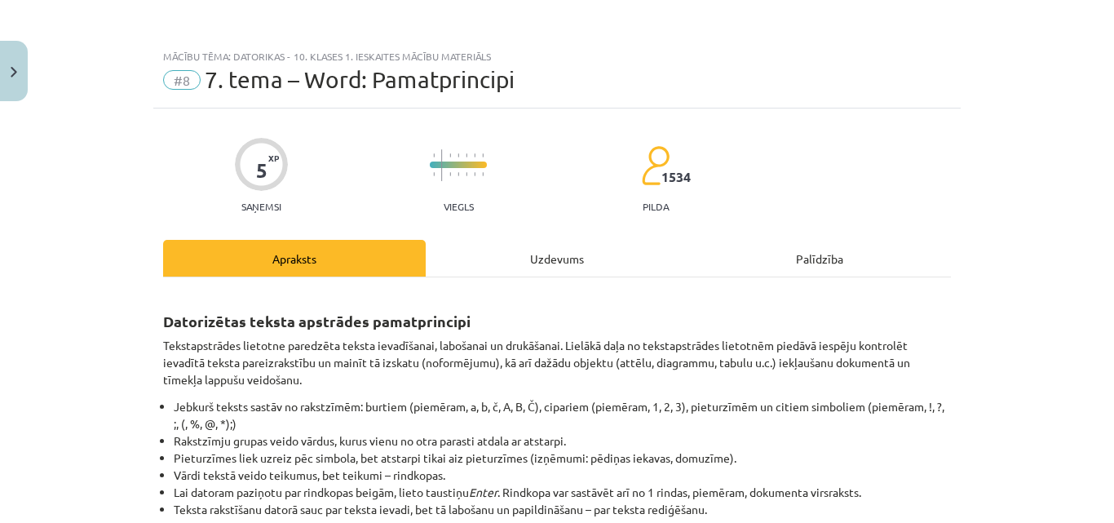
scroll to position [834, 0]
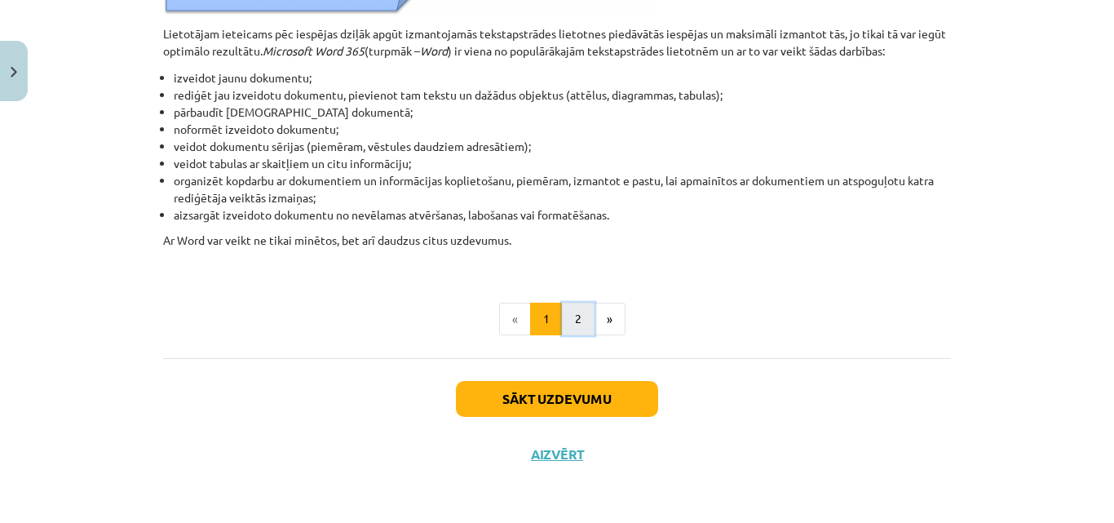
click at [570, 323] on button "2" at bounding box center [578, 319] width 33 height 33
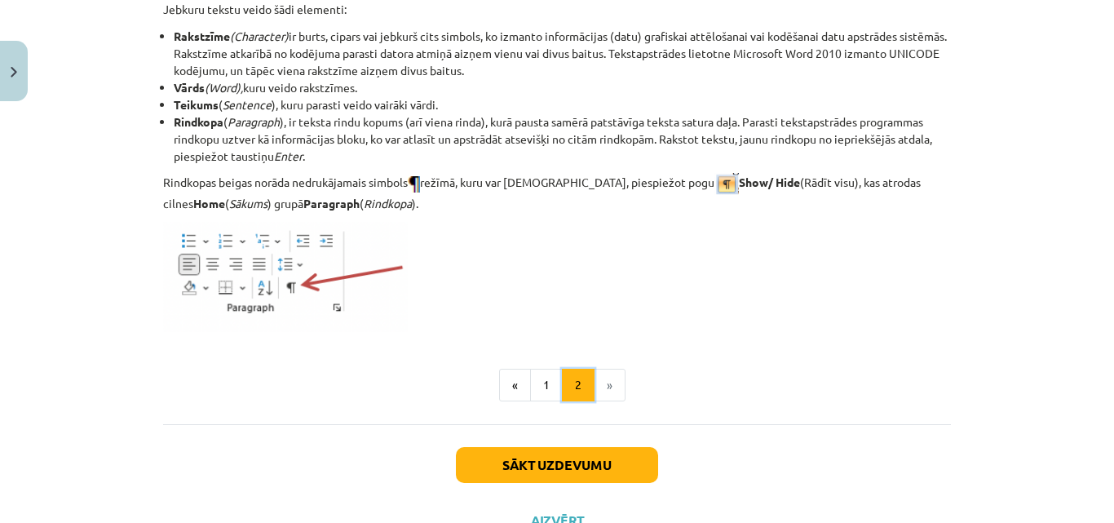
scroll to position [2086, 0]
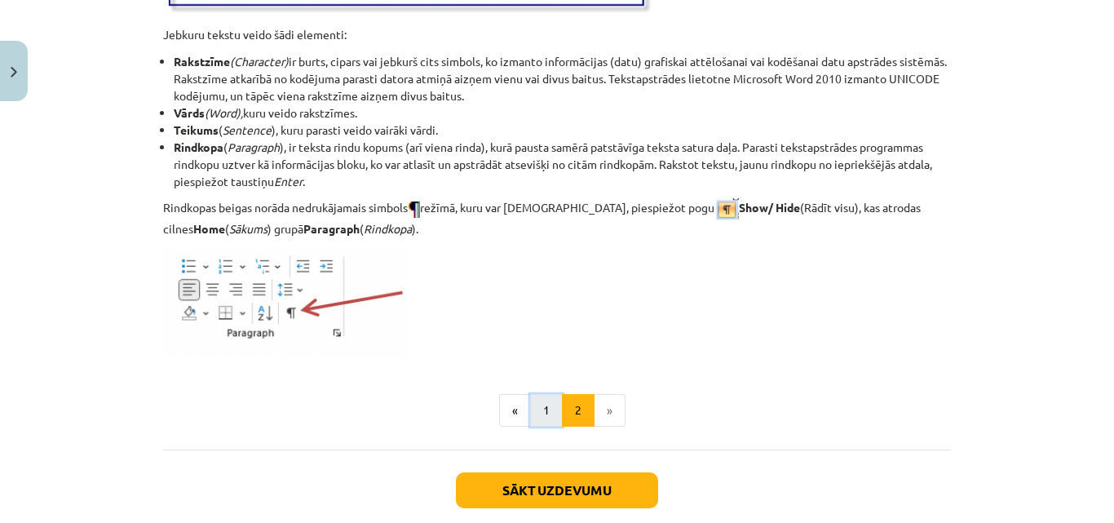
click at [542, 403] on button "1" at bounding box center [546, 410] width 33 height 33
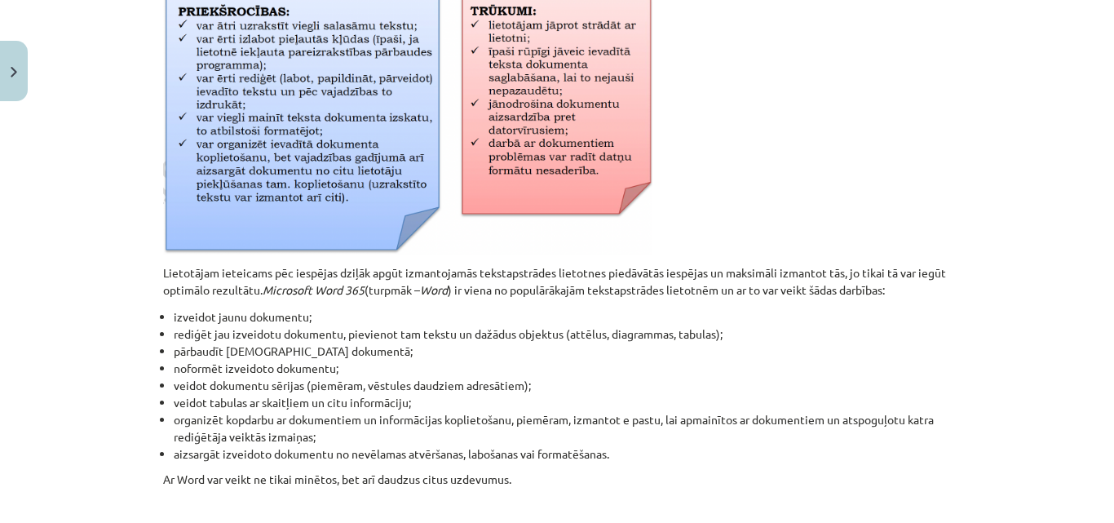
scroll to position [292, 0]
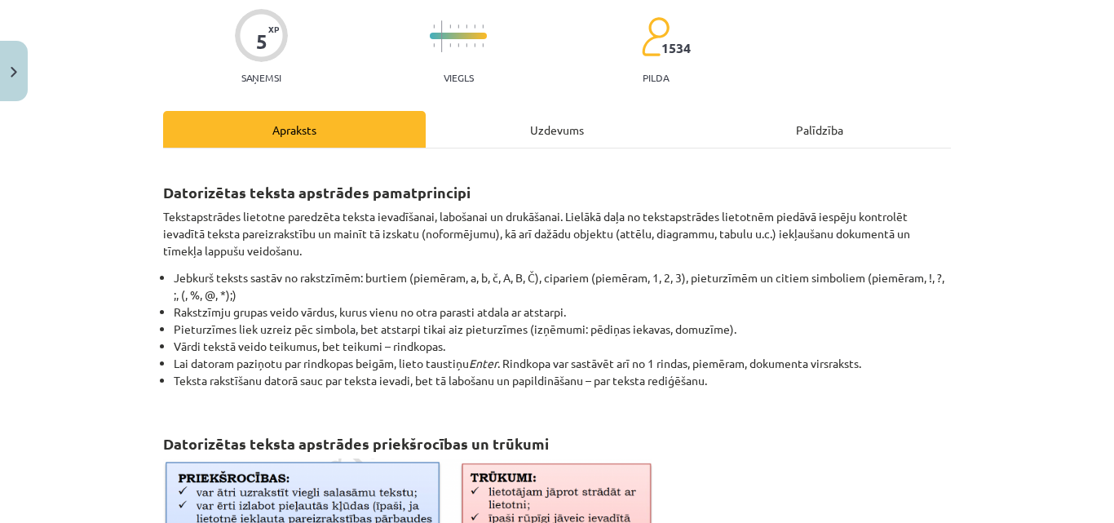
click at [555, 126] on div "Uzdevums" at bounding box center [557, 129] width 263 height 37
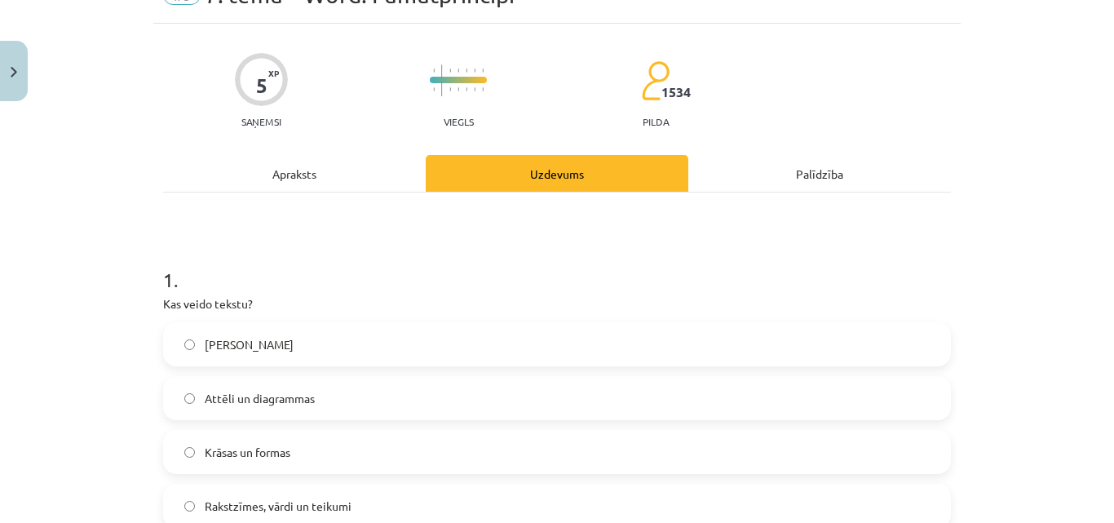
scroll to position [0, 0]
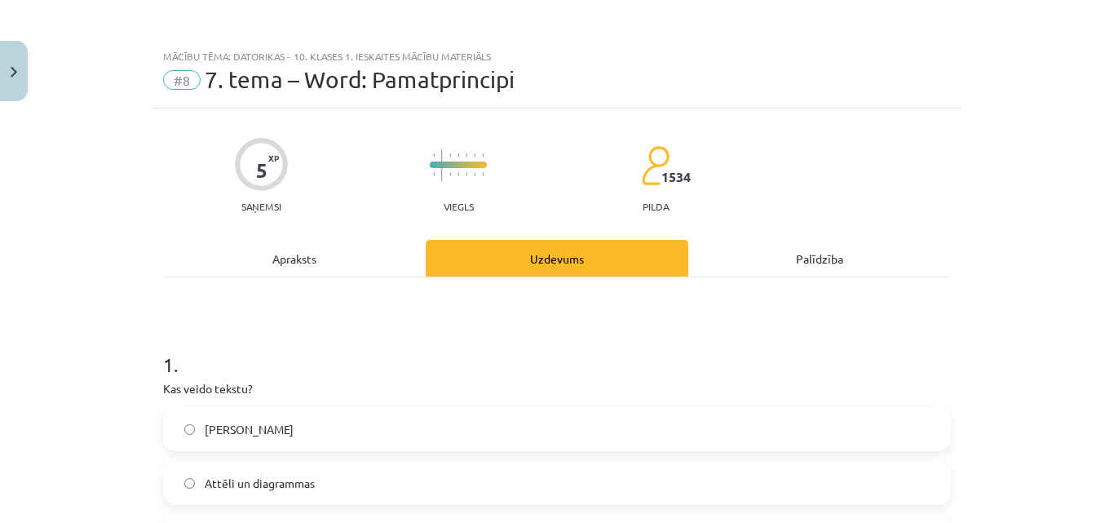
click at [319, 250] on div "Apraksts" at bounding box center [294, 258] width 263 height 37
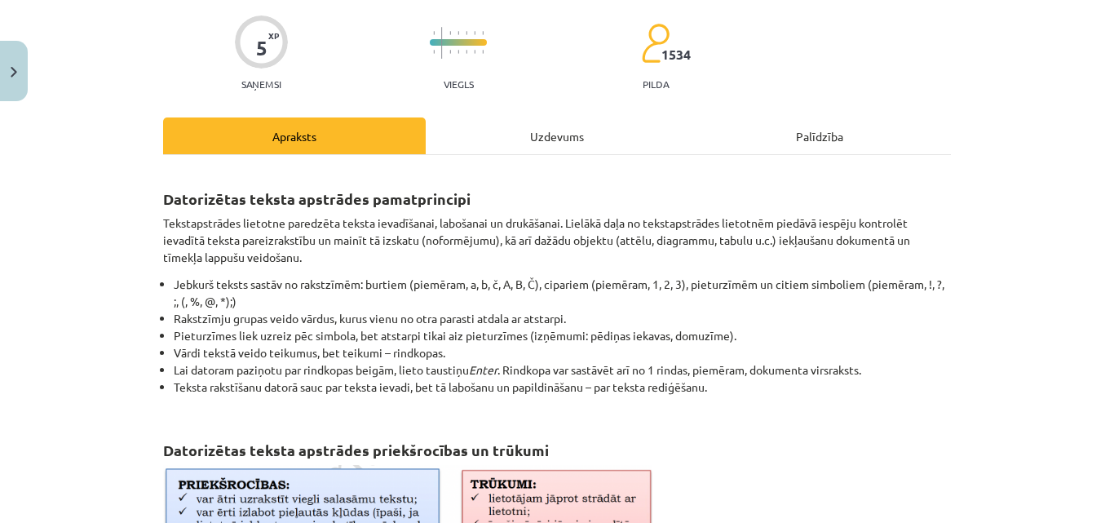
scroll to position [204, 0]
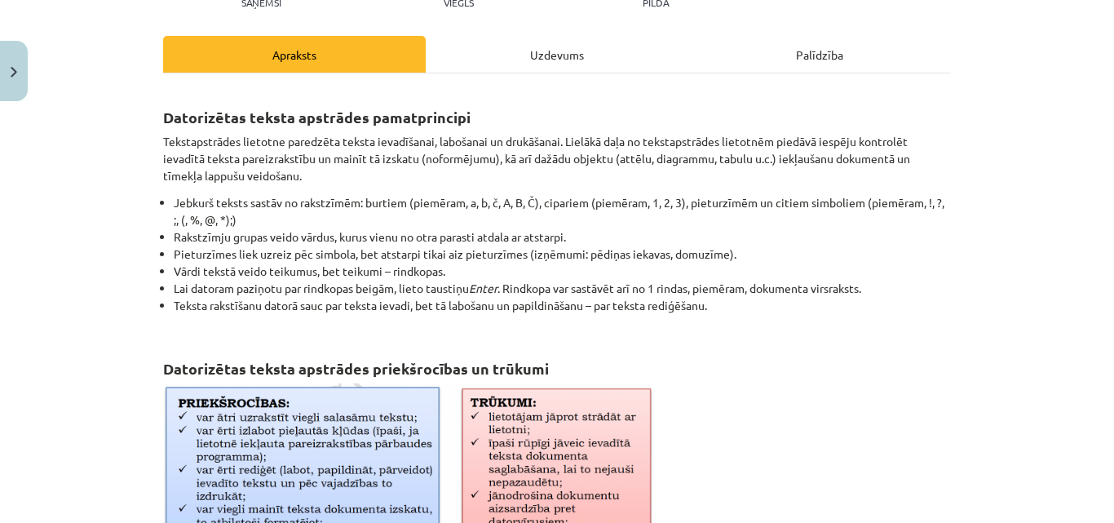
click at [577, 63] on div "Uzdevums" at bounding box center [557, 54] width 263 height 37
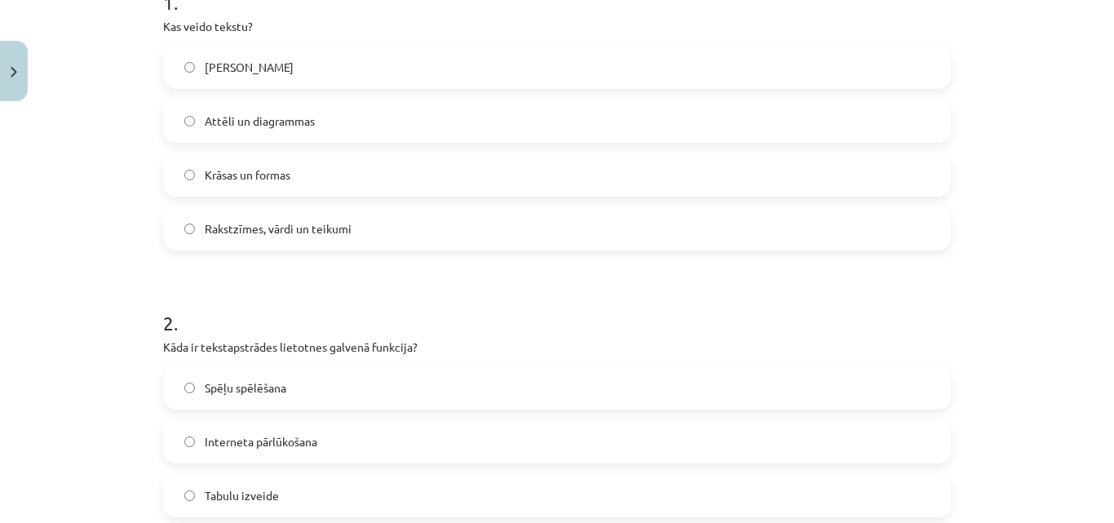
scroll to position [448, 0]
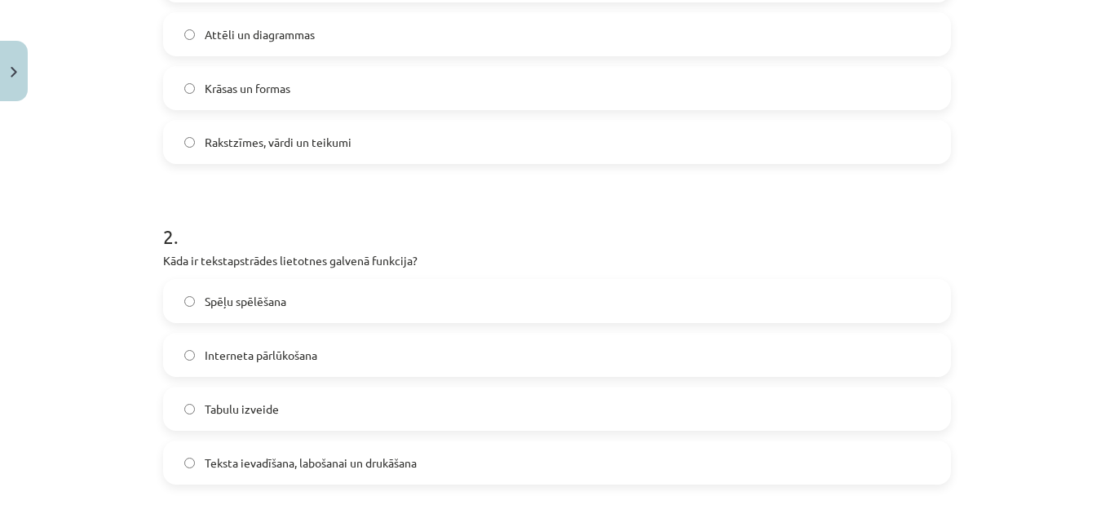
click at [267, 477] on label "Teksta ievadīšana, labošanai un drukāšana" at bounding box center [557, 462] width 784 height 41
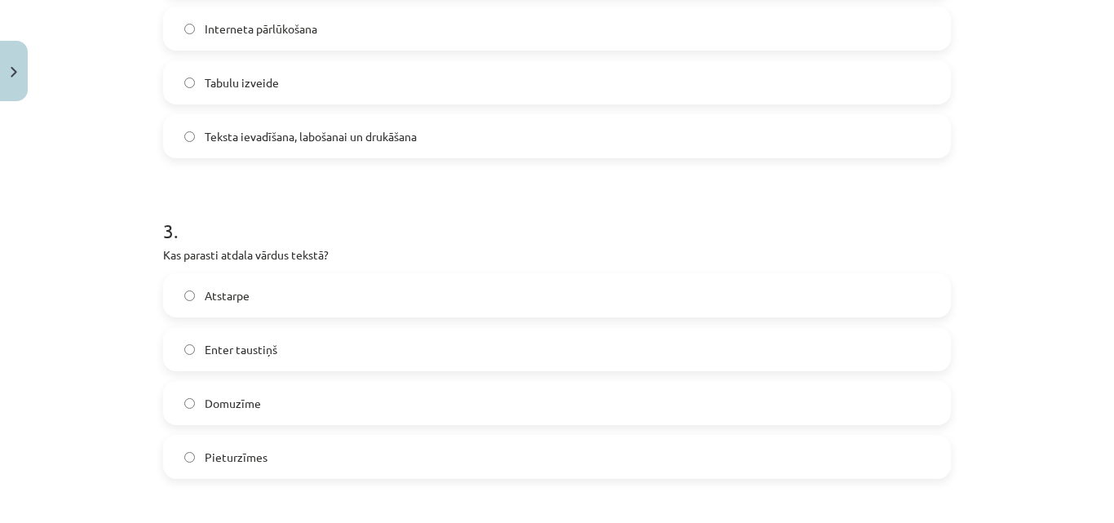
click at [278, 289] on label "Atstarpe" at bounding box center [557, 295] width 784 height 41
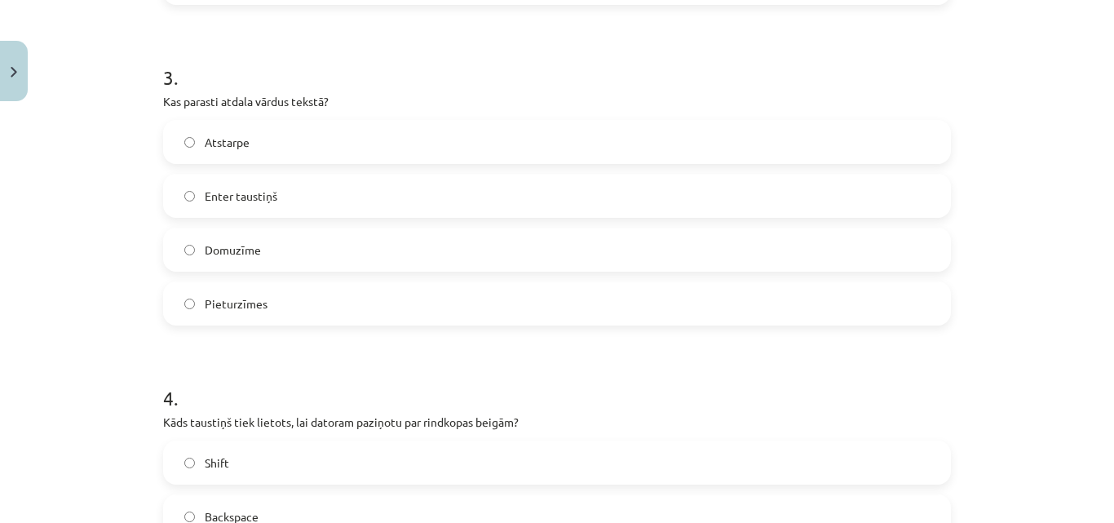
scroll to position [938, 0]
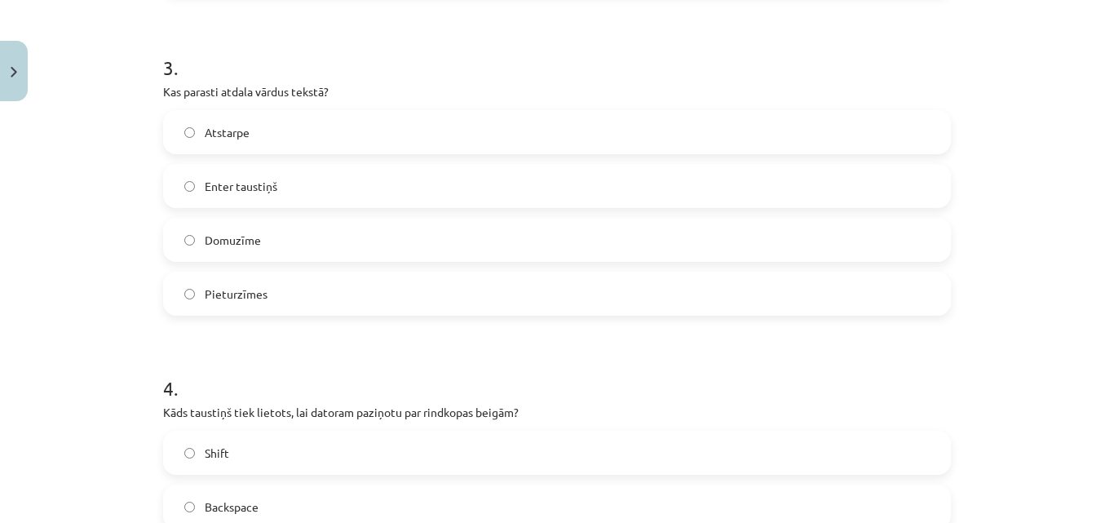
click at [290, 298] on label "Pieturzīmes" at bounding box center [557, 293] width 784 height 41
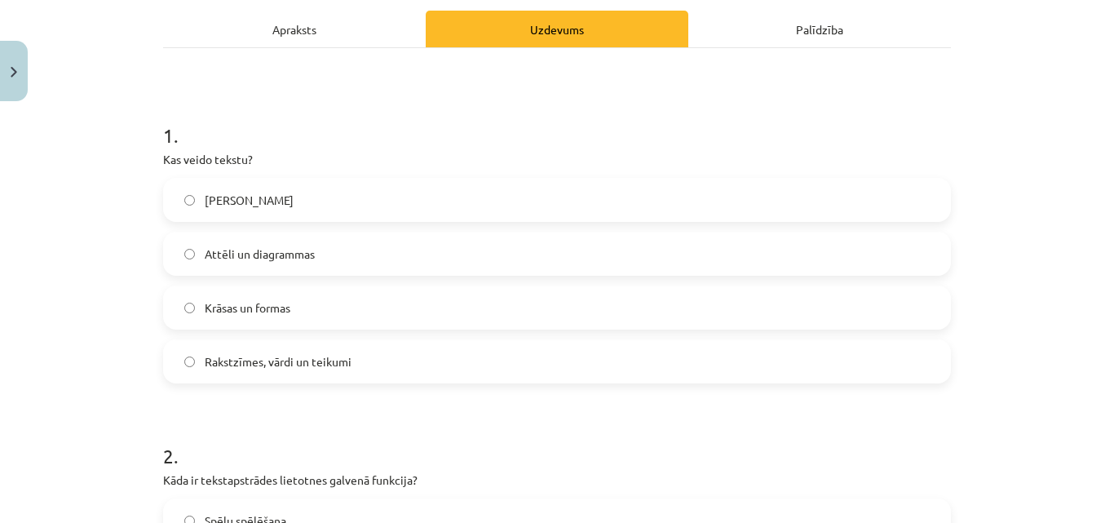
scroll to position [0, 0]
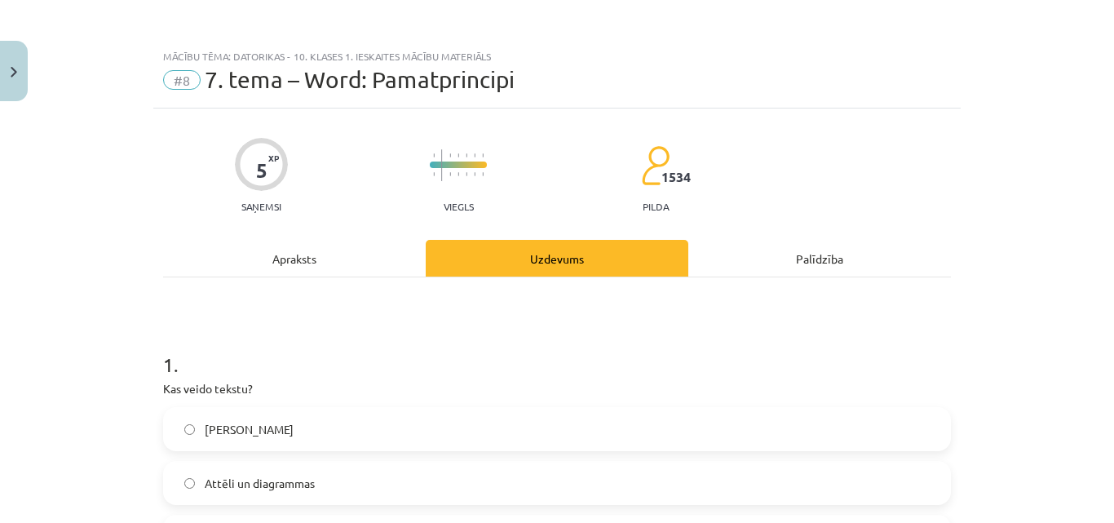
click at [241, 254] on div "Apraksts" at bounding box center [294, 258] width 263 height 37
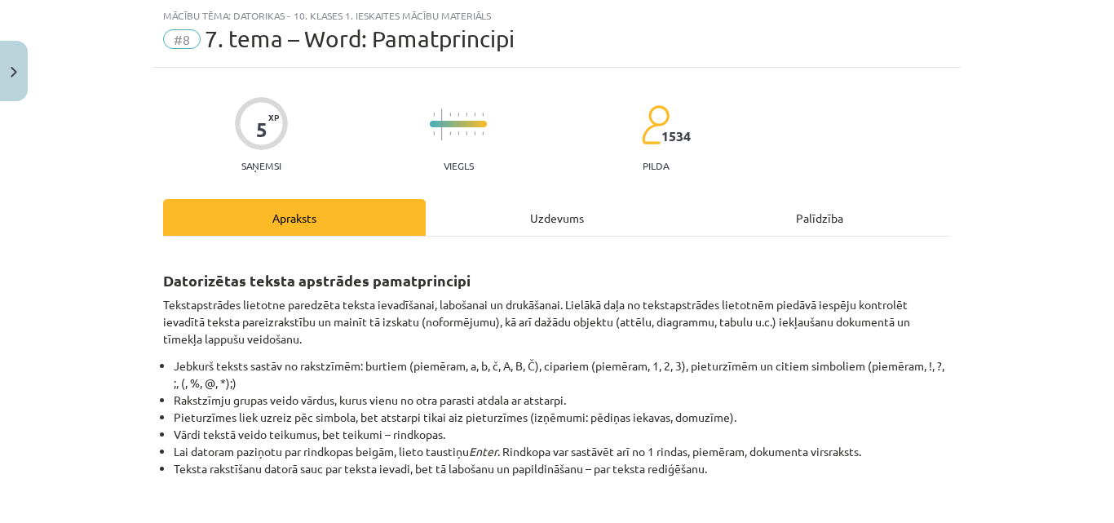
click at [534, 214] on div "Uzdevums" at bounding box center [557, 217] width 263 height 37
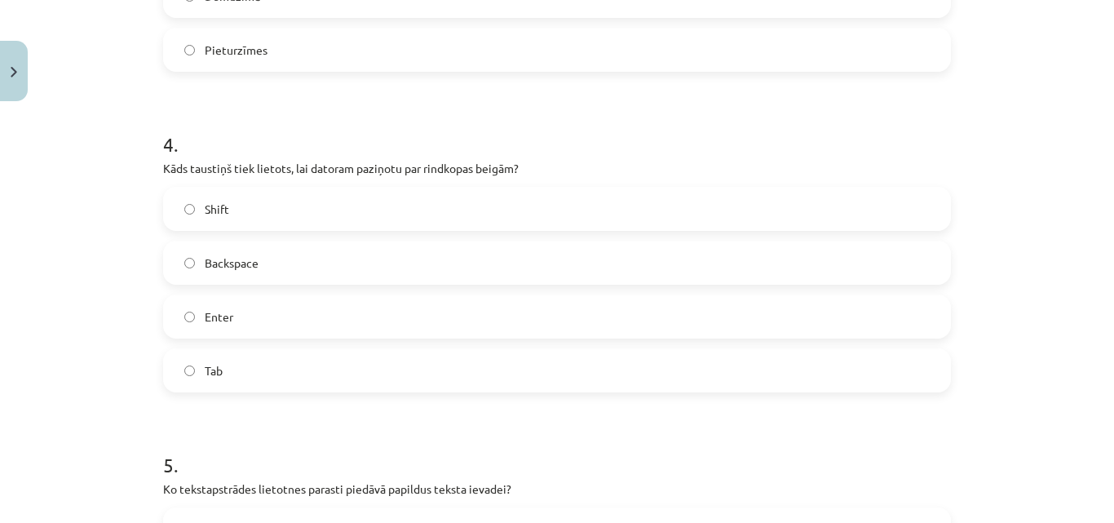
scroll to position [1182, 0]
drag, startPoint x: 738, startPoint y: 207, endPoint x: 698, endPoint y: 507, distance: 302.7
click at [740, 242] on div "Shift Backspace Enter Tab" at bounding box center [557, 288] width 788 height 205
click at [521, 306] on label "Enter" at bounding box center [557, 315] width 784 height 41
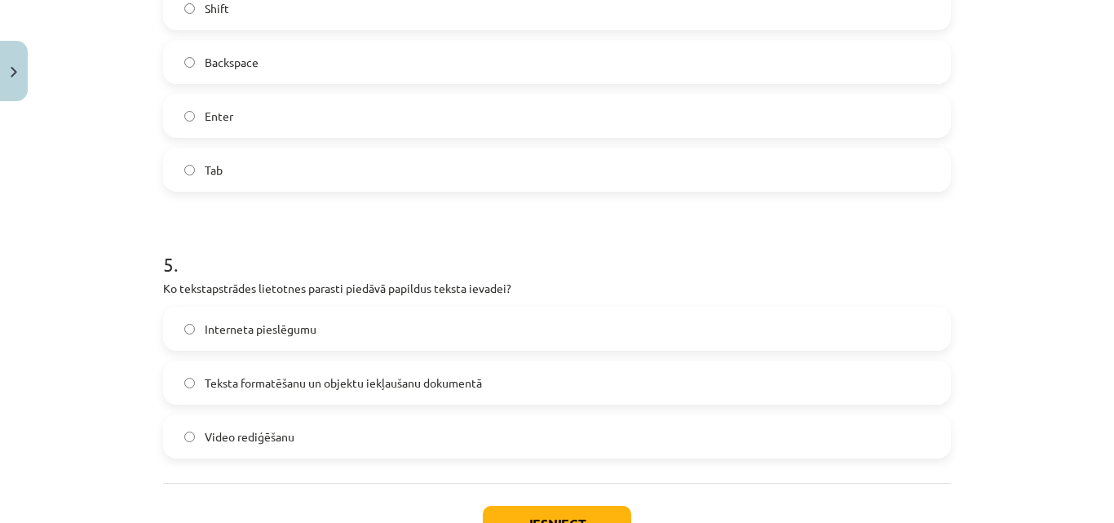
scroll to position [1345, 0]
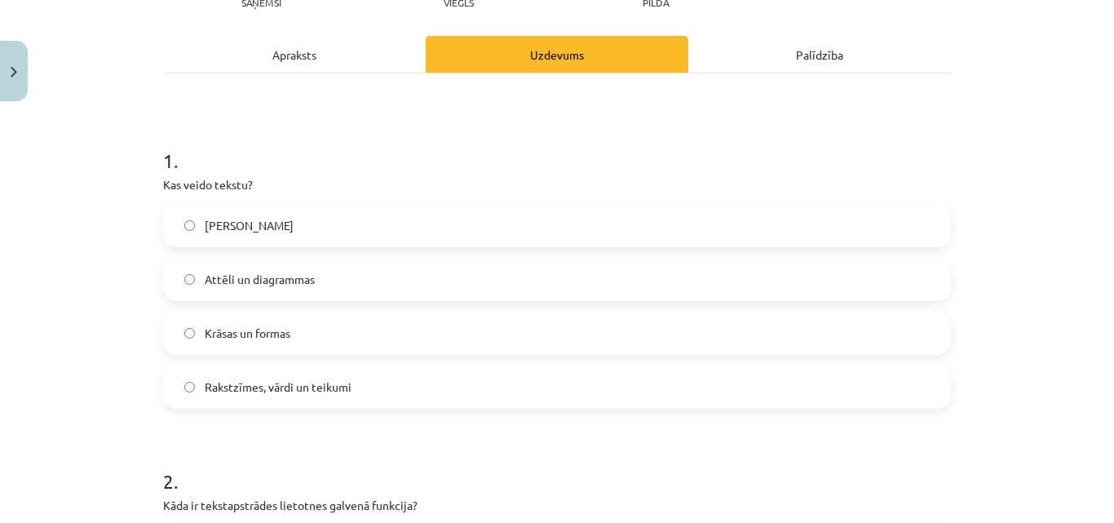
click at [379, 49] on div "Apraksts" at bounding box center [294, 54] width 263 height 37
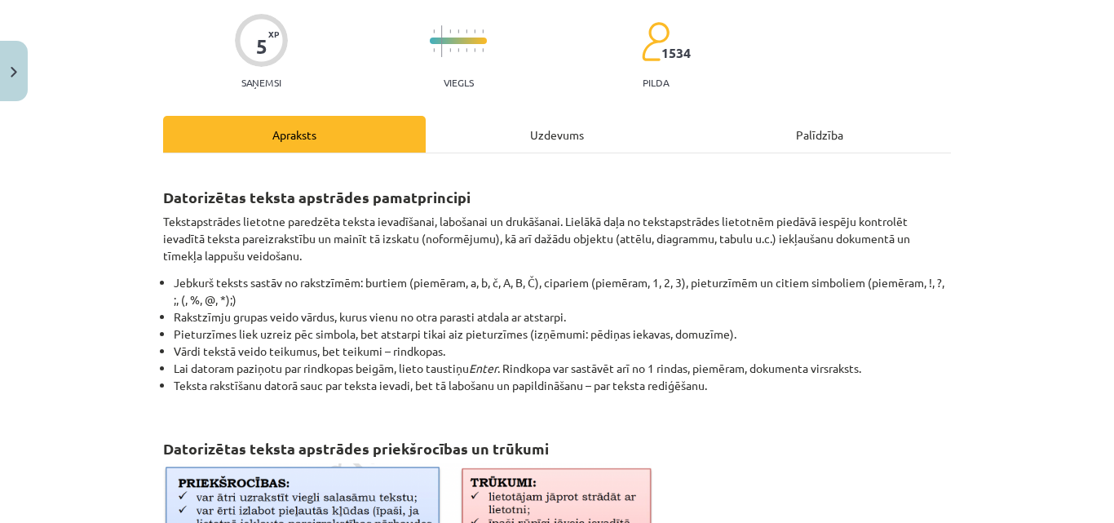
scroll to position [41, 0]
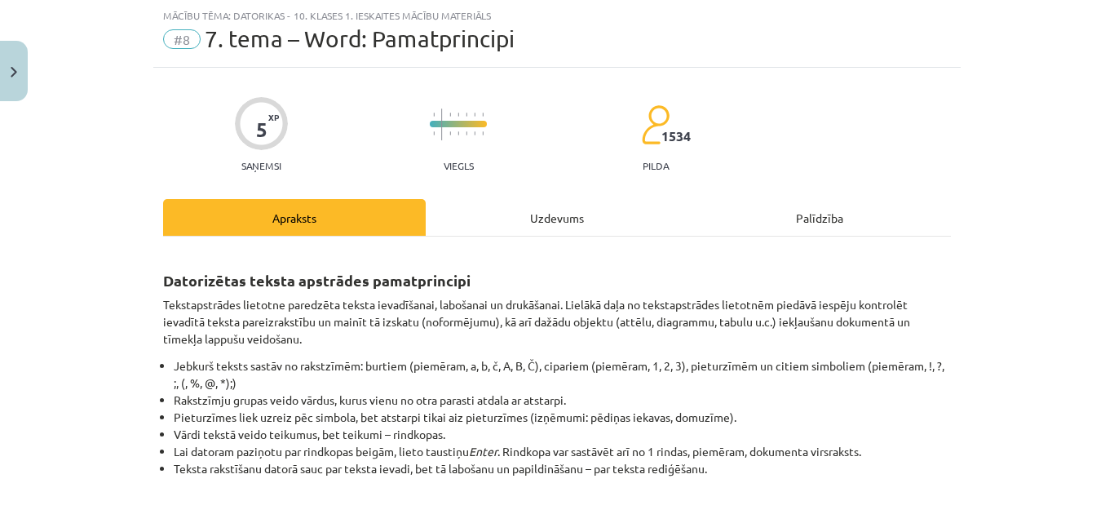
click at [487, 221] on div "Uzdevums" at bounding box center [557, 217] width 263 height 37
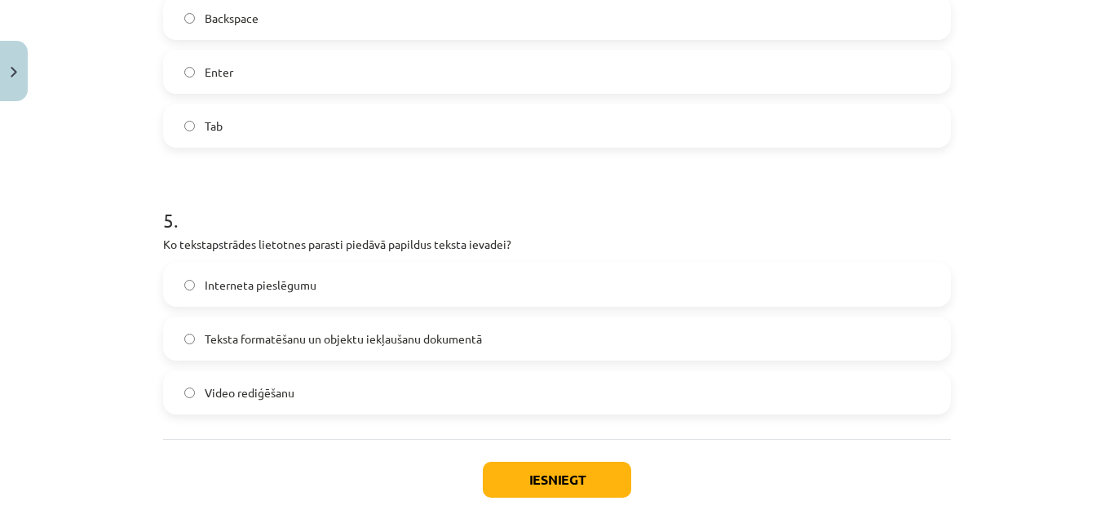
scroll to position [1427, 0]
click at [457, 335] on span "Teksta formatēšanu un objektu iekļaušanu dokumentā" at bounding box center [343, 337] width 277 height 17
click at [488, 477] on button "Iesniegt" at bounding box center [557, 479] width 148 height 36
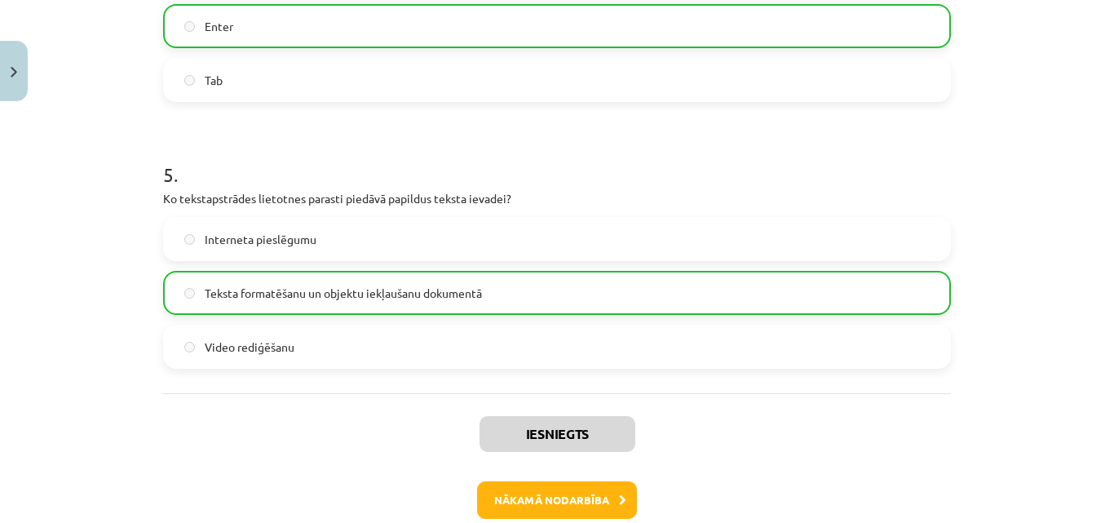
scroll to position [1559, 0]
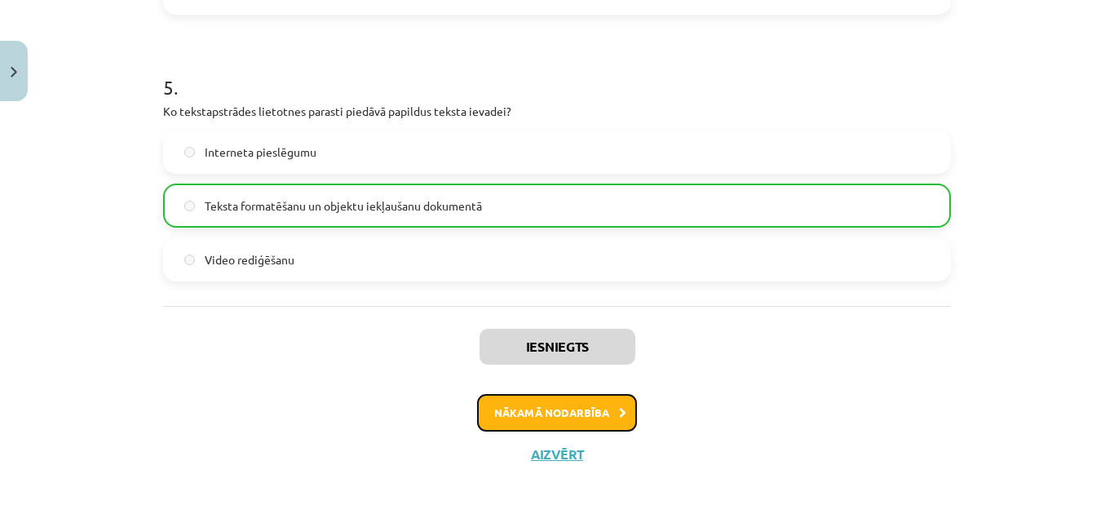
click at [536, 413] on button "Nākamā nodarbība" at bounding box center [557, 413] width 160 height 38
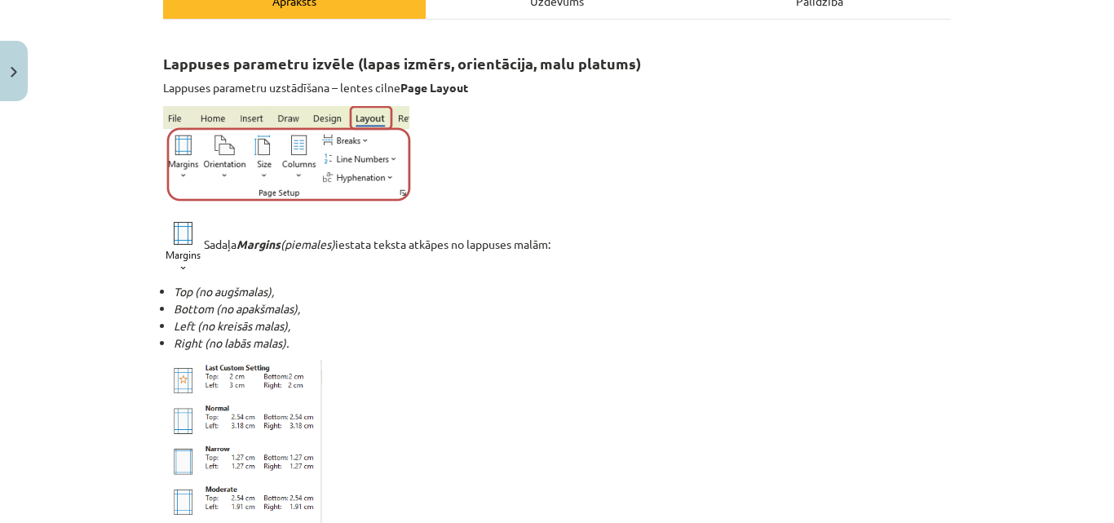
scroll to position [41, 0]
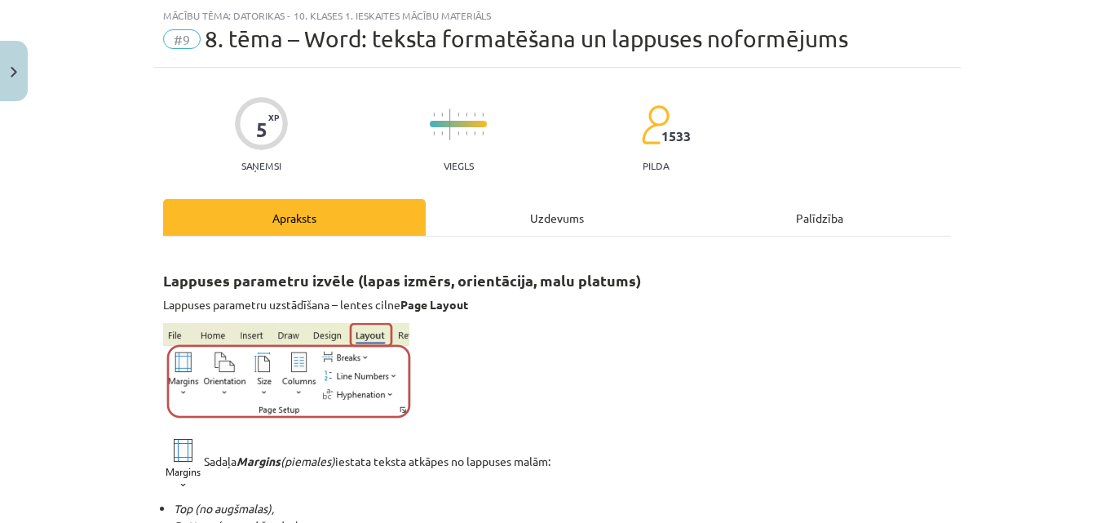
click at [491, 223] on div "Uzdevums" at bounding box center [557, 217] width 263 height 37
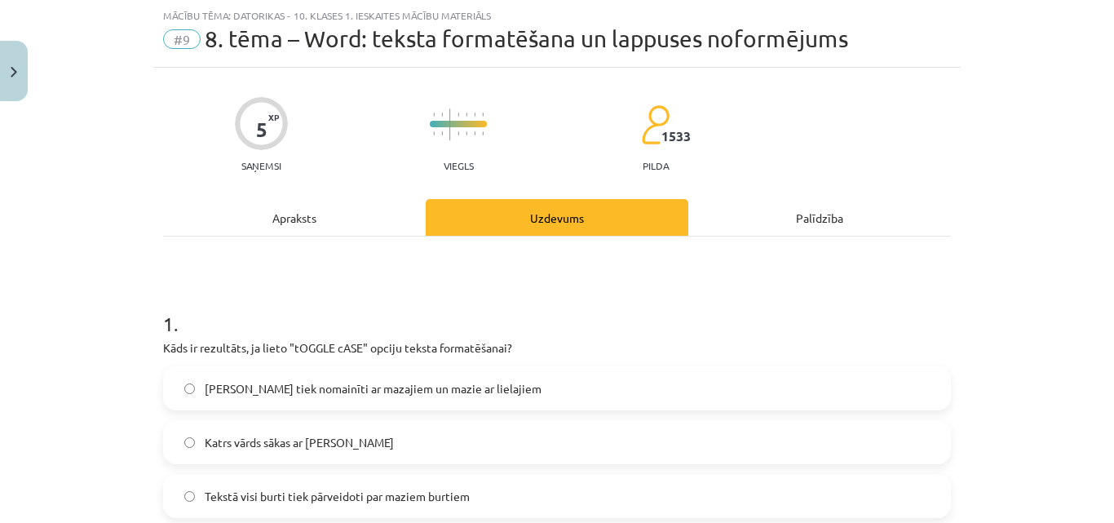
click at [311, 213] on div "Apraksts" at bounding box center [294, 217] width 263 height 37
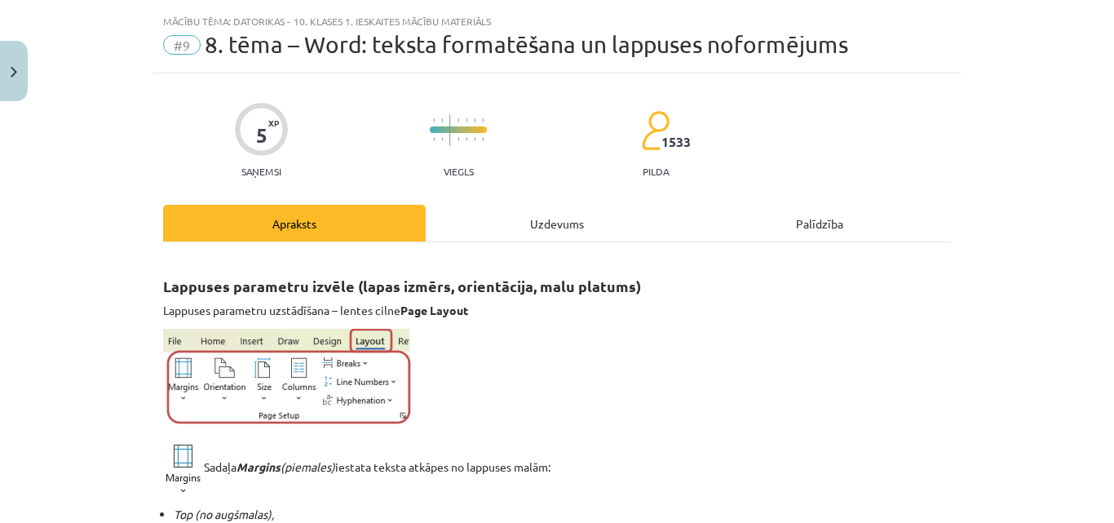
scroll to position [0, 0]
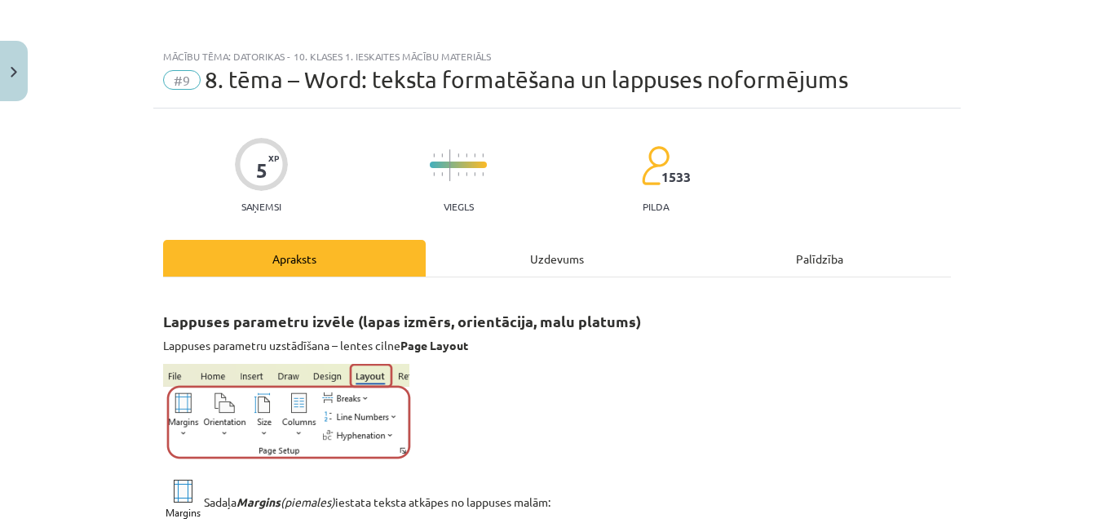
click at [500, 251] on div "Uzdevums" at bounding box center [557, 258] width 263 height 37
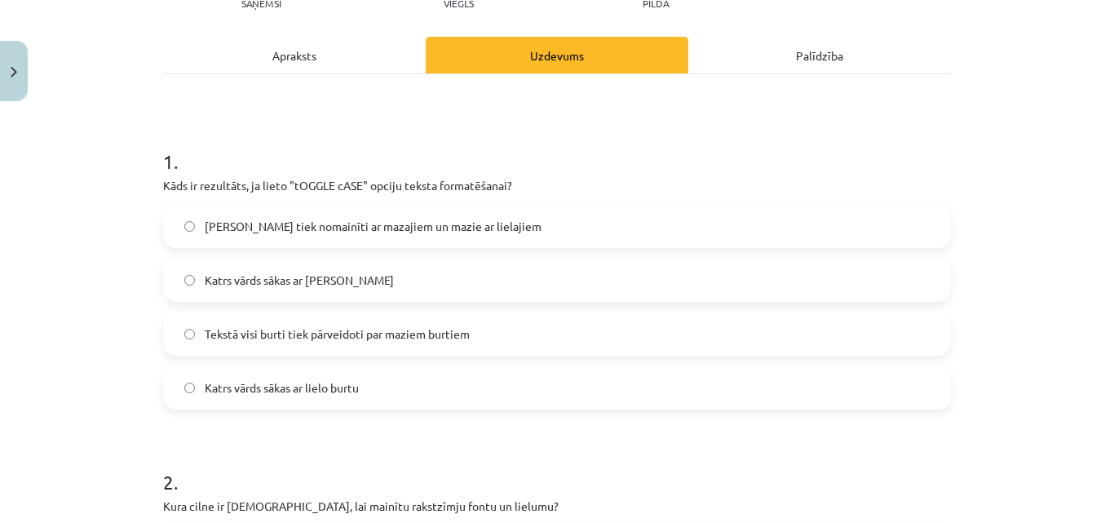
scroll to position [204, 0]
click at [555, 219] on label "[PERSON_NAME] tiek nomainīti ar mazajiem un mazie ar lielajiem" at bounding box center [557, 225] width 784 height 41
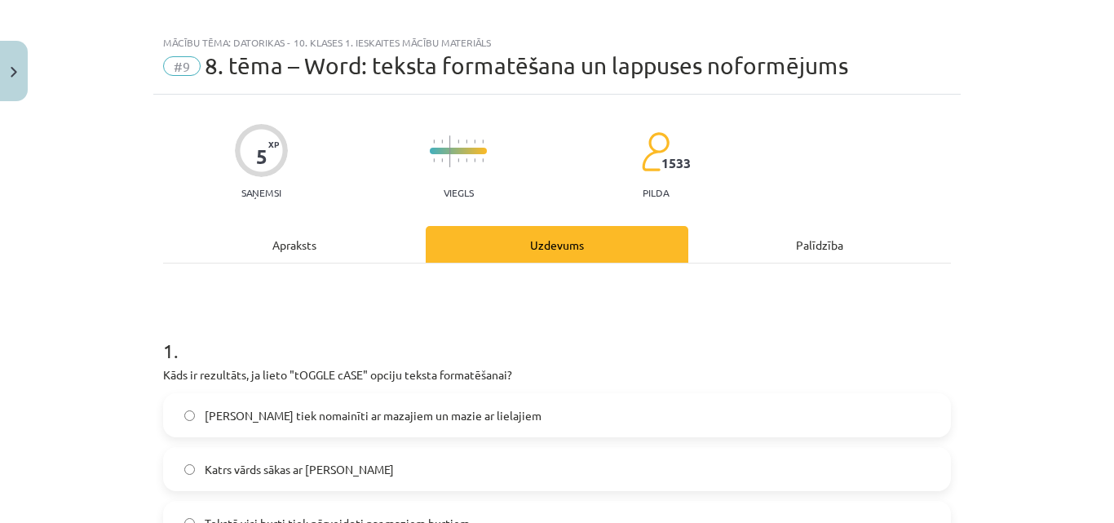
scroll to position [0, 0]
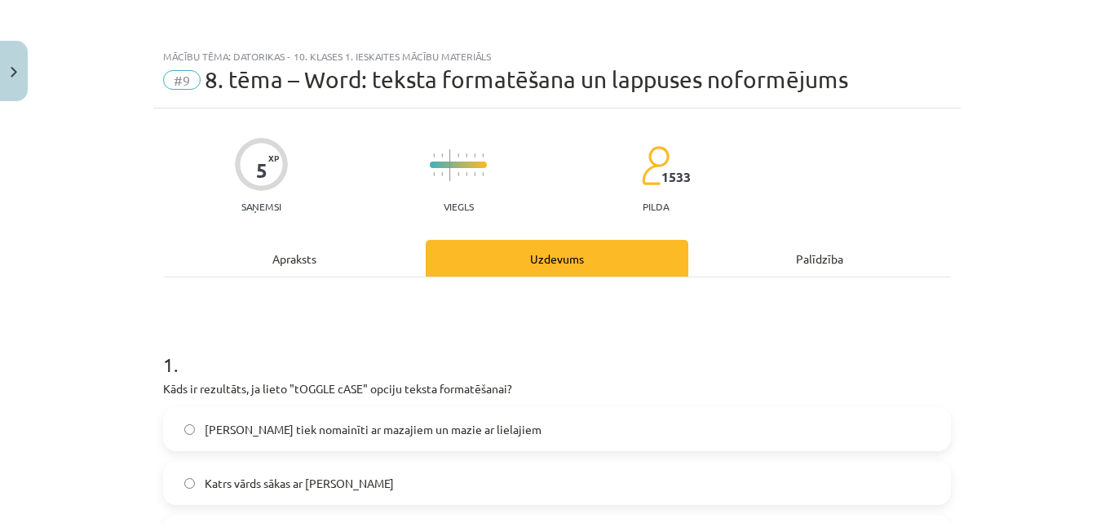
click at [255, 259] on div "Apraksts" at bounding box center [294, 258] width 263 height 37
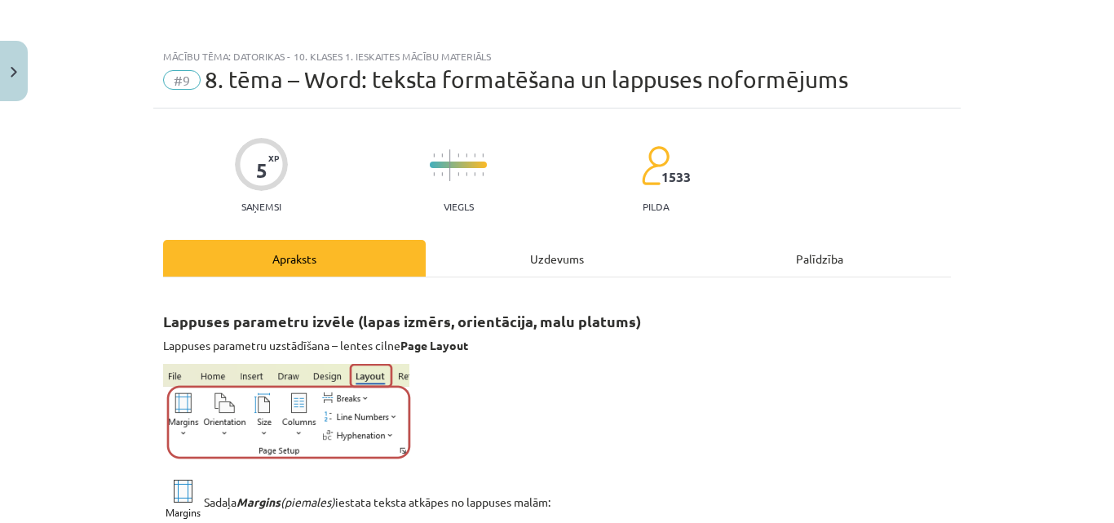
click at [502, 248] on div "Uzdevums" at bounding box center [557, 258] width 263 height 37
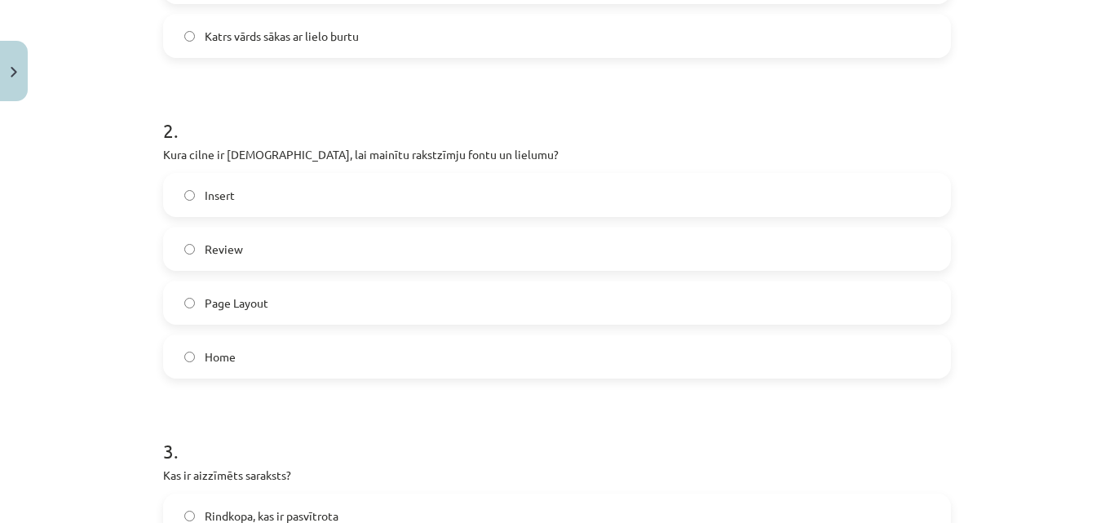
scroll to position [612, 0]
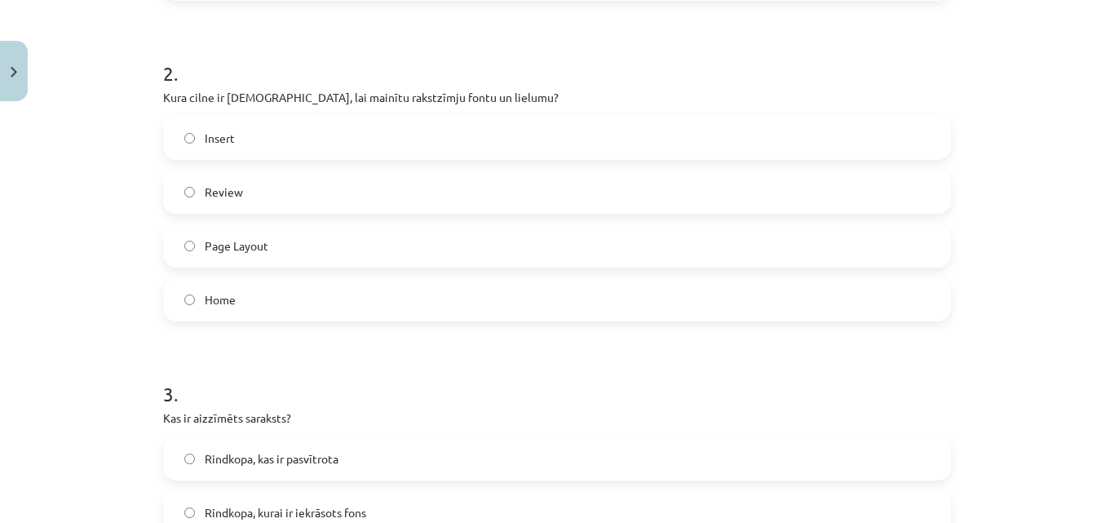
drag, startPoint x: 223, startPoint y: 298, endPoint x: 237, endPoint y: 299, distance: 14.0
click at [230, 299] on label "Home" at bounding box center [557, 299] width 784 height 41
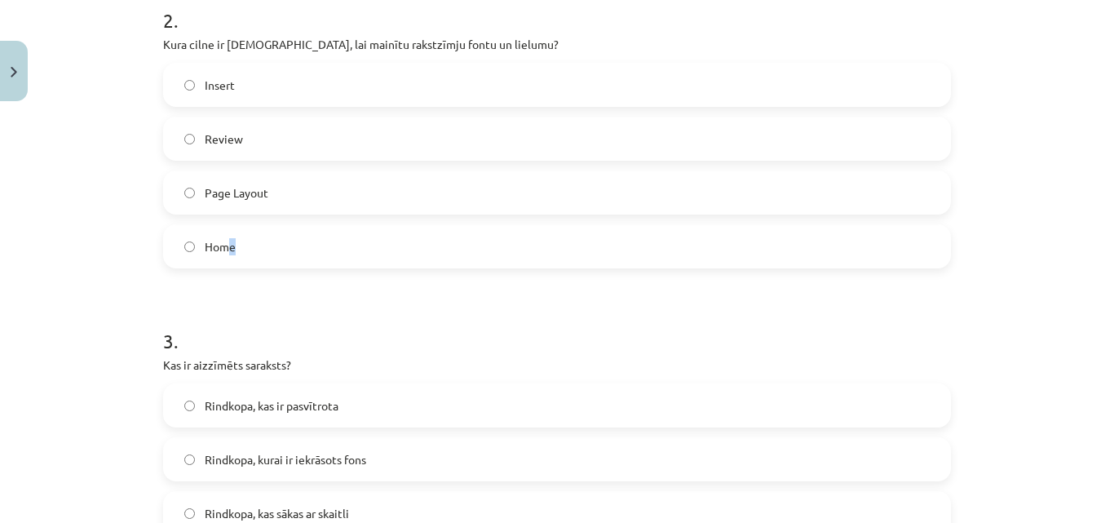
scroll to position [693, 0]
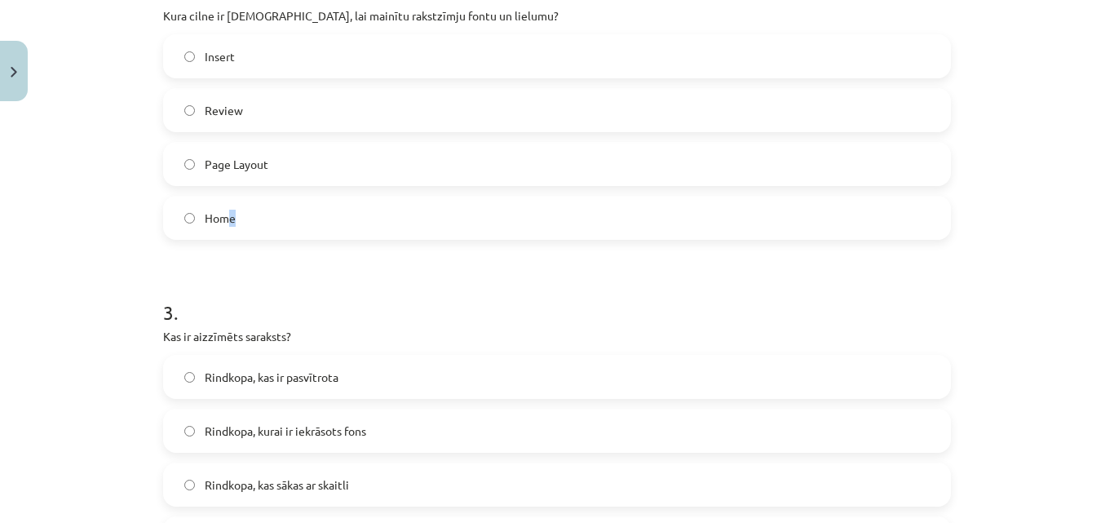
click at [291, 220] on label "Home" at bounding box center [557, 217] width 784 height 41
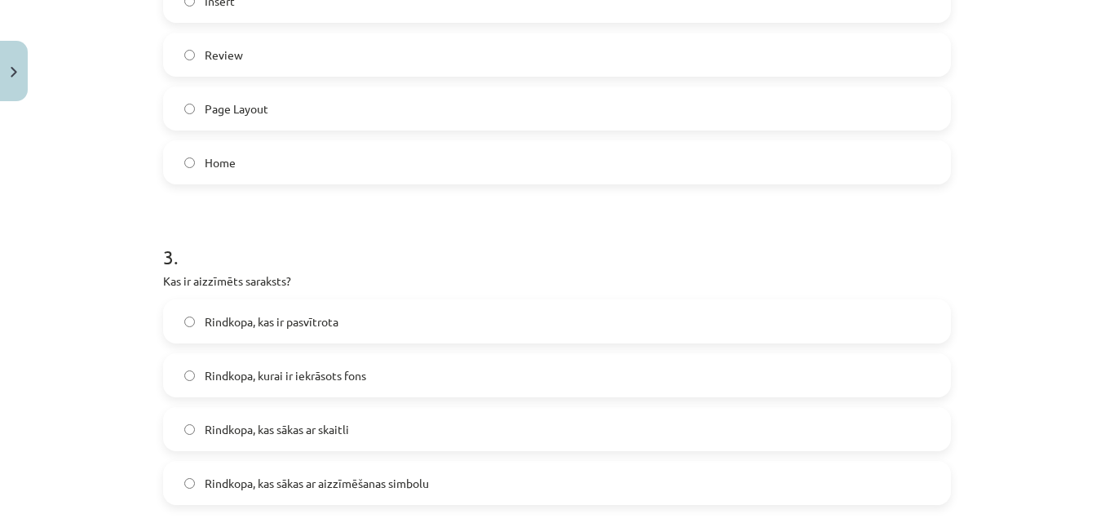
scroll to position [775, 0]
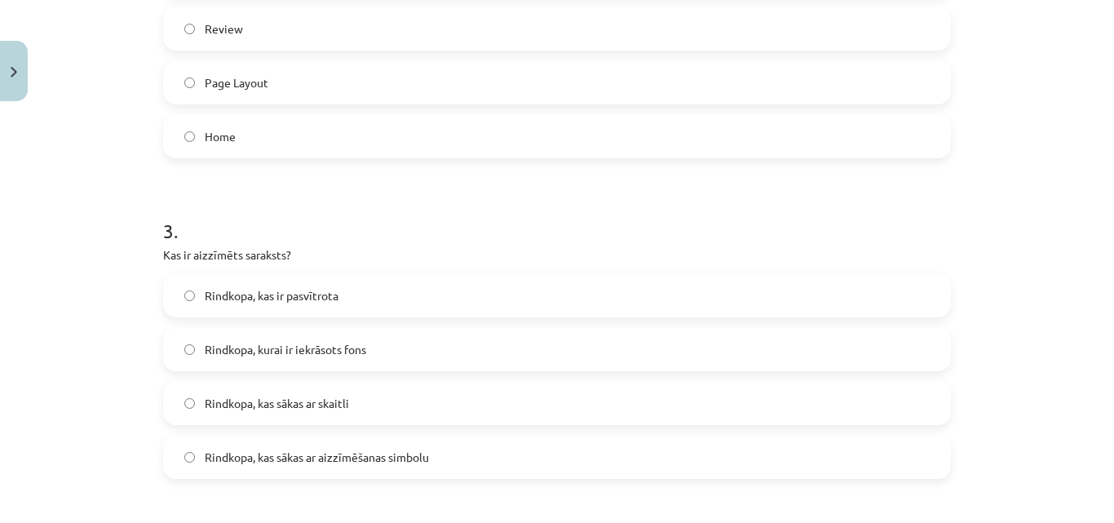
click at [430, 338] on label "Rindkopa, kurai ir iekrāsots fons" at bounding box center [557, 349] width 784 height 41
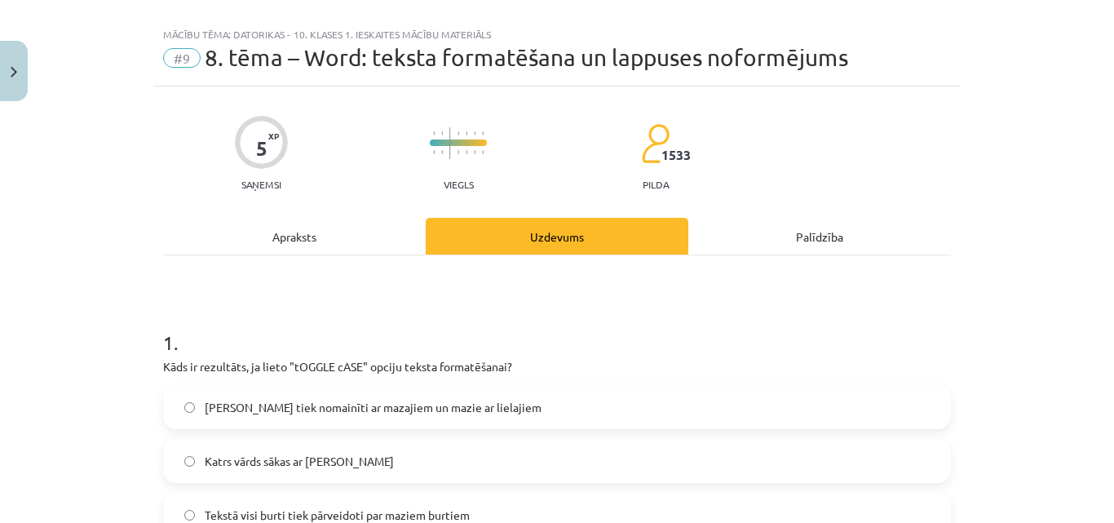
scroll to position [0, 0]
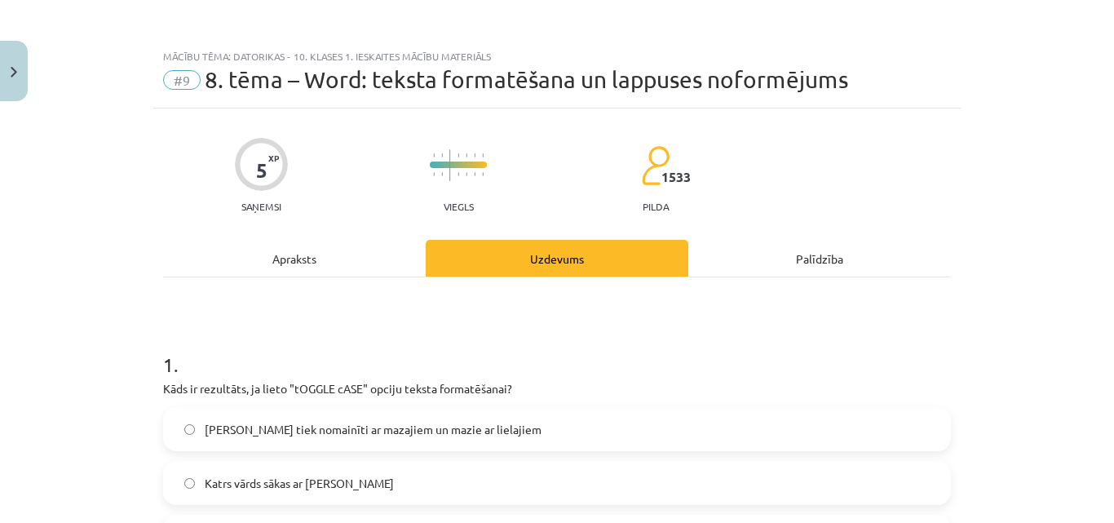
click at [343, 258] on div "Apraksts" at bounding box center [294, 258] width 263 height 37
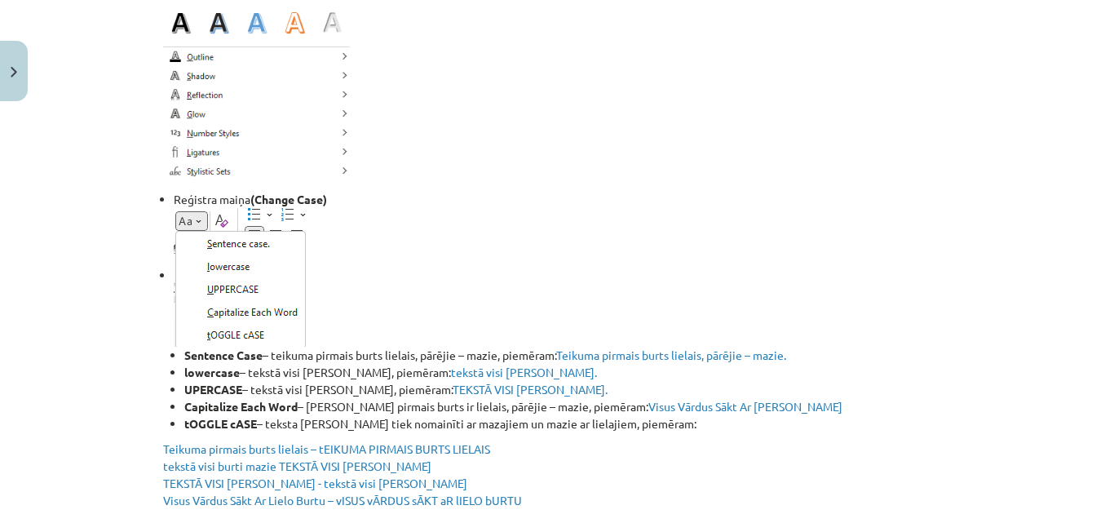
scroll to position [2569, 0]
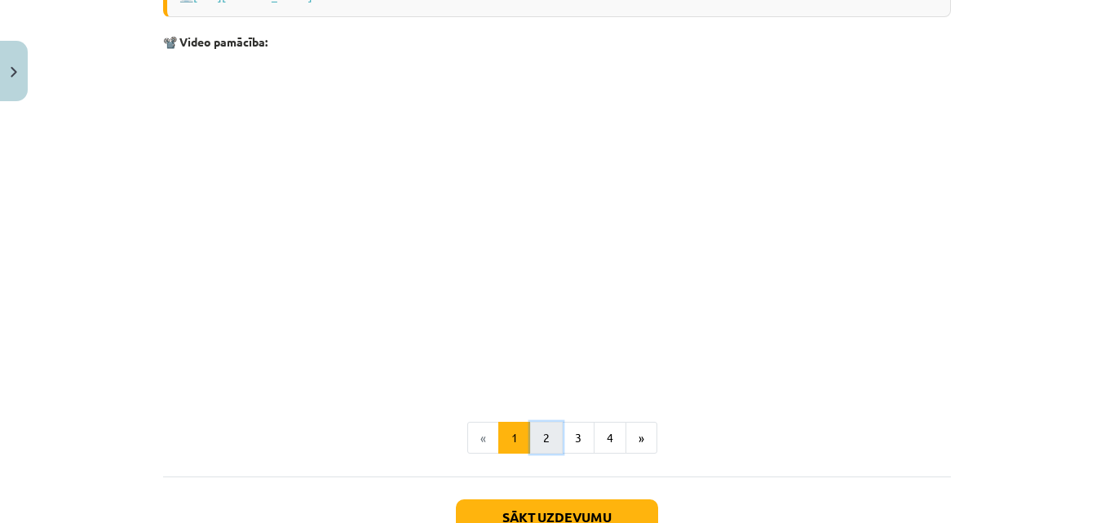
click at [544, 427] on button "2" at bounding box center [546, 438] width 33 height 33
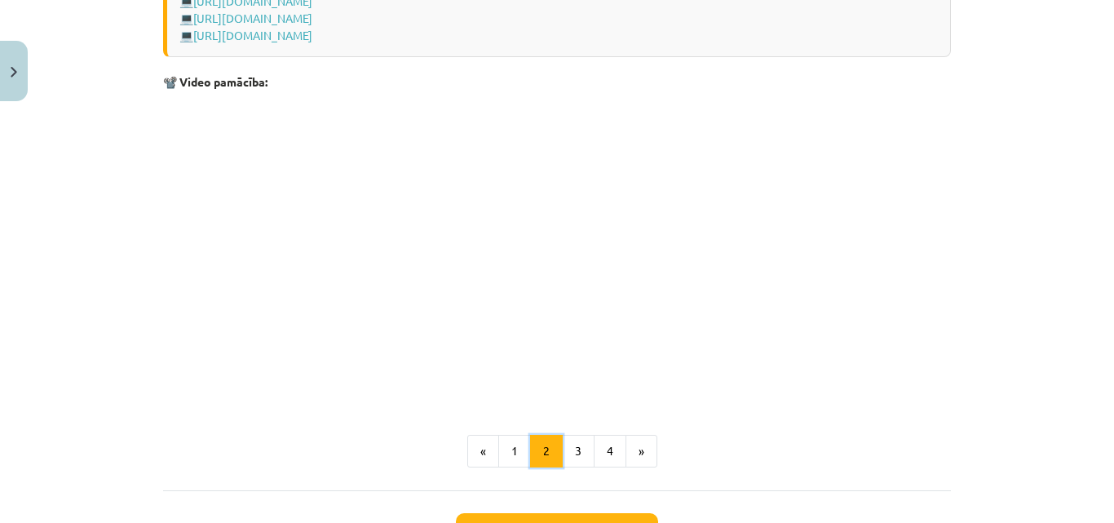
scroll to position [2494, 0]
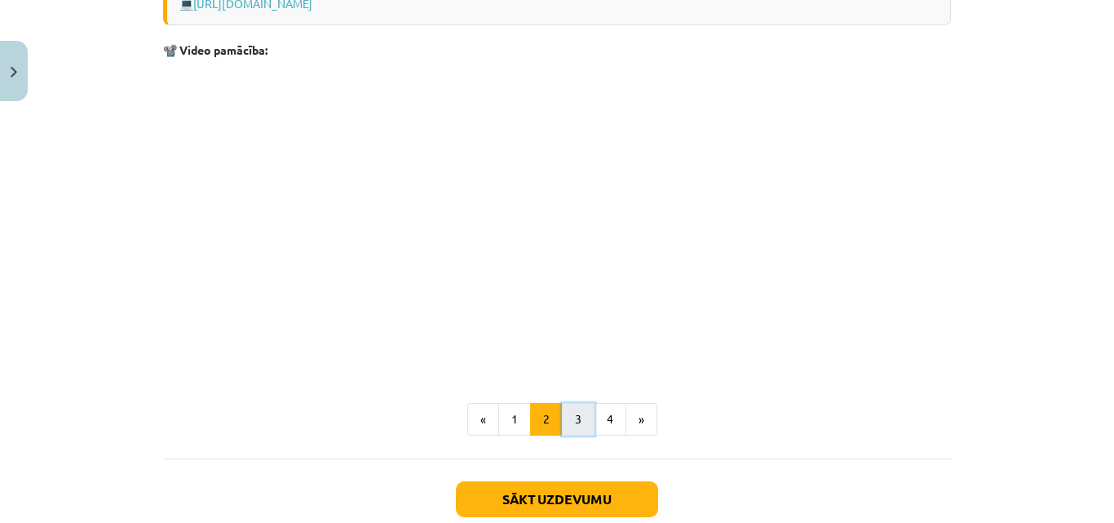
click at [562, 420] on button "3" at bounding box center [578, 419] width 33 height 33
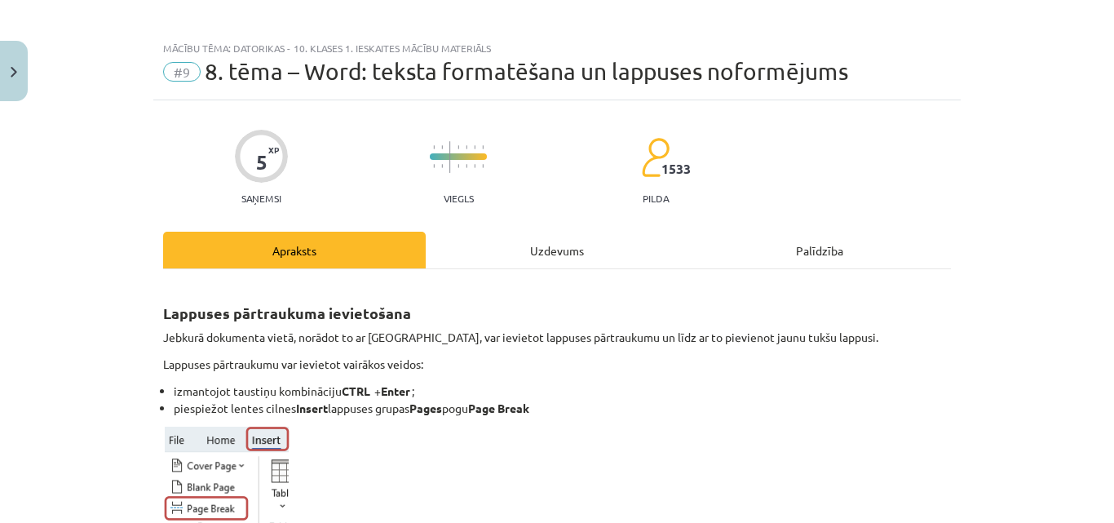
scroll to position [0, 0]
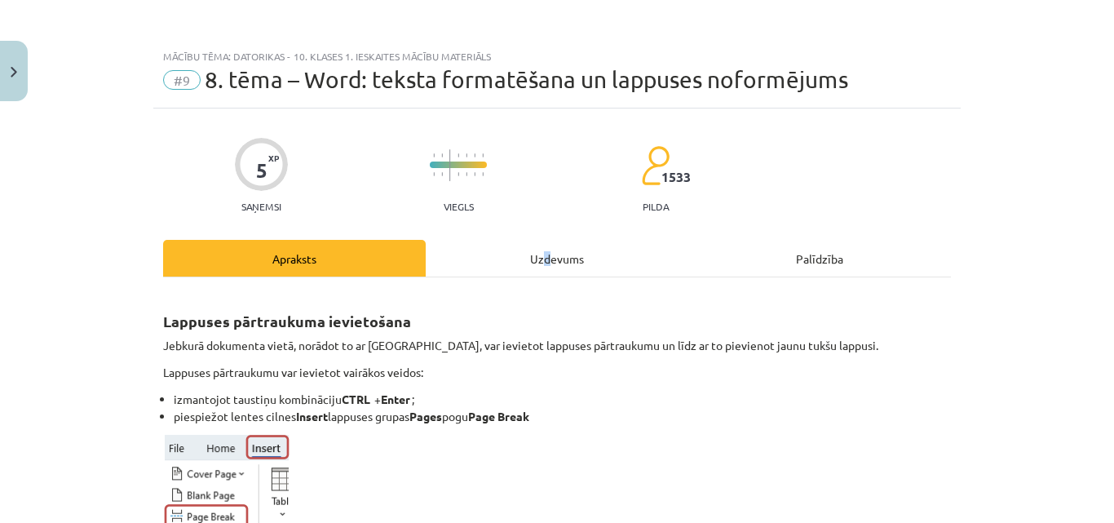
drag, startPoint x: 546, startPoint y: 259, endPoint x: 538, endPoint y: 255, distance: 9.1
click at [538, 255] on div "Uzdevums" at bounding box center [557, 258] width 263 height 37
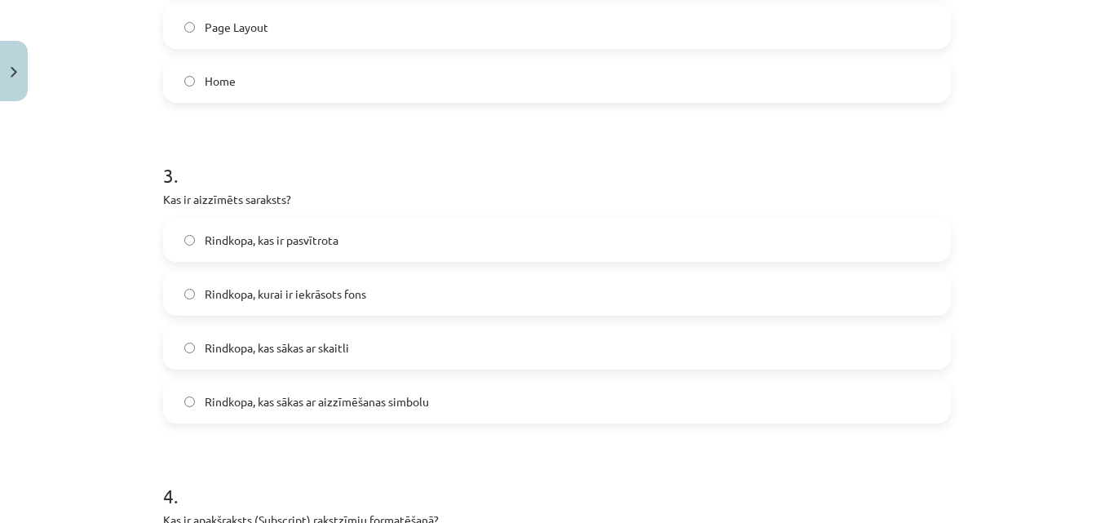
scroll to position [856, 0]
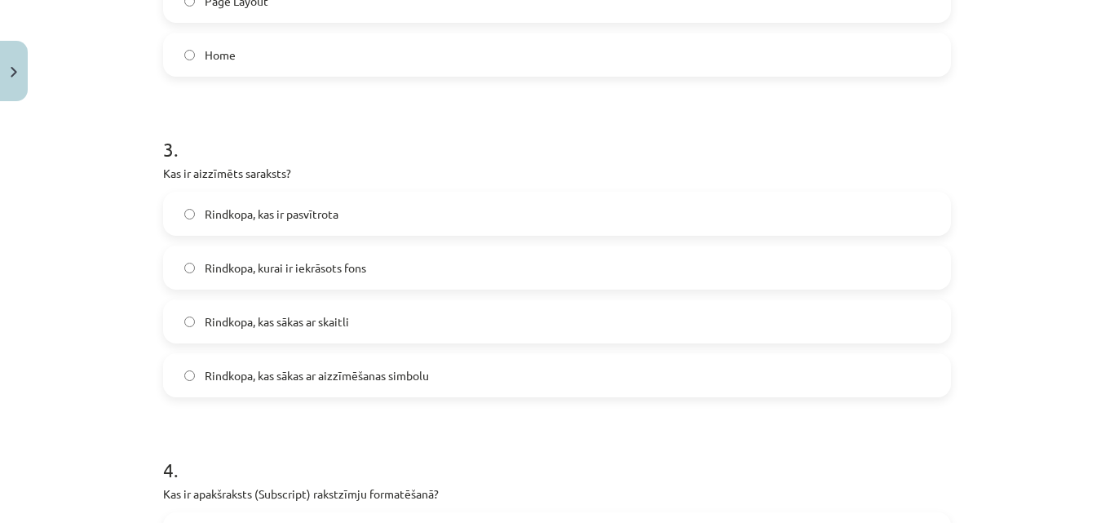
click at [342, 377] on span "Rindkopa, kas sākas ar aizzīmēšanas simbolu" at bounding box center [317, 375] width 224 height 17
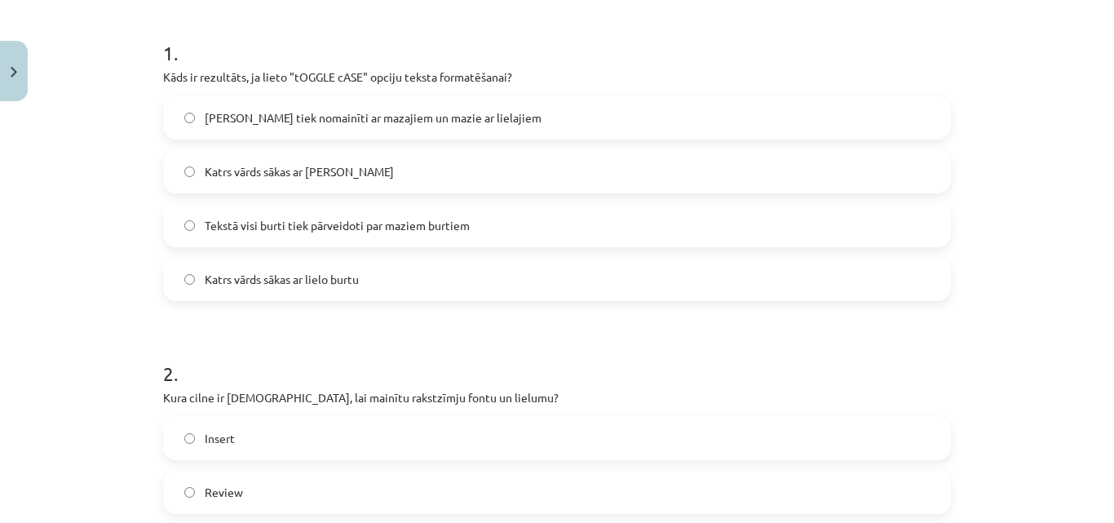
scroll to position [0, 0]
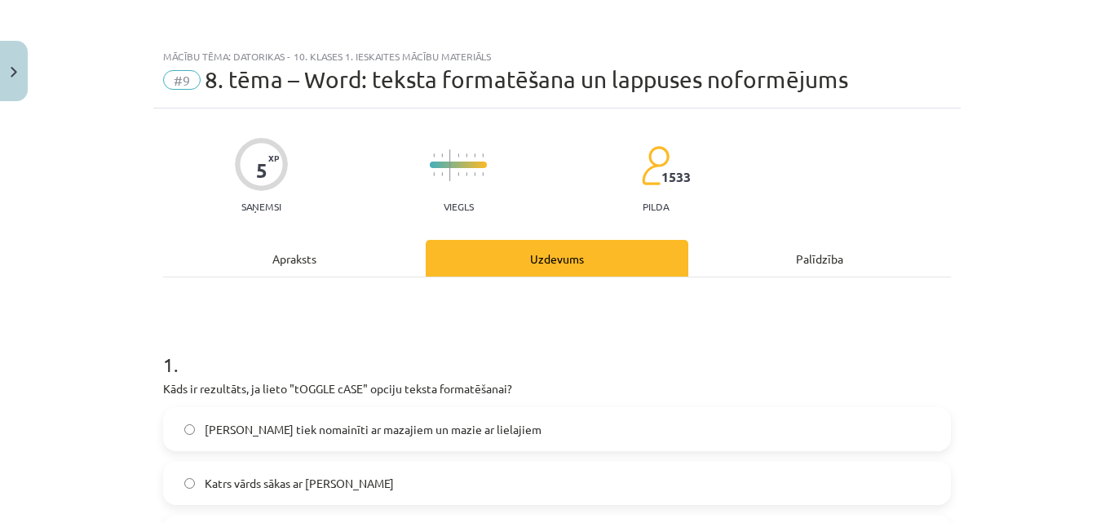
click at [404, 263] on div "Apraksts" at bounding box center [294, 258] width 263 height 37
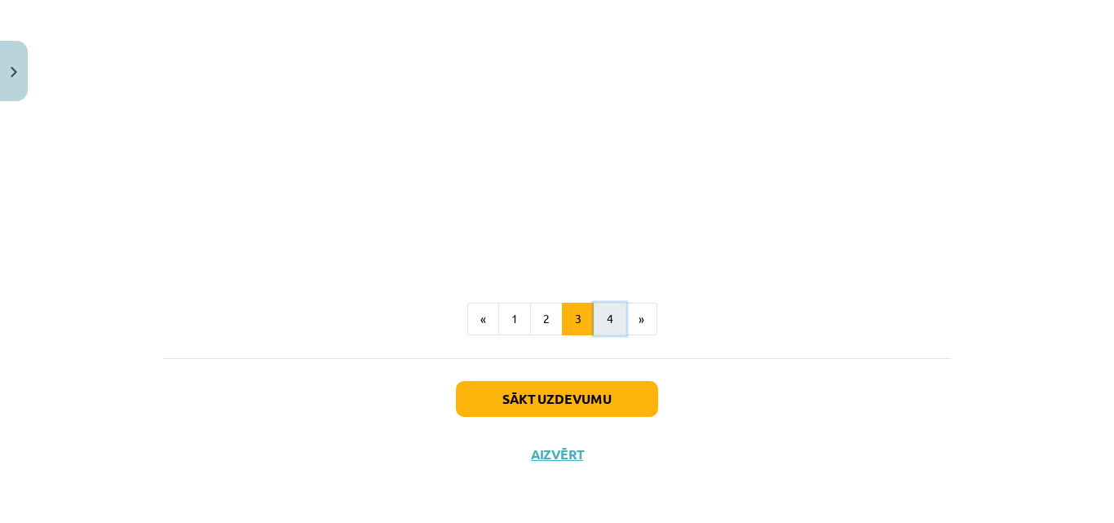
click at [599, 320] on button "4" at bounding box center [610, 319] width 33 height 33
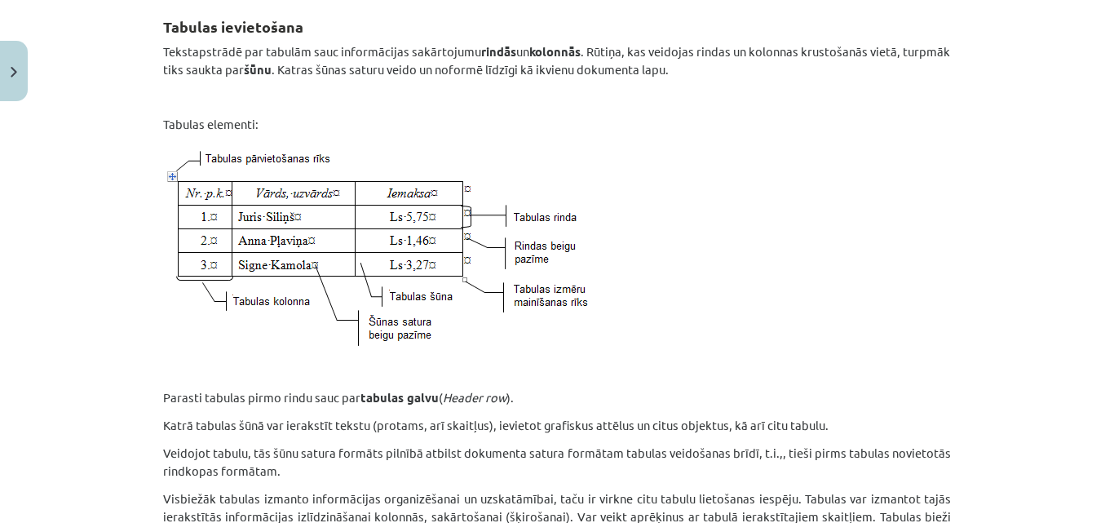
scroll to position [292, 0]
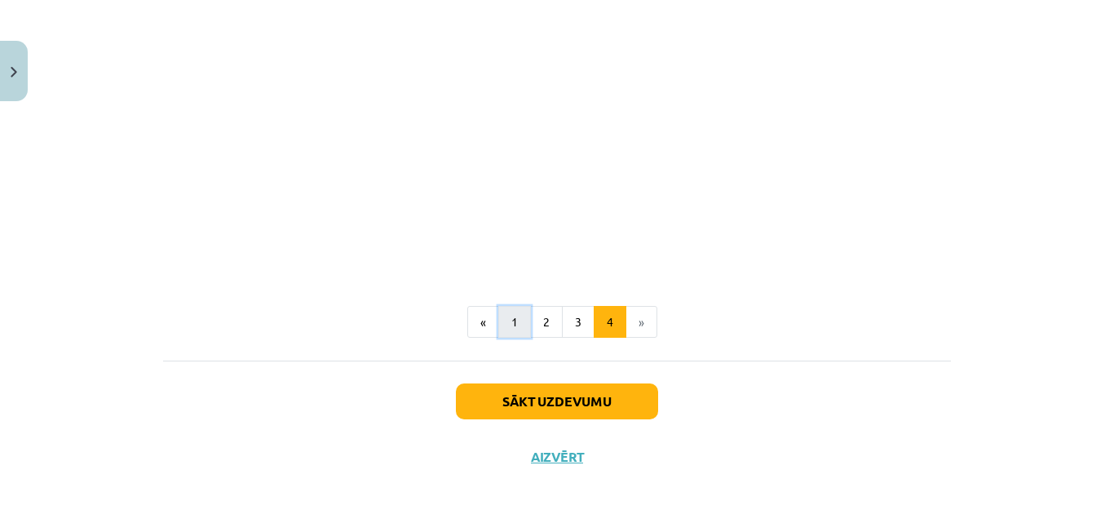
click at [505, 313] on button "1" at bounding box center [514, 322] width 33 height 33
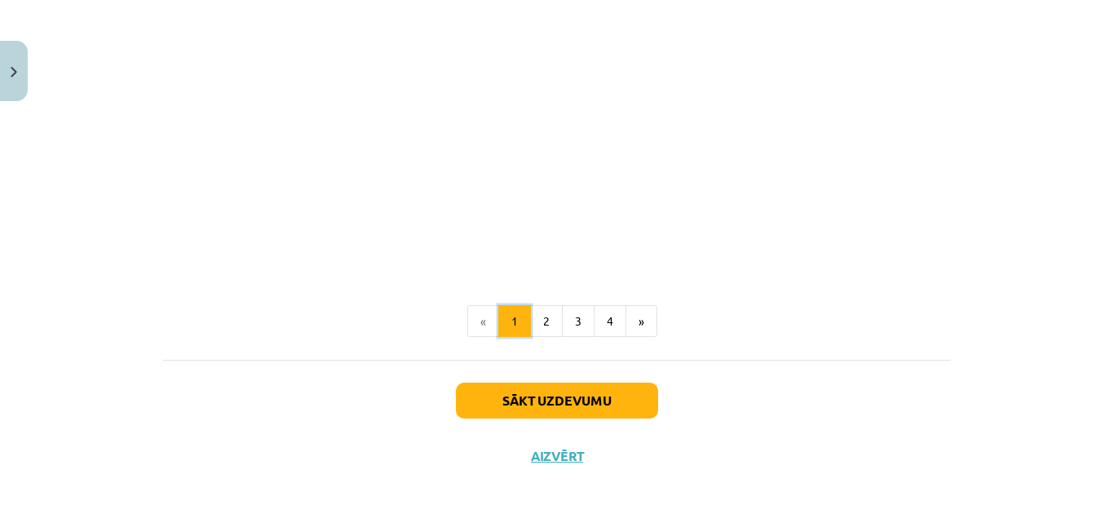
scroll to position [3340, 0]
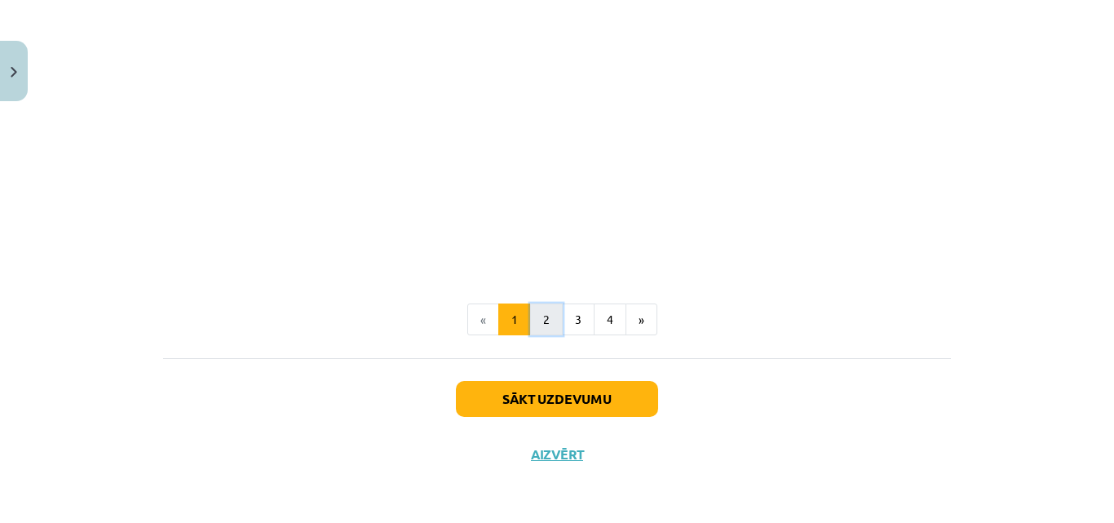
click at [546, 319] on button "2" at bounding box center [546, 319] width 33 height 33
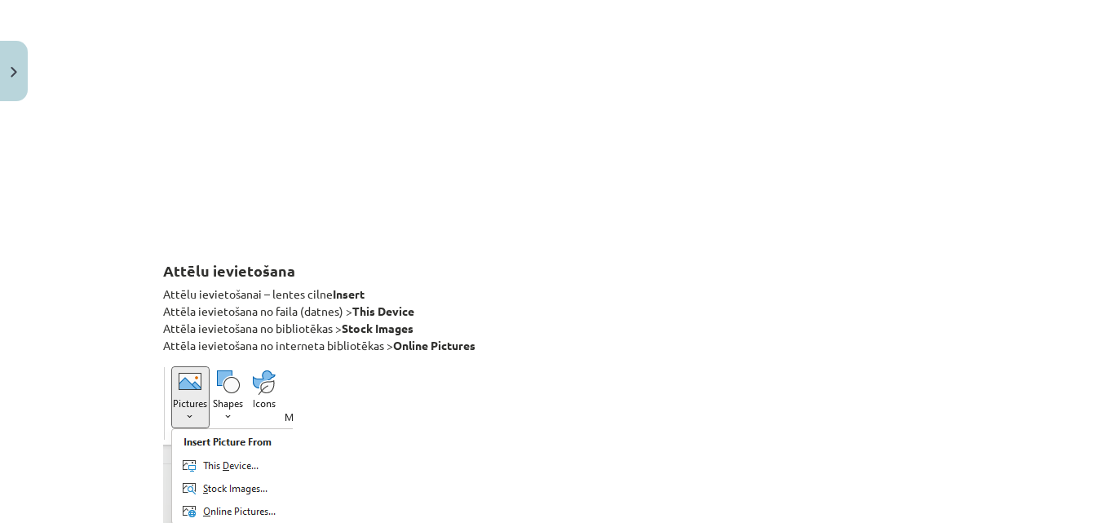
scroll to position [1434, 0]
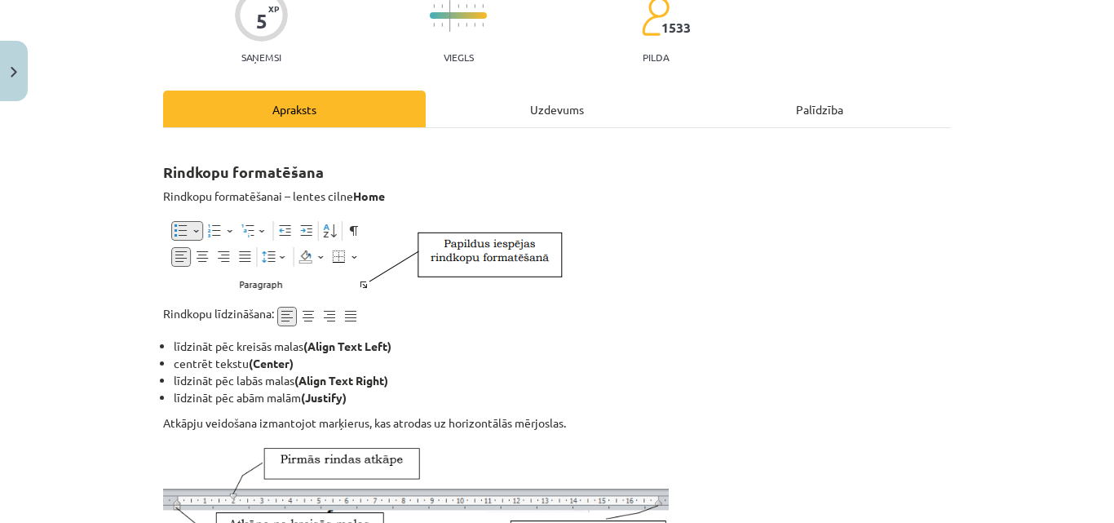
click at [569, 104] on div "Uzdevums" at bounding box center [557, 109] width 263 height 37
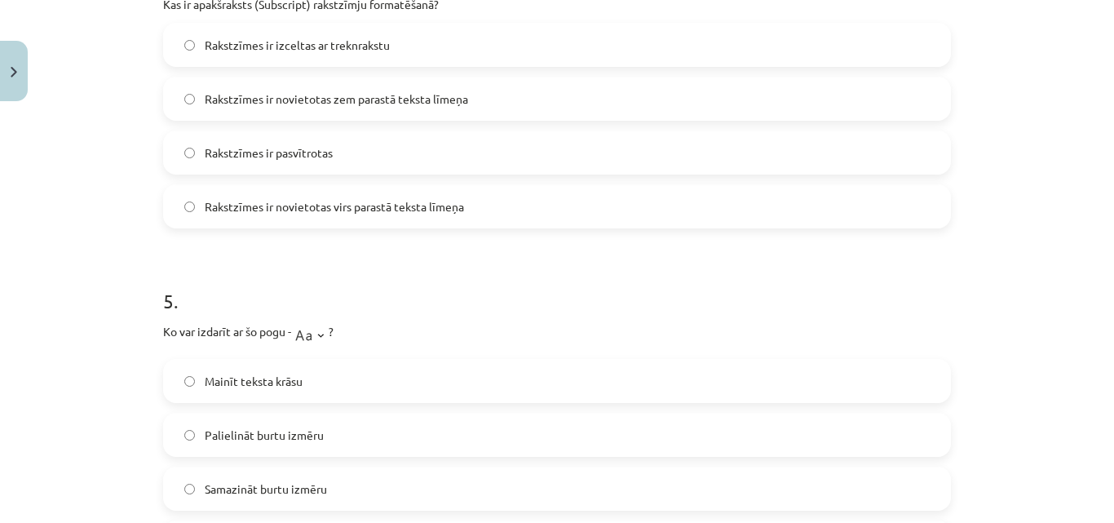
scroll to position [1427, 0]
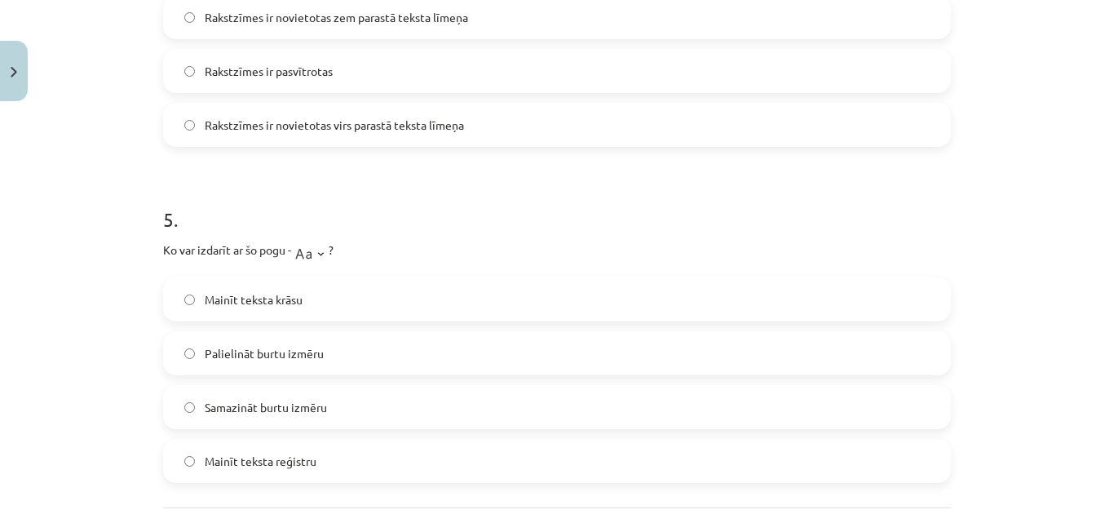
click at [334, 347] on label "Palielināt burtu izmēru" at bounding box center [557, 353] width 784 height 41
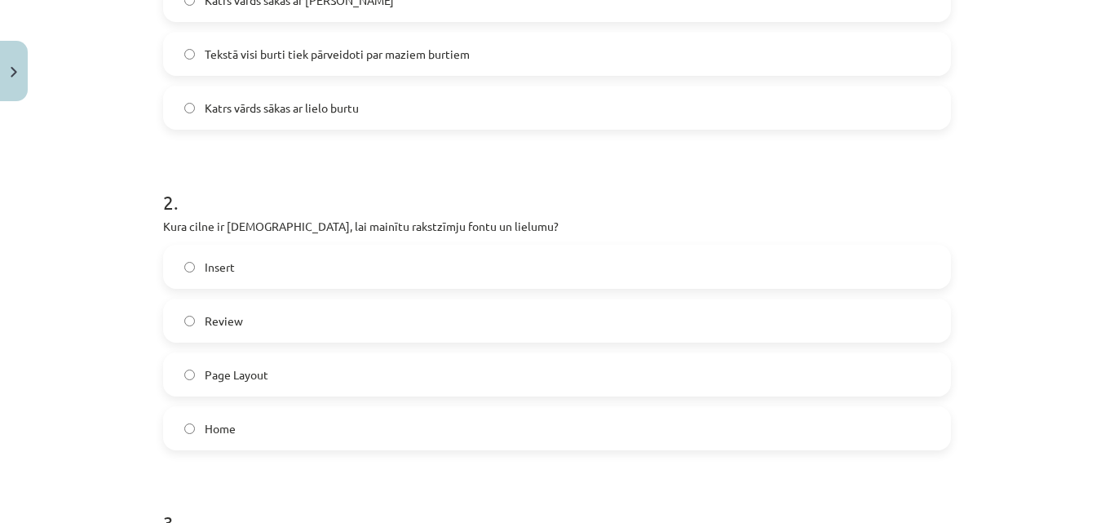
scroll to position [204, 0]
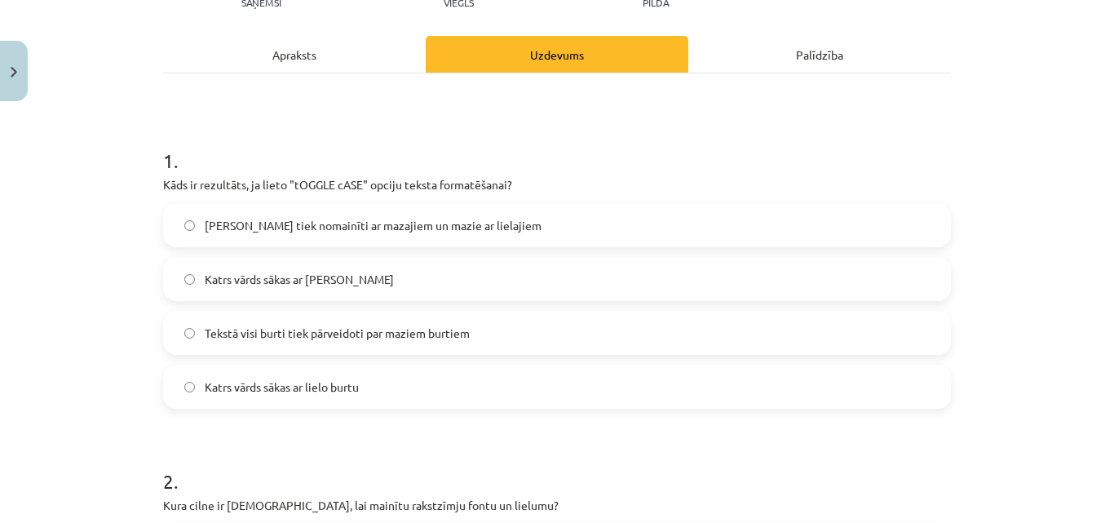
click at [380, 66] on div "Apraksts" at bounding box center [294, 54] width 263 height 37
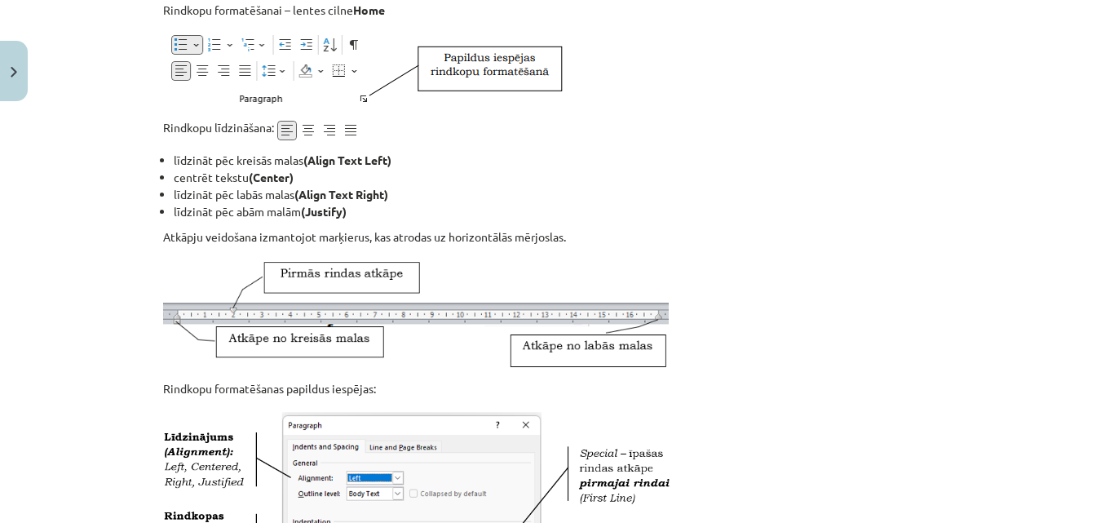
scroll to position [367, 0]
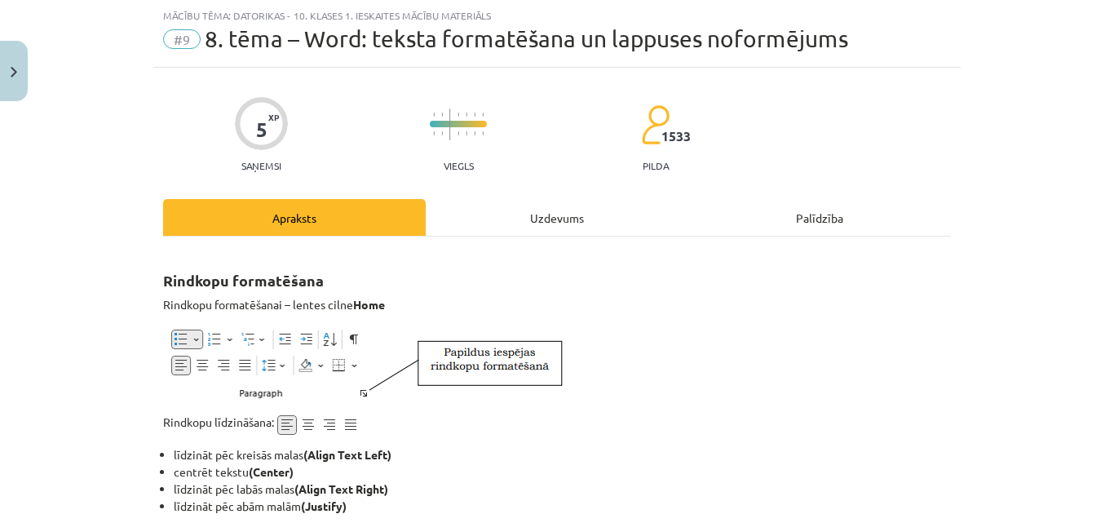
click at [546, 217] on div "Uzdevums" at bounding box center [557, 217] width 263 height 37
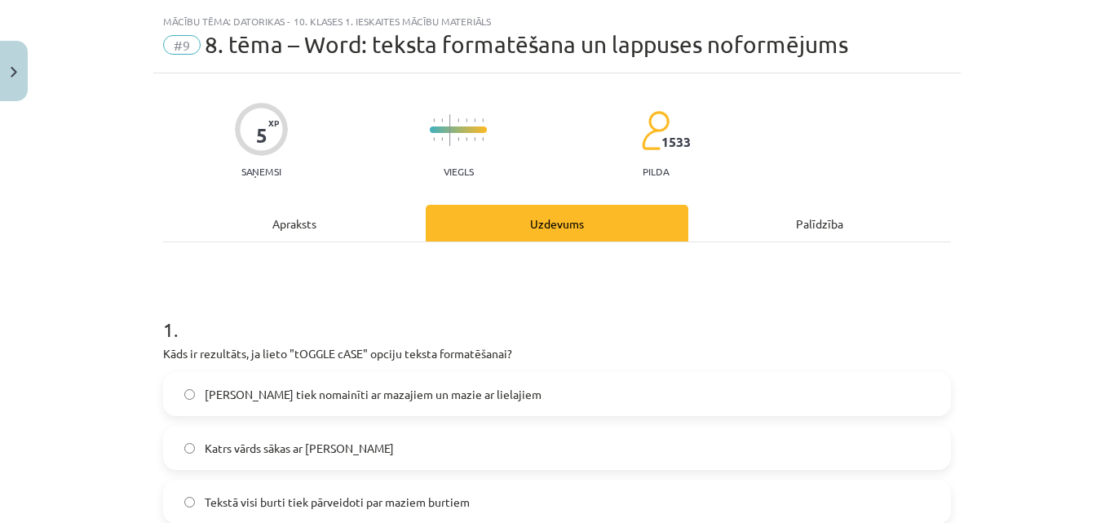
scroll to position [0, 0]
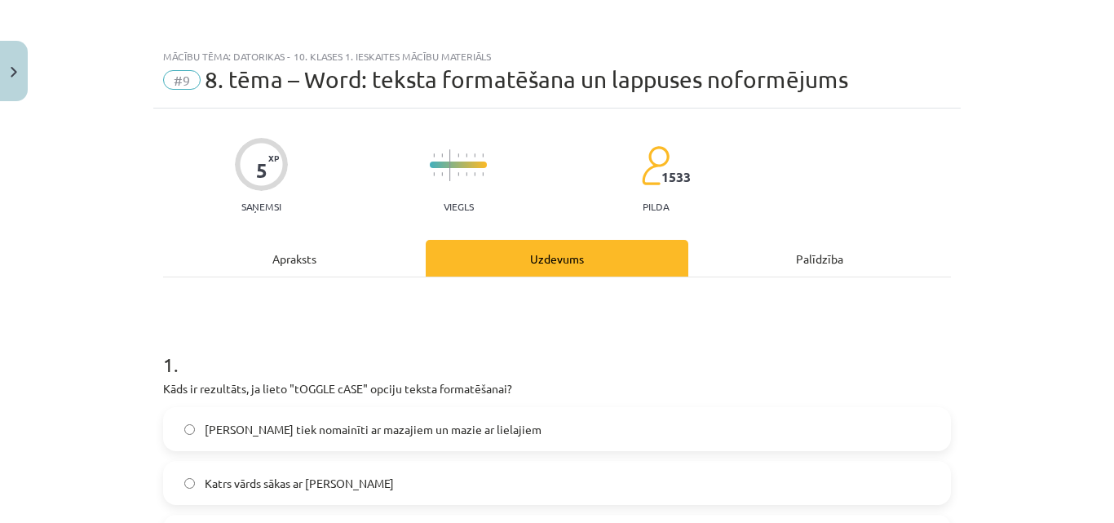
click at [275, 255] on div "Apraksts" at bounding box center [294, 258] width 263 height 37
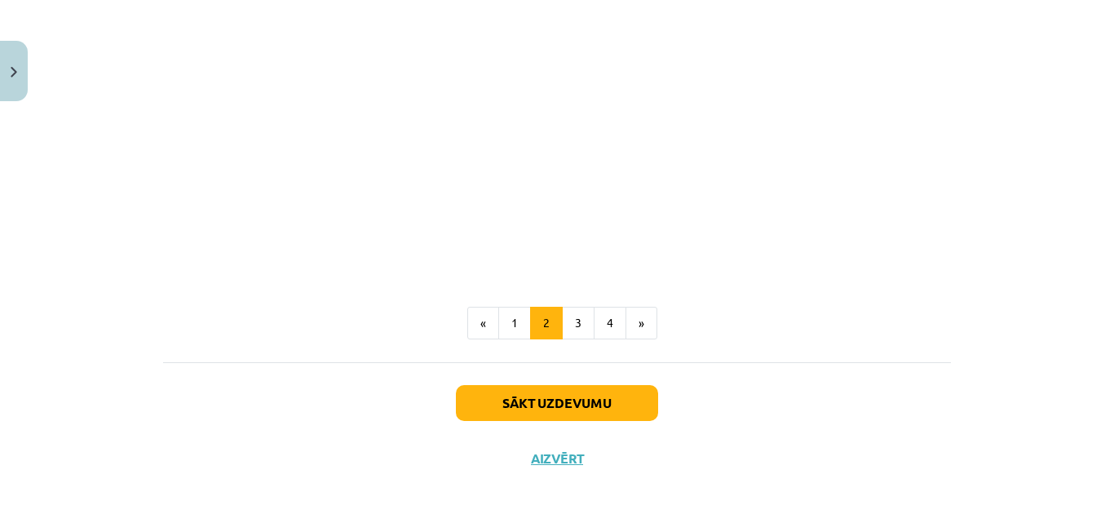
scroll to position [2596, 0]
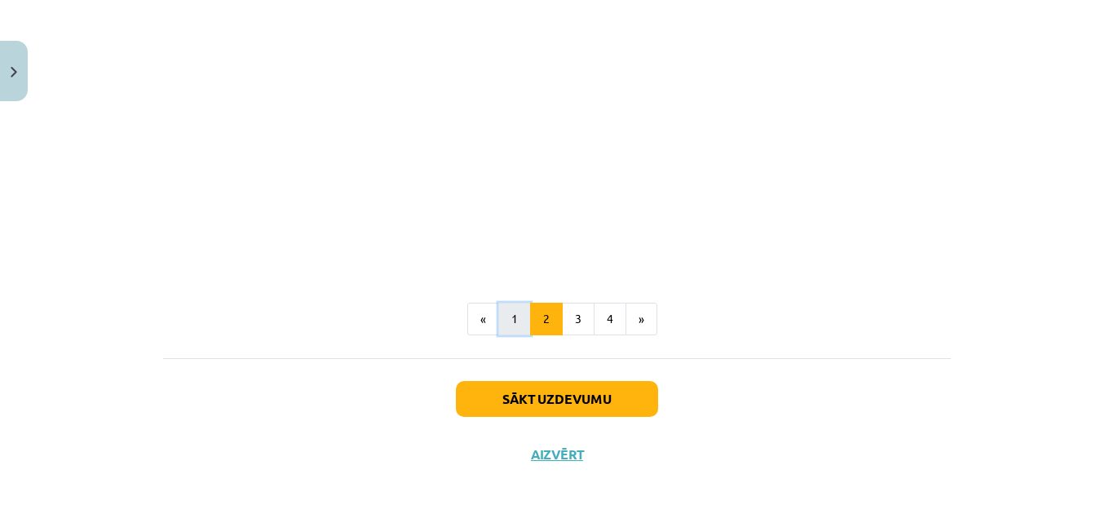
click at [507, 316] on button "1" at bounding box center [514, 319] width 33 height 33
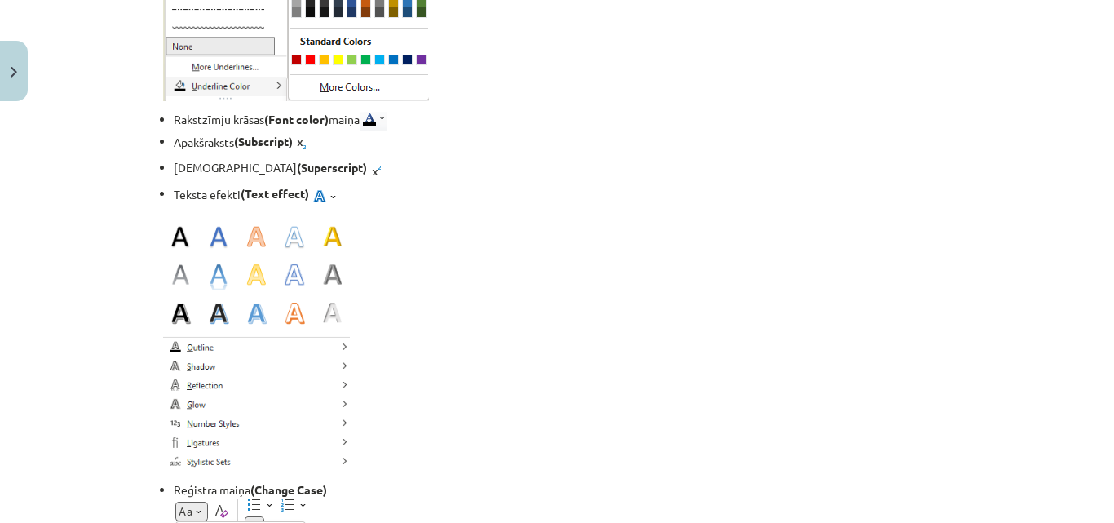
scroll to position [2249, 0]
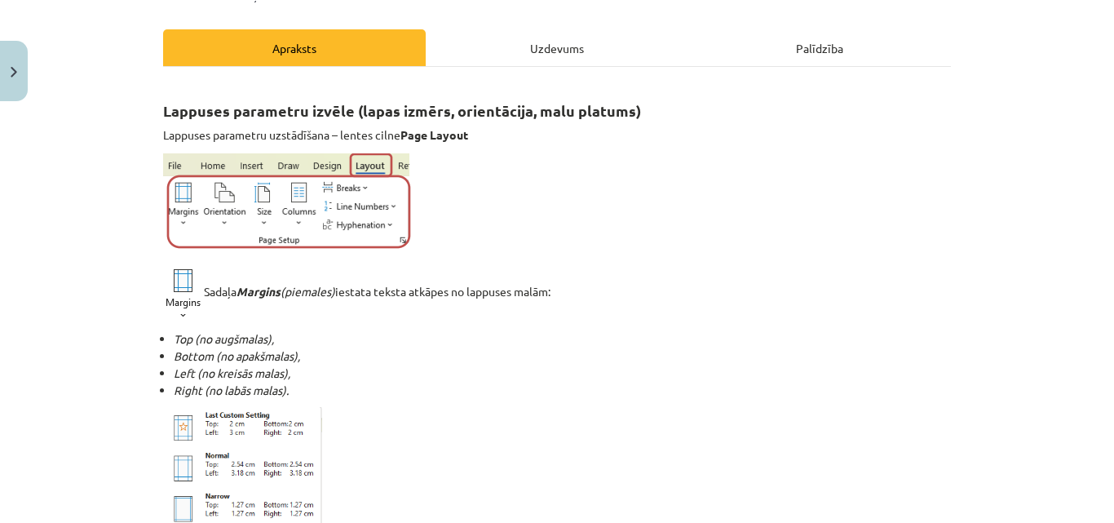
click at [539, 55] on div "Uzdevums" at bounding box center [557, 47] width 263 height 37
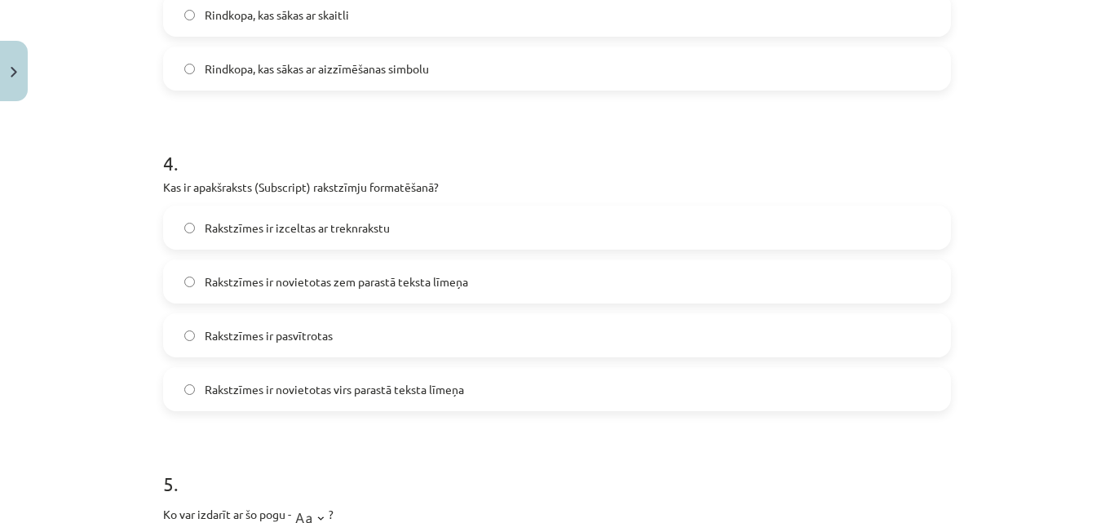
scroll to position [1182, 0]
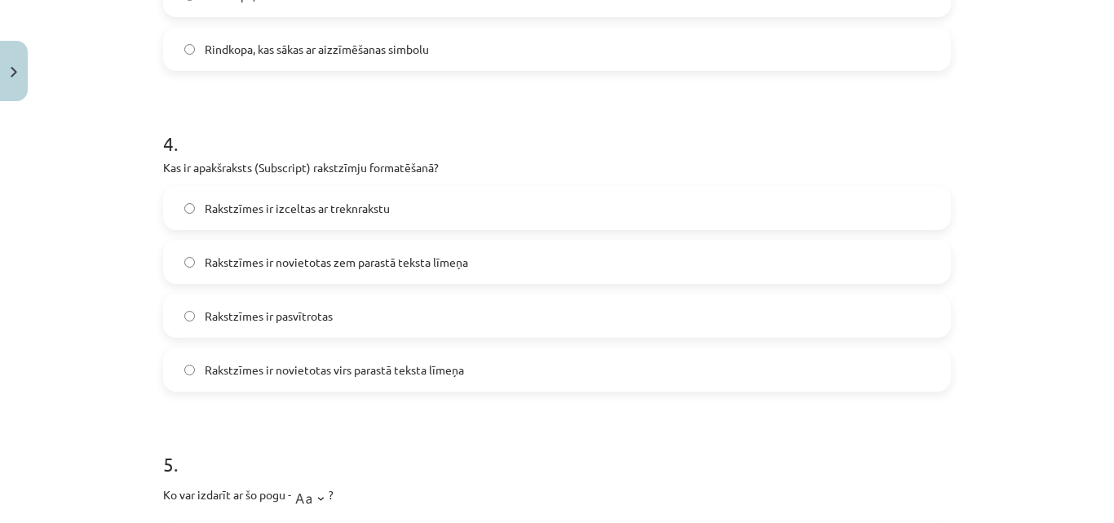
click at [425, 254] on span "Rakstzīmes ir novietotas zem parastā teksta līmeņa" at bounding box center [336, 262] width 263 height 17
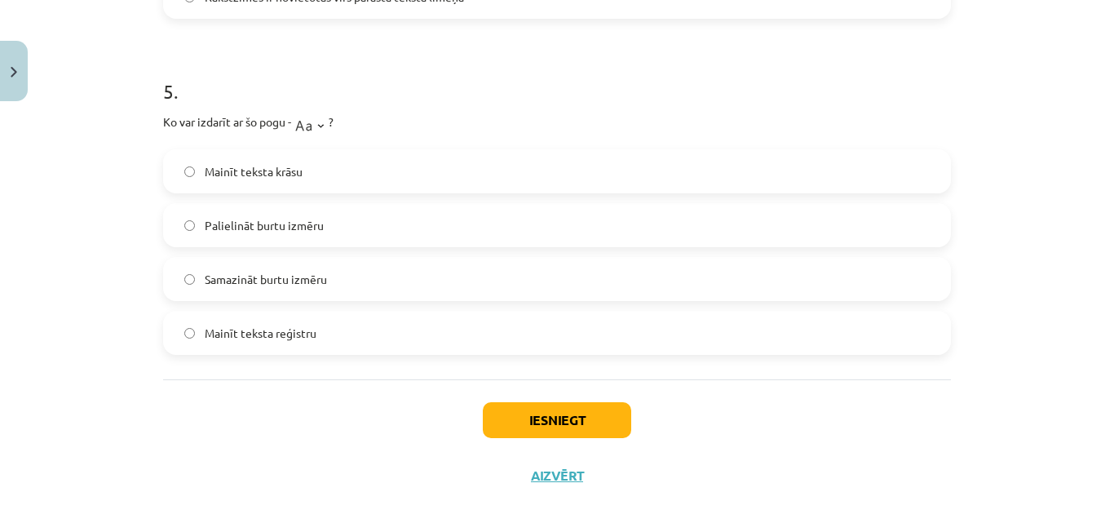
scroll to position [1576, 0]
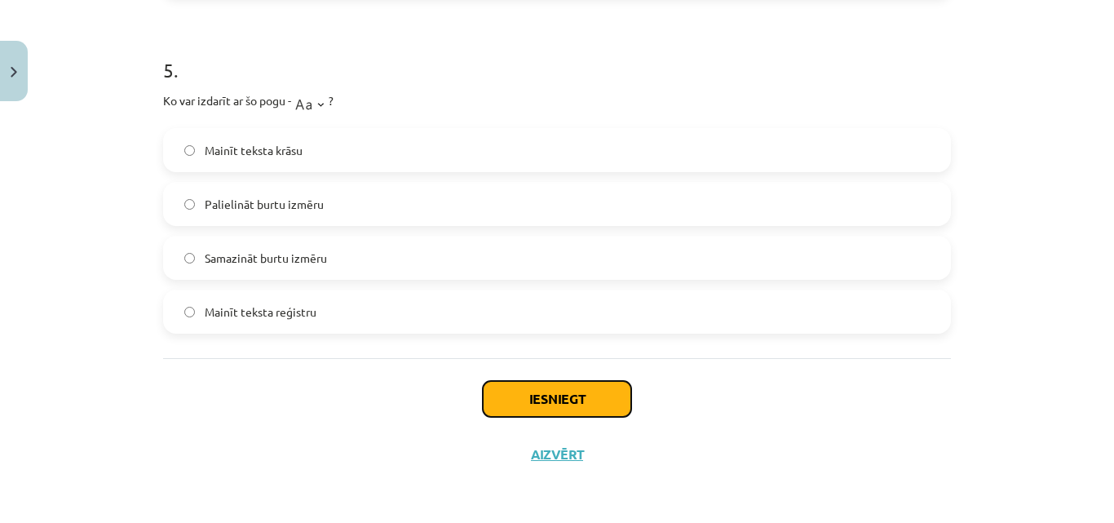
click at [532, 388] on button "Iesniegt" at bounding box center [557, 399] width 148 height 36
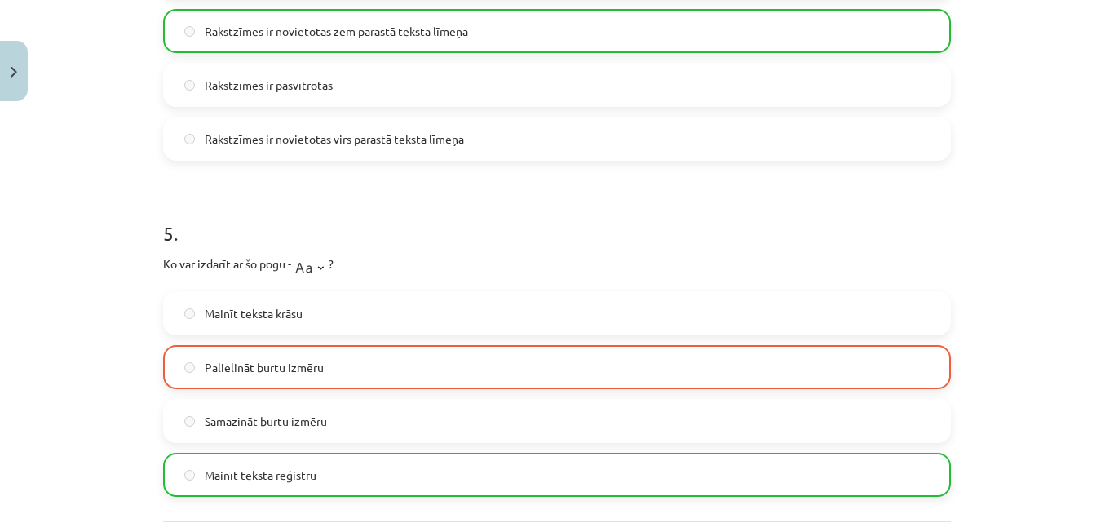
scroll to position [1628, 0]
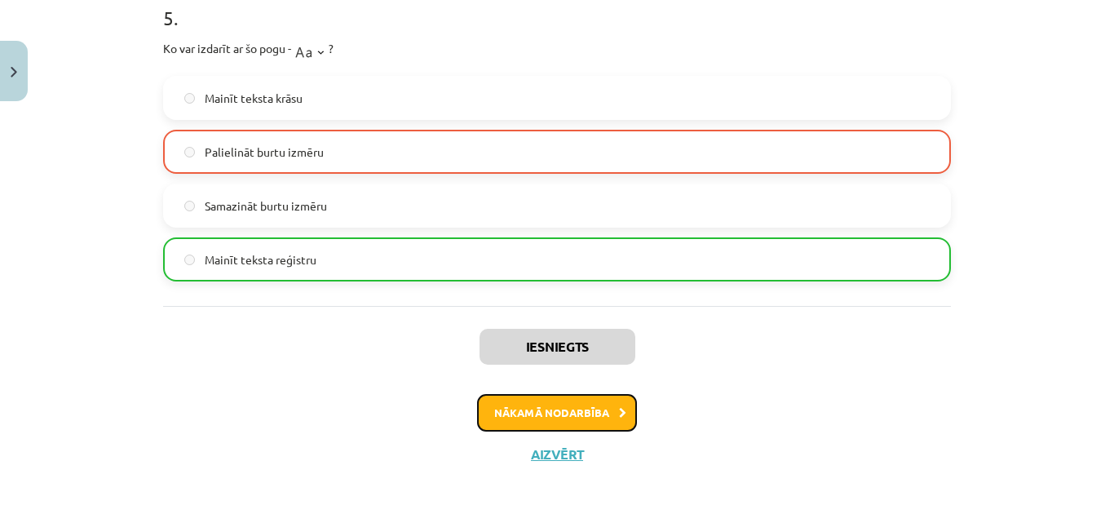
click at [557, 410] on button "Nākamā nodarbība" at bounding box center [557, 413] width 160 height 38
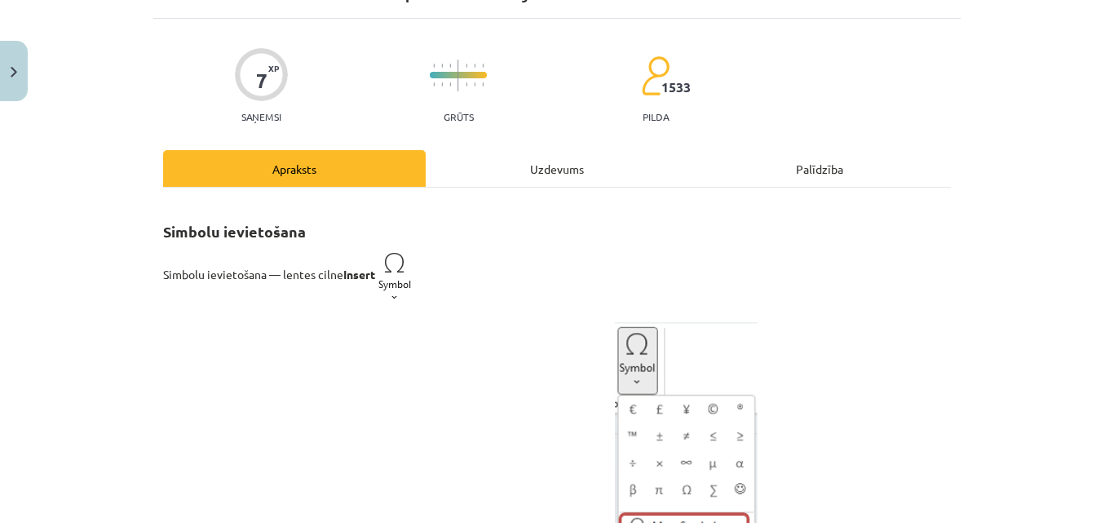
scroll to position [82, 0]
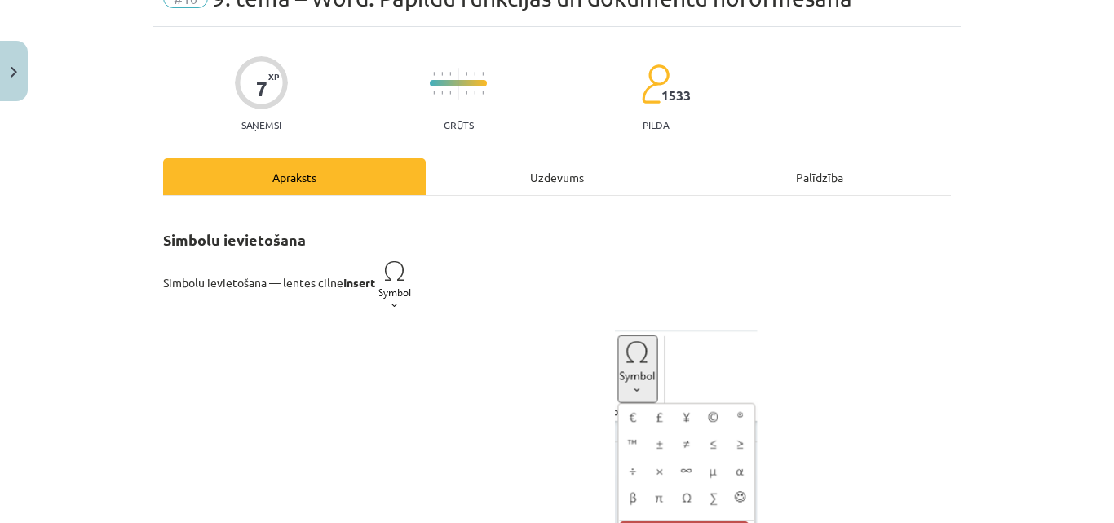
click at [528, 188] on div "Uzdevums" at bounding box center [557, 176] width 263 height 37
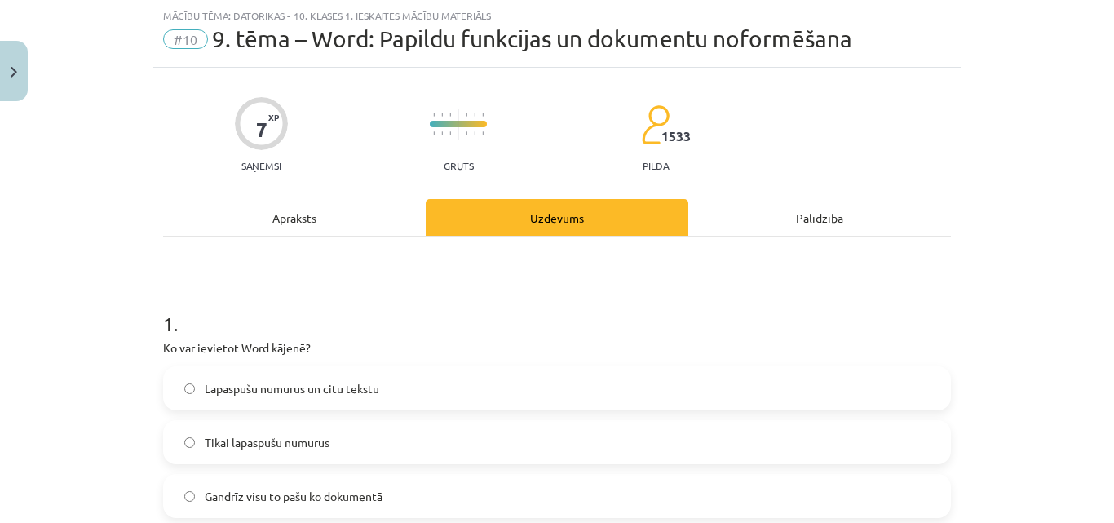
click at [360, 221] on div "Apraksts" at bounding box center [294, 217] width 263 height 37
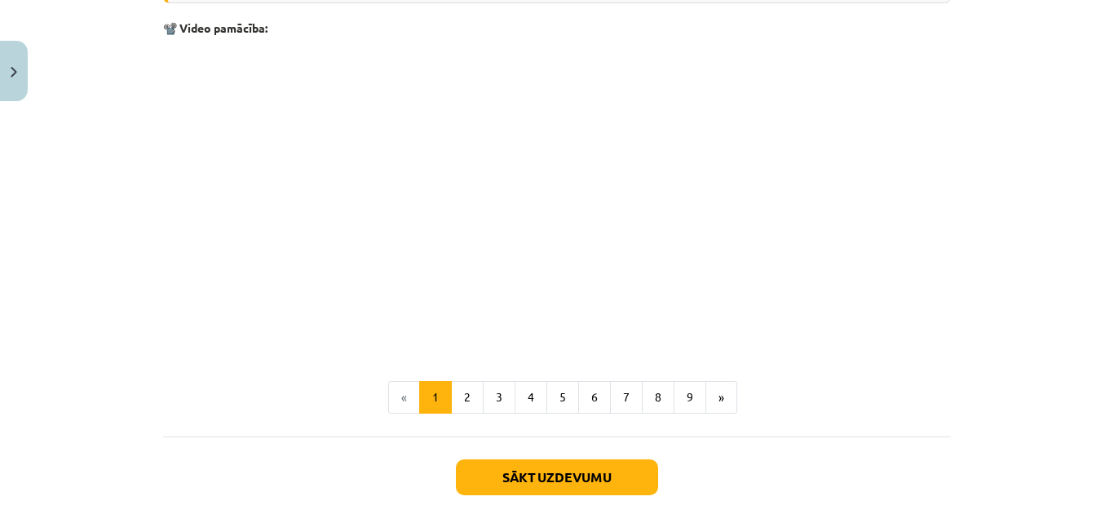
scroll to position [3466, 0]
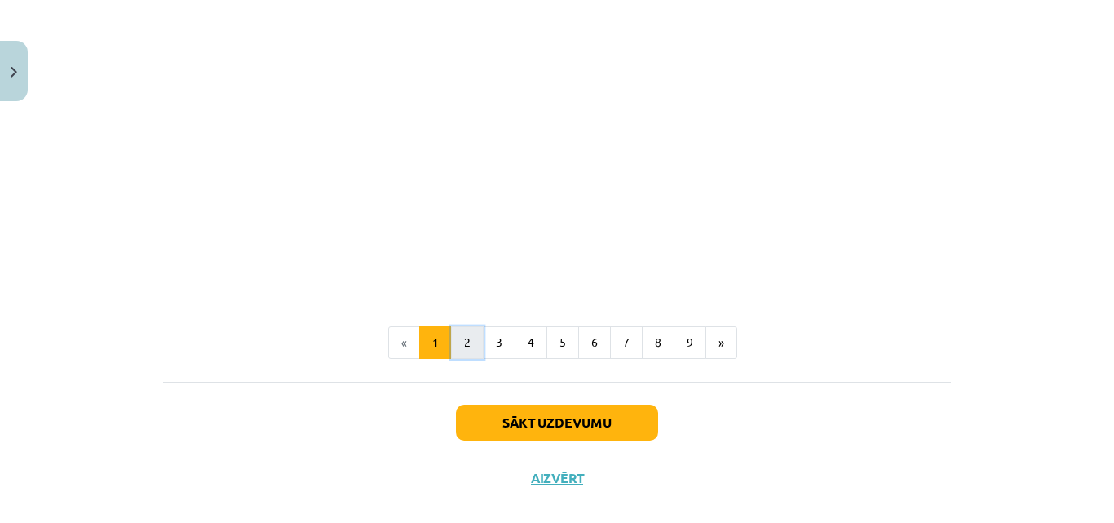
click at [451, 351] on button "2" at bounding box center [467, 342] width 33 height 33
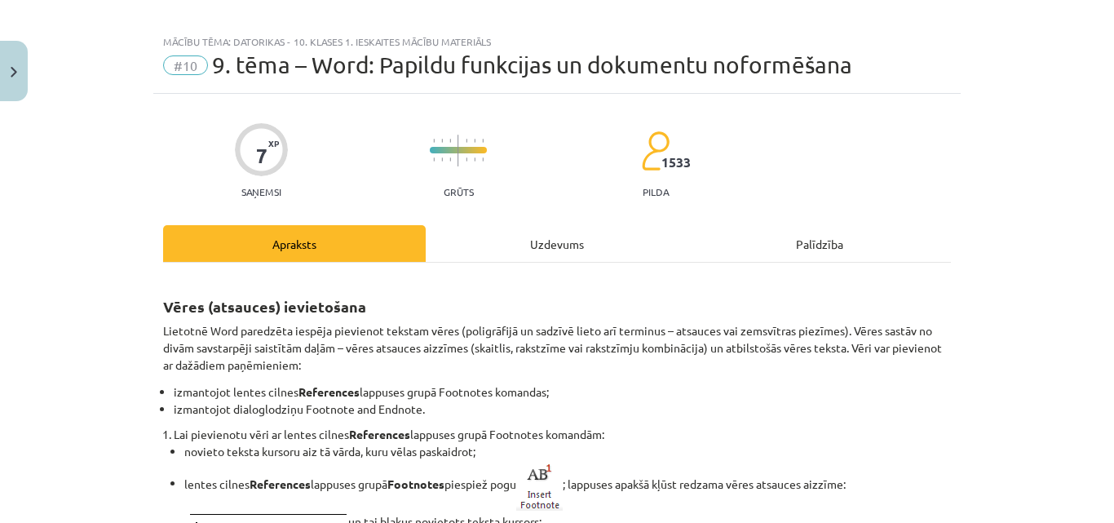
scroll to position [0, 0]
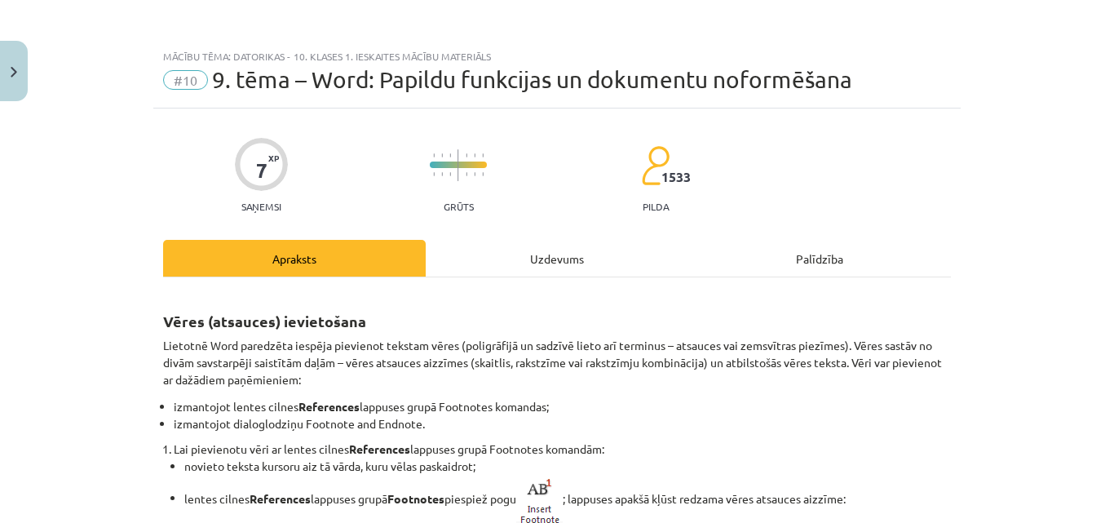
click at [488, 263] on div "Uzdevums" at bounding box center [557, 258] width 263 height 37
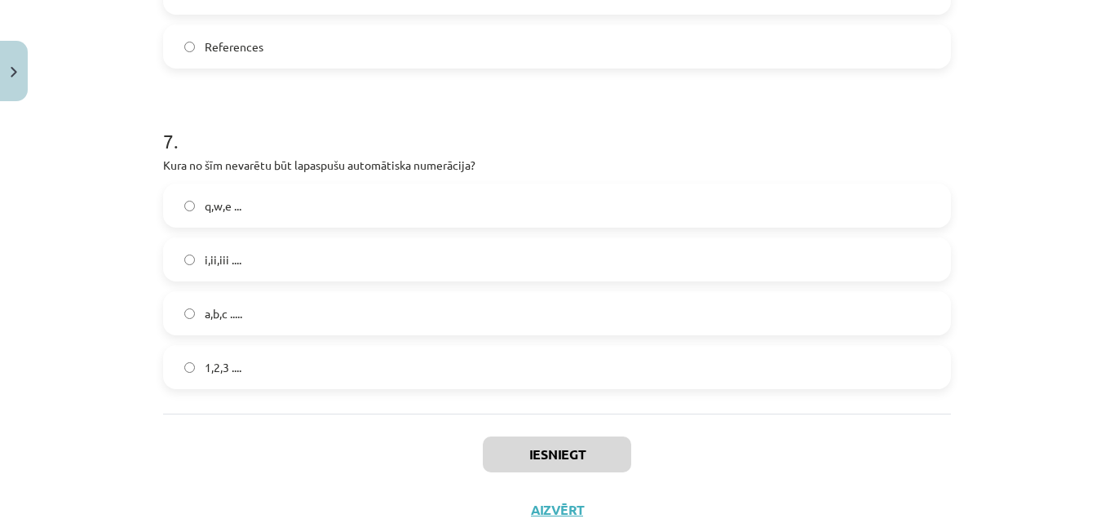
scroll to position [2012, 0]
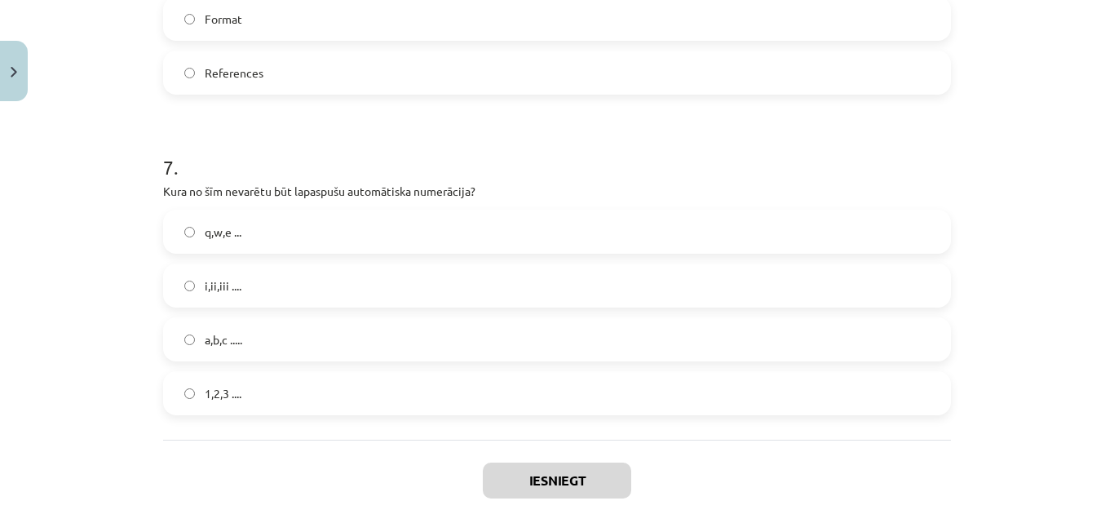
click at [285, 228] on label "q,w,e ..." at bounding box center [557, 231] width 784 height 41
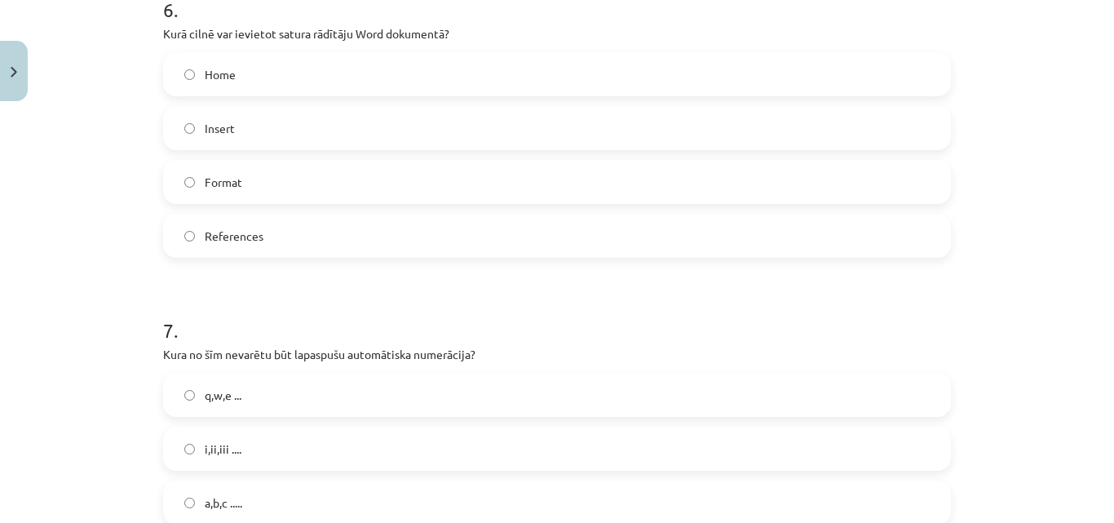
scroll to position [1768, 0]
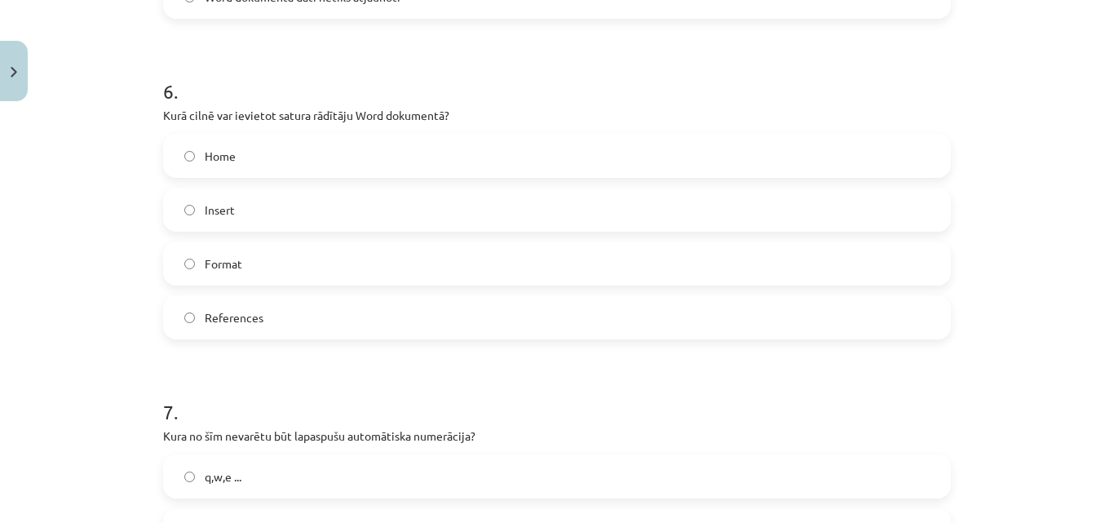
click at [283, 208] on label "Insert" at bounding box center [557, 209] width 784 height 41
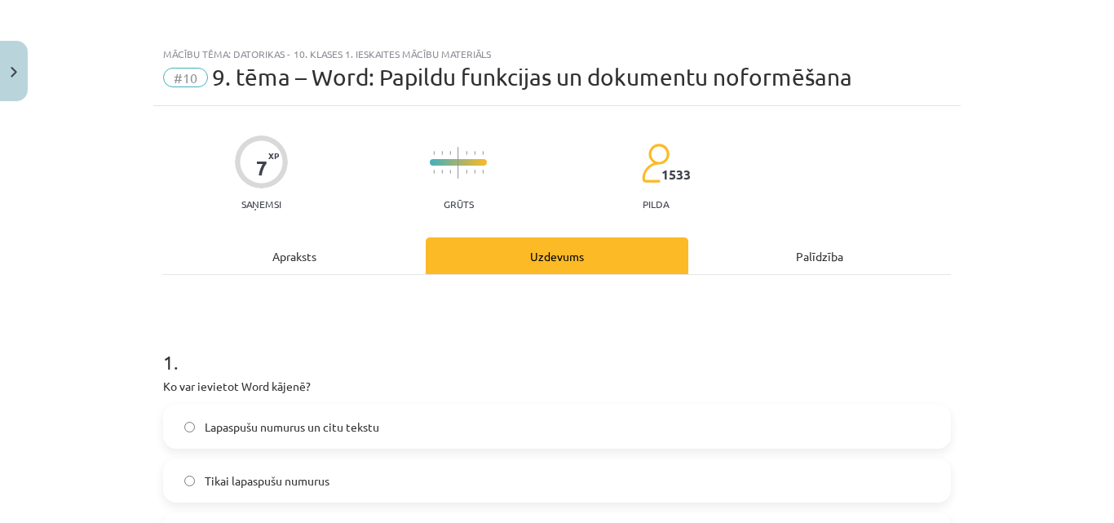
scroll to position [0, 0]
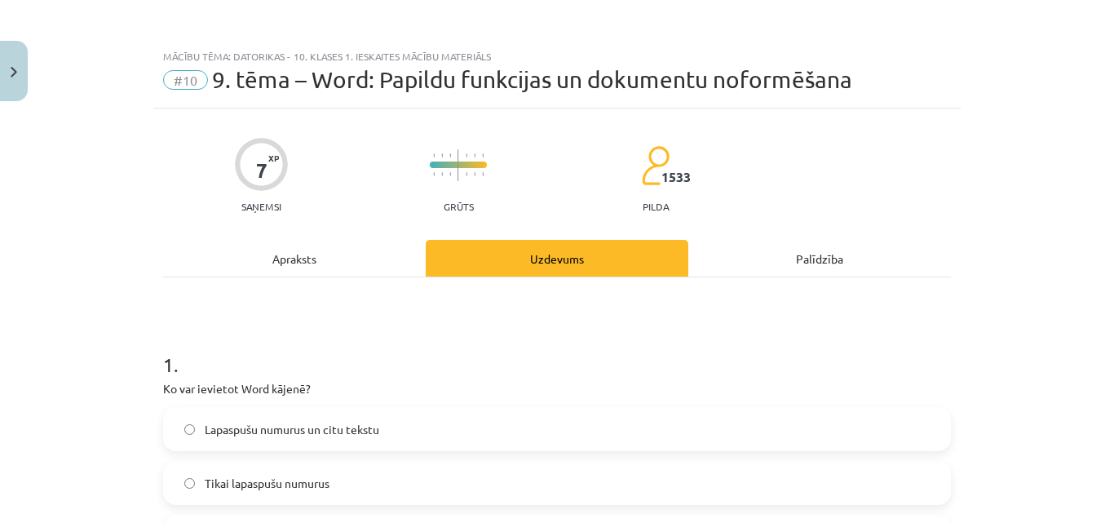
click at [374, 263] on div "Apraksts" at bounding box center [294, 258] width 263 height 37
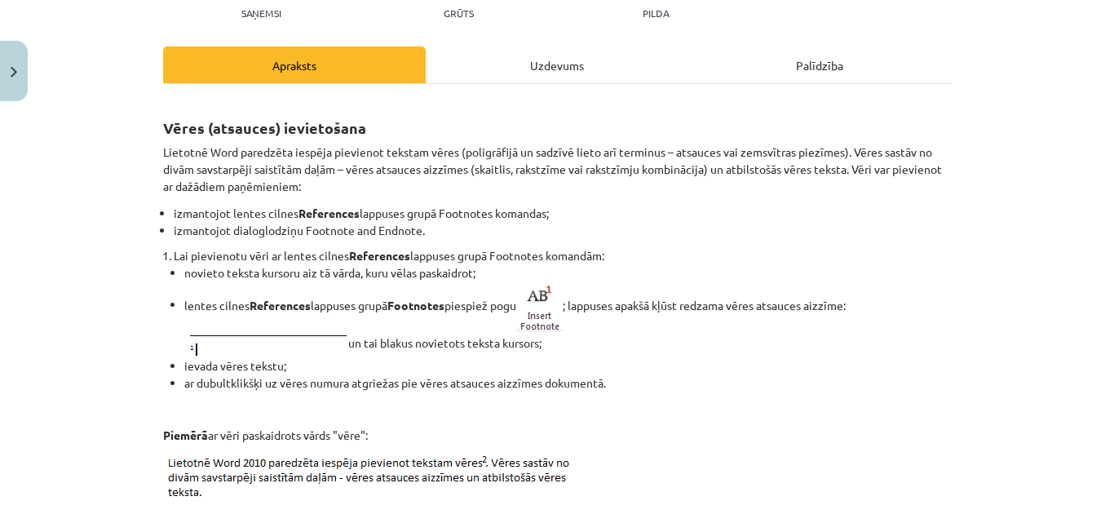
scroll to position [204, 0]
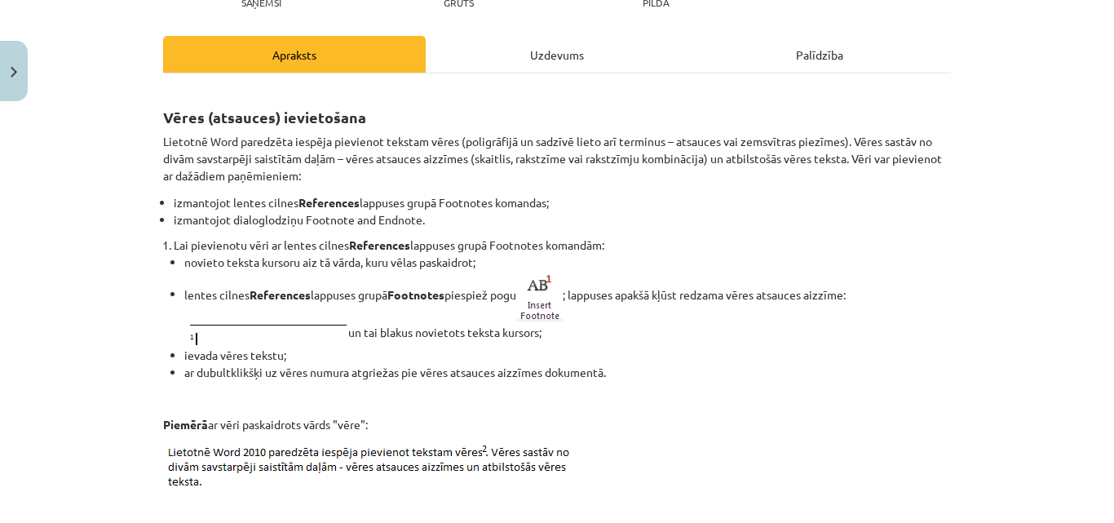
click at [564, 46] on div "Uzdevums" at bounding box center [557, 54] width 263 height 37
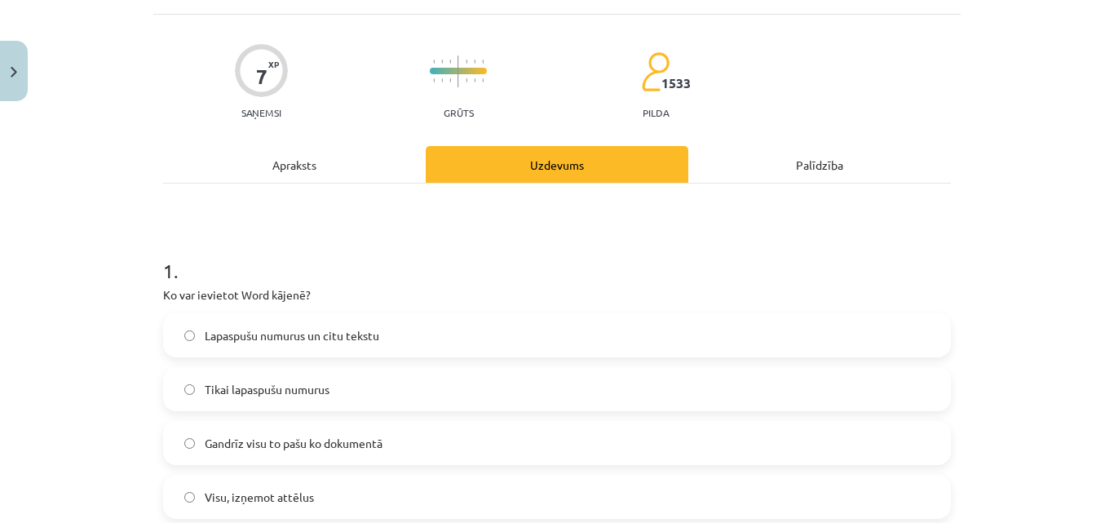
scroll to position [122, 0]
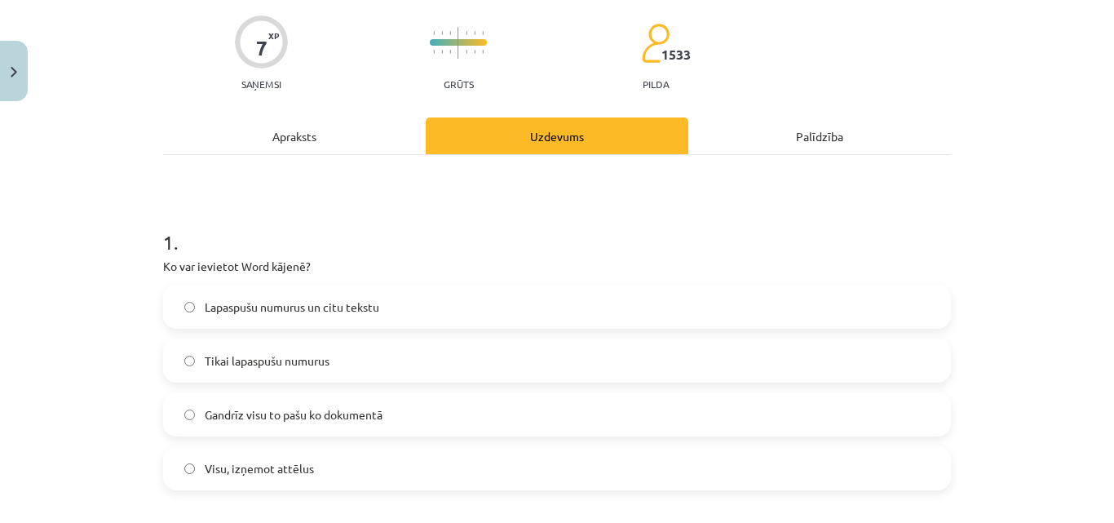
click at [214, 324] on label "Lapaspušu numurus un citu tekstu" at bounding box center [557, 306] width 784 height 41
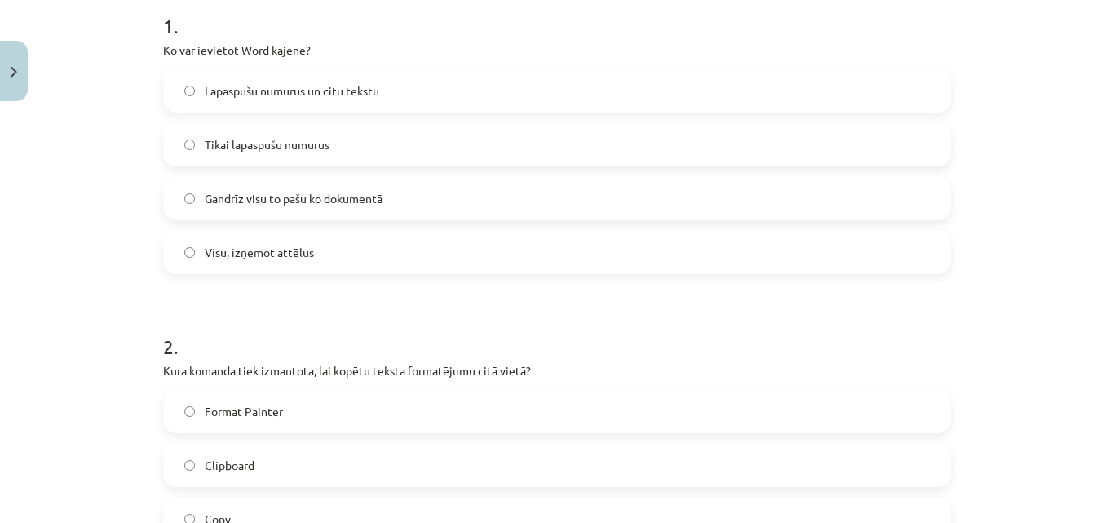
scroll to position [367, 0]
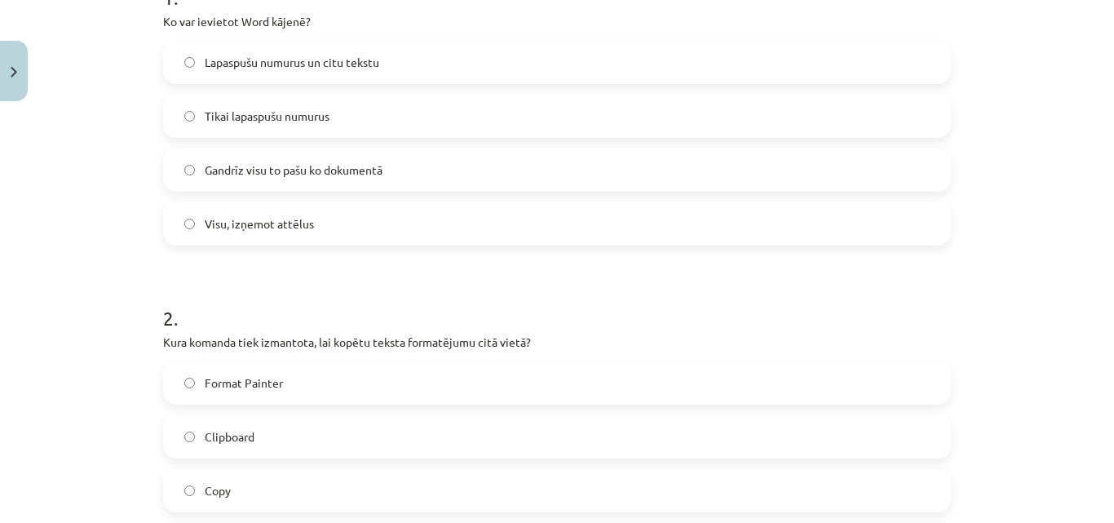
click at [399, 168] on label "Gandrīz visu to pašu ko dokumentā" at bounding box center [557, 169] width 784 height 41
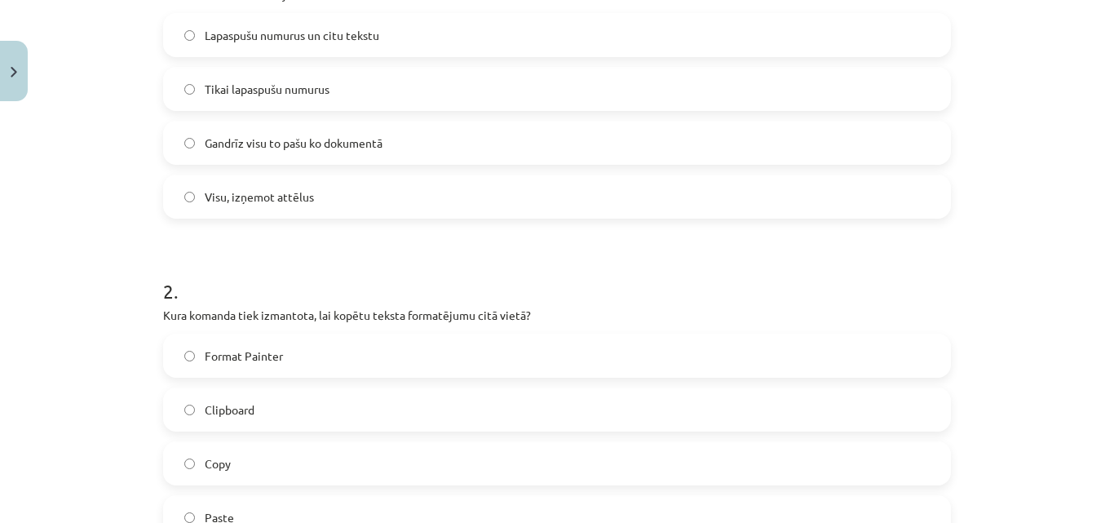
scroll to position [285, 0]
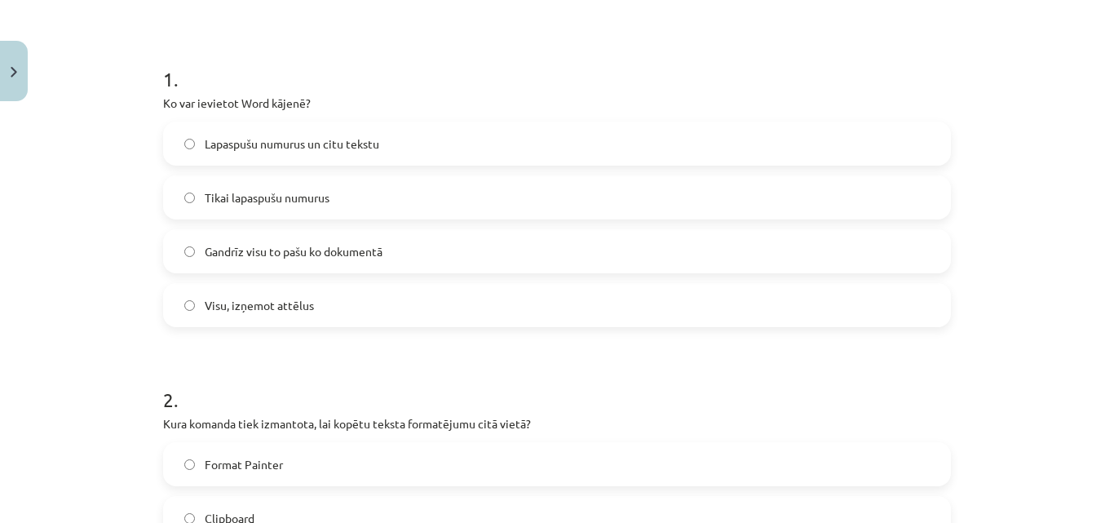
click at [456, 296] on label "Visu, izņemot attēlus" at bounding box center [557, 305] width 784 height 41
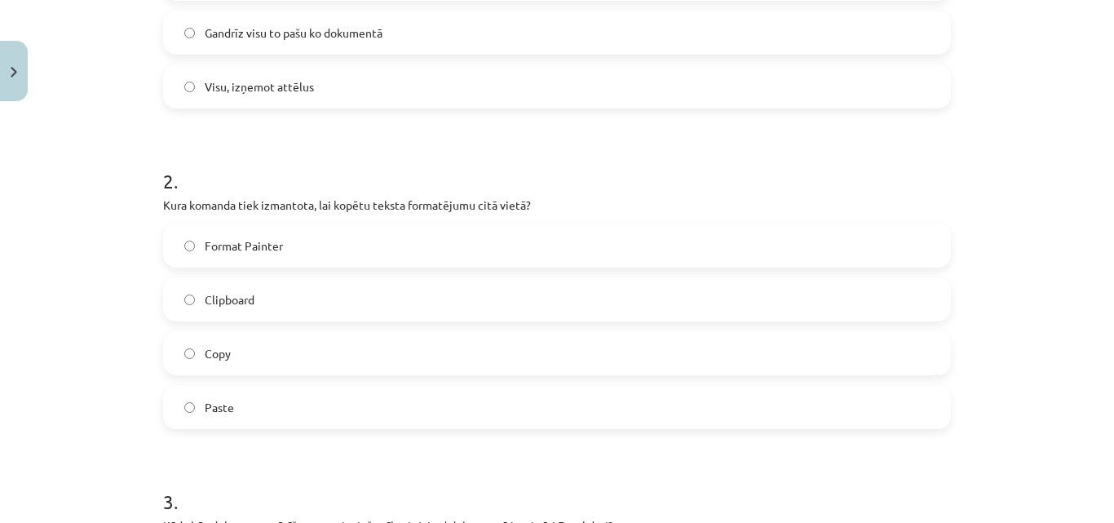
scroll to position [530, 0]
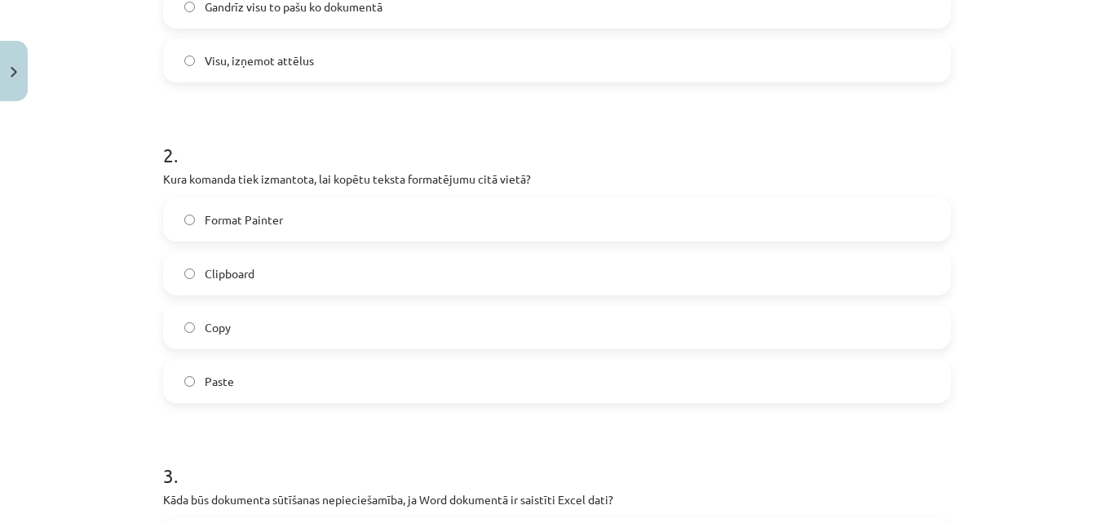
click at [264, 225] on span "Format Painter" at bounding box center [244, 219] width 78 height 17
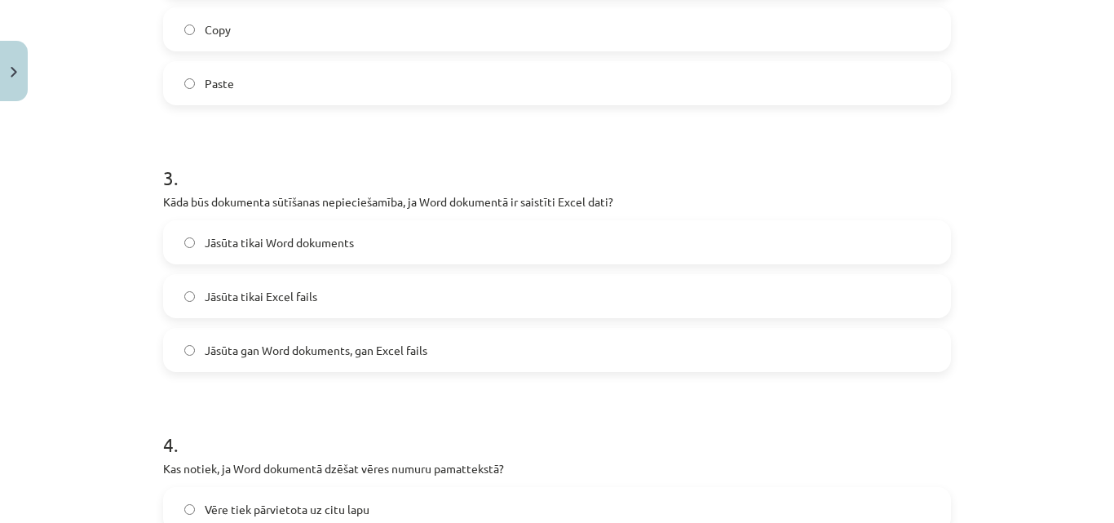
scroll to position [856, 0]
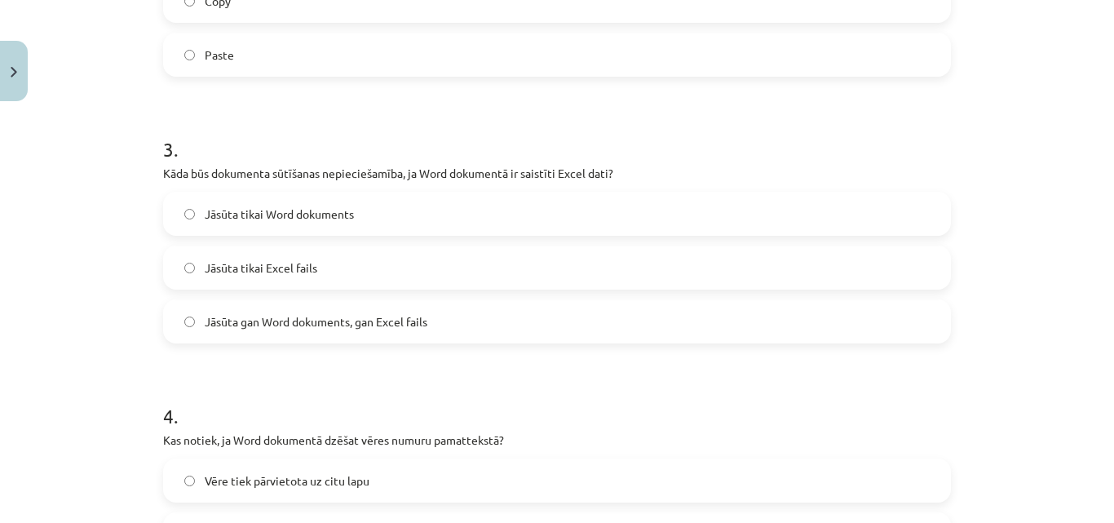
click at [294, 319] on span "Jāsūta gan Word dokuments, gan Excel fails" at bounding box center [316, 321] width 223 height 17
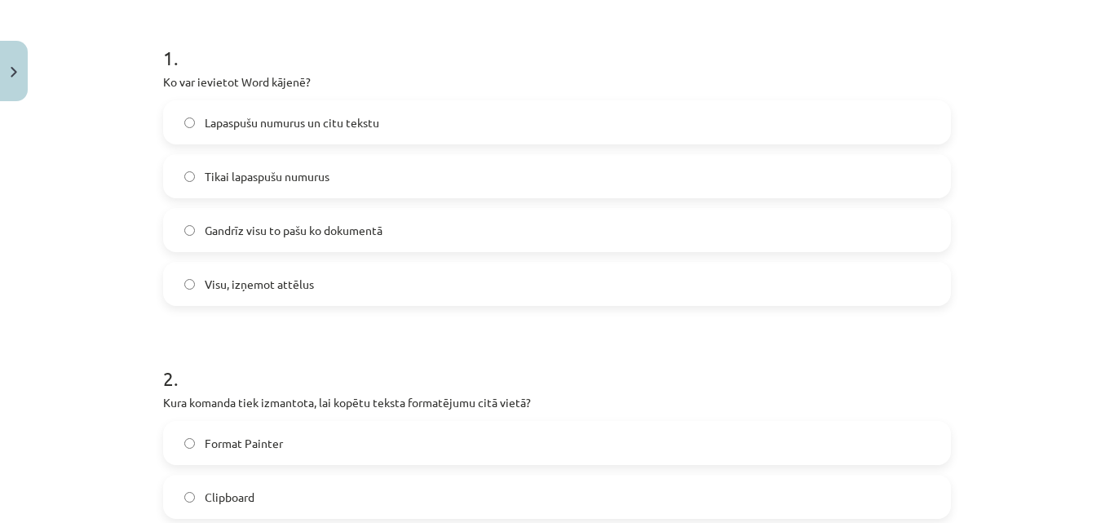
scroll to position [0, 0]
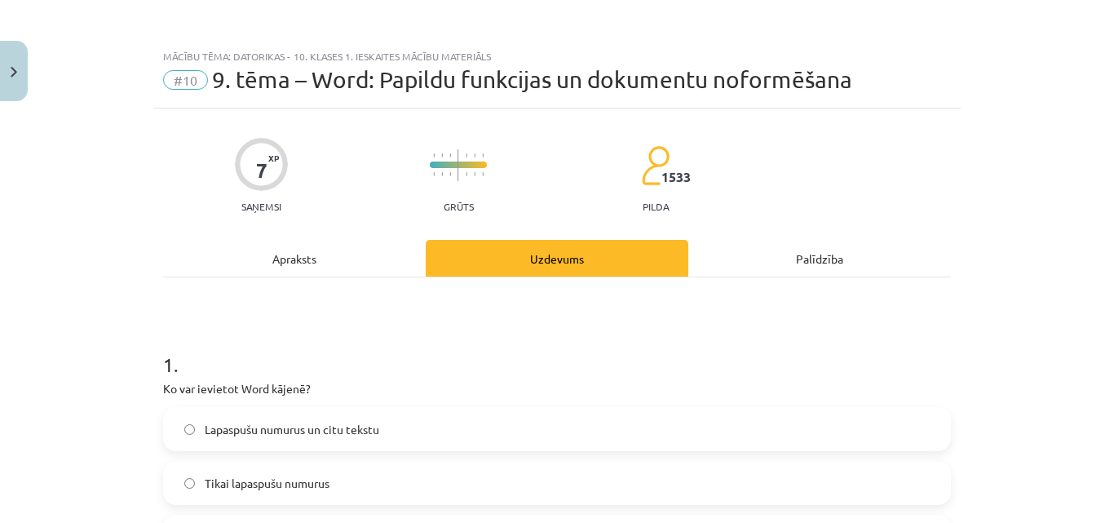
click at [309, 276] on hr at bounding box center [557, 276] width 788 height 1
click at [316, 252] on div "Apraksts" at bounding box center [294, 258] width 263 height 37
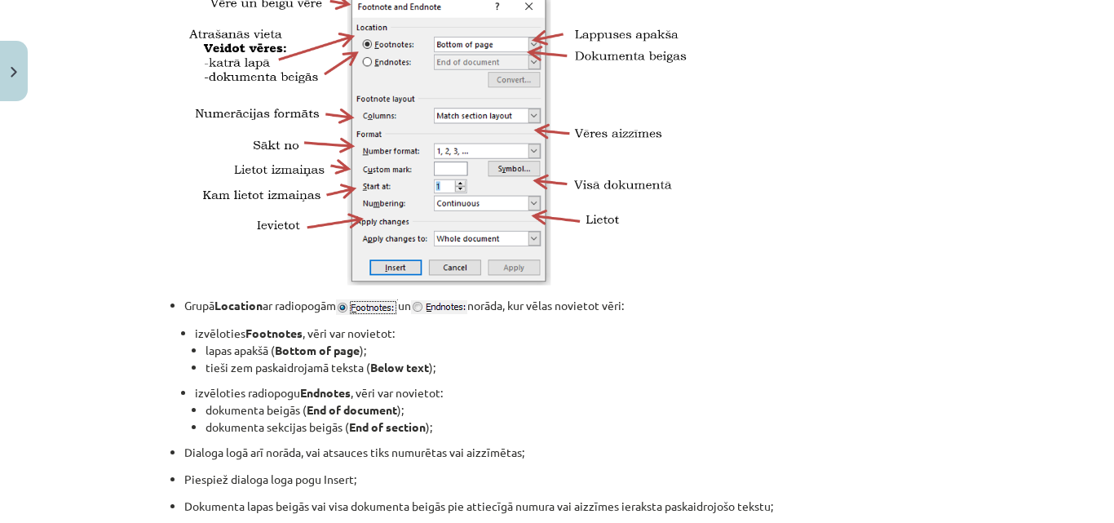
scroll to position [1264, 0]
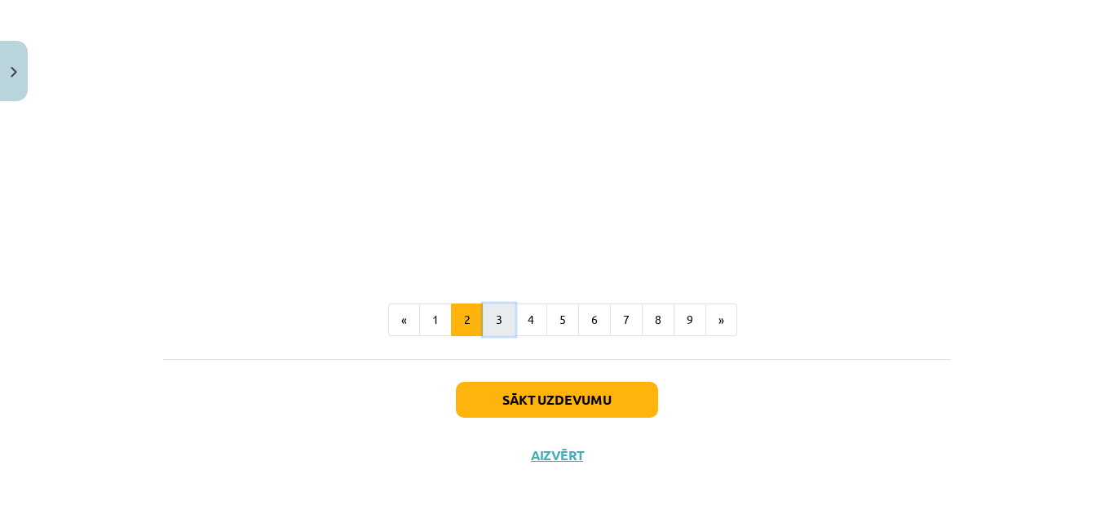
click at [492, 320] on button "3" at bounding box center [499, 319] width 33 height 33
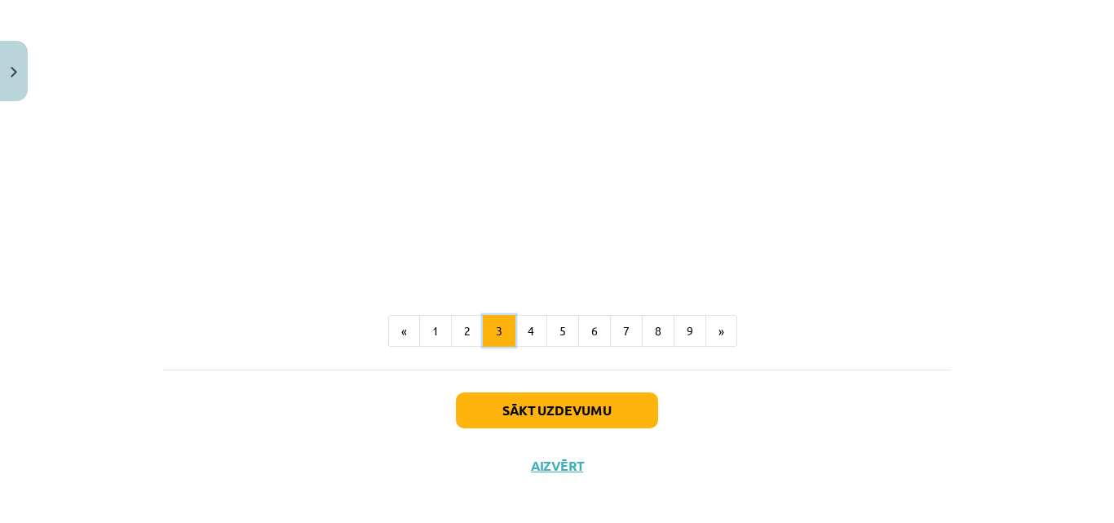
scroll to position [652, 0]
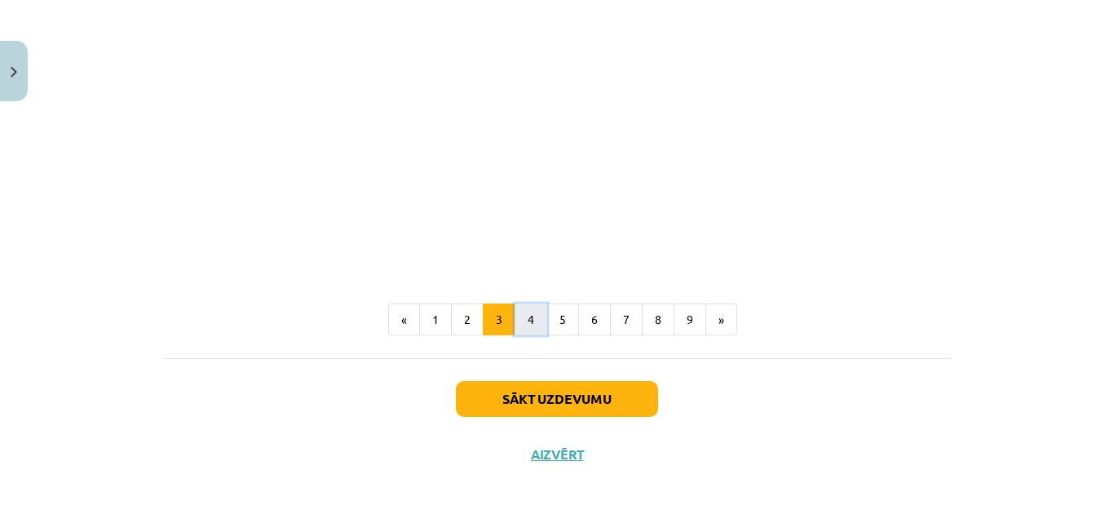
click at [529, 323] on button "4" at bounding box center [531, 319] width 33 height 33
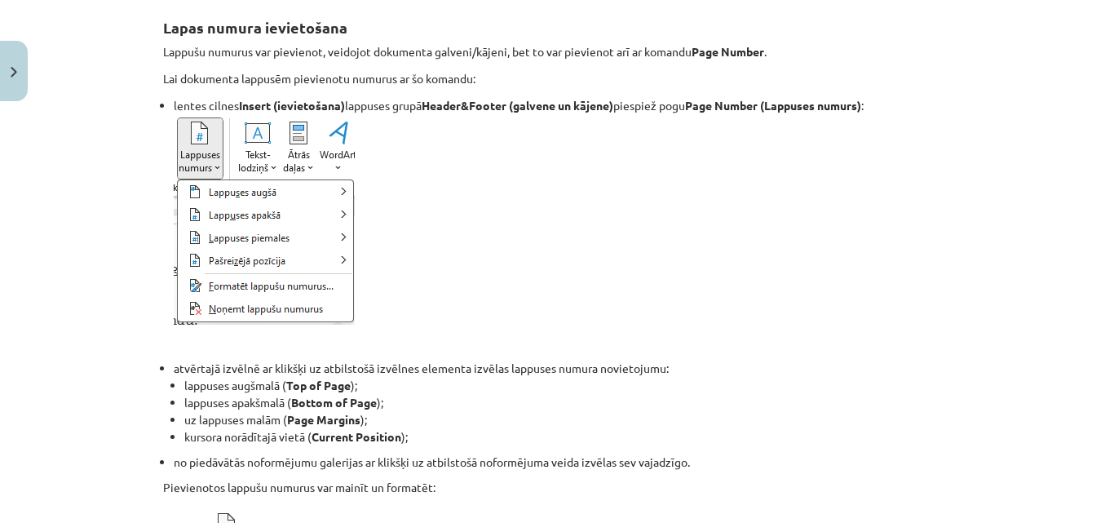
scroll to position [292, 0]
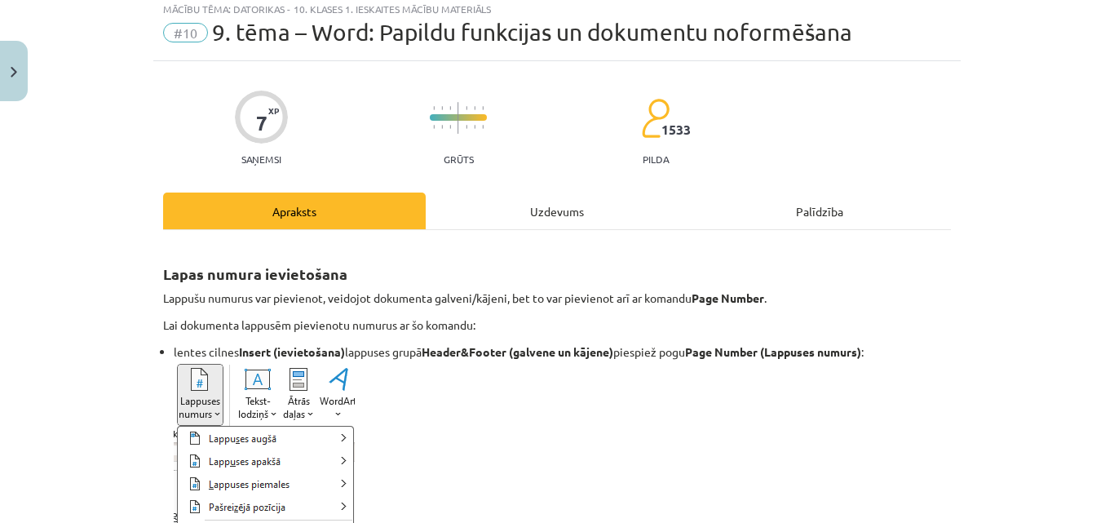
click at [502, 199] on div "Uzdevums" at bounding box center [557, 210] width 263 height 37
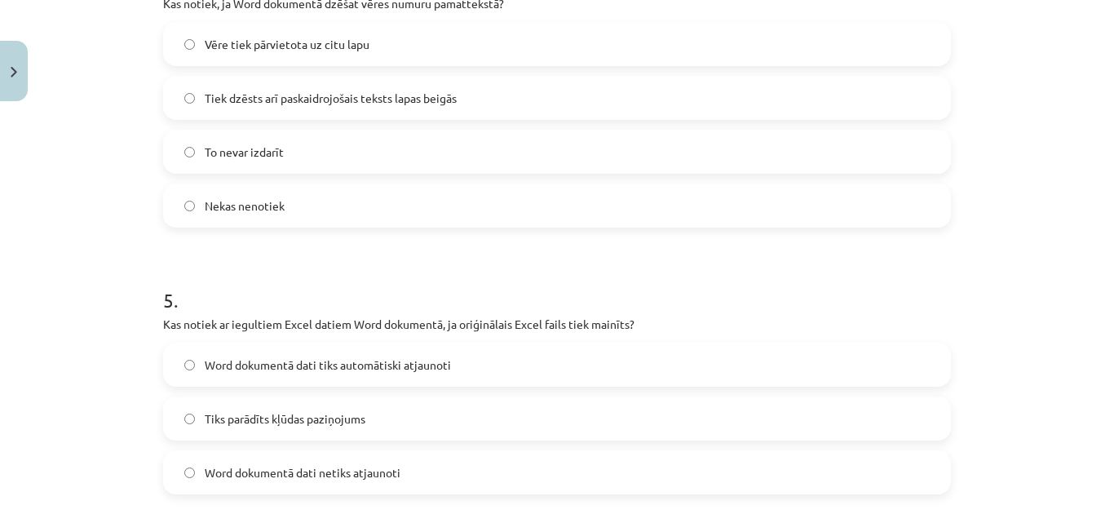
scroll to position [1264, 0]
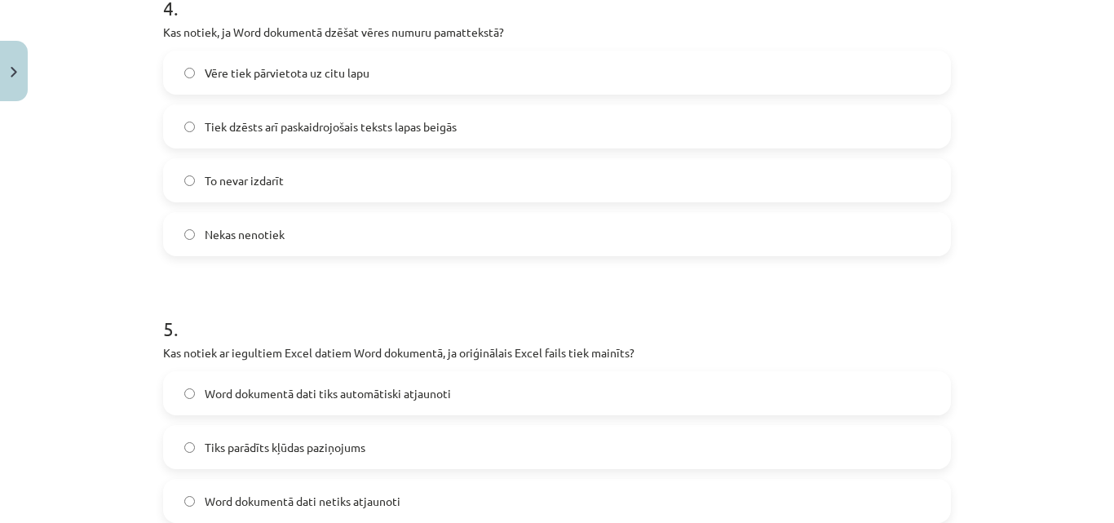
click at [614, 132] on label "Tiek dzēsts arī paskaidrojošais teksts lapas beigās" at bounding box center [557, 126] width 784 height 41
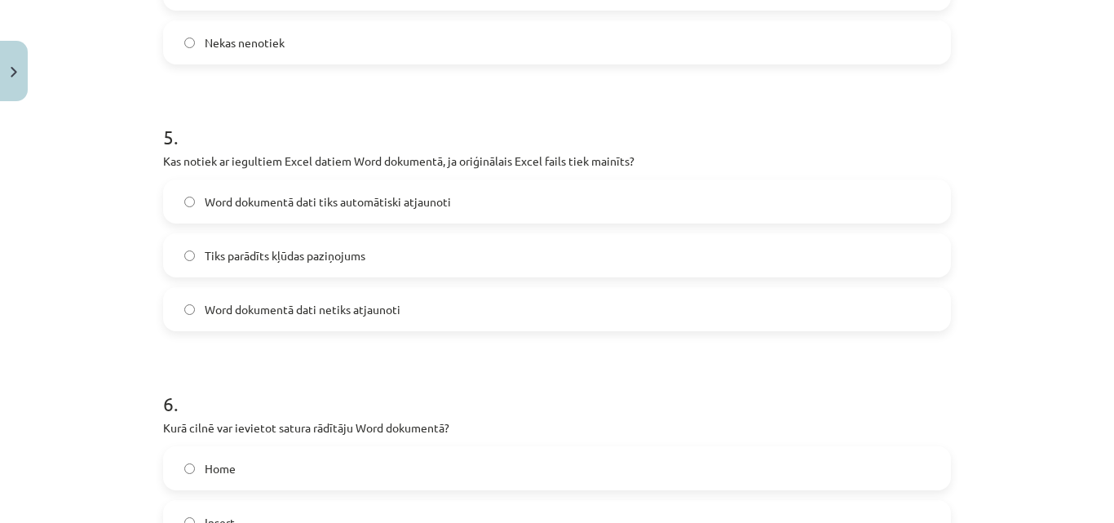
scroll to position [1509, 0]
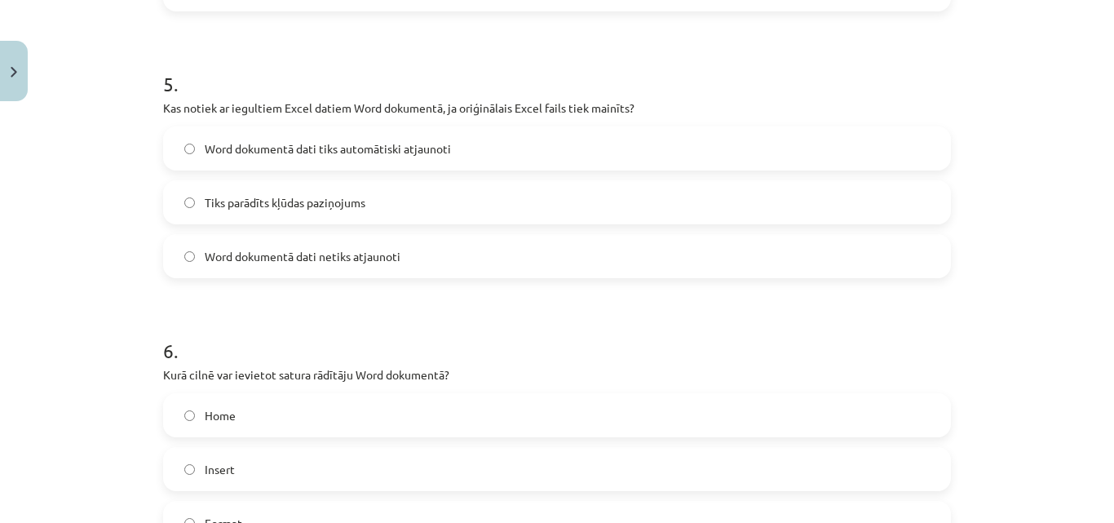
click at [578, 267] on label "Word dokumentā dati netiks atjaunoti" at bounding box center [557, 256] width 784 height 41
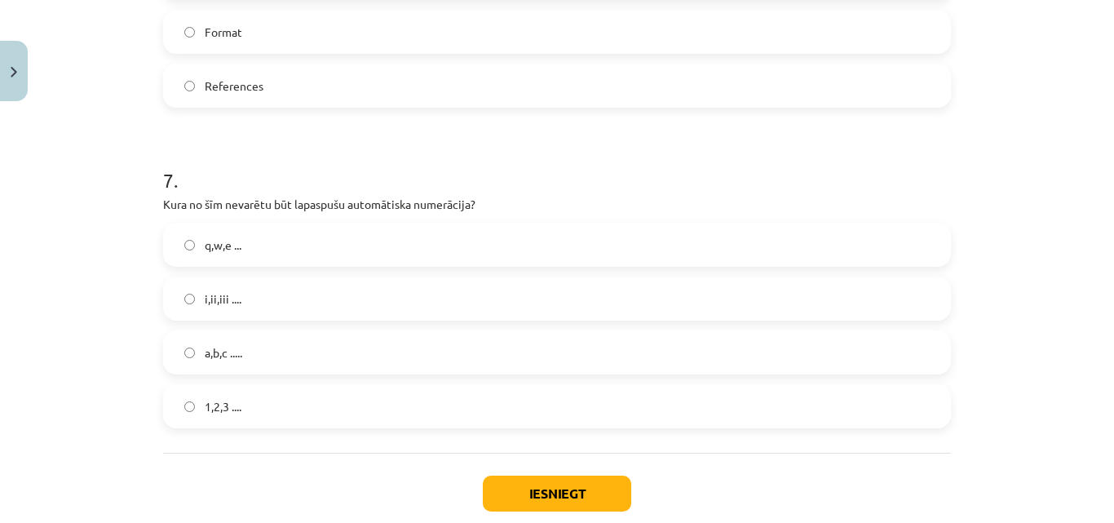
scroll to position [2094, 0]
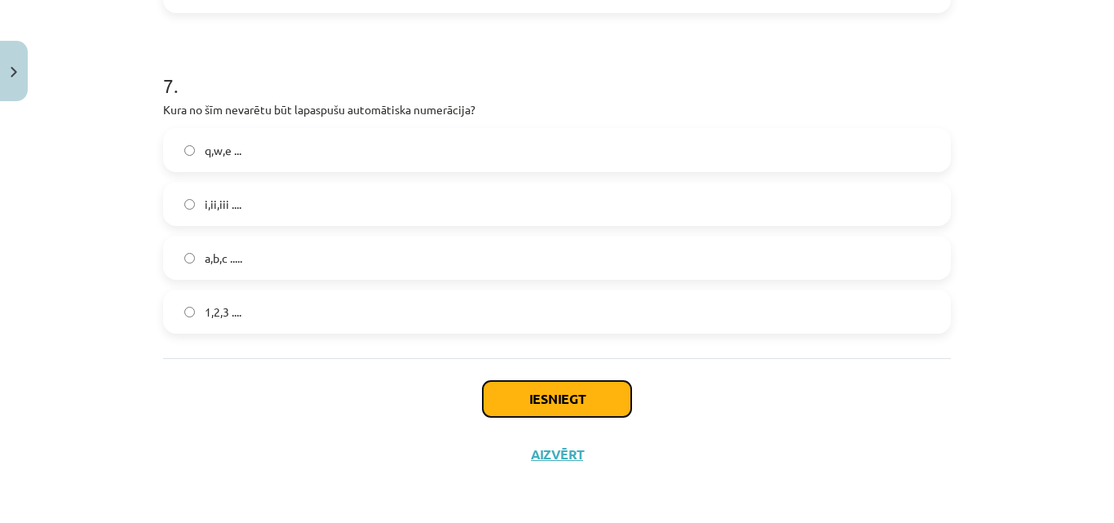
click at [582, 387] on button "Iesniegt" at bounding box center [557, 399] width 148 height 36
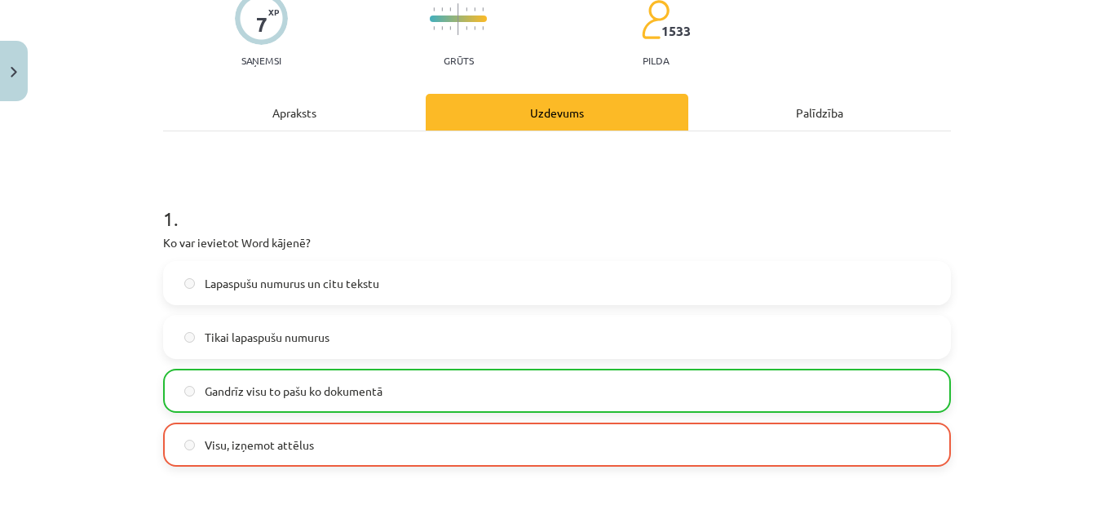
scroll to position [0, 0]
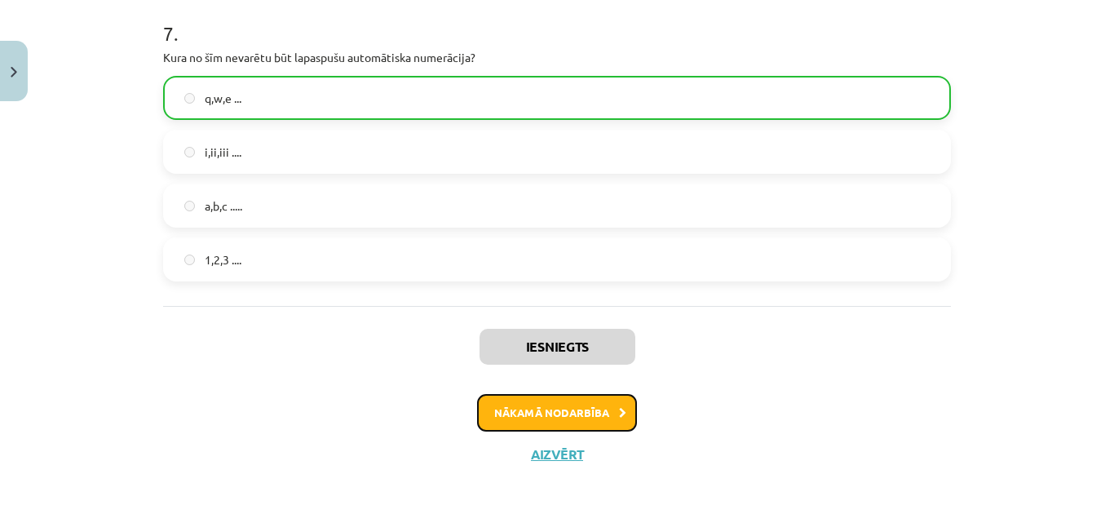
click at [573, 409] on button "Nākamā nodarbība" at bounding box center [557, 413] width 160 height 38
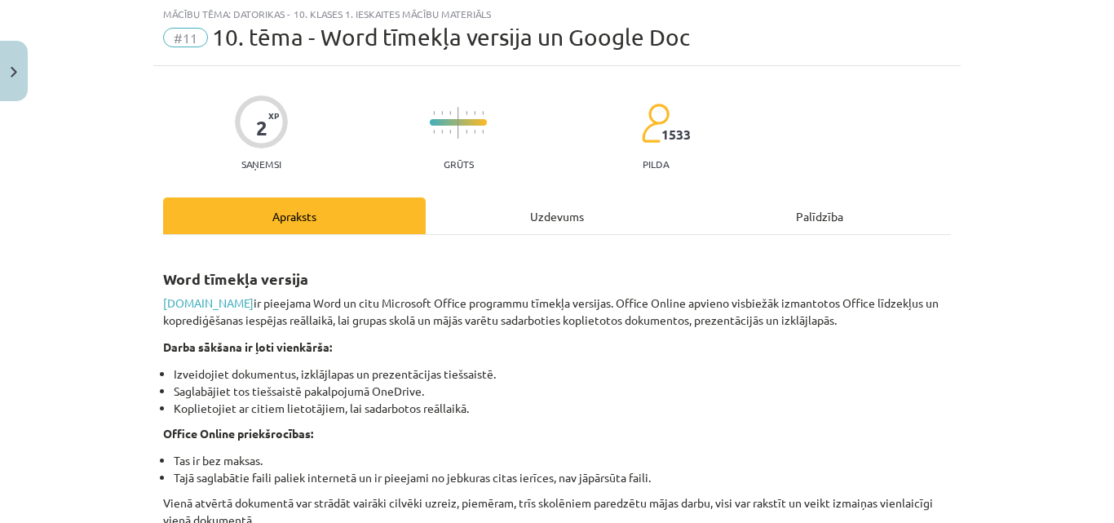
scroll to position [41, 0]
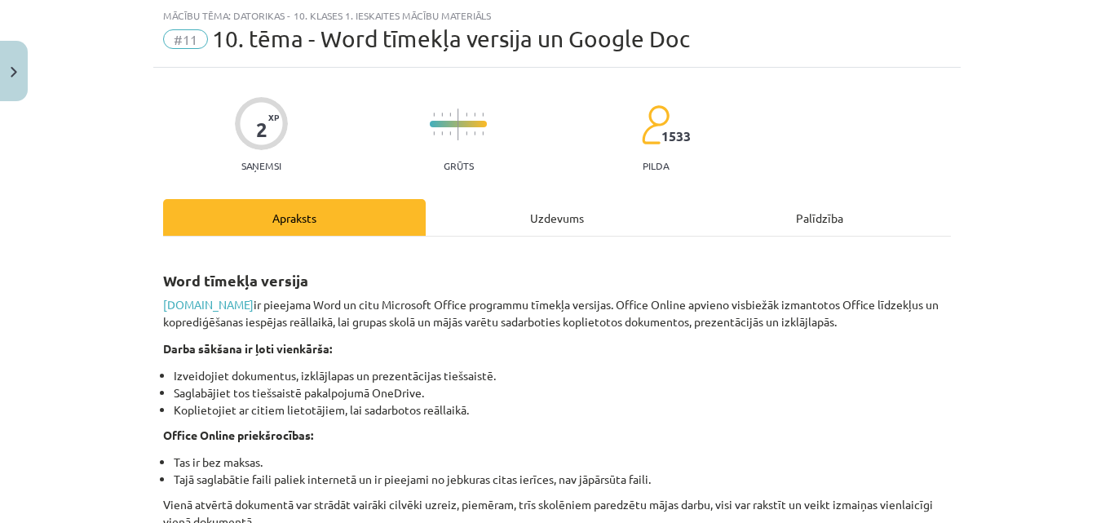
click at [537, 206] on div "Uzdevums" at bounding box center [557, 217] width 263 height 37
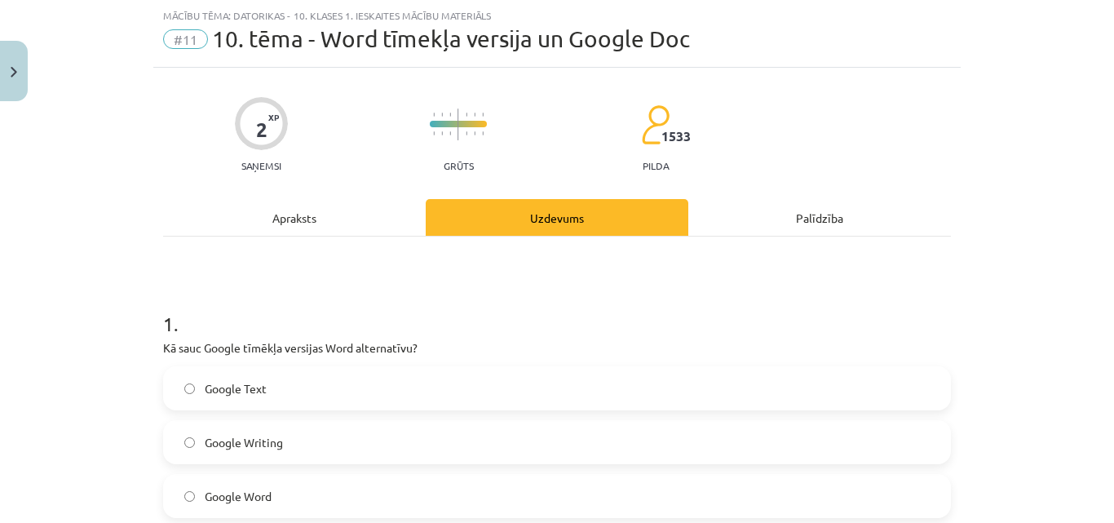
click at [426, 213] on div "Uzdevums" at bounding box center [557, 217] width 263 height 37
click at [400, 216] on div "Apraksts" at bounding box center [294, 217] width 263 height 37
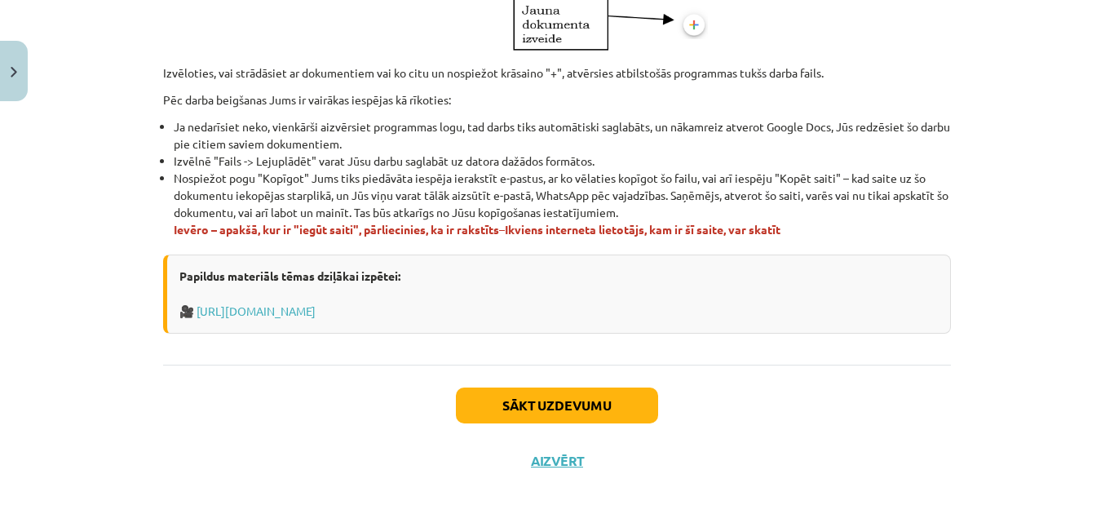
scroll to position [1053, 0]
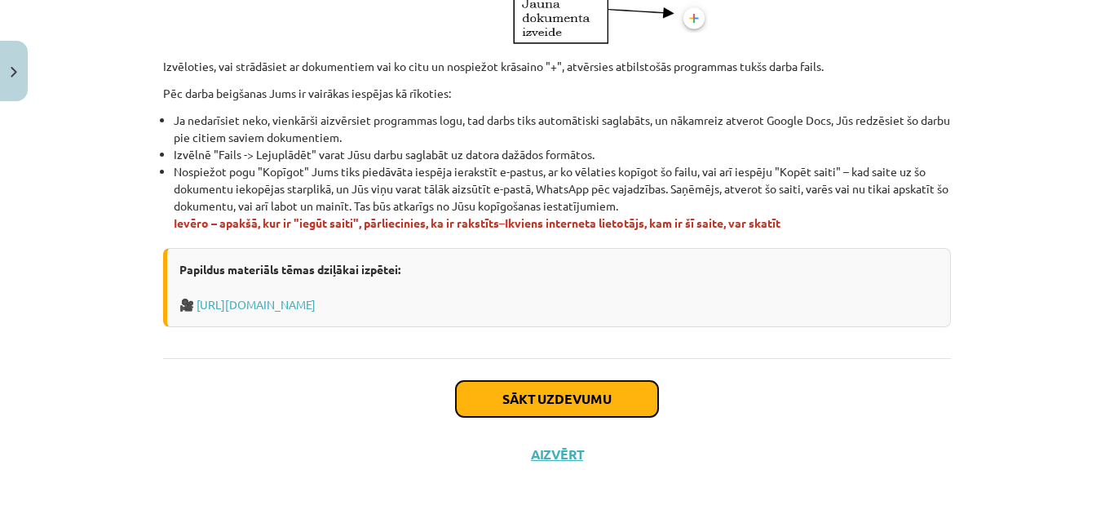
click at [568, 401] on button "Sākt uzdevumu" at bounding box center [557, 399] width 202 height 36
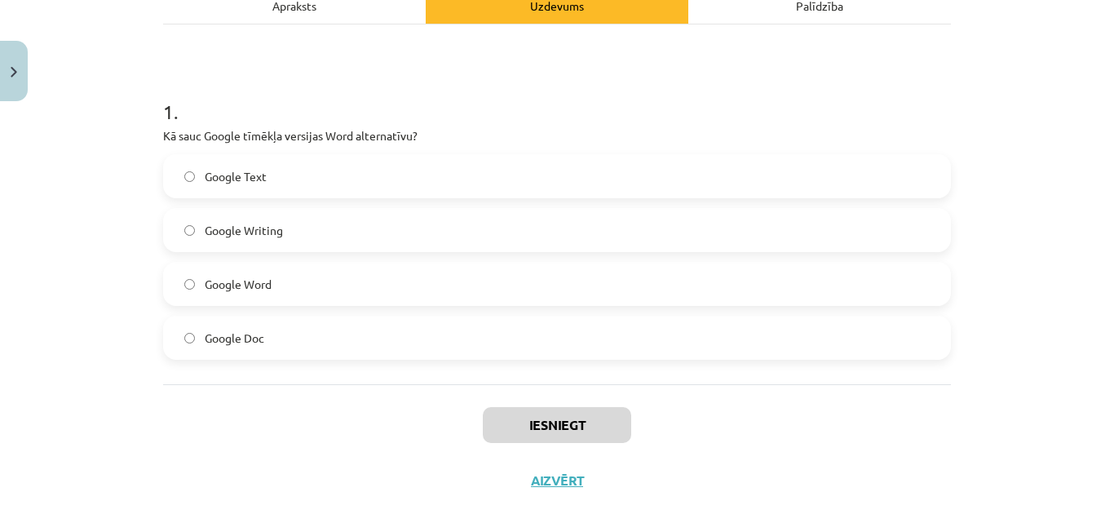
scroll to position [279, 0]
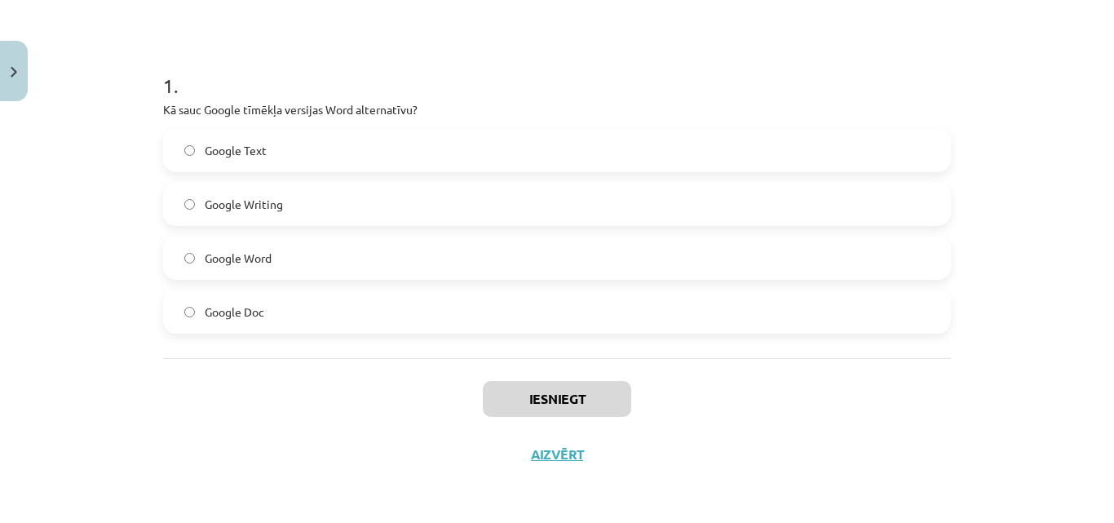
click at [380, 307] on label "Google Doc" at bounding box center [557, 311] width 784 height 41
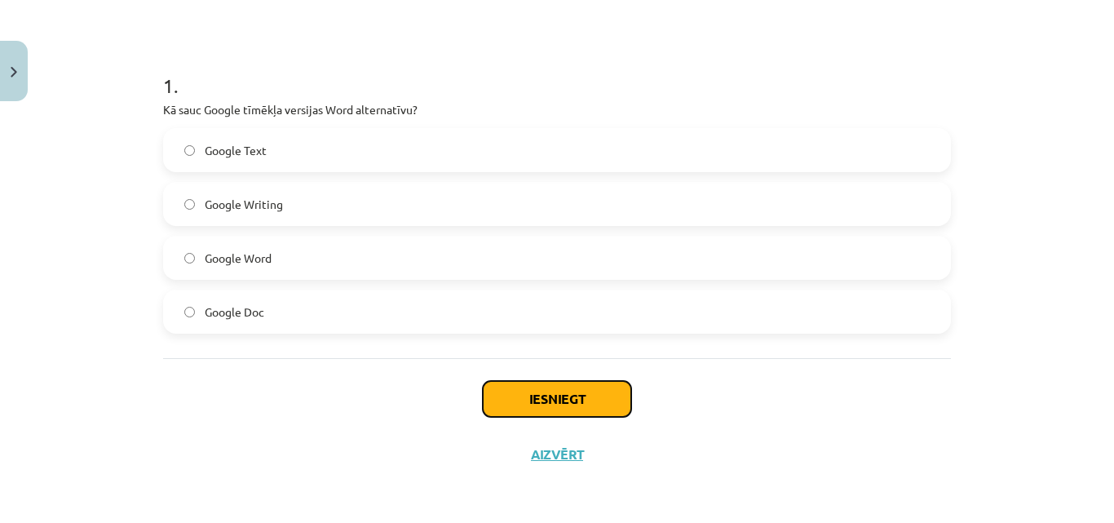
click at [569, 401] on button "Iesniegt" at bounding box center [557, 399] width 148 height 36
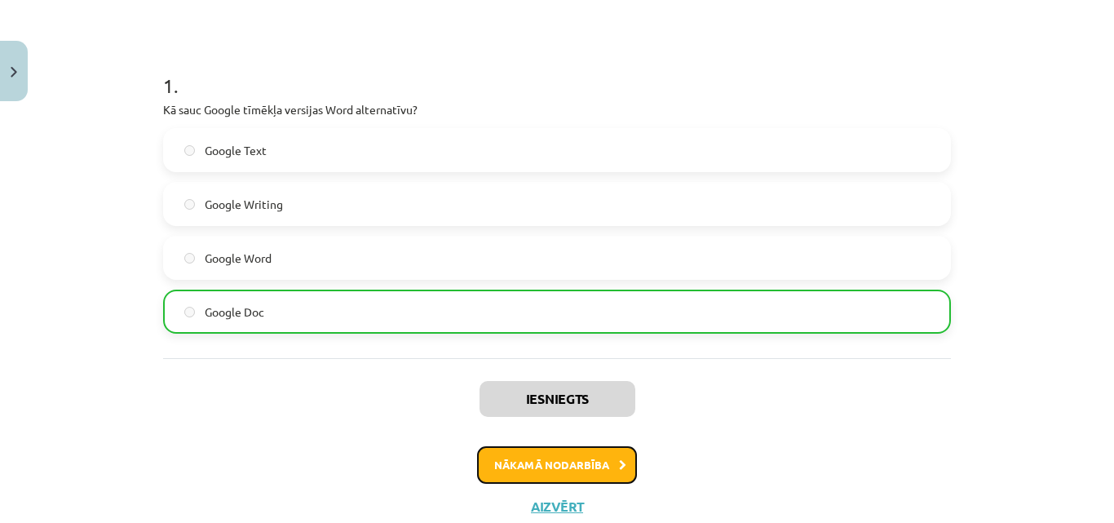
click at [585, 457] on button "Nākamā nodarbība" at bounding box center [557, 465] width 160 height 38
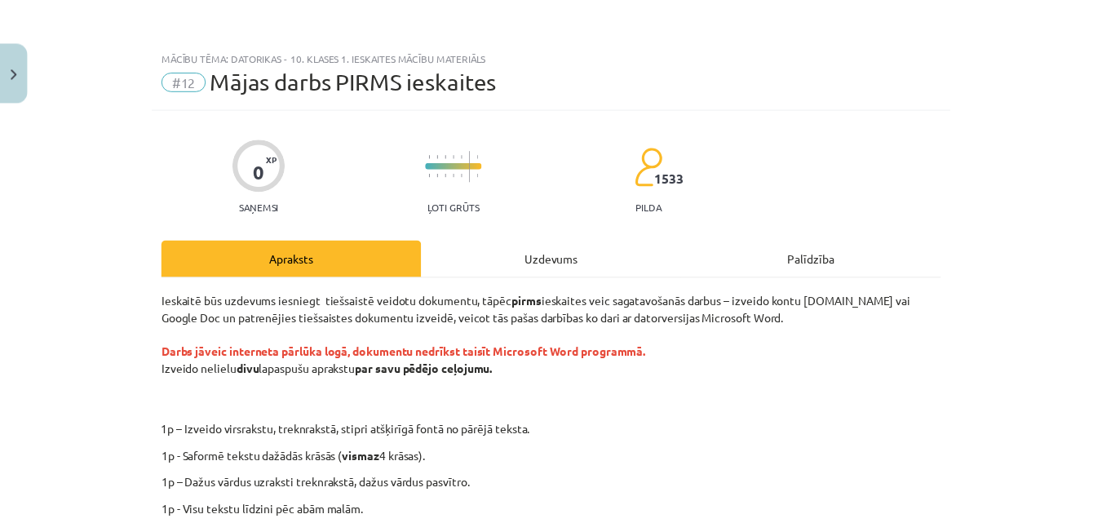
scroll to position [408, 0]
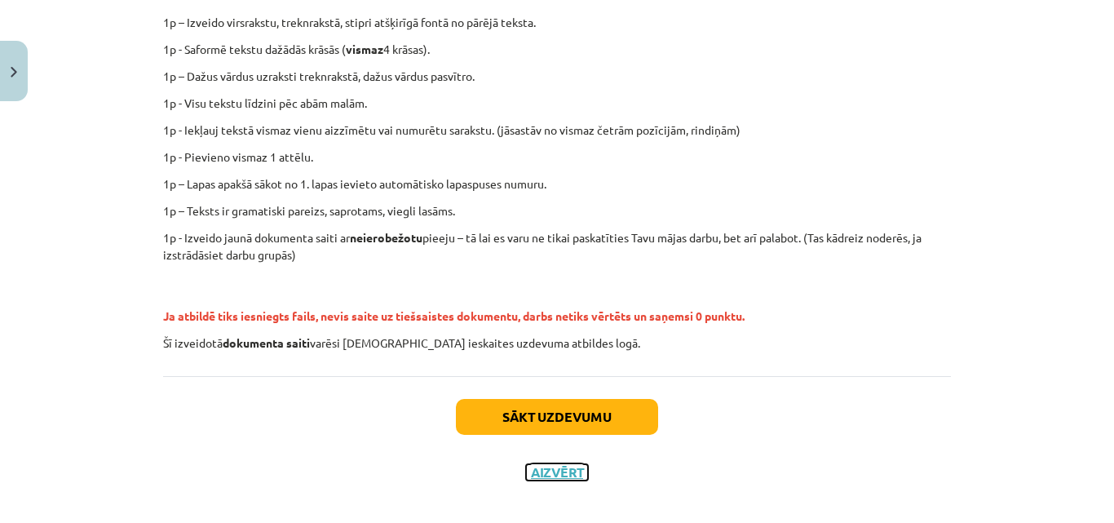
click at [559, 466] on button "Aizvērt" at bounding box center [557, 472] width 62 height 16
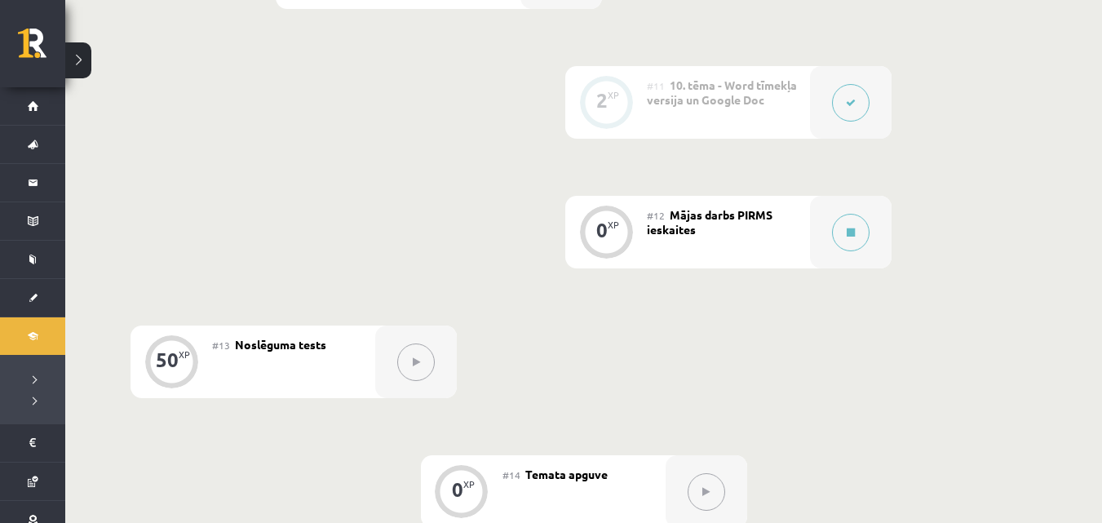
scroll to position [1875, 0]
